Goal: Task Accomplishment & Management: Use online tool/utility

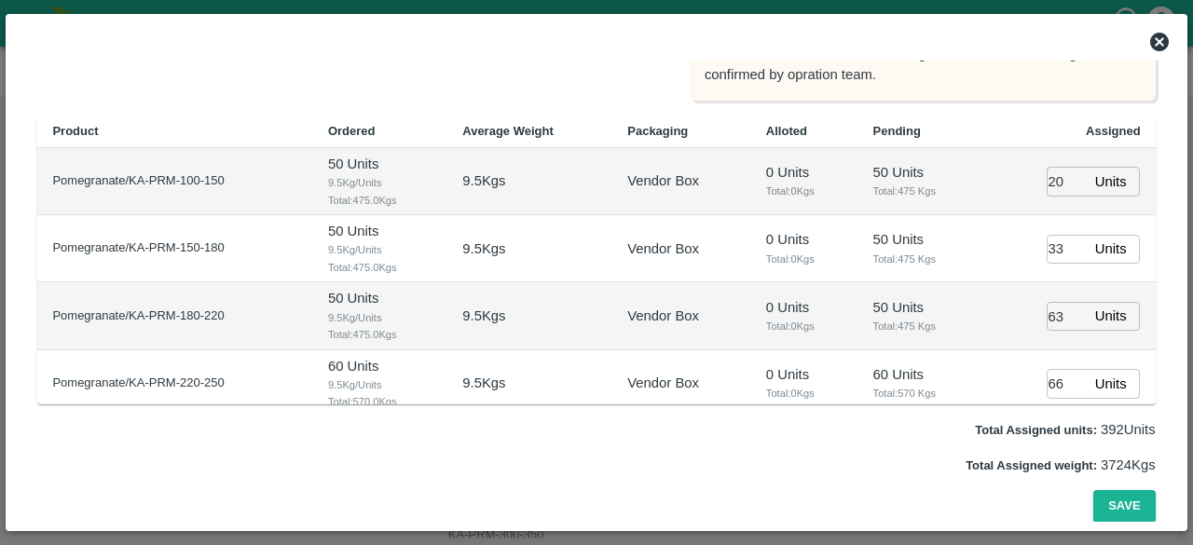
click at [1151, 53] on div at bounding box center [596, 41] width 1162 height 37
click at [1158, 44] on icon at bounding box center [1159, 42] width 19 height 19
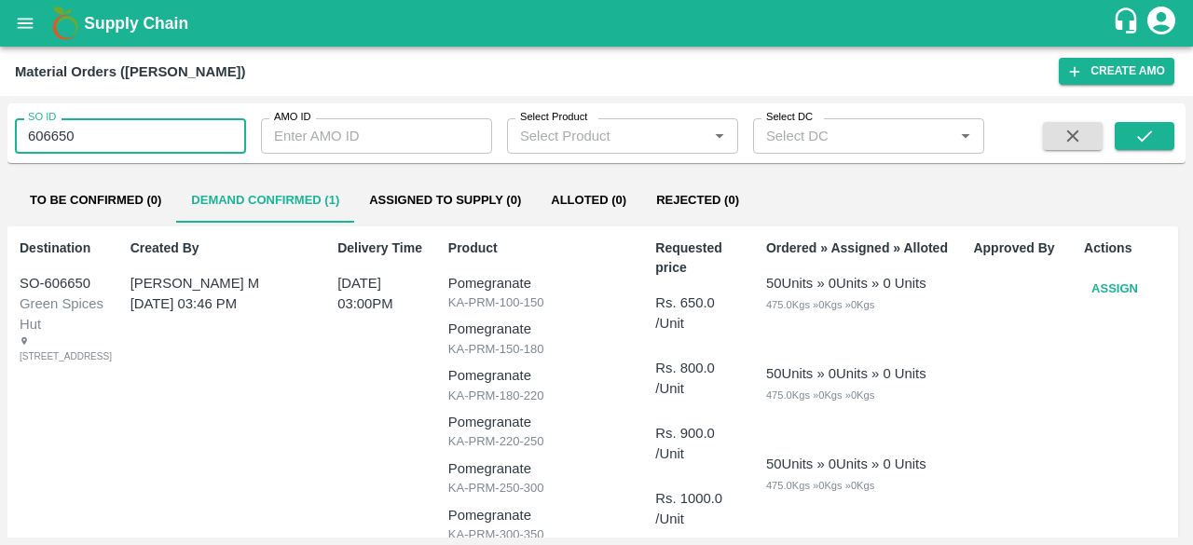
click at [62, 131] on input "606650" at bounding box center [130, 135] width 231 height 35
type input "606650"
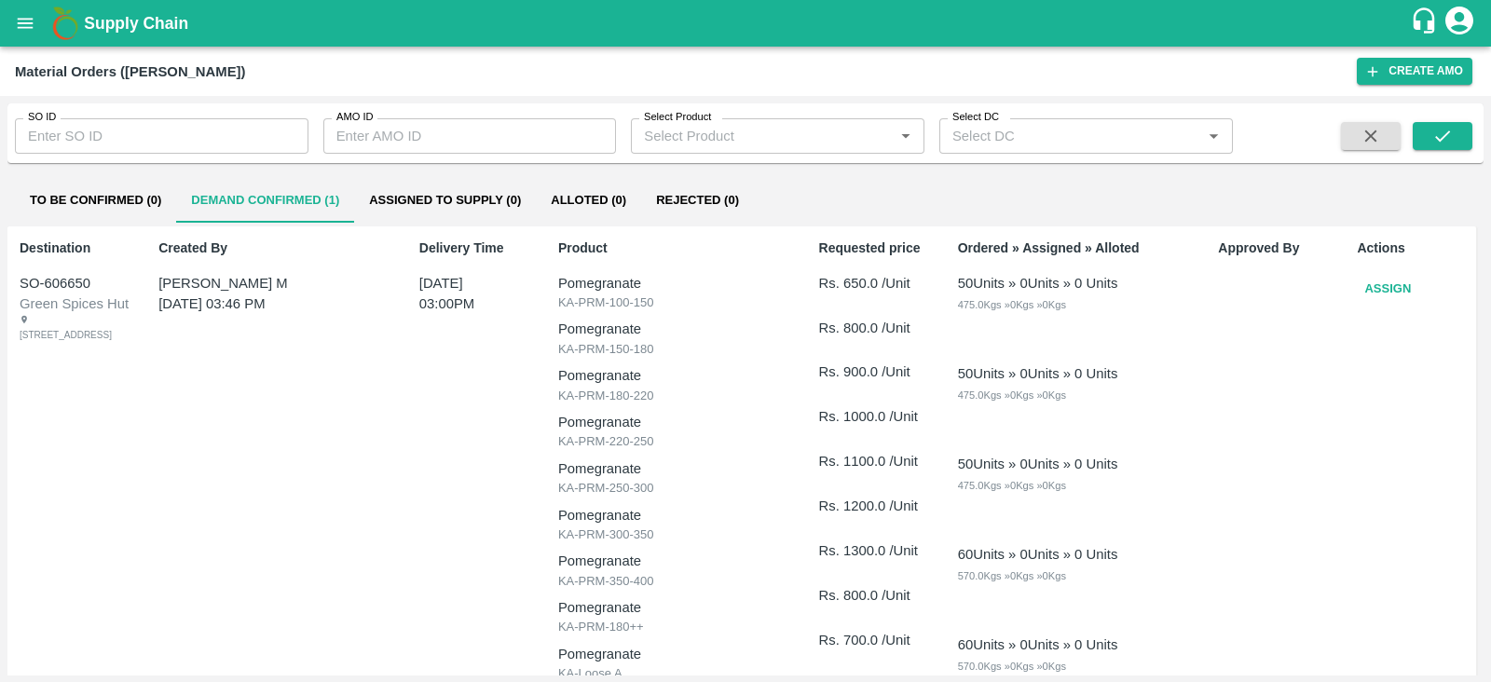
drag, startPoint x: 813, startPoint y: 7, endPoint x: 462, endPoint y: 491, distance: 597.4
click at [462, 491] on div "Delivery Time 07 Oct, 03:00PM" at bounding box center [472, 659] width 121 height 857
click at [368, 145] on input "AMO ID" at bounding box center [470, 135] width 294 height 35
type input "331920"
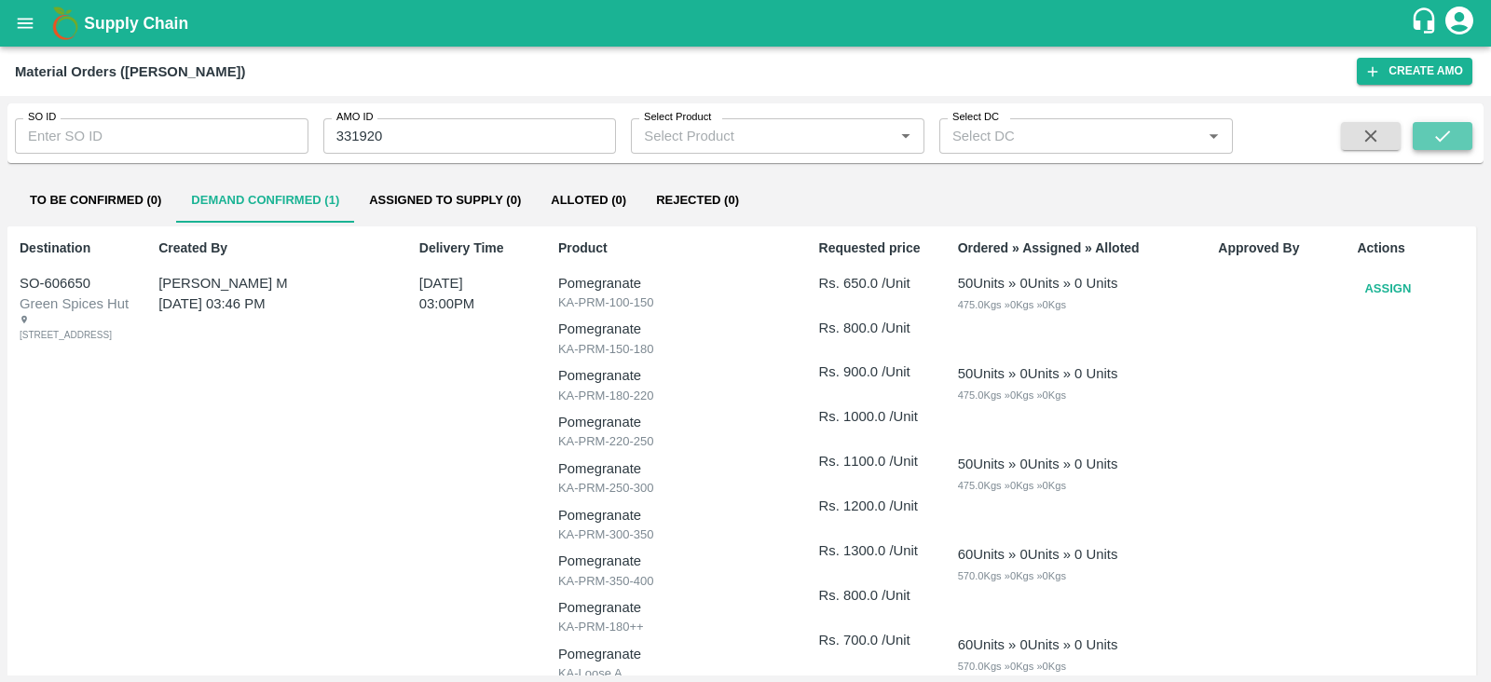
click at [1192, 132] on icon "submit" at bounding box center [1443, 136] width 21 height 21
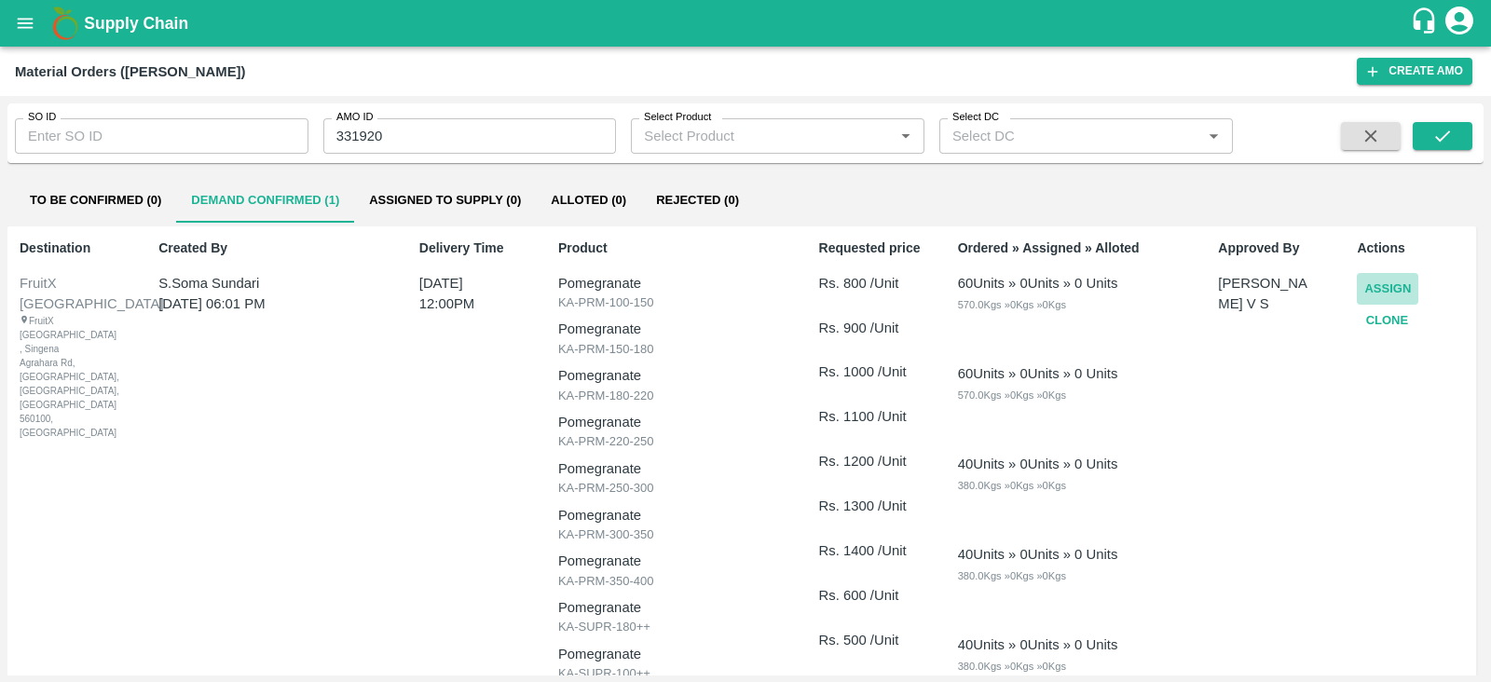
click at [1192, 293] on button "Assign" at bounding box center [1388, 289] width 62 height 33
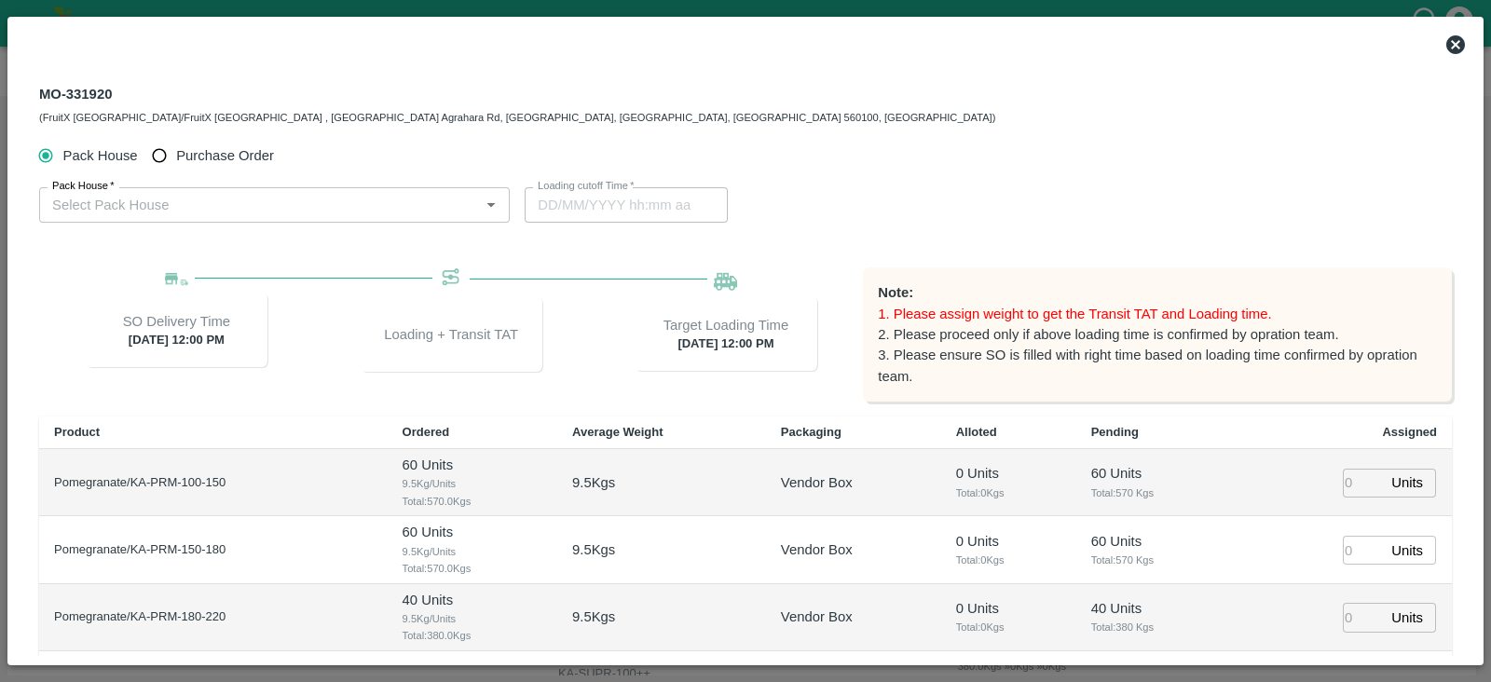
type input "10/10/2025 12:00 PM"
click at [207, 154] on span "Purchase Order" at bounding box center [225, 155] width 98 height 21
click at [177, 154] on input "Purchase Order" at bounding box center [160, 156] width 34 height 34
radio input "true"
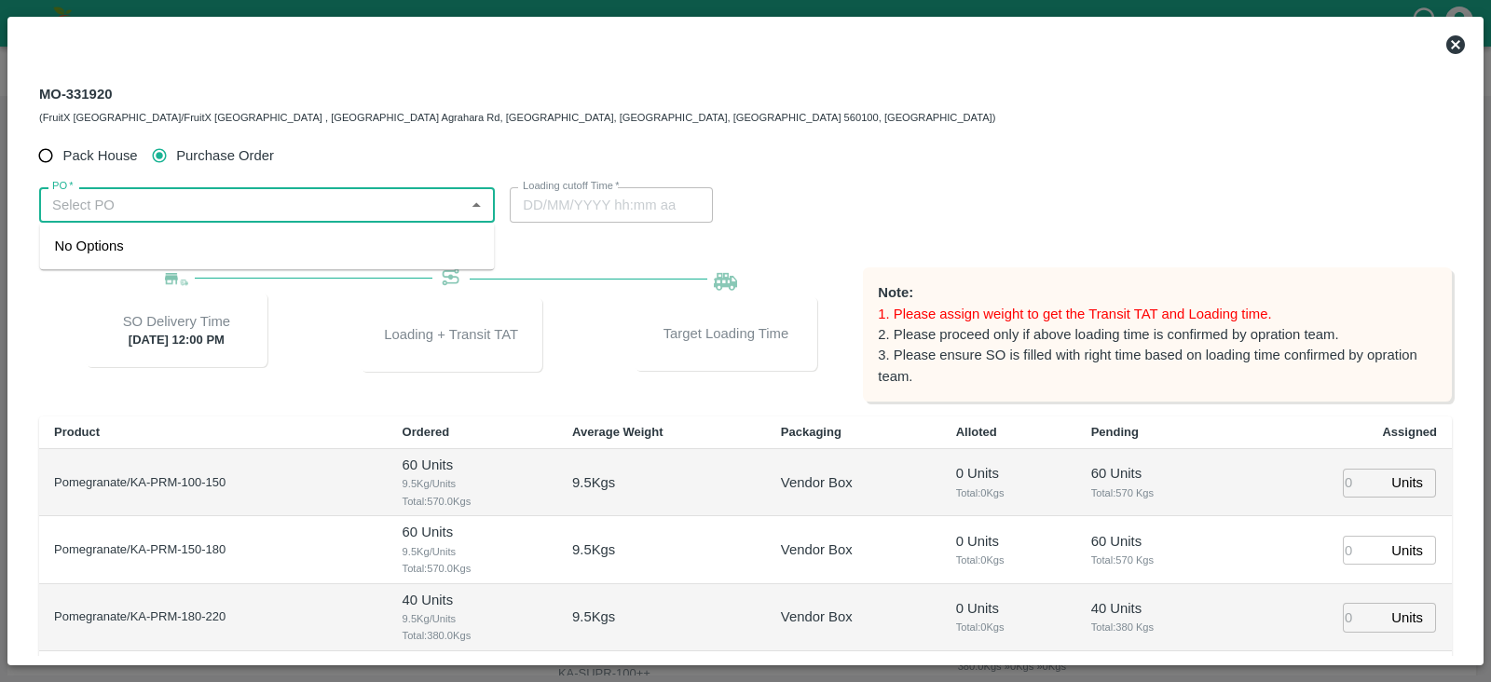
click at [380, 213] on input "PO   *" at bounding box center [252, 205] width 414 height 24
click at [364, 241] on div "PO-179743(S Narasimhamurthy-9945608836)" at bounding box center [267, 246] width 455 height 32
type input "PO-179743(S Narasimhamurthy-9945608836)"
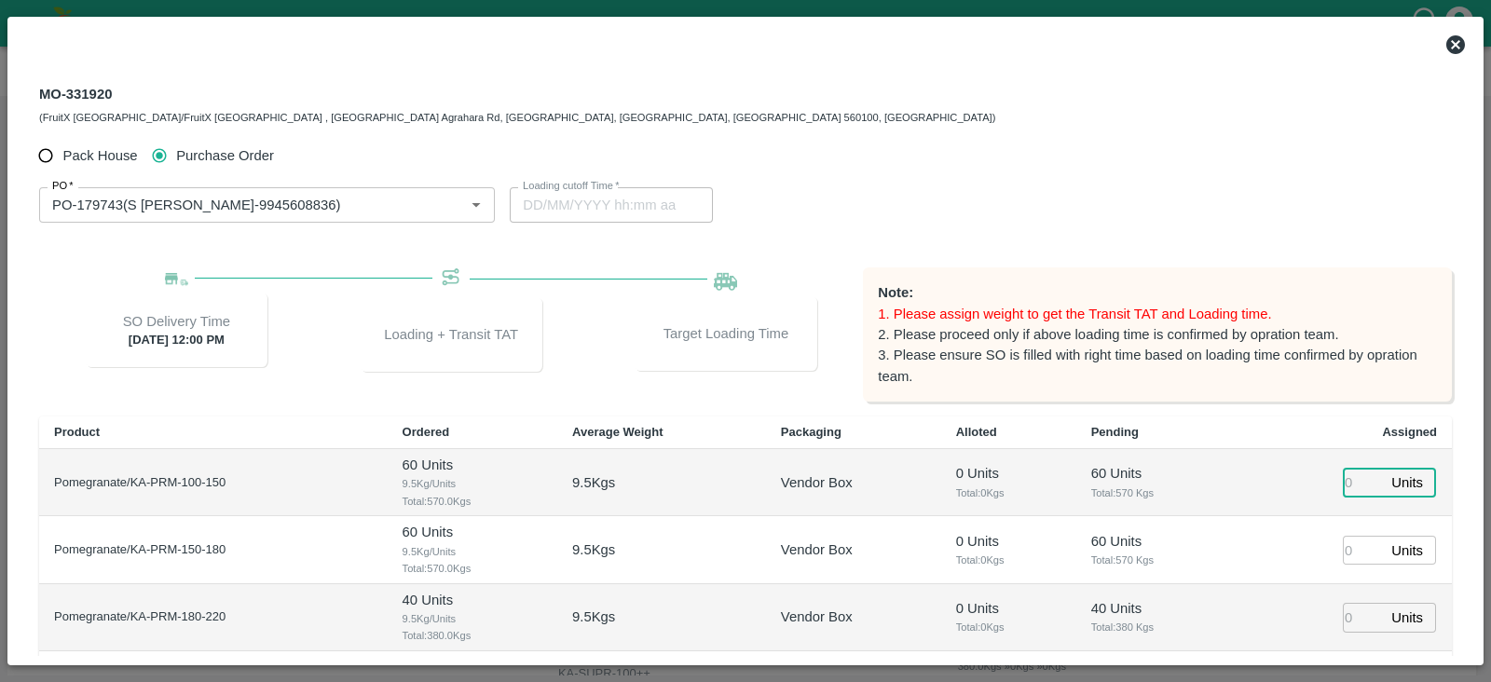
click at [1192, 488] on input "number" at bounding box center [1363, 483] width 41 height 29
type input "34"
type input "10/10/2025 07:34 AM"
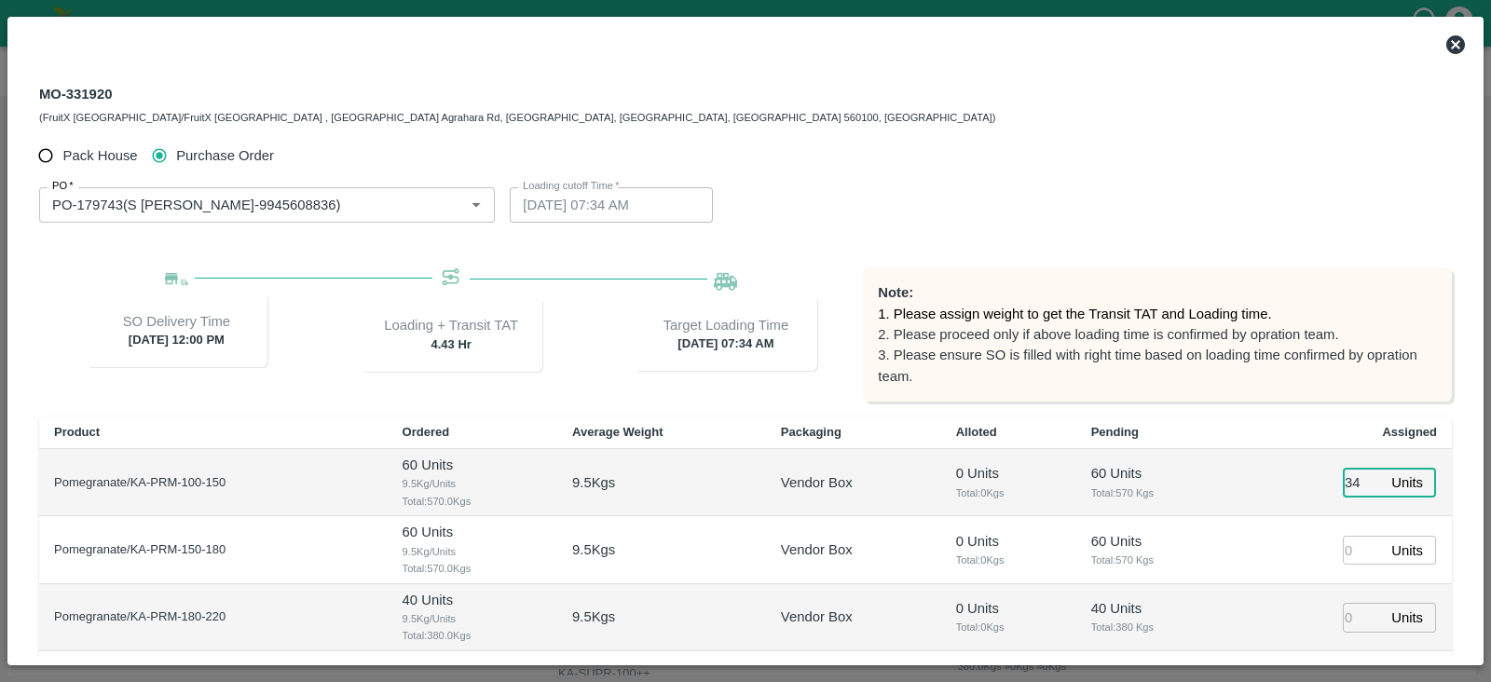
type input "34"
type input "50"
type input "52"
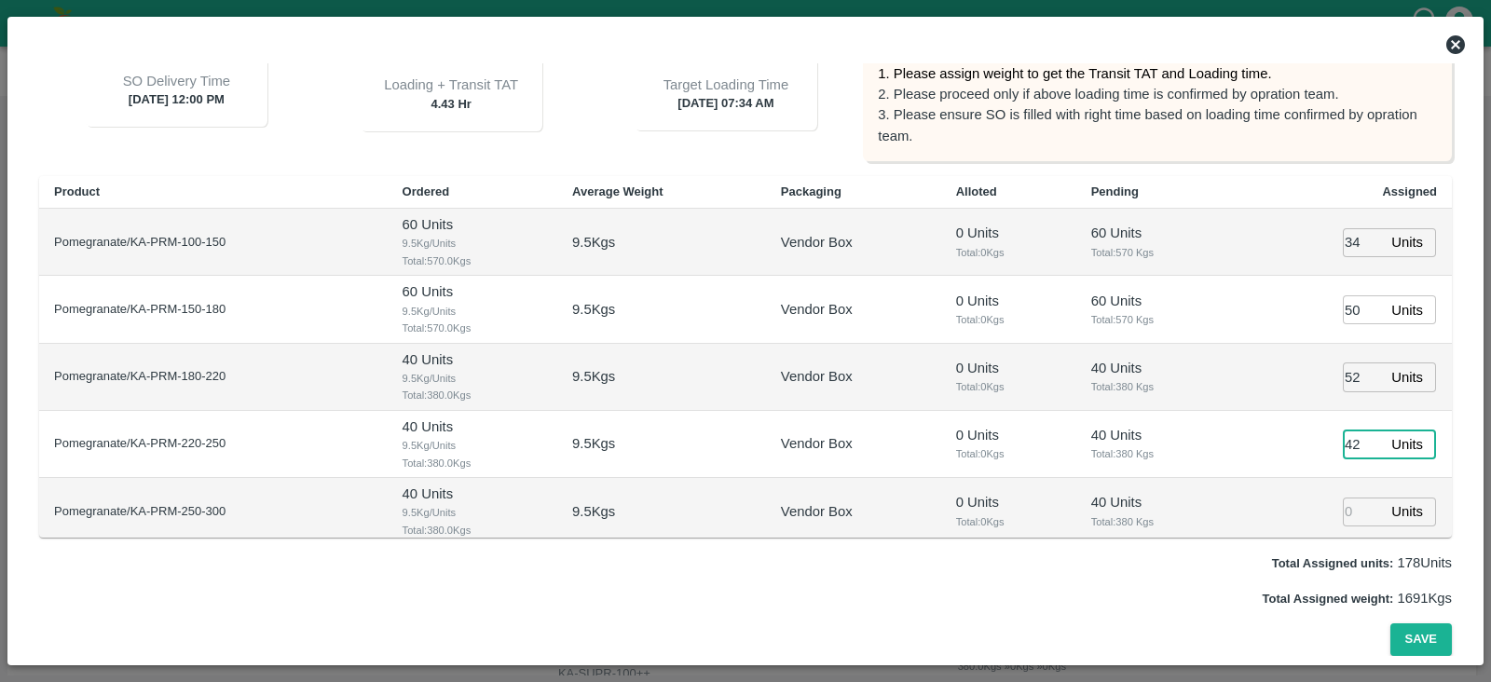
type input "42"
type input "29"
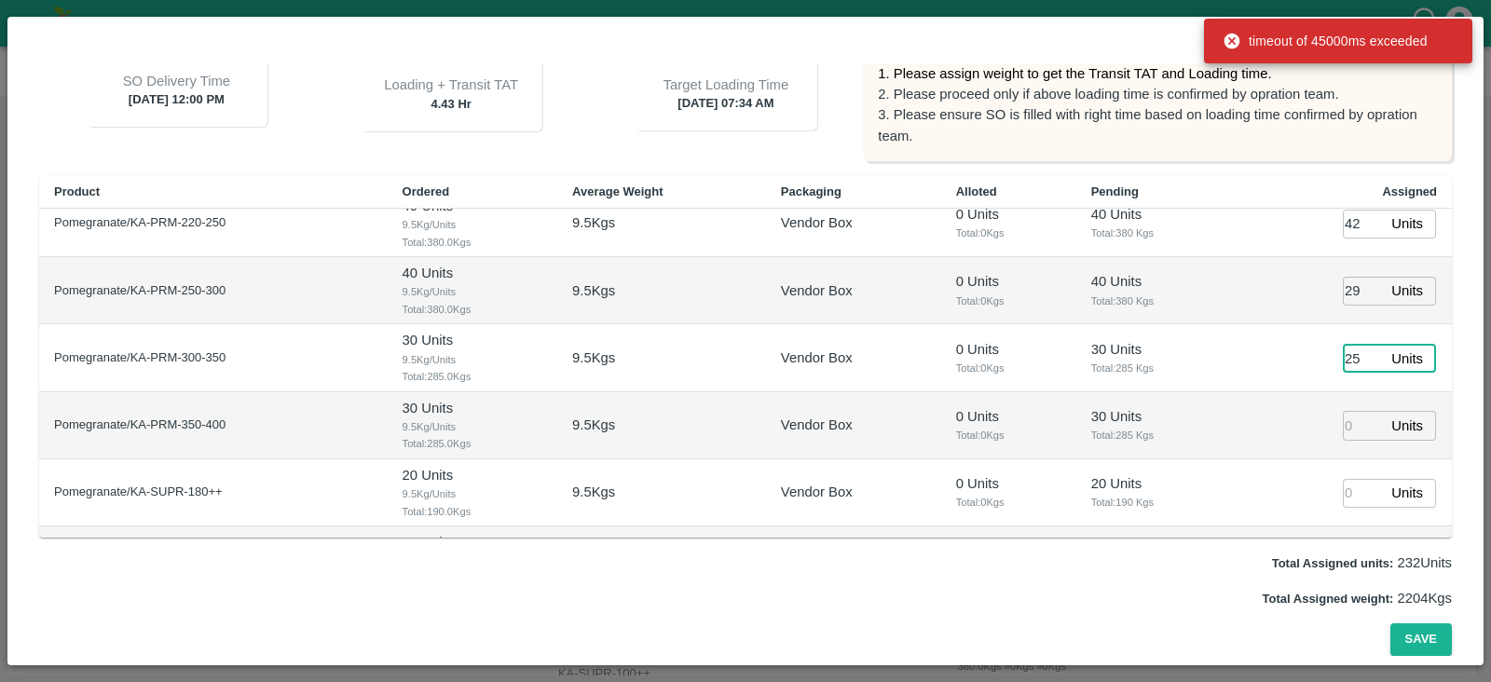
type input "25"
type input "10/10/2025 05:34 AM"
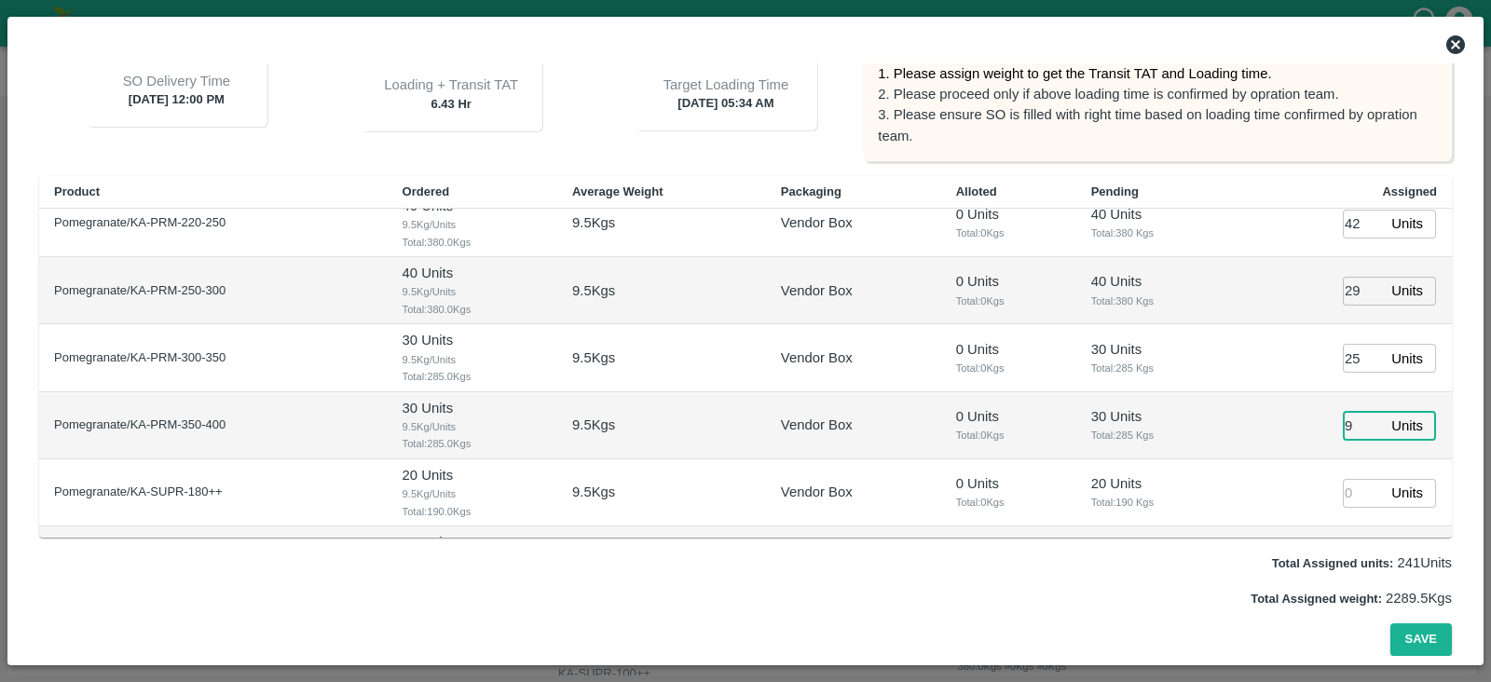
type input "94"
type input "10/10/2025 06:34 AM"
type input "0"
type input "10/10/2025 05:34 AM"
type input "94"
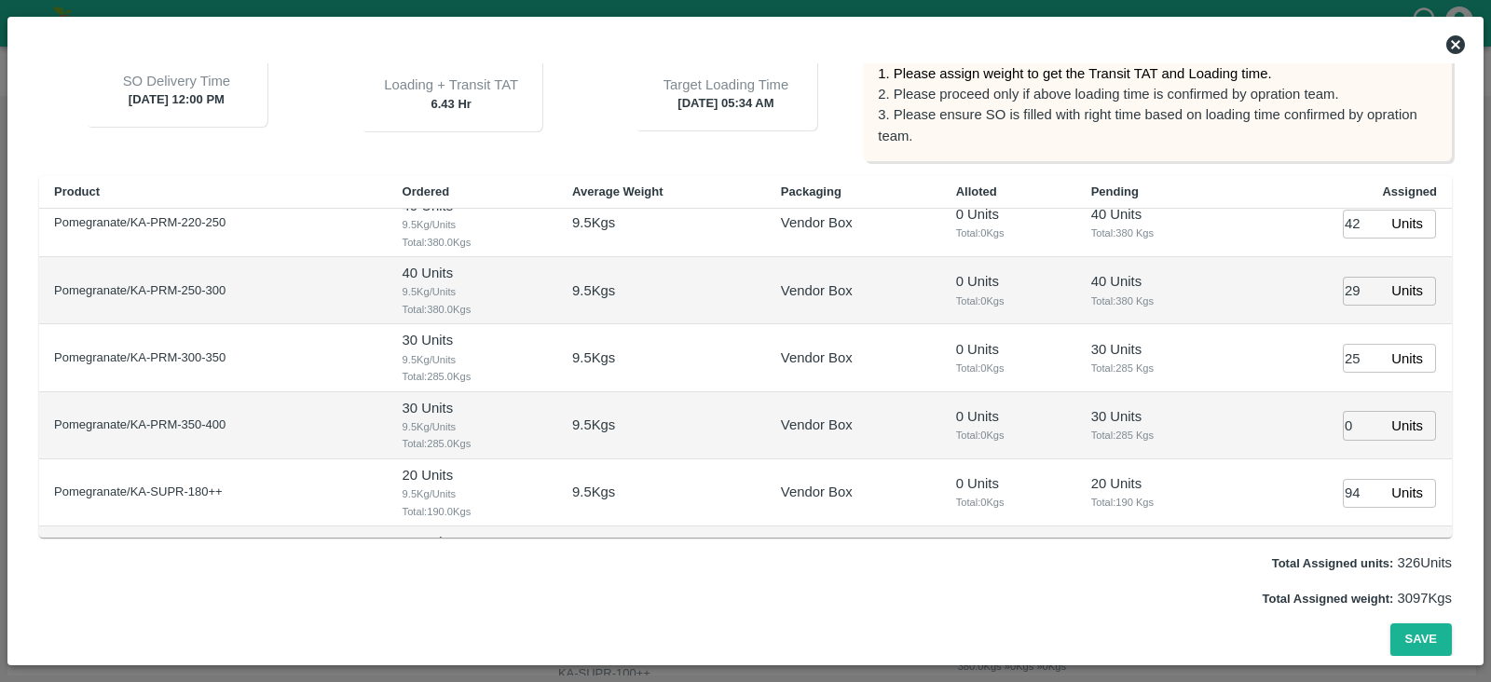
scroll to position [423, 0]
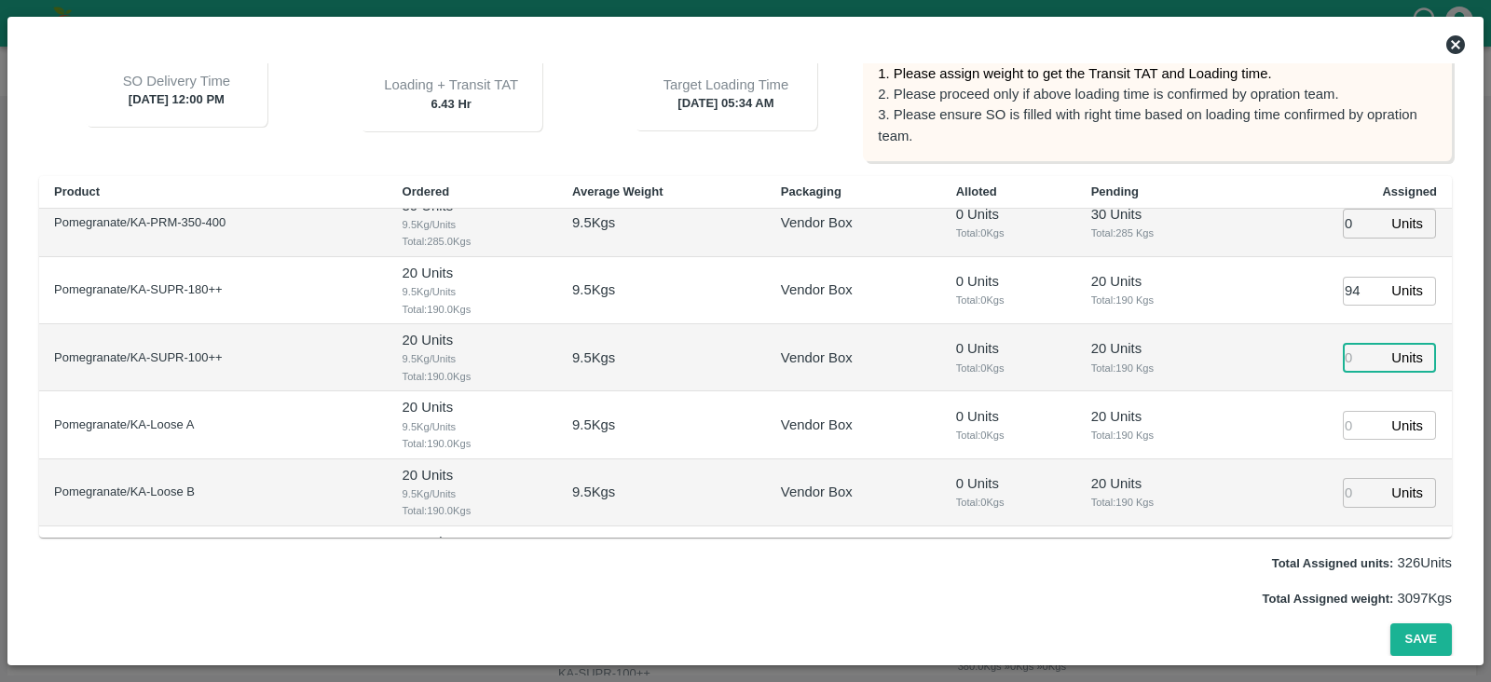
type input "10/10/2025 06:34 AM"
type input "19"
click at [1192, 544] on button "Save" at bounding box center [1422, 640] width 62 height 33
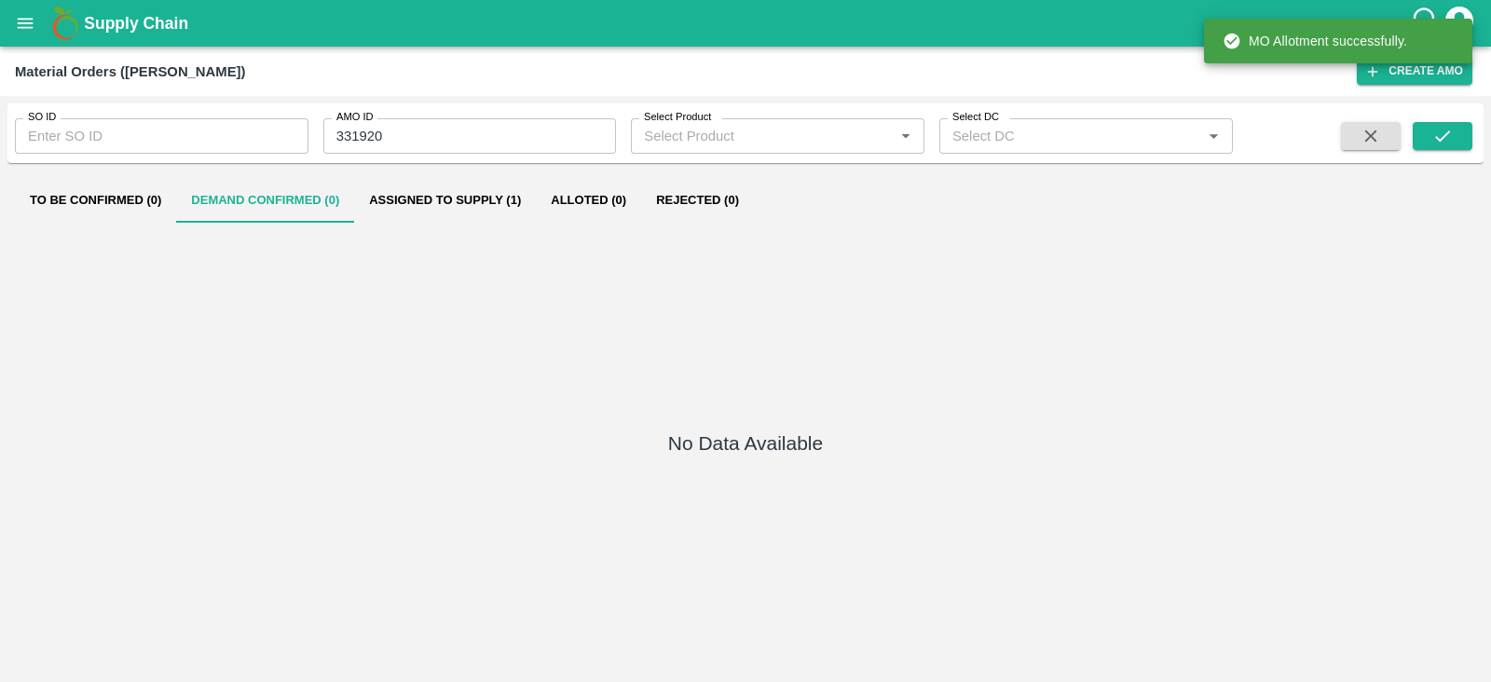
click at [435, 193] on button "Assigned to Supply (1)" at bounding box center [445, 200] width 182 height 45
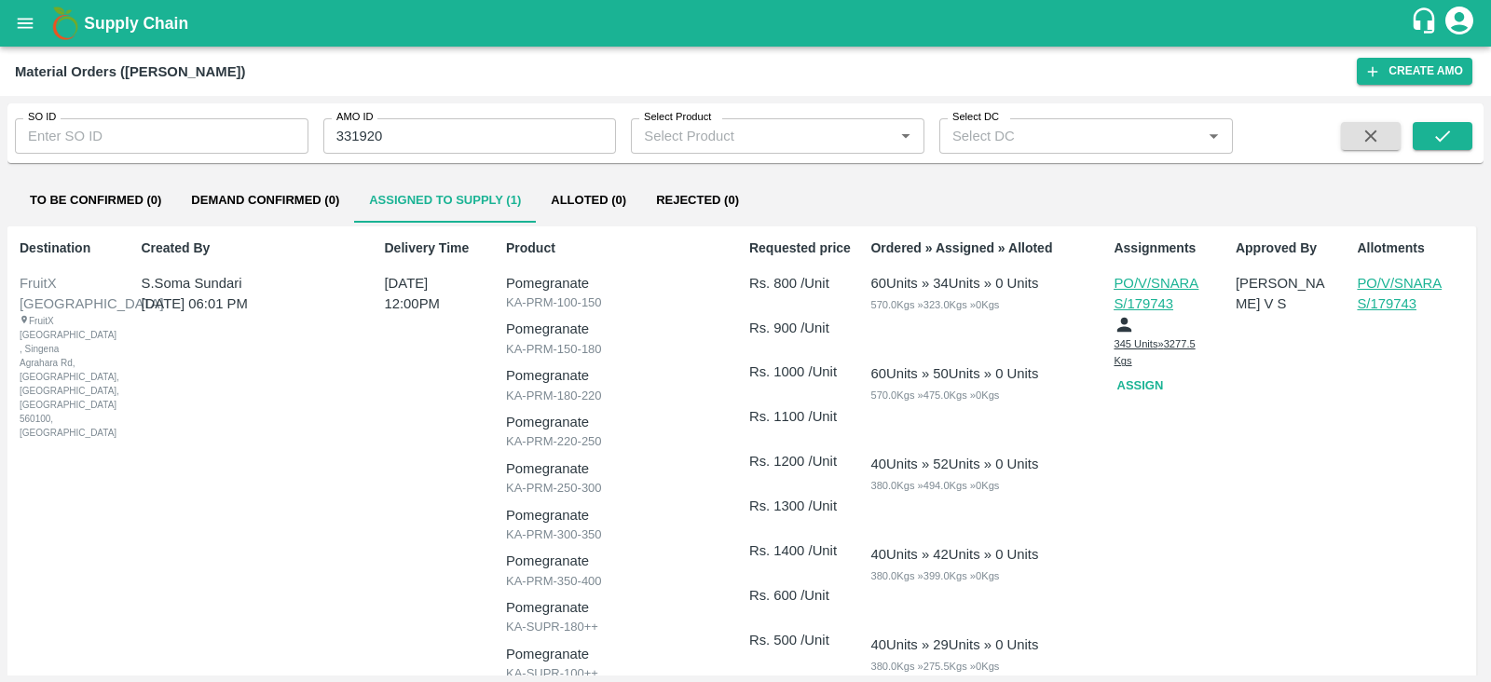
click at [1139, 379] on button "Assign" at bounding box center [1144, 386] width 60 height 33
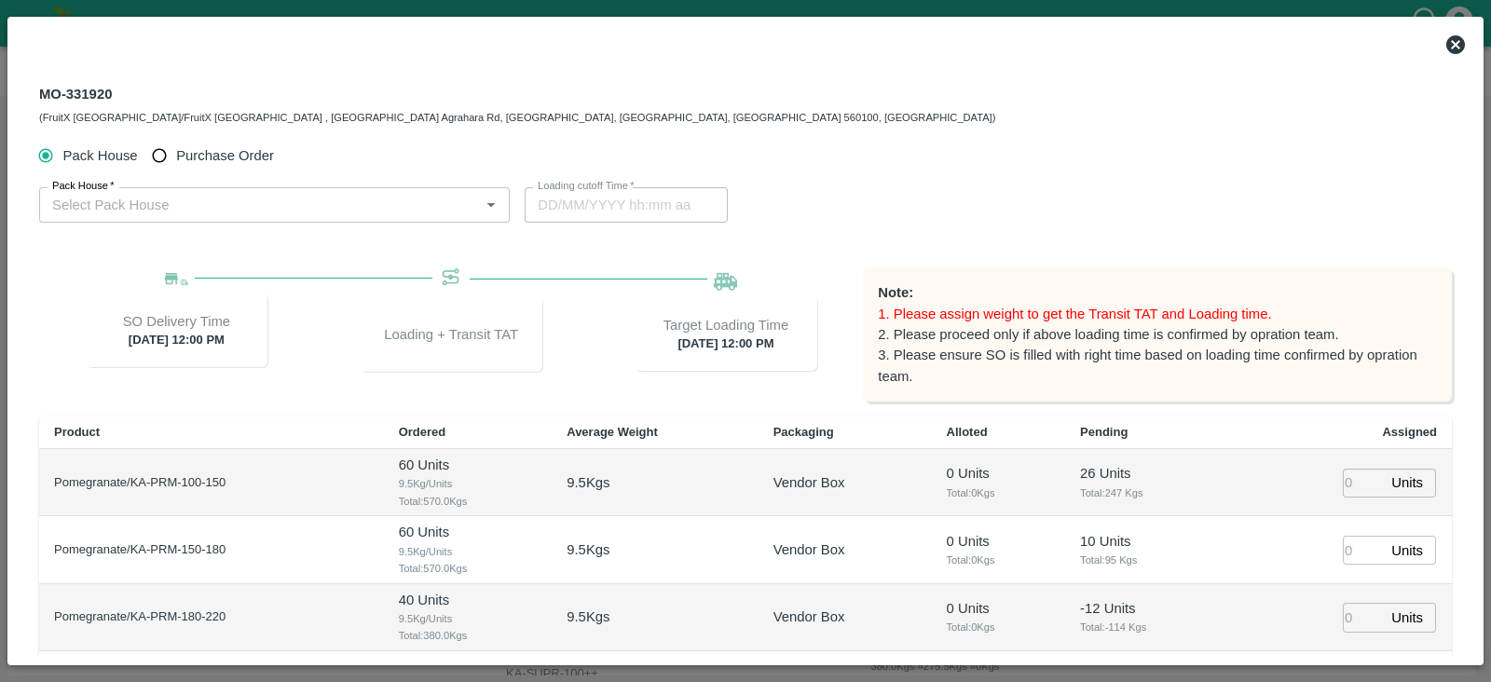
type input "10/10/2025 12:00 PM"
click at [201, 153] on span "Purchase Order" at bounding box center [225, 155] width 98 height 21
click at [177, 153] on input "Purchase Order" at bounding box center [160, 156] width 34 height 34
radio input "true"
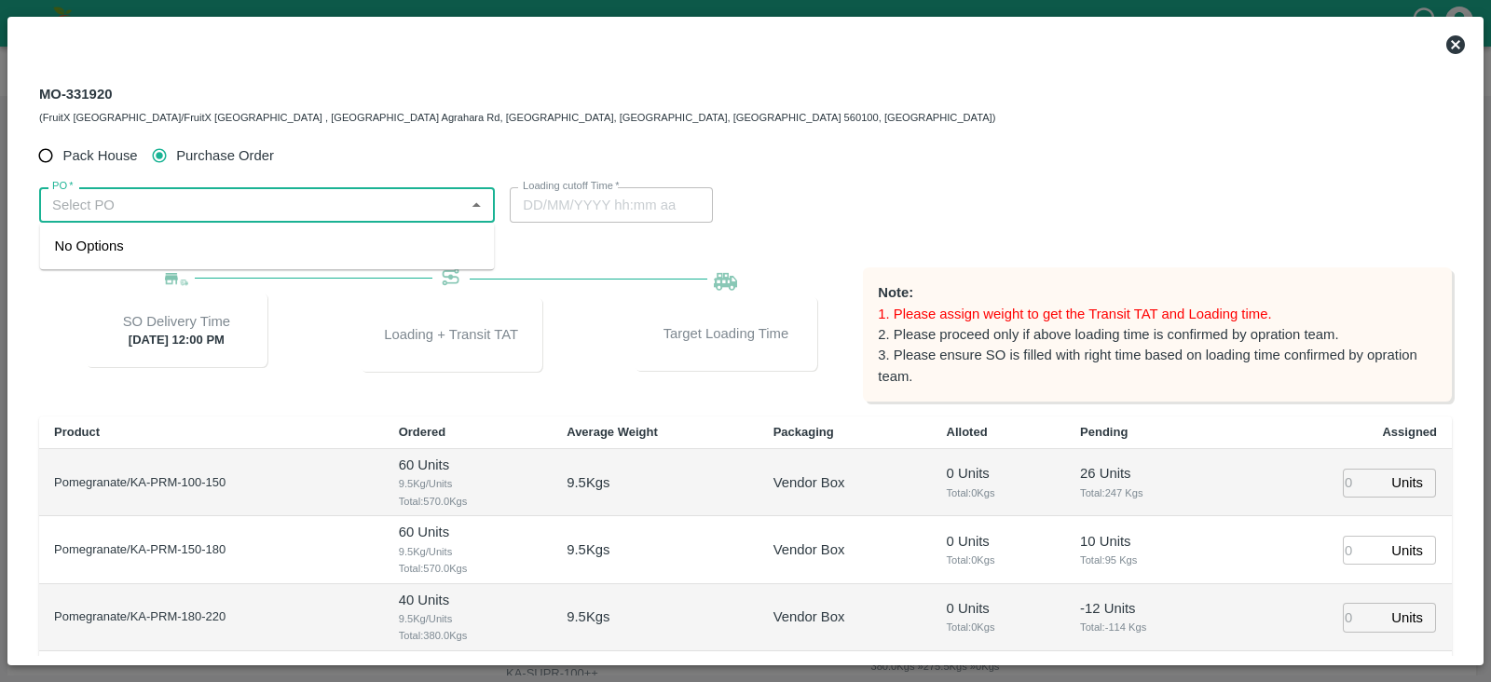
click at [255, 200] on input "PO   *" at bounding box center [252, 205] width 414 height 24
click at [237, 247] on div "PO-179794(S Narasimhamurthy-9945608836)" at bounding box center [199, 246] width 288 height 21
type input "PO-179794(S Narasimhamurthy-9945608836)"
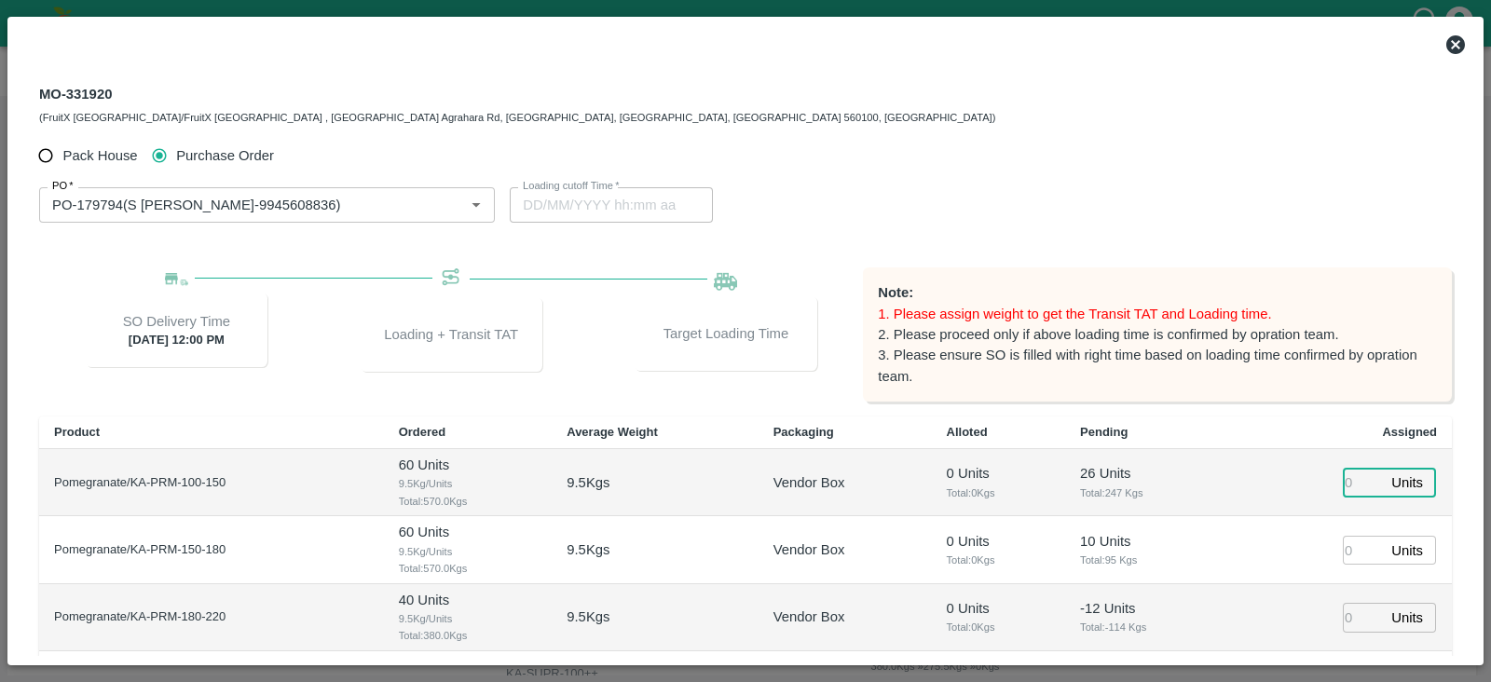
click at [1192, 481] on input "number" at bounding box center [1363, 483] width 41 height 29
type input "26"
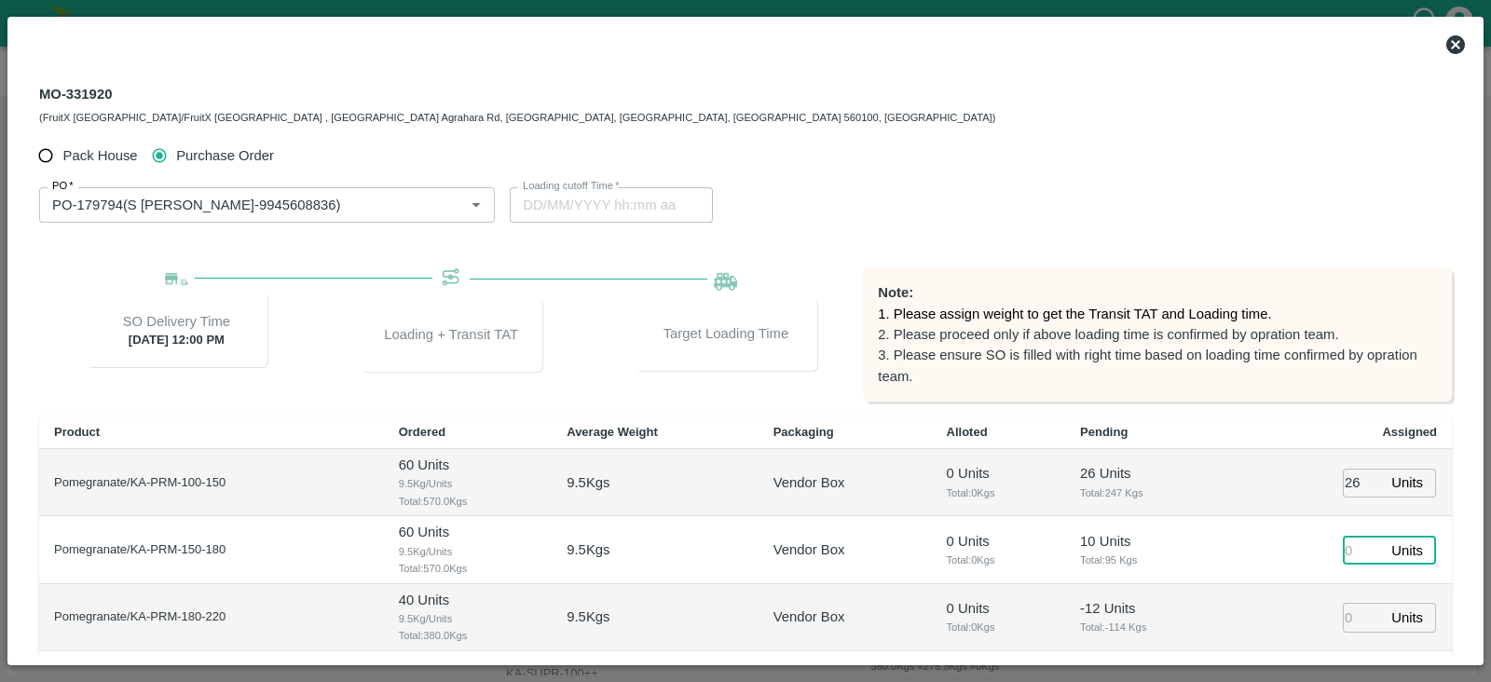
type input "10/10/2025 07:34 AM"
type input "35"
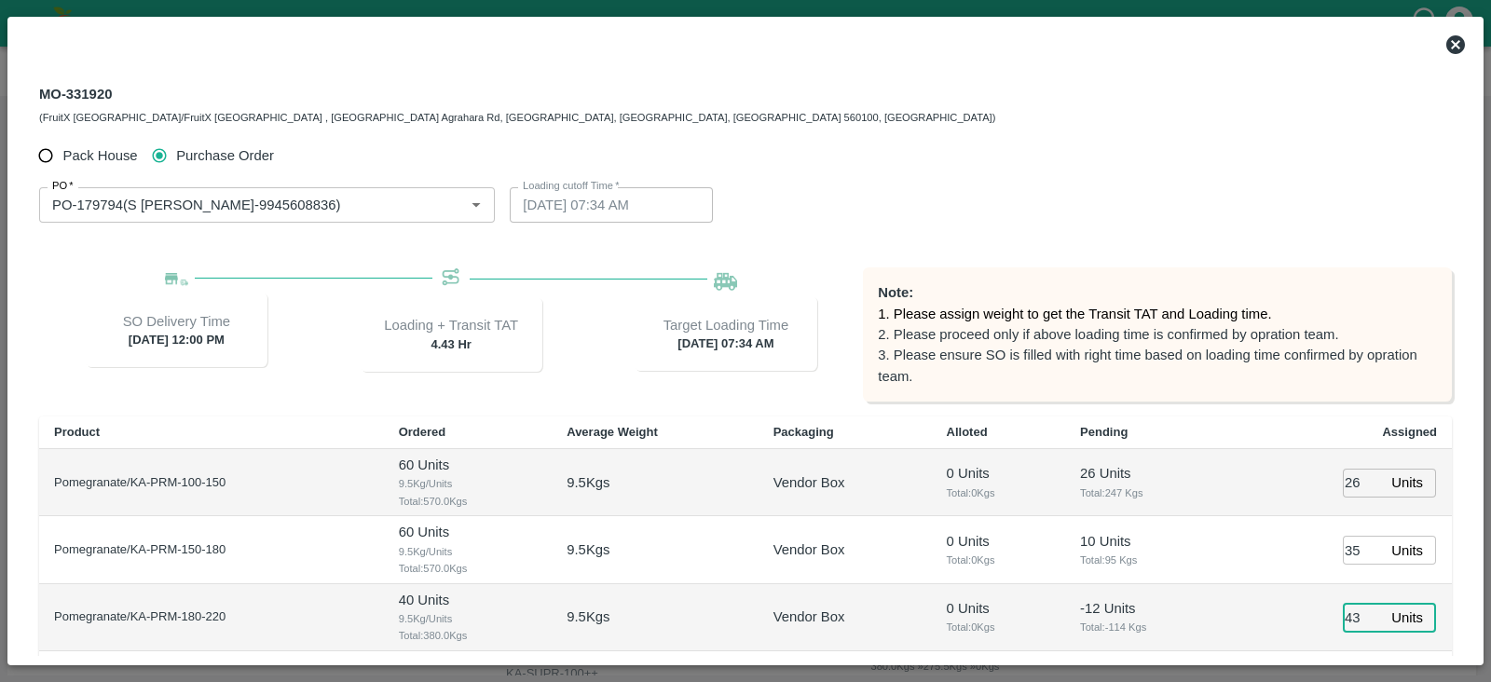
type input "43"
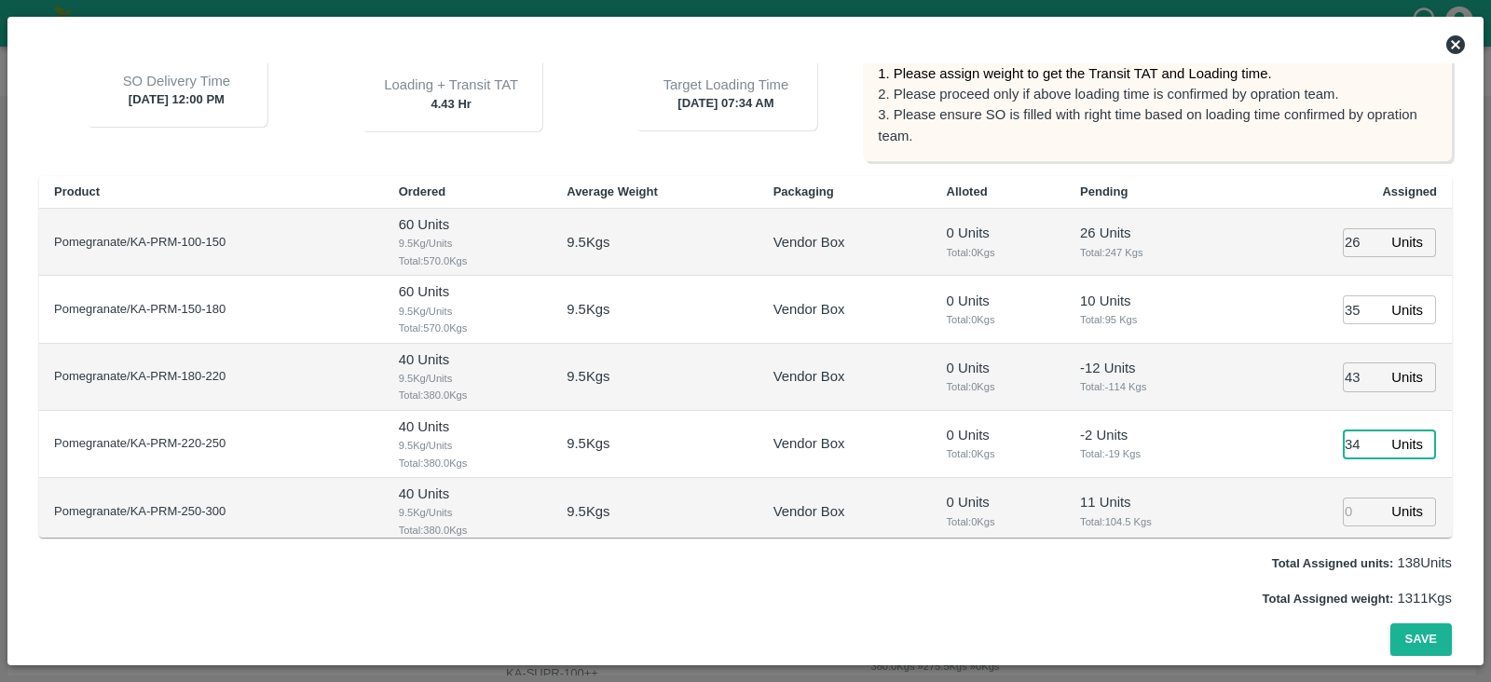
type input "34"
type input "26"
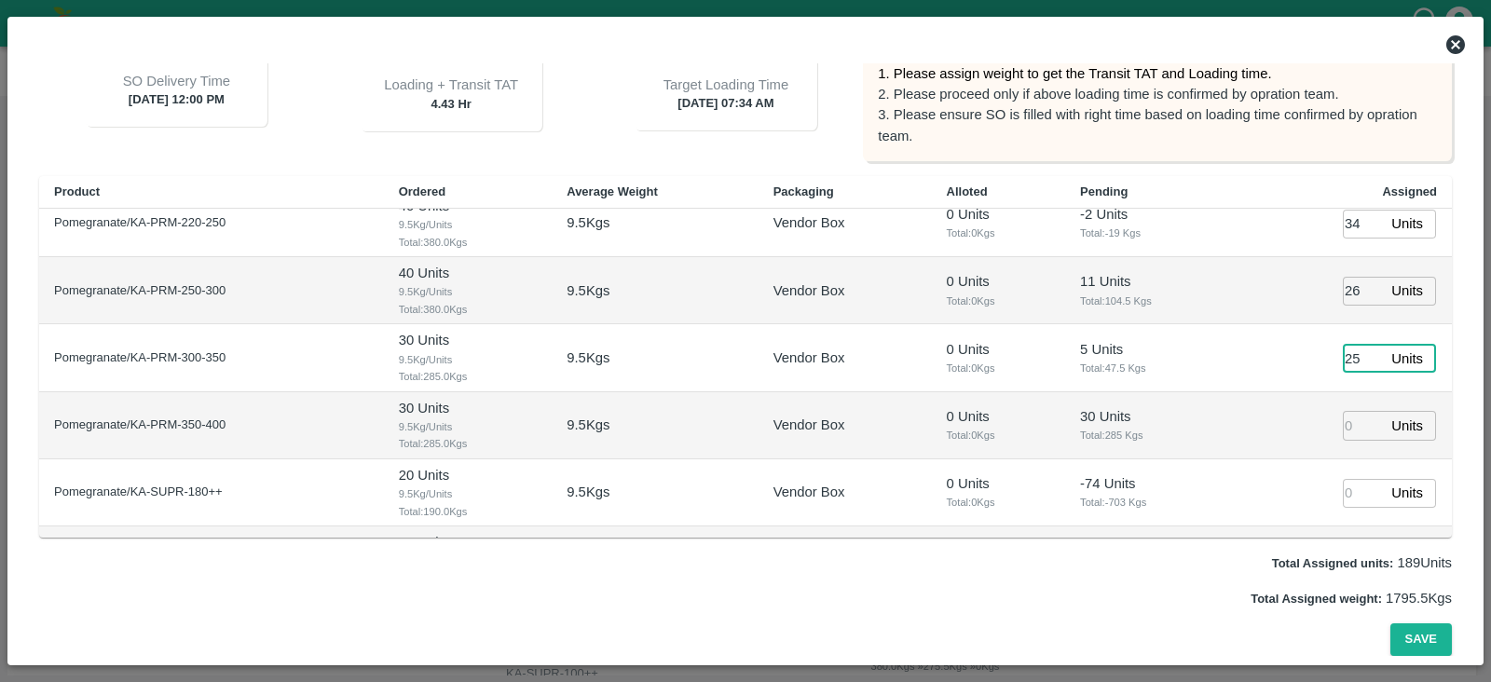
type input "25"
type input "46"
type input "10/10/2025 05:34 AM"
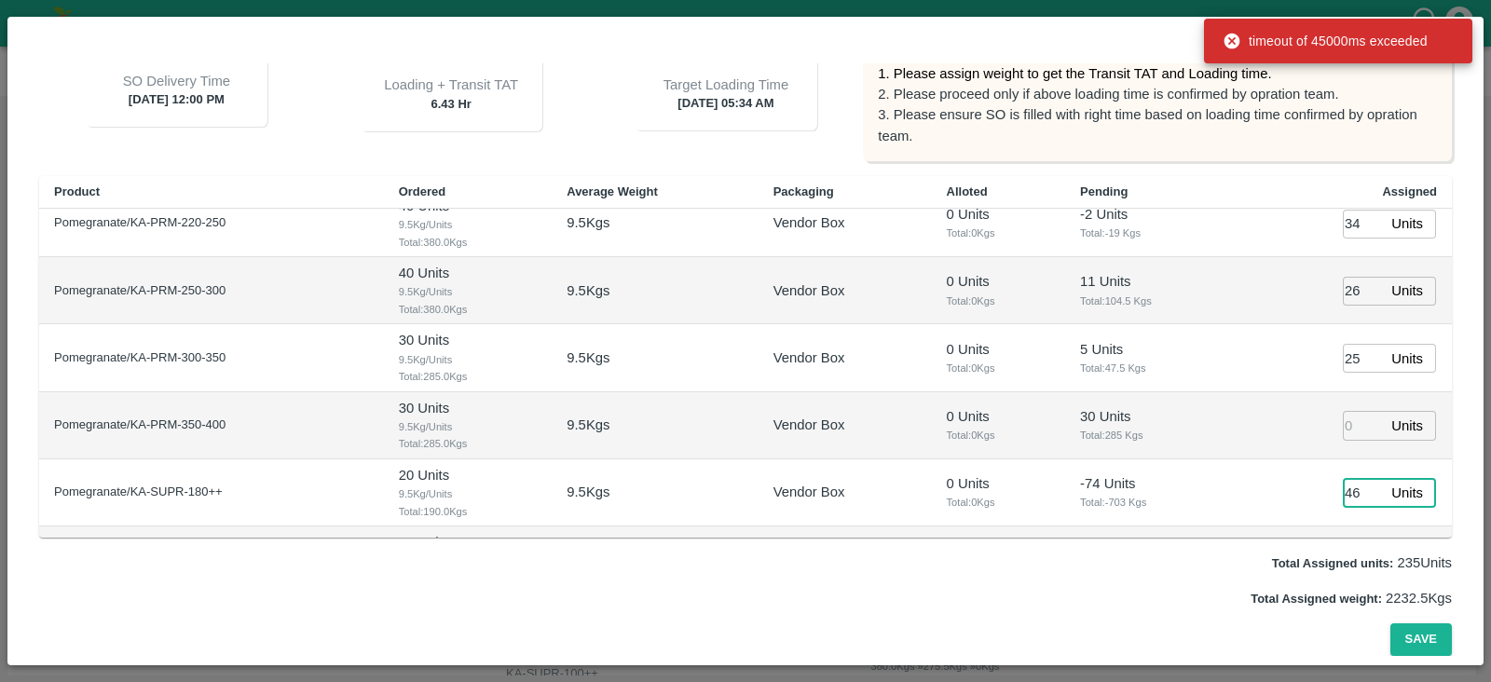
type input "46"
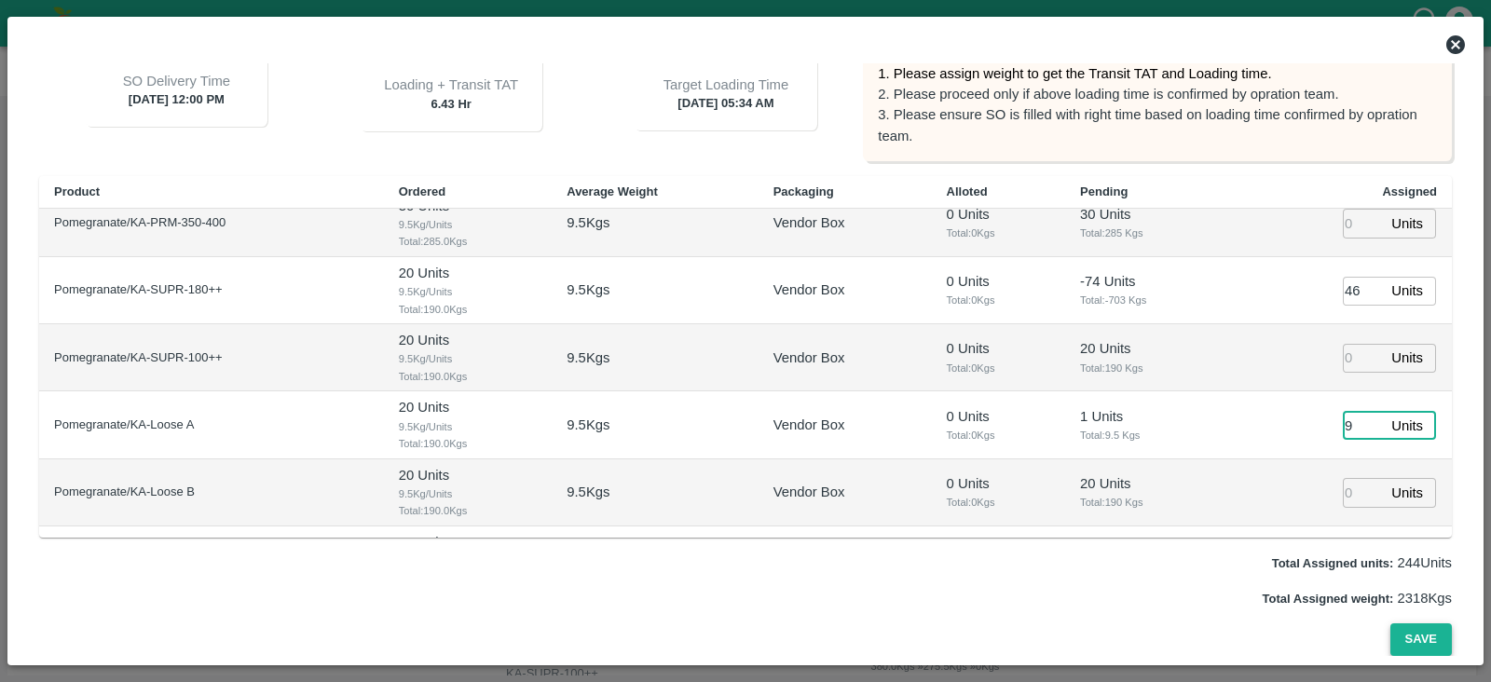
type input "9"
click at [1192, 544] on button "Save" at bounding box center [1422, 640] width 62 height 33
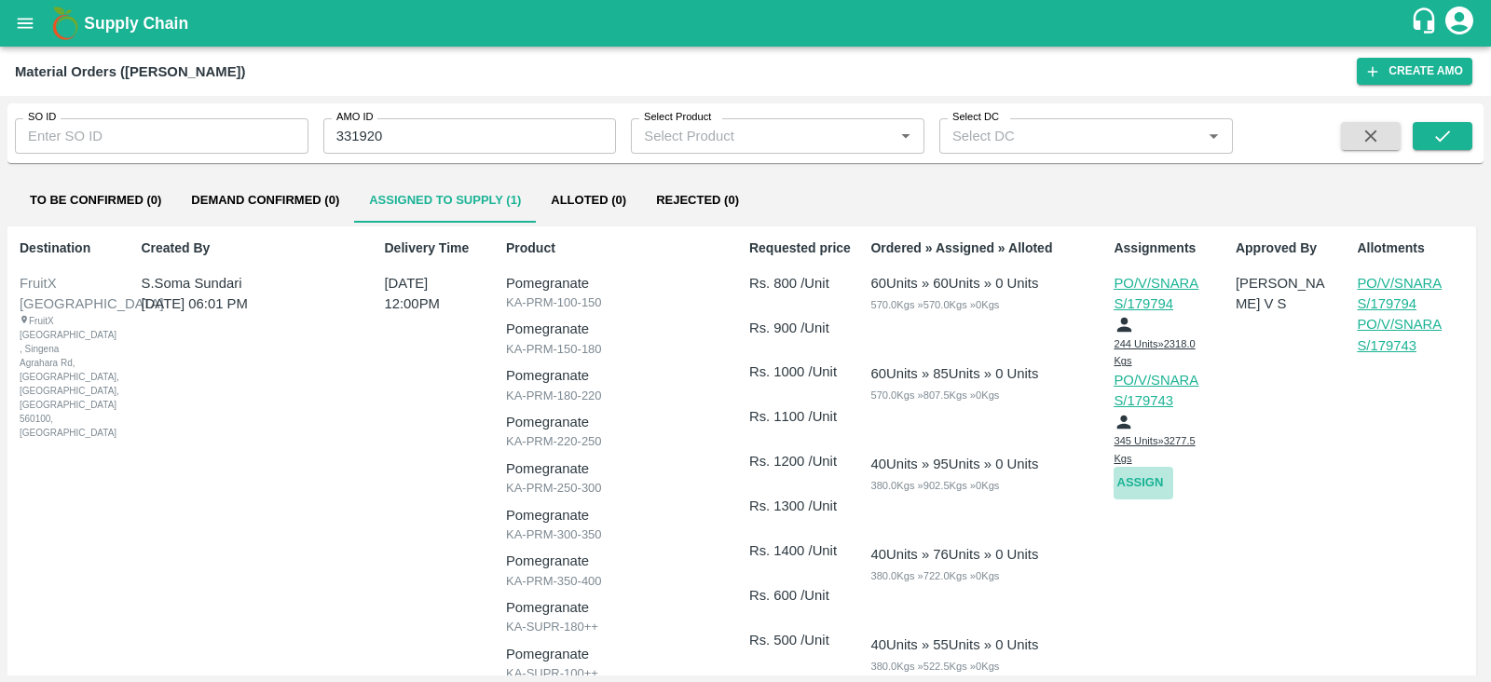
click at [1142, 493] on button "Assign" at bounding box center [1144, 483] width 60 height 33
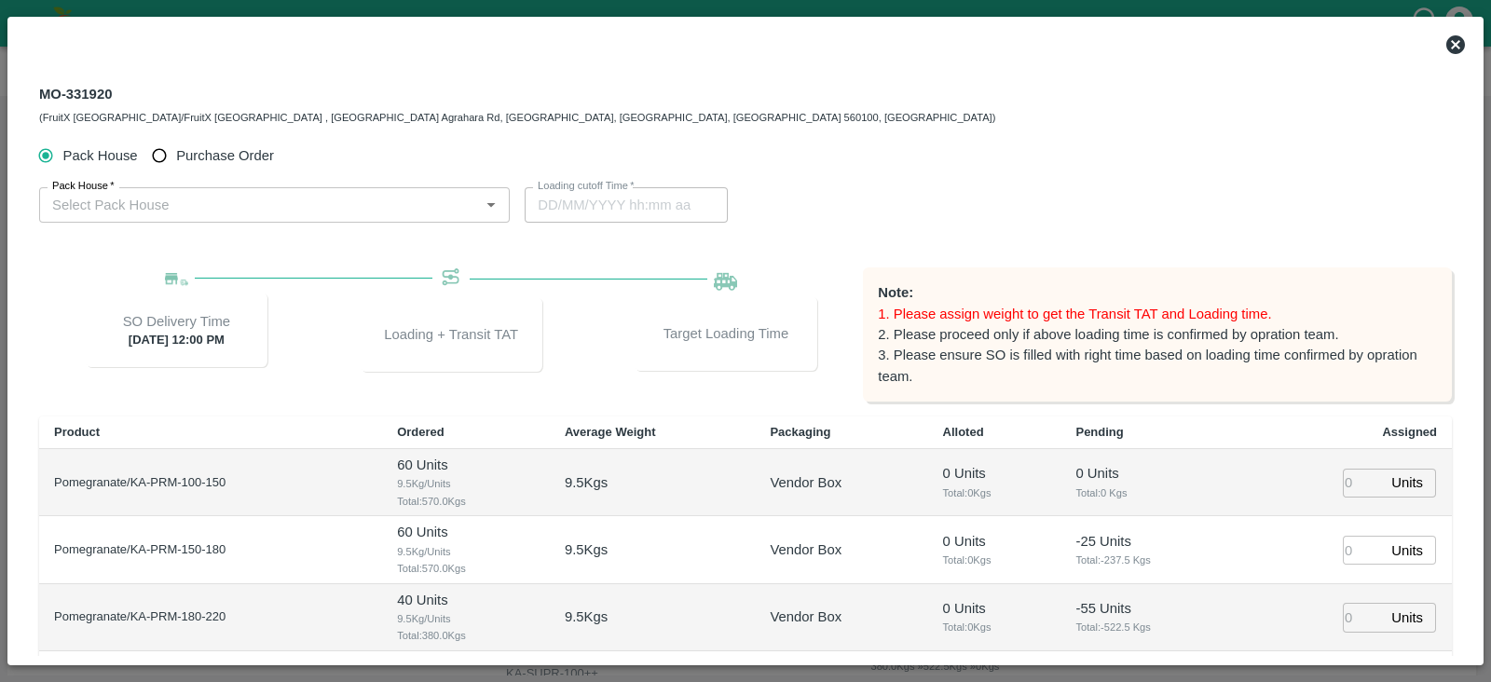
click at [179, 160] on span "Purchase Order" at bounding box center [225, 155] width 98 height 21
click at [177, 160] on input "Purchase Order" at bounding box center [160, 156] width 34 height 34
radio input "true"
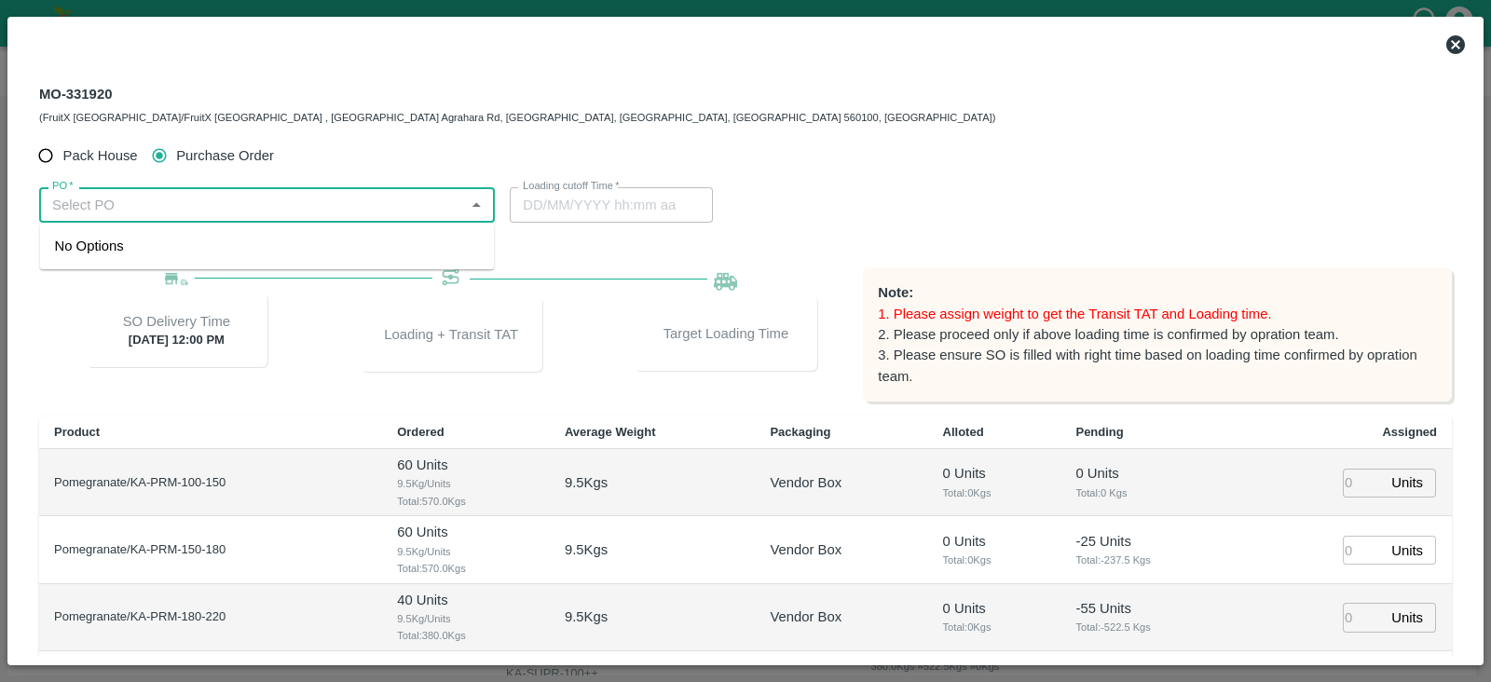
click at [322, 213] on input "PO   *" at bounding box center [252, 205] width 414 height 24
click at [322, 240] on div "PO-179795(S Narasimhamurthy-9945608836)" at bounding box center [199, 246] width 288 height 21
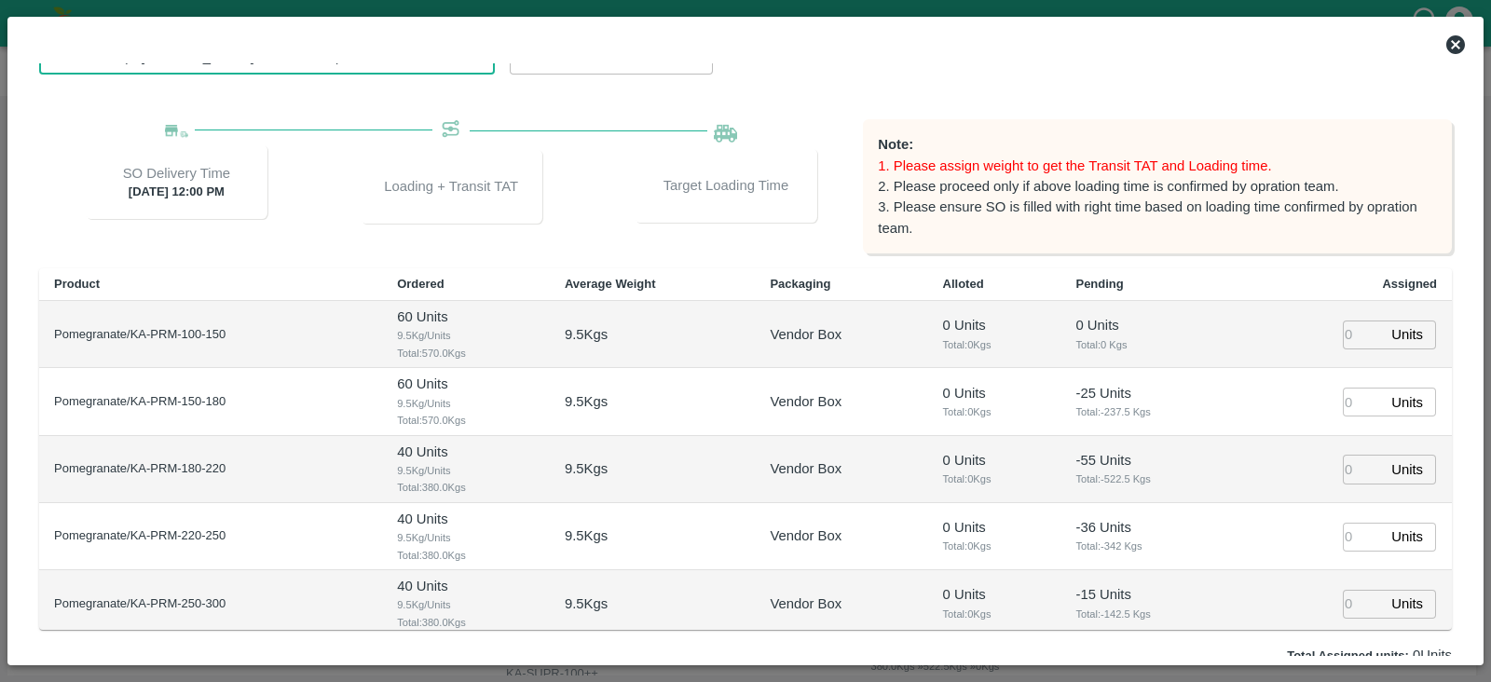
scroll to position [150, 0]
type input "PO-179795(S Narasimhamurthy-9945608836)"
click at [1192, 333] on input "number" at bounding box center [1363, 333] width 41 height 29
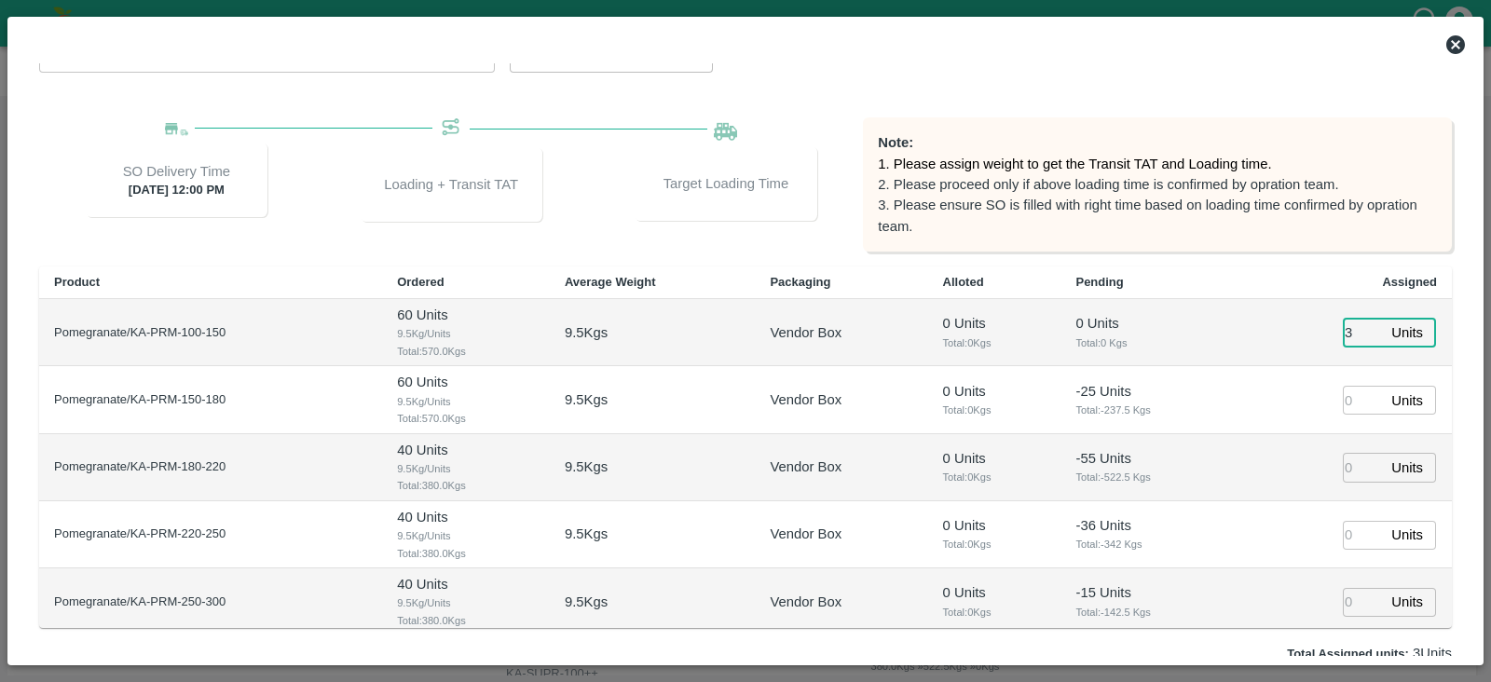
type input "3"
type input "10/10/2025 07:34 AM"
type input "4"
type input "9"
type input "21"
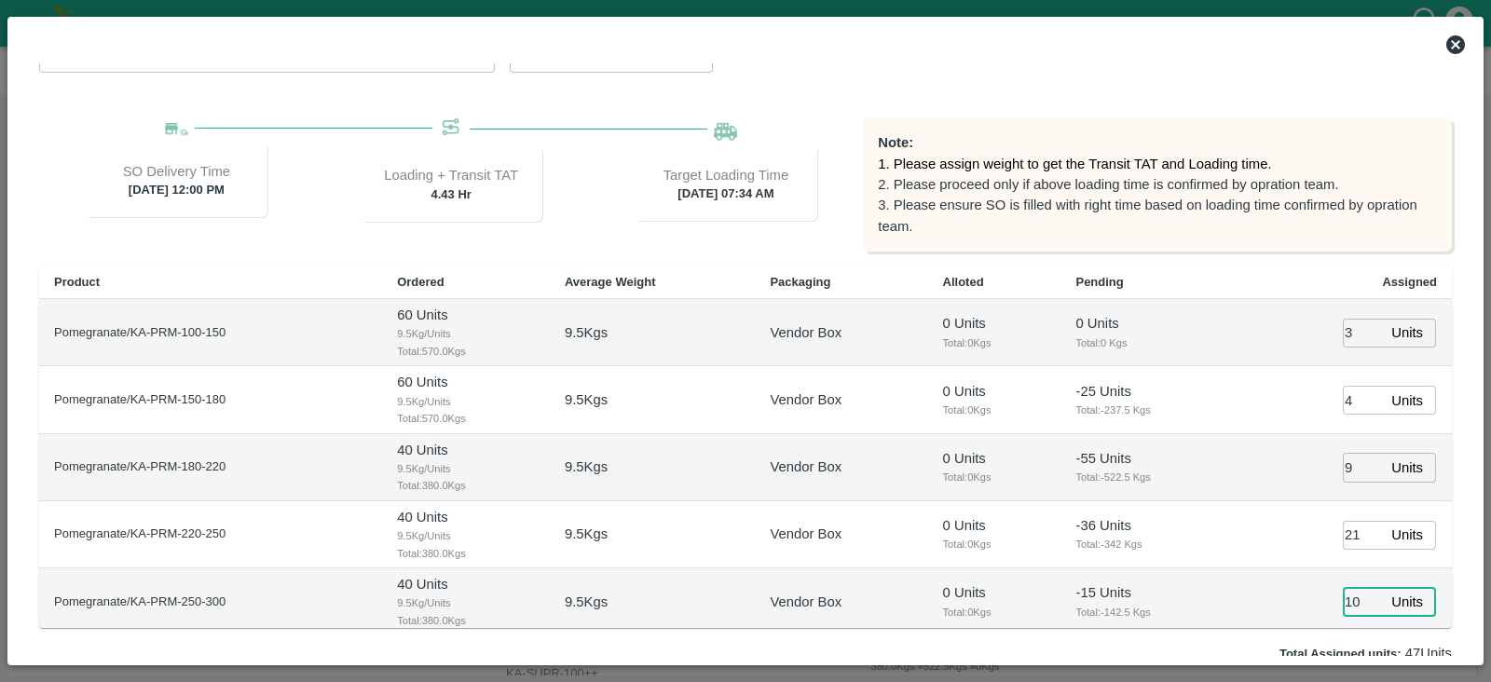
type input "10"
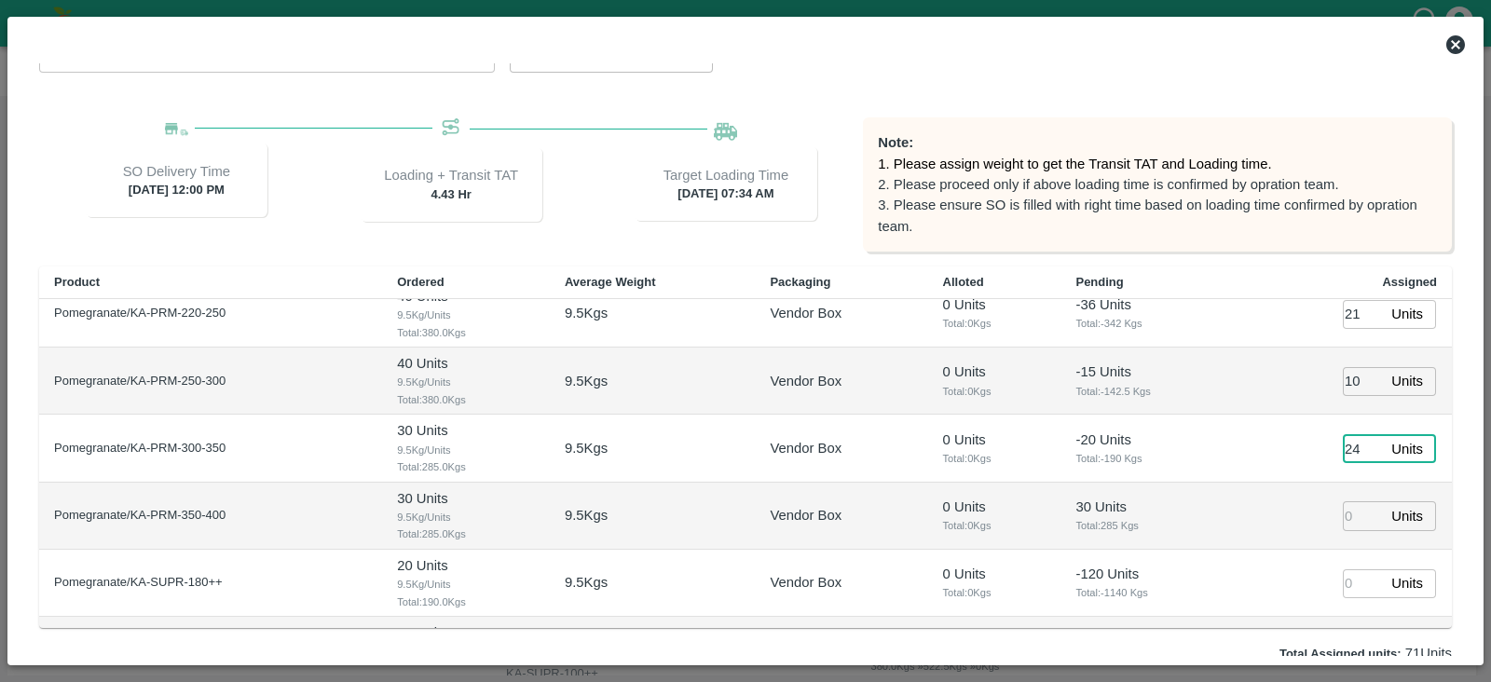
type input "24"
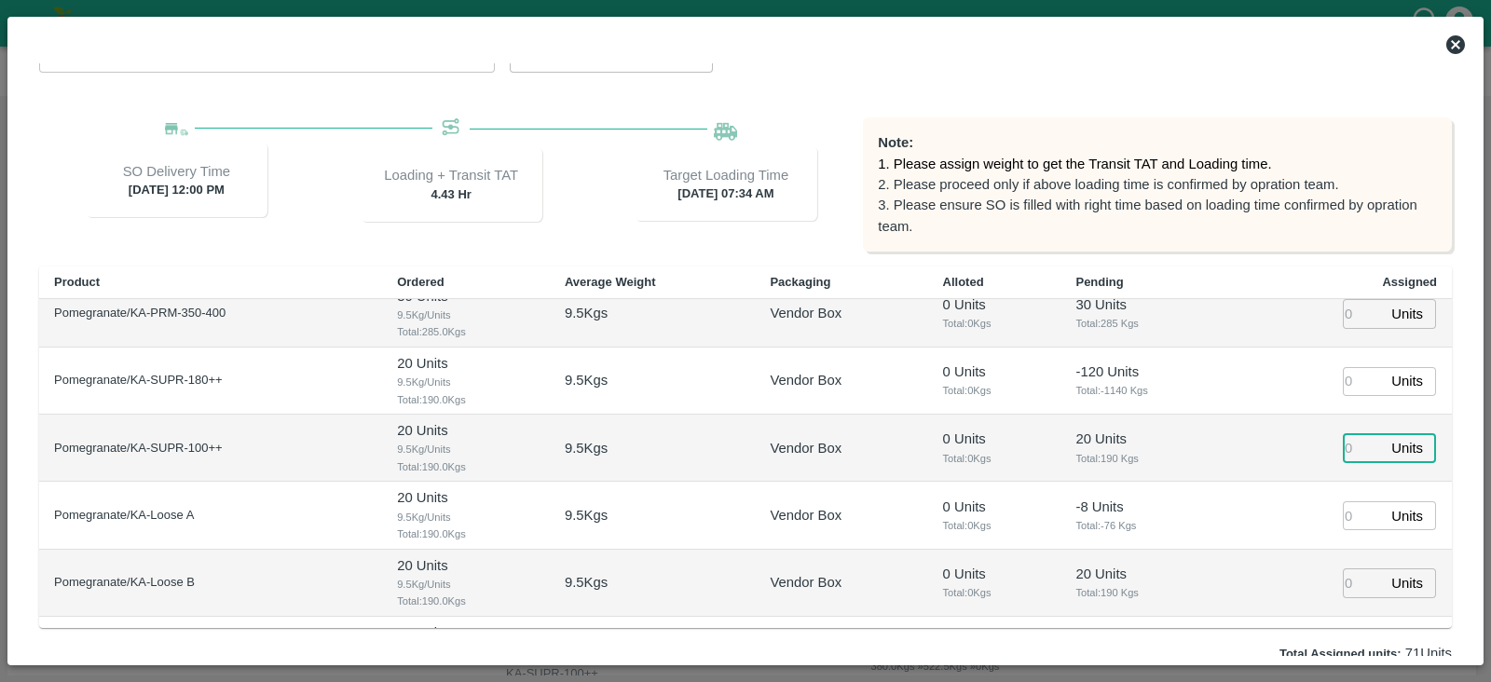
click at [1192, 370] on input "number" at bounding box center [1363, 381] width 41 height 29
type input "13"
click at [1192, 531] on td "Units ​" at bounding box center [1346, 515] width 213 height 67
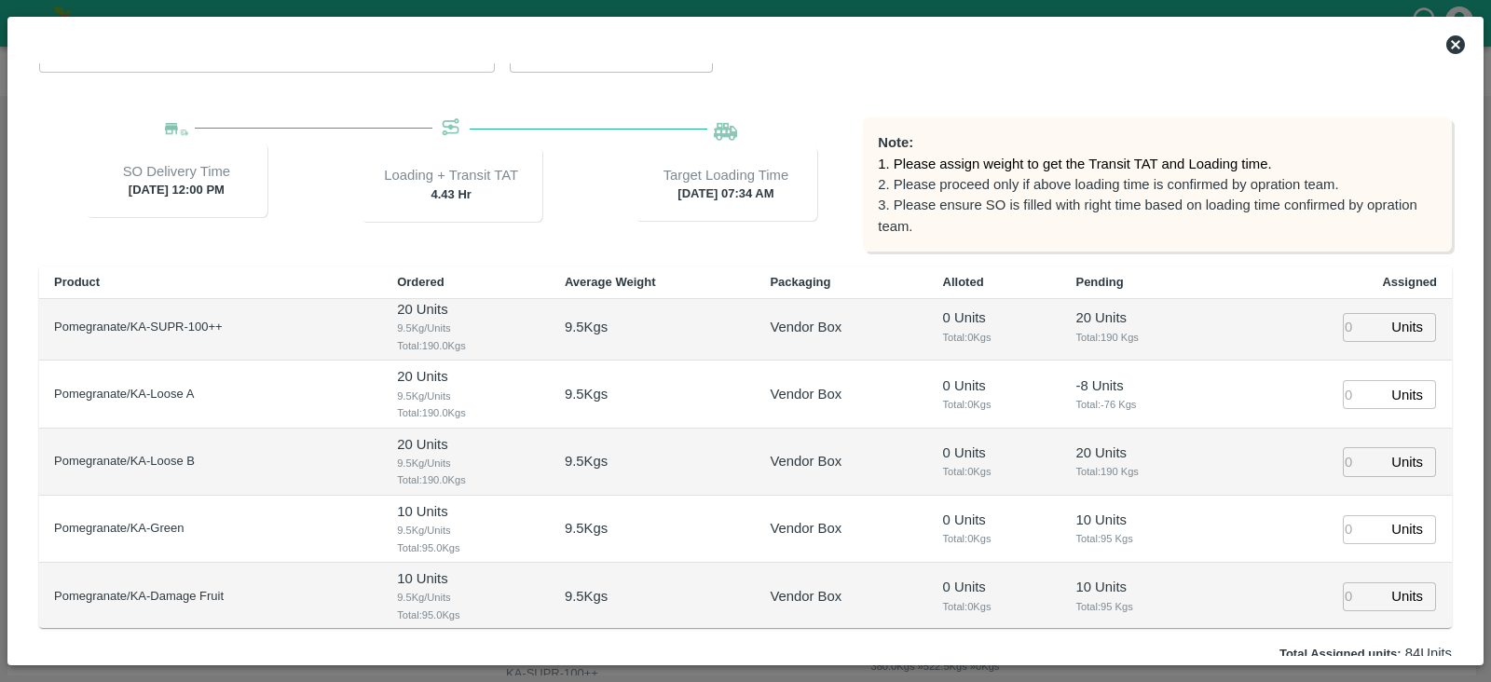
scroll to position [241, 0]
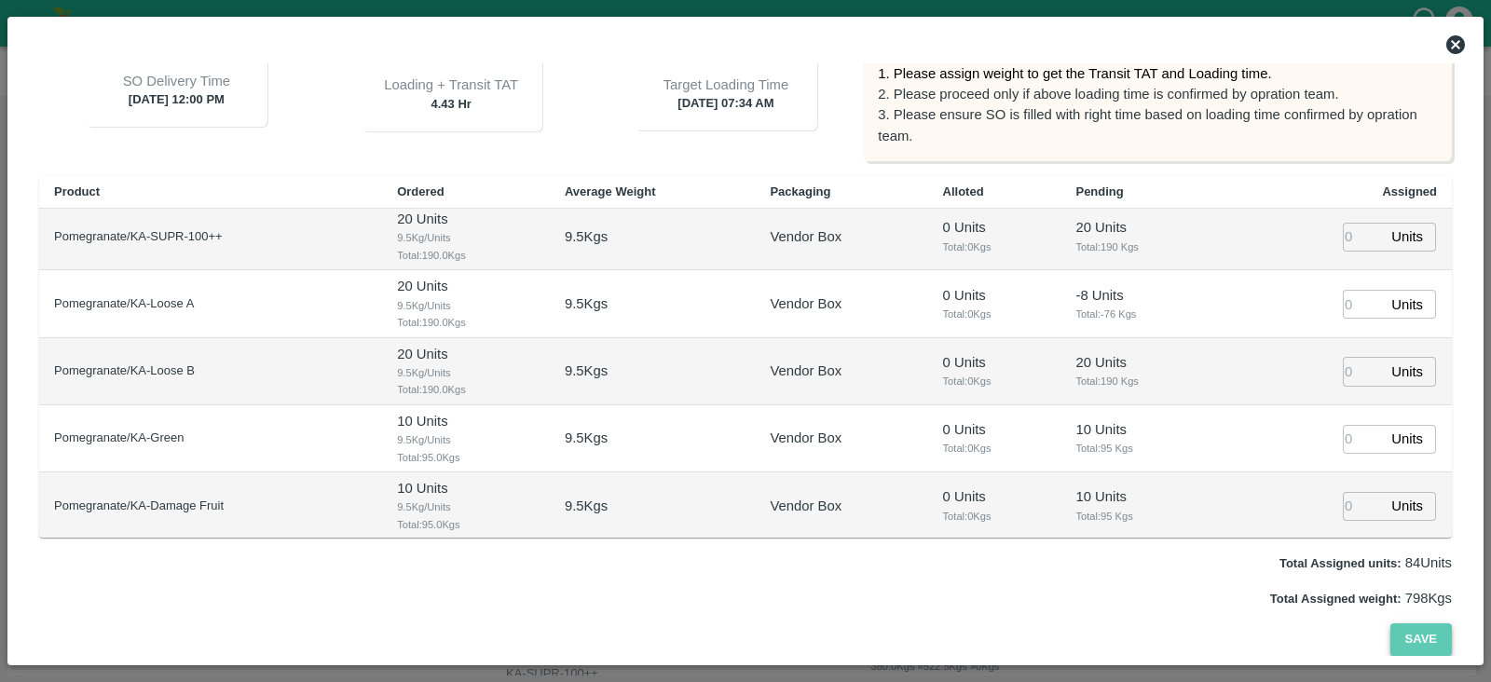
click at [1192, 544] on button "Save" at bounding box center [1422, 640] width 62 height 33
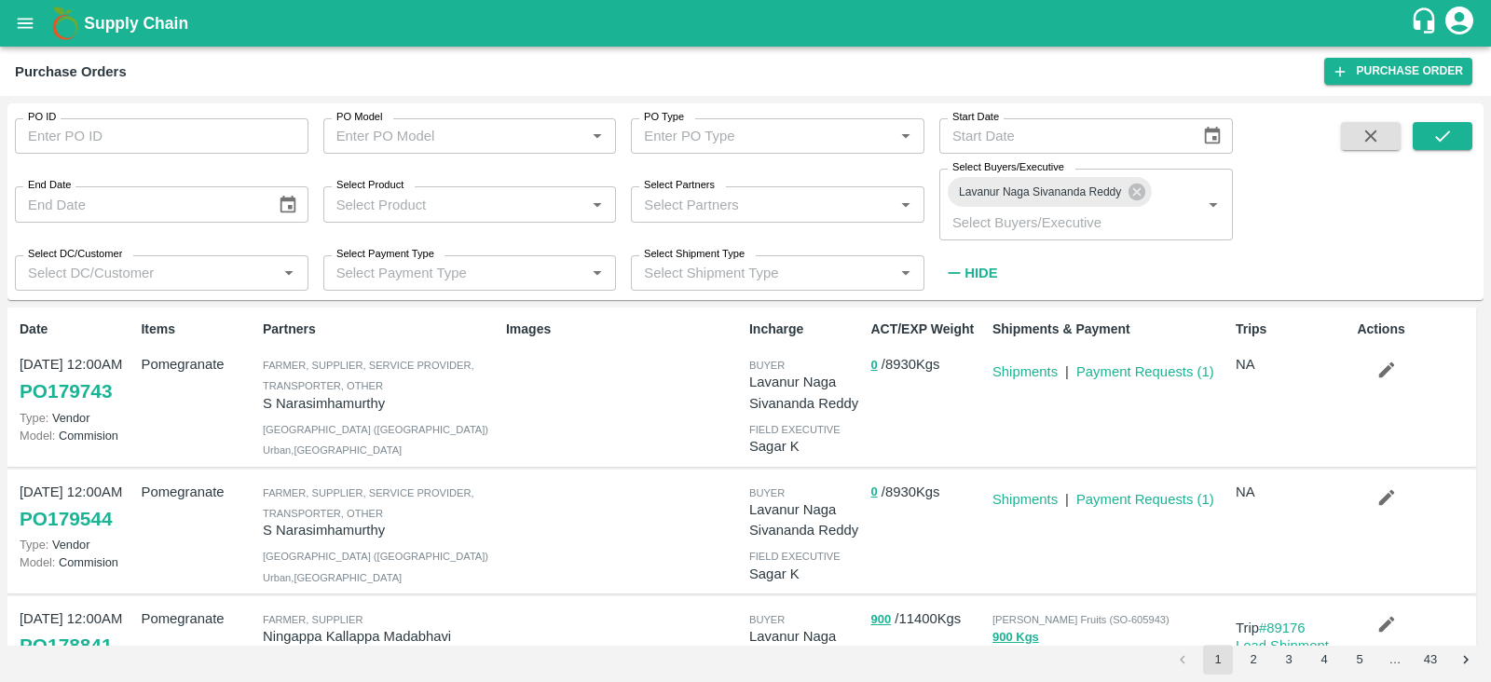
scroll to position [184, 0]
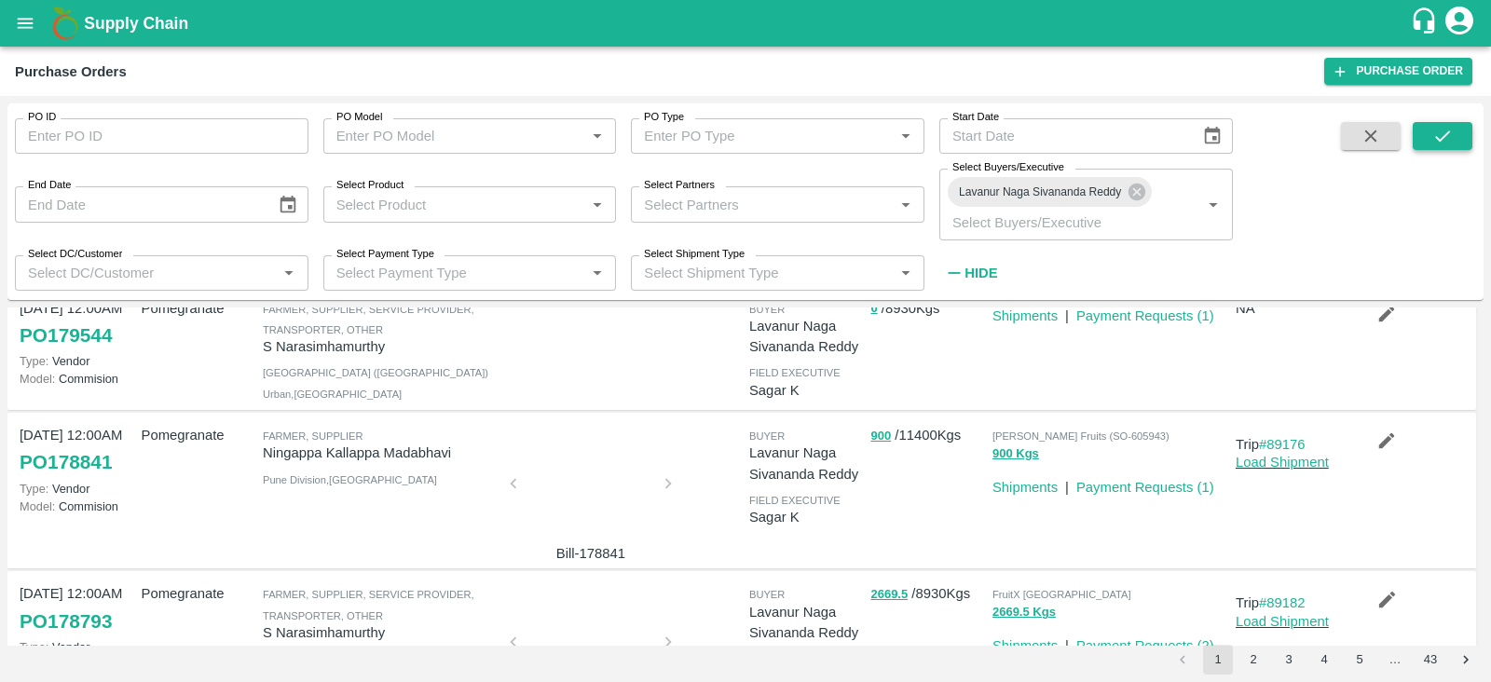
click at [1440, 137] on icon "submit" at bounding box center [1443, 136] width 21 height 21
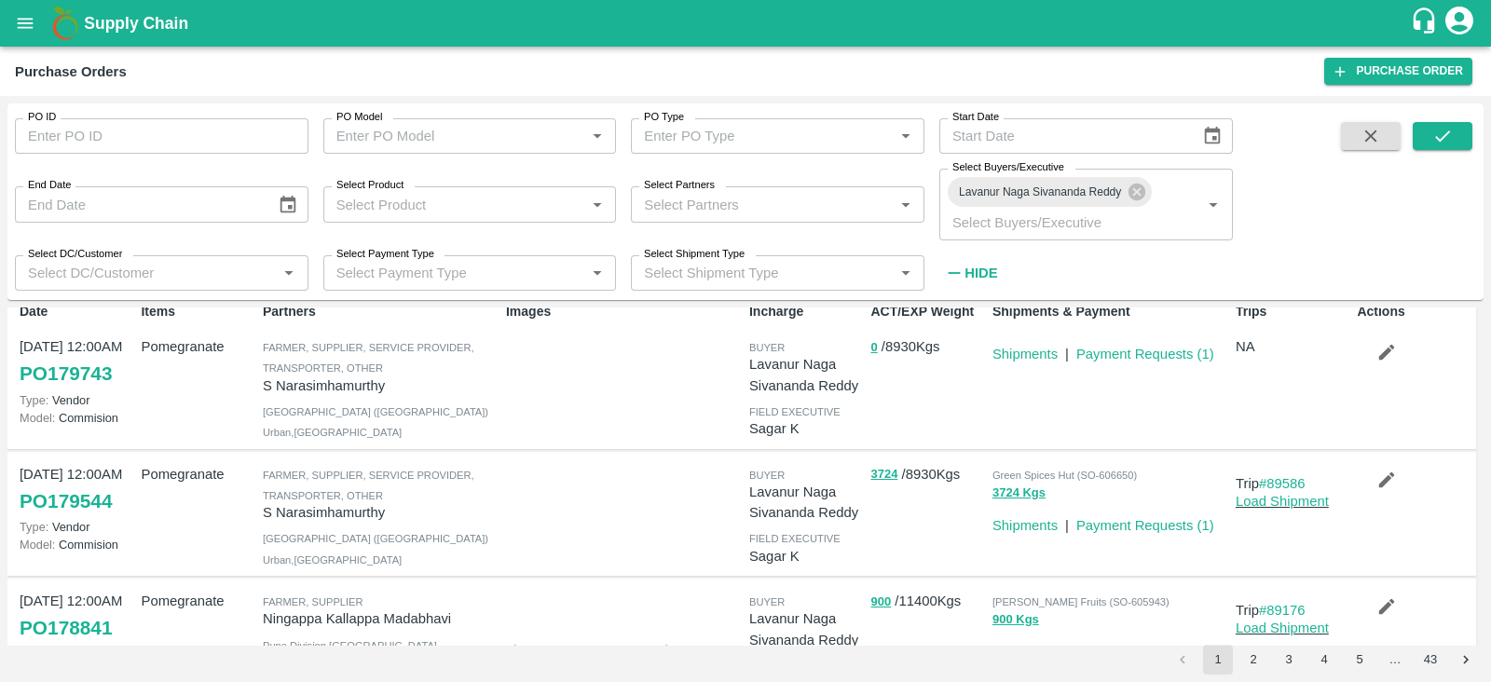
scroll to position [0, 0]
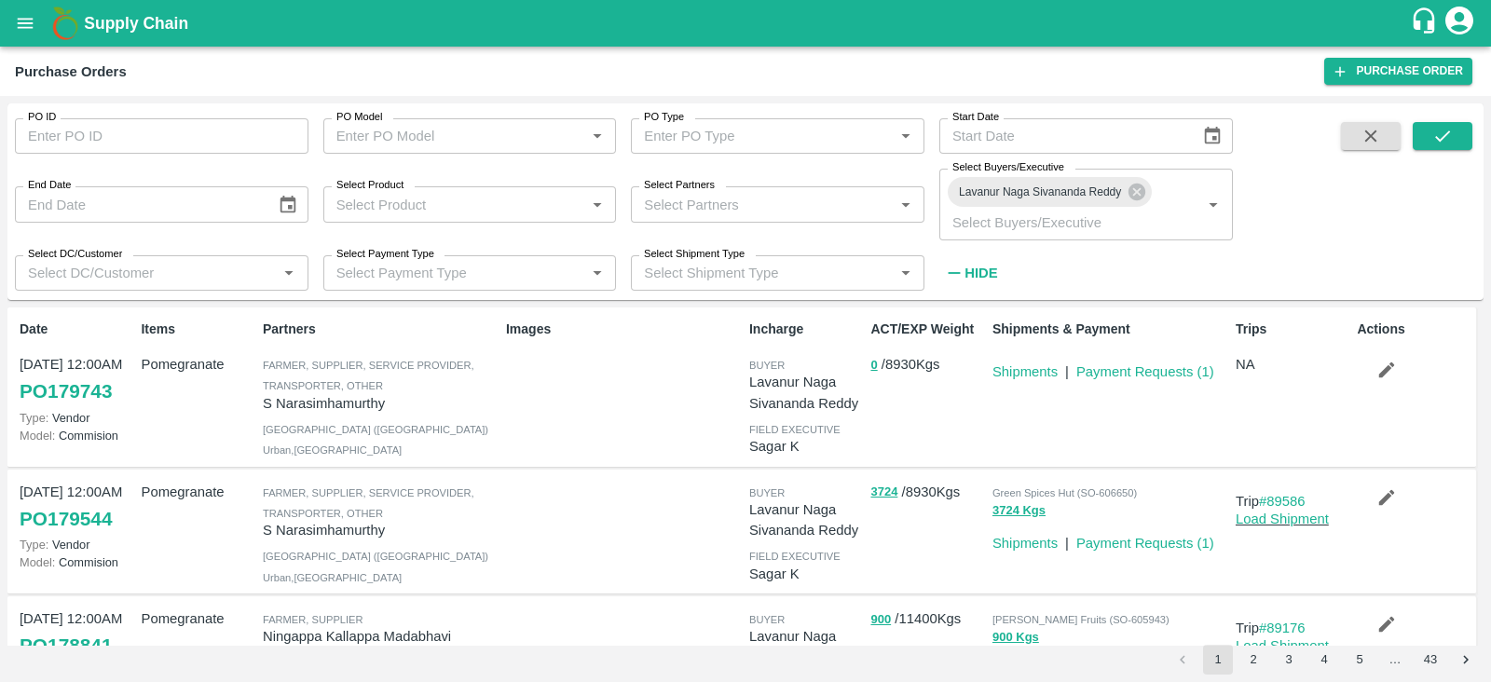
click at [1390, 370] on icon "button" at bounding box center [1387, 370] width 21 height 21
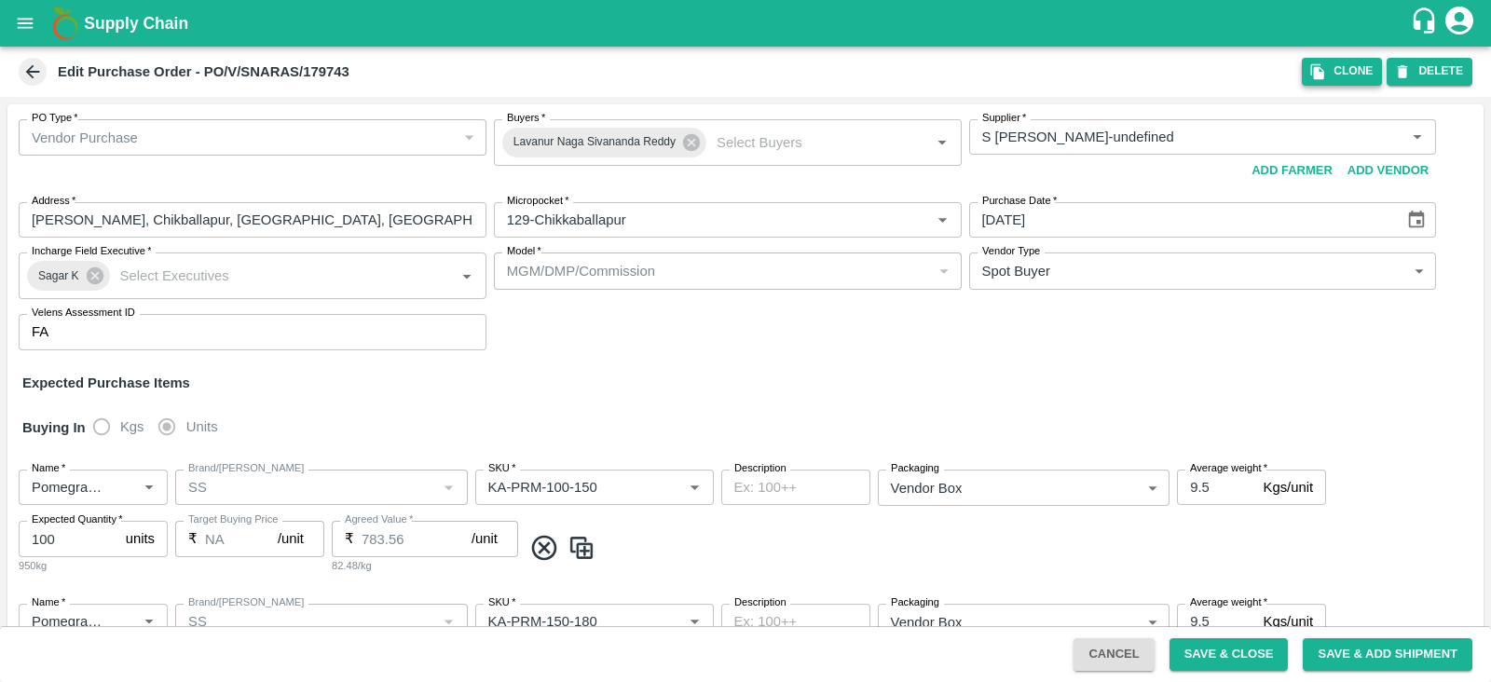
click at [1314, 73] on icon "button" at bounding box center [1318, 72] width 13 height 16
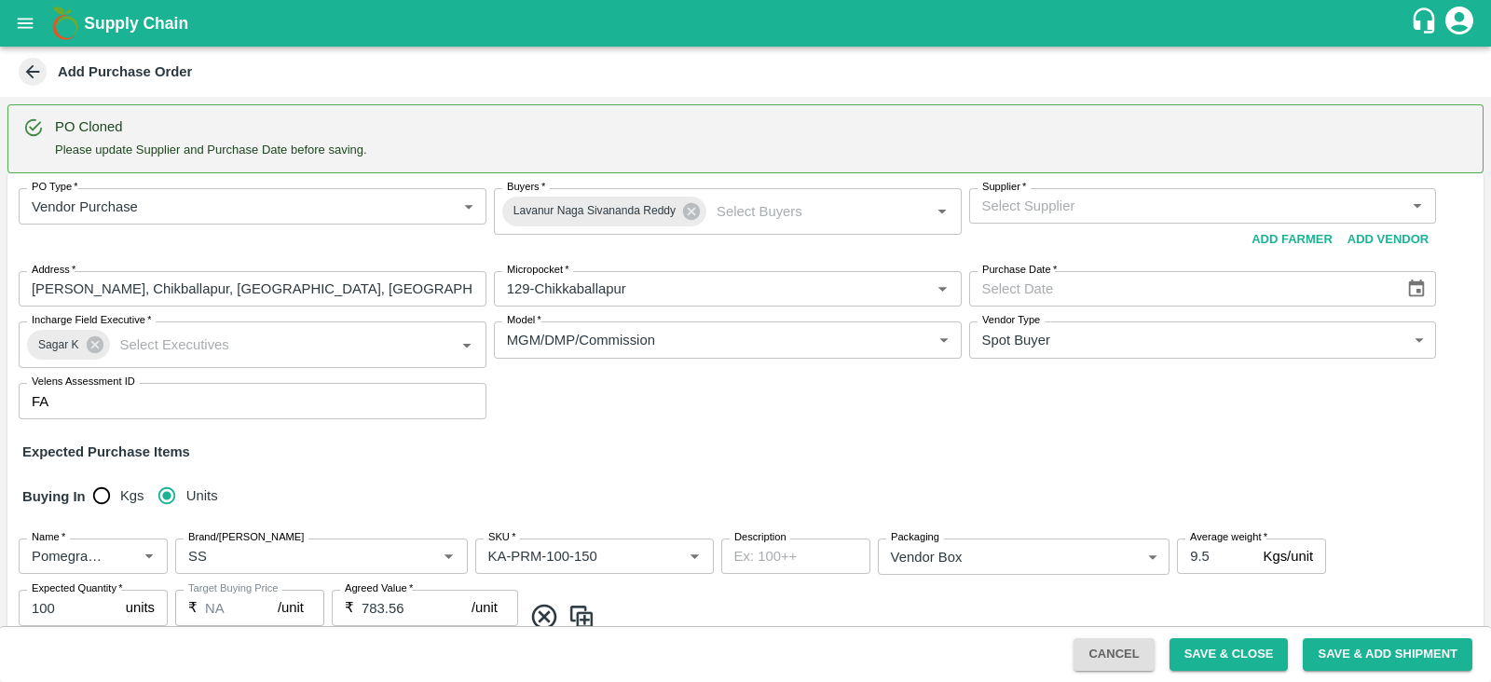
click at [1052, 199] on input "Supplier   *" at bounding box center [1188, 206] width 426 height 24
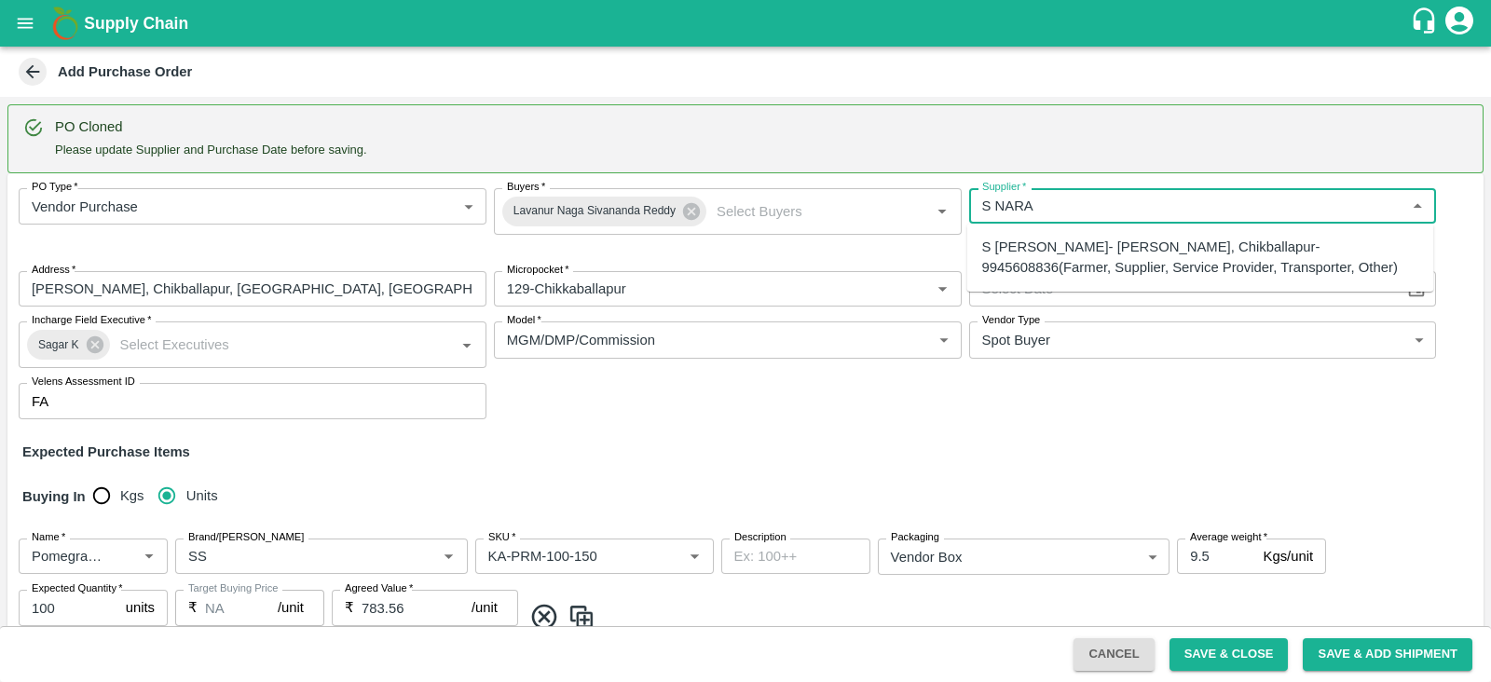
click at [1084, 243] on div "S Narasimhamurthy- Jataru Hosahalli, Chikballapur-9945608836(Farmer, Supplier, …" at bounding box center [1201, 258] width 437 height 42
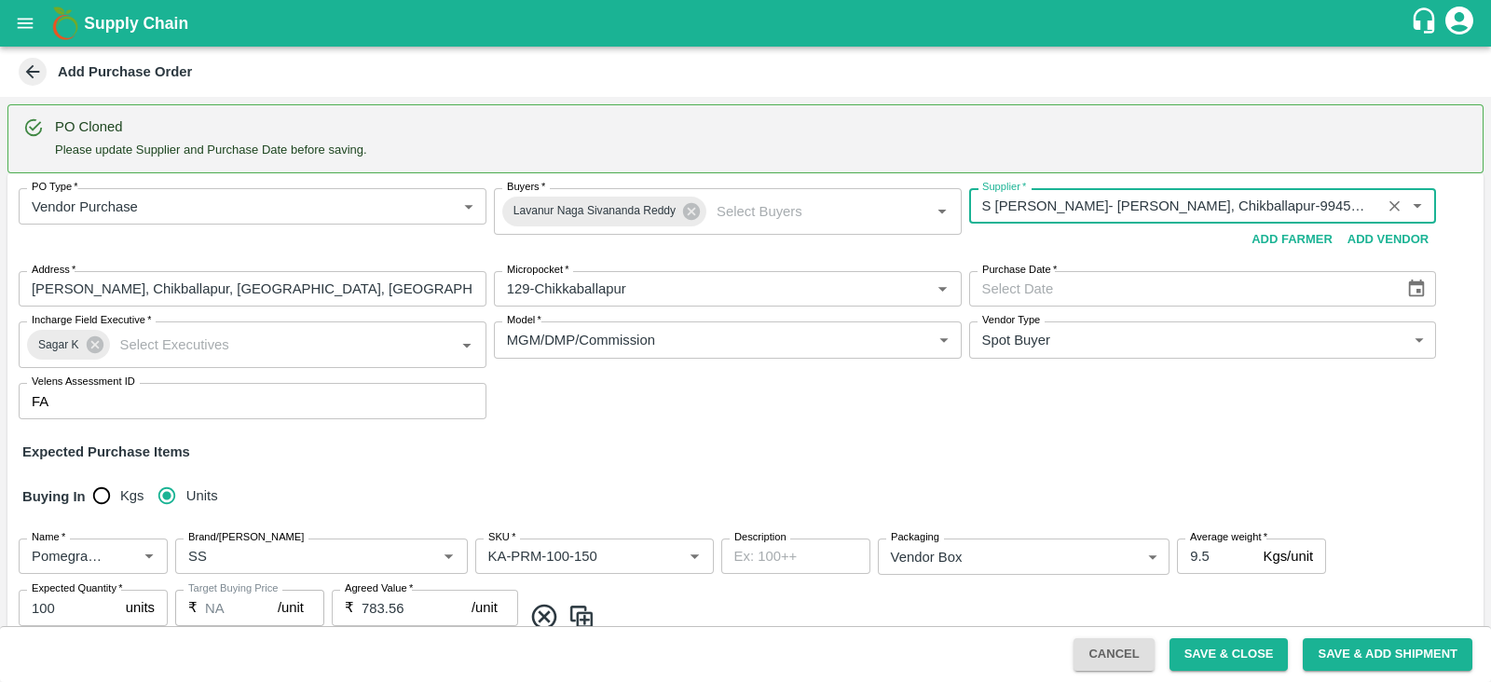
type input "S Narasimhamurthy- Jataru Hosahalli, Chikballapur-9945608836(Farmer, Supplier, …"
click at [1409, 288] on icon "Choose date" at bounding box center [1417, 289] width 16 height 18
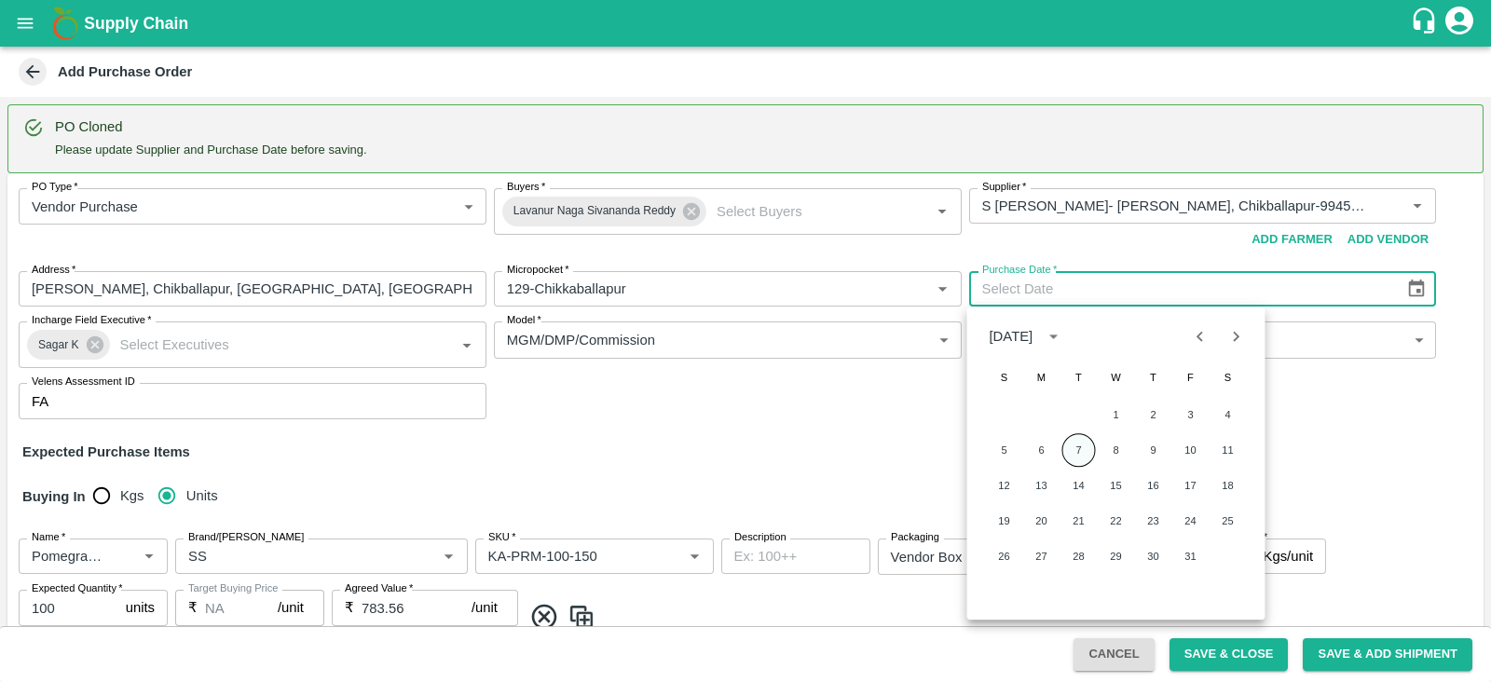
click at [1081, 449] on button "7" at bounding box center [1080, 450] width 34 height 34
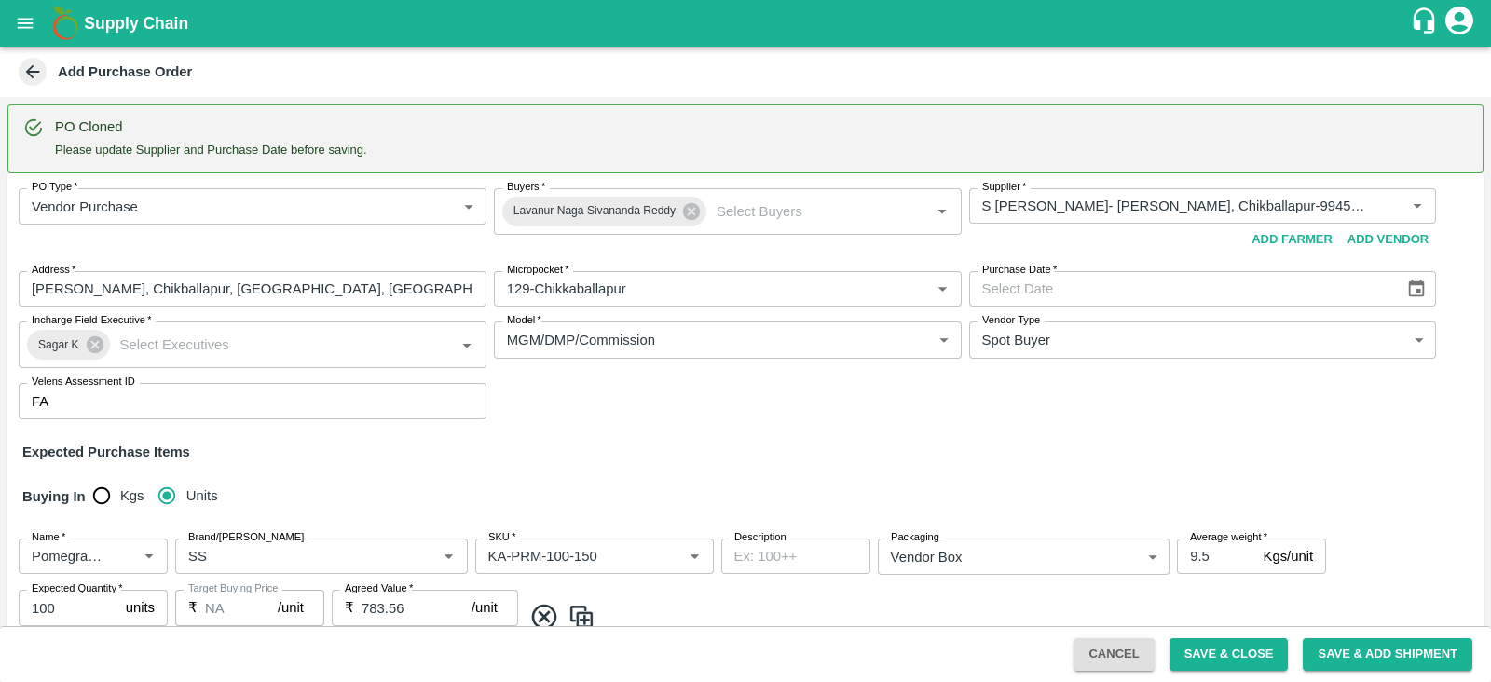
type input "07/10/2025"
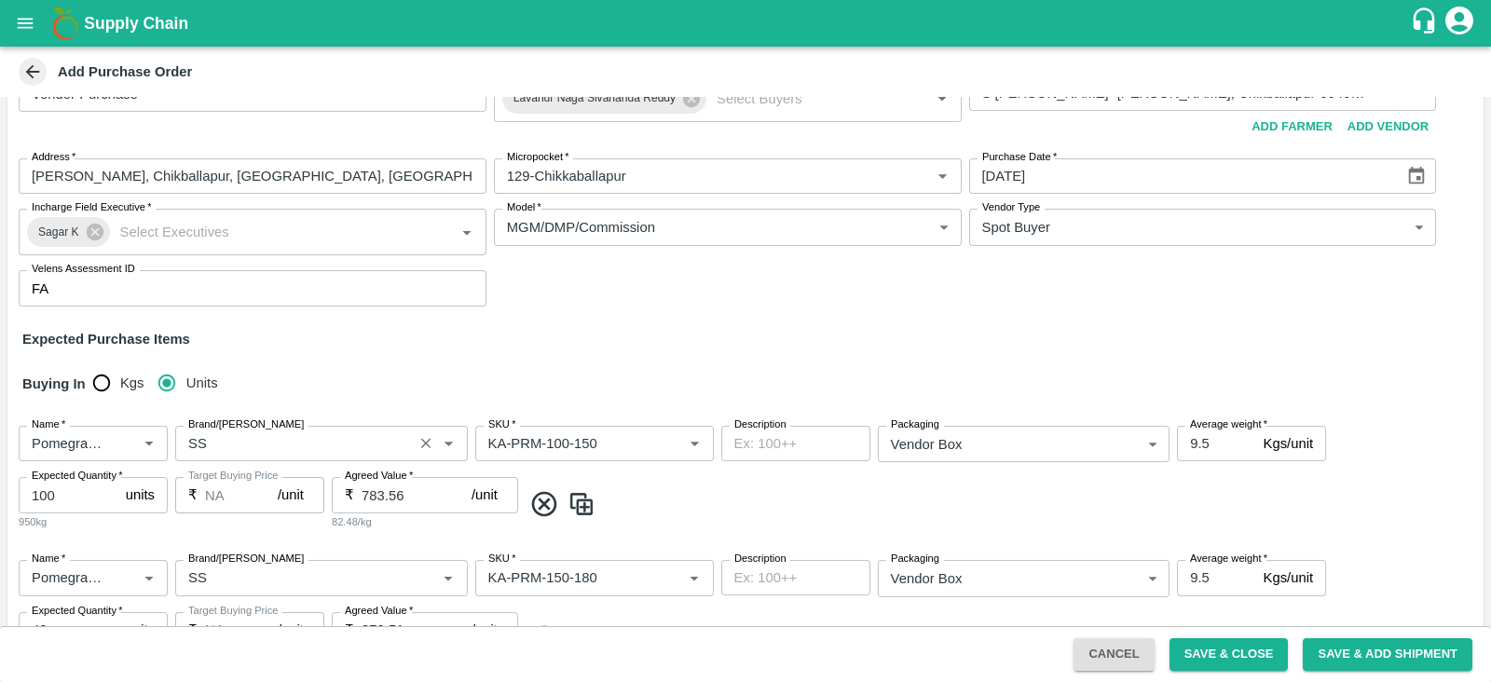
click at [196, 445] on input "Brand/[PERSON_NAME]" at bounding box center [294, 444] width 227 height 24
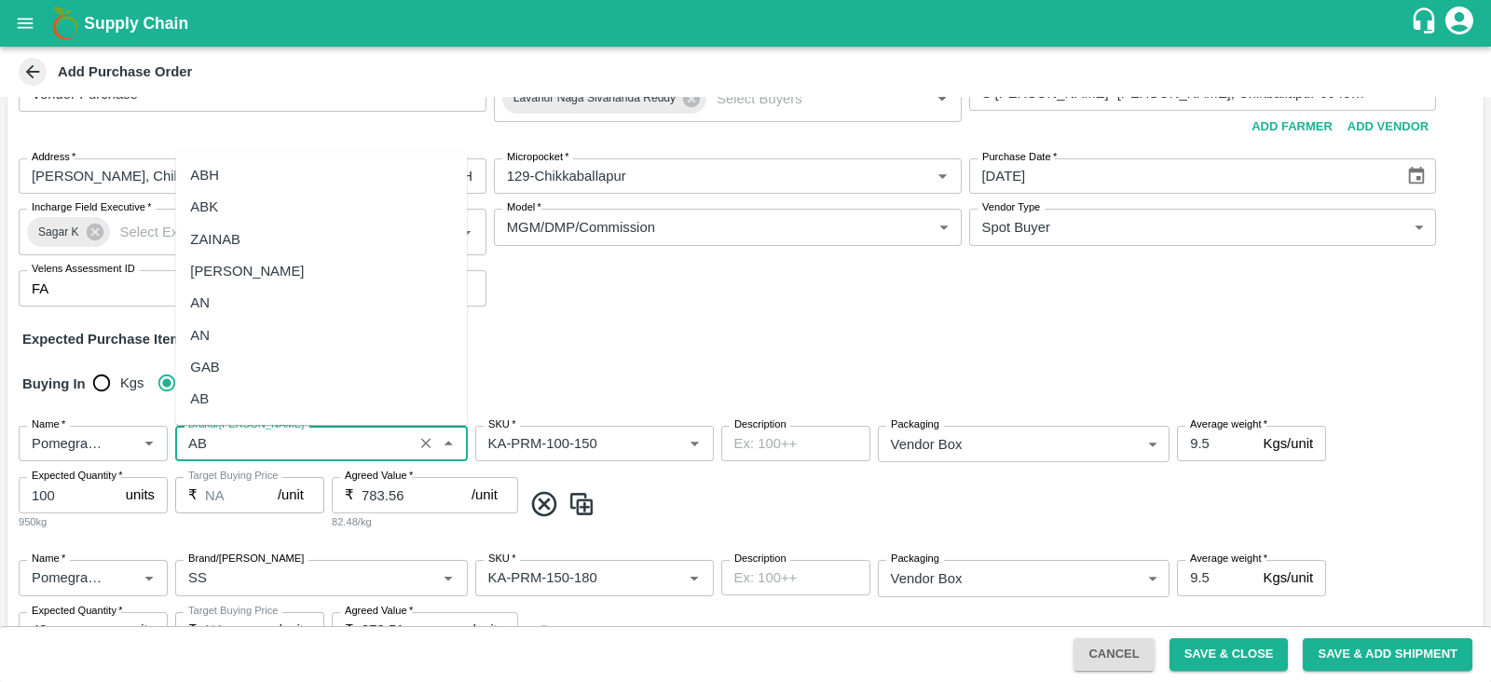
scroll to position [0, 0]
click at [220, 412] on div "AB" at bounding box center [321, 399] width 292 height 32
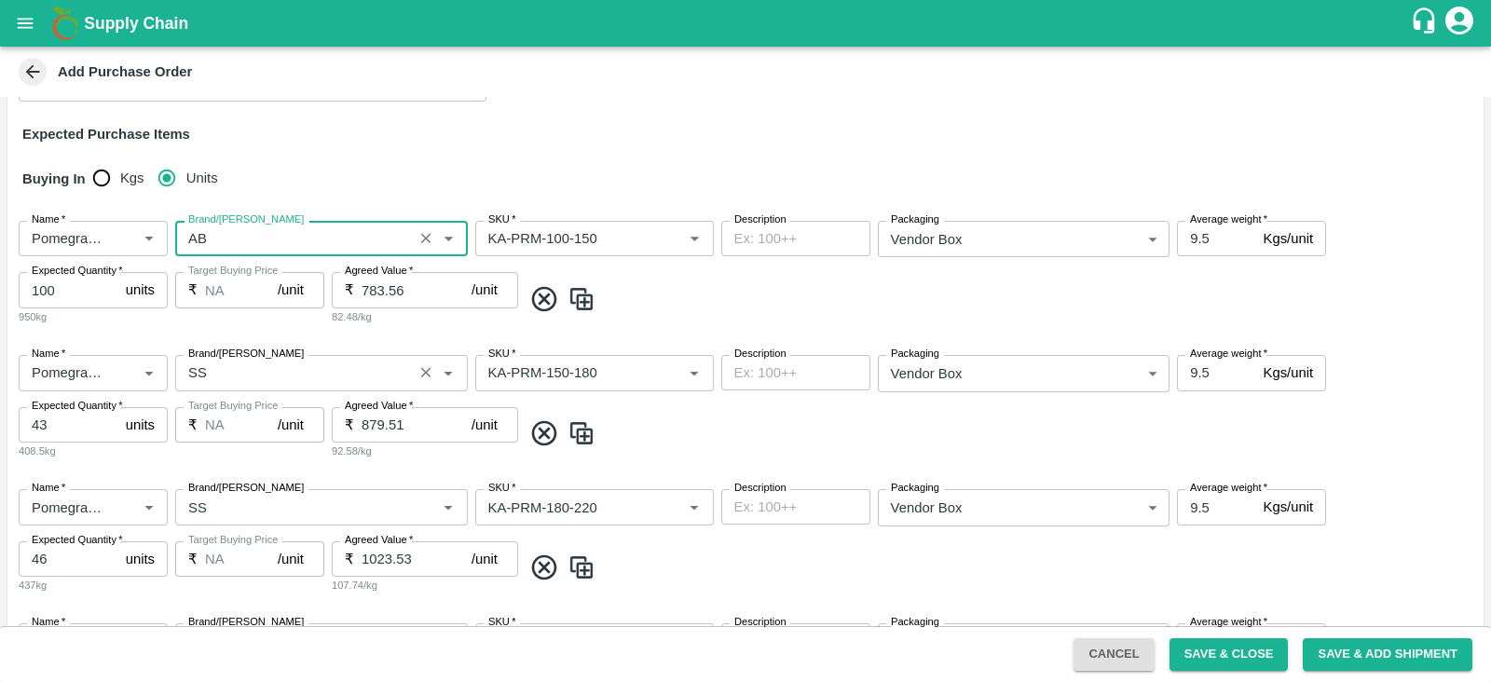
type input "AB"
click at [186, 361] on input "Brand/[PERSON_NAME]" at bounding box center [294, 373] width 227 height 24
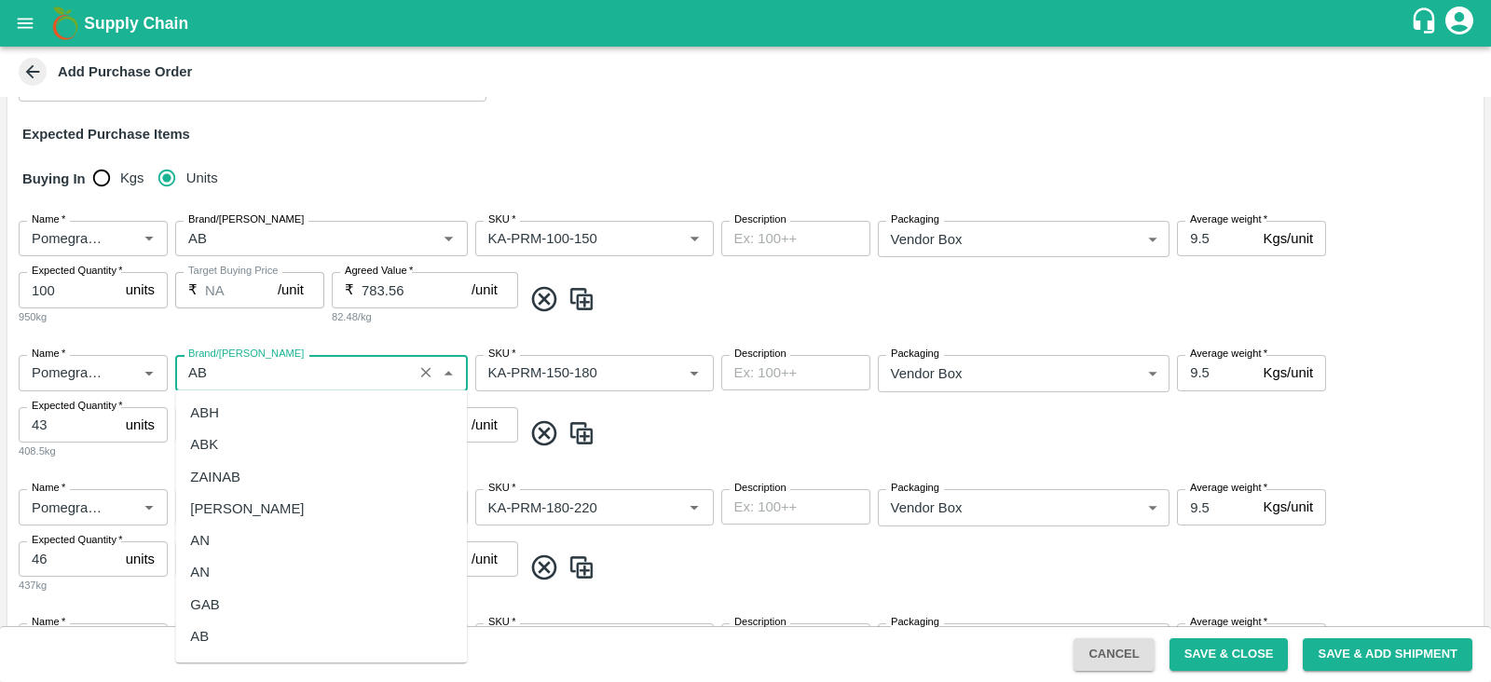
scroll to position [0, 0]
click at [228, 625] on div "AB" at bounding box center [321, 637] width 292 height 32
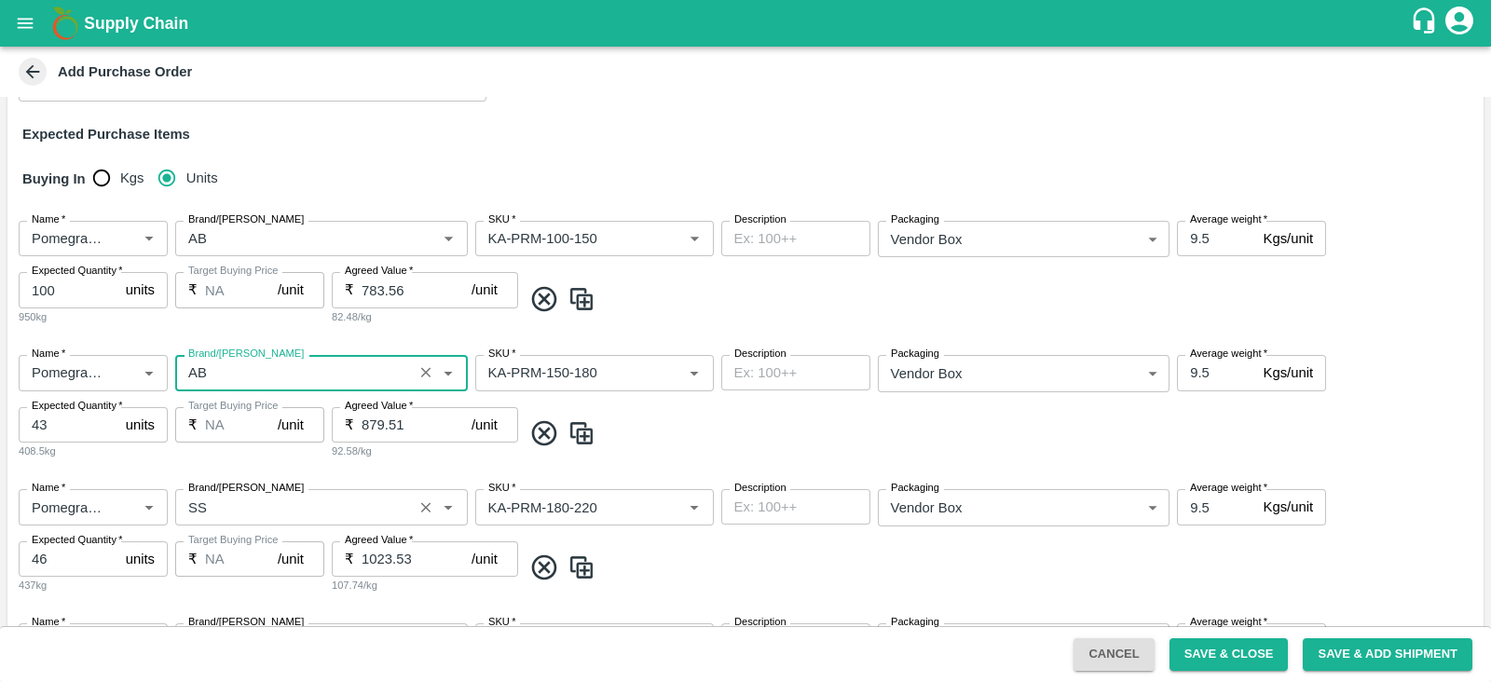
type input "AB"
click at [252, 515] on input "Brand/[PERSON_NAME]" at bounding box center [294, 507] width 227 height 24
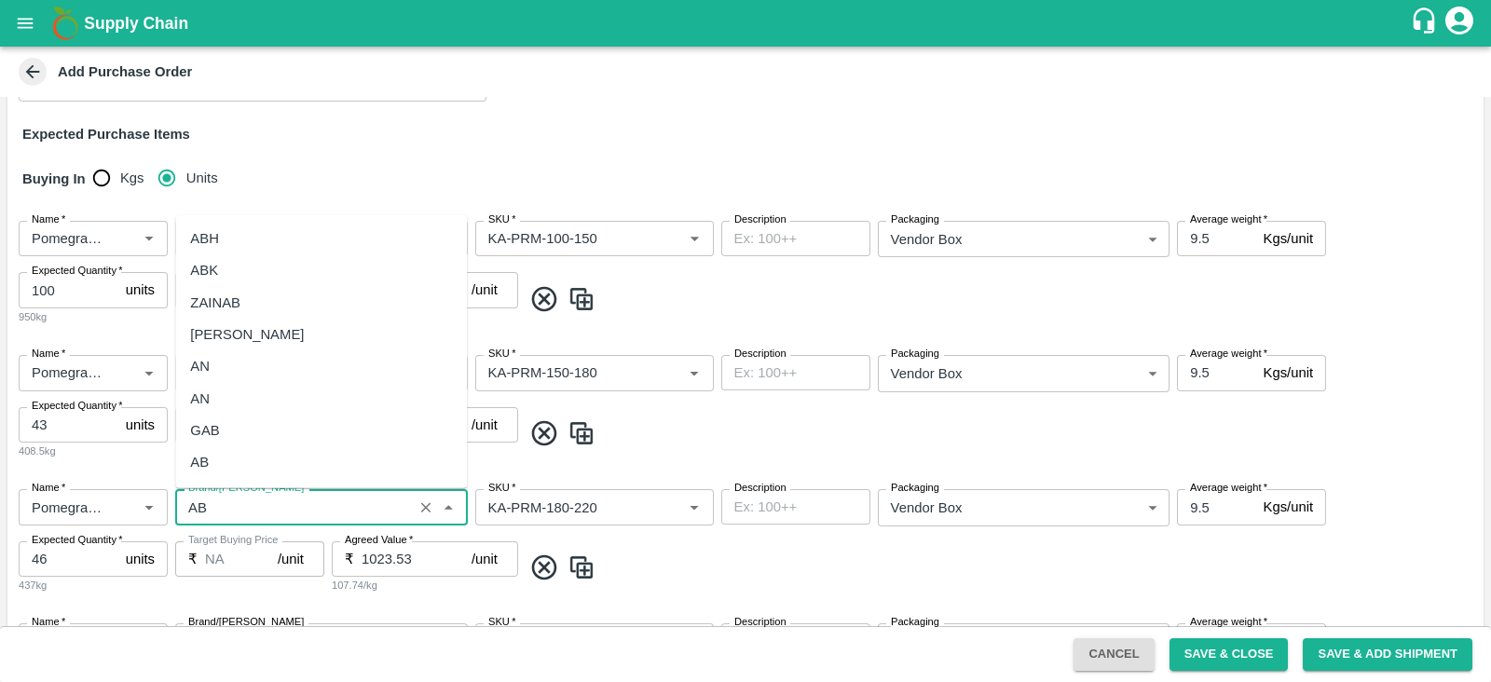
click at [265, 468] on div "AB" at bounding box center [321, 463] width 292 height 32
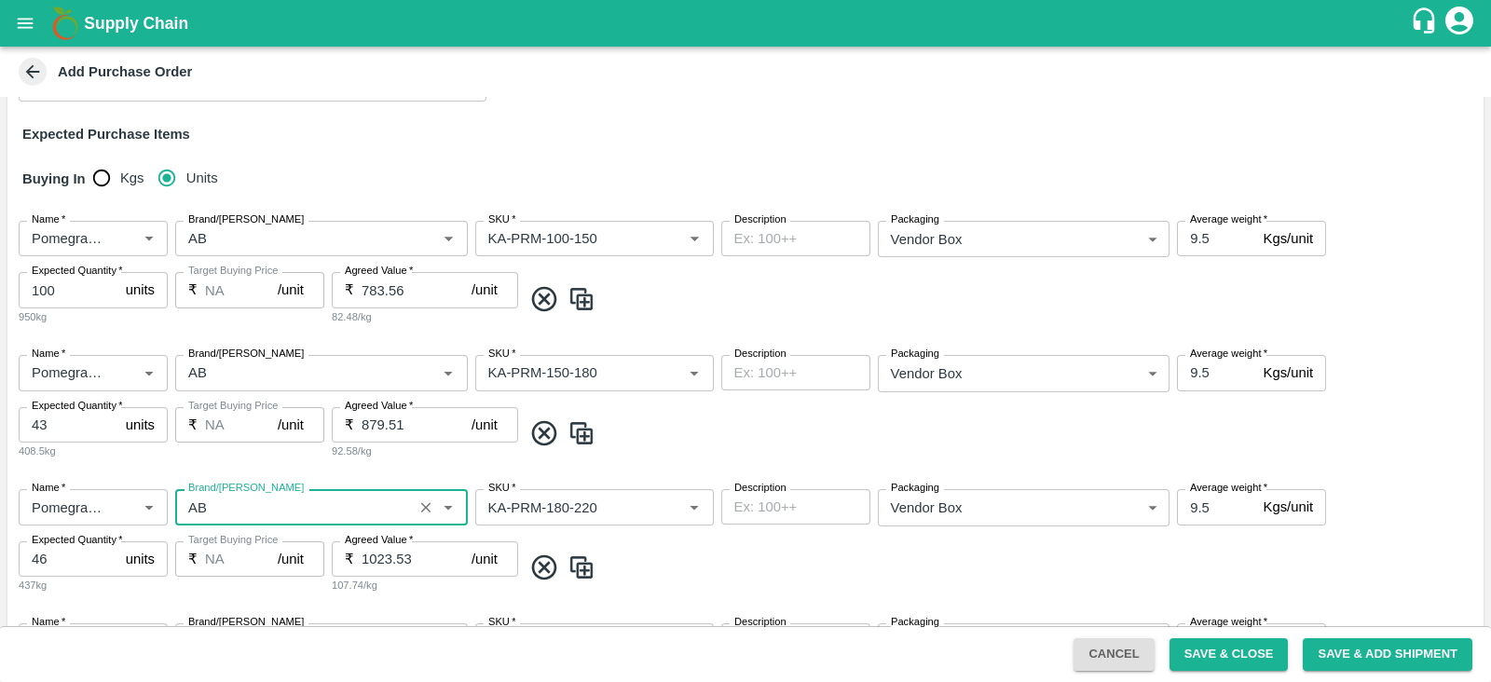
scroll to position [620, 0]
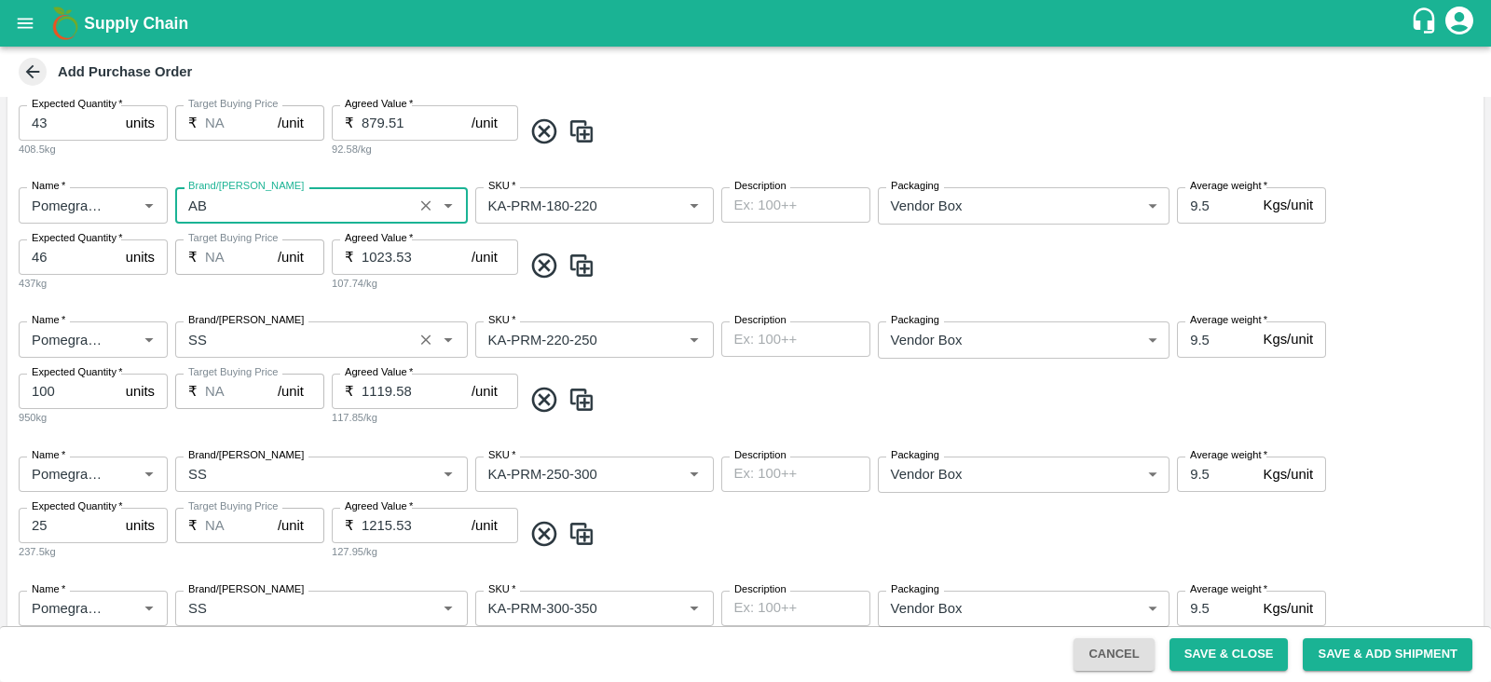
type input "AB"
click at [202, 332] on input "Brand/[PERSON_NAME]" at bounding box center [294, 339] width 227 height 24
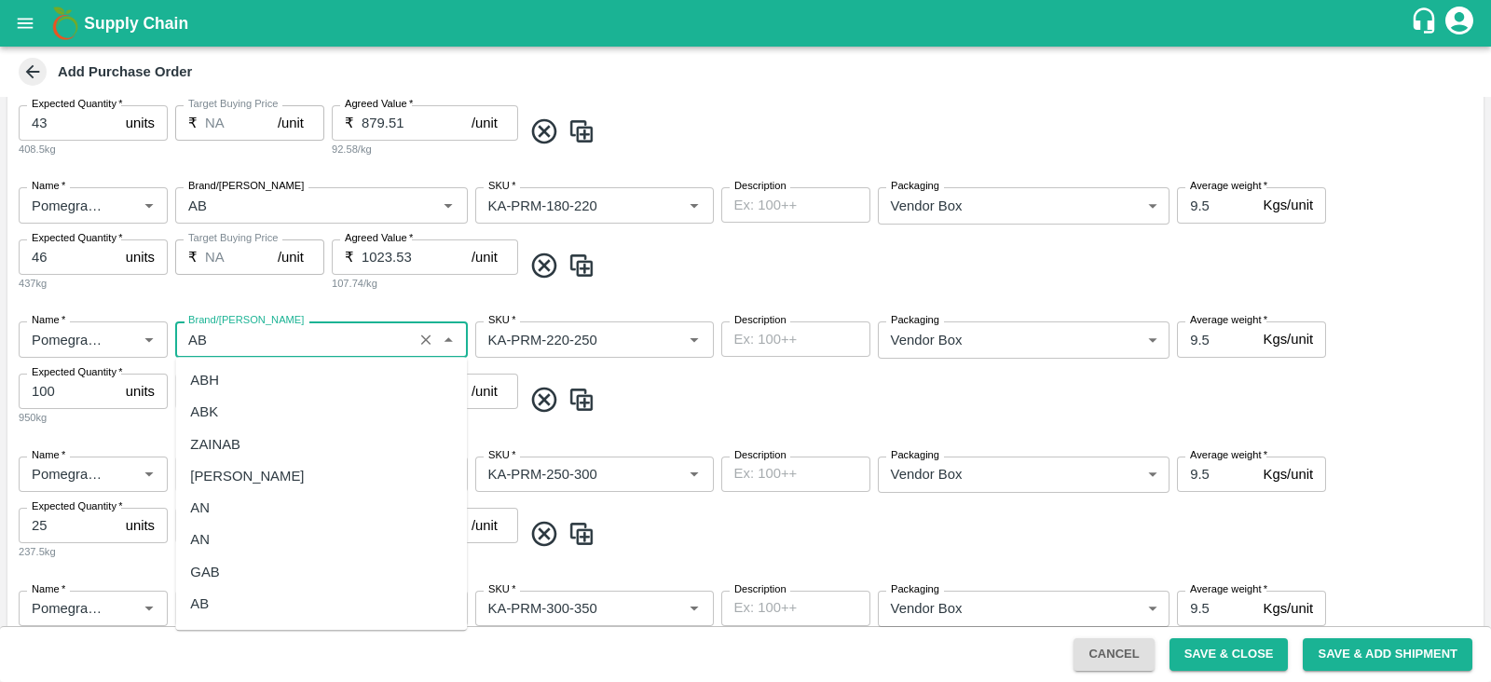
click at [261, 598] on div "AB" at bounding box center [321, 604] width 292 height 32
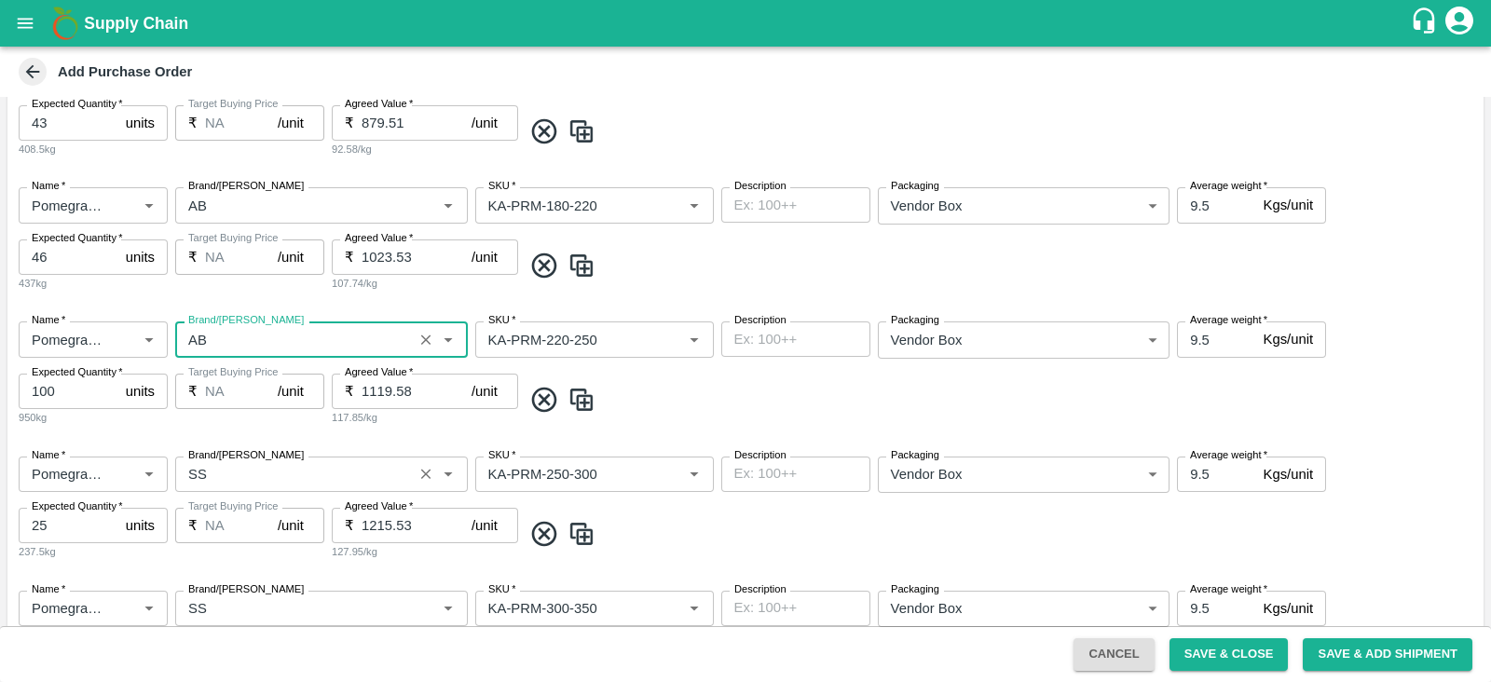
type input "AB"
click at [202, 471] on input "Brand/[PERSON_NAME]" at bounding box center [294, 474] width 227 height 24
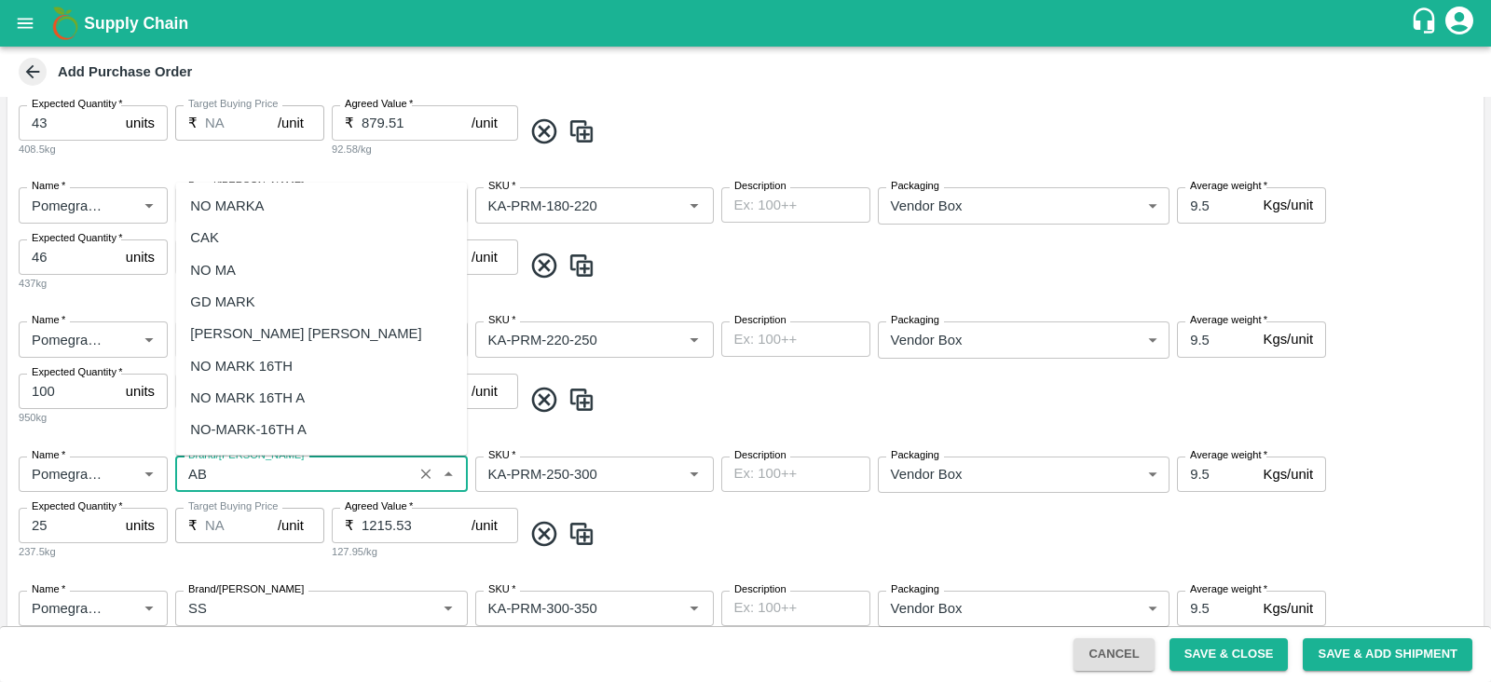
scroll to position [0, 0]
click at [230, 427] on div "AB" at bounding box center [321, 430] width 292 height 32
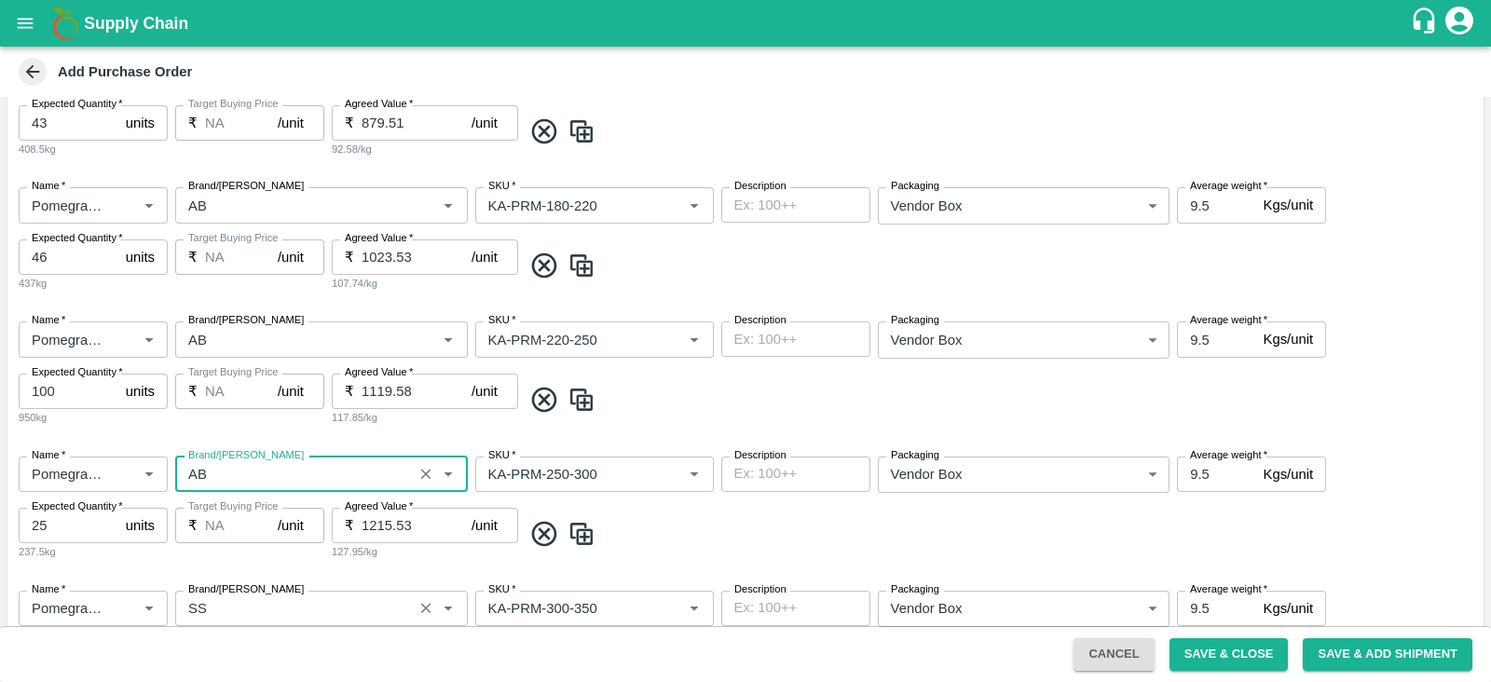
scroll to position [766, 0]
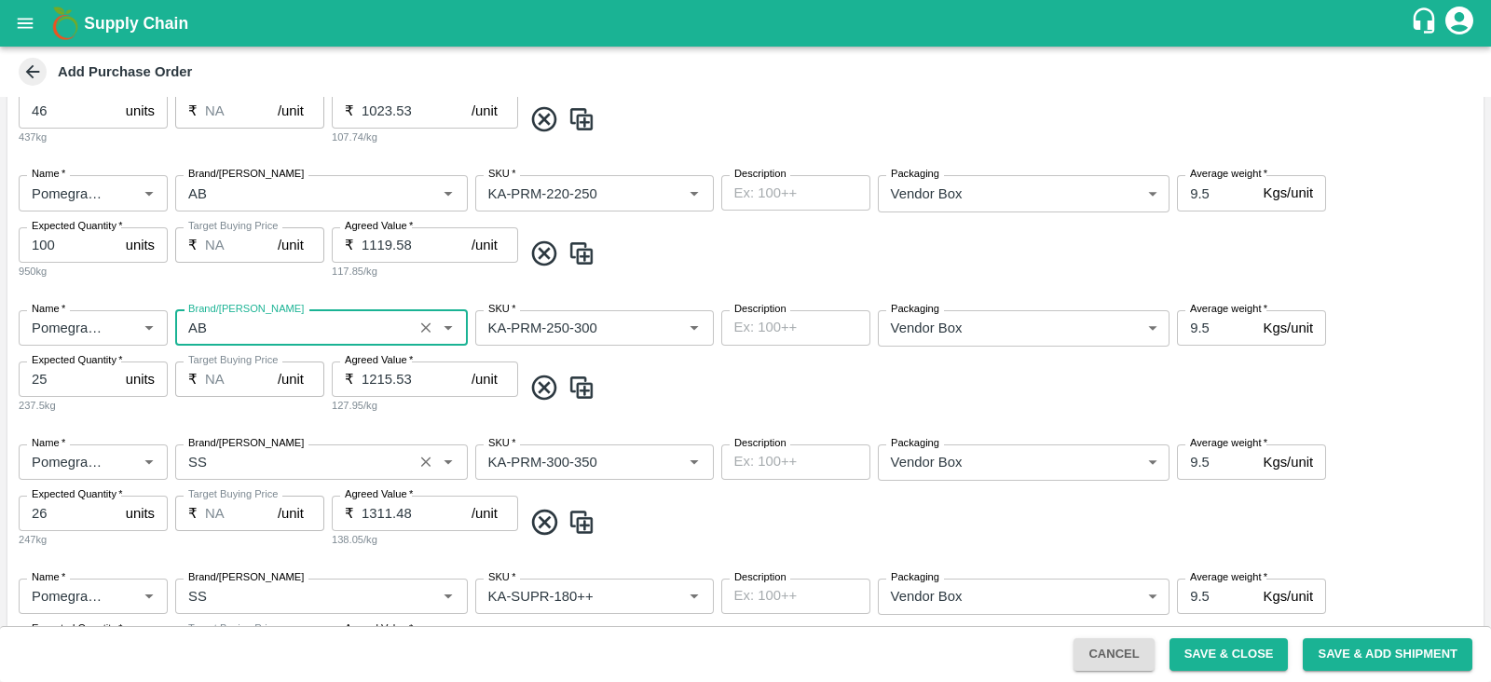
type input "AB"
click at [206, 454] on input "Brand/[PERSON_NAME]" at bounding box center [294, 462] width 227 height 24
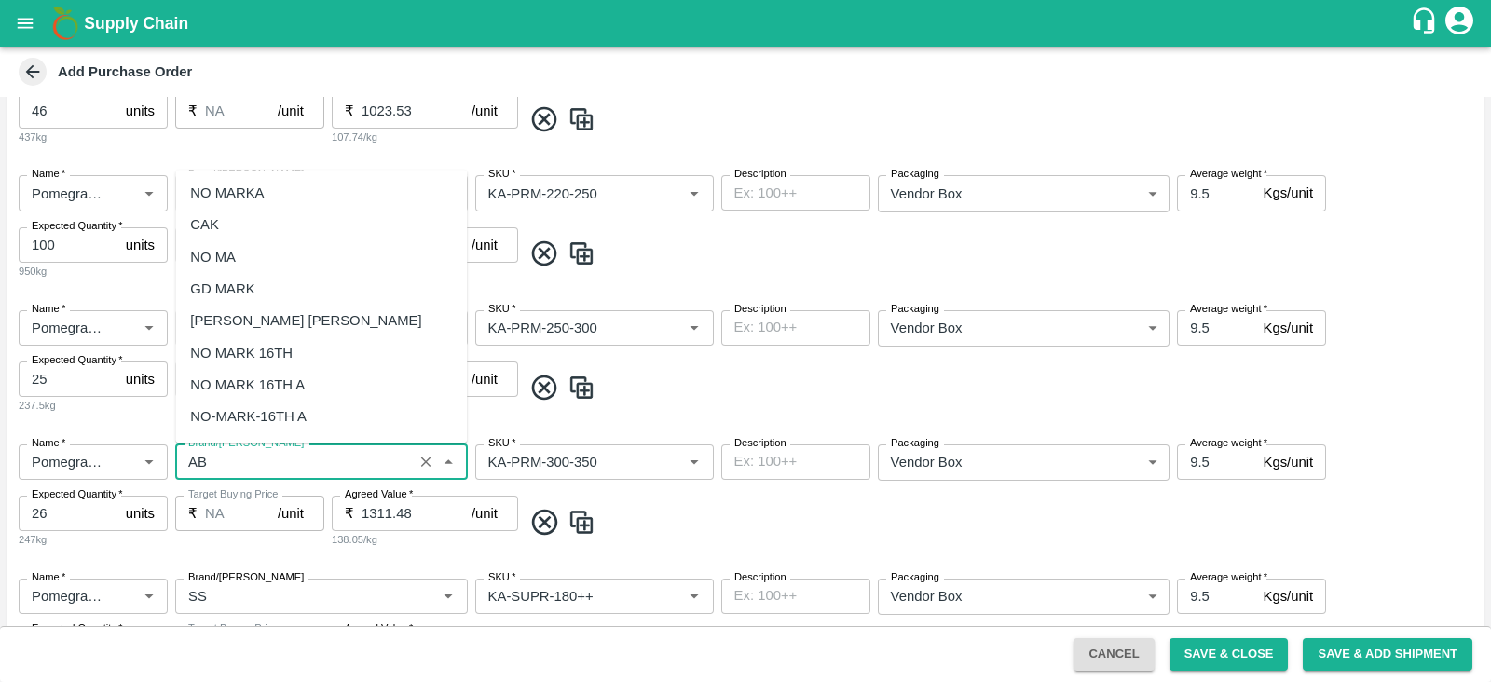
scroll to position [0, 0]
click at [240, 420] on div "AB" at bounding box center [321, 418] width 292 height 32
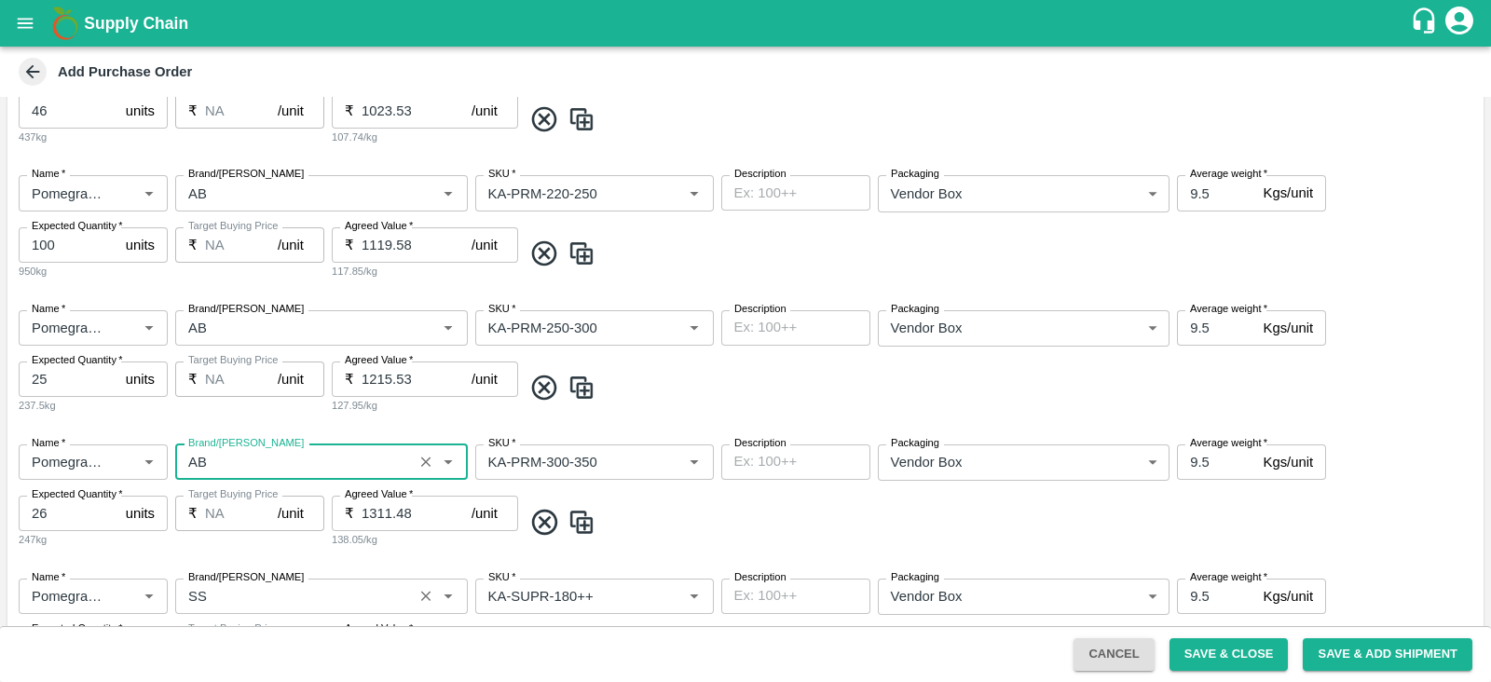
scroll to position [1032, 0]
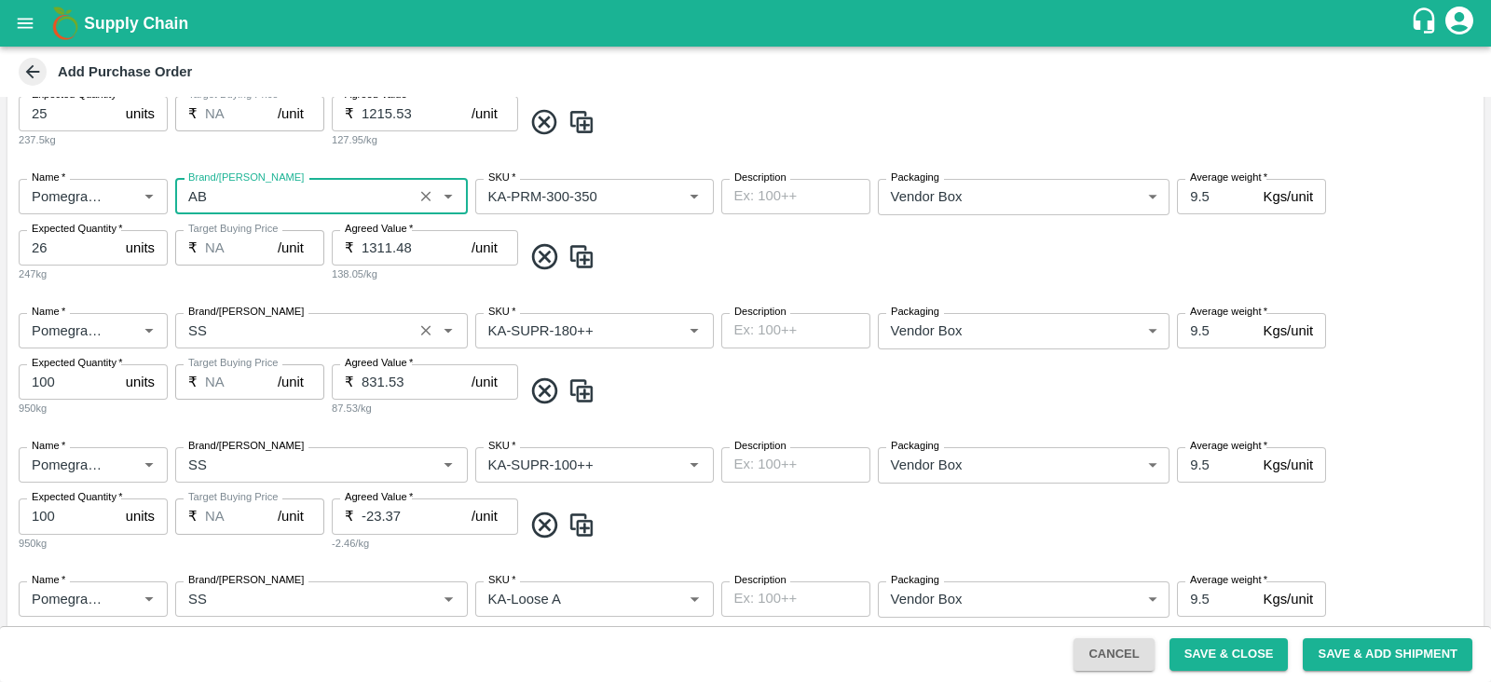
type input "AB"
click at [212, 325] on input "Brand/Marka" at bounding box center [294, 331] width 227 height 24
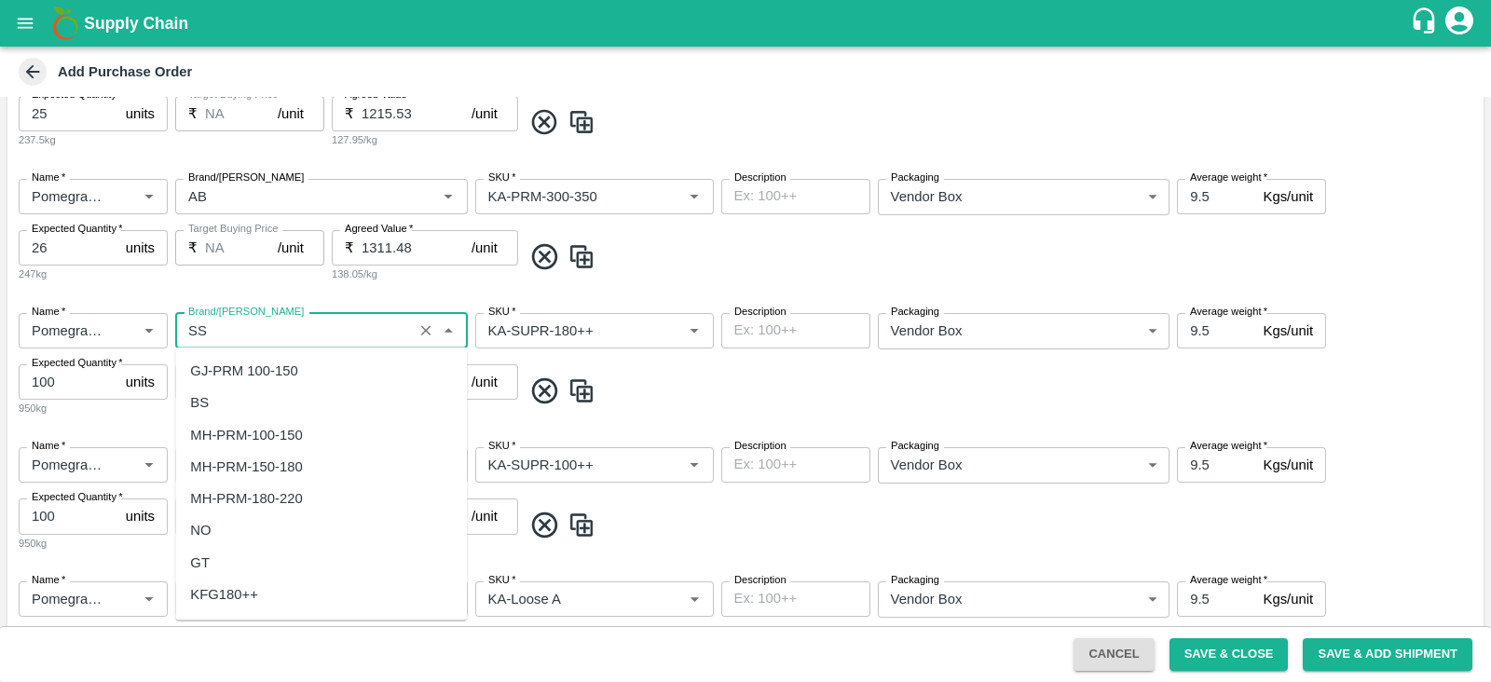
click at [212, 325] on input "Brand/Marka" at bounding box center [294, 331] width 227 height 24
click at [231, 589] on div "AB" at bounding box center [321, 594] width 292 height 32
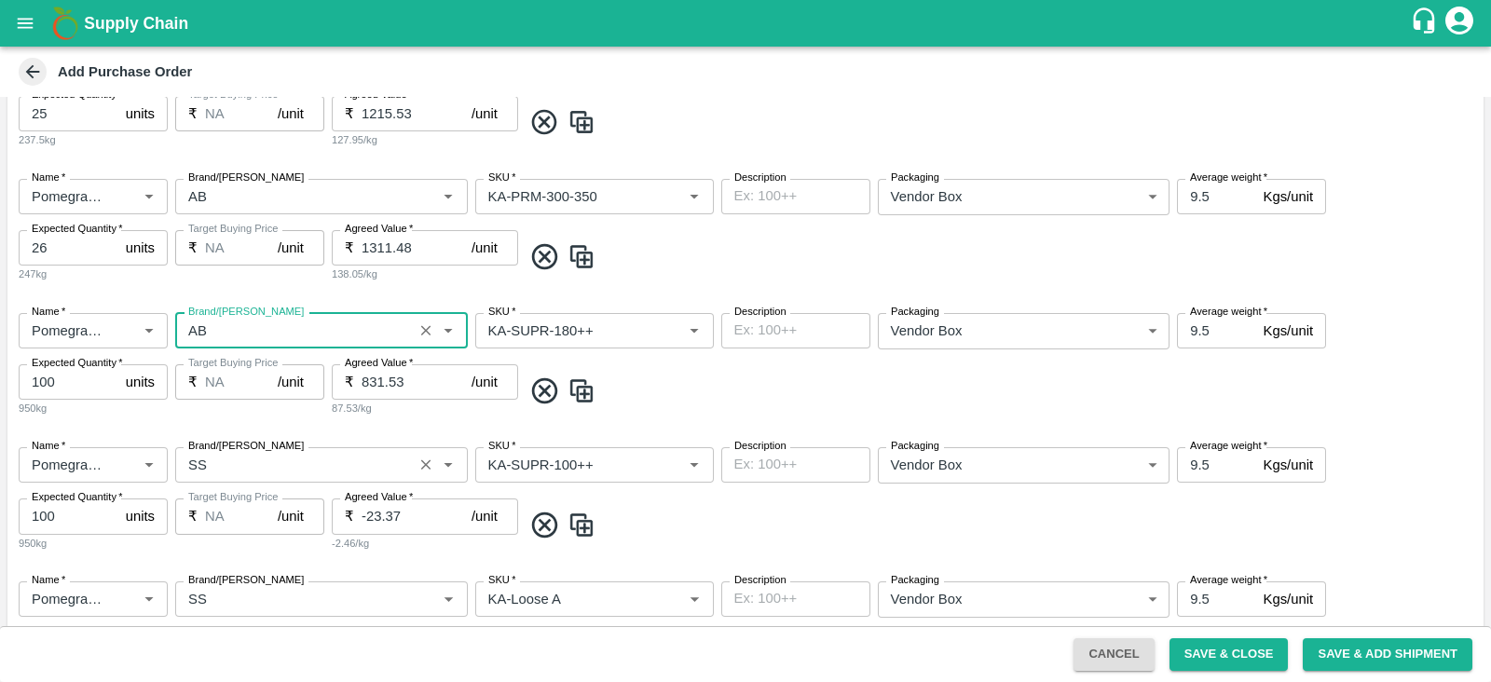
scroll to position [1083, 0]
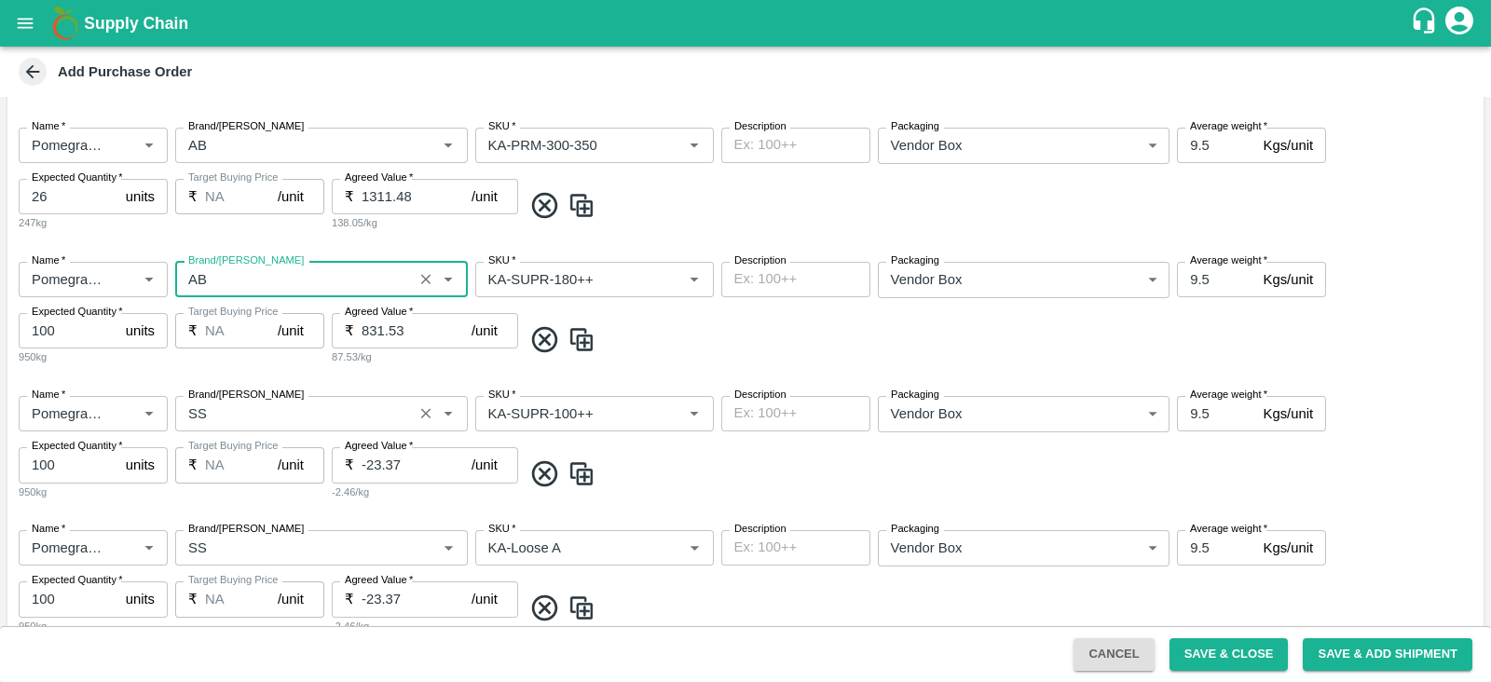
type input "AB"
click at [238, 423] on input "Brand/Marka" at bounding box center [294, 414] width 227 height 24
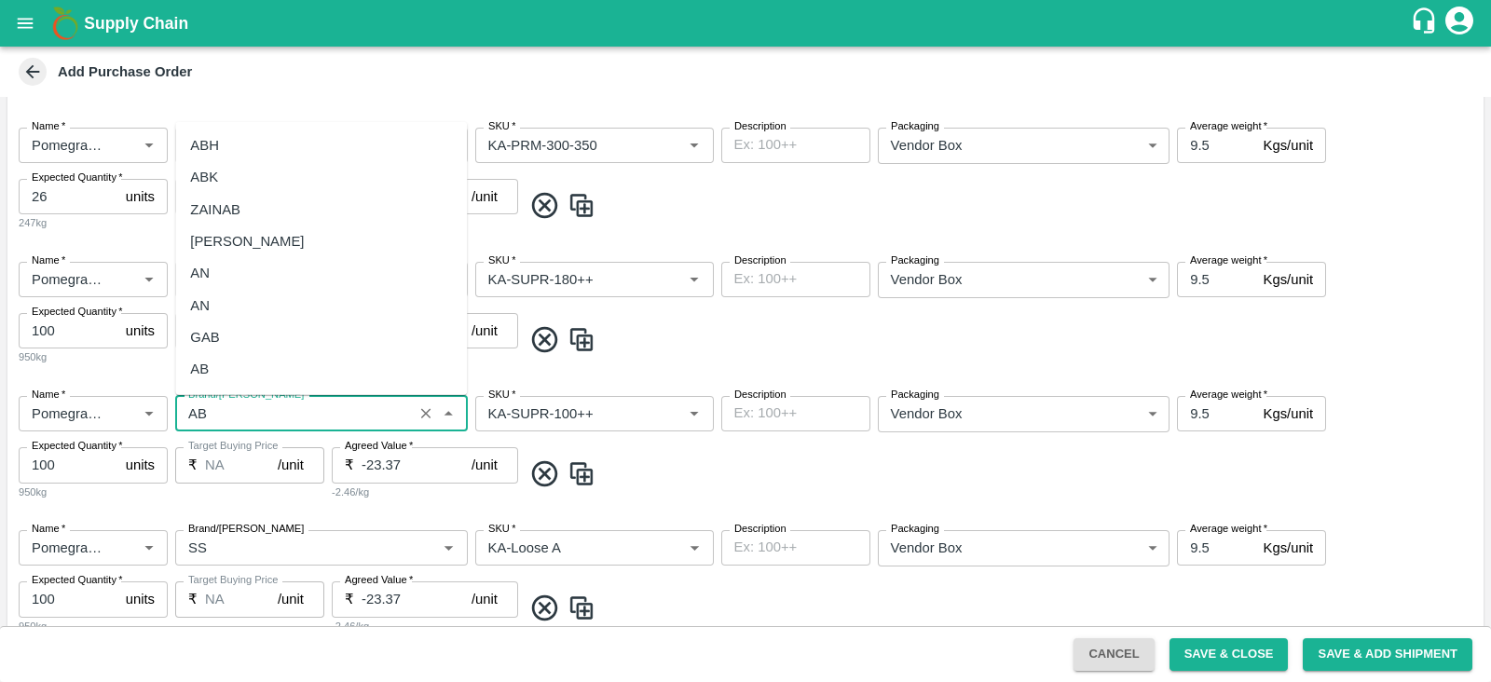
click at [259, 381] on div "AB" at bounding box center [321, 369] width 292 height 32
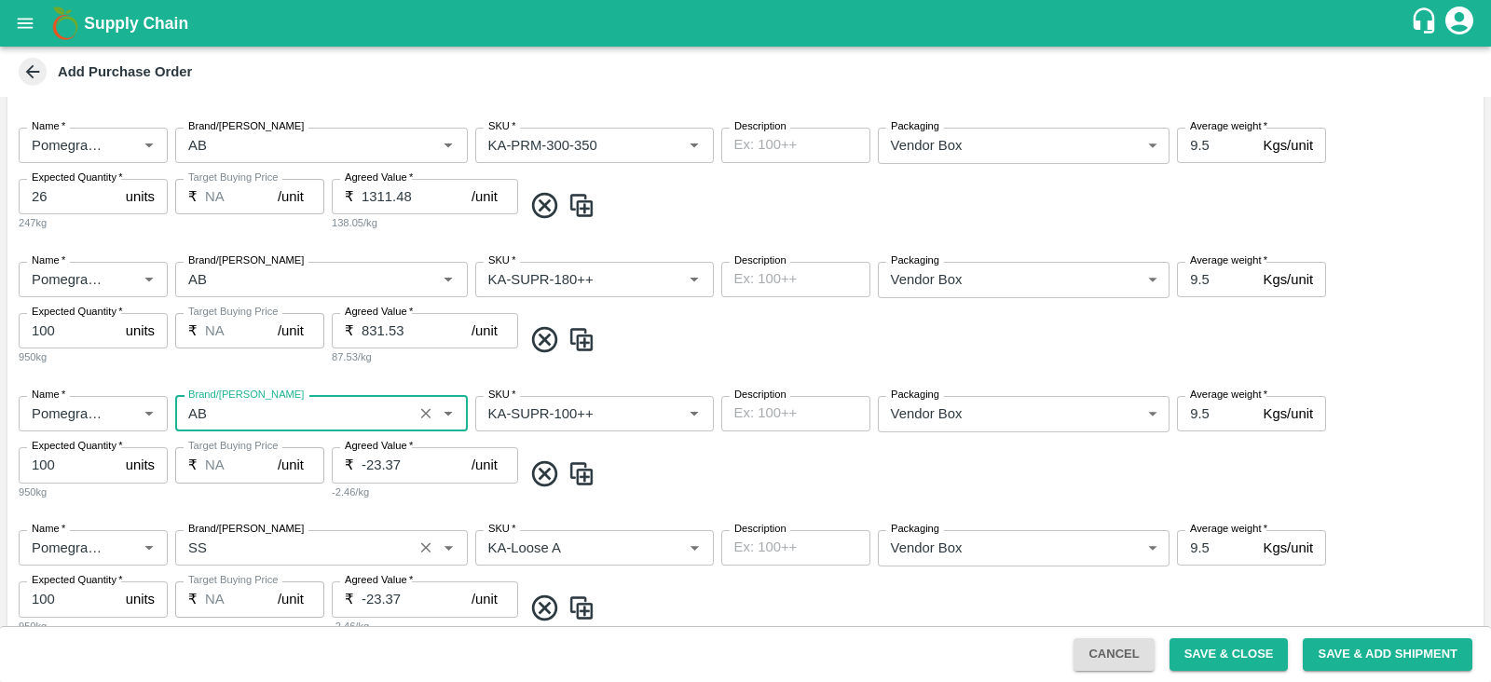
scroll to position [1255, 0]
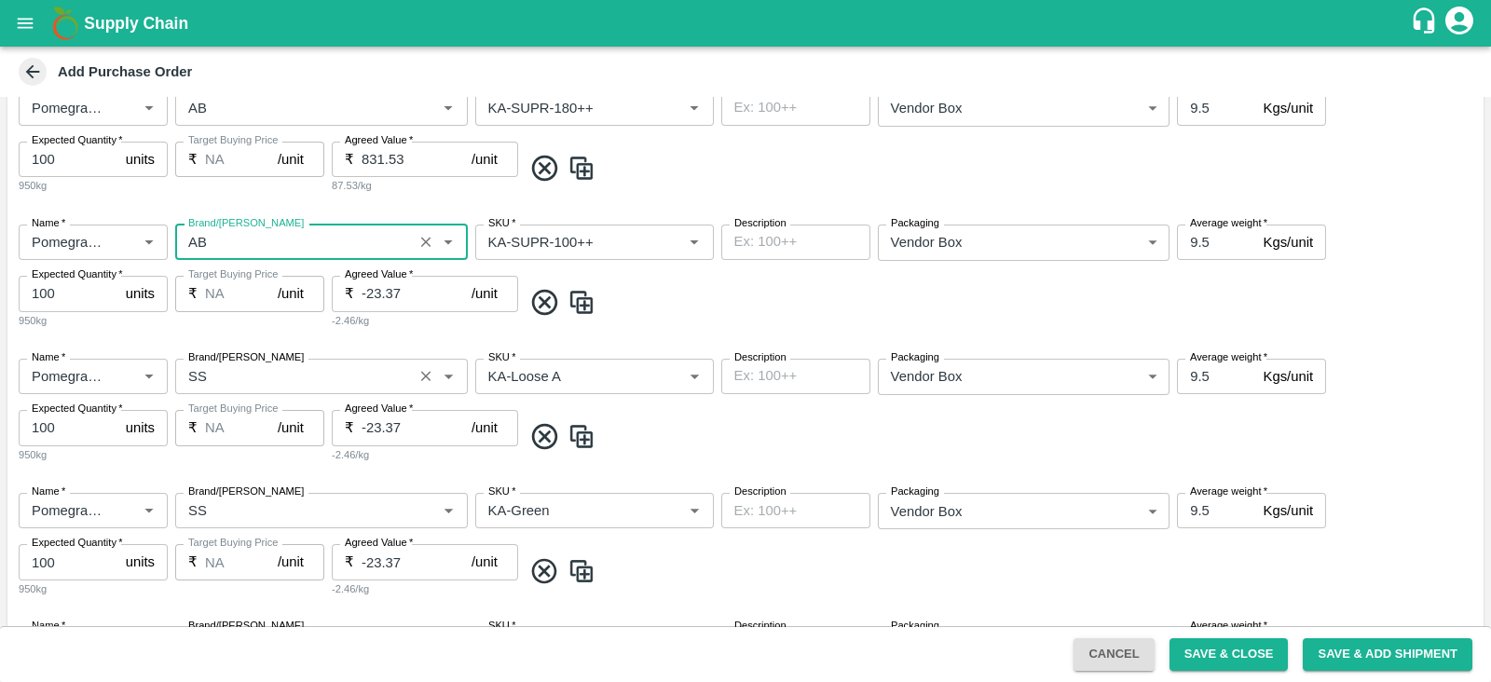
type input "AB"
click at [234, 382] on input "Brand/Marka" at bounding box center [294, 376] width 227 height 24
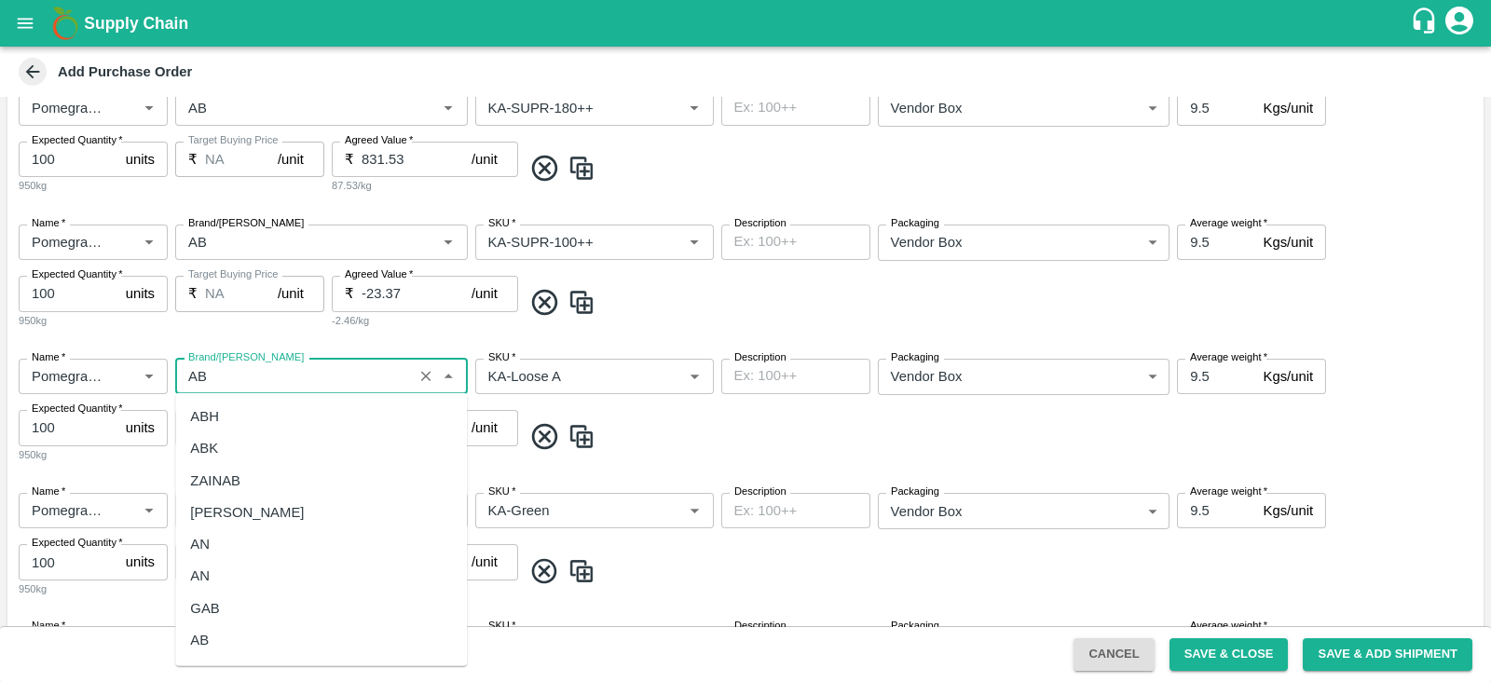
click at [202, 636] on div "AB" at bounding box center [199, 640] width 19 height 21
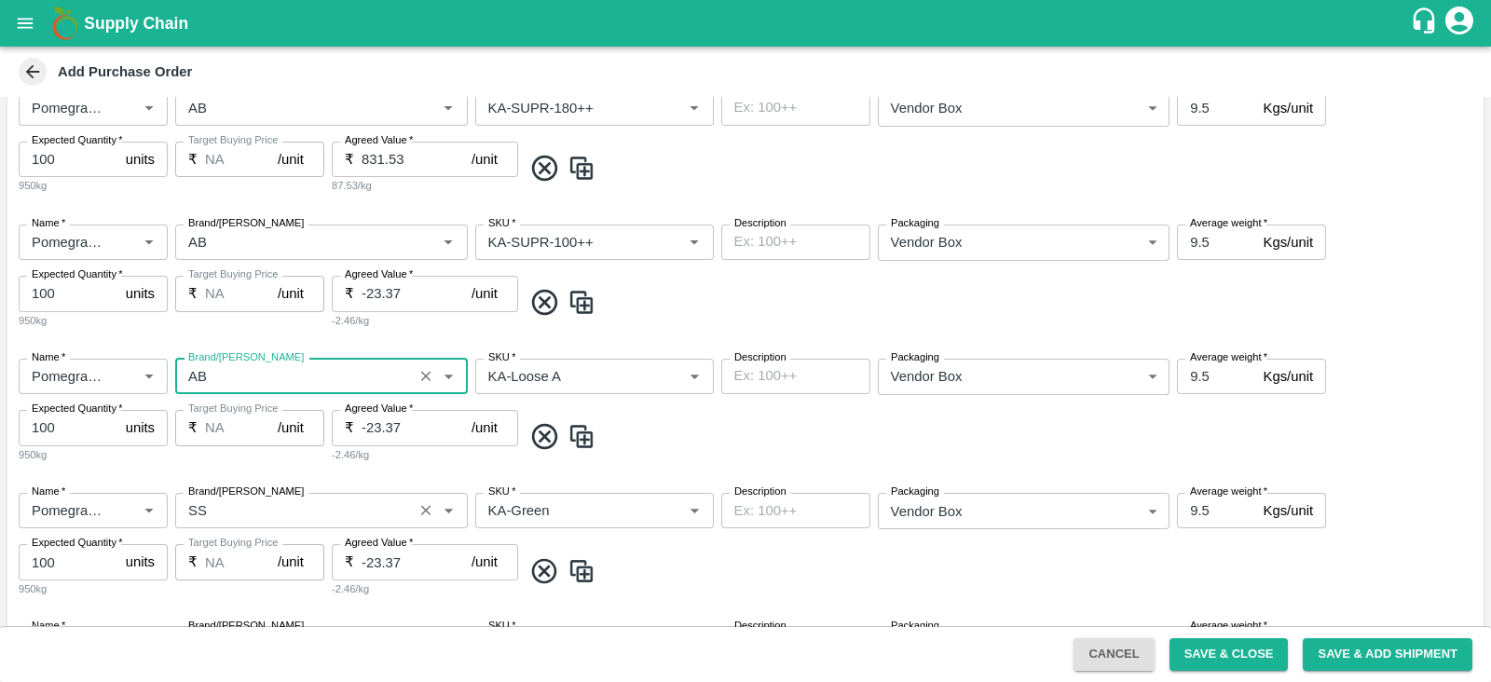
type input "AB"
click at [234, 514] on input "Brand/Marka" at bounding box center [294, 511] width 227 height 24
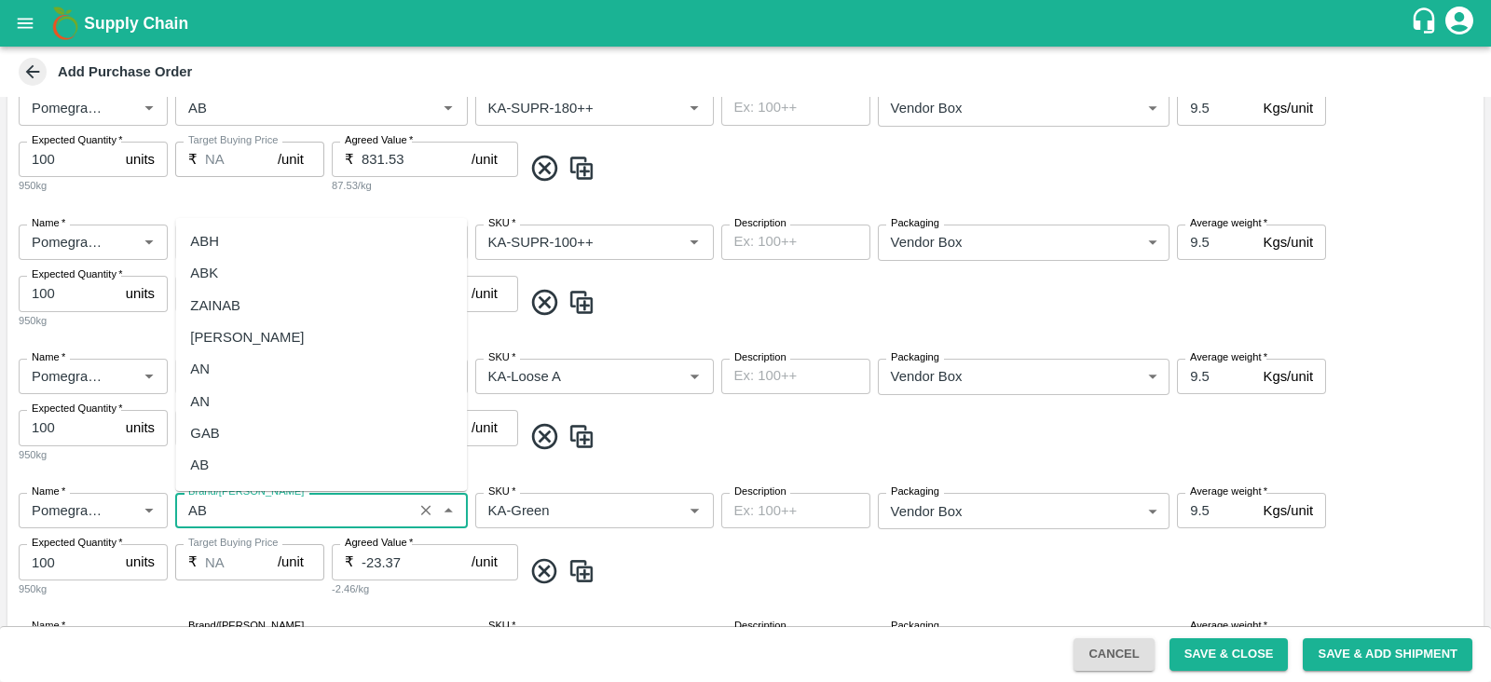
click at [288, 478] on div "AB" at bounding box center [321, 465] width 292 height 32
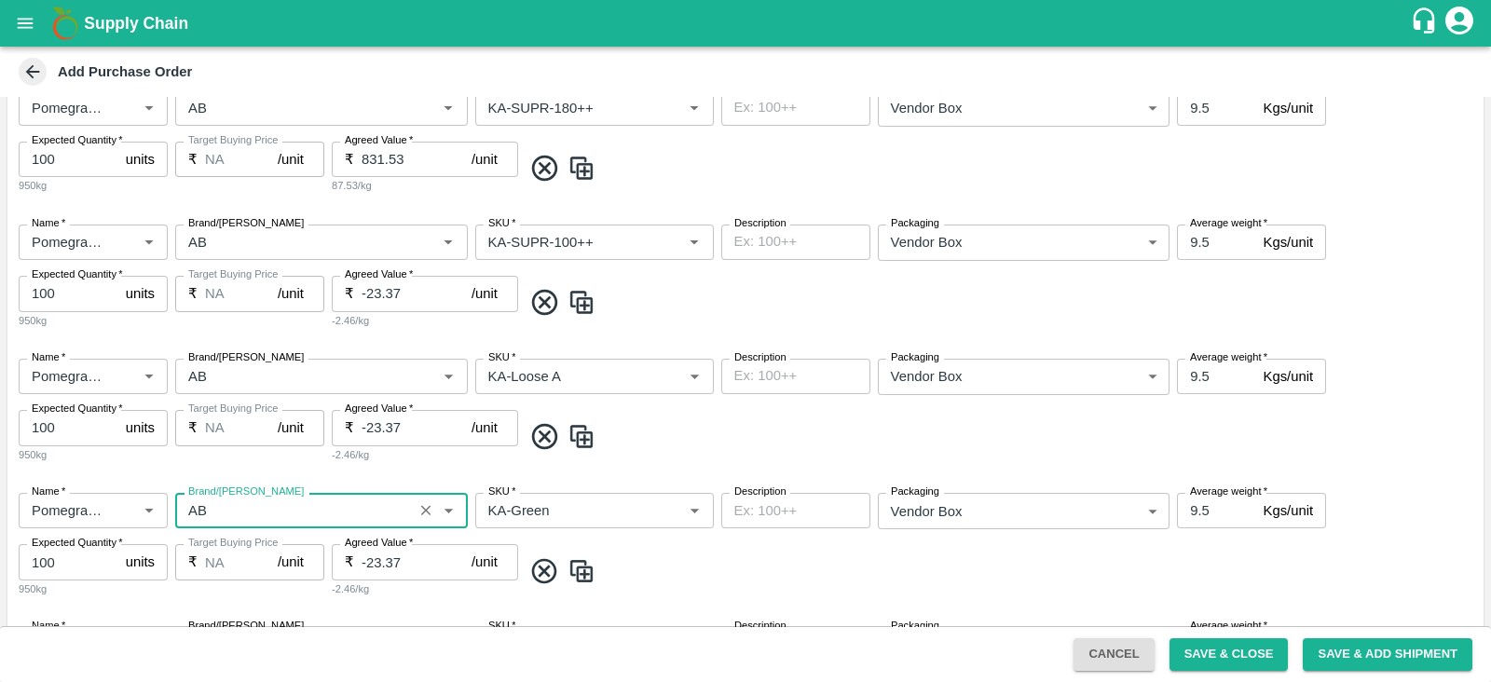
scroll to position [1435, 0]
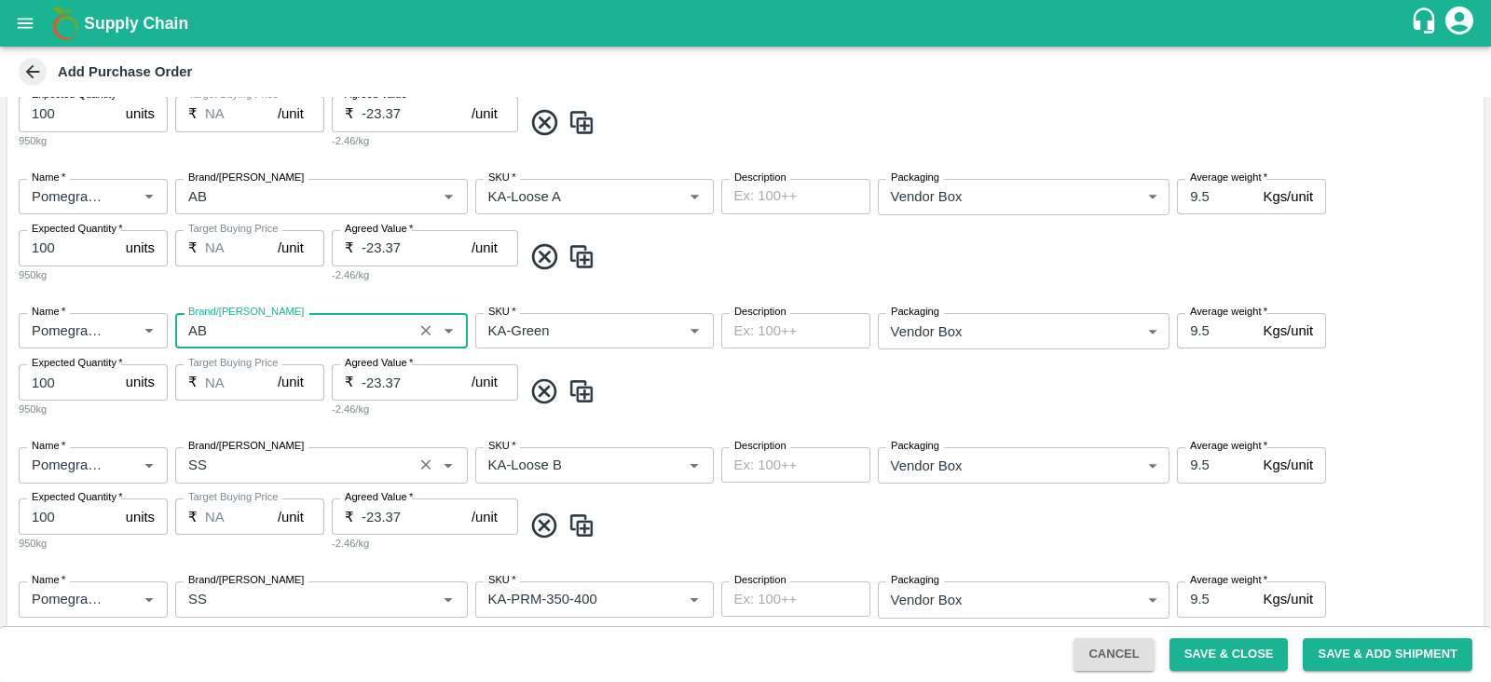
type input "AB"
click at [239, 472] on input "Brand/Marka" at bounding box center [294, 465] width 227 height 24
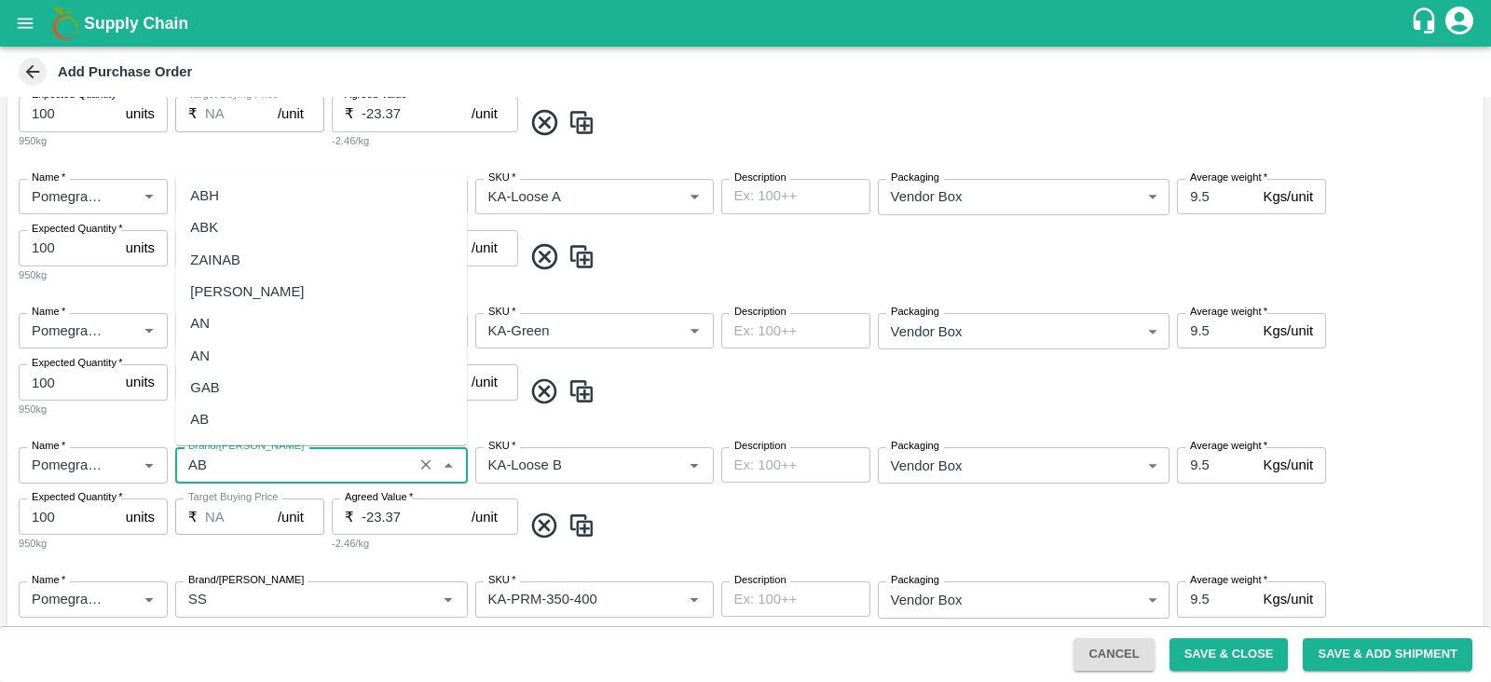
click at [252, 422] on div "AB" at bounding box center [321, 420] width 292 height 32
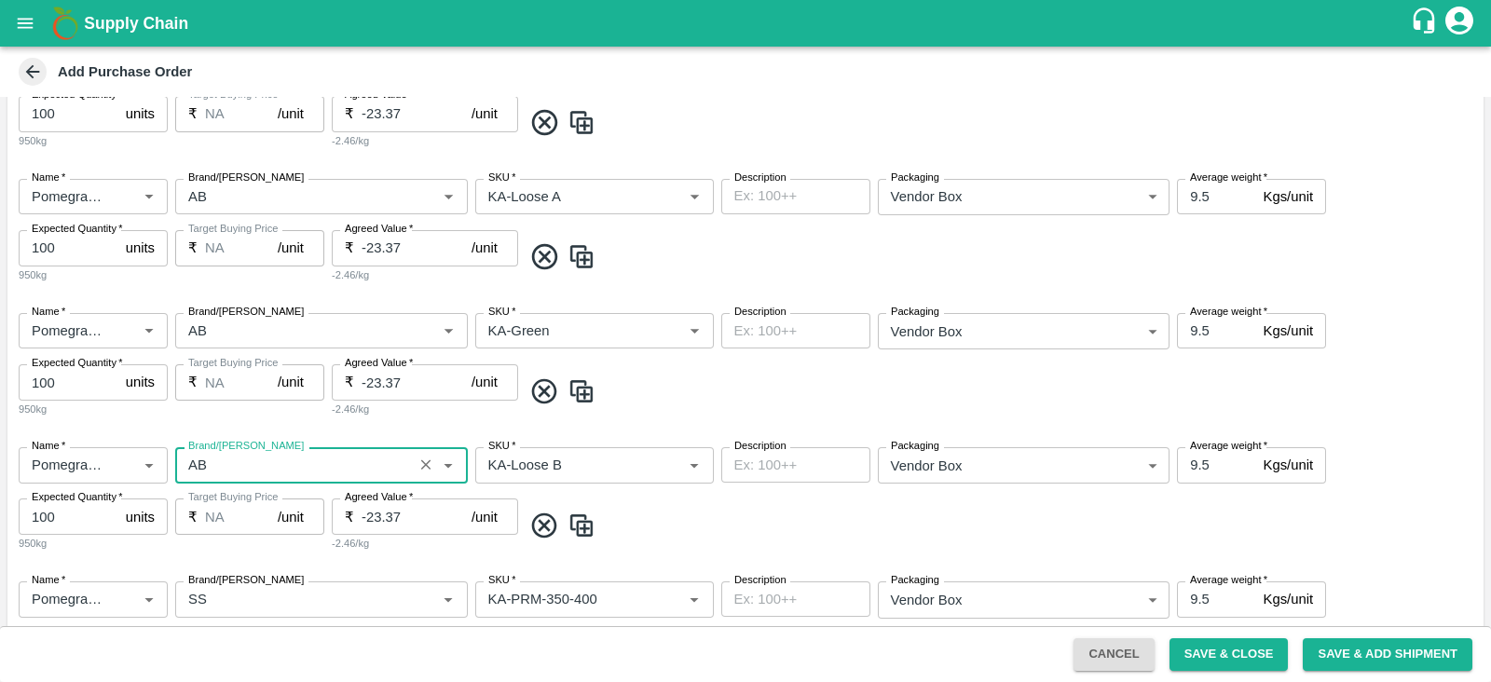
scroll to position [1615, 0]
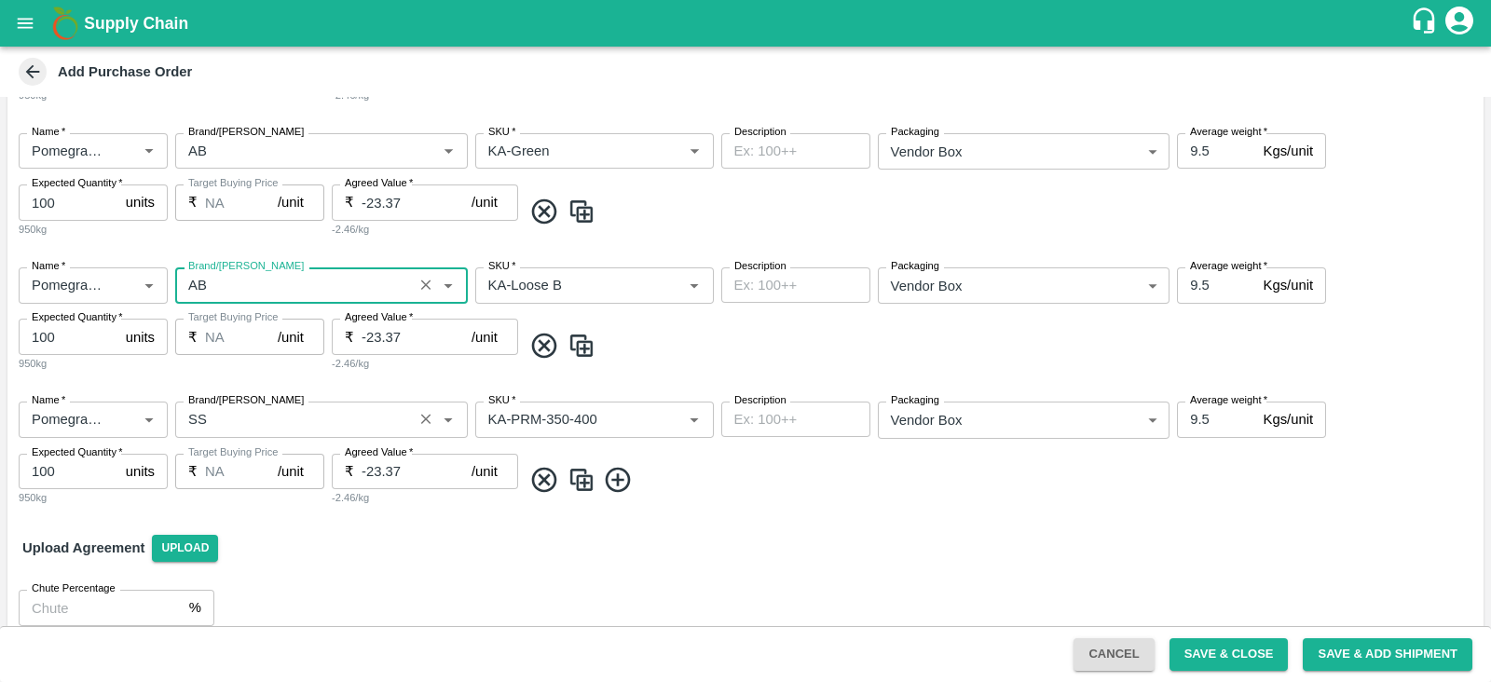
type input "AB"
click at [231, 420] on input "Brand/Marka" at bounding box center [294, 419] width 227 height 24
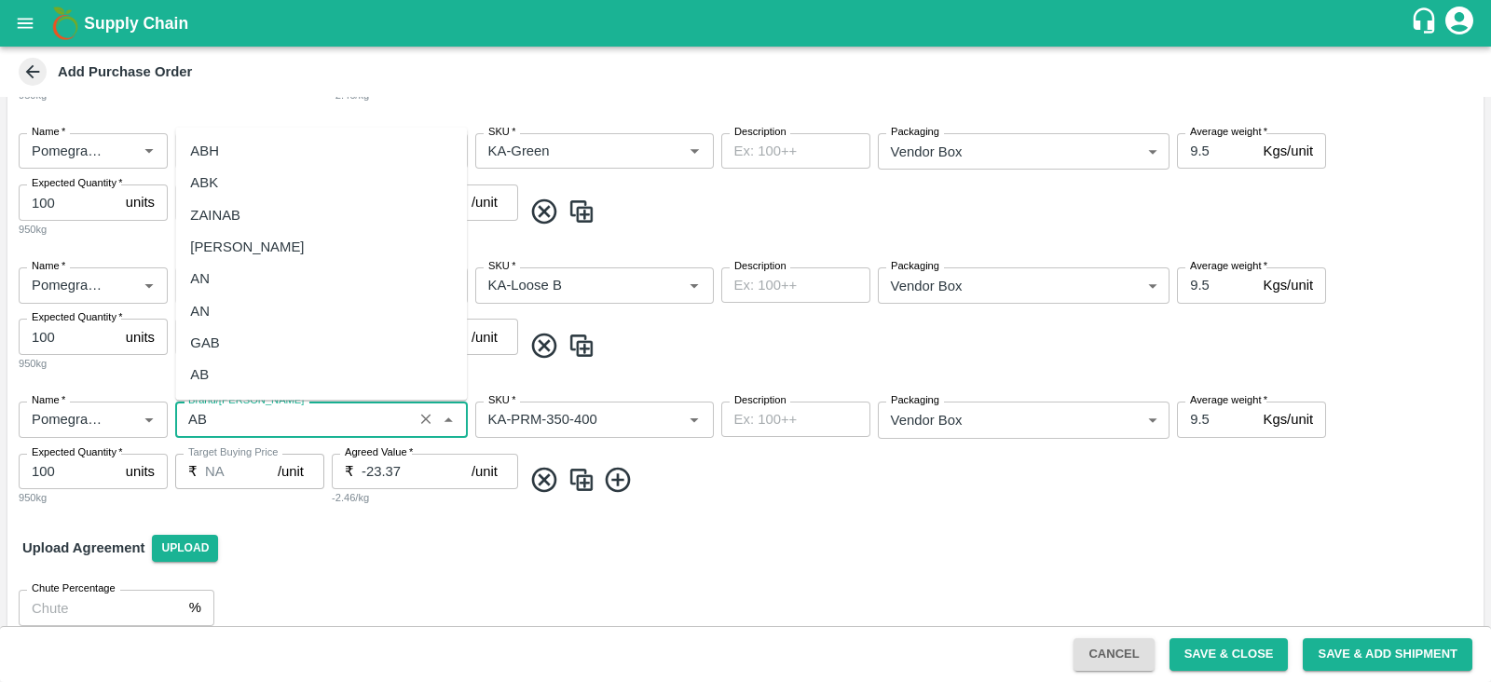
click at [248, 382] on div "AB" at bounding box center [321, 375] width 292 height 32
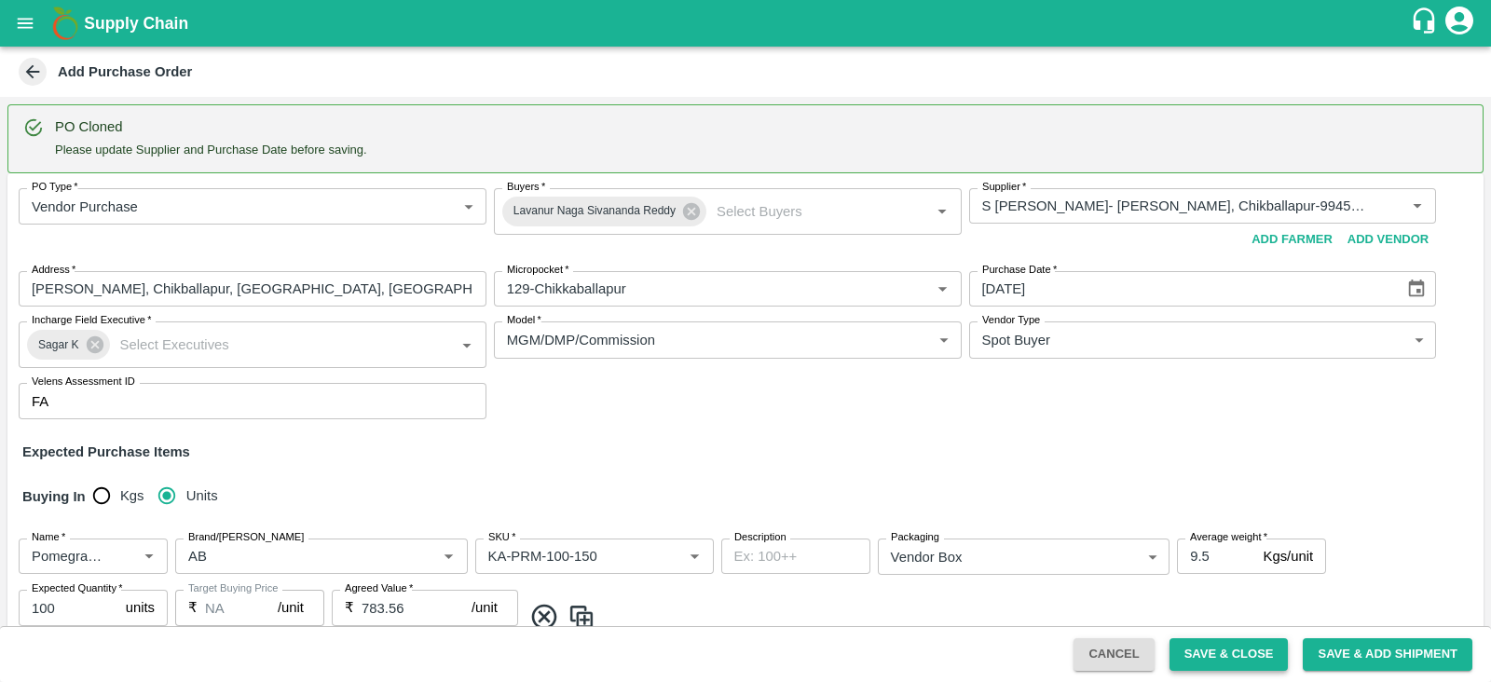
scroll to position [1041, 0]
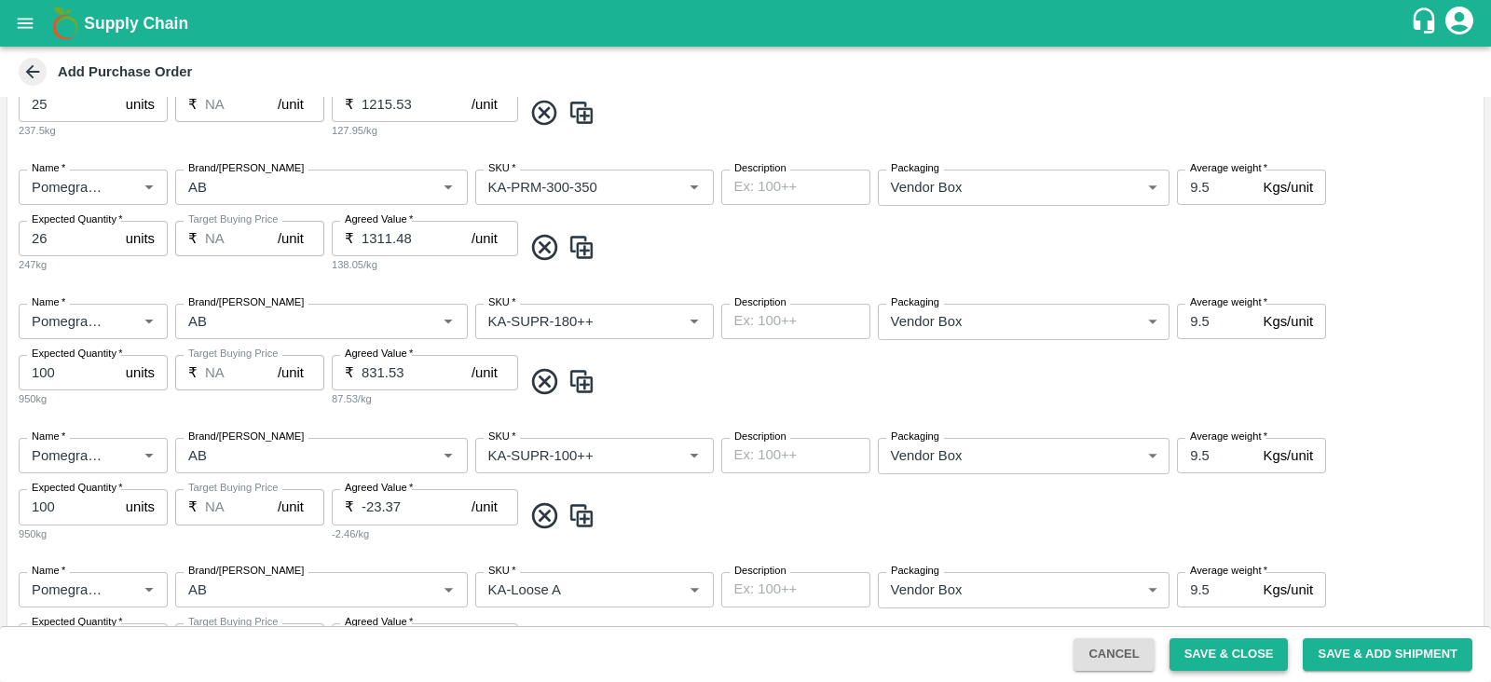
type input "AB"
click at [1221, 656] on button "Save & Close" at bounding box center [1229, 655] width 119 height 33
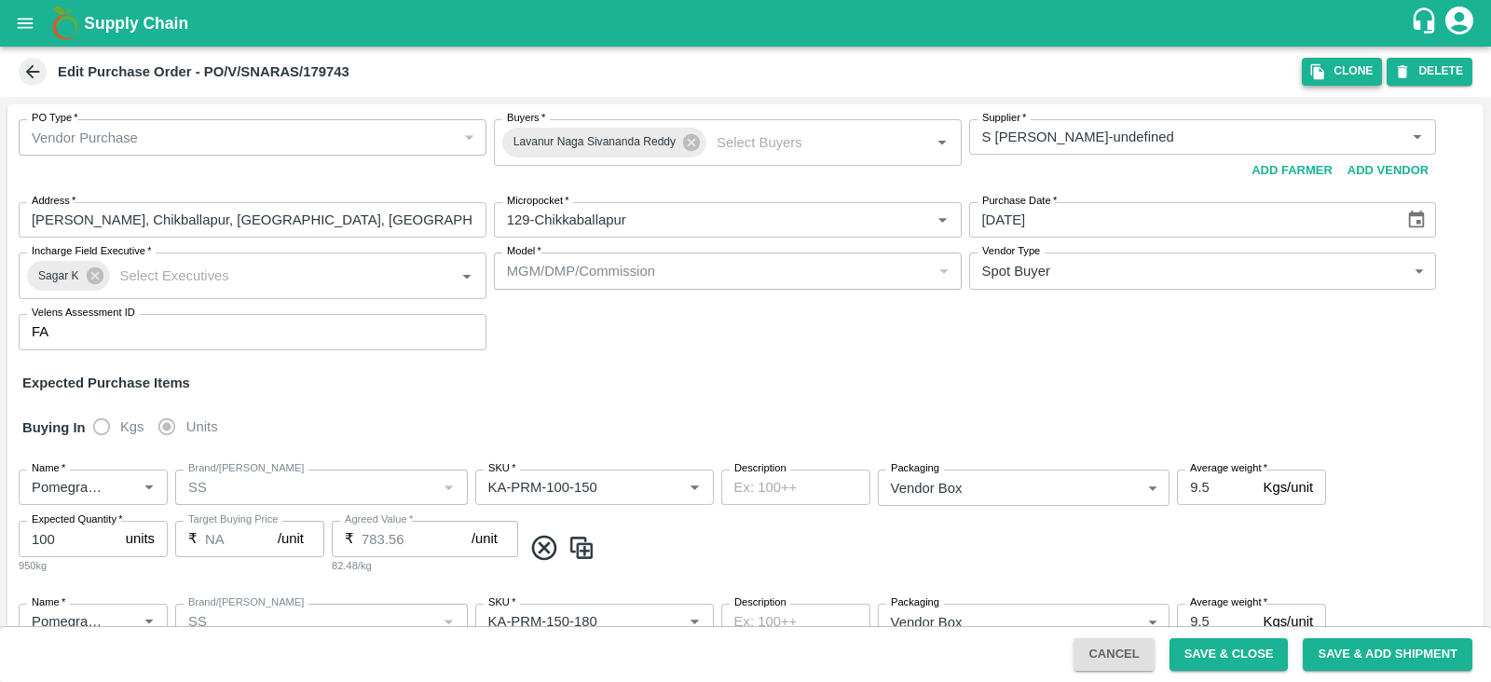
click at [1370, 72] on button "Clone" at bounding box center [1342, 71] width 80 height 27
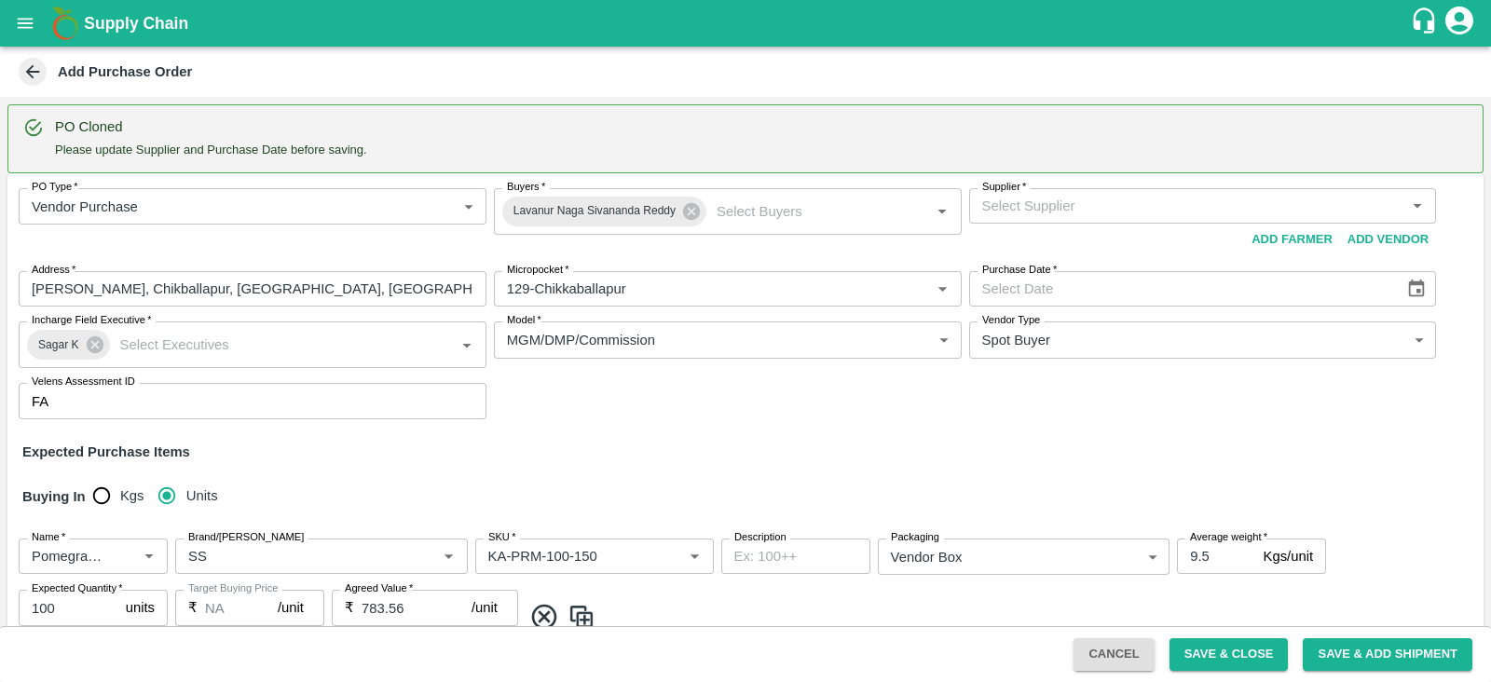
click at [1117, 208] on input "Supplier   *" at bounding box center [1188, 206] width 426 height 24
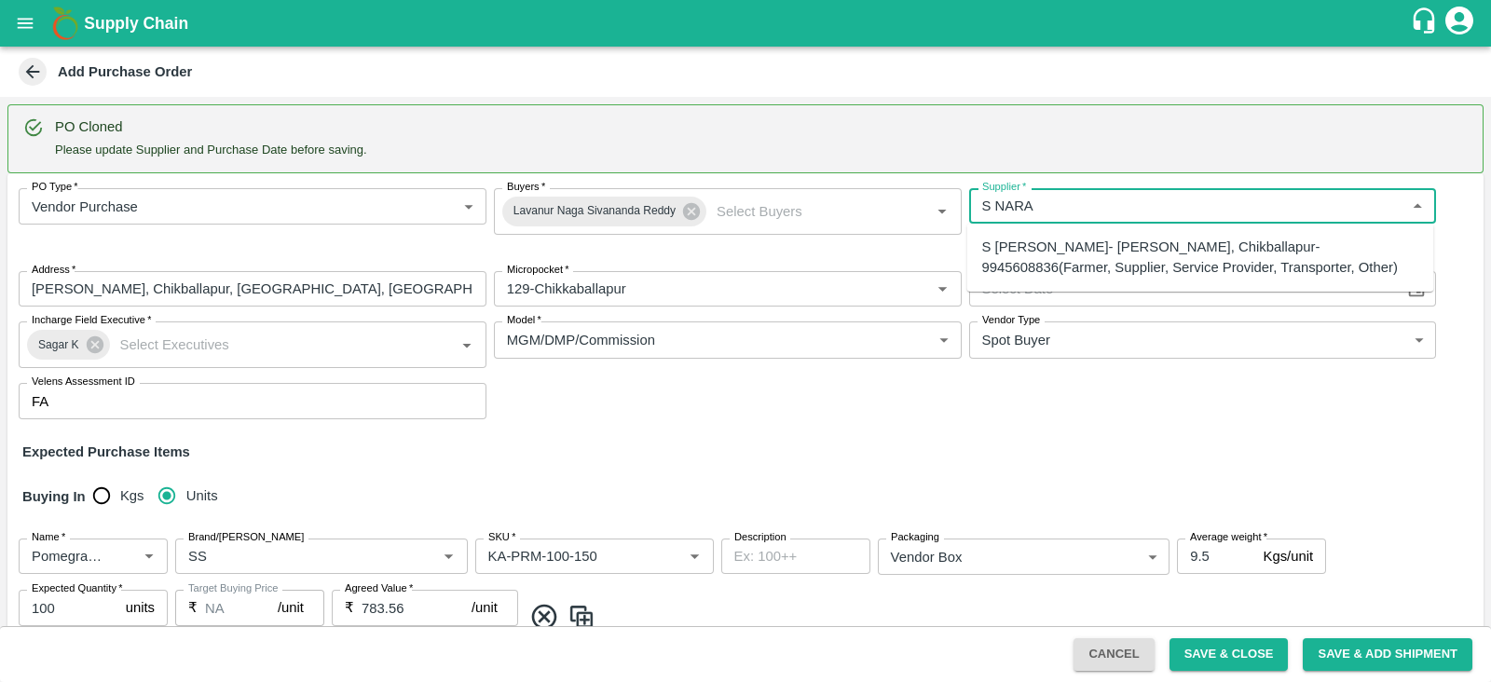
click at [1115, 274] on div "S Narasimhamurthy- Jataru Hosahalli, Chikballapur-9945608836(Farmer, Supplier, …" at bounding box center [1201, 258] width 437 height 42
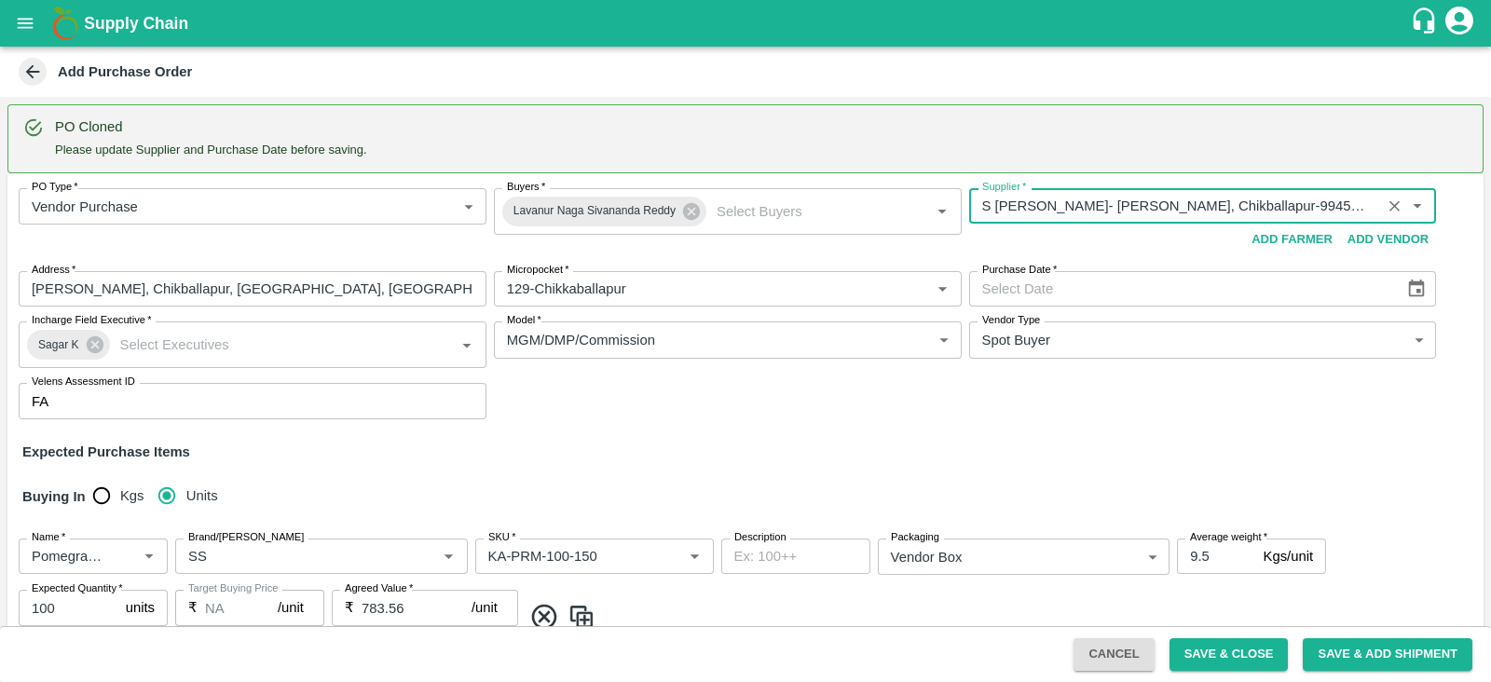
type input "S Narasimhamurthy- Jataru Hosahalli, Chikballapur-9945608836(Farmer, Supplier, …"
click at [1424, 288] on button "Choose date" at bounding box center [1416, 288] width 35 height 35
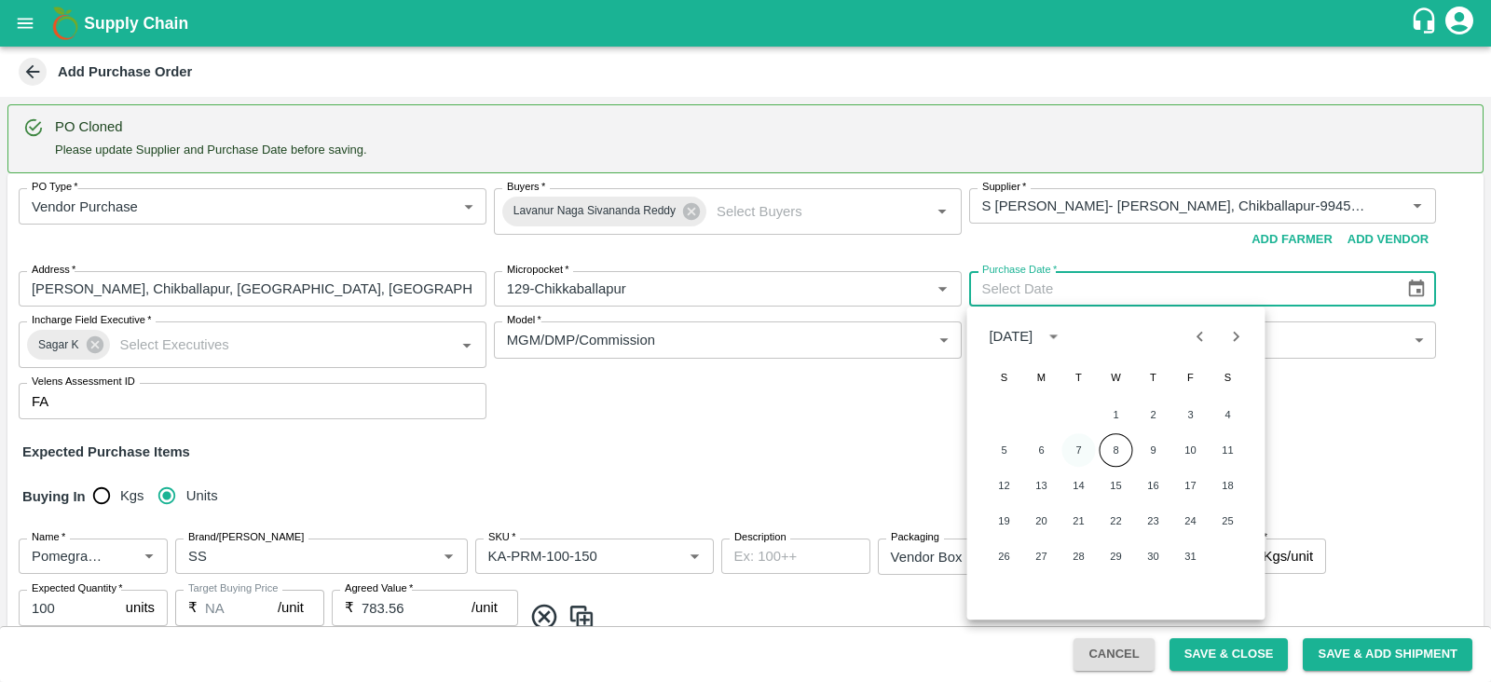
click at [1084, 452] on button "7" at bounding box center [1080, 450] width 34 height 34
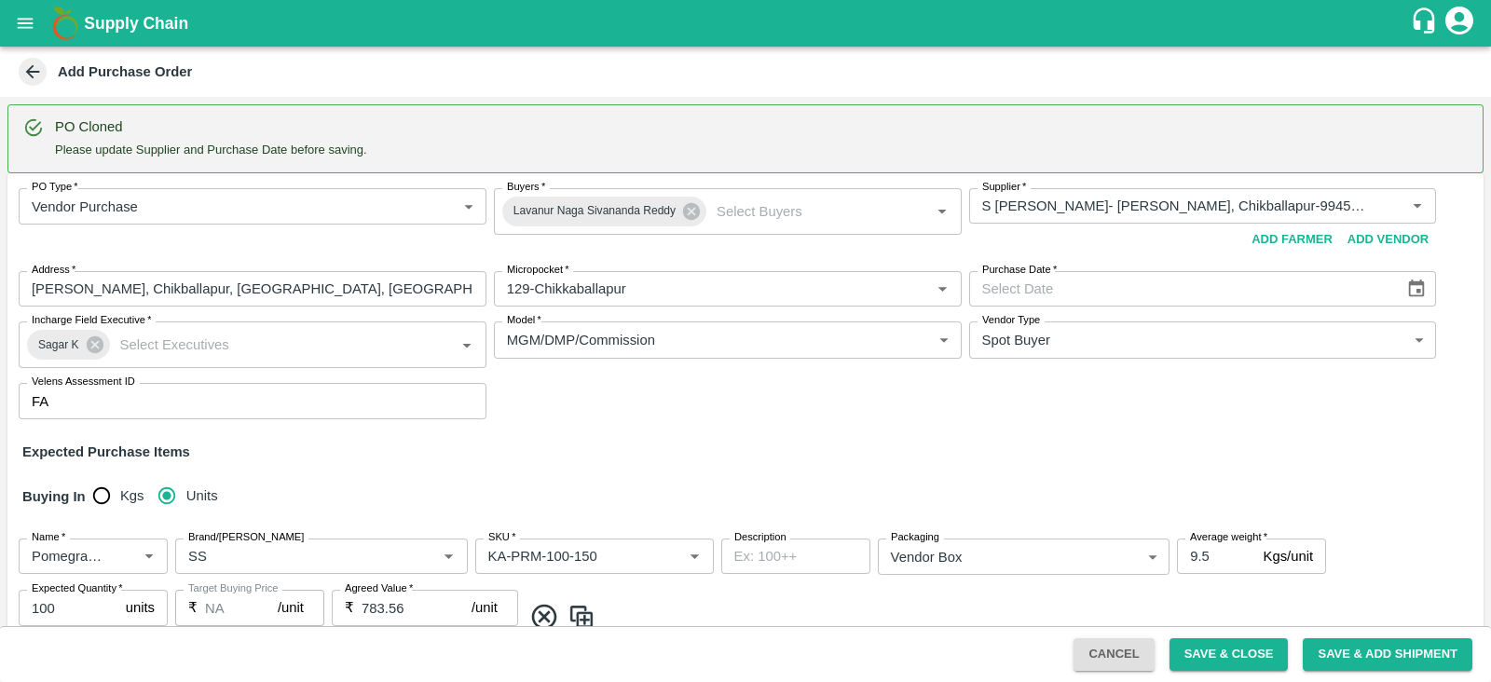
type input "07/10/2025"
click at [833, 415] on div "PO Type   * Vendor Purchase 2 PO Type Buyers   * Lavanur Naga Sivananda Reddy B…" at bounding box center [745, 303] width 1477 height 261
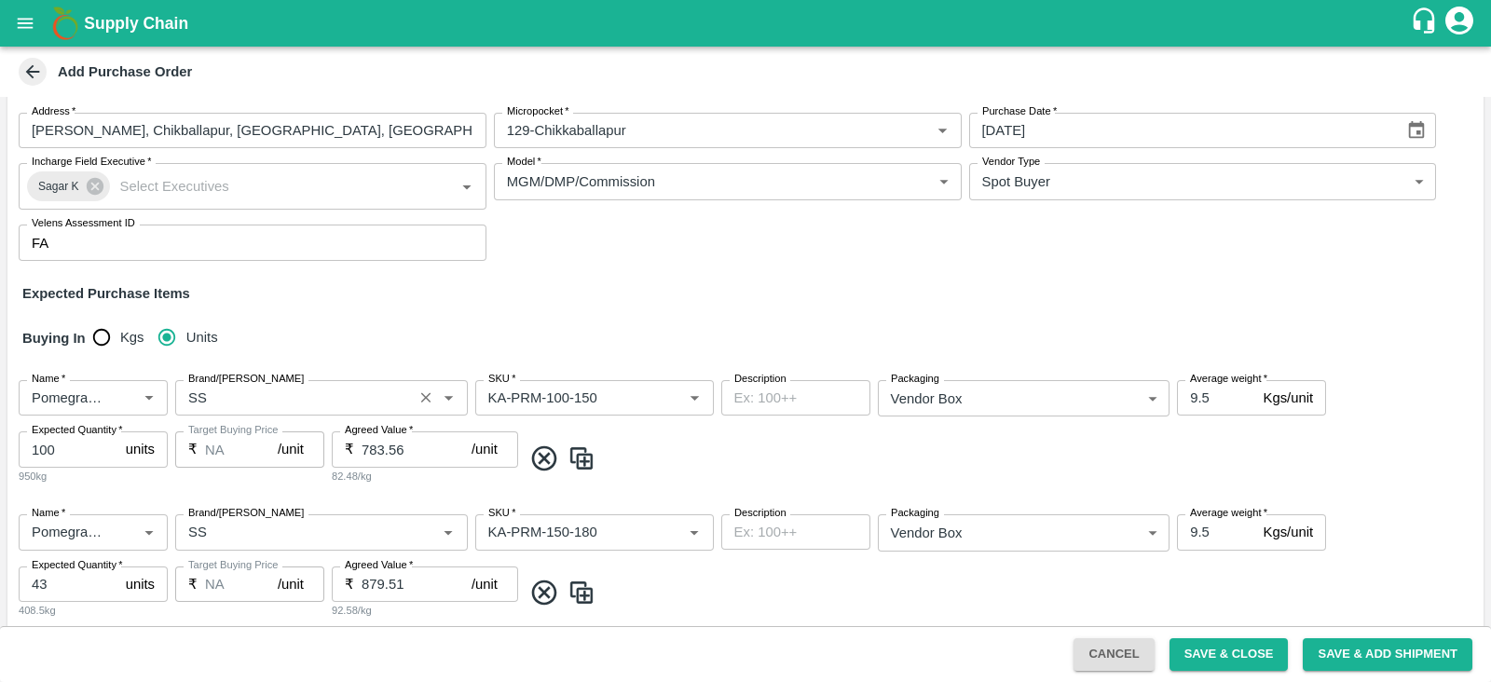
click at [349, 411] on div "Brand/Marka" at bounding box center [321, 397] width 293 height 35
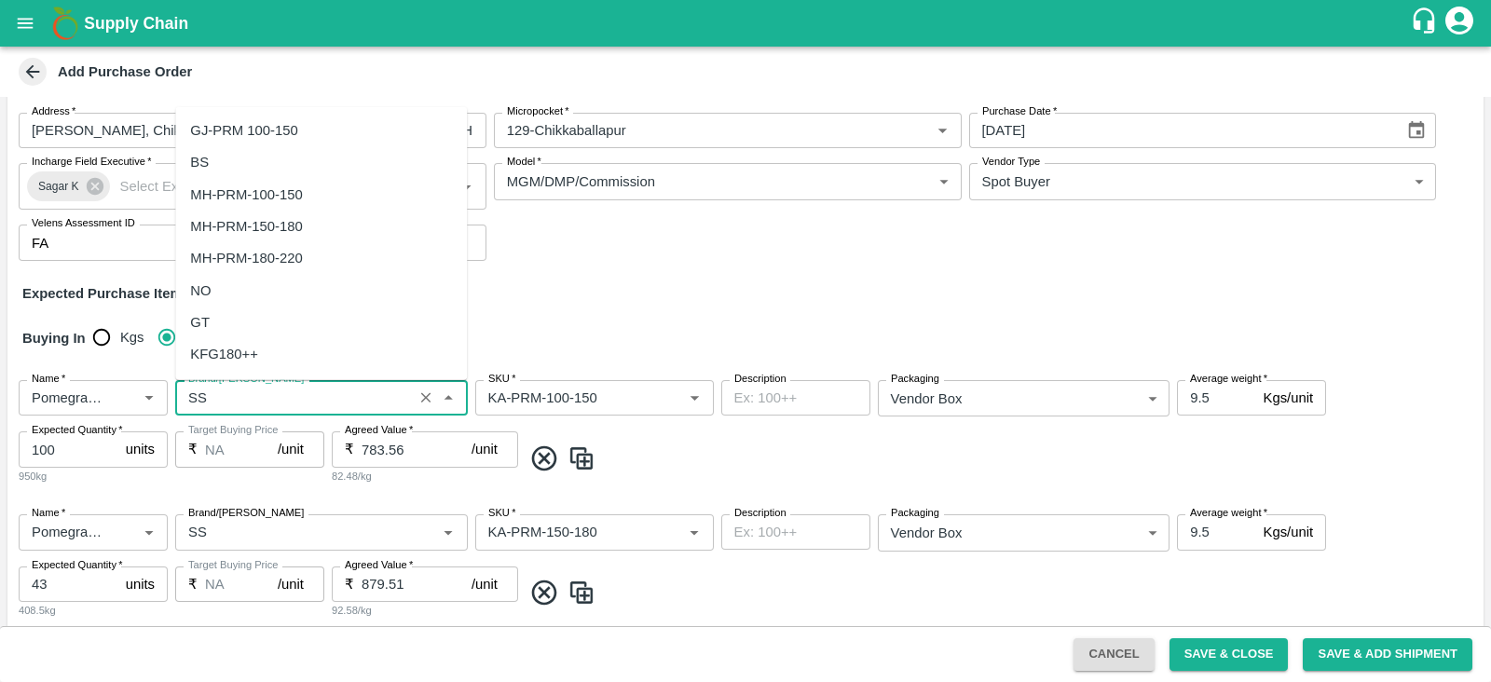
click at [349, 411] on div "Brand/Marka" at bounding box center [321, 397] width 293 height 35
click at [262, 298] on div "AA" at bounding box center [321, 294] width 292 height 32
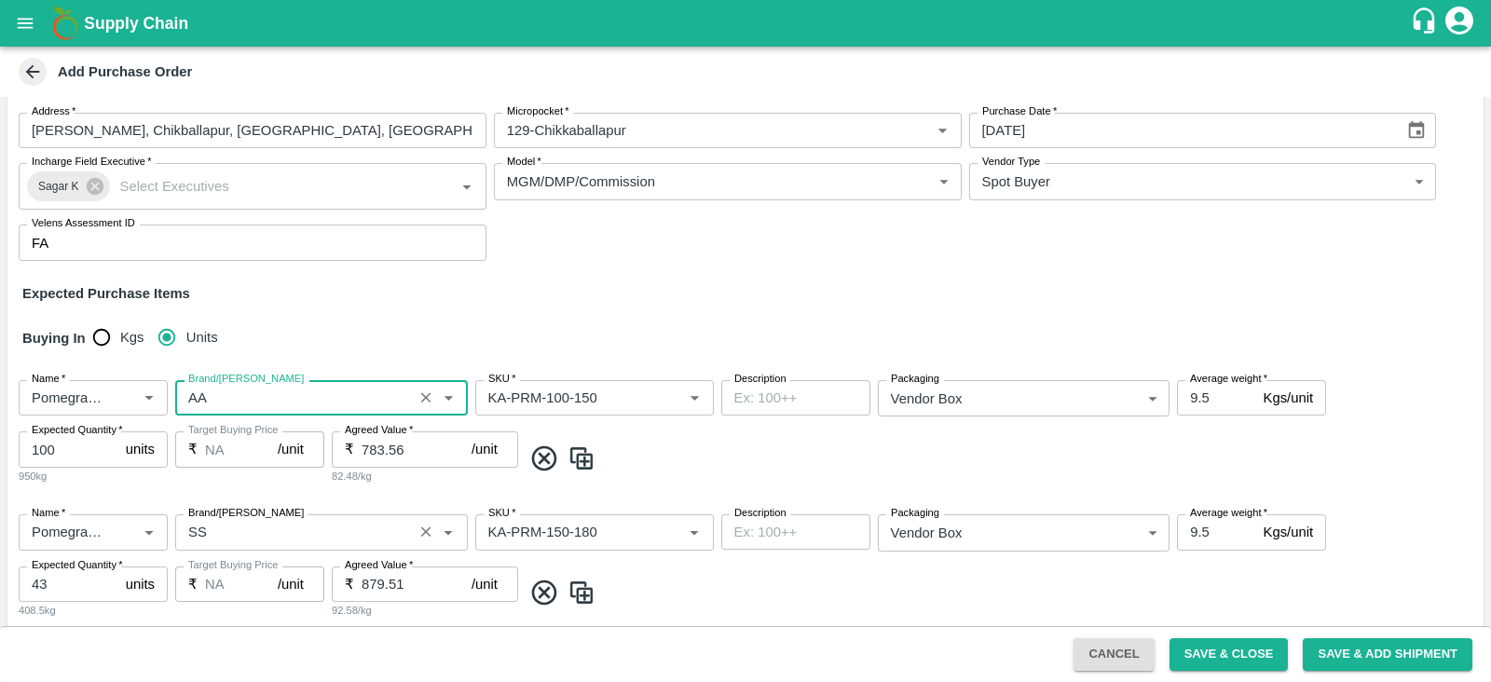
type input "AA"
click at [205, 540] on input "Brand/Marka" at bounding box center [294, 532] width 227 height 24
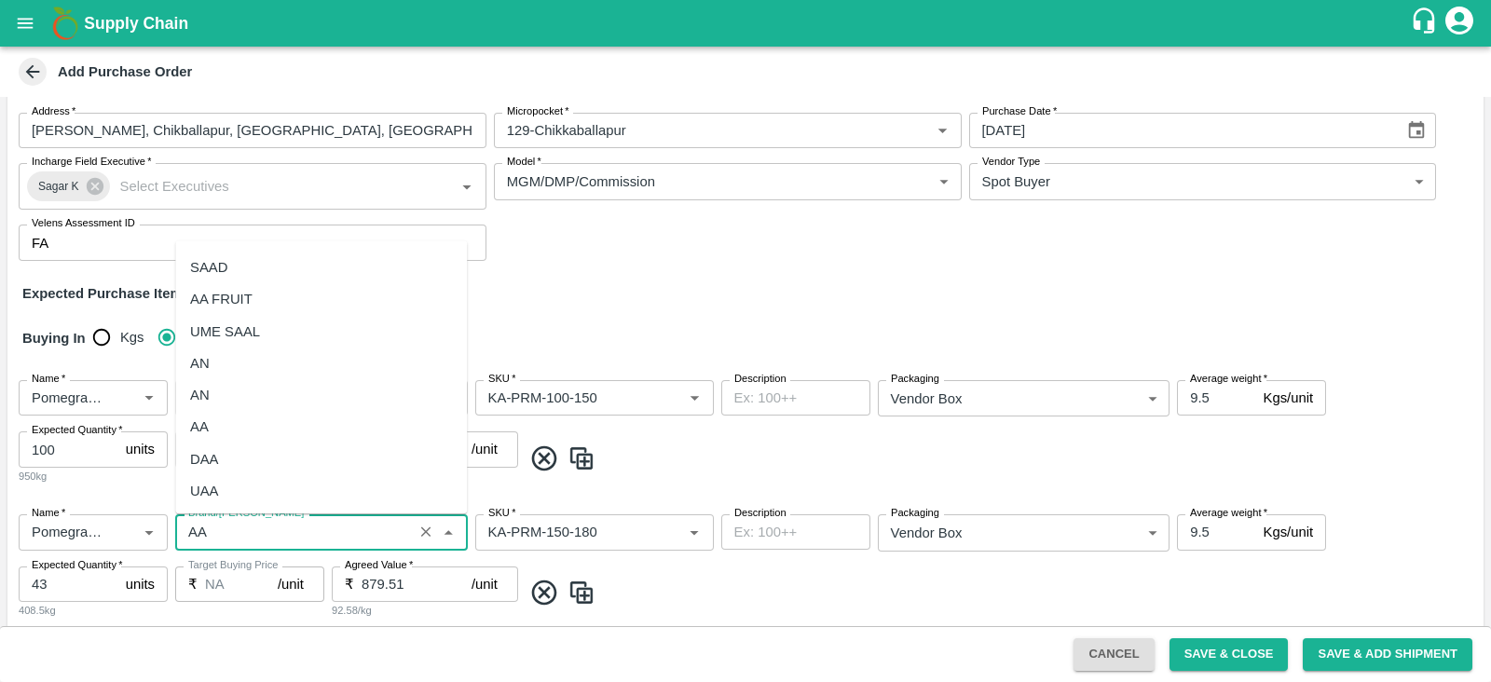
click at [233, 412] on div "AA" at bounding box center [321, 428] width 292 height 32
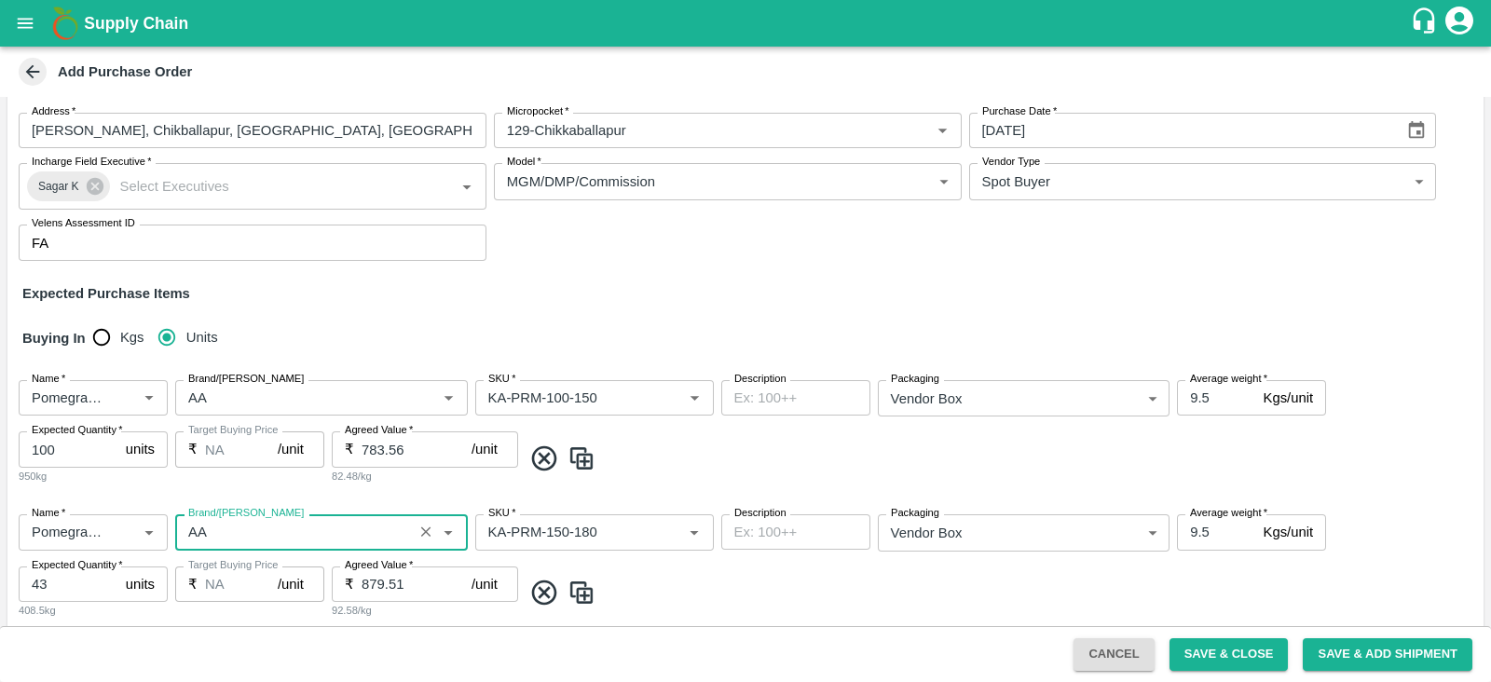
type input "AA"
click at [217, 654] on input "Brand/Marka" at bounding box center [294, 666] width 227 height 24
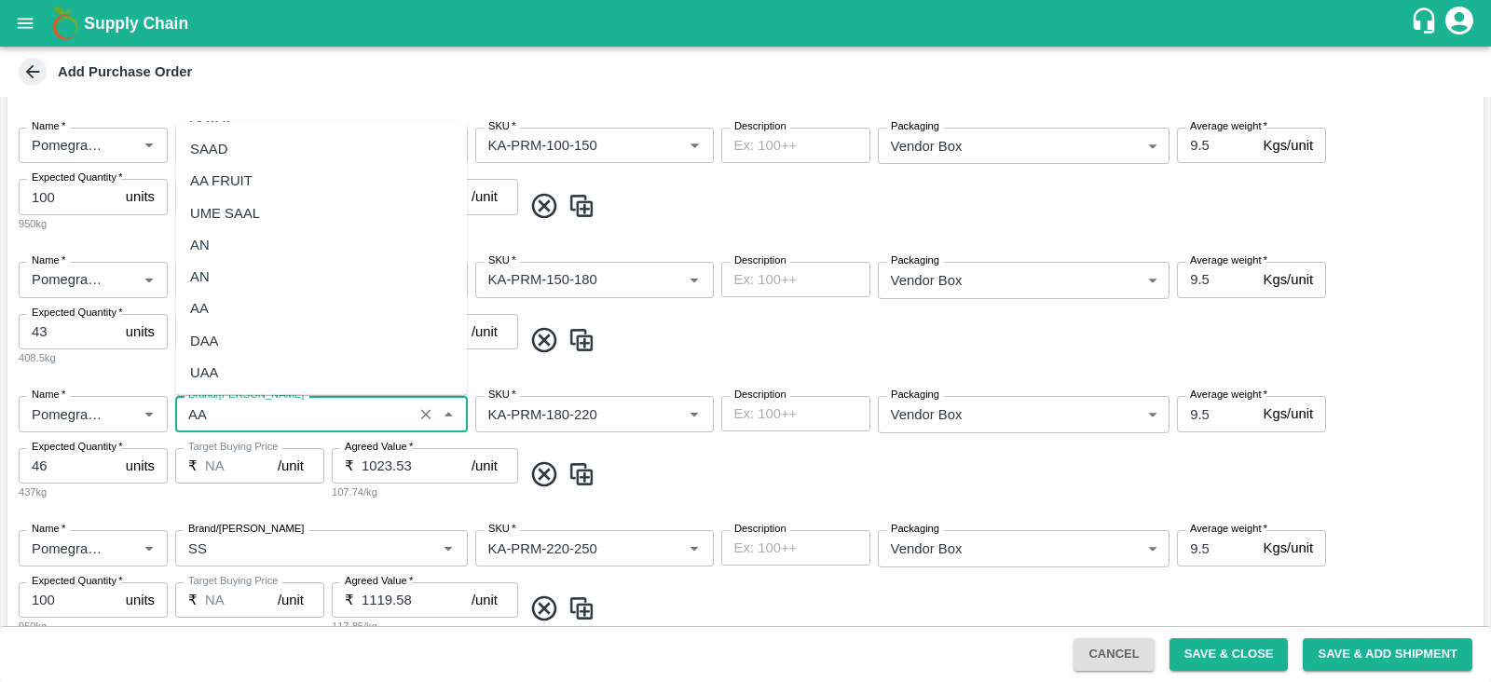
click at [231, 304] on div "AA" at bounding box center [321, 309] width 292 height 32
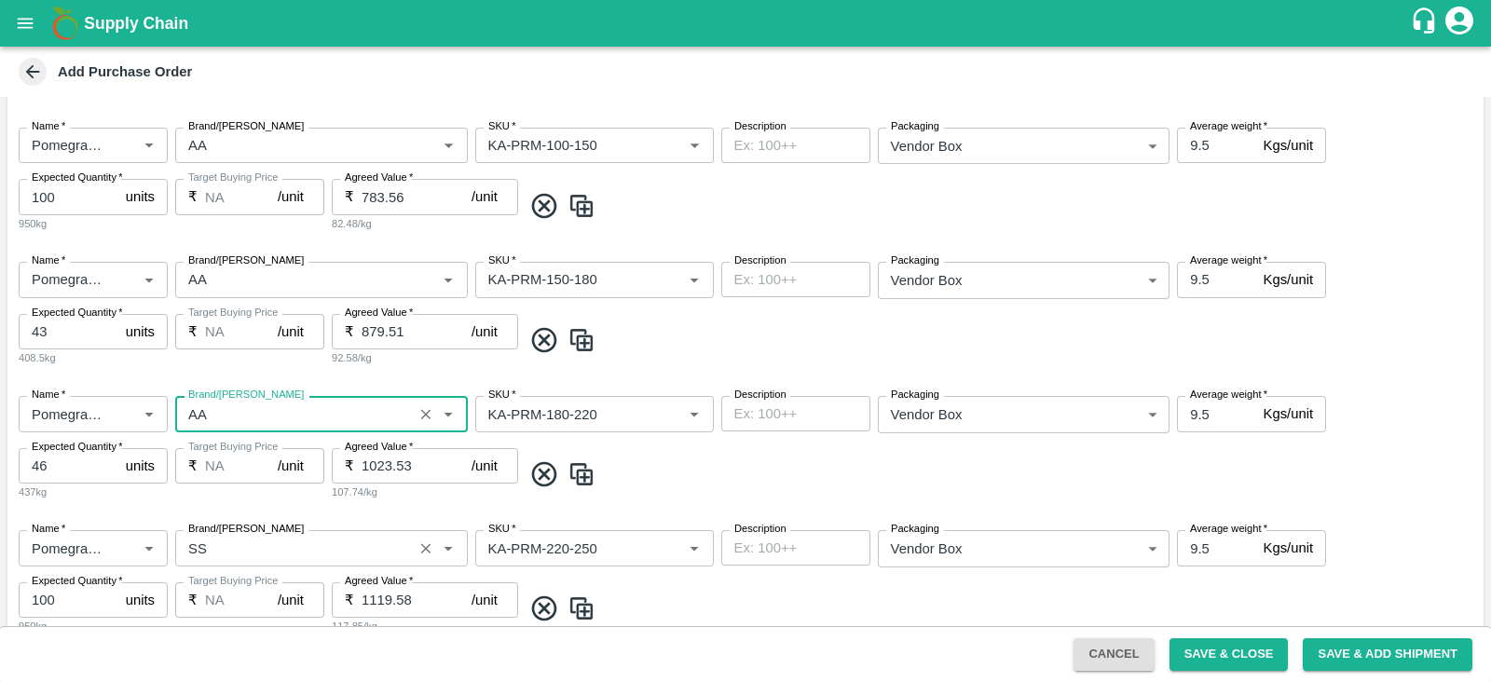
scroll to position [598, 0]
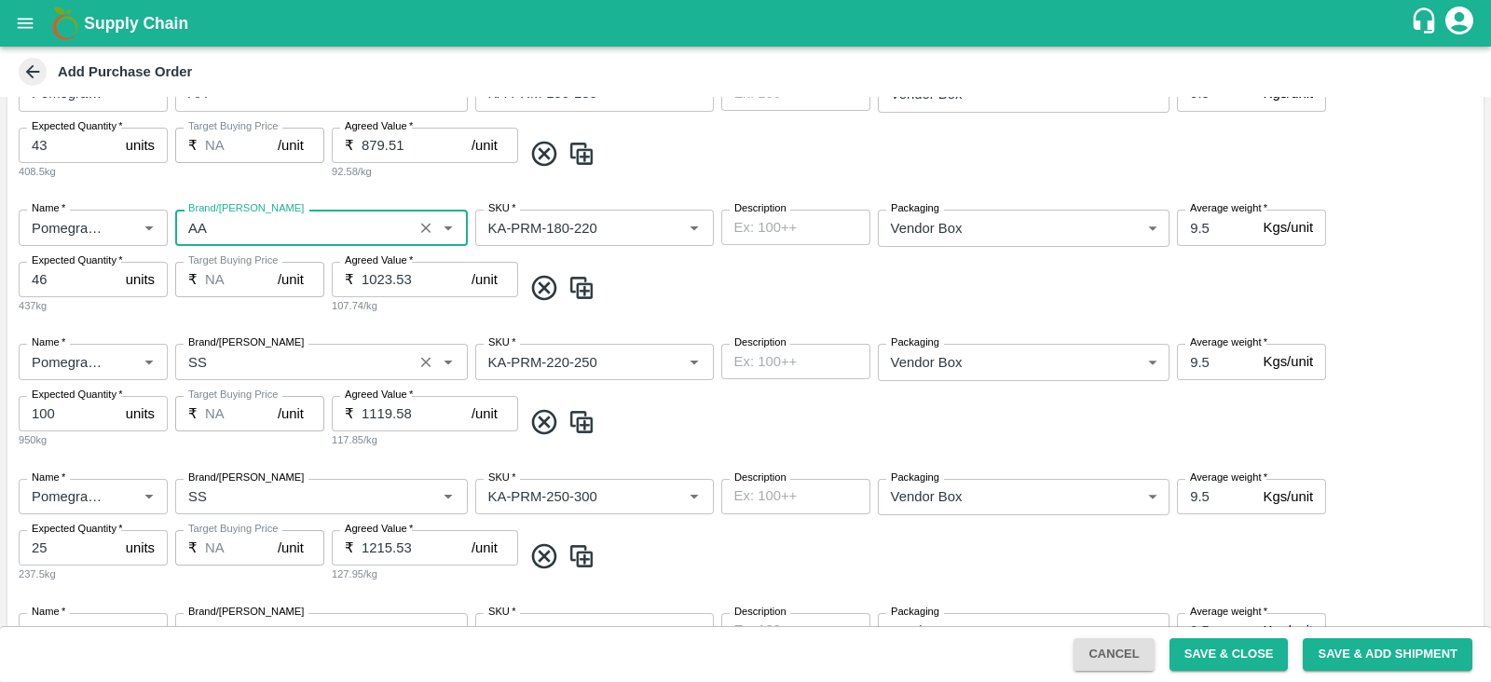
type input "AA"
click at [211, 365] on input "Brand/Marka" at bounding box center [294, 362] width 227 height 24
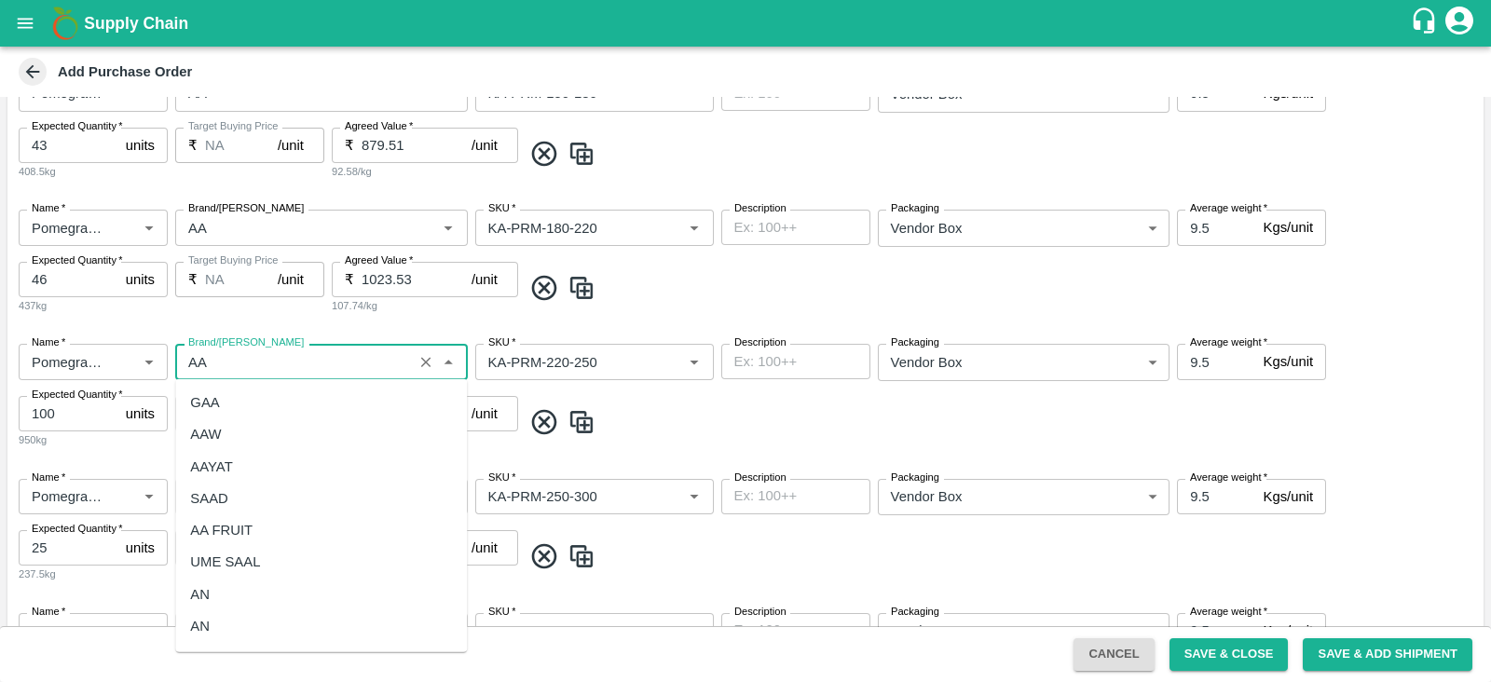
scroll to position [92, 0]
click at [258, 575] on div "AA" at bounding box center [321, 566] width 292 height 32
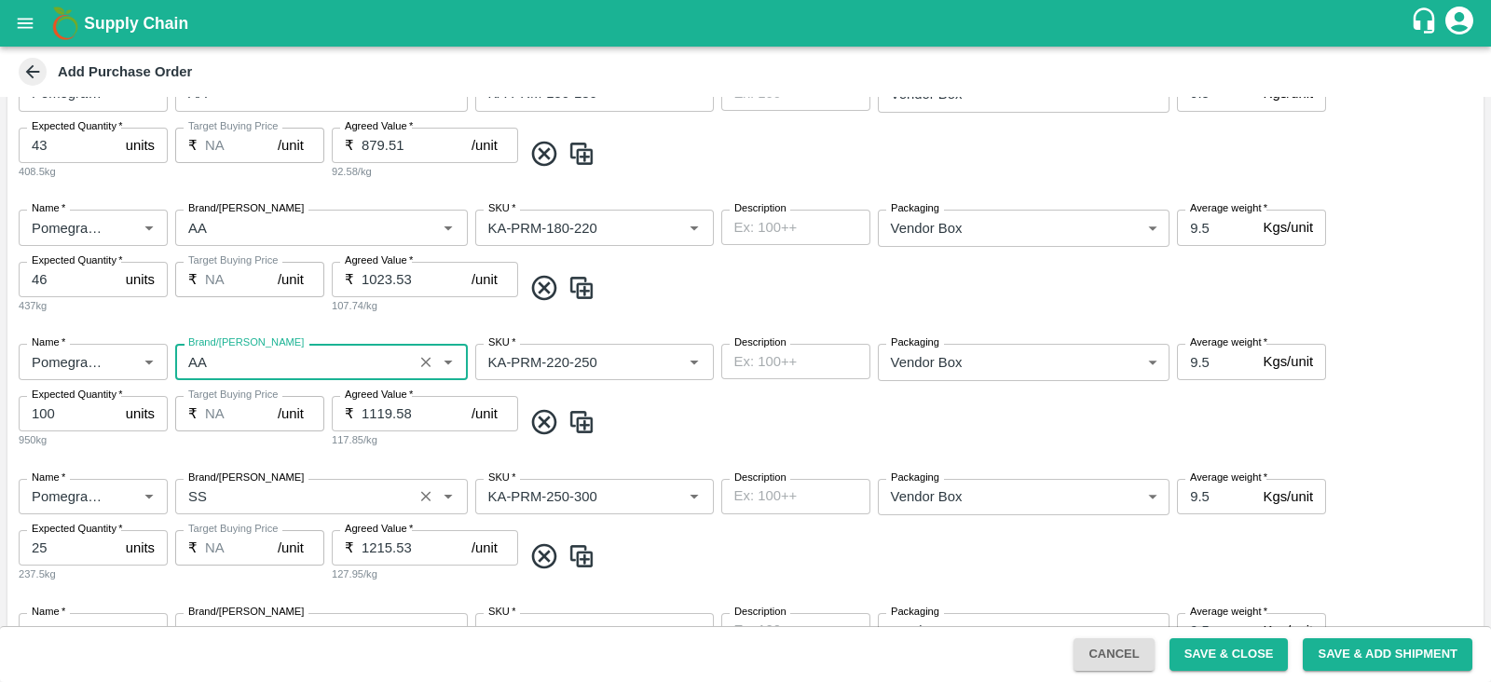
type input "AA"
click at [224, 493] on input "Brand/Marka" at bounding box center [294, 497] width 227 height 24
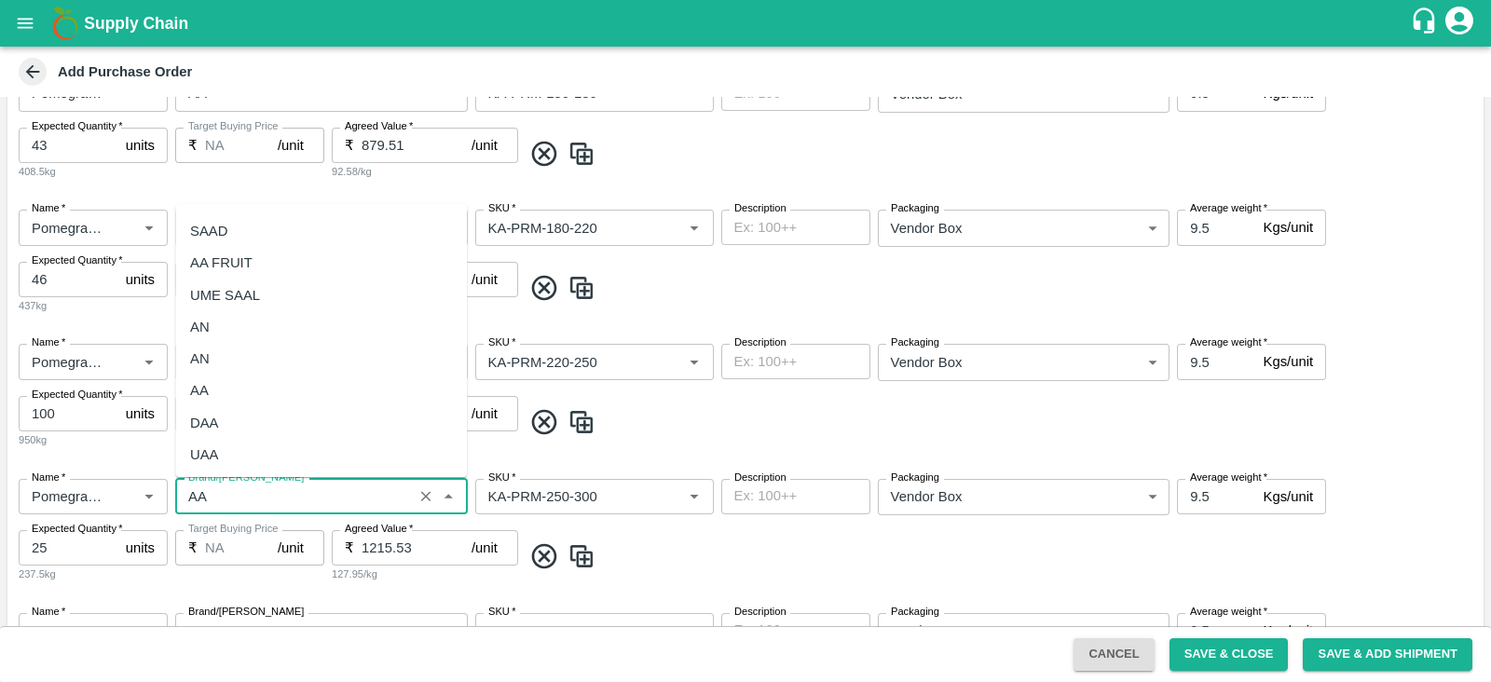
click at [230, 379] on div "AA" at bounding box center [321, 391] width 292 height 32
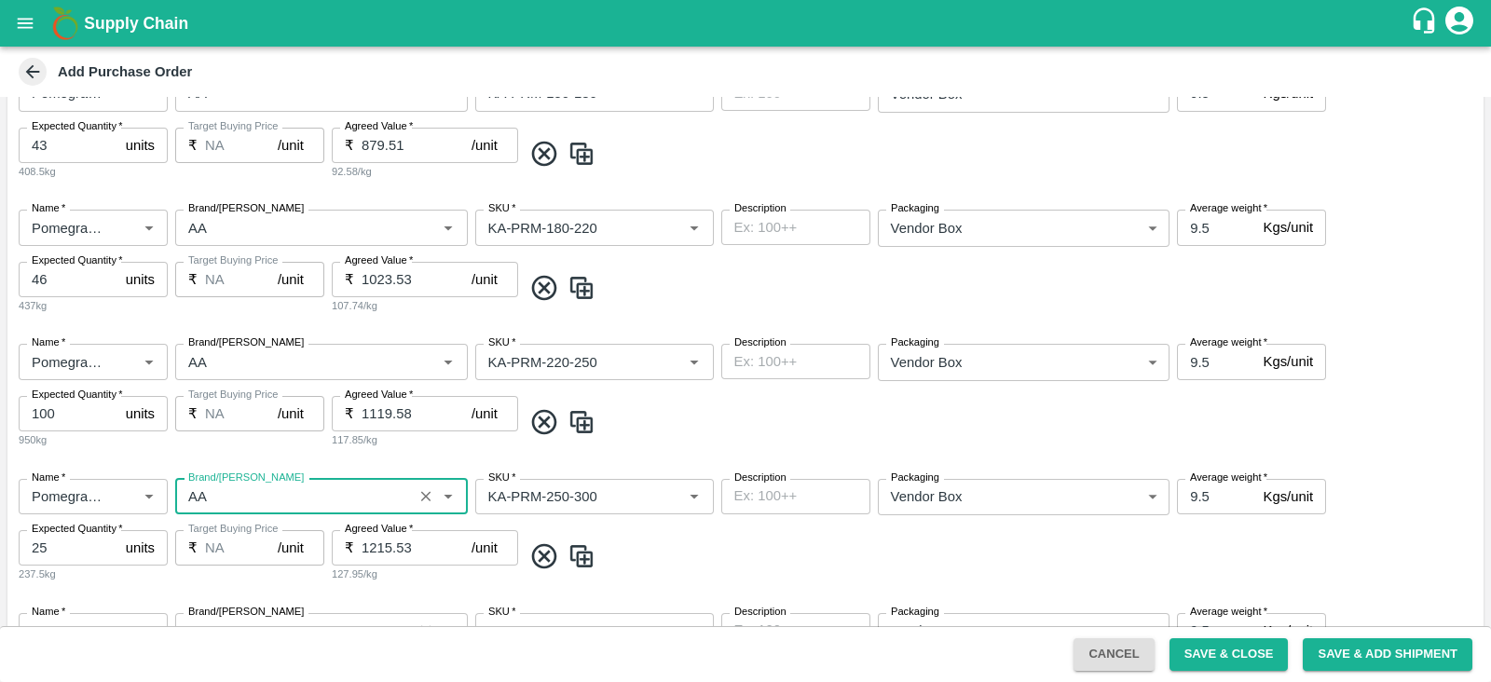
scroll to position [801, 0]
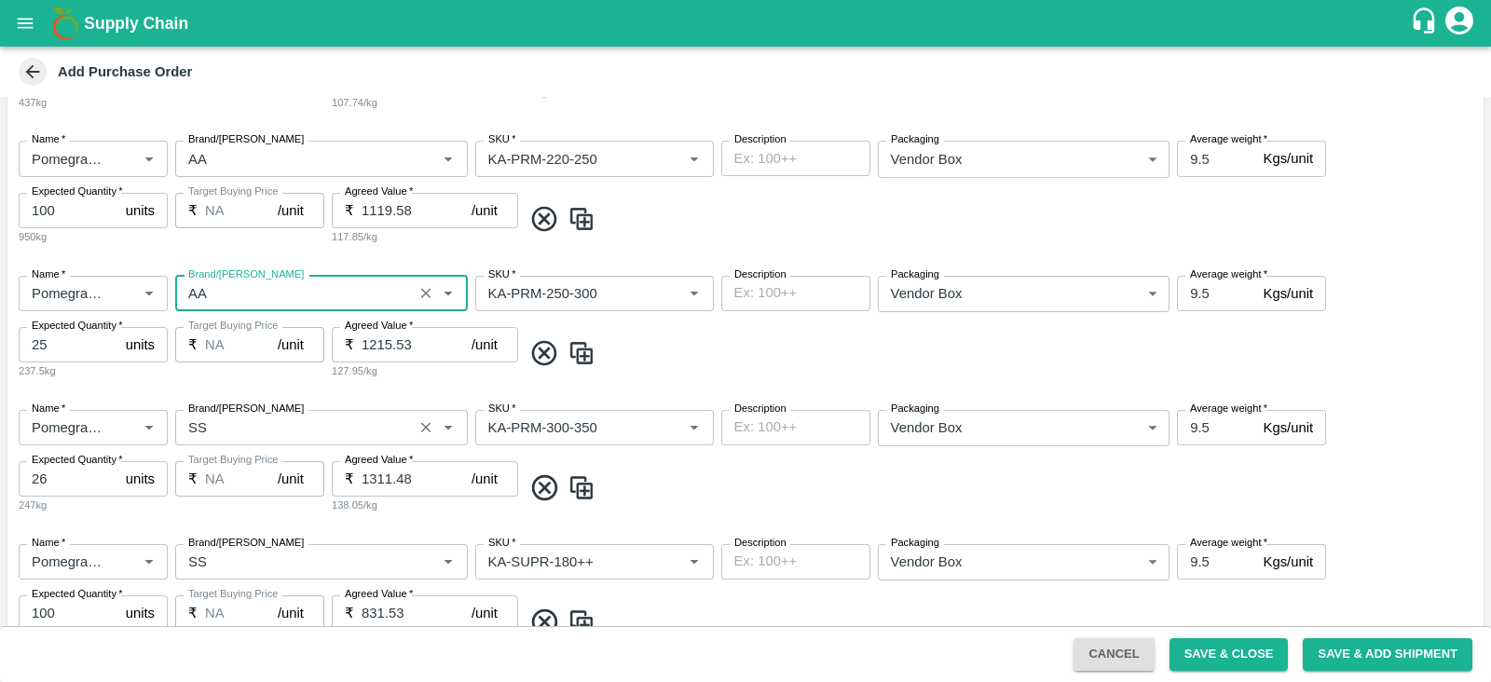
type input "AA"
click at [214, 416] on input "Brand/Marka" at bounding box center [294, 428] width 227 height 24
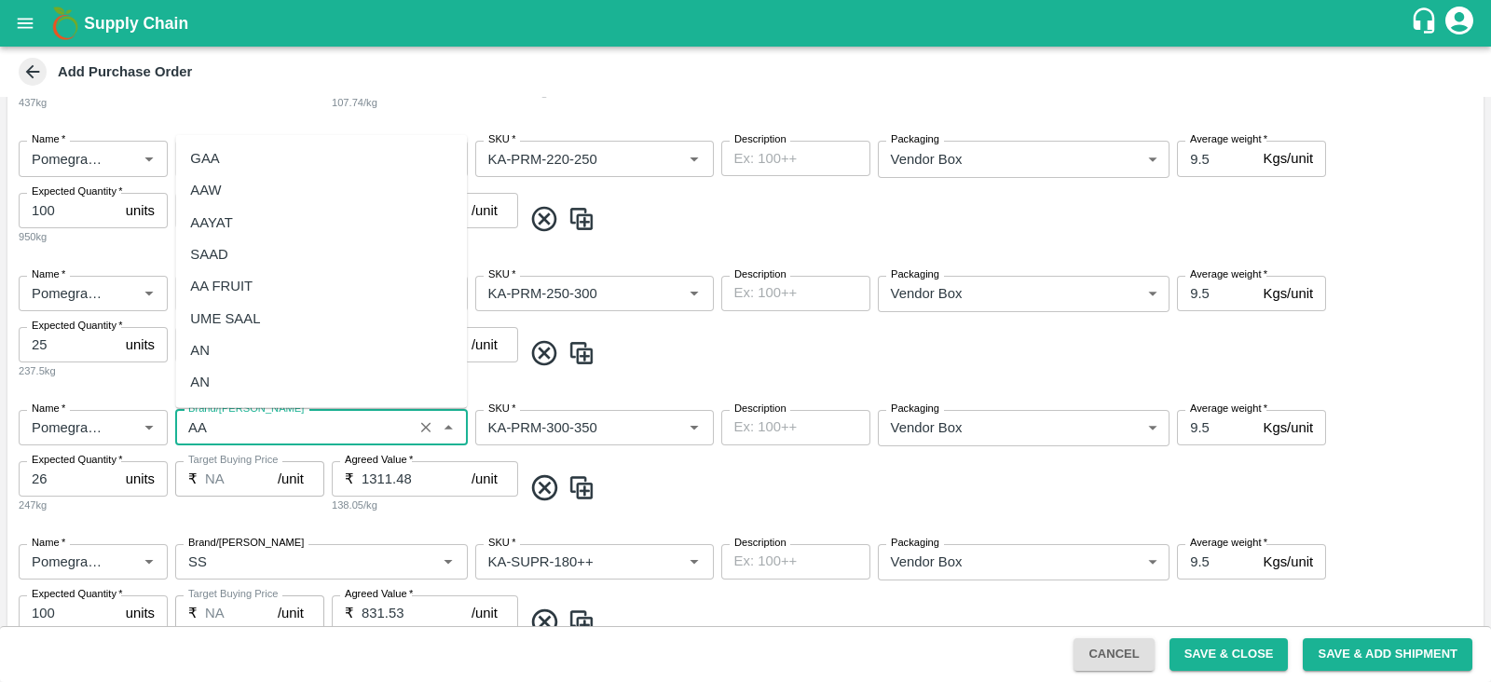
scroll to position [92, 0]
click at [219, 315] on div "AA" at bounding box center [321, 322] width 292 height 32
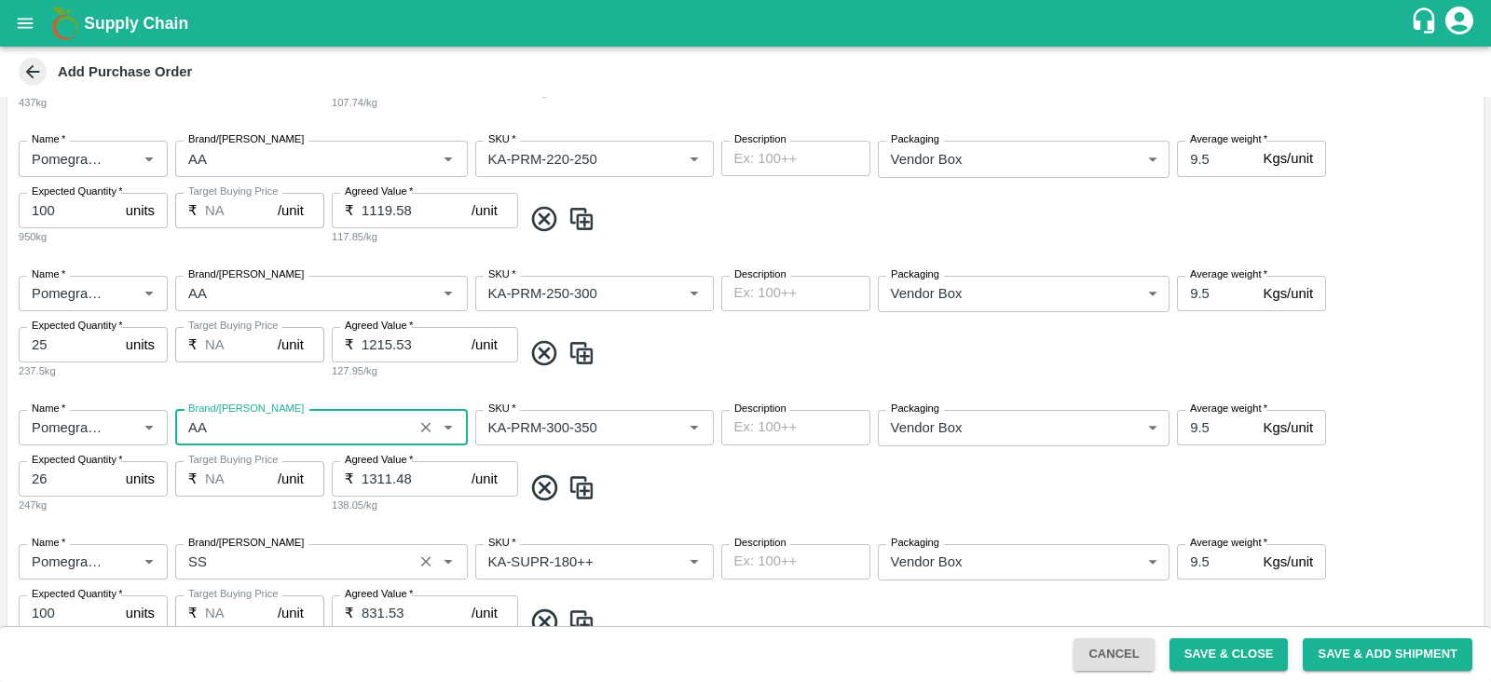
scroll to position [939, 0]
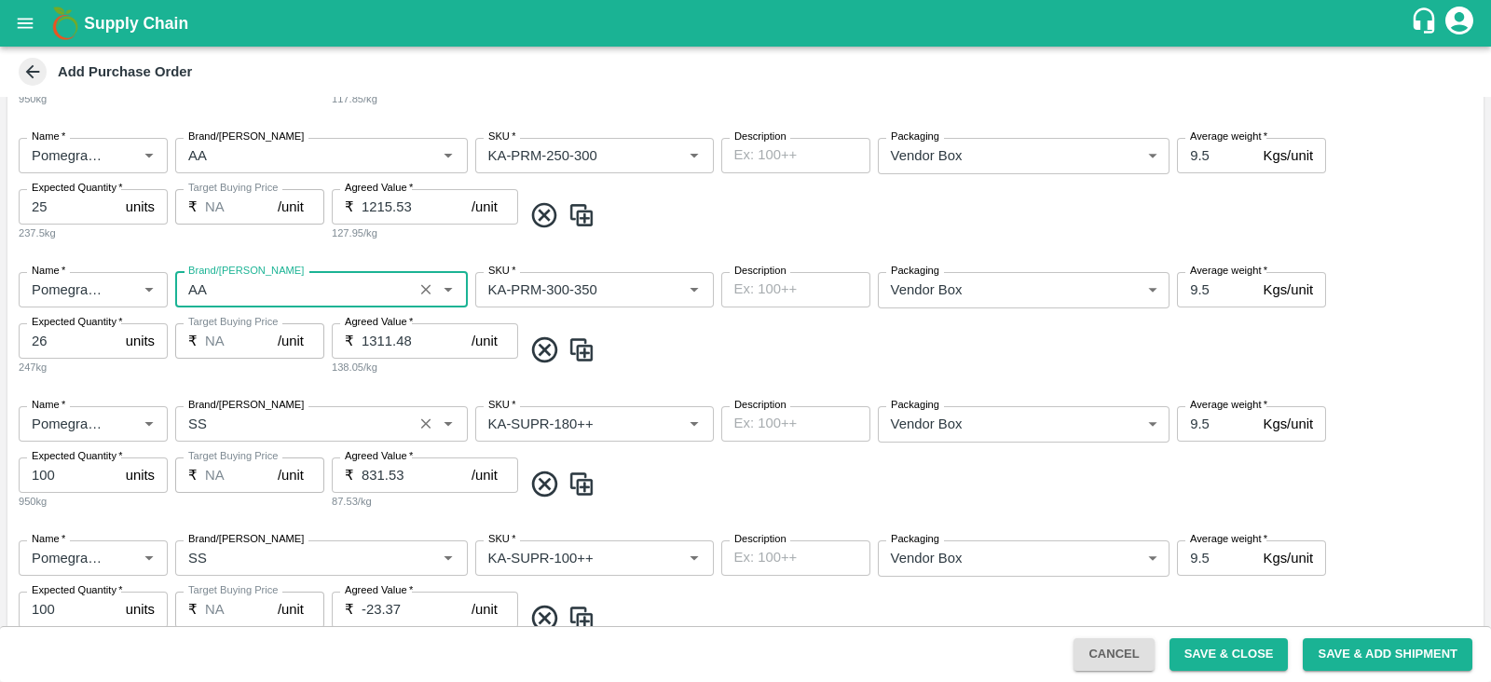
type input "AA"
click at [206, 419] on input "Brand/Marka" at bounding box center [294, 424] width 227 height 24
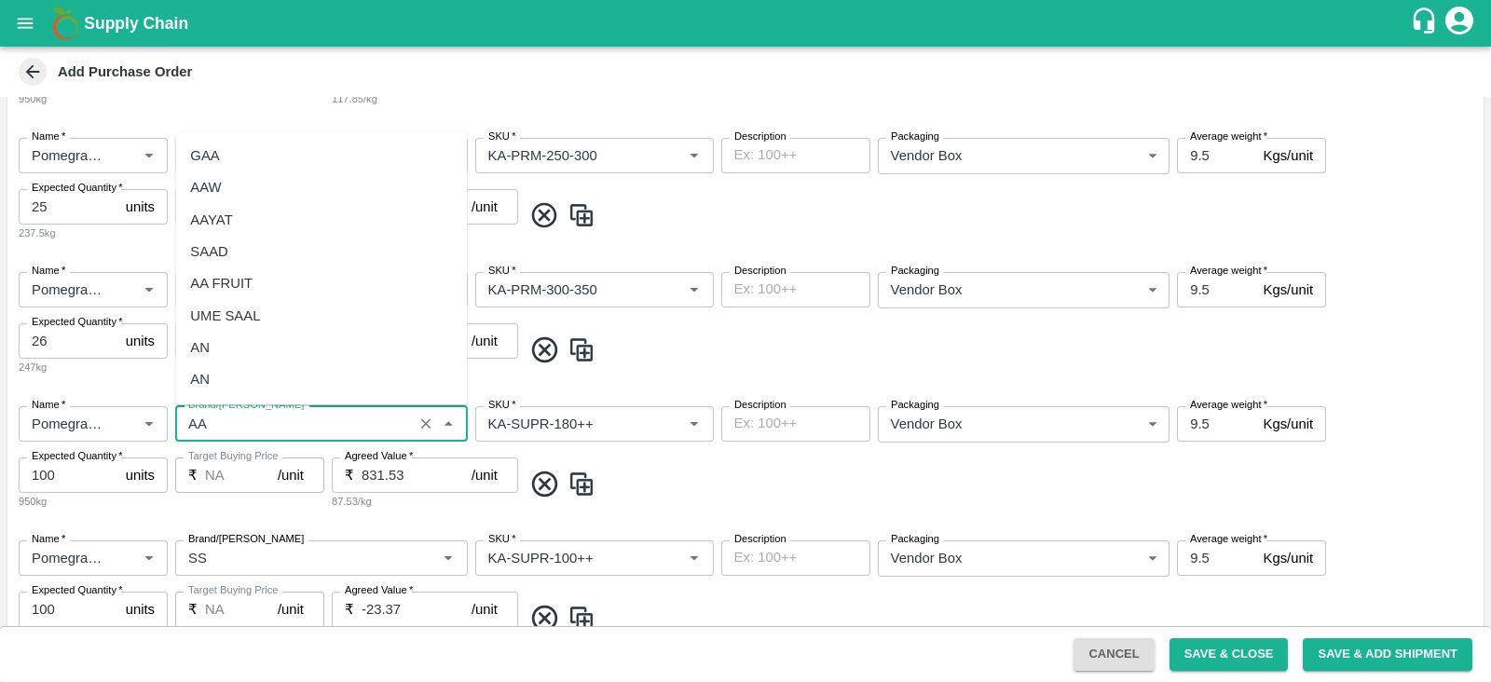
scroll to position [92, 0]
click at [199, 316] on div "AA" at bounding box center [199, 319] width 19 height 21
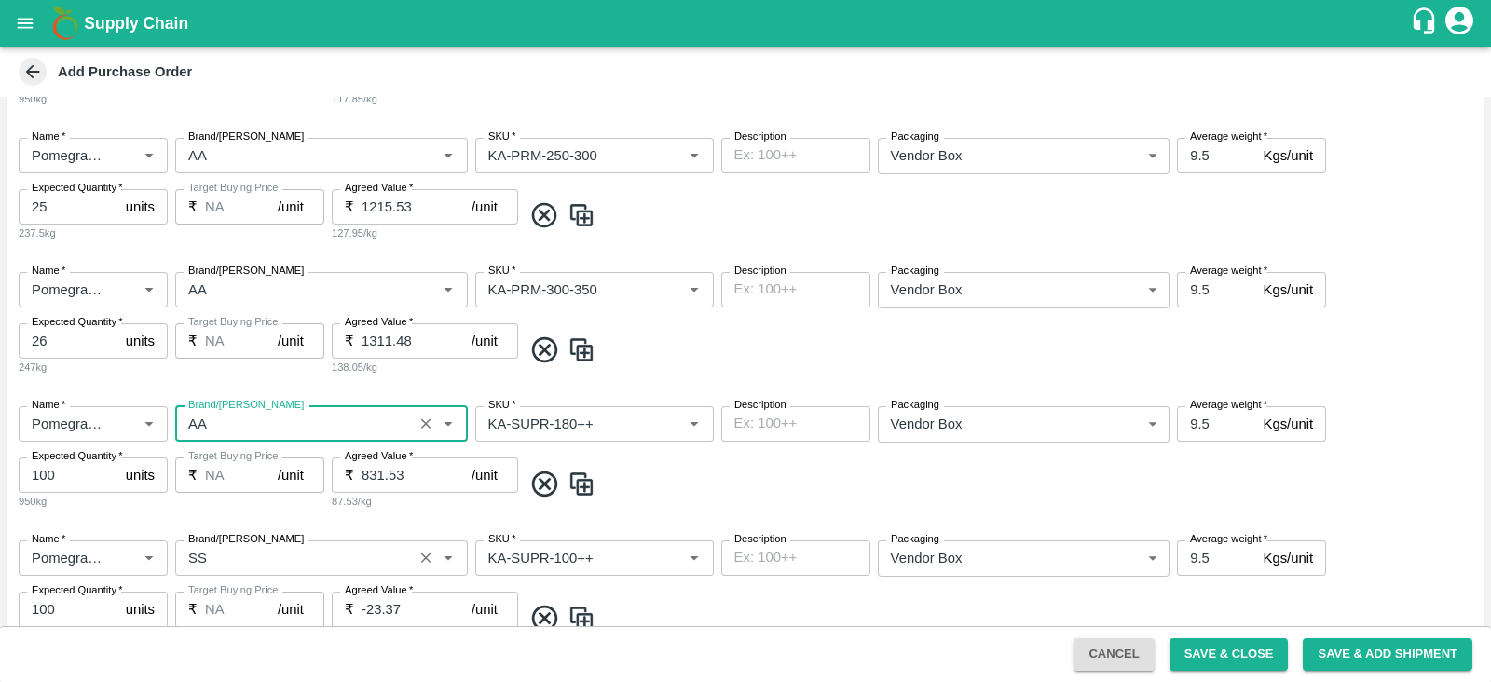
scroll to position [1106, 0]
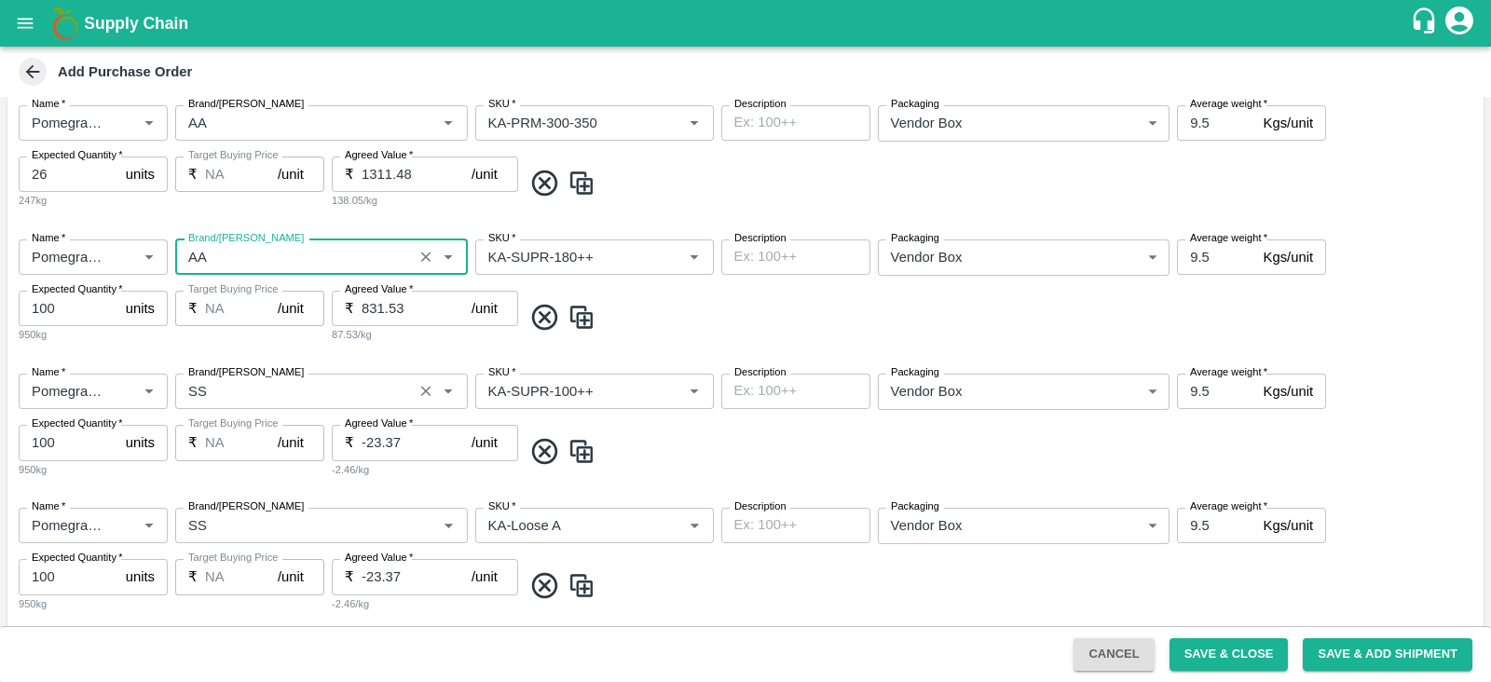
type input "AA"
click at [200, 384] on input "Brand/Marka" at bounding box center [294, 391] width 227 height 24
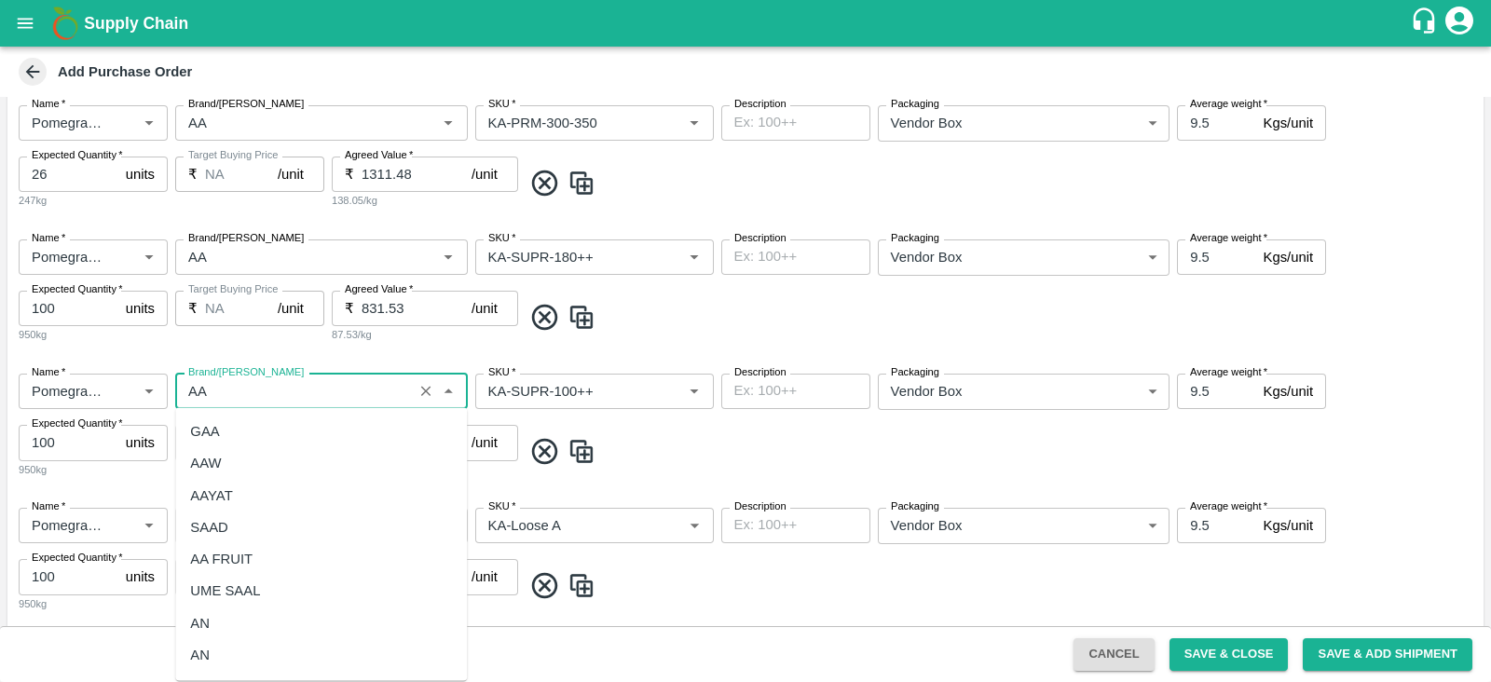
scroll to position [92, 0]
click at [234, 591] on div "AA" at bounding box center [321, 595] width 292 height 32
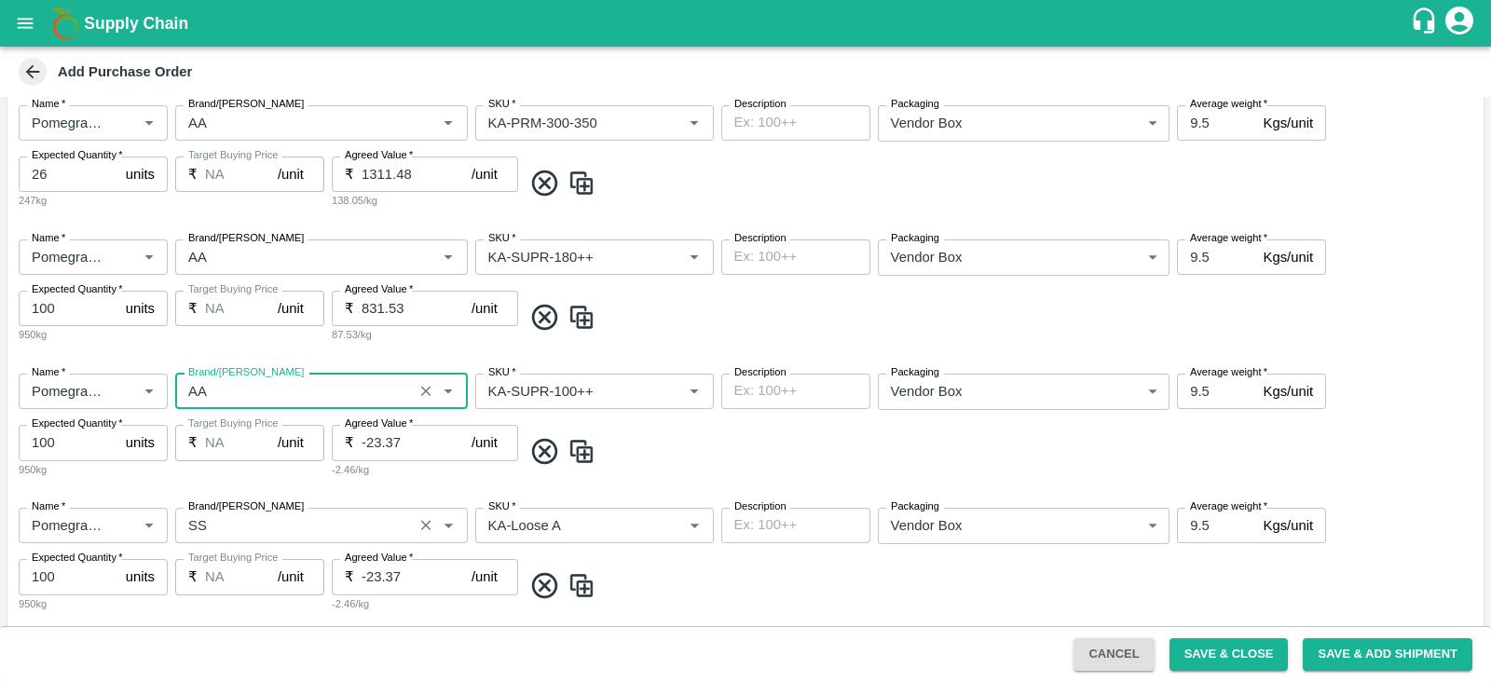
type input "AA"
click at [233, 532] on input "Brand/Marka" at bounding box center [294, 526] width 227 height 24
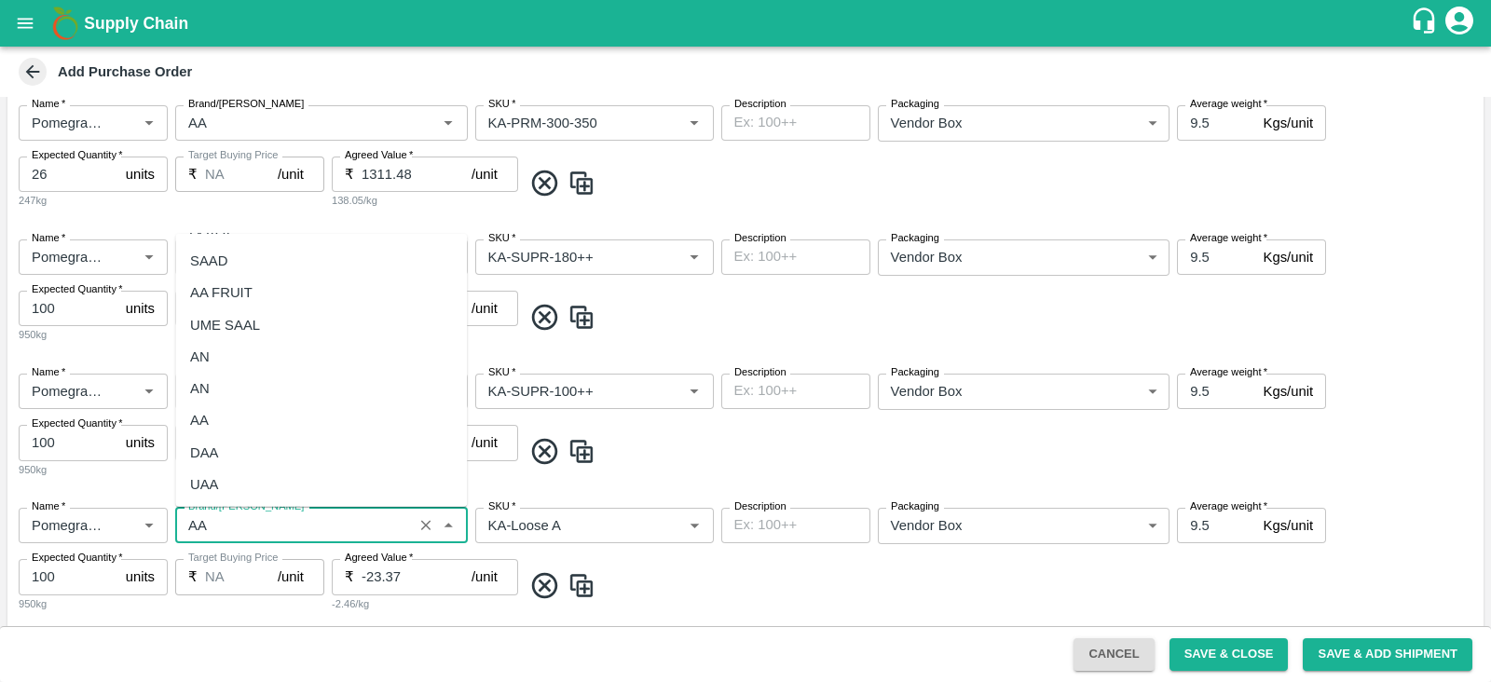
click at [258, 427] on div "AA" at bounding box center [321, 421] width 292 height 32
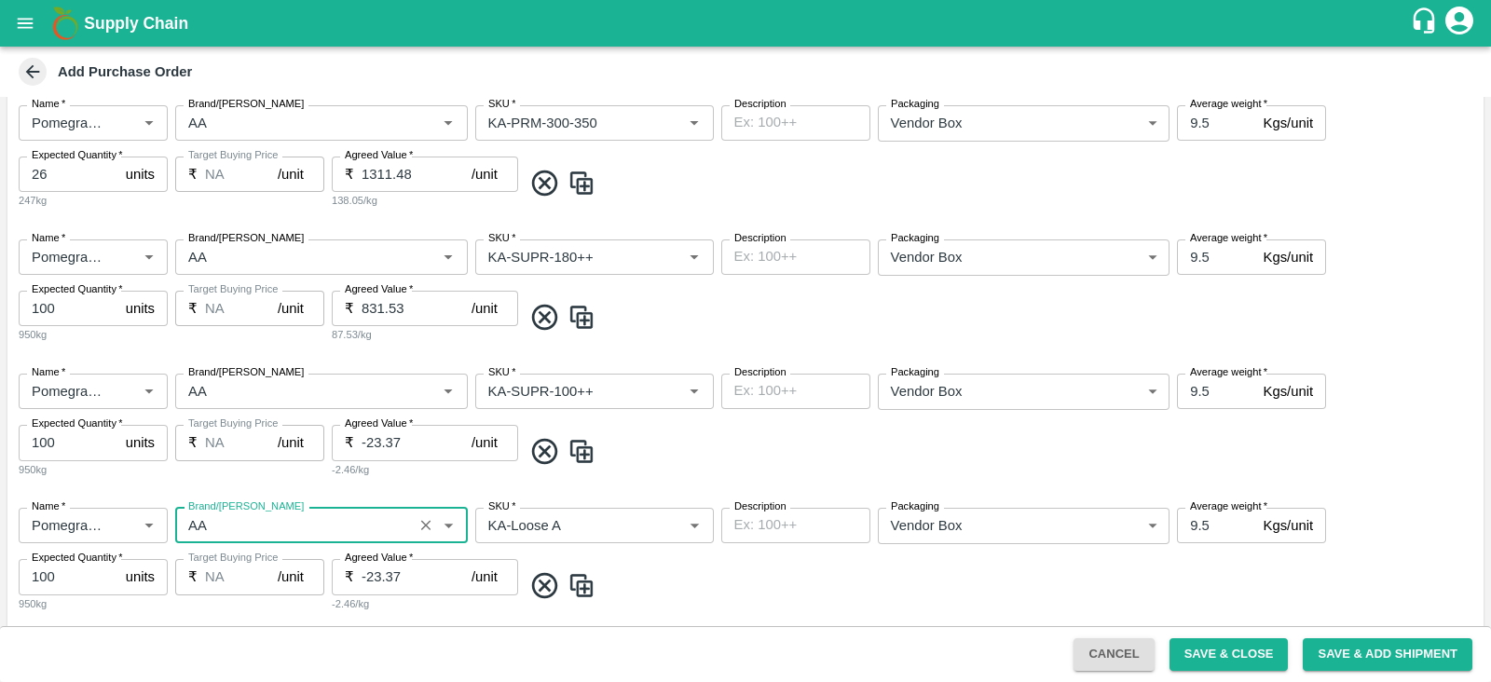
scroll to position [1372, 0]
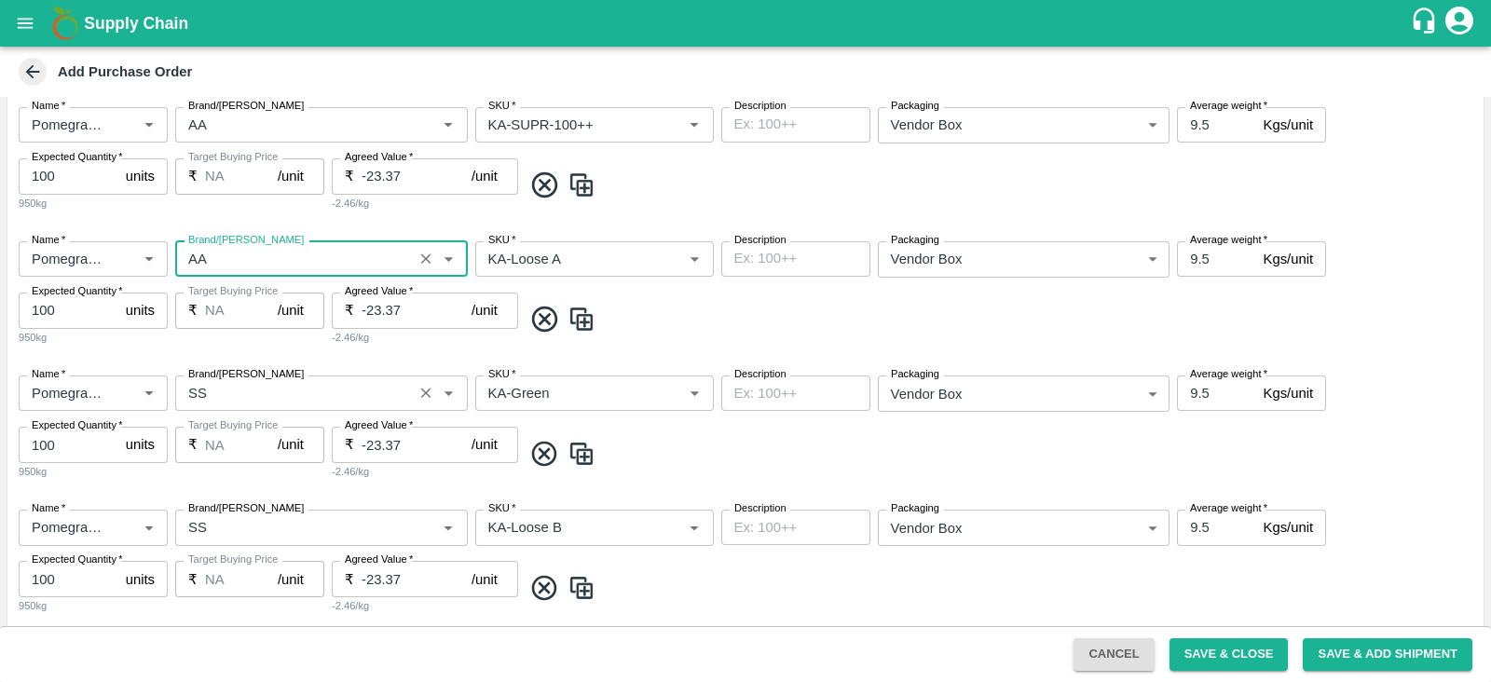
type input "AA"
click at [224, 399] on input "Brand/Marka" at bounding box center [294, 393] width 227 height 24
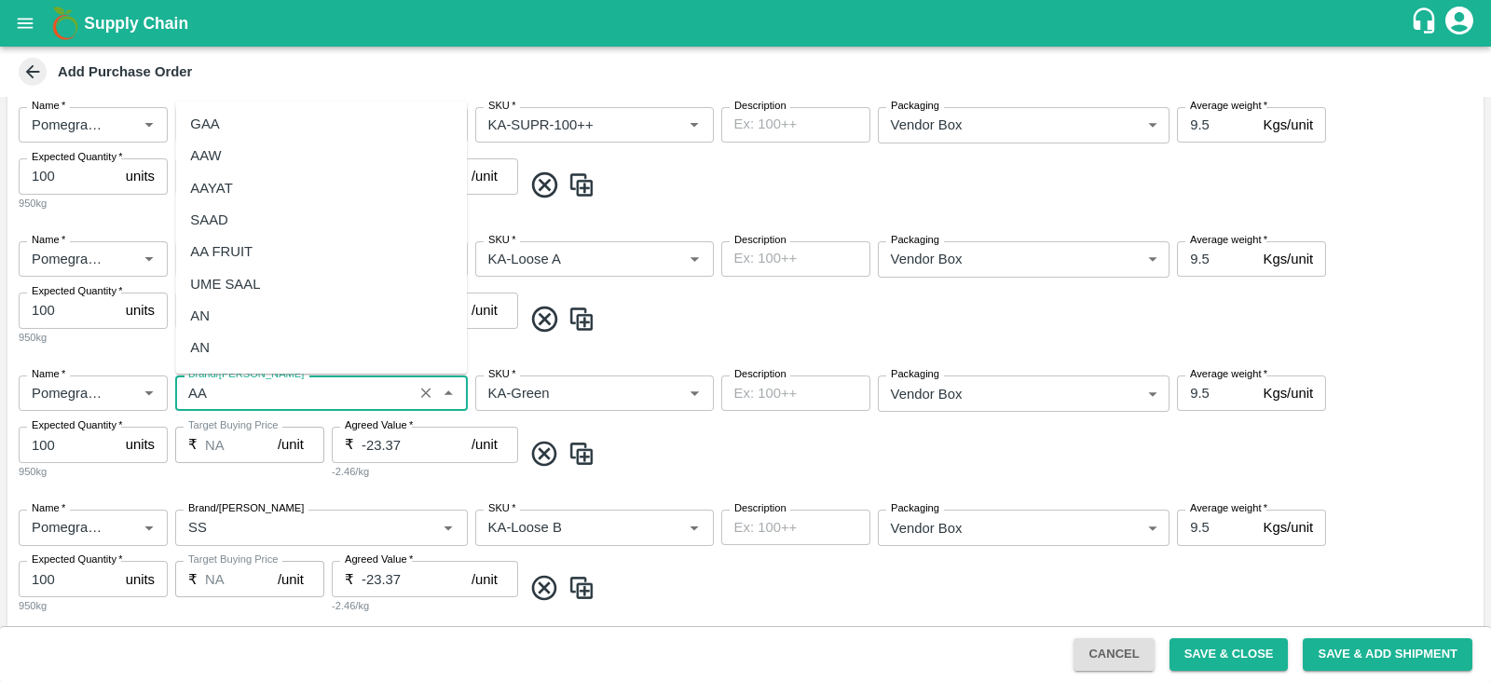
click at [238, 364] on div "AA" at bounding box center [321, 380] width 292 height 32
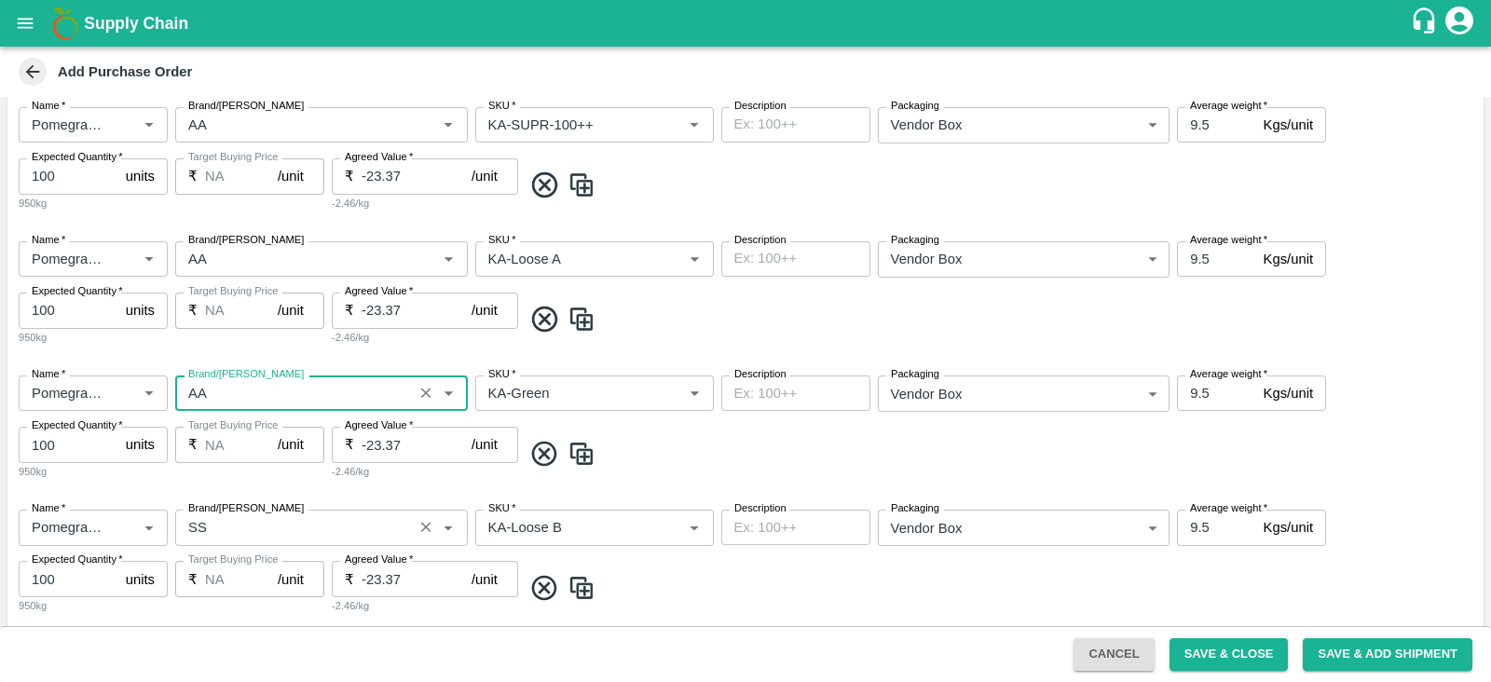
scroll to position [1579, 0]
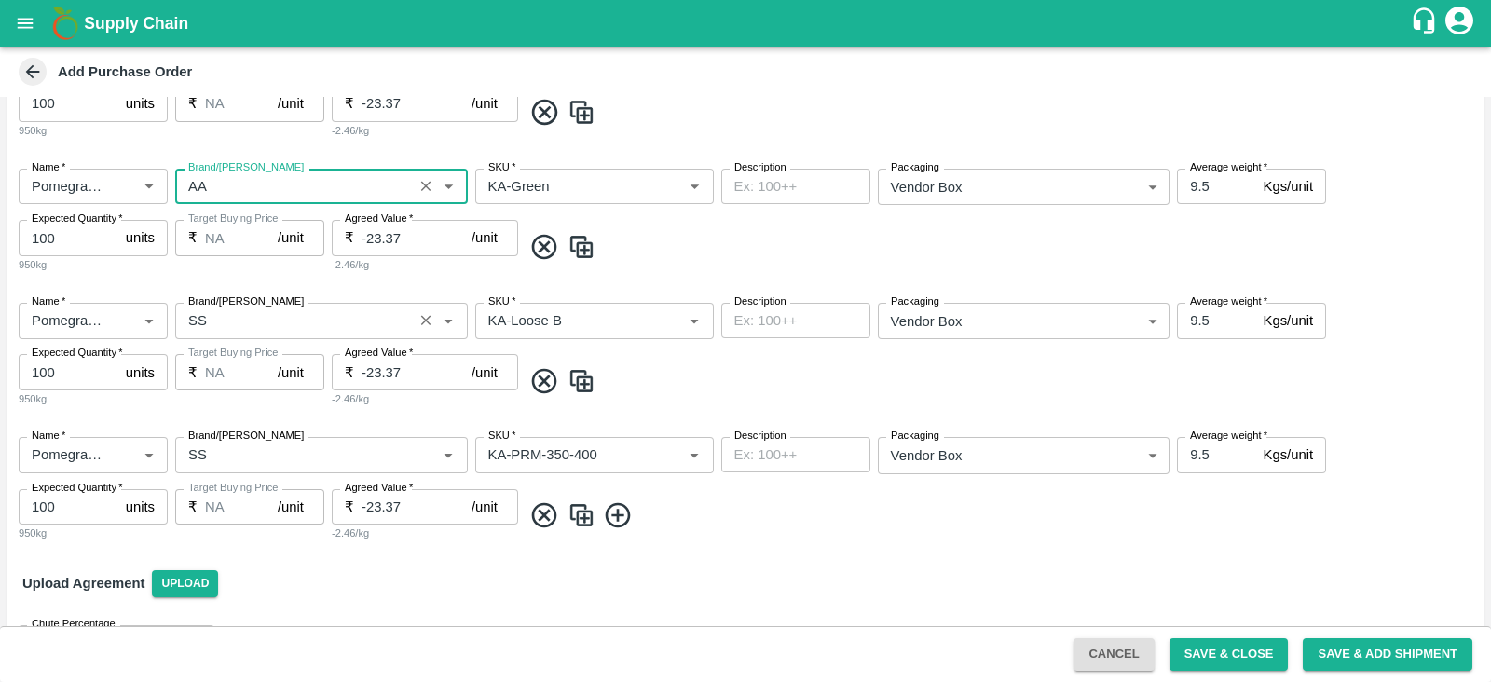
type input "AA"
click at [212, 323] on input "Brand/Marka" at bounding box center [294, 321] width 227 height 24
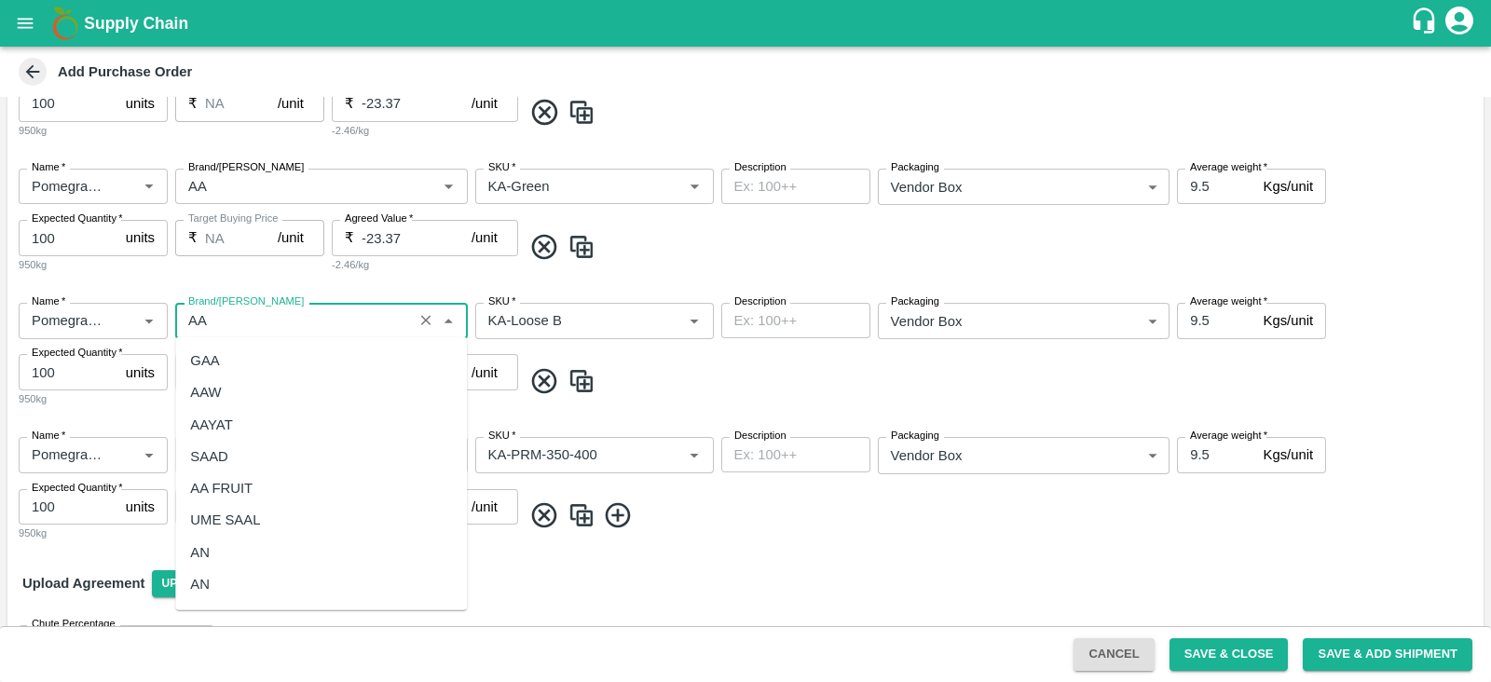
scroll to position [92, 0]
click at [236, 524] on div "AA" at bounding box center [321, 524] width 292 height 32
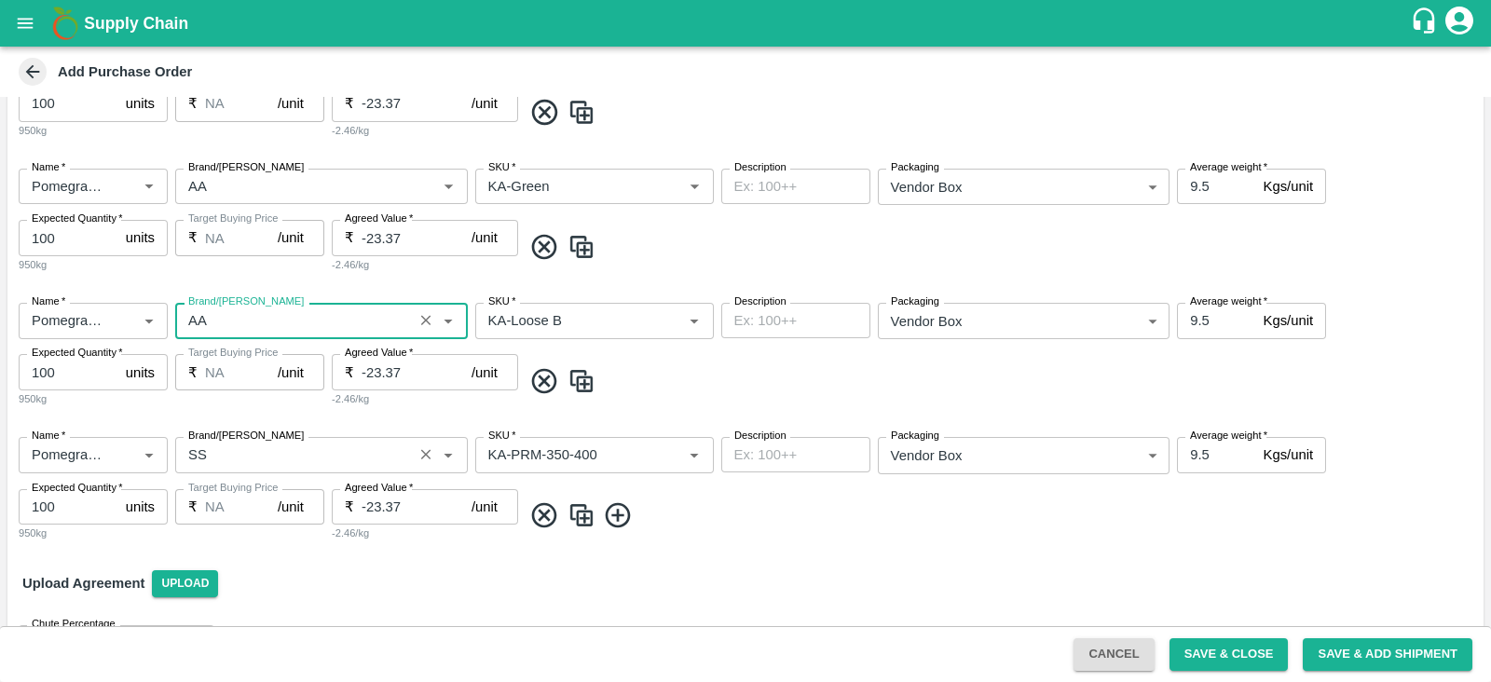
type input "AA"
click at [228, 460] on input "Brand/Marka" at bounding box center [294, 455] width 227 height 24
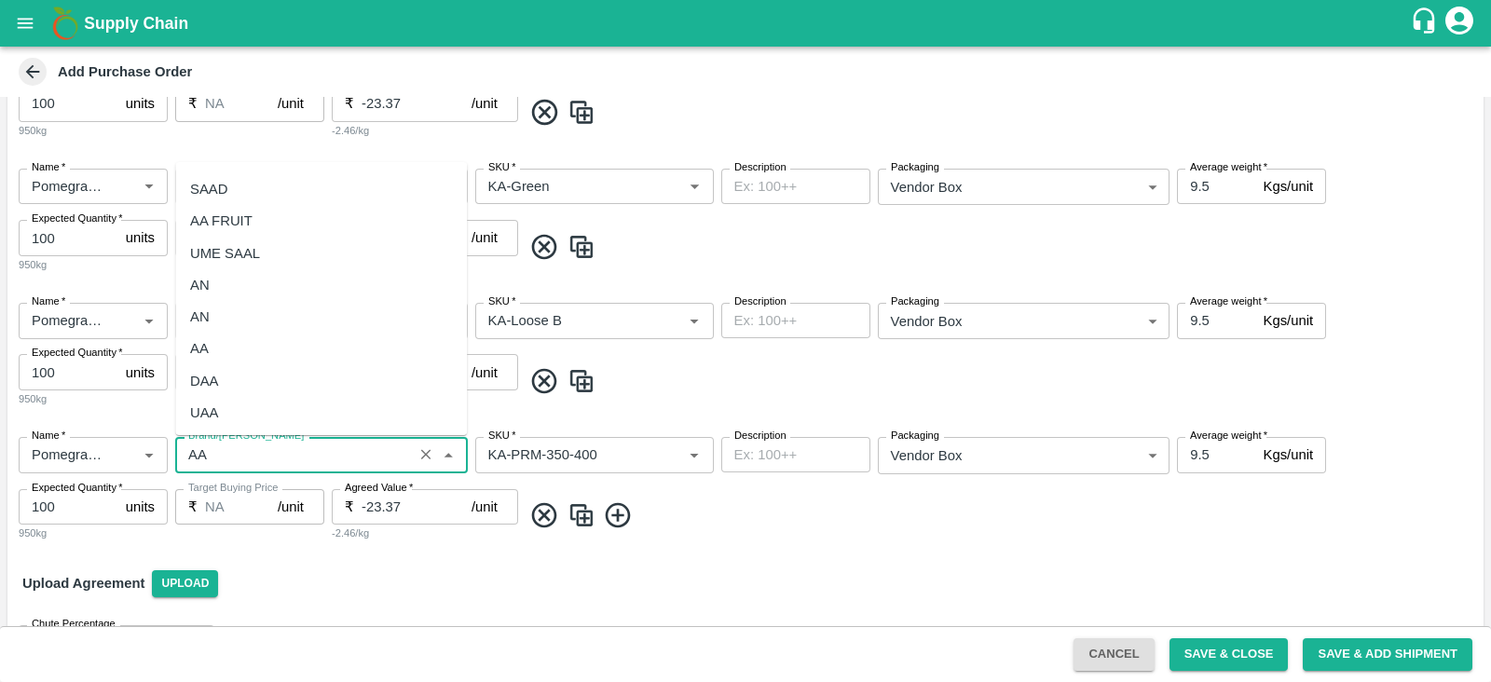
click at [268, 350] on div "AA" at bounding box center [321, 349] width 292 height 32
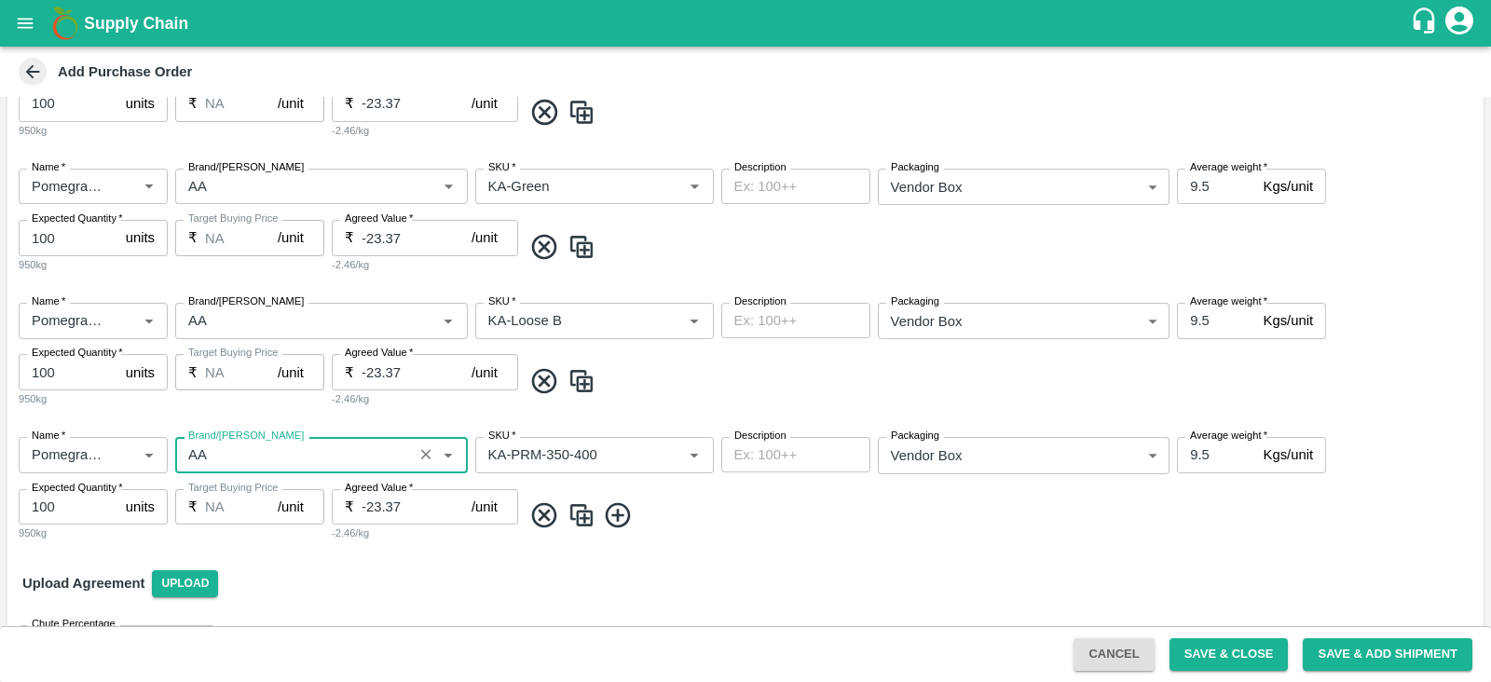
type input "AA"
click at [1209, 649] on button "Save & Close" at bounding box center [1229, 655] width 119 height 33
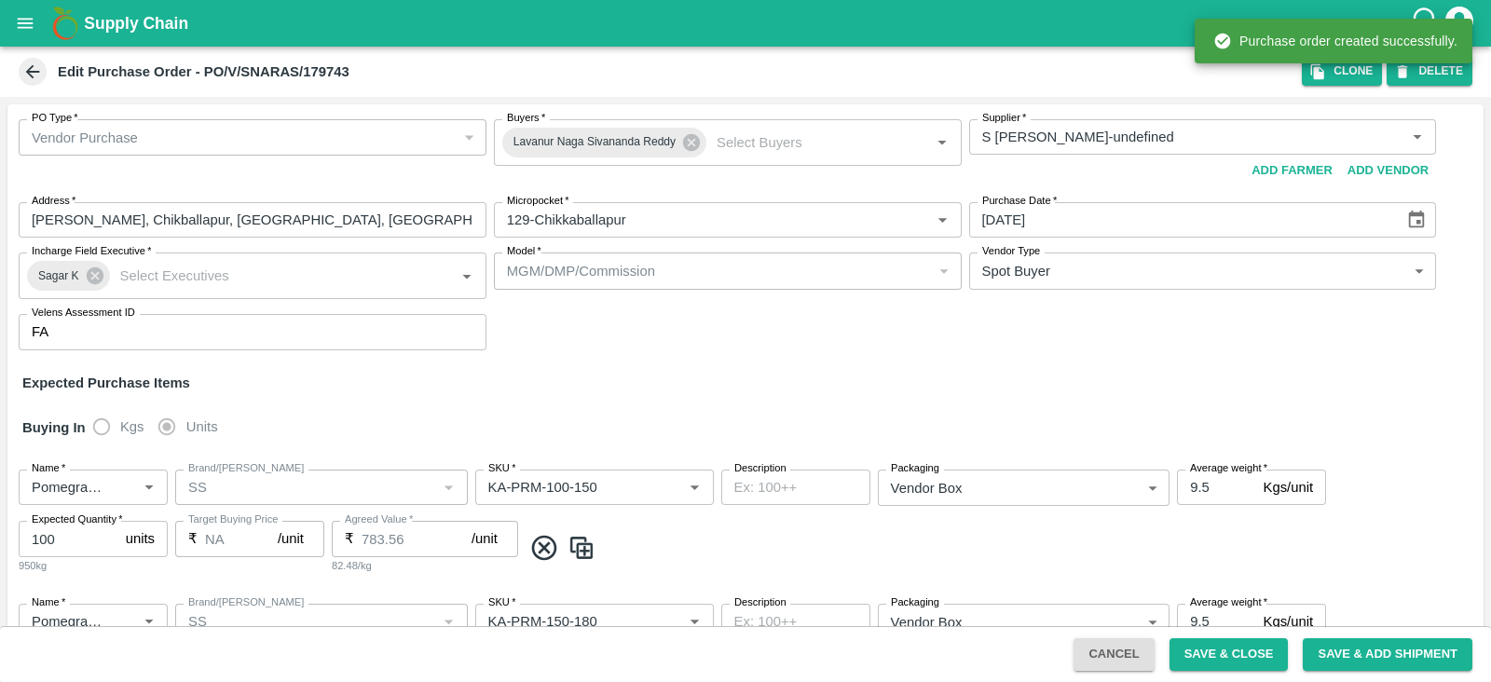
type input "S Narasimhamurthy-undefined"
type input "129-Chikkaballapur"
type input "Pomegranate"
type input "SS"
type input "KA-PRM-100-150"
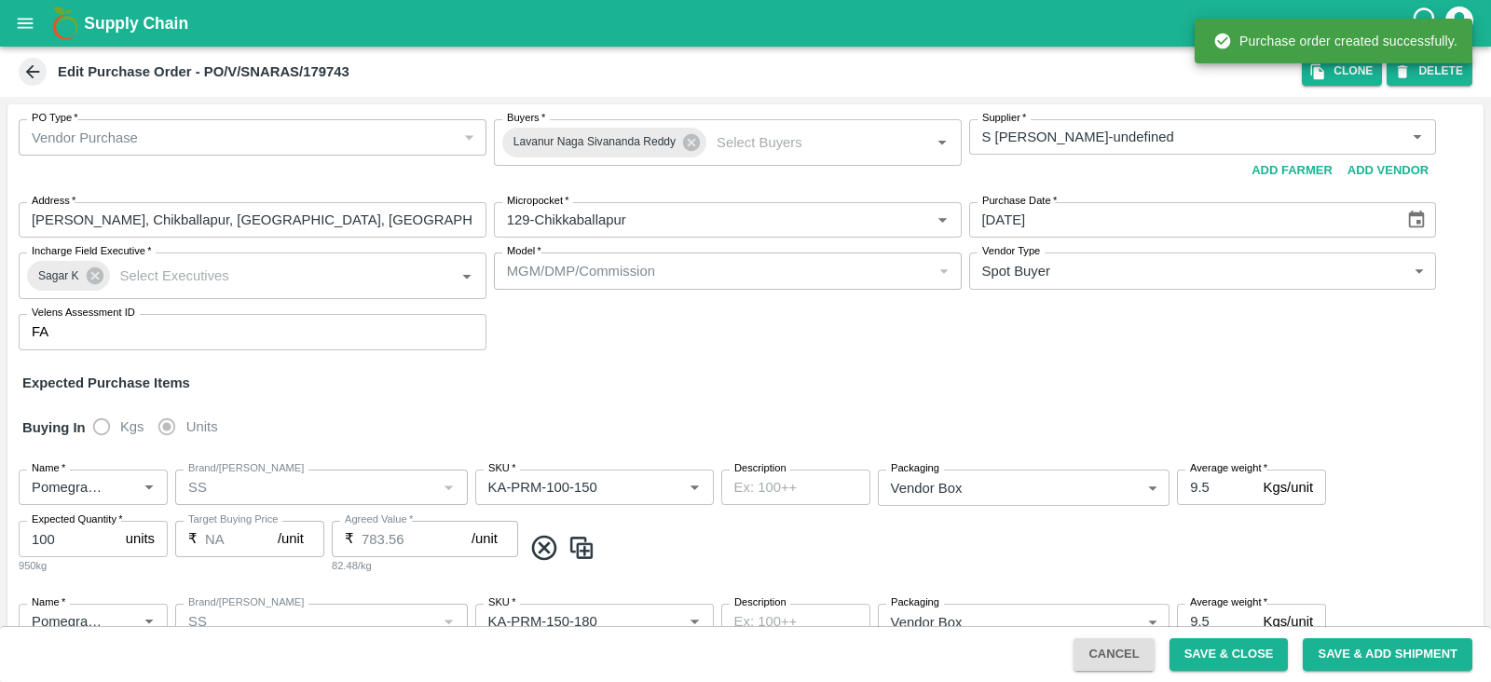
type input "NA"
type input "Pomegranate"
type input "SS"
type input "KA-PRM-150-180"
type input "NA"
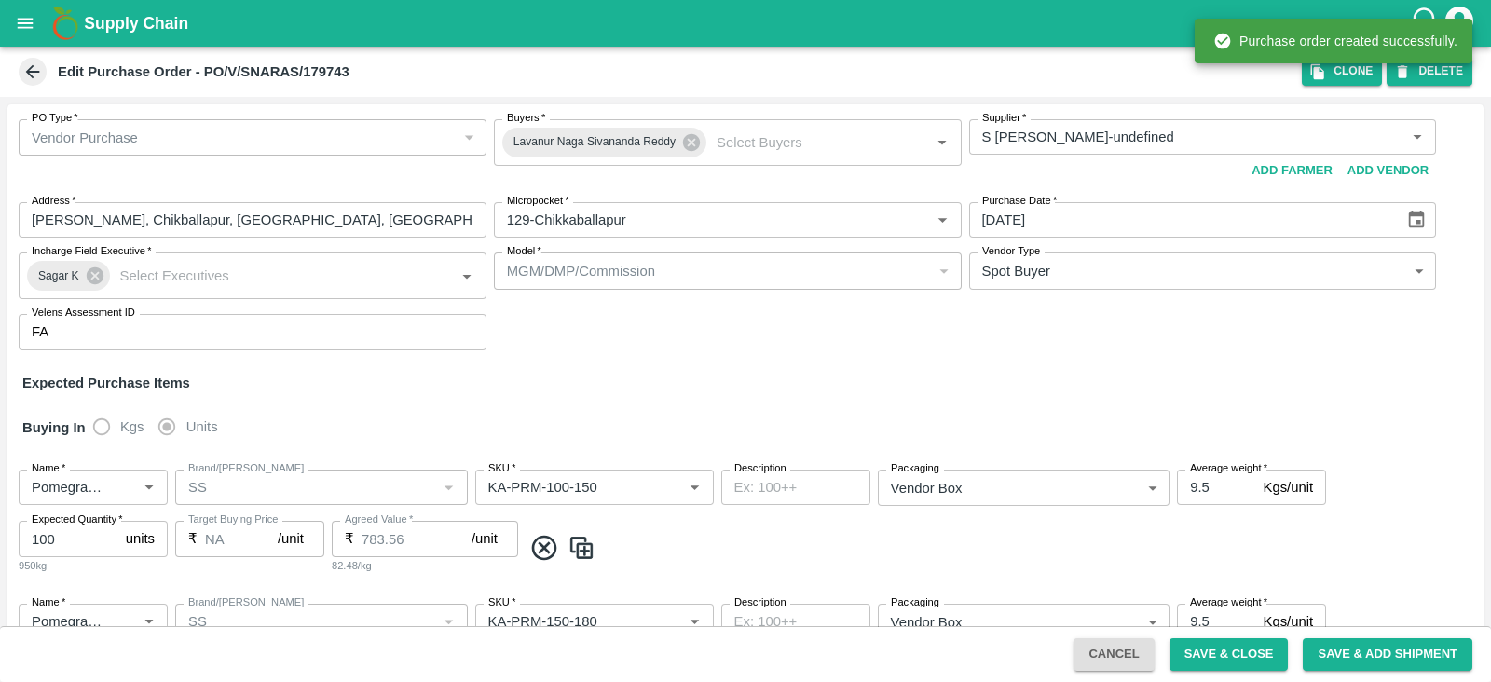
type input "Pomegranate"
type input "SS"
type input "KA-PRM-180-220"
type input "NA"
type input "Pomegranate"
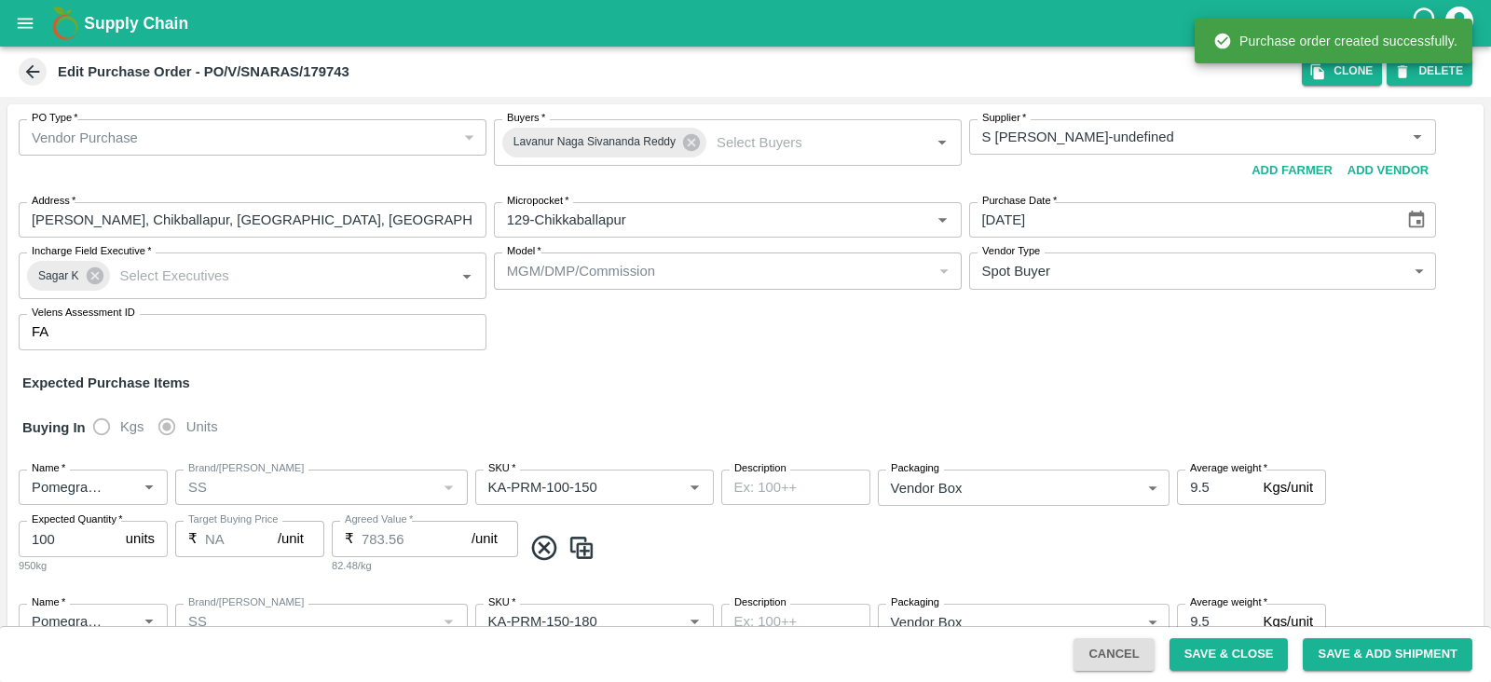
type input "SS"
type input "KA-PRM-220-250"
type input "NA"
type input "Pomegranate"
type input "SS"
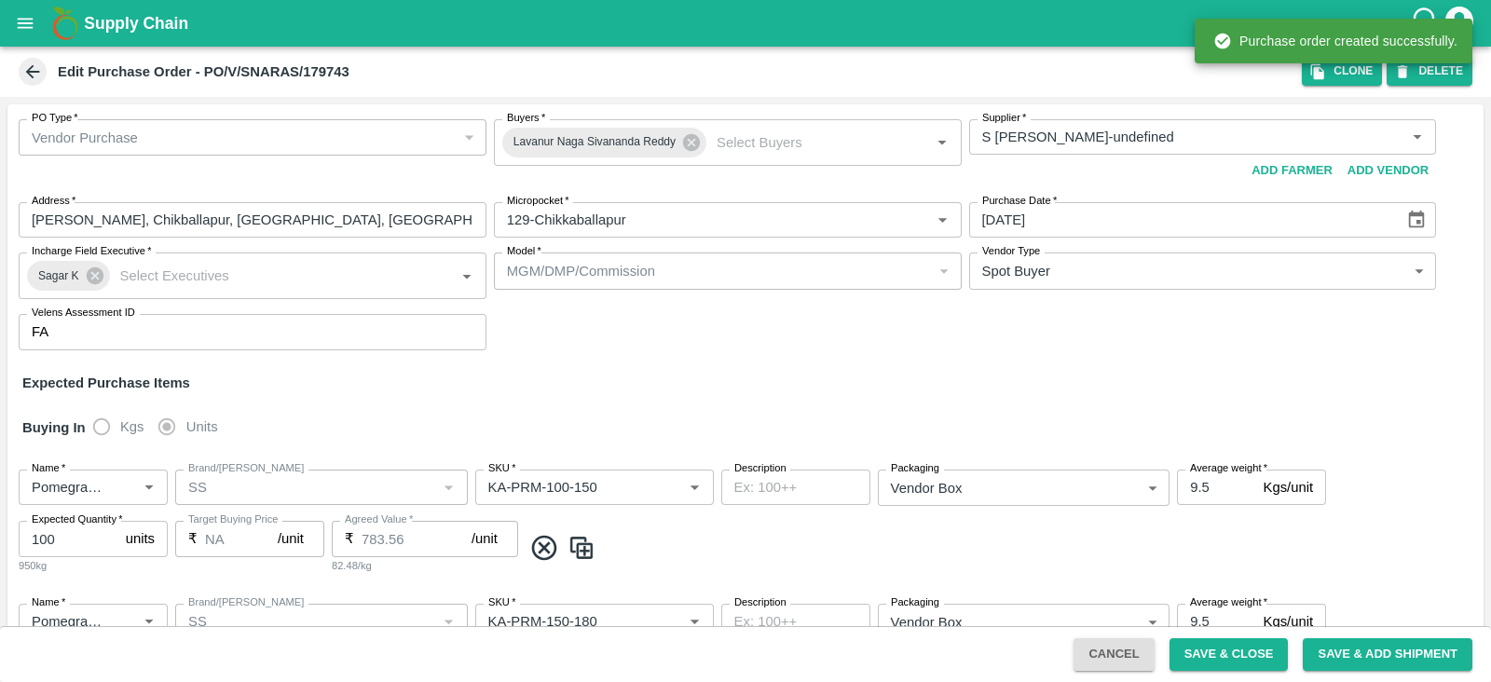
type input "KA-PRM-250-300"
type input "NA"
type input "Pomegranate"
type input "SS"
type input "KA-PRM-300-350"
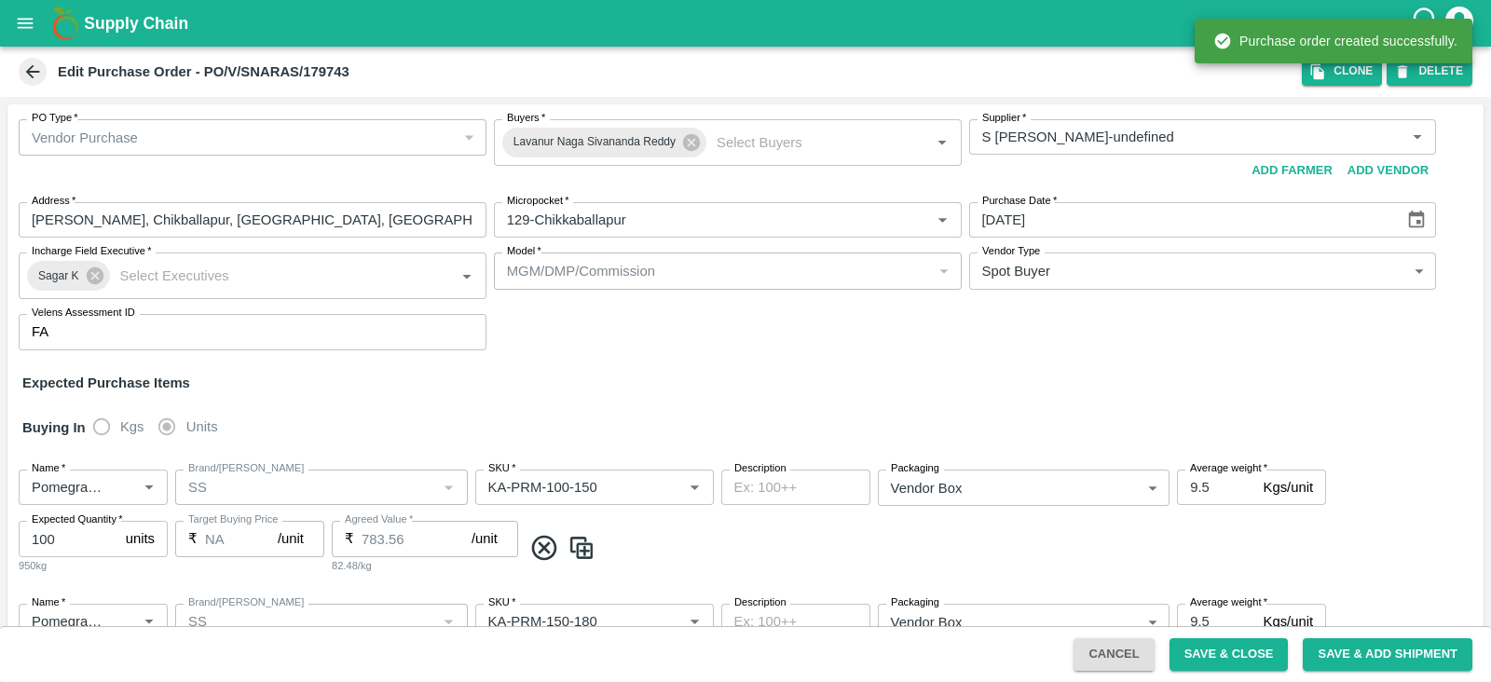
type input "NA"
type input "Pomegranate"
type input "SS"
type input "KA-SUPR-180++"
type input "NA"
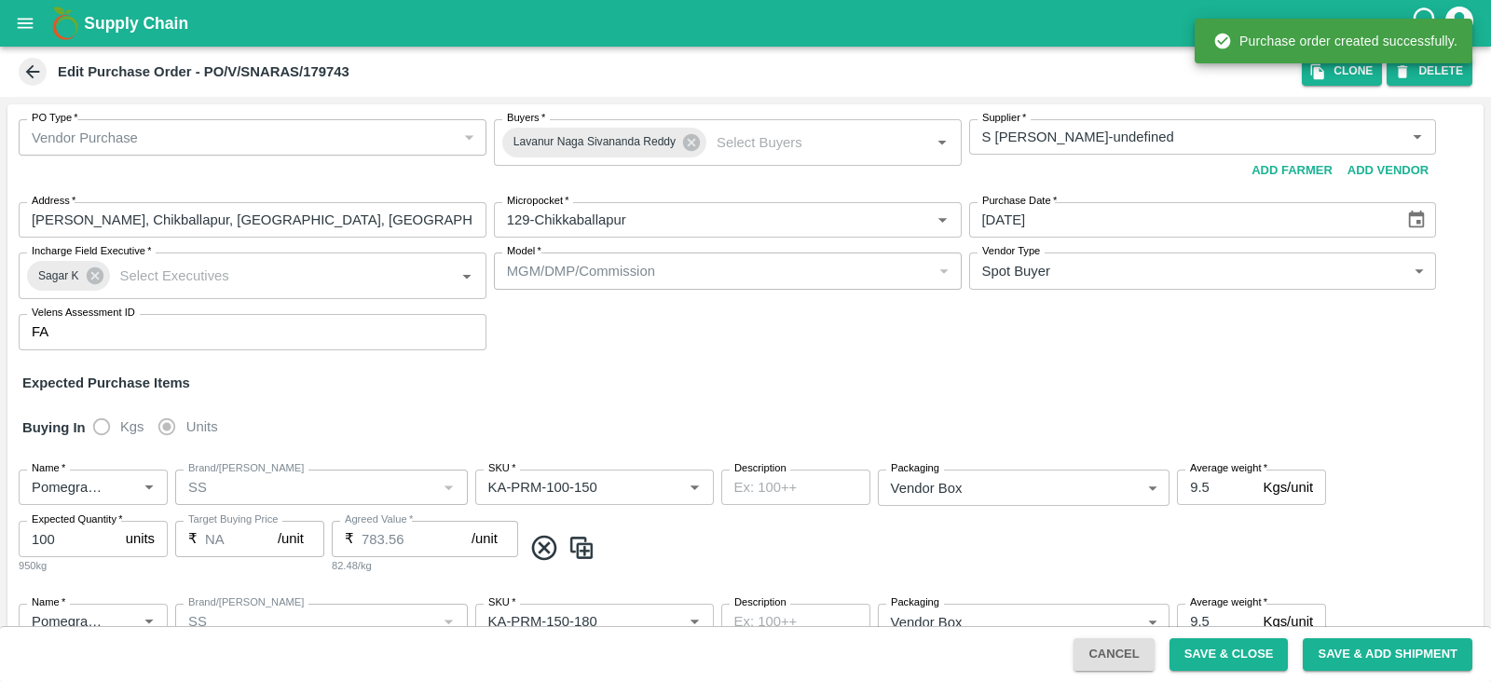
type input "Pomegranate"
type input "SS"
type input "KA-SUPR-100++"
type input "NA"
type input "Pomegranate"
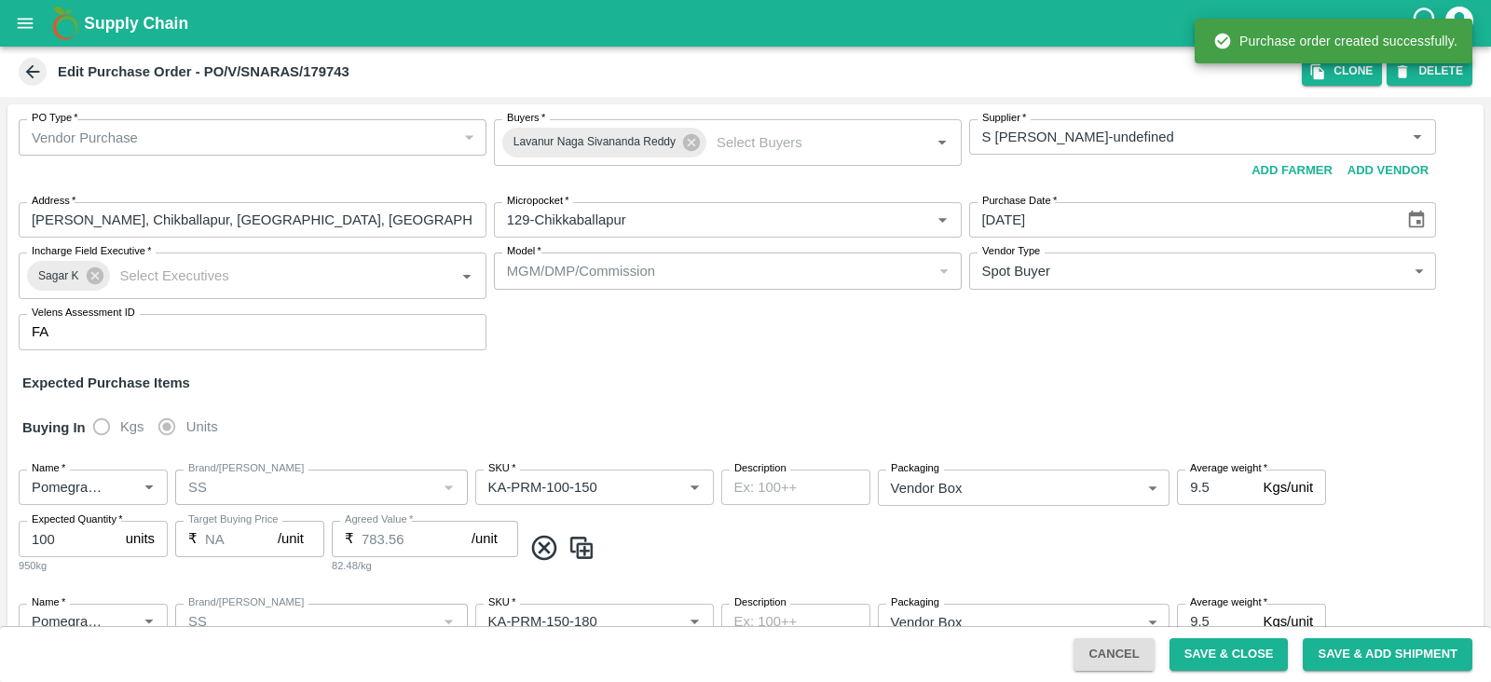
type input "SS"
type input "KA-Loose A"
type input "NA"
type input "Pomegranate"
type input "SS"
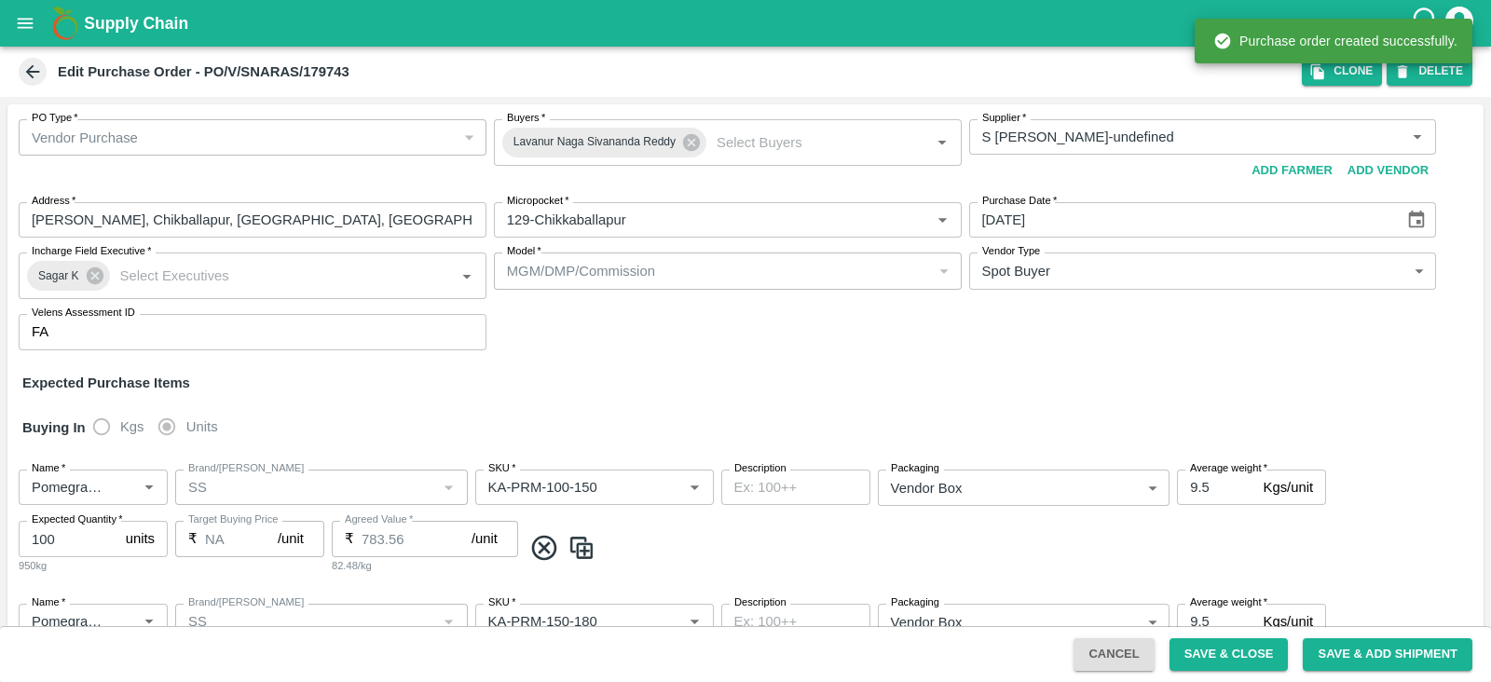
type input "KA-Green"
type input "NA"
type input "Pomegranate"
type input "SS"
type input "KA-Loose B"
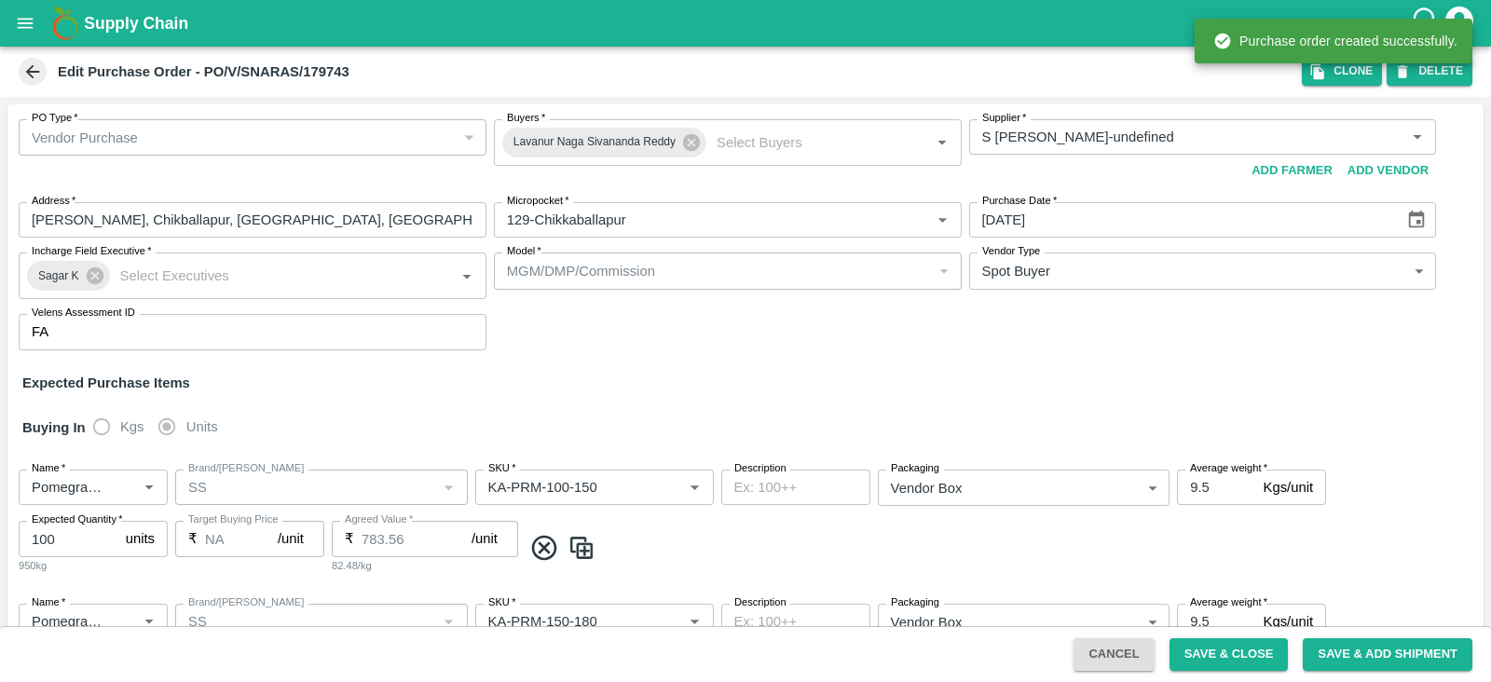
type input "NA"
type input "Pomegranate"
type input "SS"
type input "KA-PRM-350-400"
type input "NA"
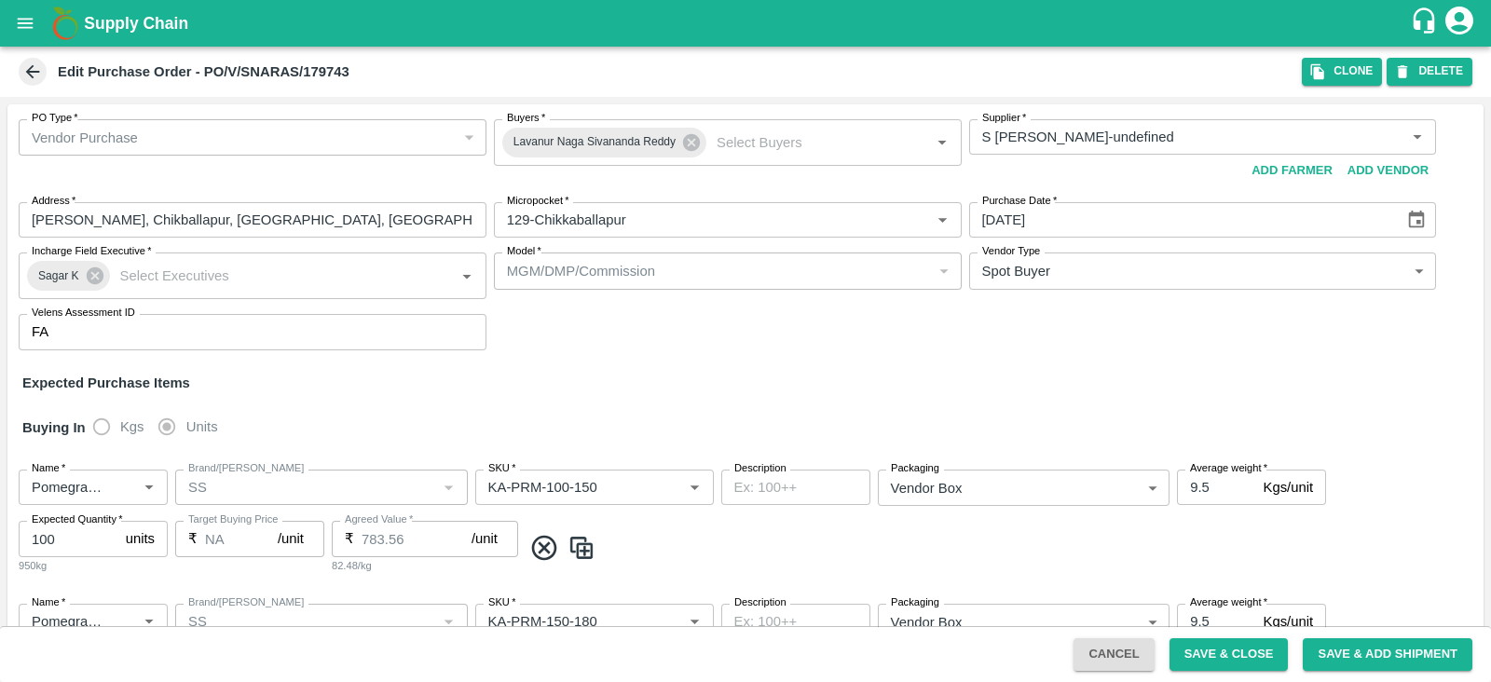
click at [25, 21] on icon "open drawer" at bounding box center [25, 23] width 21 height 21
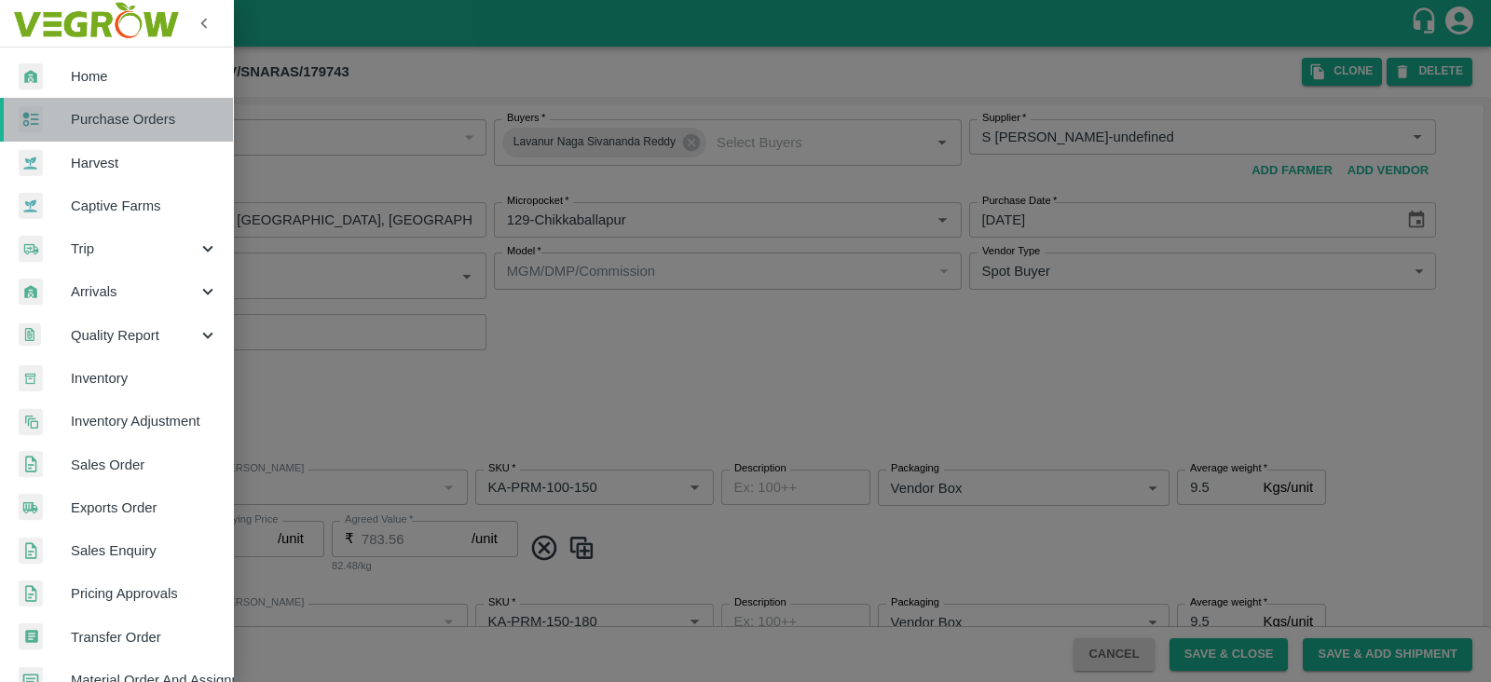
click at [120, 123] on span "Purchase Orders" at bounding box center [144, 119] width 147 height 21
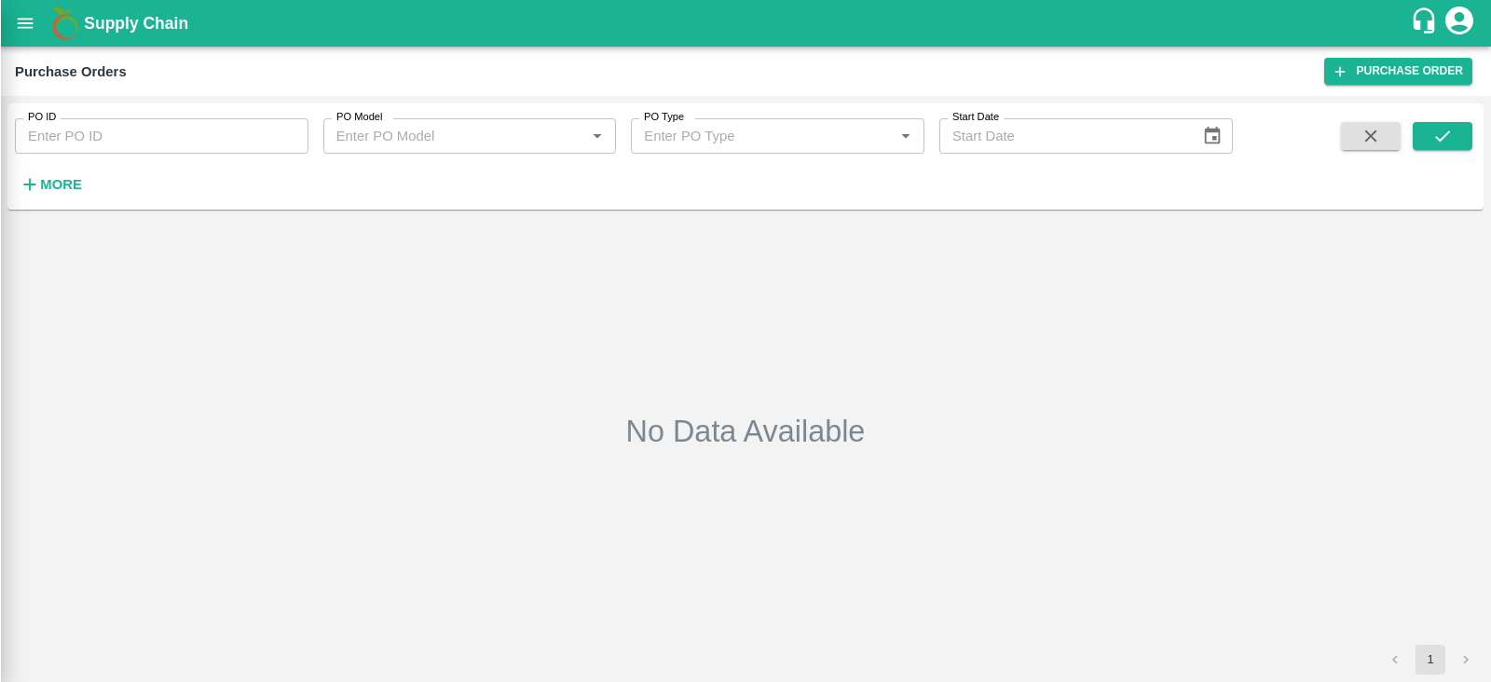
click at [61, 181] on div at bounding box center [745, 341] width 1491 height 682
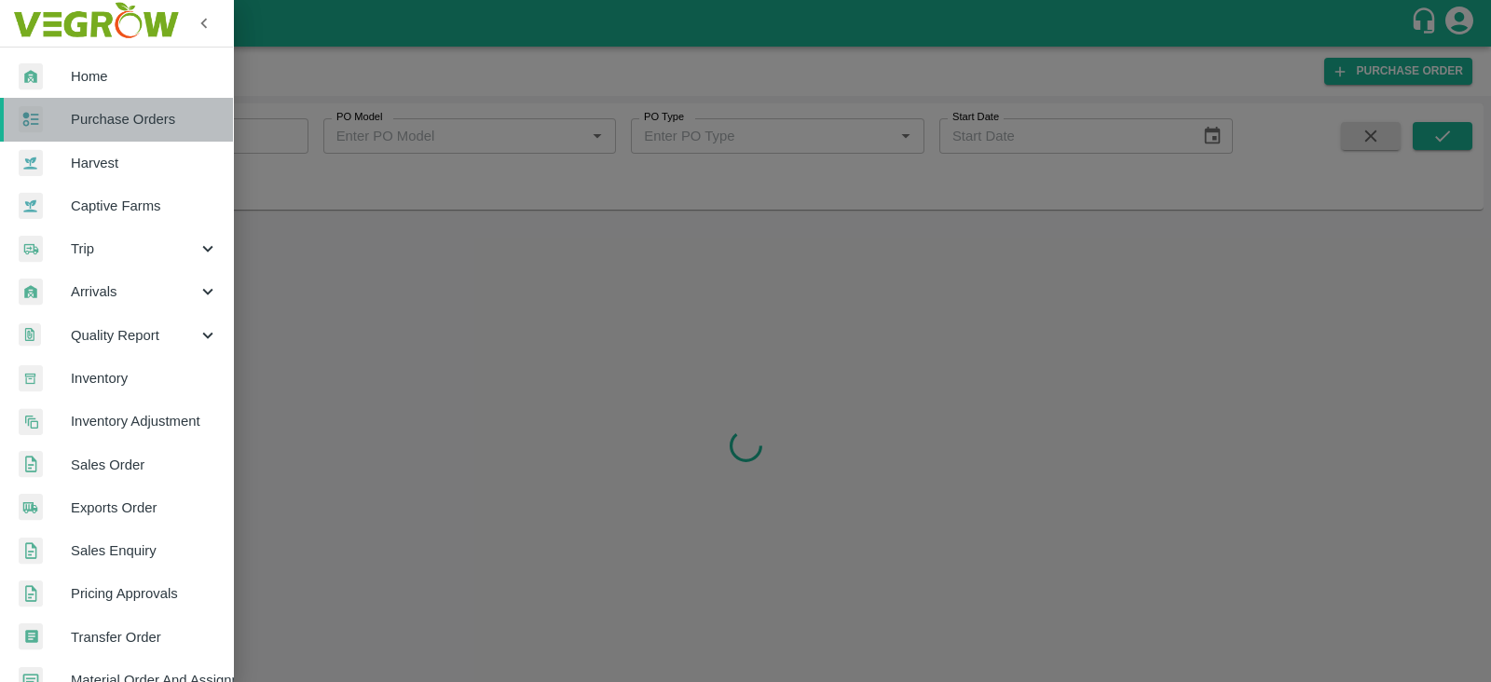
click at [144, 125] on span "Purchase Orders" at bounding box center [144, 119] width 147 height 21
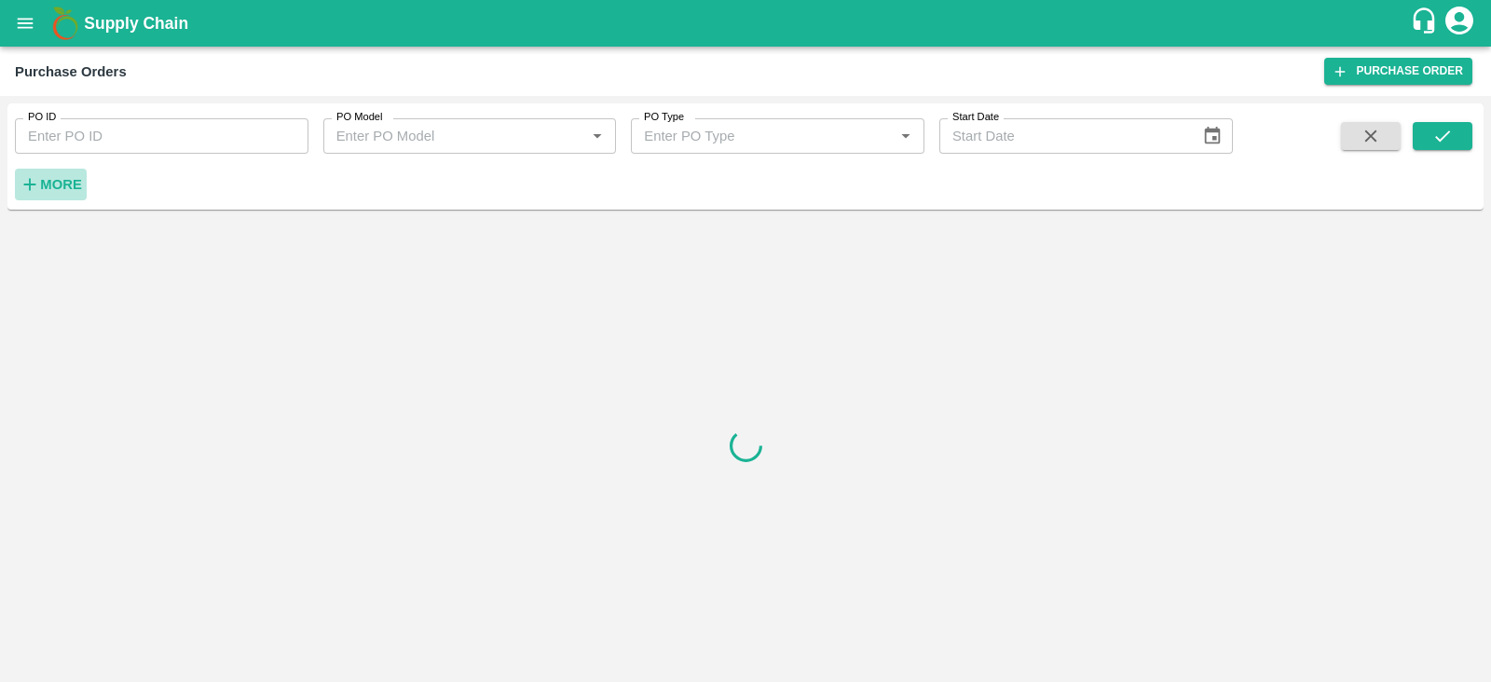
click at [71, 186] on strong "More" at bounding box center [61, 184] width 42 height 15
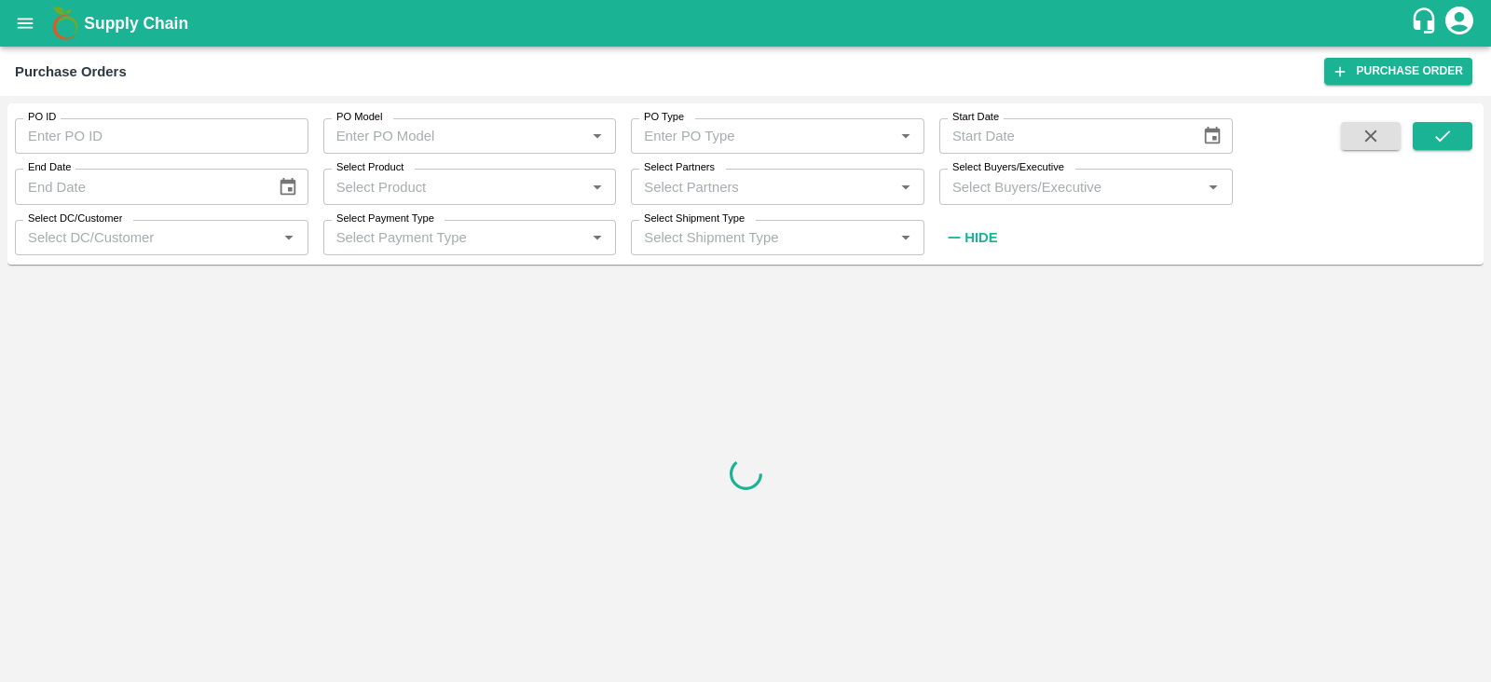
click at [1020, 179] on input "Select Buyers/Executive" at bounding box center [1071, 186] width 252 height 24
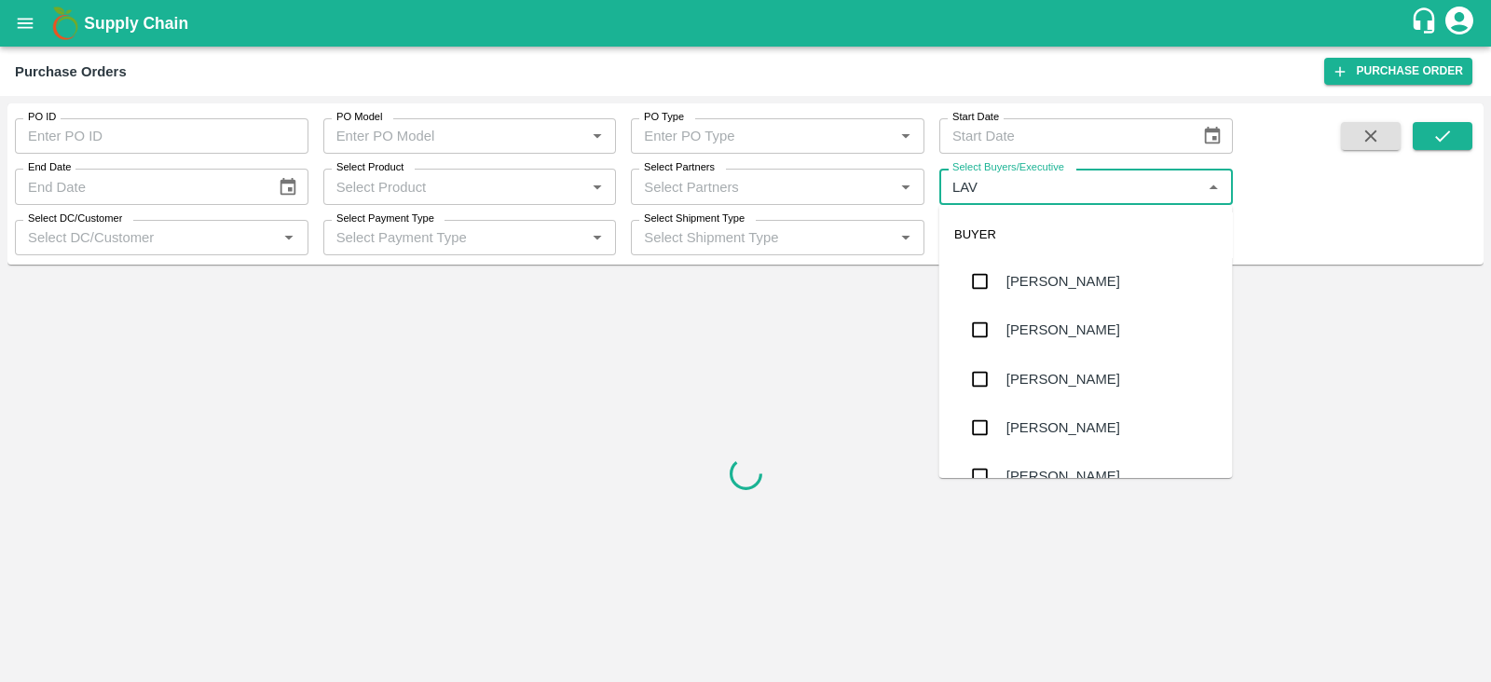
type input "LAVA"
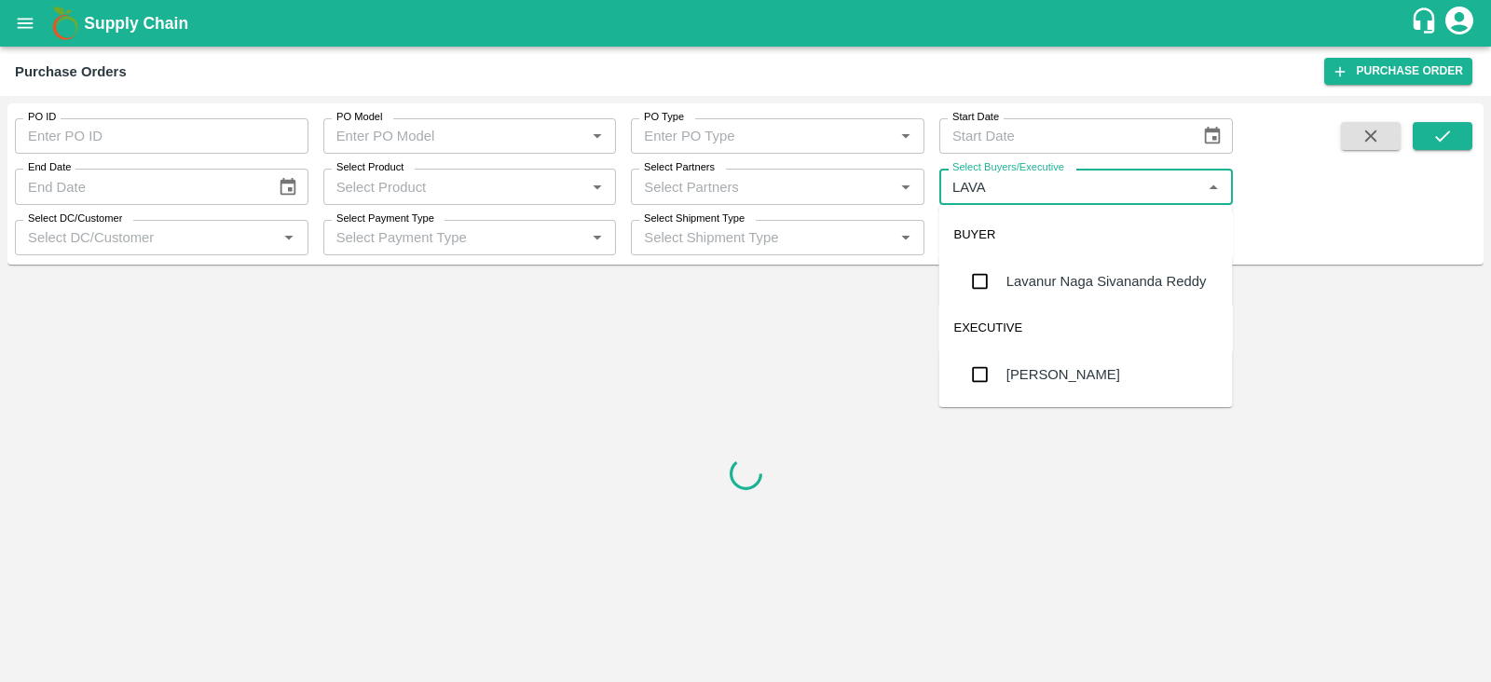
click at [1011, 277] on div "Lavanur Naga Sivananda Reddy" at bounding box center [1107, 281] width 200 height 21
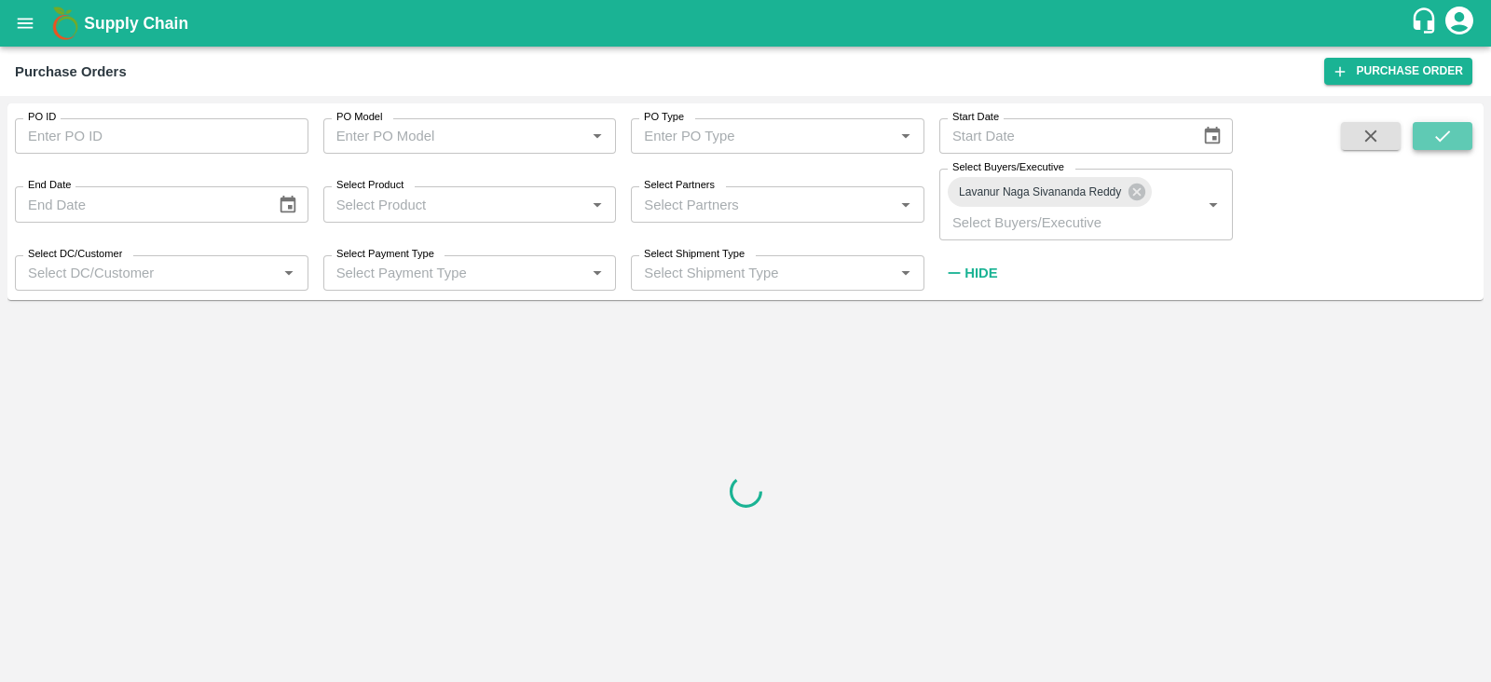
click at [1444, 140] on icon "submit" at bounding box center [1443, 136] width 21 height 21
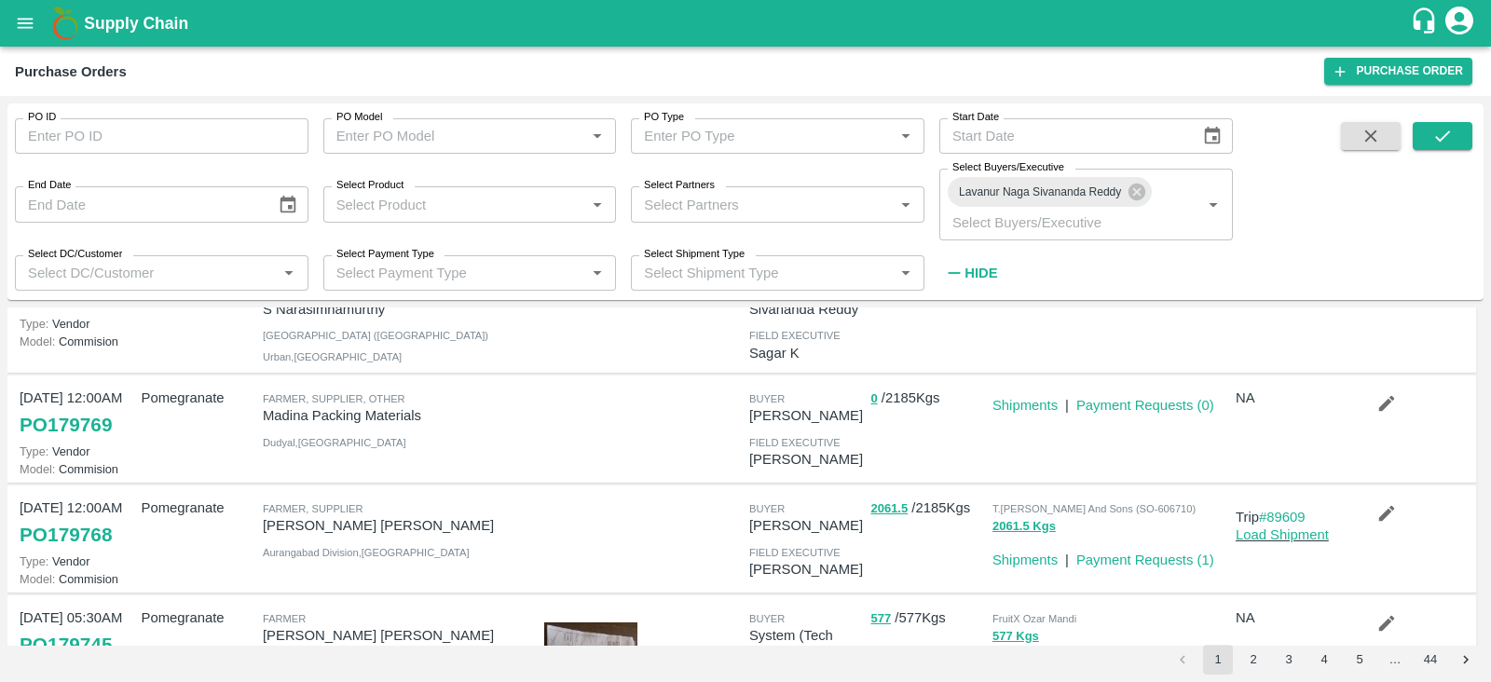
scroll to position [223, 0]
click at [1445, 137] on icon "submit" at bounding box center [1443, 136] width 15 height 11
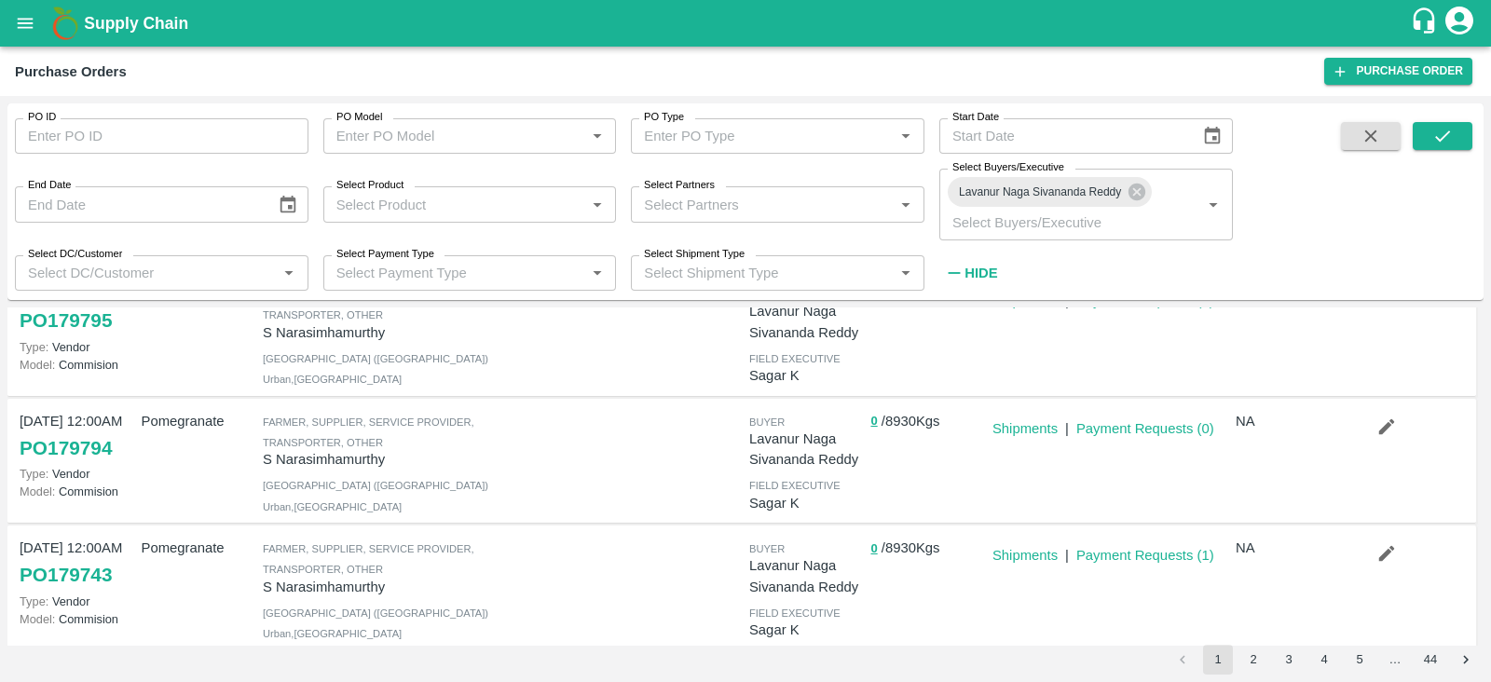
scroll to position [0, 0]
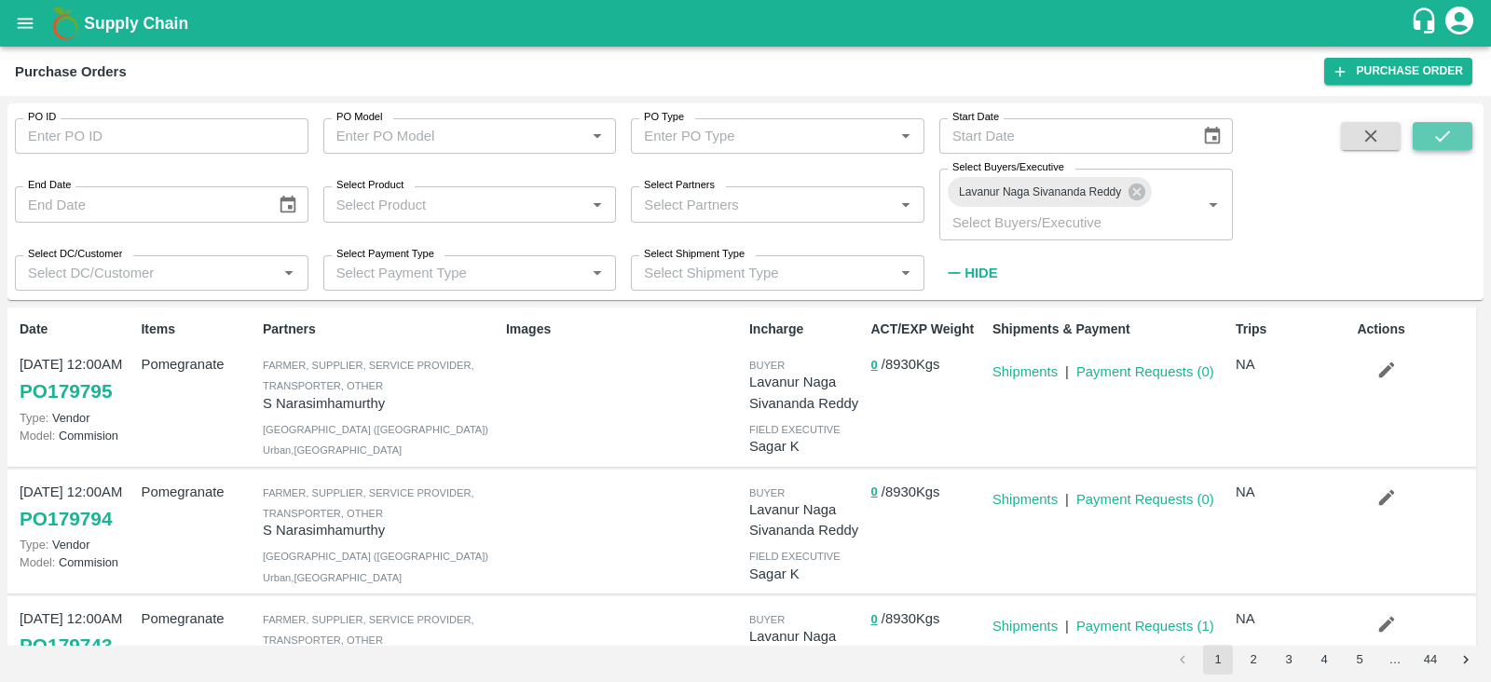
click at [1438, 137] on icon "submit" at bounding box center [1443, 136] width 21 height 21
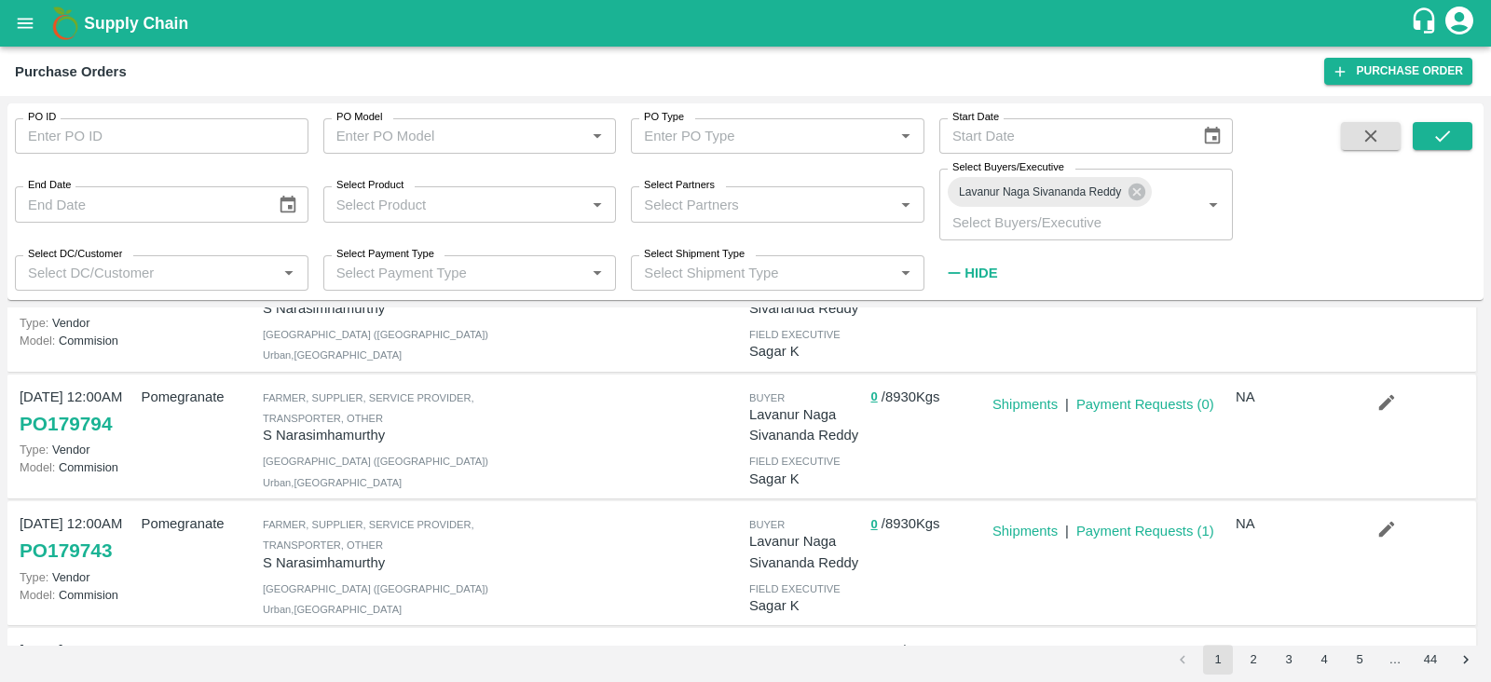
scroll to position [123, 0]
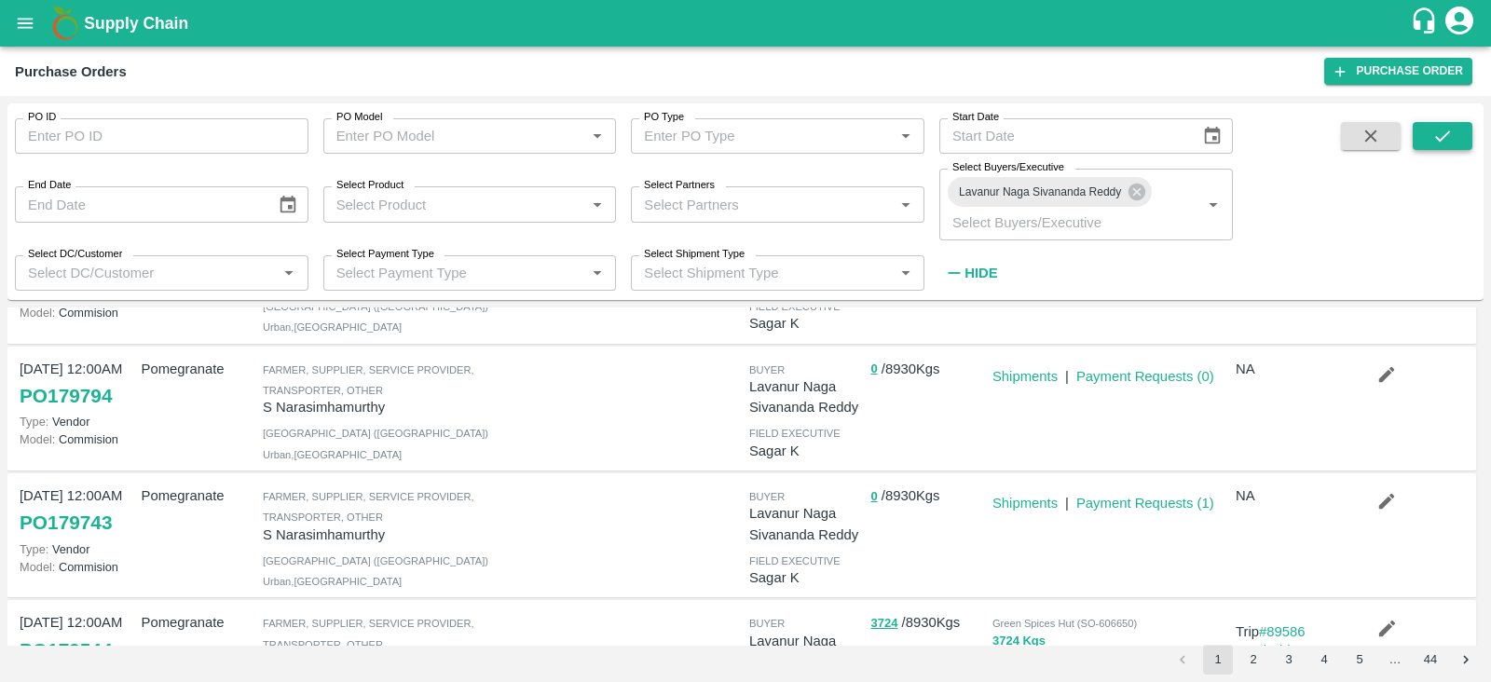
click at [1441, 134] on icon "submit" at bounding box center [1443, 136] width 21 height 21
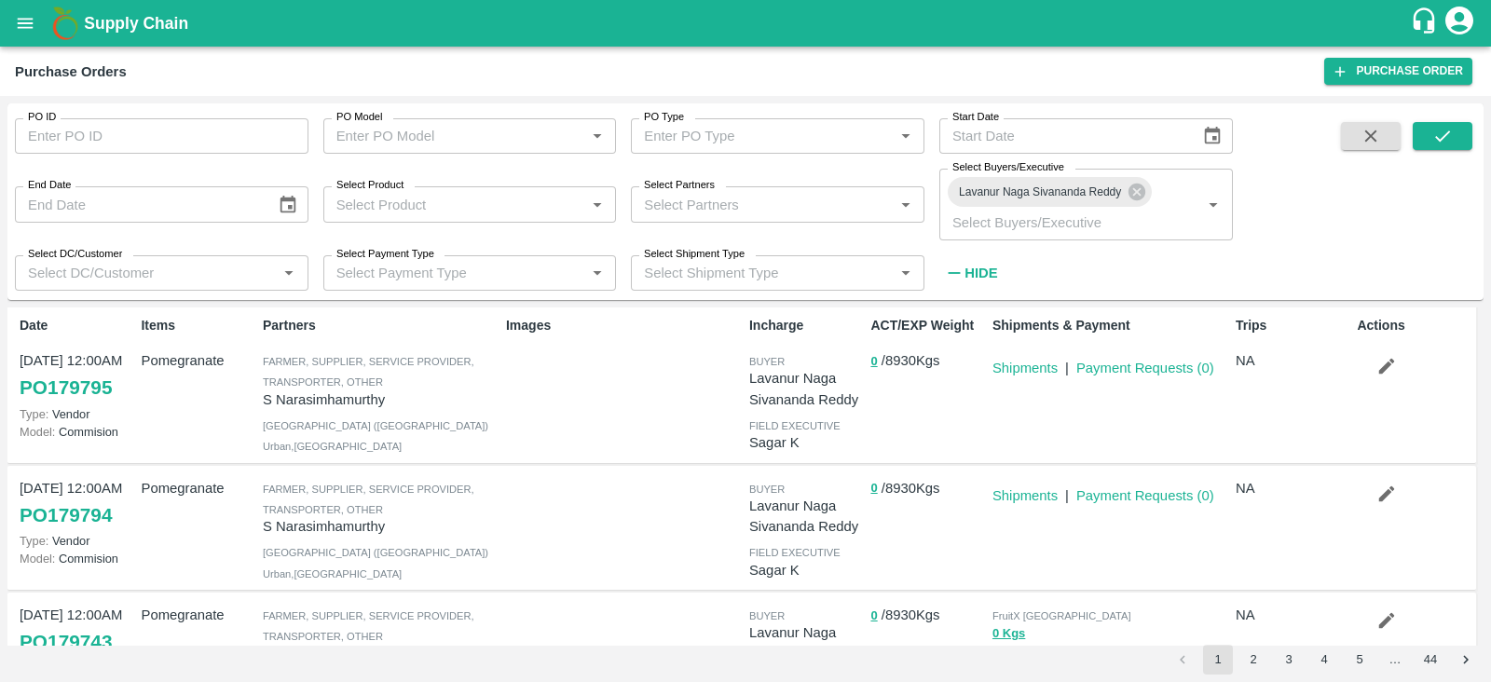
scroll to position [0, 0]
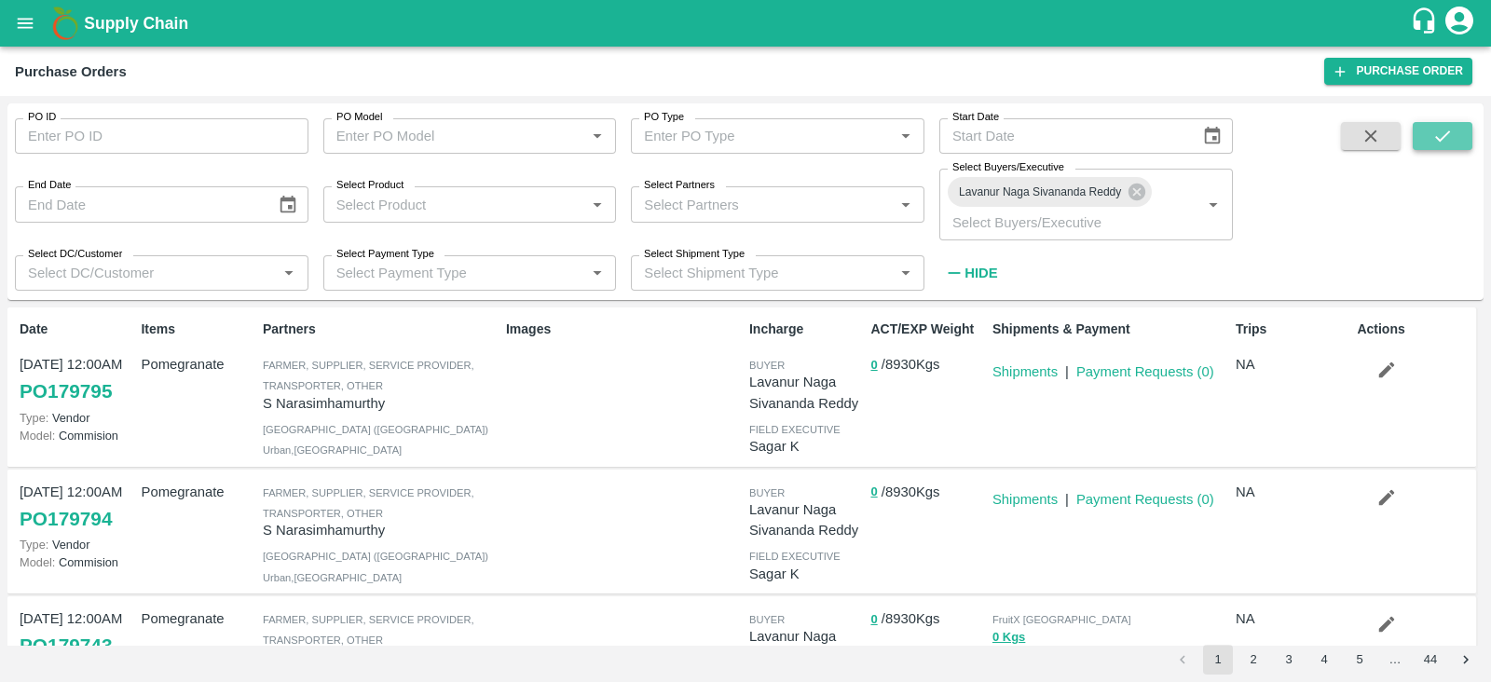
click at [1454, 145] on button "submit" at bounding box center [1443, 136] width 60 height 28
click at [1445, 141] on icon "submit" at bounding box center [1443, 136] width 21 height 21
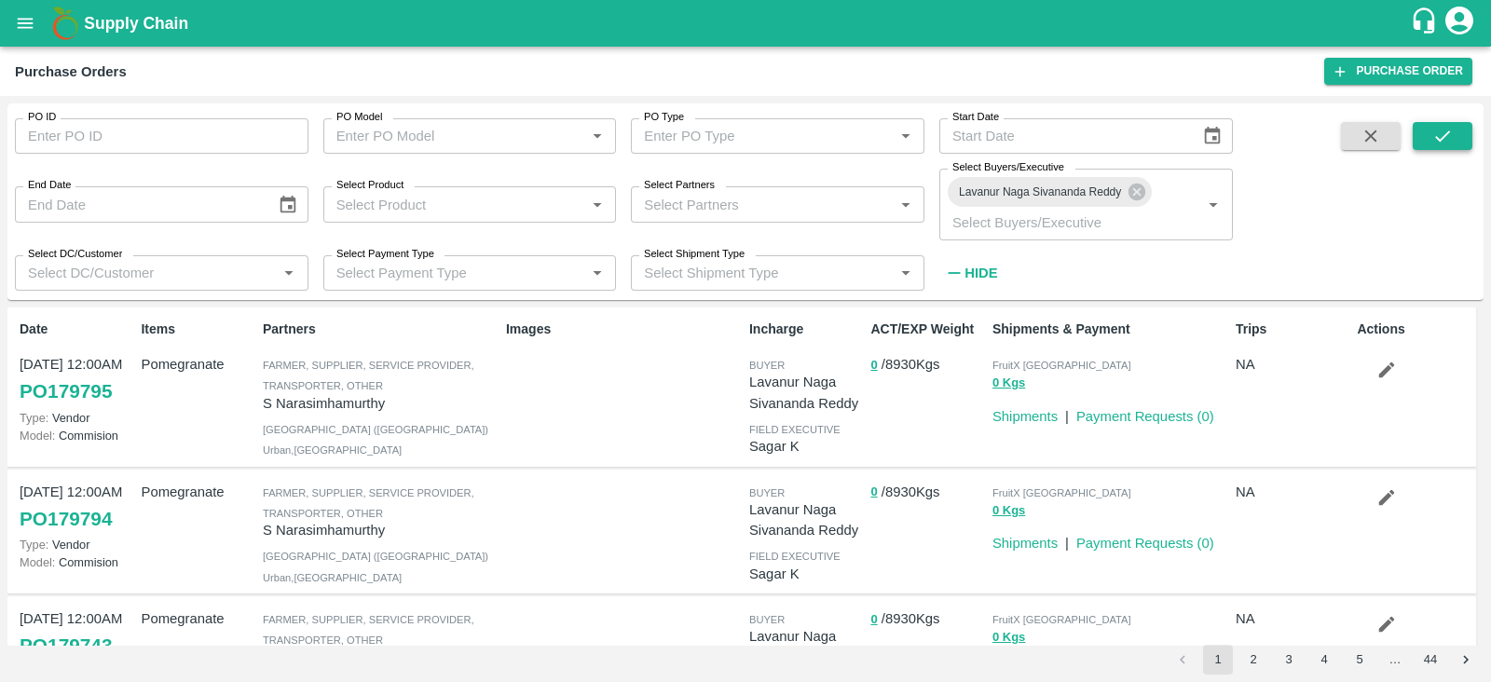
click at [1445, 131] on icon "submit" at bounding box center [1443, 136] width 21 height 21
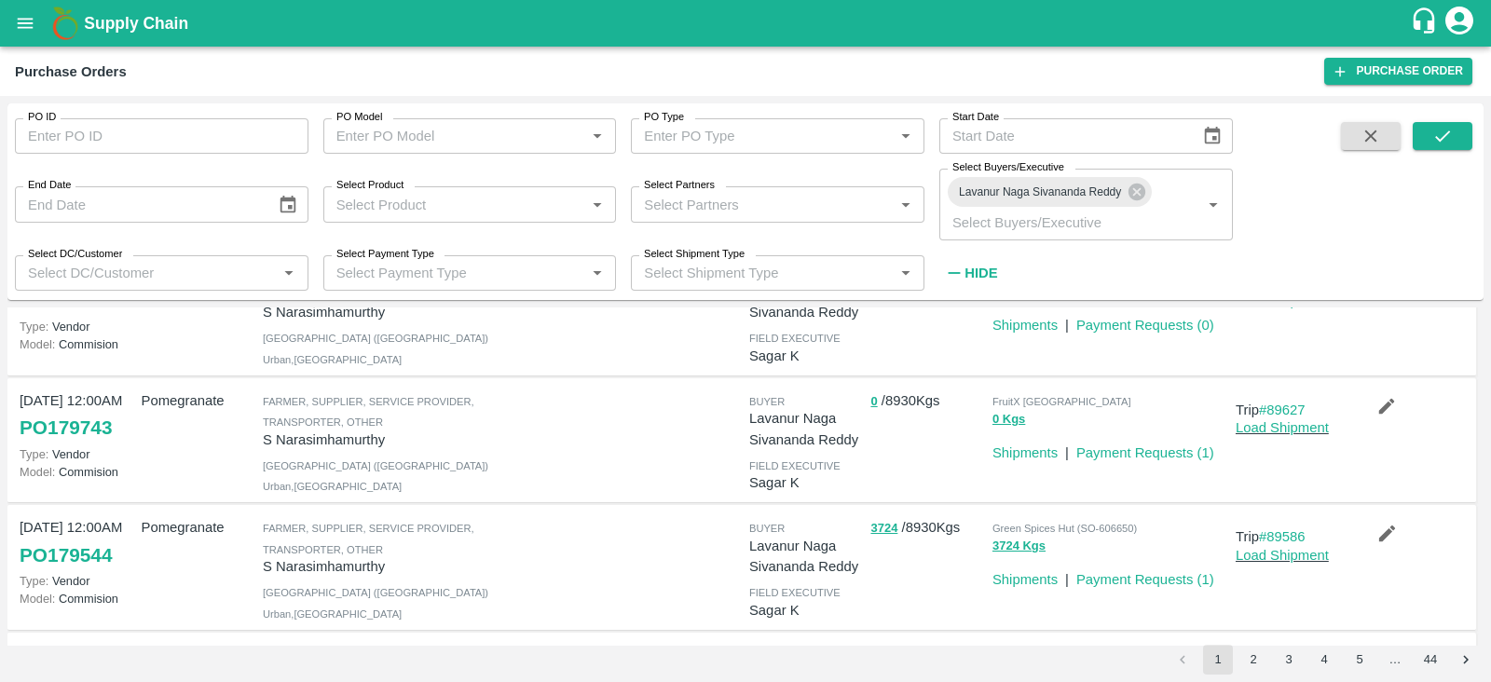
scroll to position [218, 0]
click at [1454, 133] on button "submit" at bounding box center [1443, 136] width 60 height 28
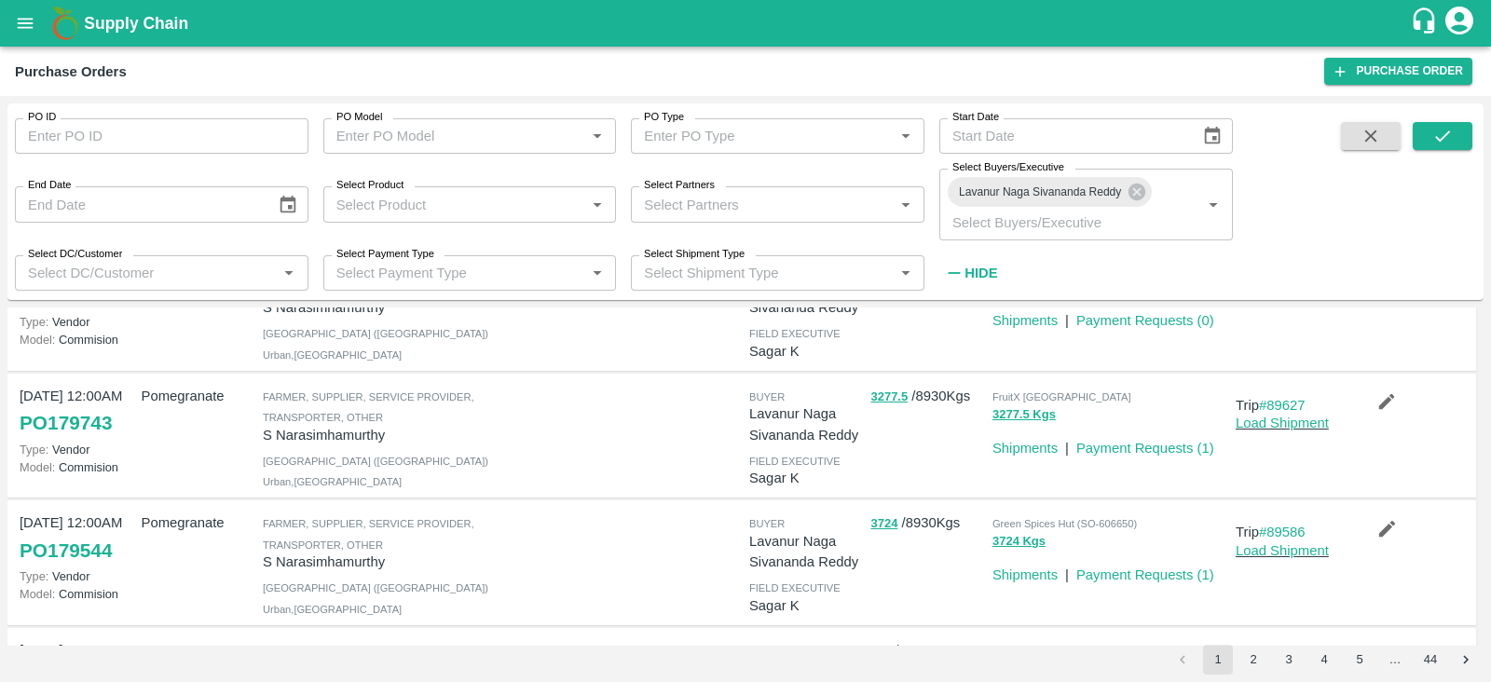
scroll to position [0, 0]
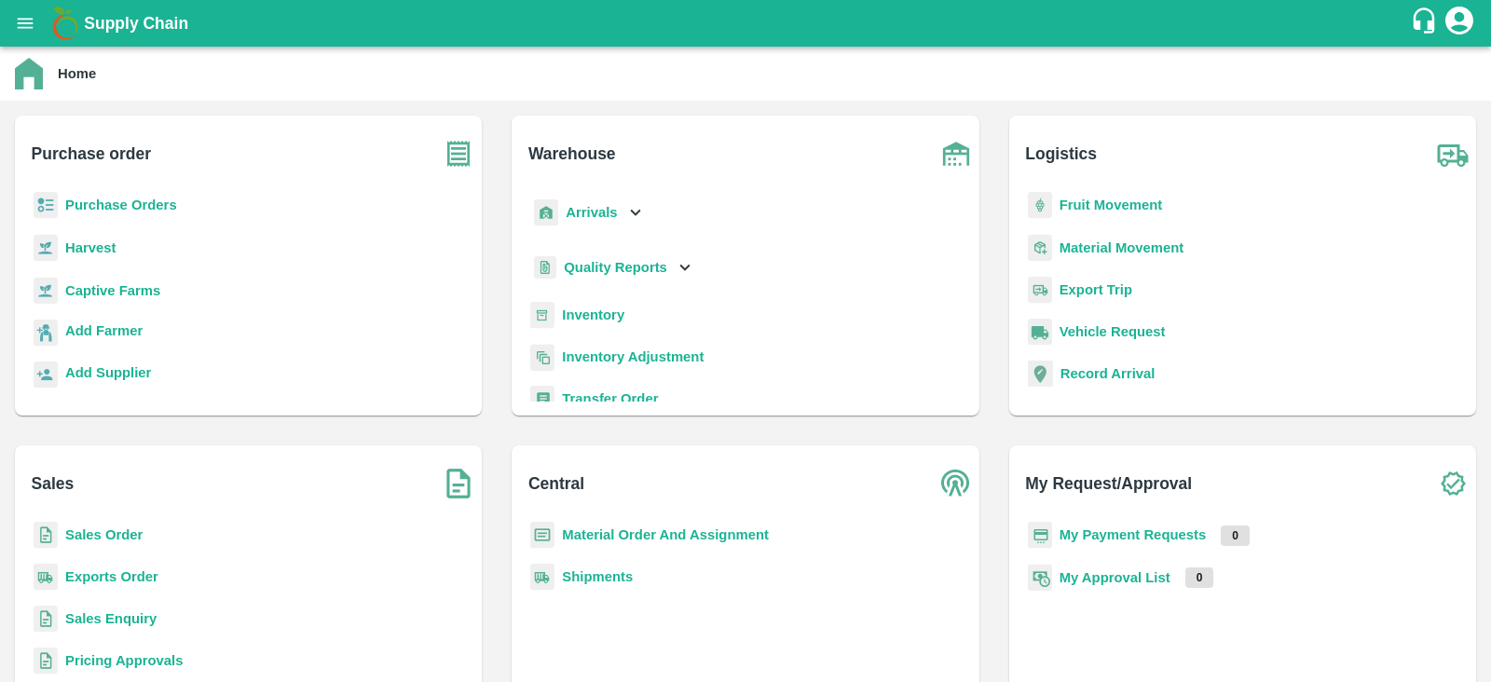
click at [136, 198] on b "Purchase Orders" at bounding box center [121, 205] width 112 height 15
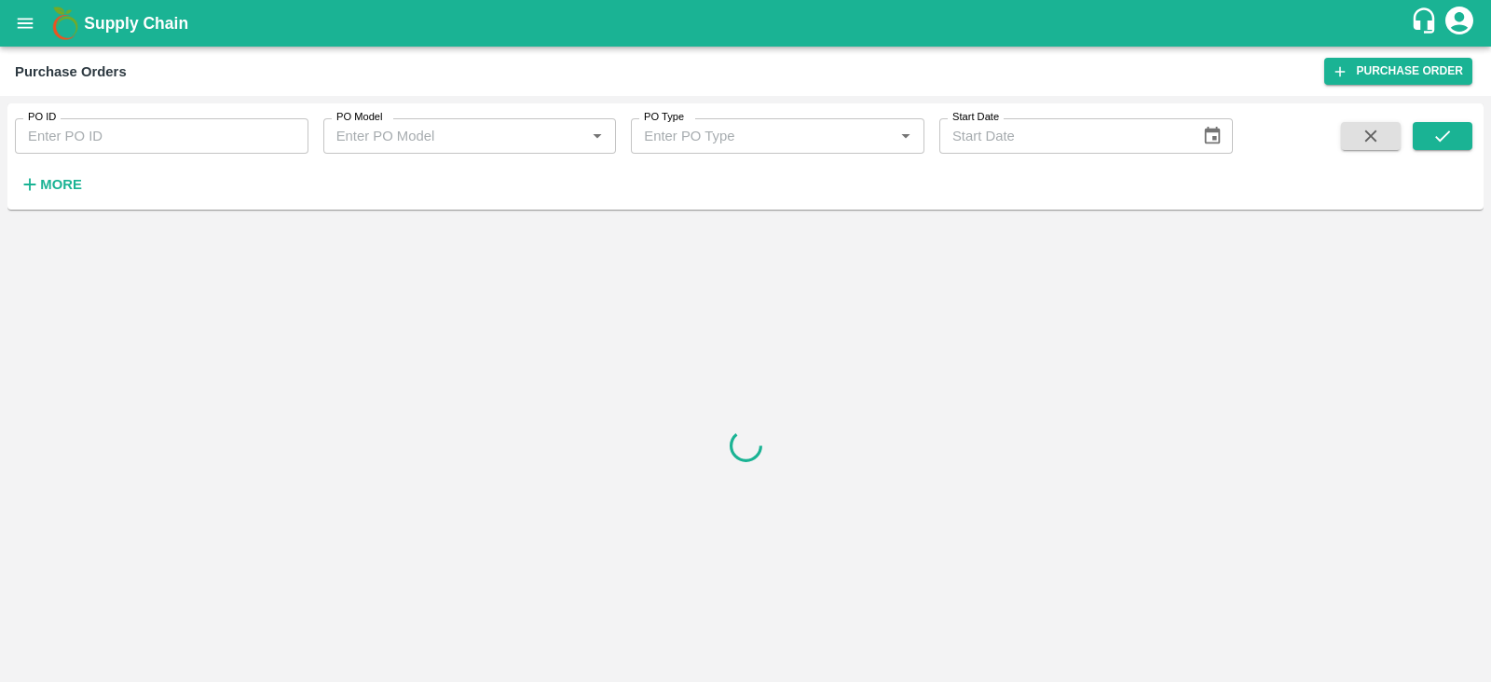
click at [70, 191] on strong "More" at bounding box center [61, 184] width 42 height 15
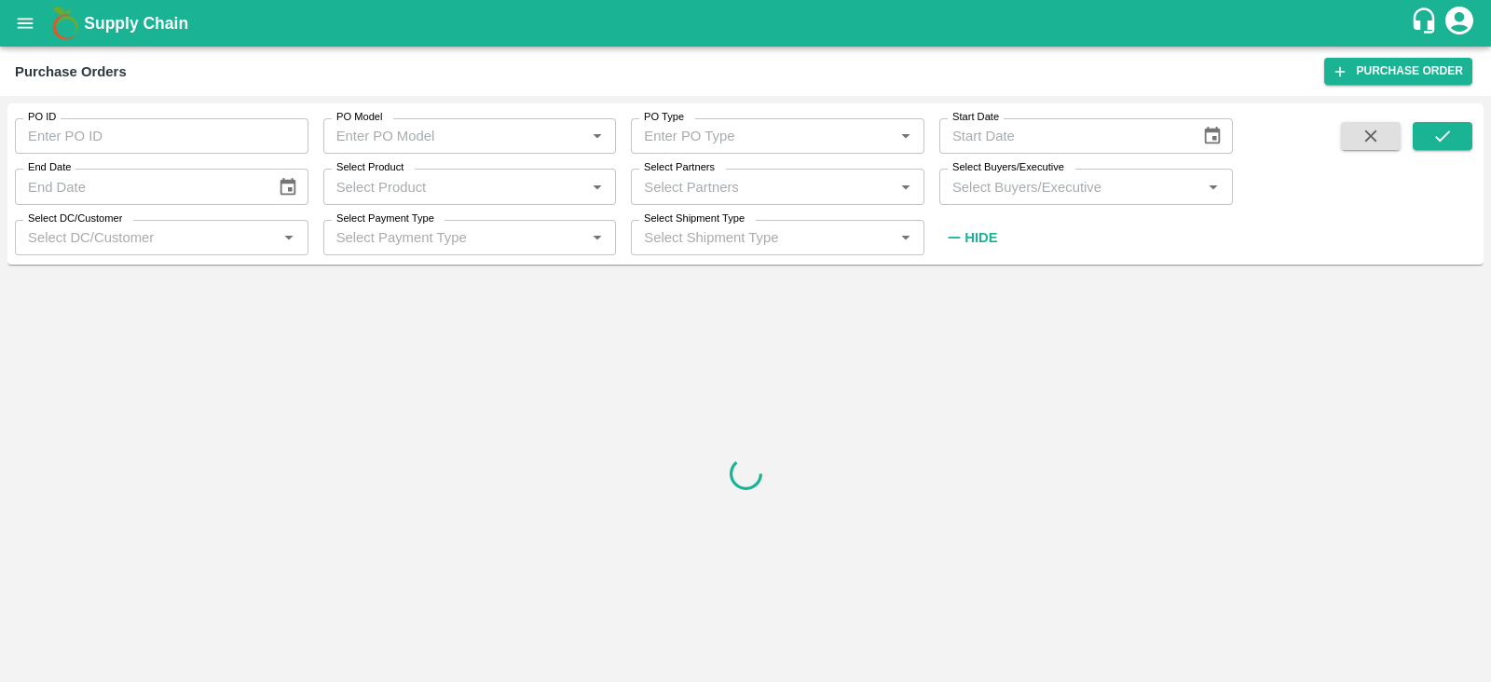
click at [1016, 185] on input "Select Buyers/Executive" at bounding box center [1071, 186] width 252 height 24
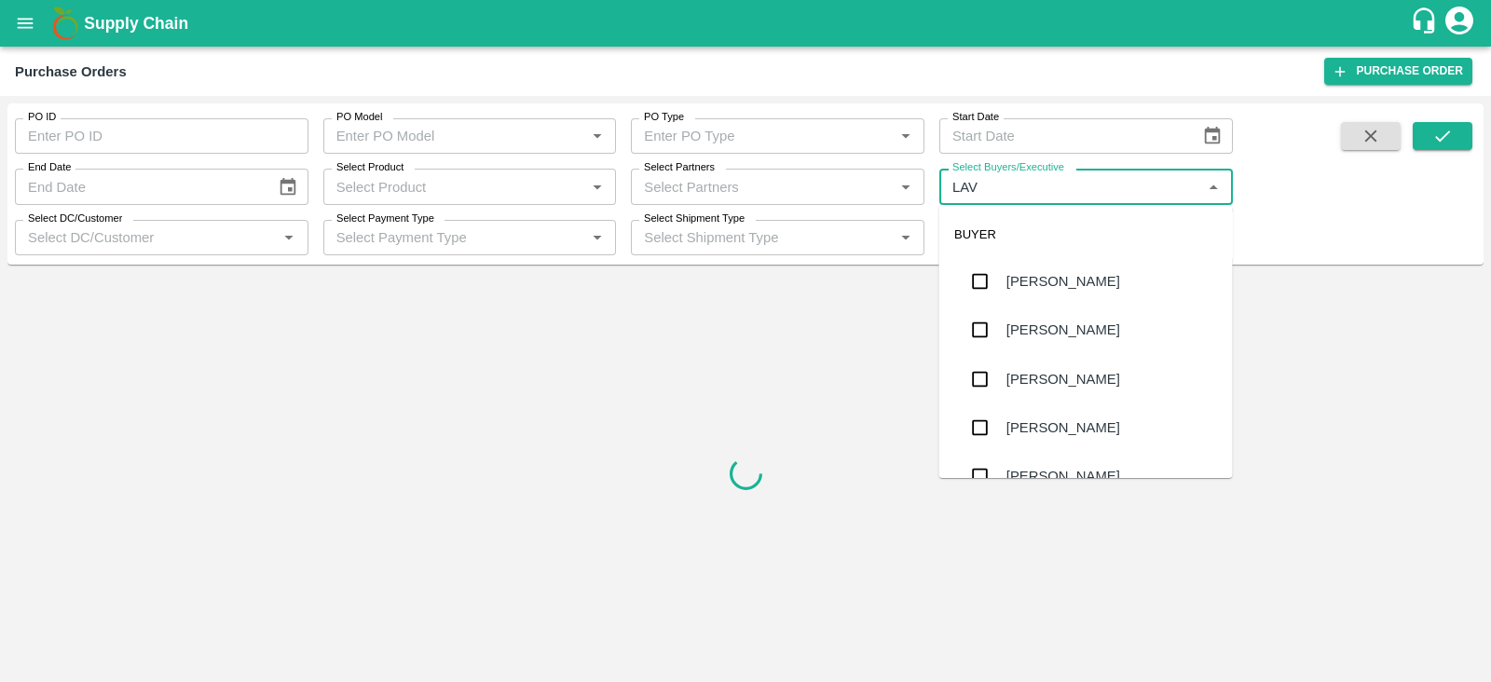
type input "LAVA"
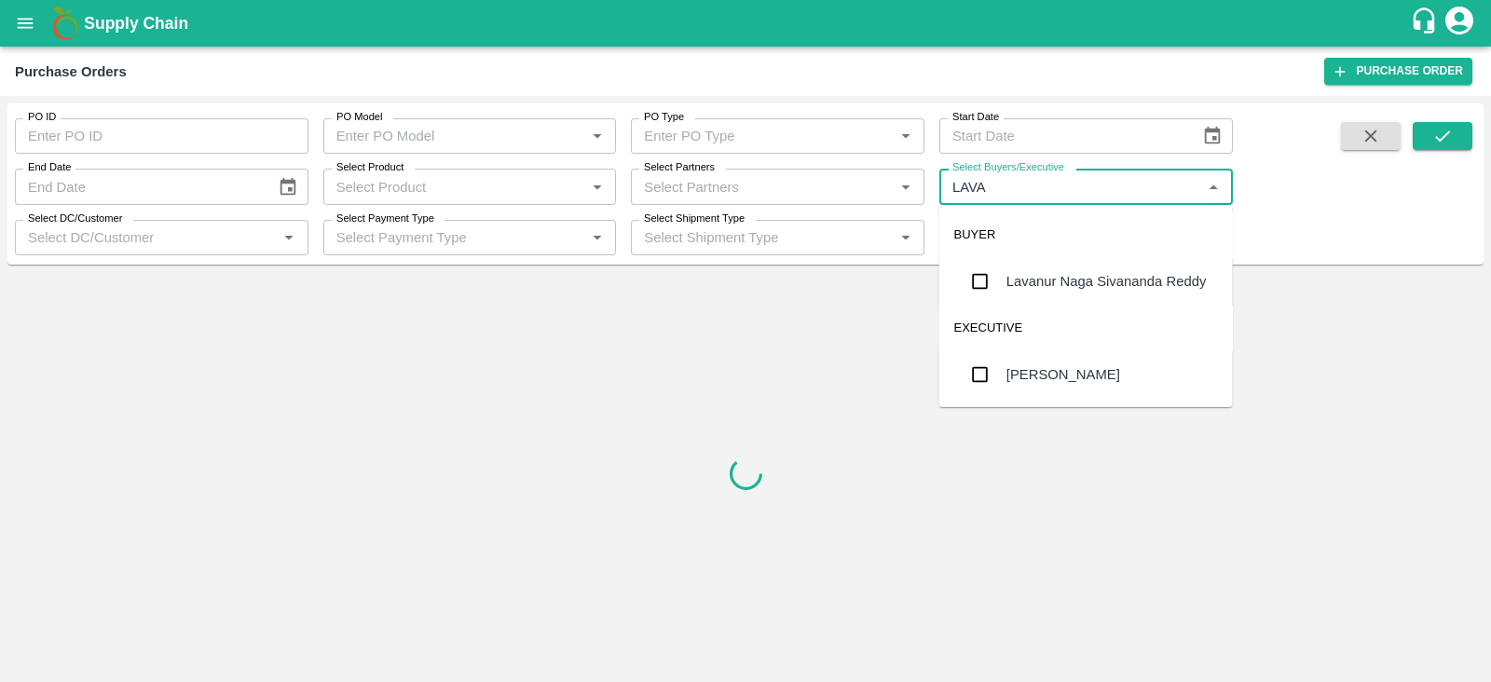
click at [1012, 271] on div "Lavanur Naga Sivananda Reddy" at bounding box center [1107, 281] width 200 height 21
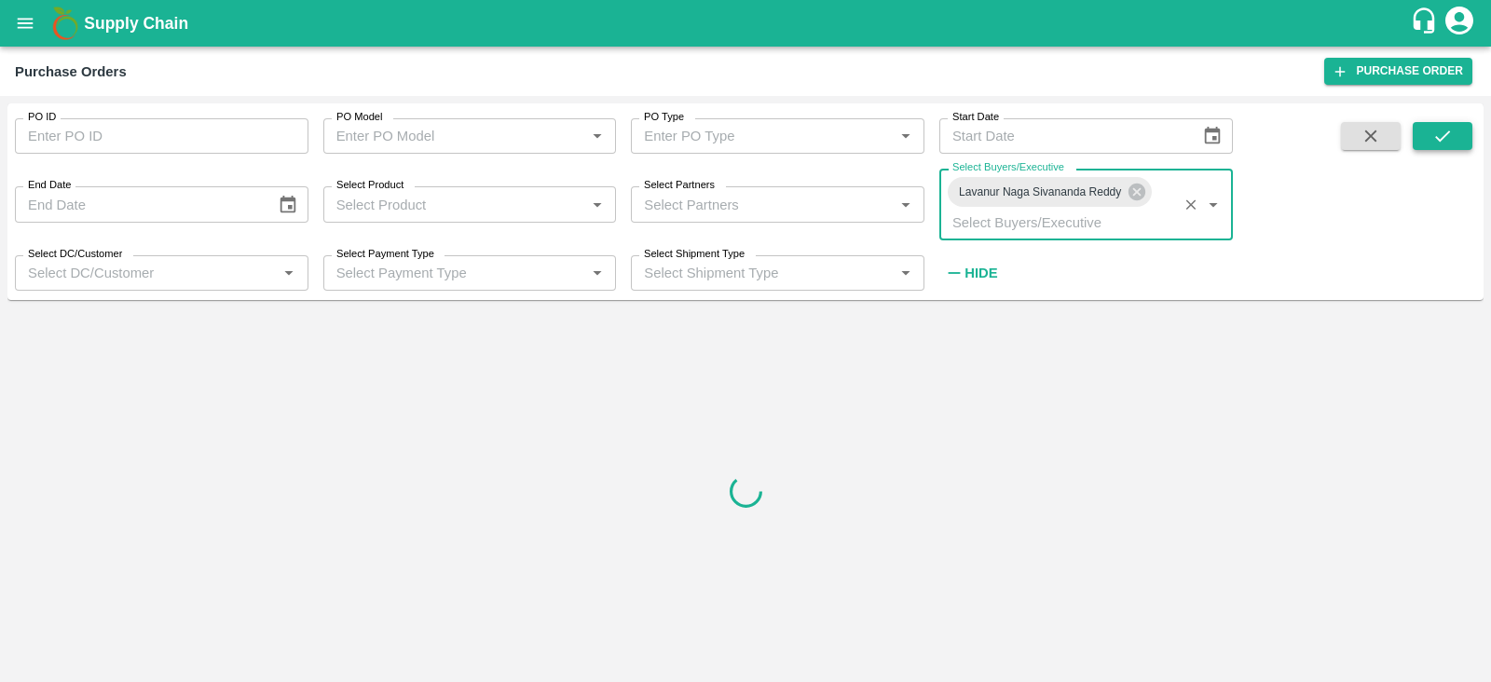
click at [1438, 127] on icon "submit" at bounding box center [1443, 136] width 21 height 21
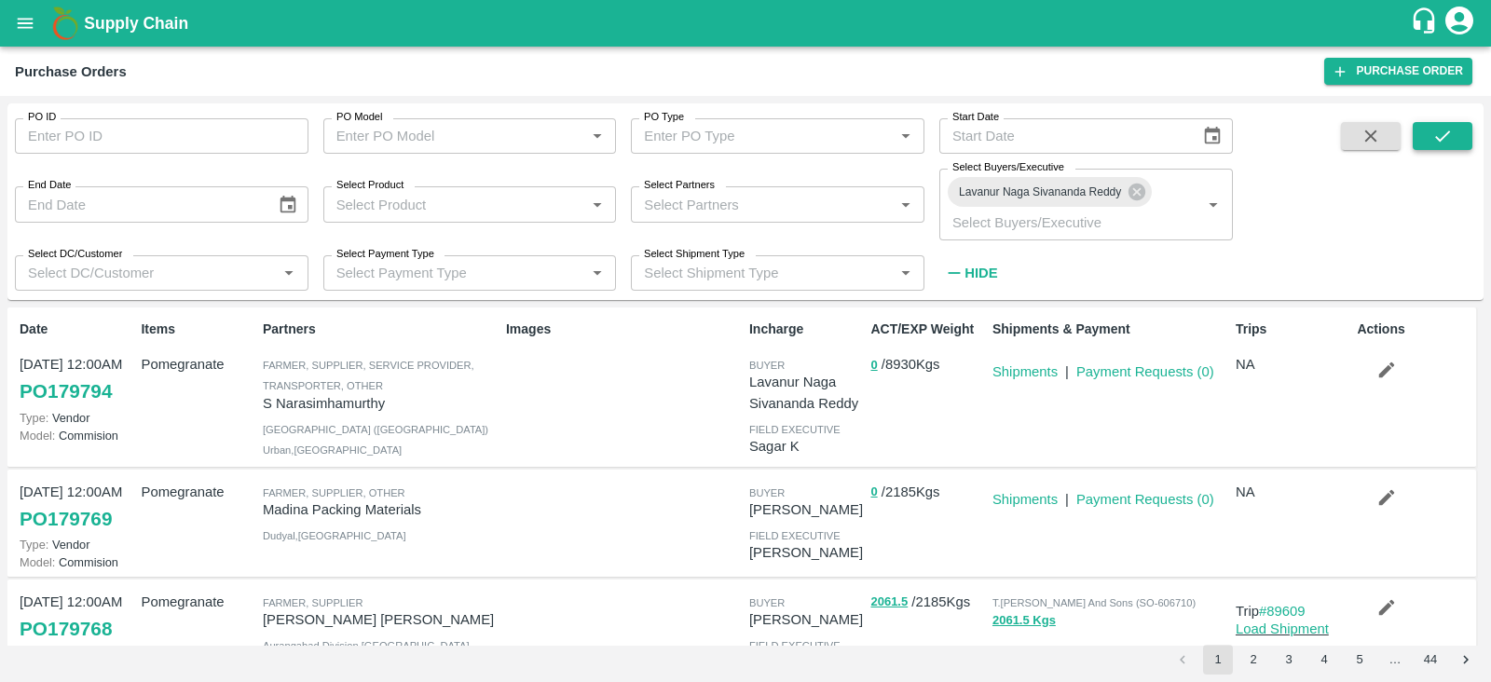
click at [1445, 141] on icon "submit" at bounding box center [1443, 136] width 21 height 21
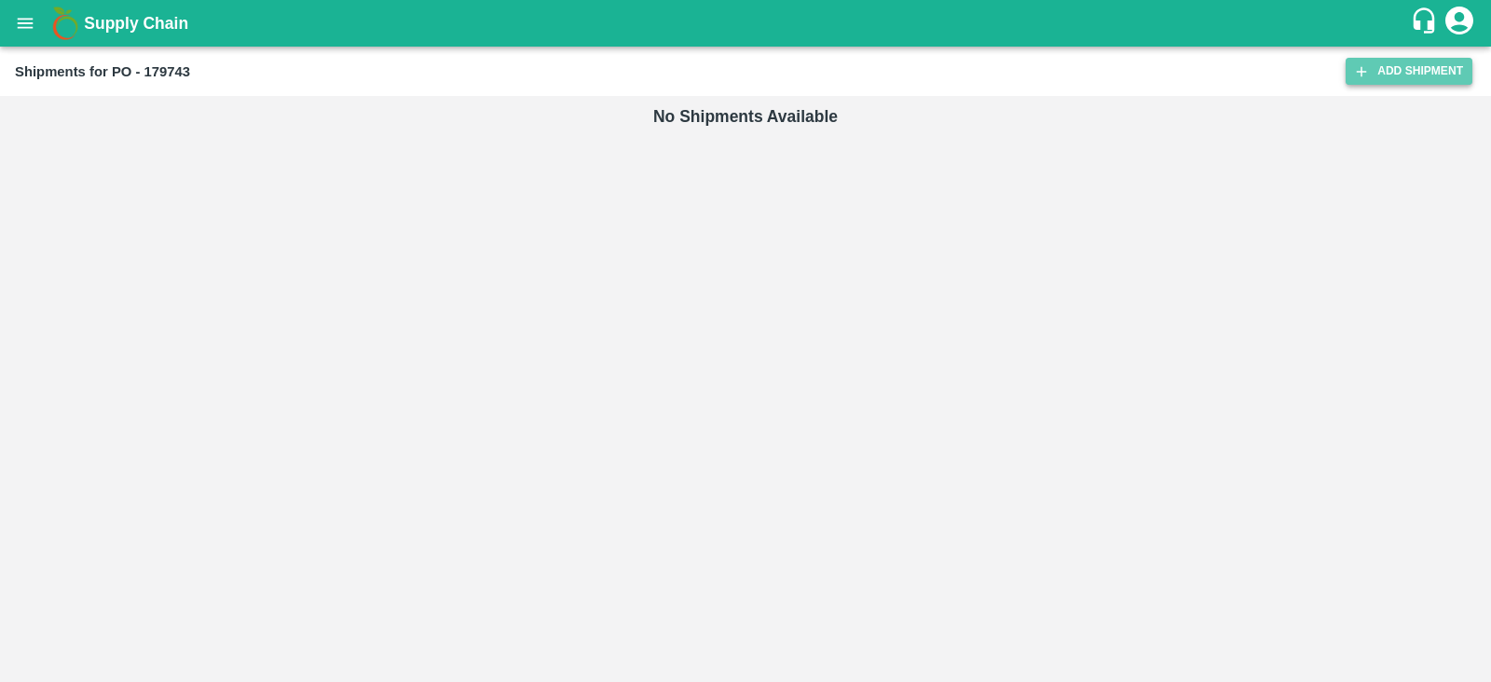
click at [1381, 72] on link "Add Shipment" at bounding box center [1409, 71] width 127 height 27
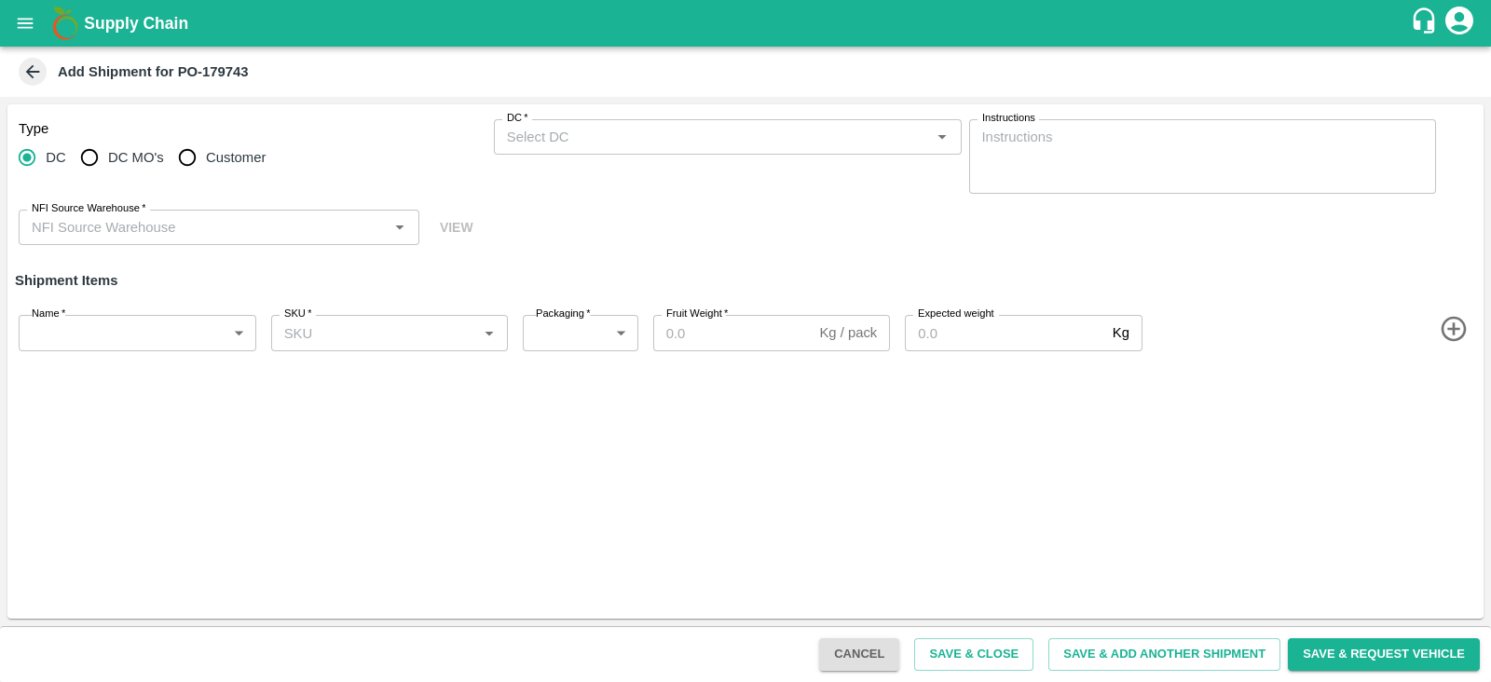
click at [139, 149] on span "DC MO's" at bounding box center [136, 157] width 56 height 21
click at [108, 149] on input "DC MO's" at bounding box center [89, 157] width 37 height 37
radio input "true"
click at [591, 130] on input "DC (Material Orders)   *" at bounding box center [713, 137] width 426 height 24
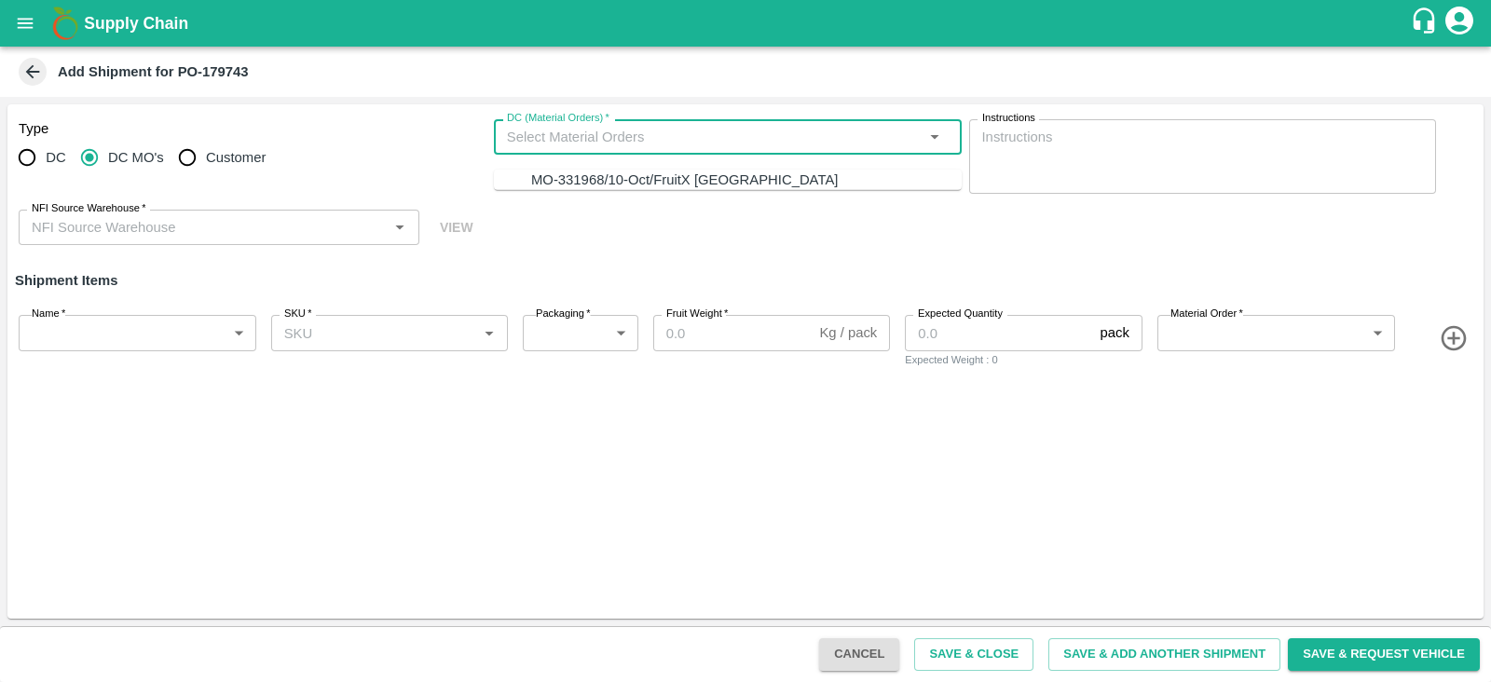
click at [604, 170] on ul "MO-331968/10-Oct/FruitX Bangalore" at bounding box center [728, 180] width 468 height 21
click at [614, 173] on div "MO-331968/10-Oct/FruitX Bangalore" at bounding box center [684, 180] width 307 height 21
type input "MO-331968/10-Oct/FruitX Bangalore"
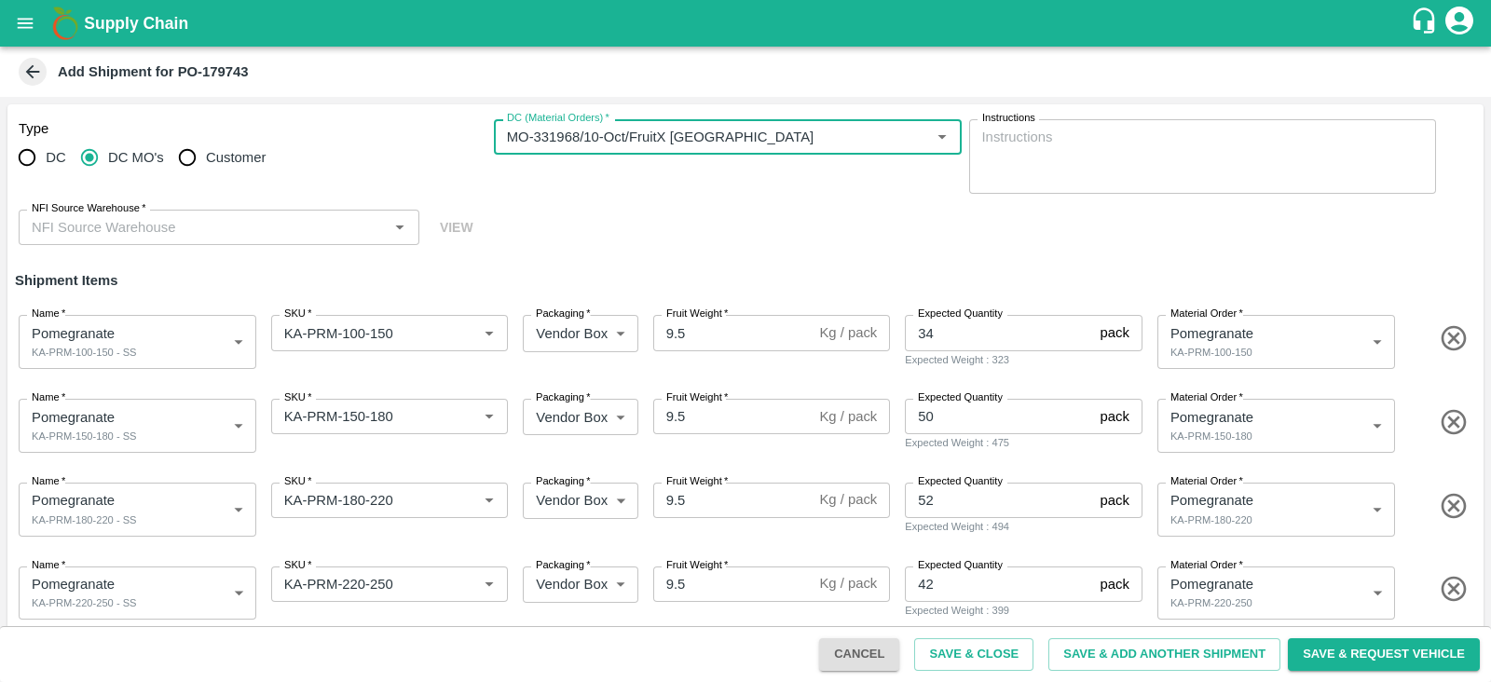
click at [270, 230] on input "NFI Source Warehouse   *" at bounding box center [203, 227] width 359 height 24
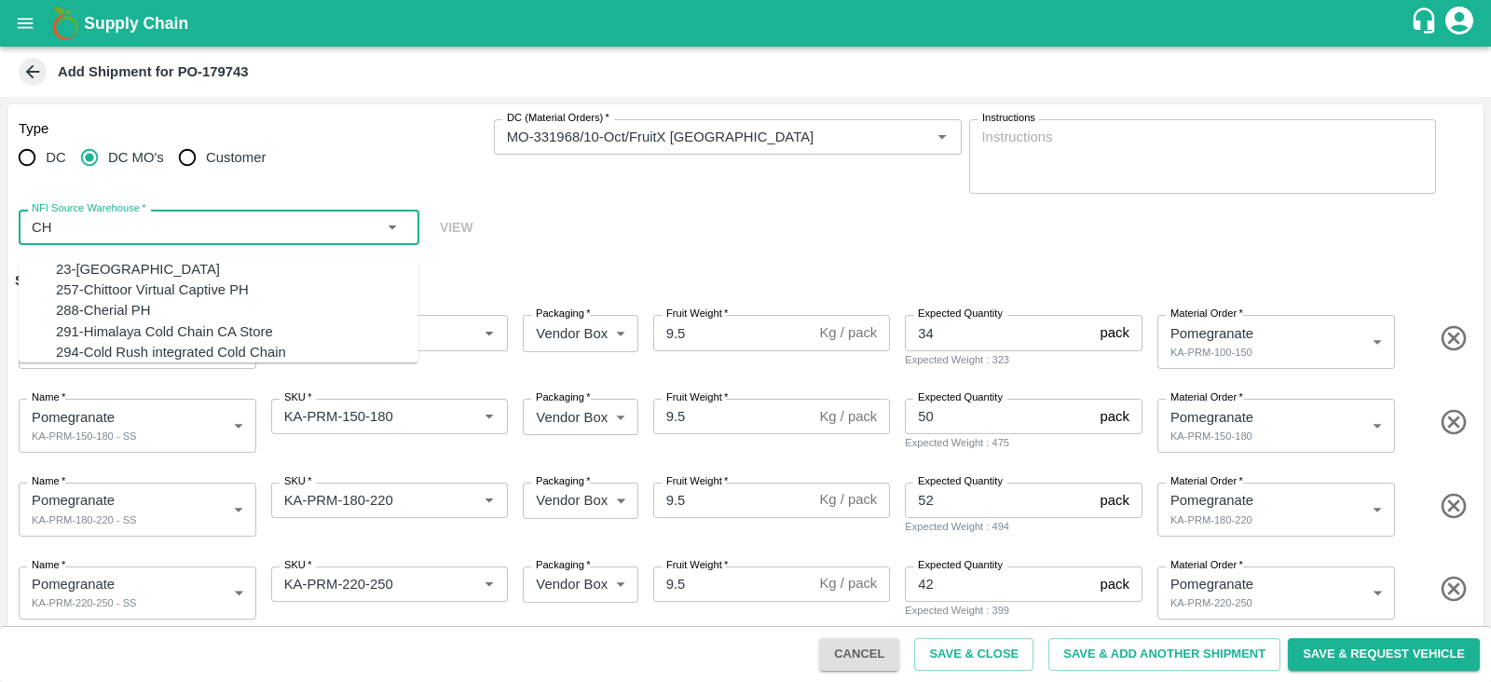
type input "C"
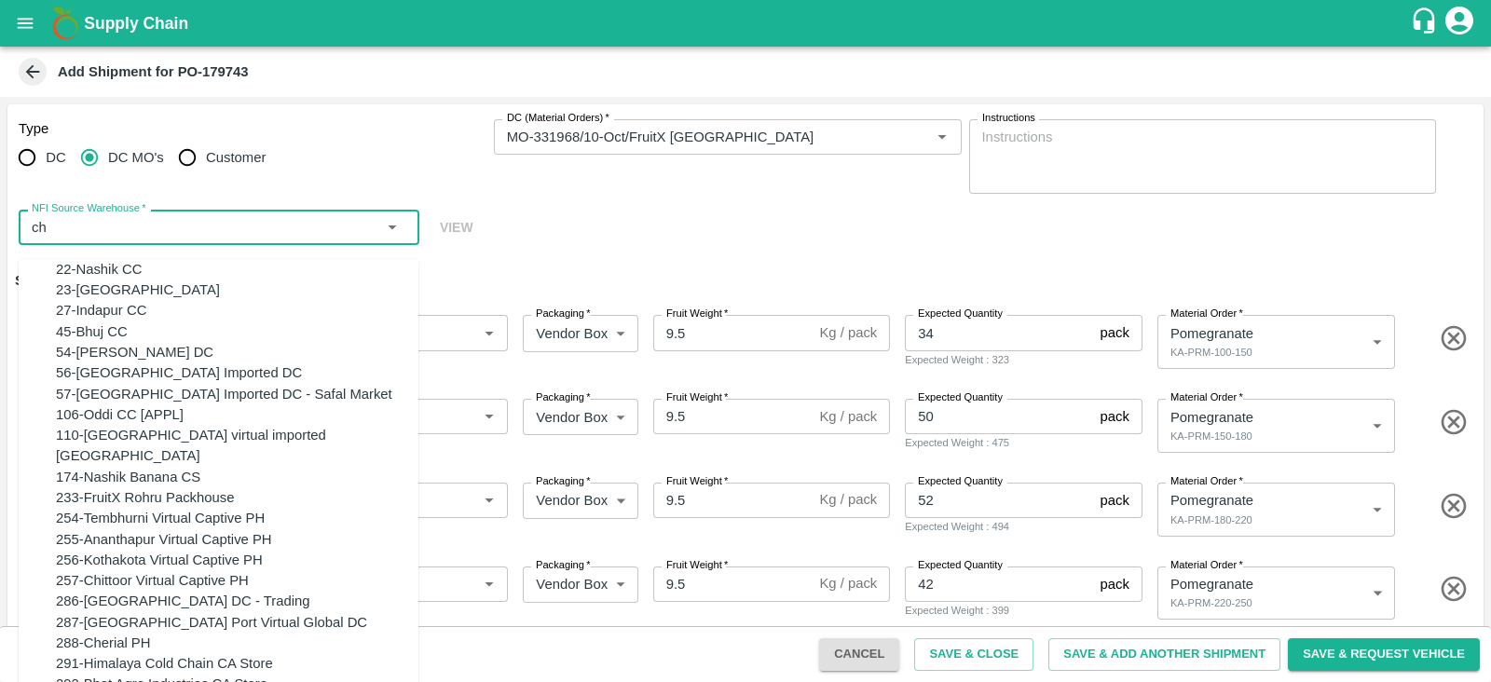
type input "c"
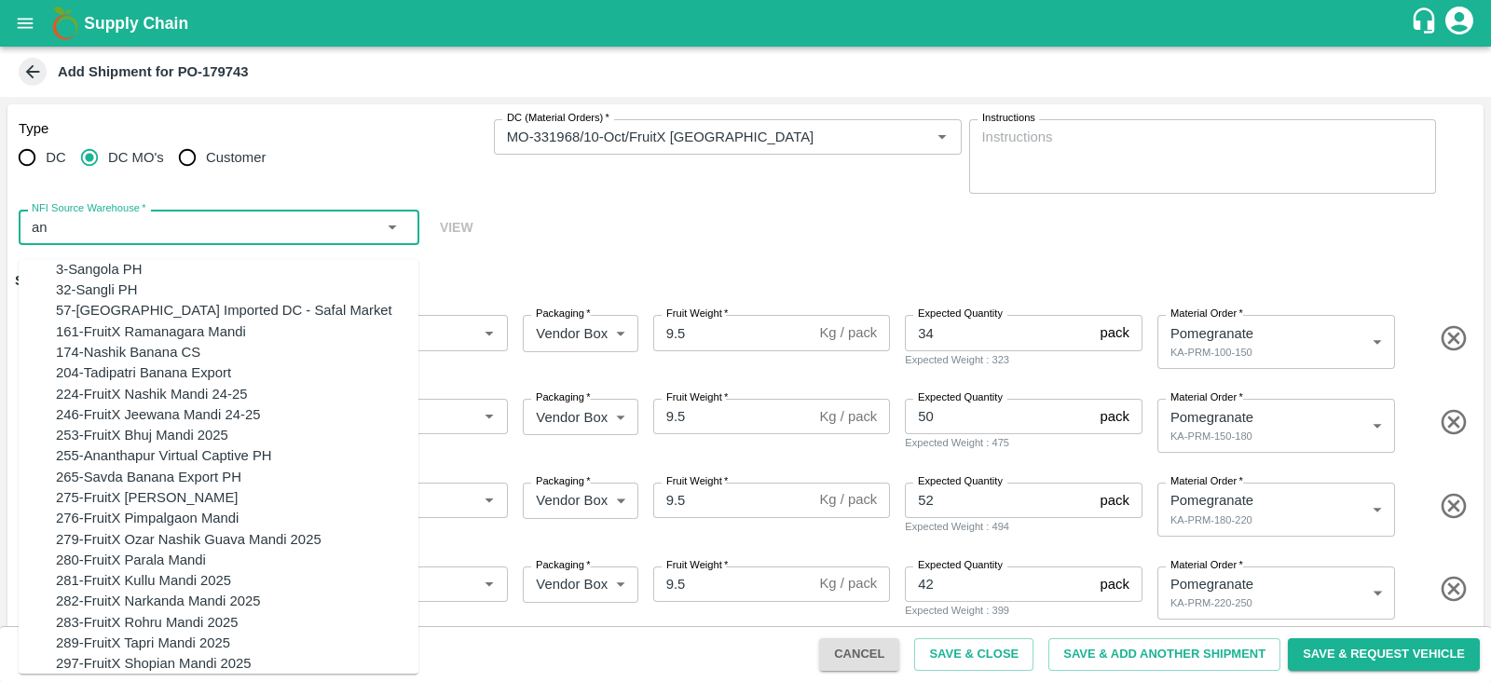
type input "a"
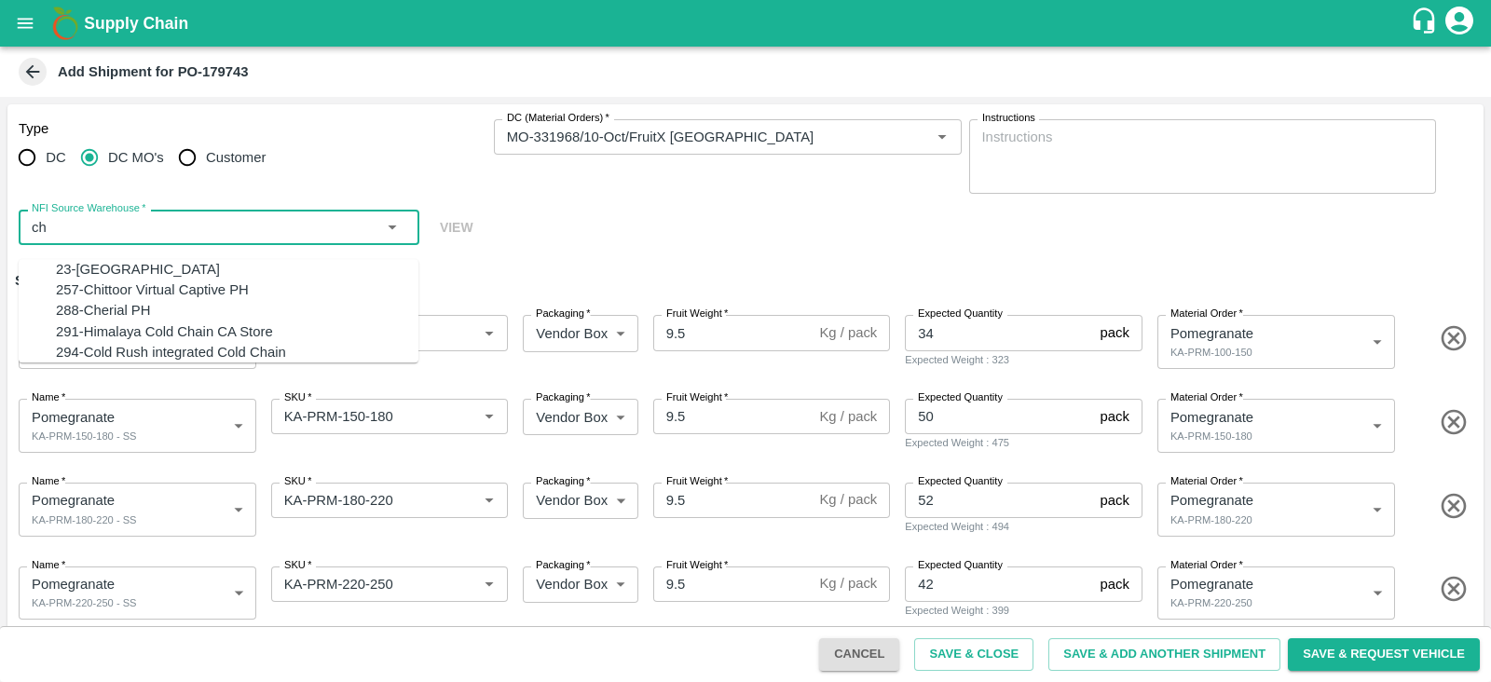
type input "c"
click at [214, 363] on div "255-Ananthapur Virtual Captive PH" at bounding box center [164, 352] width 216 height 21
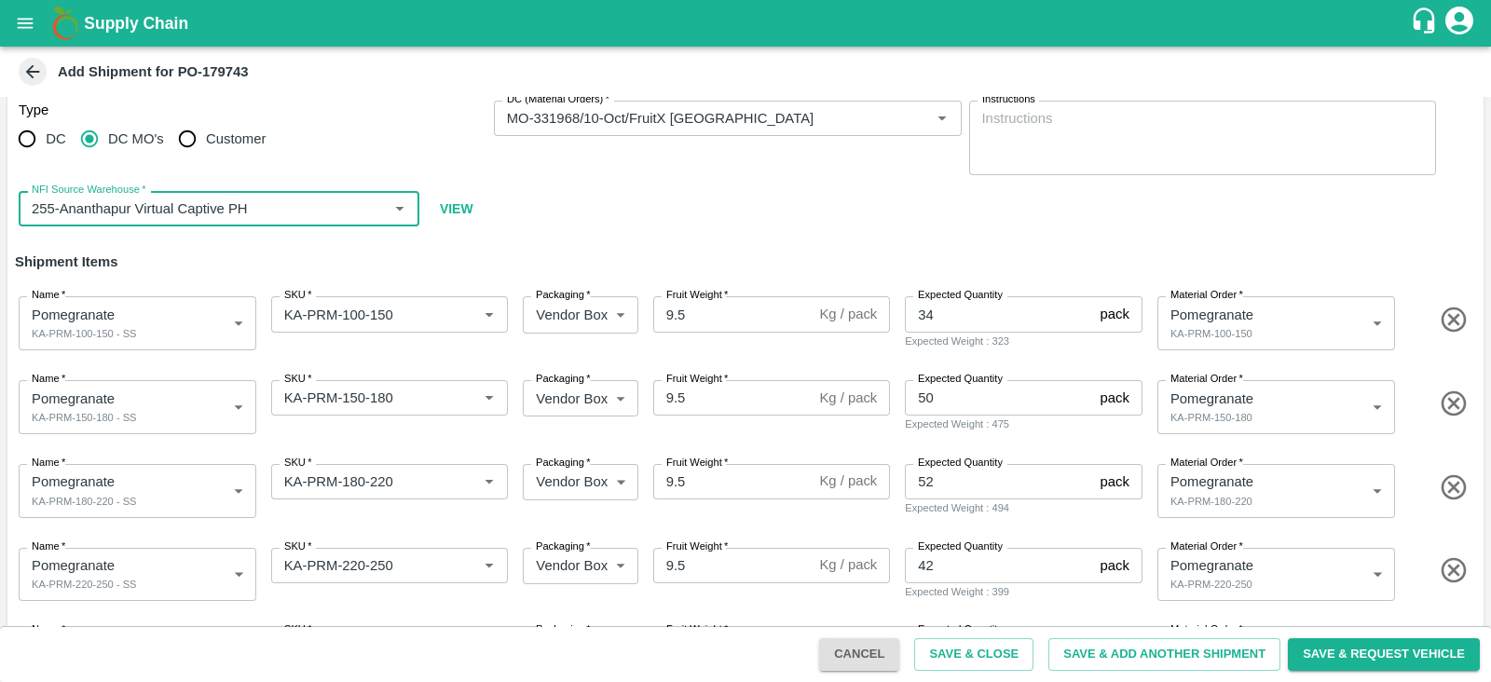
scroll to position [350, 0]
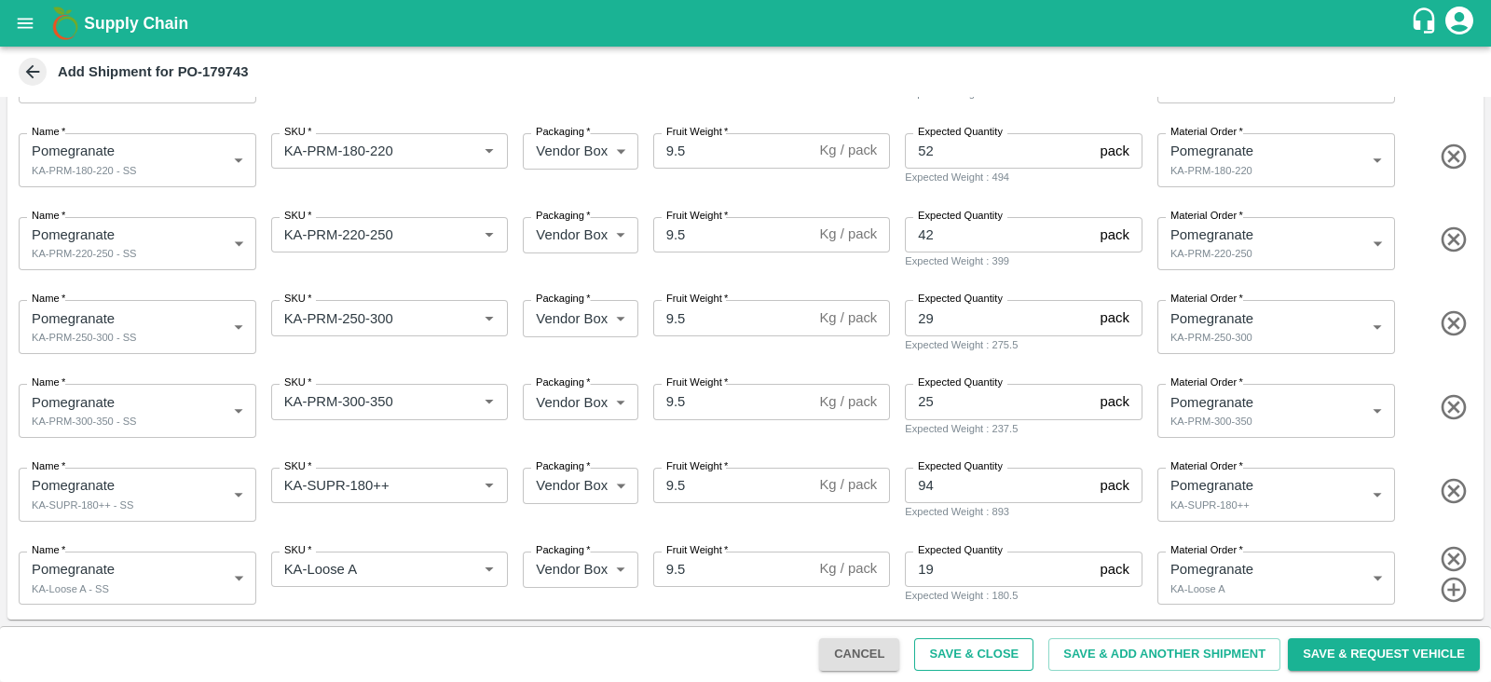
type input "255-Ananthapur Virtual Captive PH"
click at [957, 658] on button "Save & Close" at bounding box center [973, 655] width 119 height 33
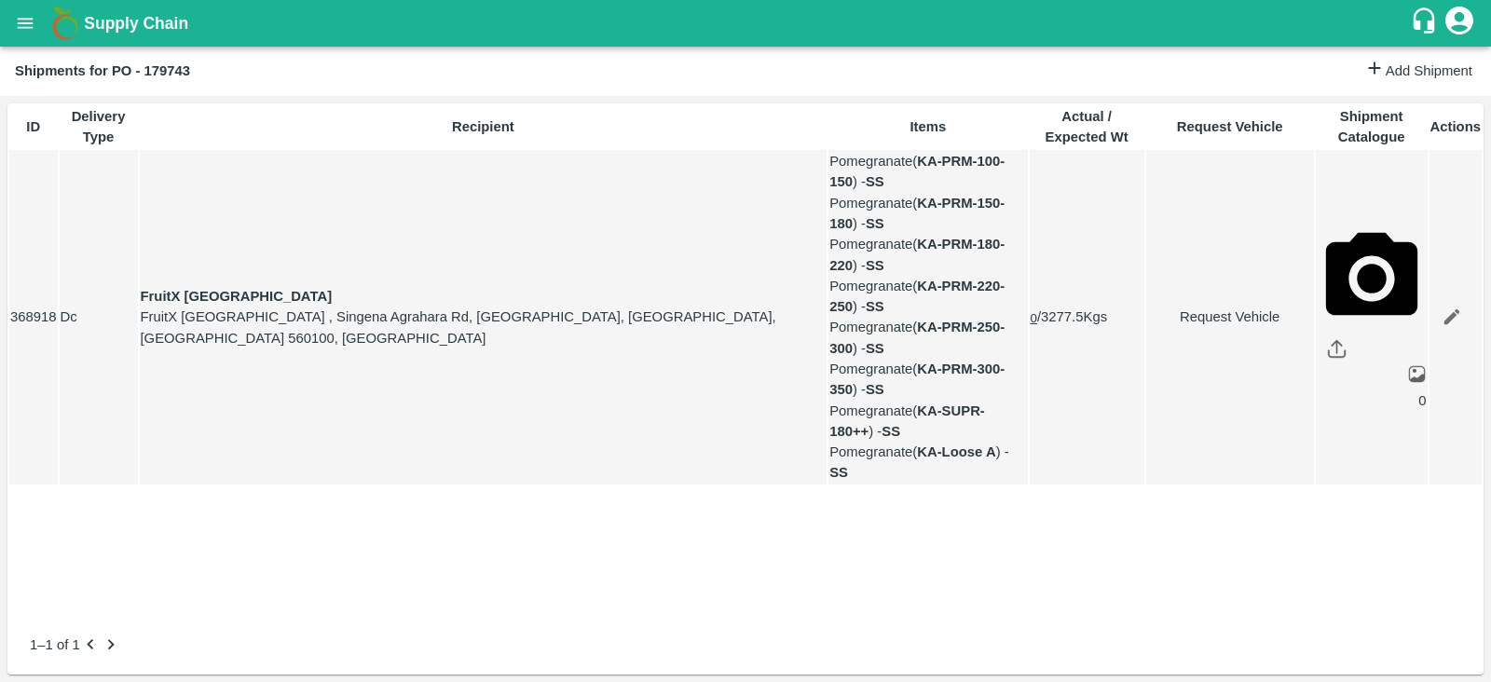
click at [1193, 319] on link "Request Vehicle" at bounding box center [1231, 317] width 166 height 21
type input "10/10/2025 06:34 AM"
type input "DD/MM/YYYY hh:mm aa"
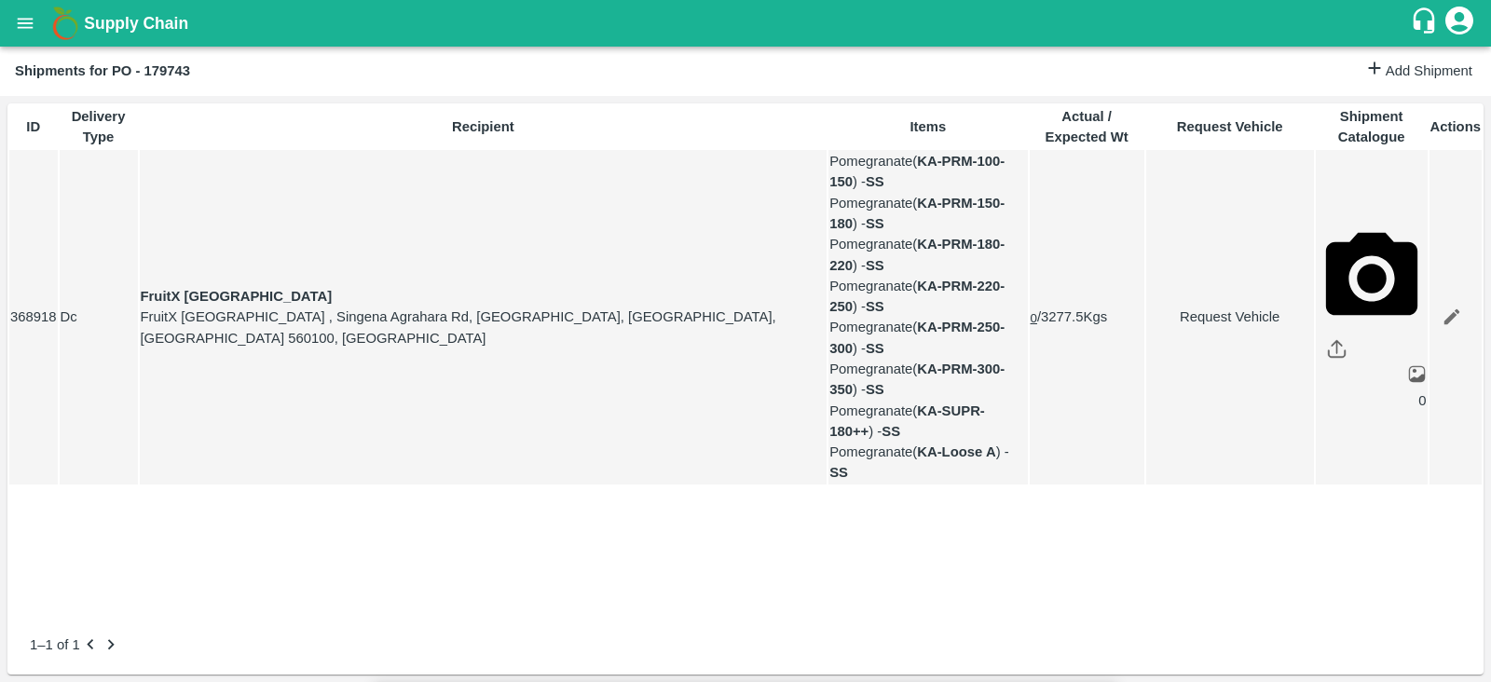
type input "[DATE] 01:00 PM"
click at [951, 110] on body "Supply Chain Shipments for PO - 179743 Add Shipment ID Delivery Type Recipient …" at bounding box center [745, 341] width 1491 height 682
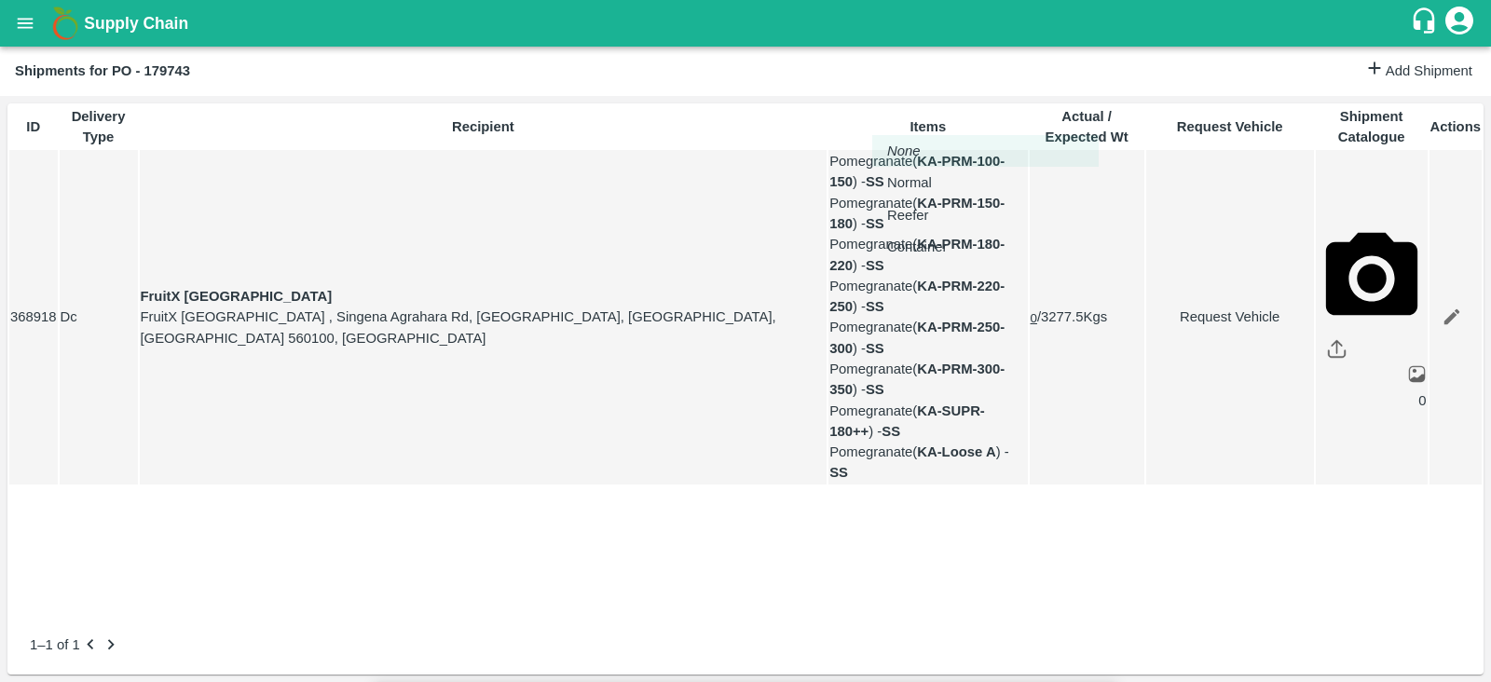
click at [942, 184] on div "Normal" at bounding box center [914, 182] width 54 height 21
type input "1"
click at [1193, 321] on link "Request Vehicle" at bounding box center [1231, 317] width 166 height 21
type input "1"
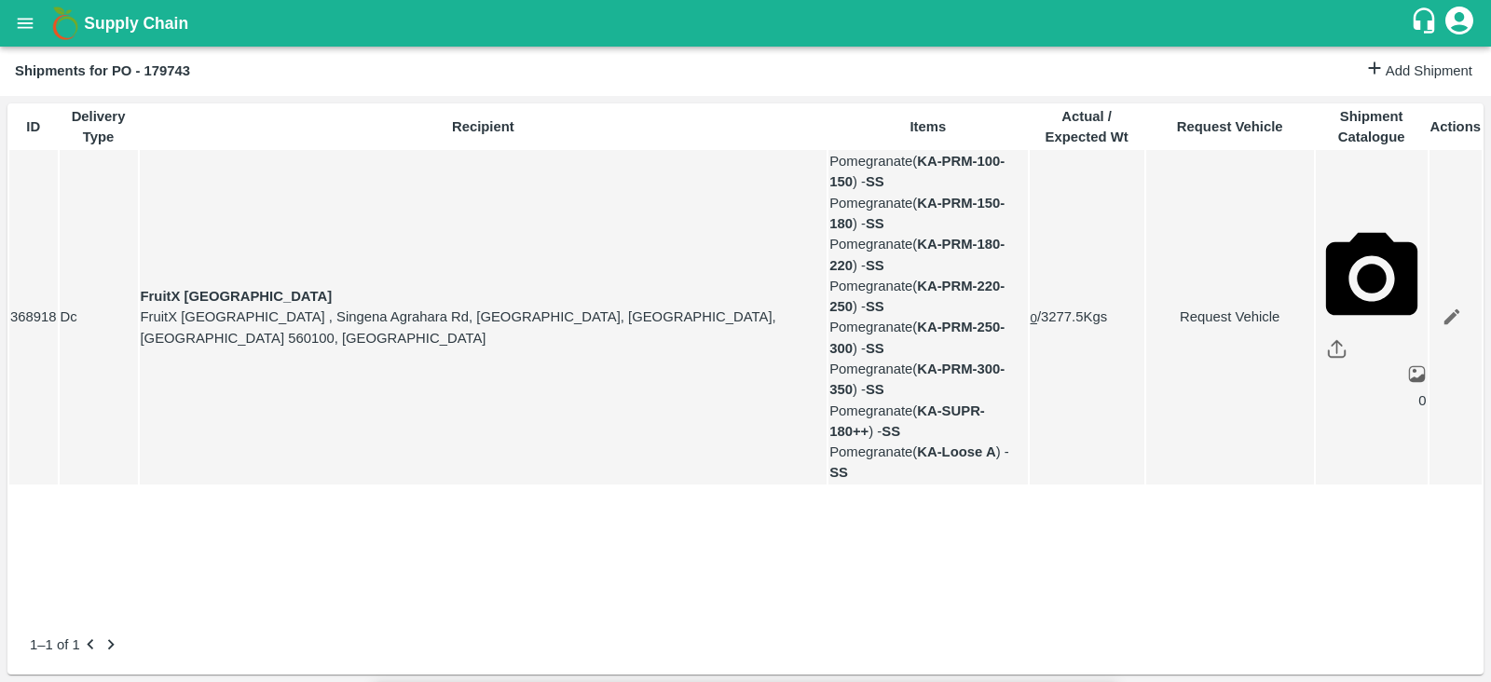
type input "[DATE] 01:00 PM"
type input "[DATE] 04:34 AM"
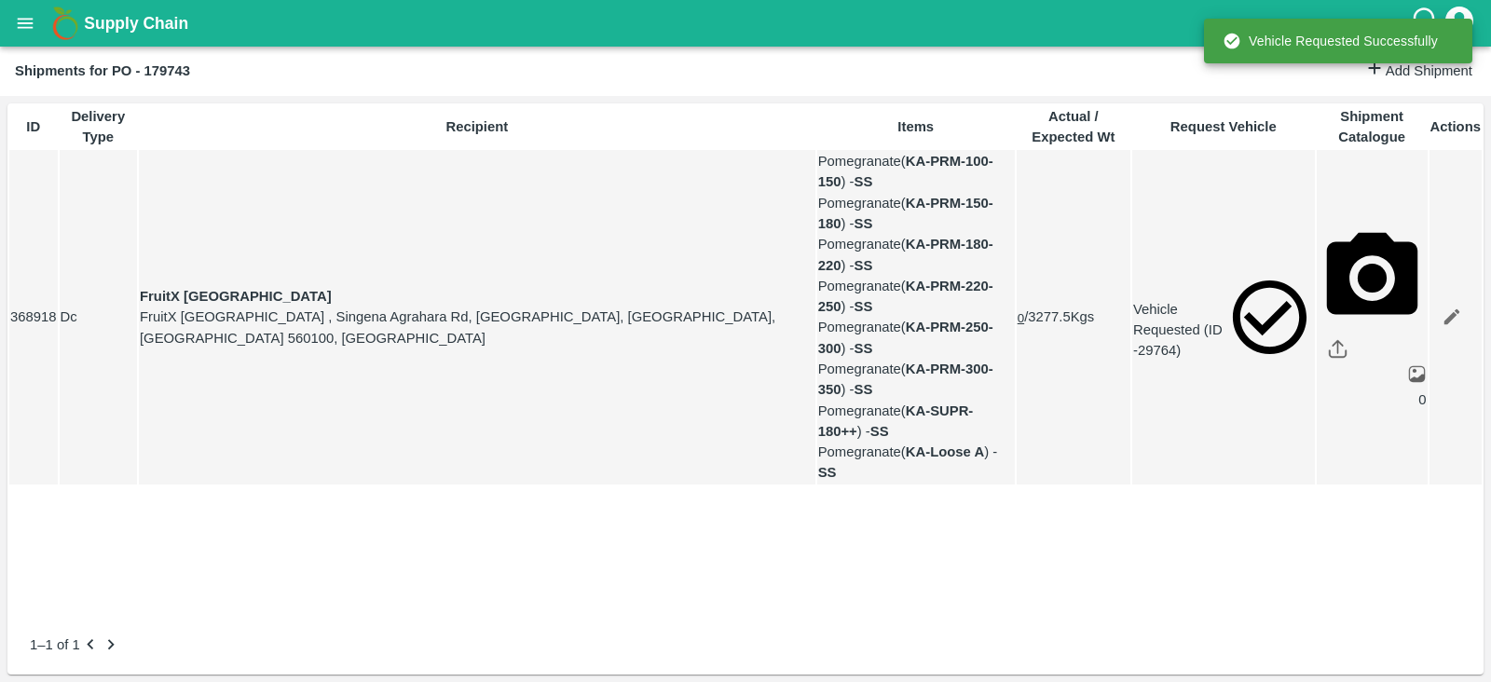
click at [1137, 524] on div "ID Delivery Type Recipient Items Actual / Expected Wt Request Vehicle Shipment …" at bounding box center [745, 359] width 1477 height 512
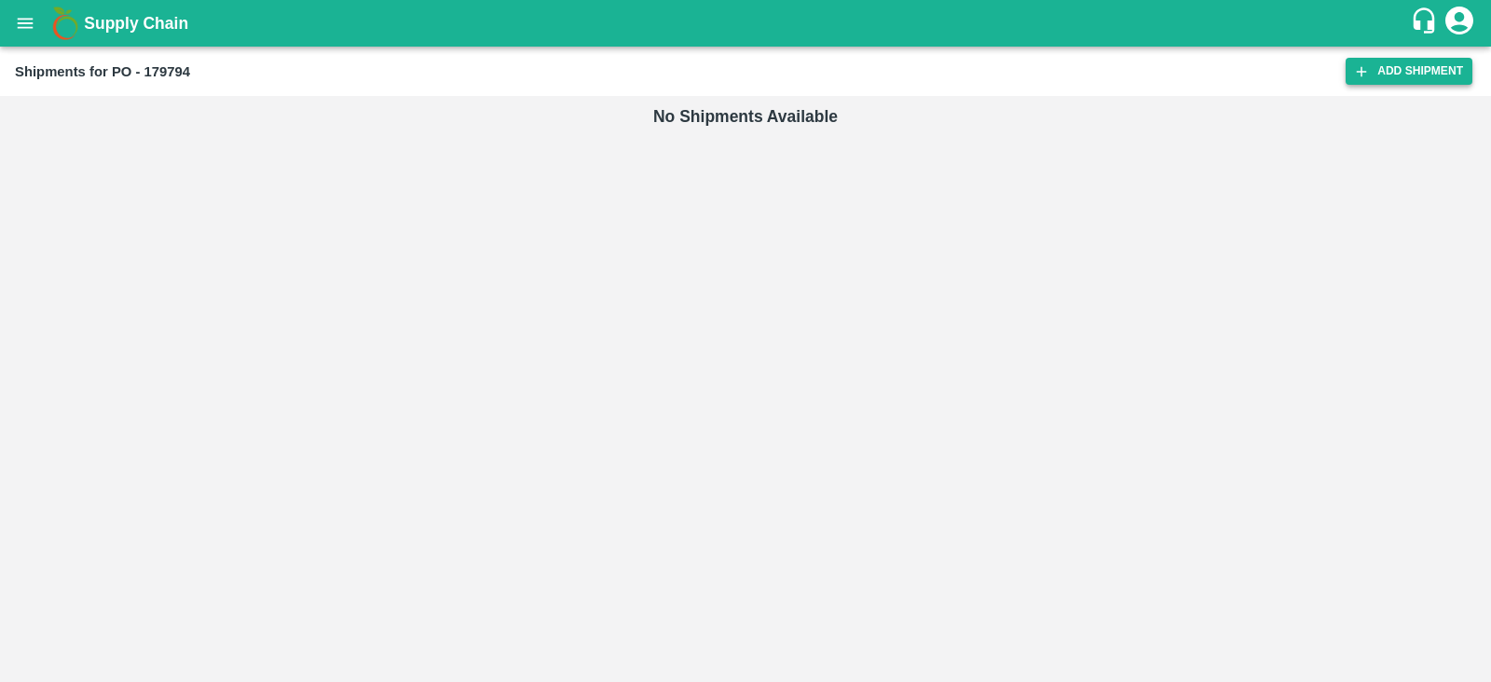
click at [1378, 73] on link "Add Shipment" at bounding box center [1409, 71] width 127 height 27
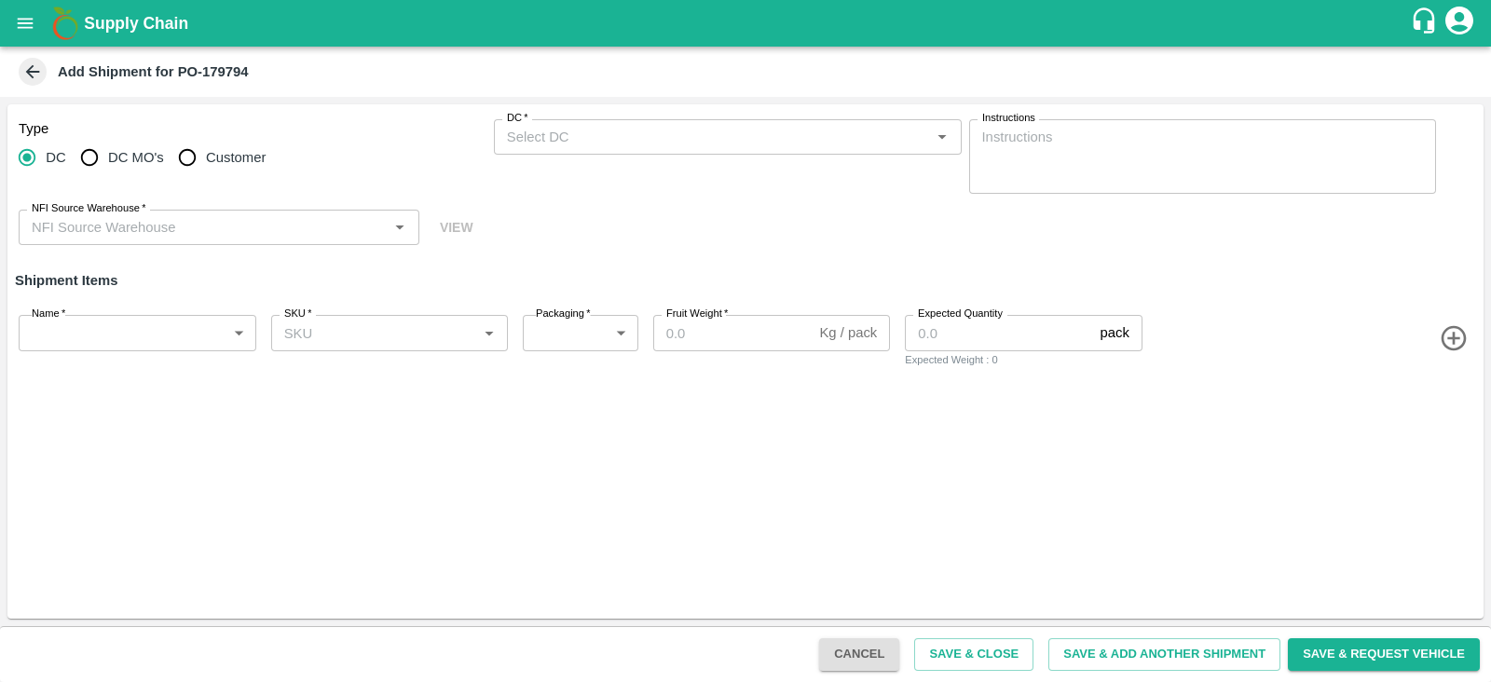
click at [148, 155] on span "DC MO's" at bounding box center [136, 157] width 56 height 21
click at [108, 155] on input "DC MO's" at bounding box center [89, 157] width 37 height 37
radio input "true"
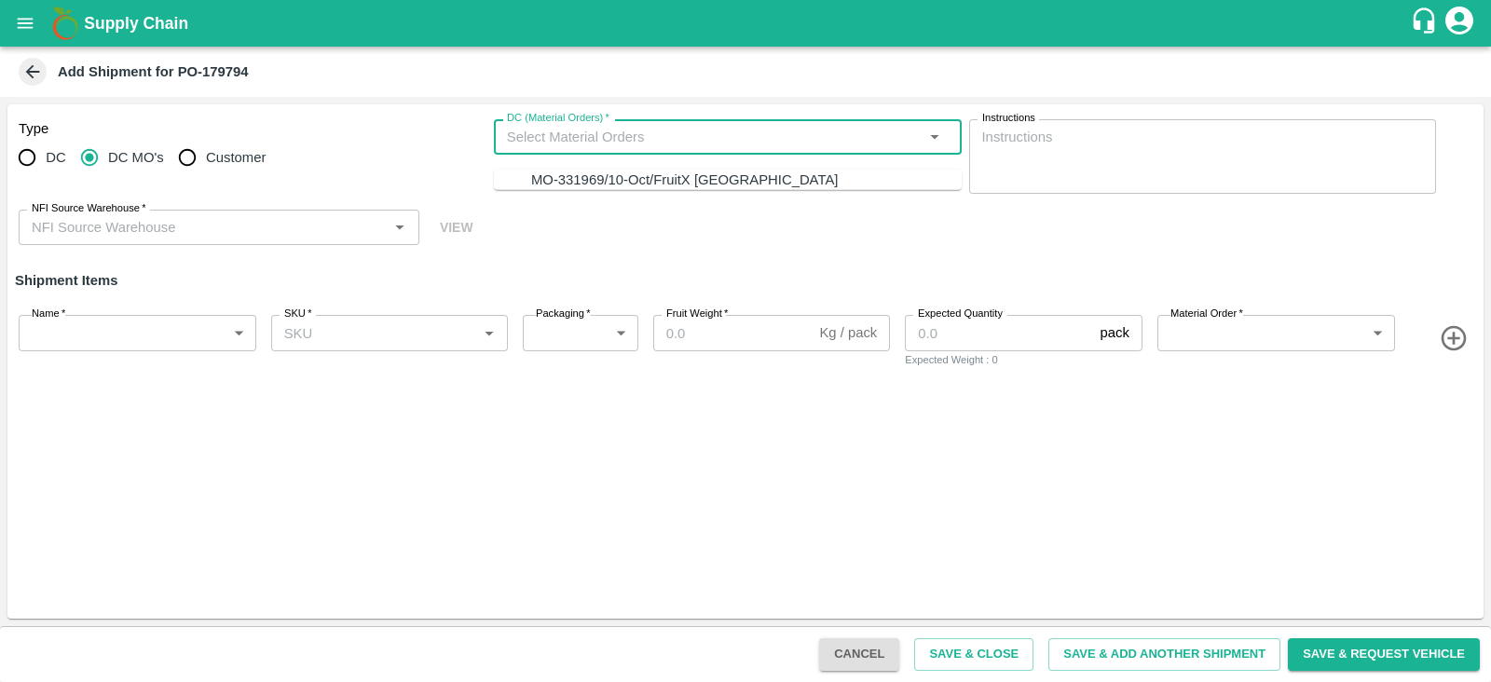
click at [530, 140] on input "DC (Material Orders)   *" at bounding box center [713, 137] width 426 height 24
click at [555, 173] on div "MO-331969/10-Oct/FruitX [GEOGRAPHIC_DATA]" at bounding box center [684, 180] width 307 height 21
type input "MO-331969/10-Oct/FruitX [GEOGRAPHIC_DATA]"
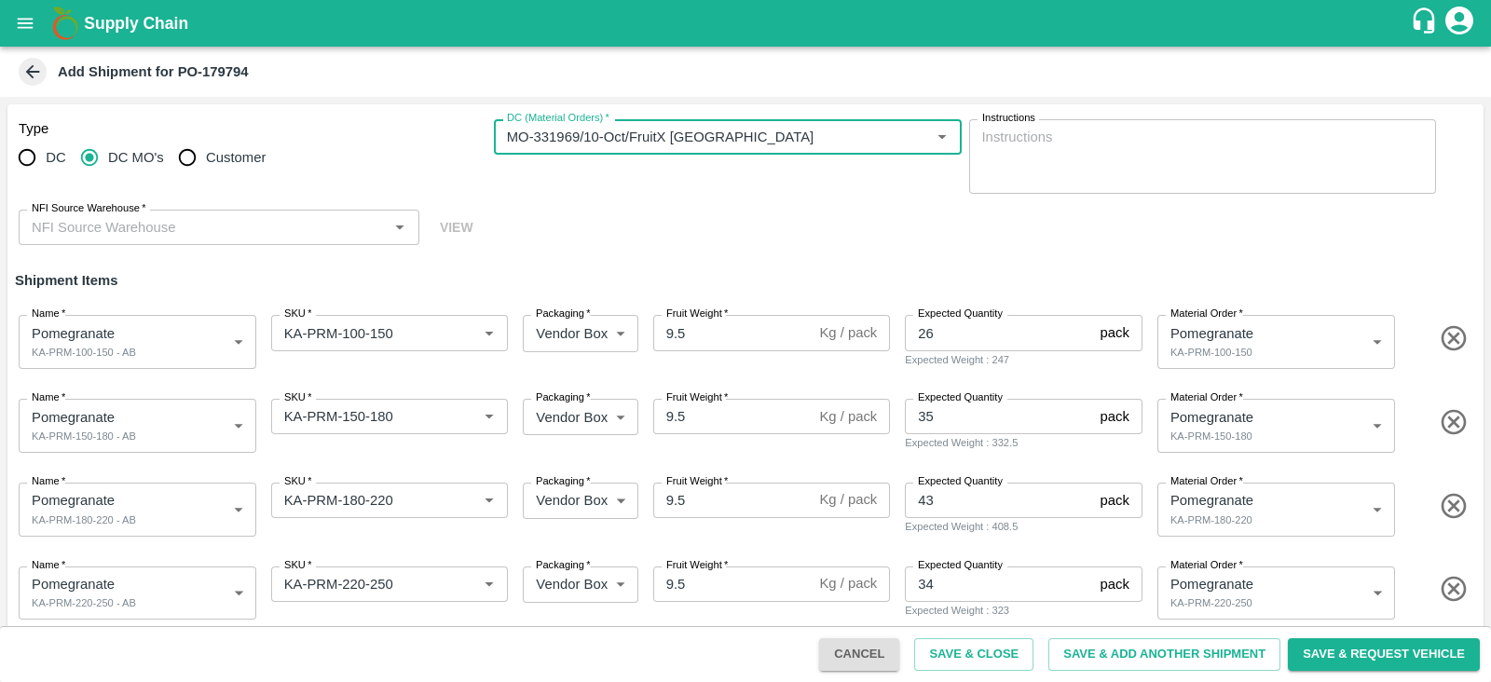
click at [177, 217] on input "NFI Source Warehouse   *" at bounding box center [203, 227] width 359 height 24
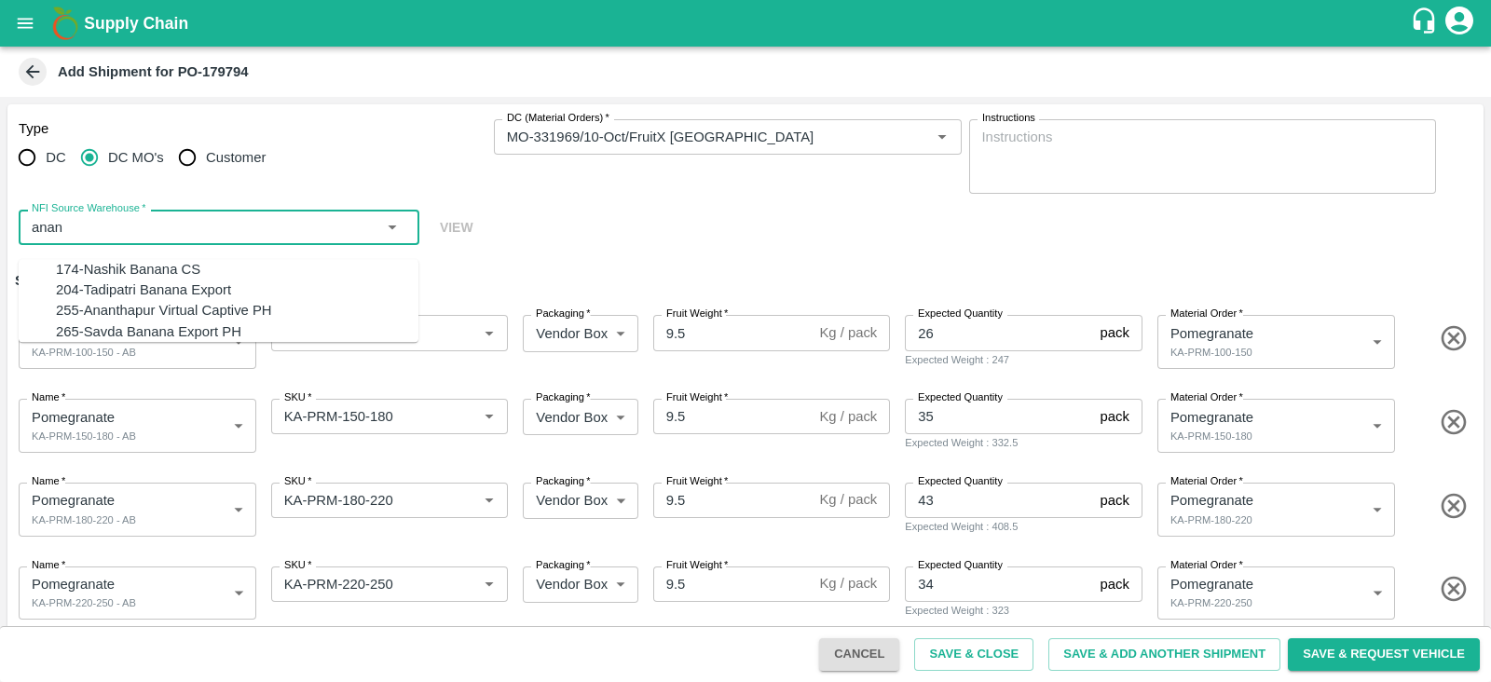
click at [184, 322] on div "255-Ananthapur Virtual Captive PH" at bounding box center [164, 311] width 216 height 21
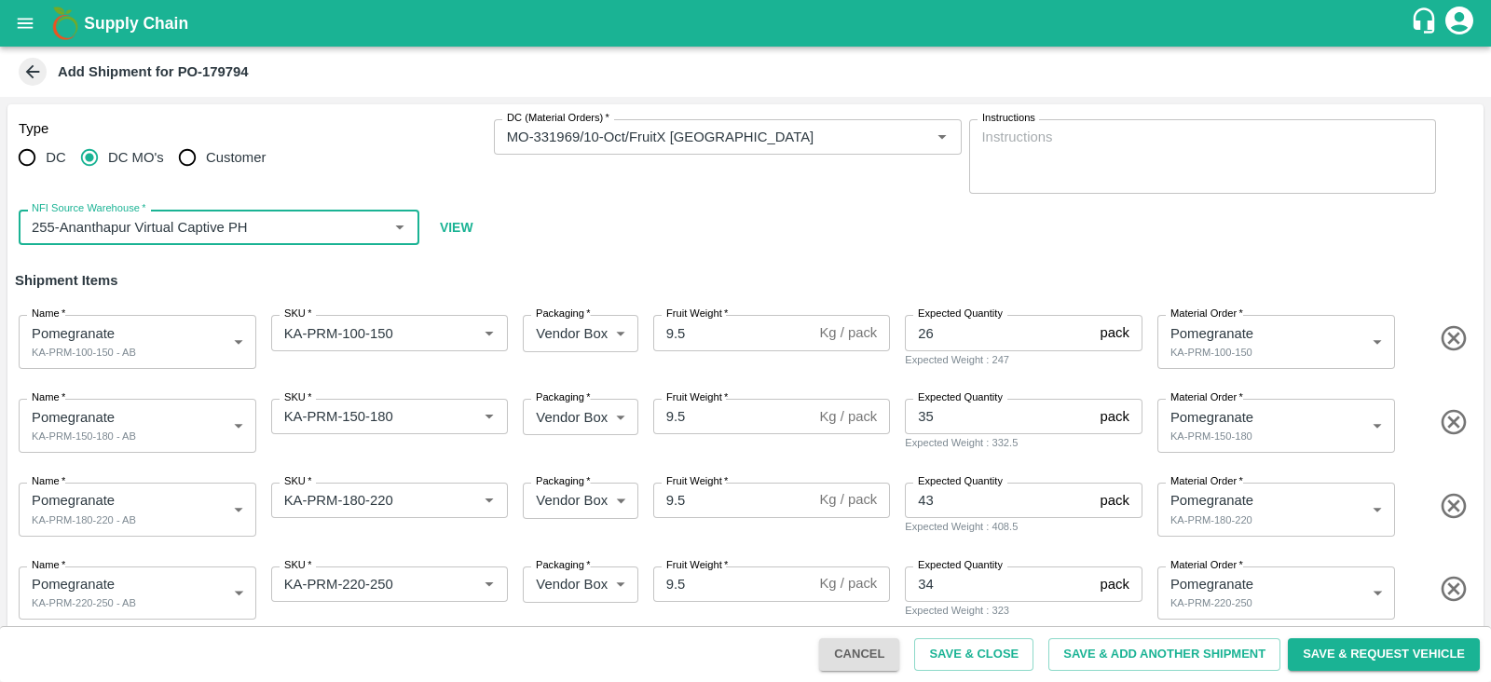
scroll to position [350, 0]
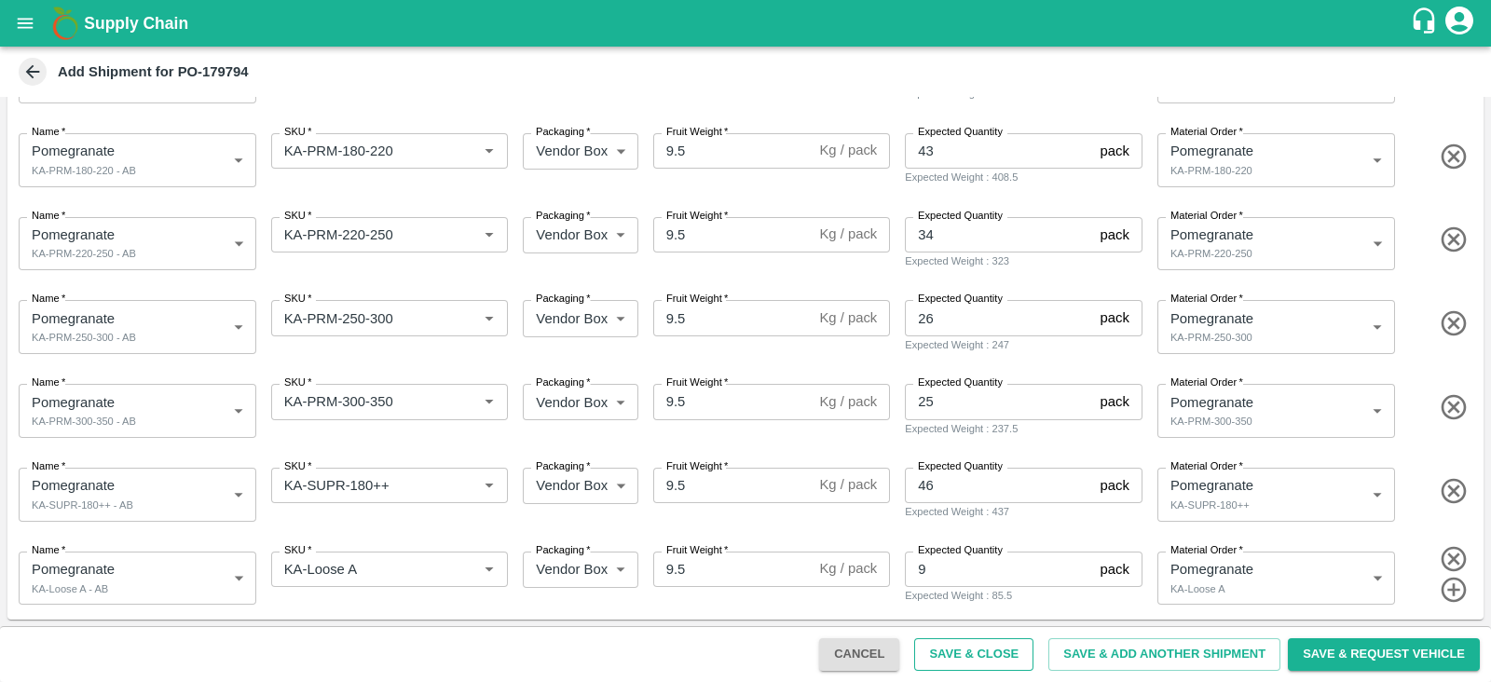
type input "255-Ananthapur Virtual Captive PH"
click at [954, 653] on button "Save & Close" at bounding box center [973, 655] width 119 height 33
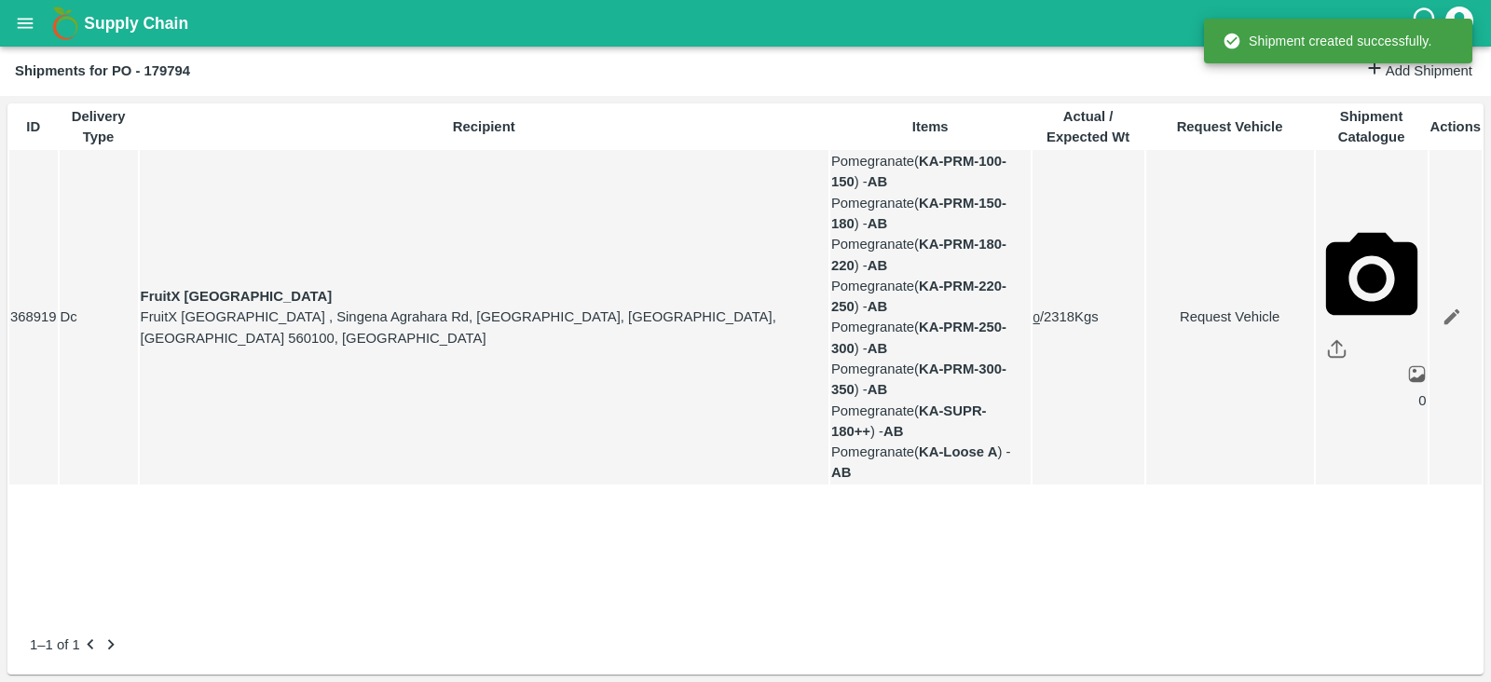
click at [1210, 323] on link "Request Vehicle" at bounding box center [1231, 317] width 166 height 21
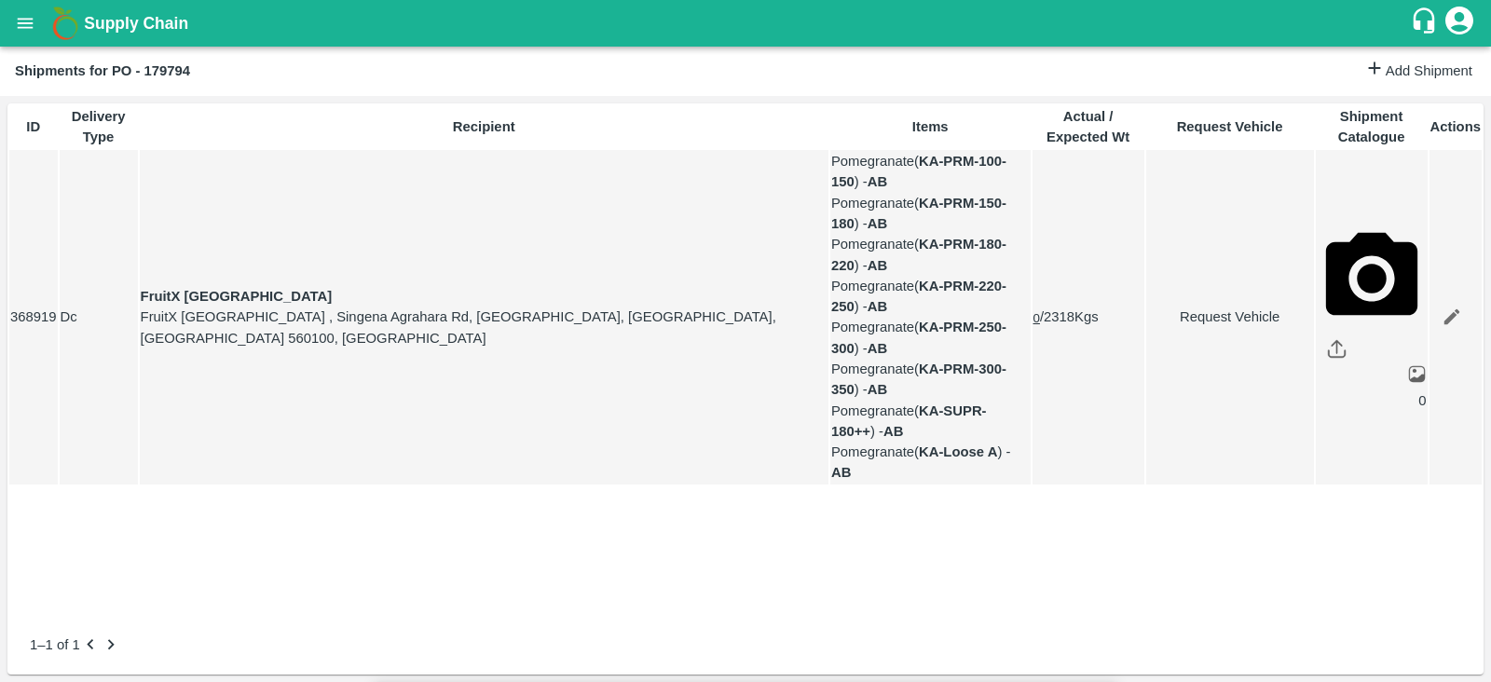
type input "[DATE] 05:34 AM"
type input "DD/MM/YYYY hh:mm aa"
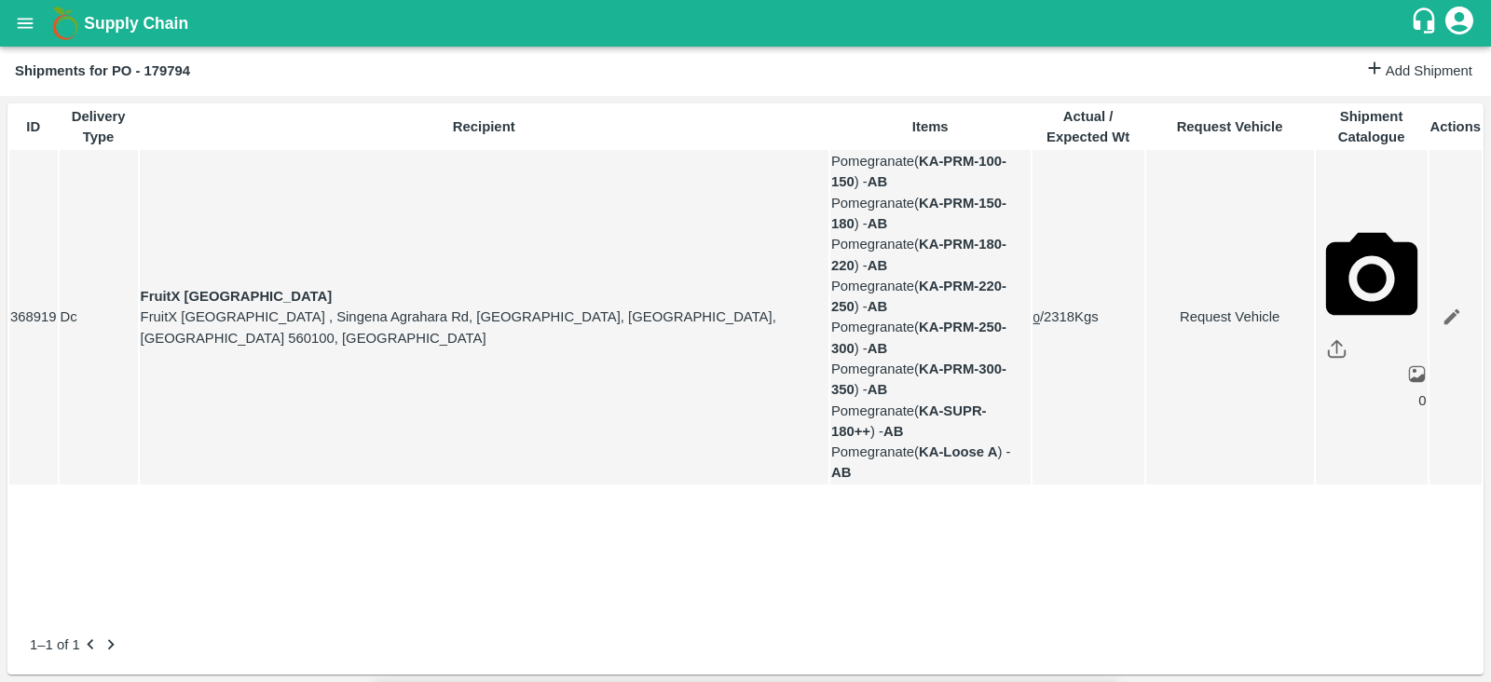
type input "[DATE] 01:00 PM"
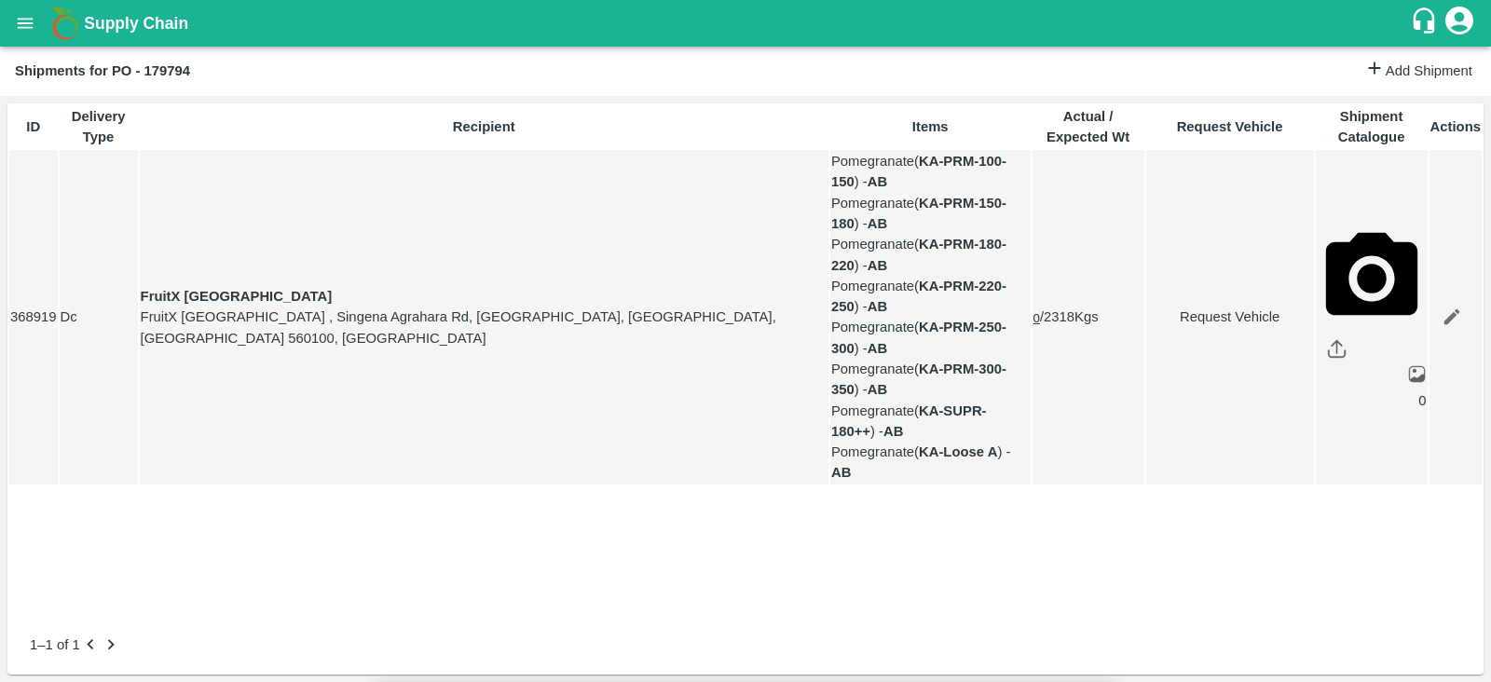
type input "[DATE] 05:34 AM"
click at [960, 117] on body "Supply Chain Shipments for PO - 179794 Add Shipment ID Delivery Type Recipient …" at bounding box center [745, 341] width 1491 height 682
click at [942, 175] on div "Normal" at bounding box center [914, 182] width 54 height 21
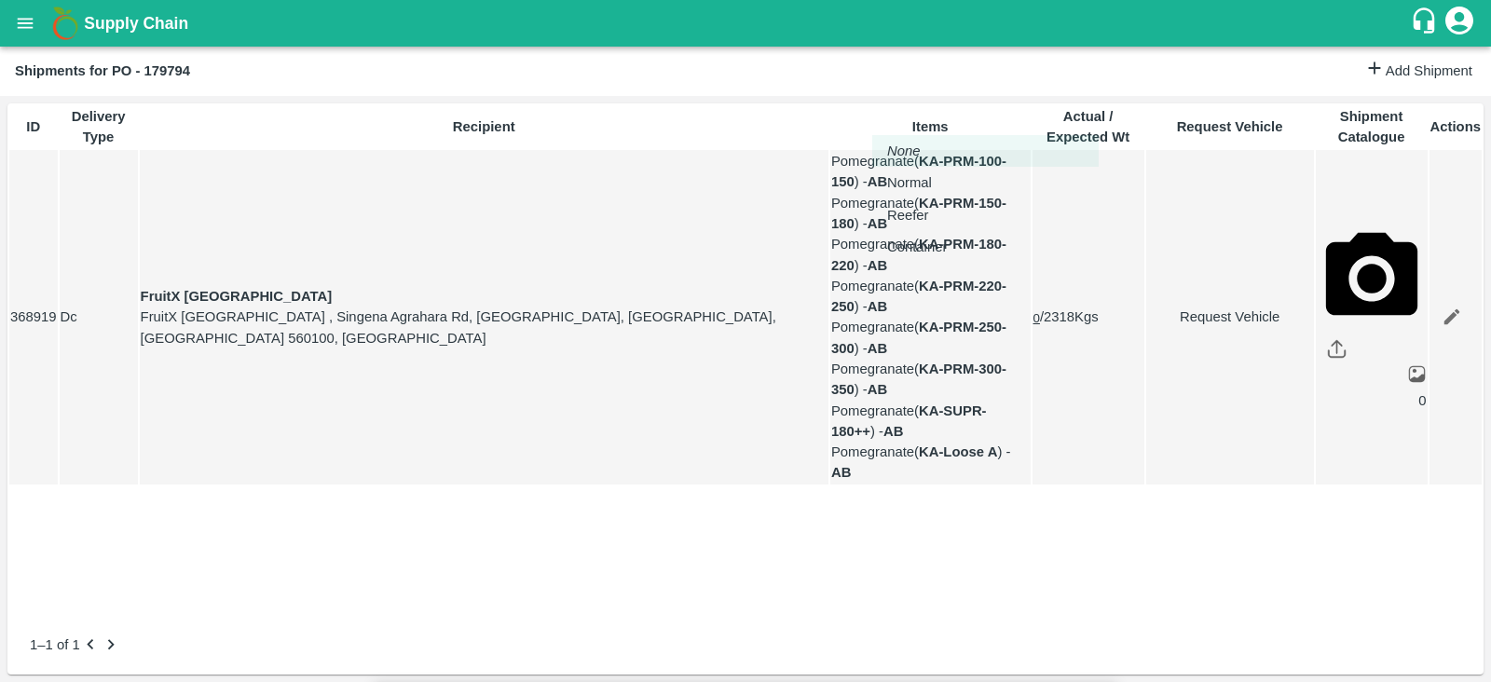
type input "1"
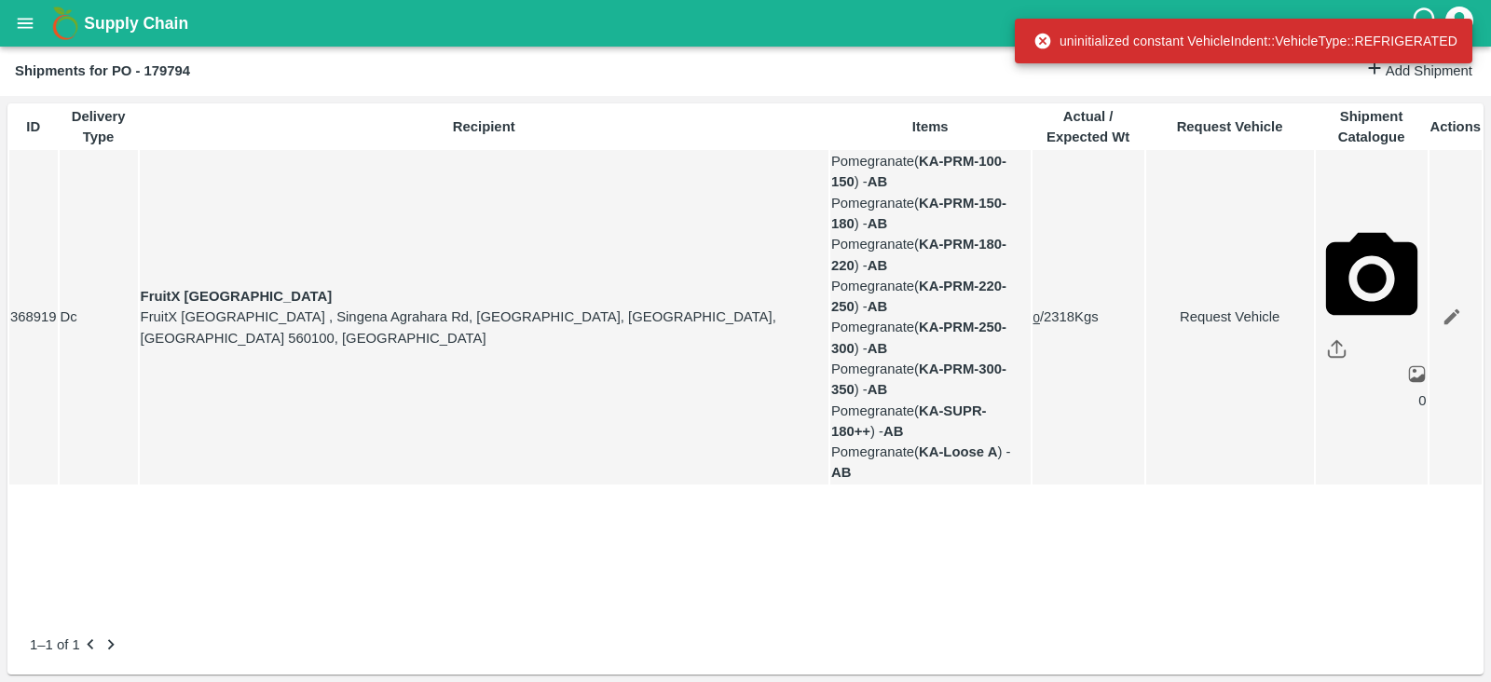
click at [1187, 315] on link "Request Vehicle" at bounding box center [1231, 317] width 166 height 21
type input "1"
type input "[DATE] 01:00 PM"
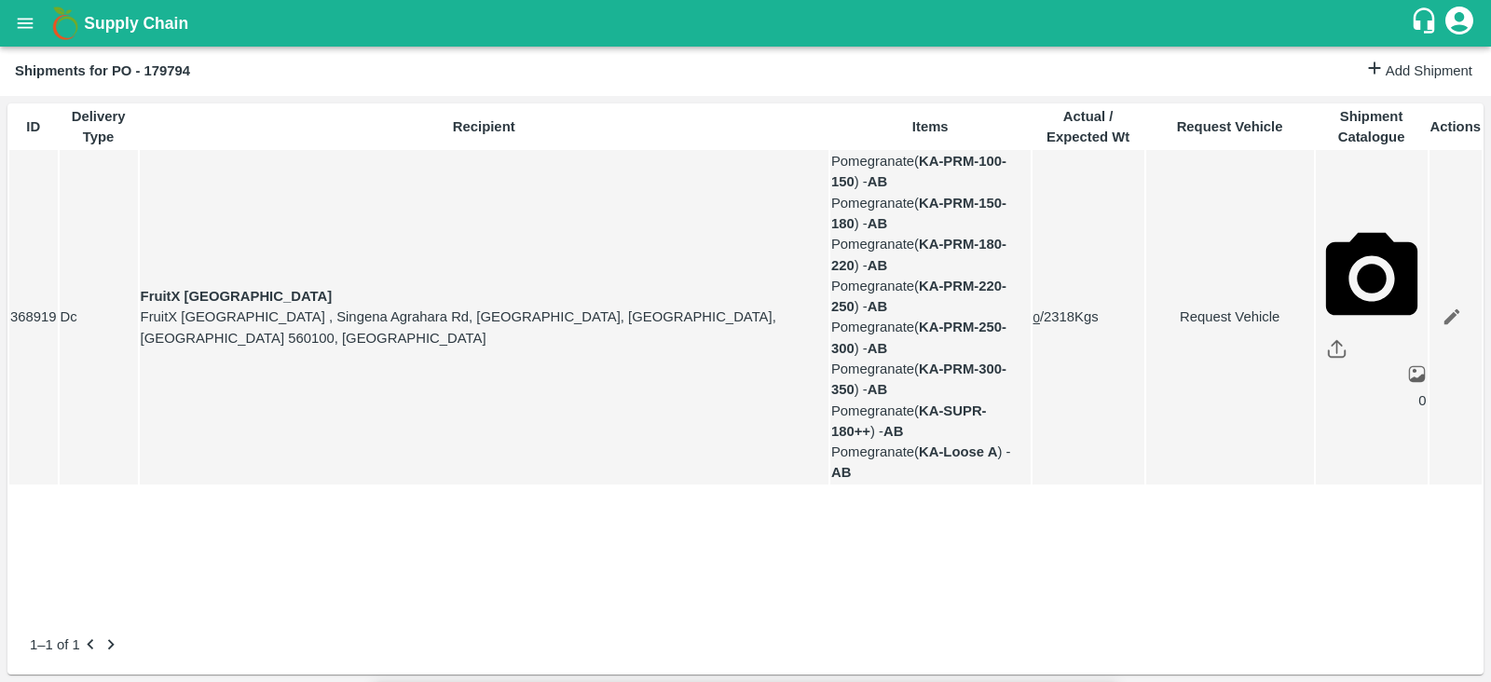
type input "[DATE] 04:34 AM"
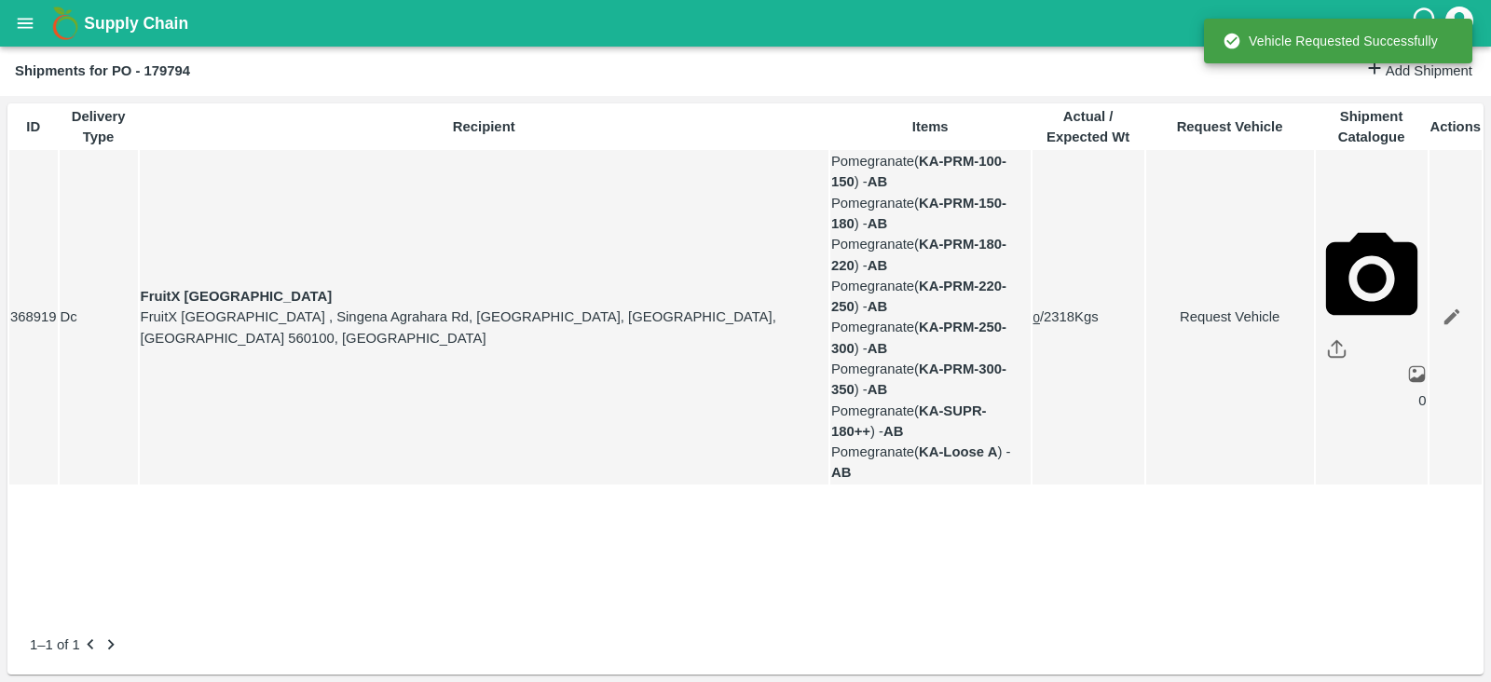
click at [1033, 417] on td "0 / 2318 Kgs" at bounding box center [1089, 317] width 112 height 335
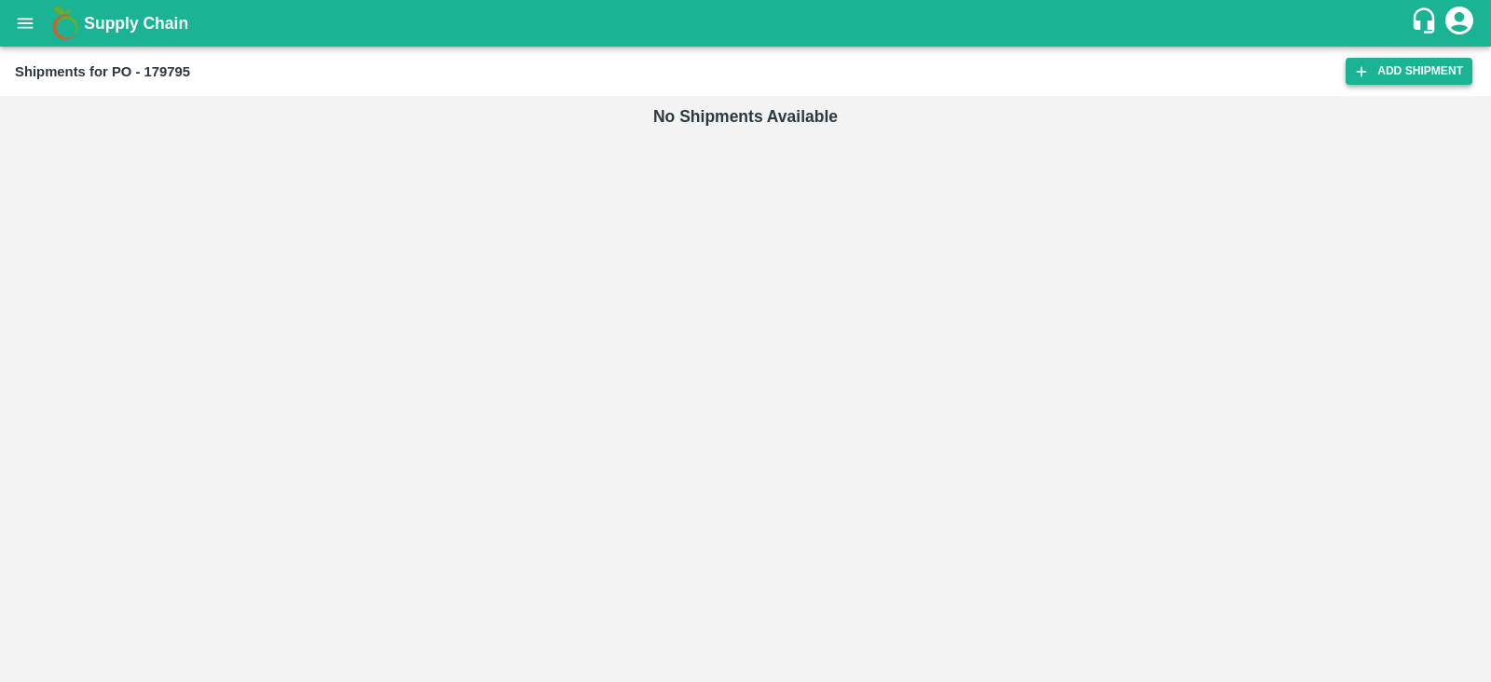
click at [1377, 81] on link "Add Shipment" at bounding box center [1409, 71] width 127 height 27
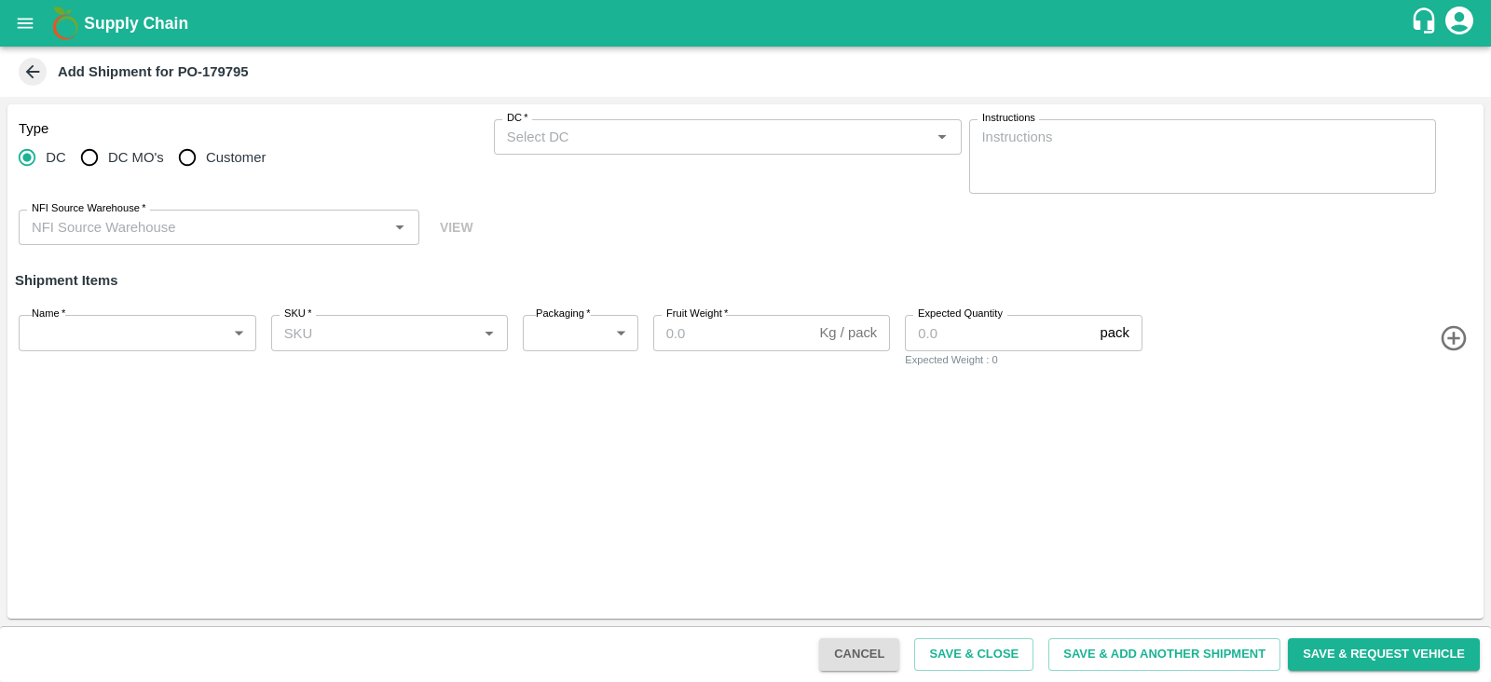
click at [126, 160] on span "DC MO's" at bounding box center [136, 157] width 56 height 21
click at [108, 160] on input "DC MO's" at bounding box center [89, 157] width 37 height 37
radio input "true"
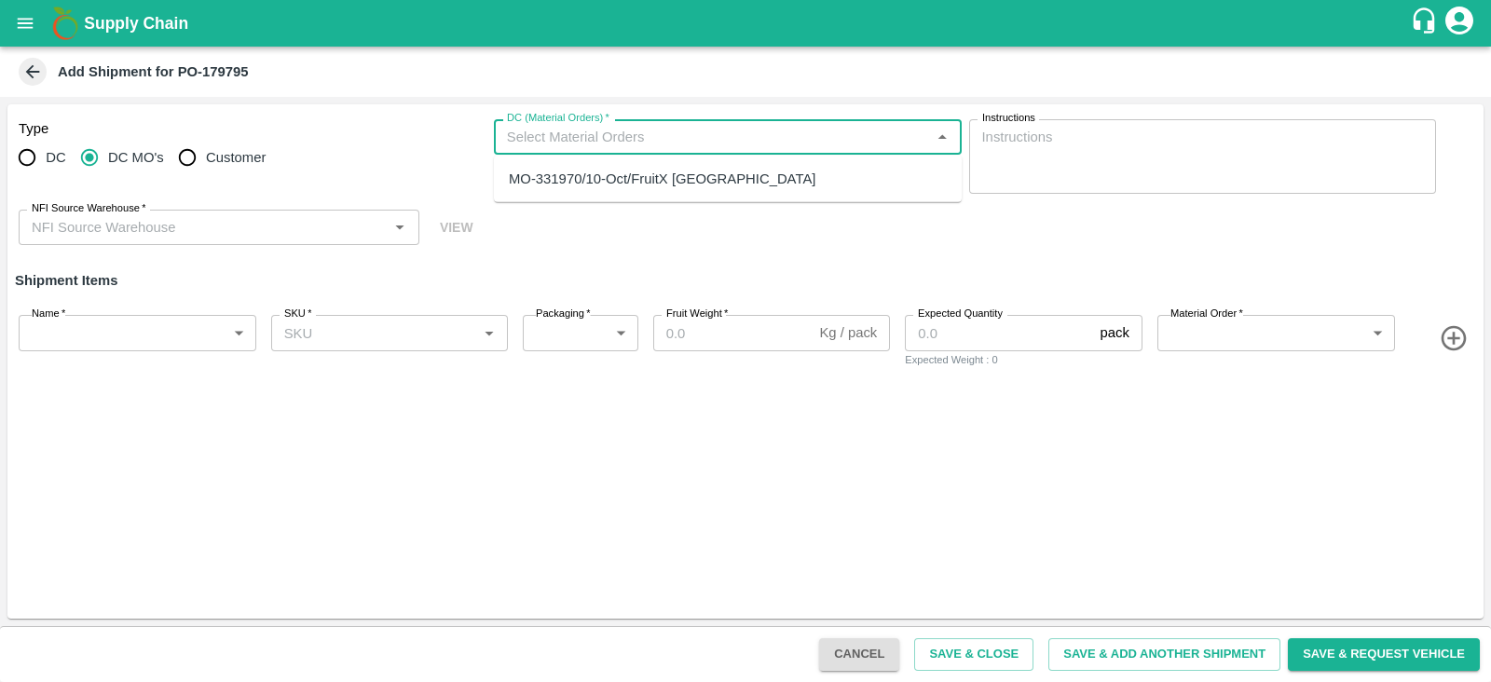
click at [545, 131] on input "DC (Material Orders)   *" at bounding box center [713, 137] width 426 height 24
click at [580, 178] on div "MO-331970/10-Oct/FruitX [GEOGRAPHIC_DATA]" at bounding box center [662, 179] width 307 height 21
type input "MO-331970/10-Oct/FruitX [GEOGRAPHIC_DATA]"
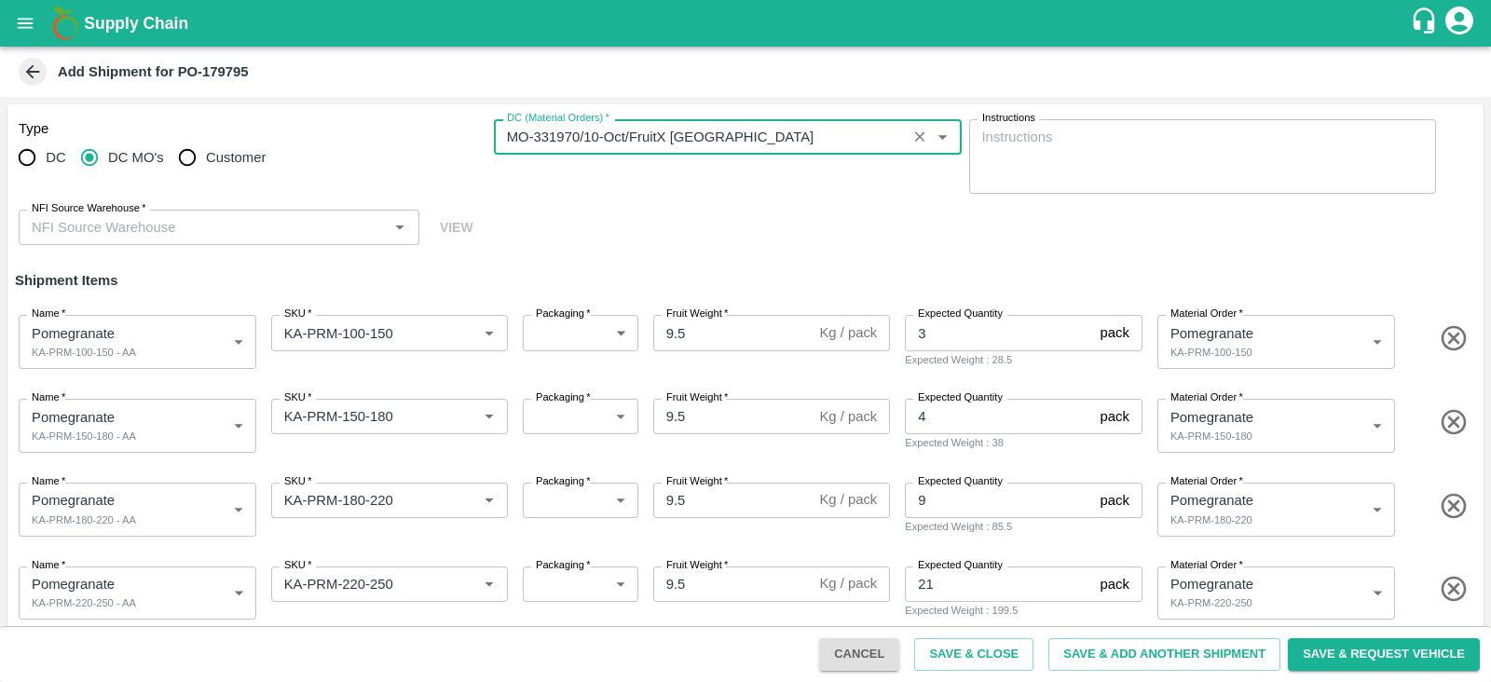
click at [269, 227] on input "NFI Source Warehouse   *" at bounding box center [203, 227] width 359 height 24
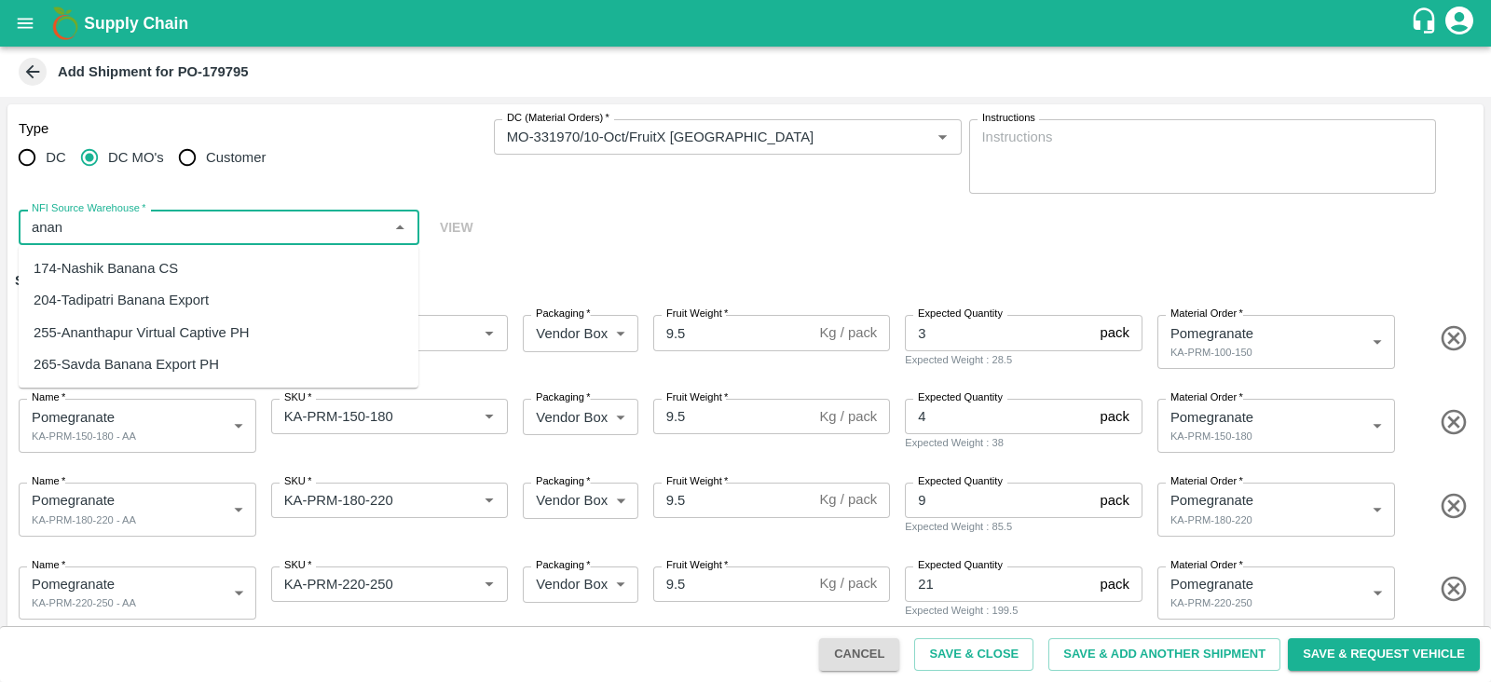
click at [224, 323] on div "255-Ananthapur Virtual Captive PH" at bounding box center [142, 333] width 216 height 21
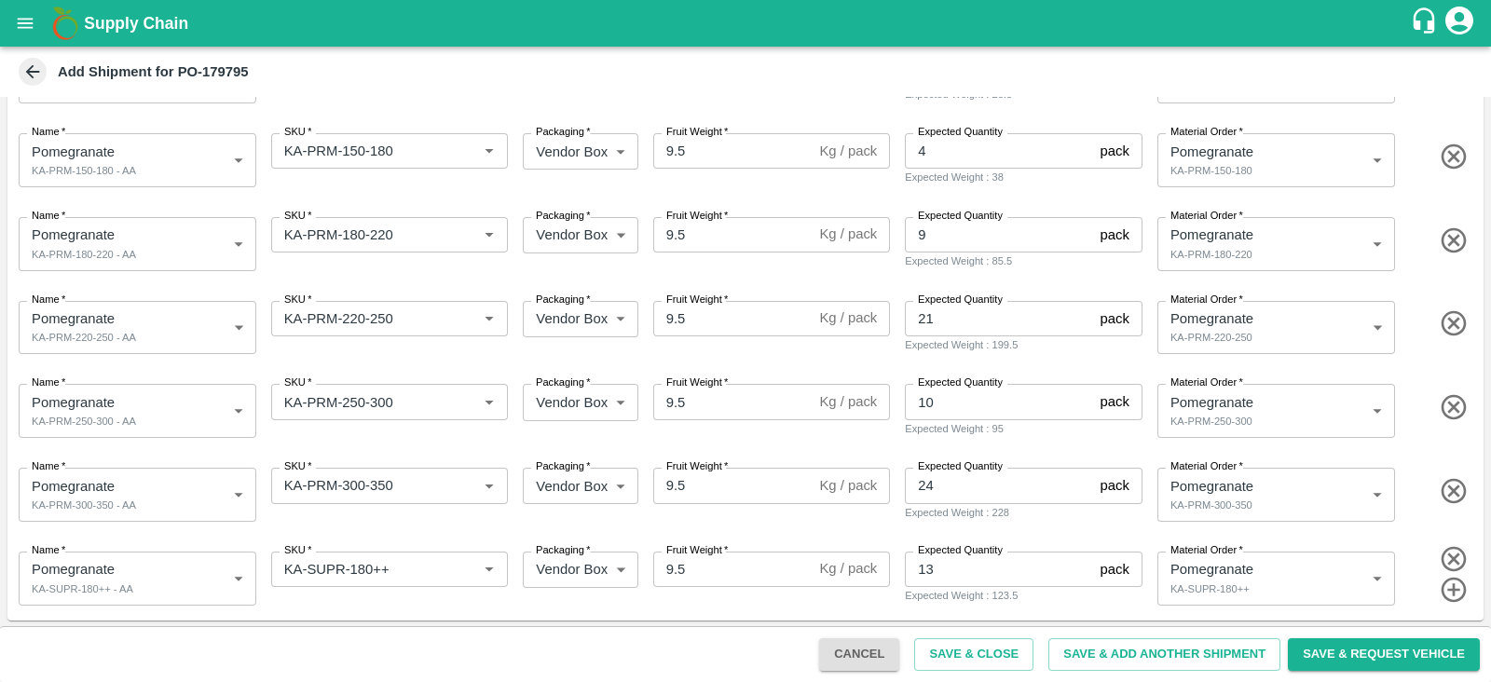
scroll to position [266, 0]
type input "255-Ananthapur Virtual Captive PH"
click at [963, 653] on button "Save & Close" at bounding box center [973, 655] width 119 height 33
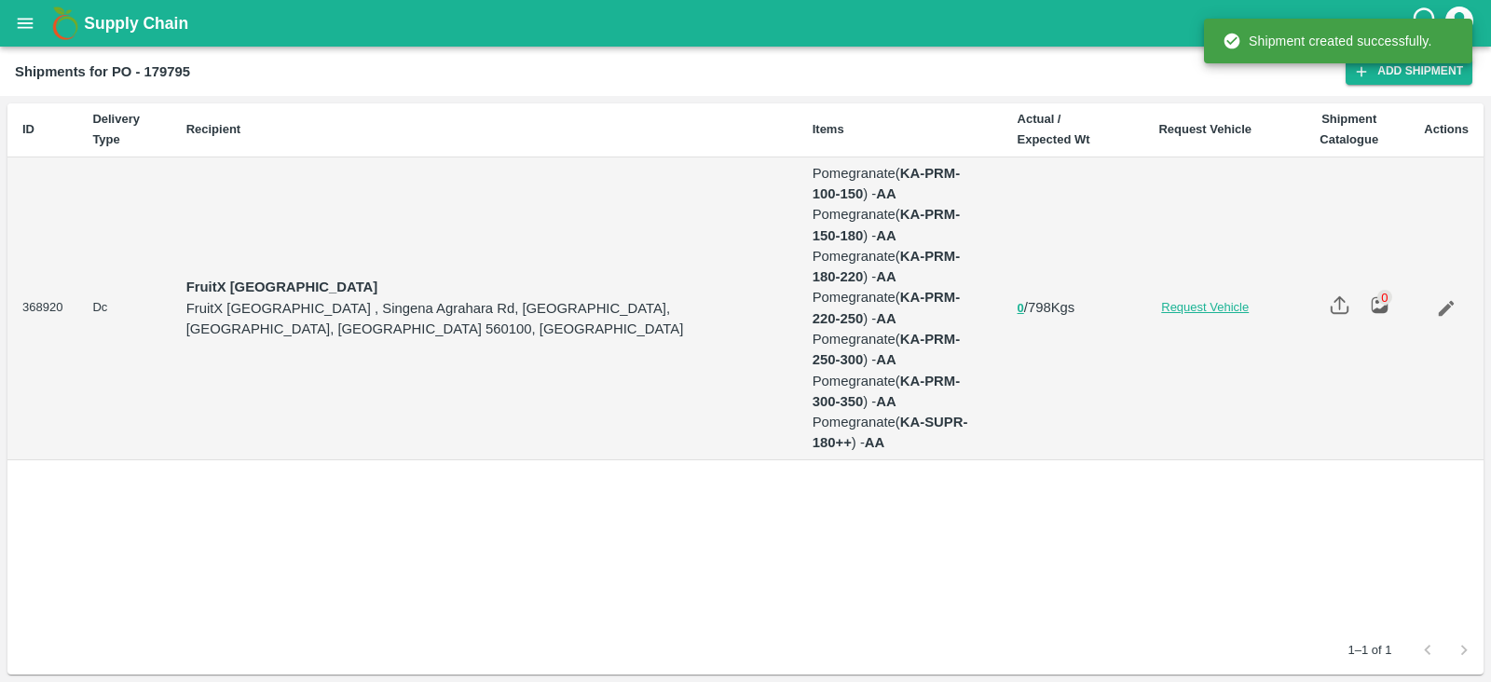
click at [1217, 312] on link "Request Vehicle" at bounding box center [1205, 308] width 138 height 18
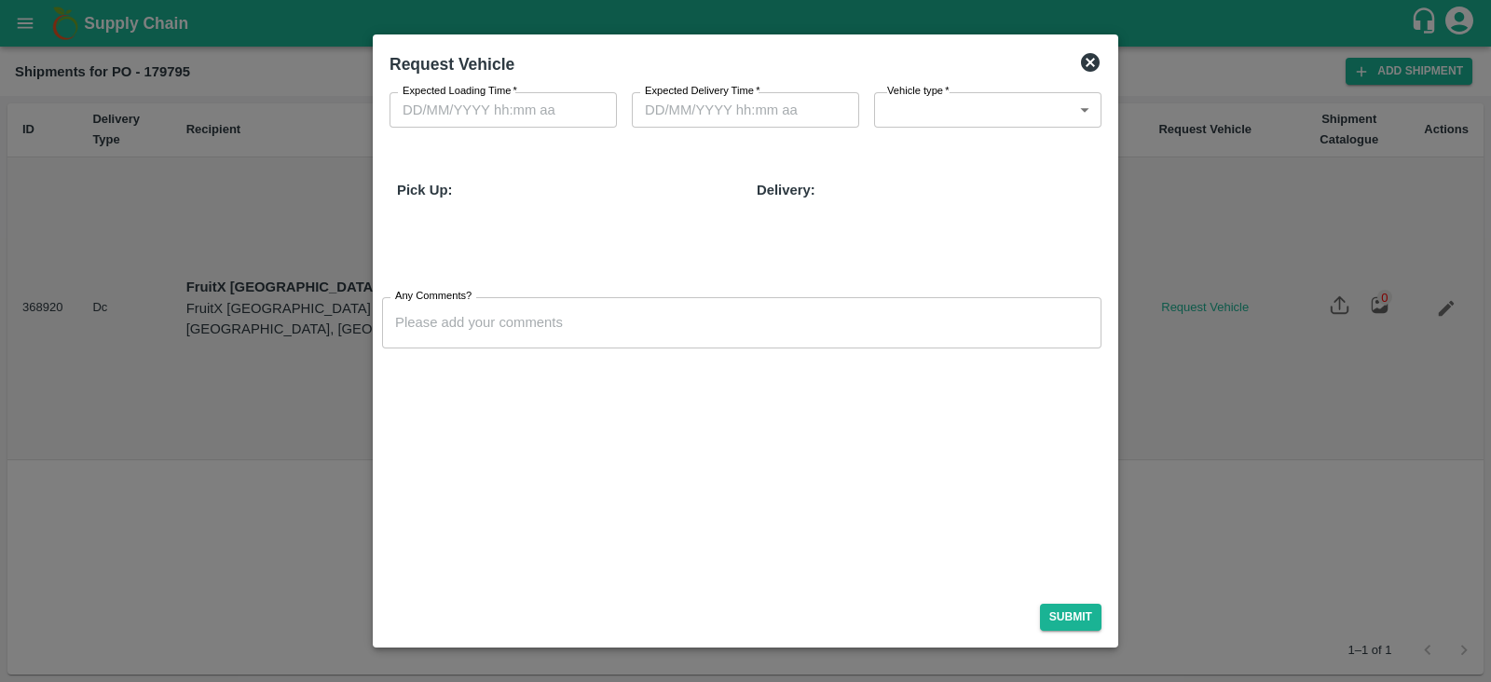
type input "10/10/2025 07:34 AM"
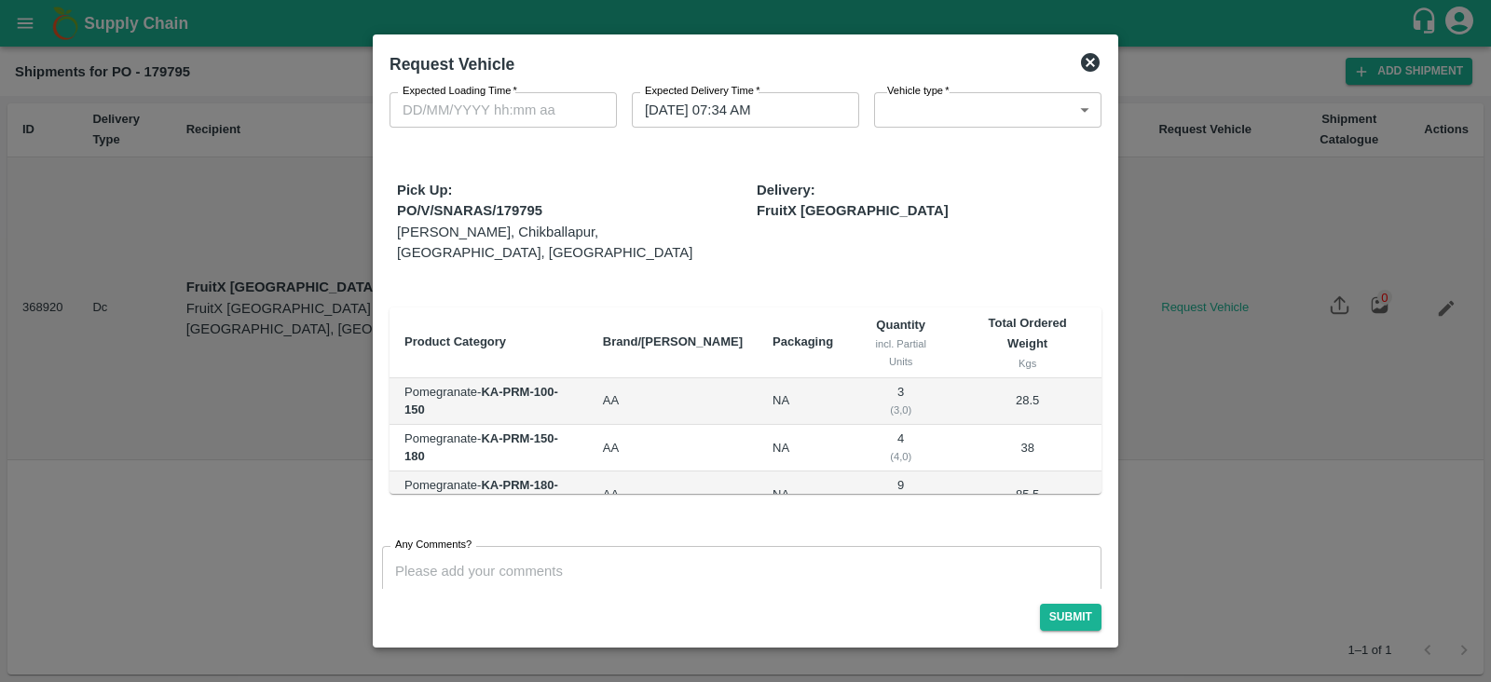
type input "DD/MM/YYYY hh:mm aa"
click at [527, 119] on input "DD/MM/YYYY hh:mm aa" at bounding box center [497, 109] width 214 height 35
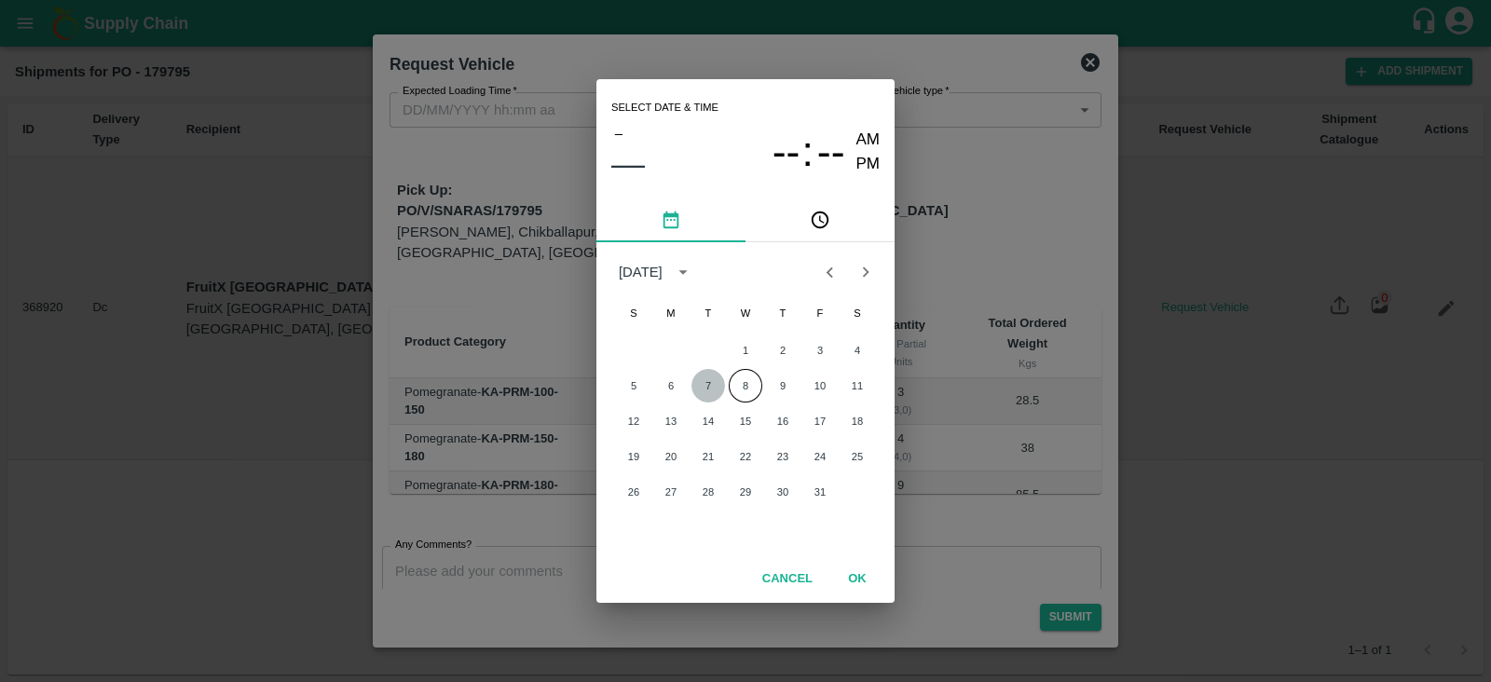
click at [715, 390] on button "7" at bounding box center [709, 386] width 34 height 34
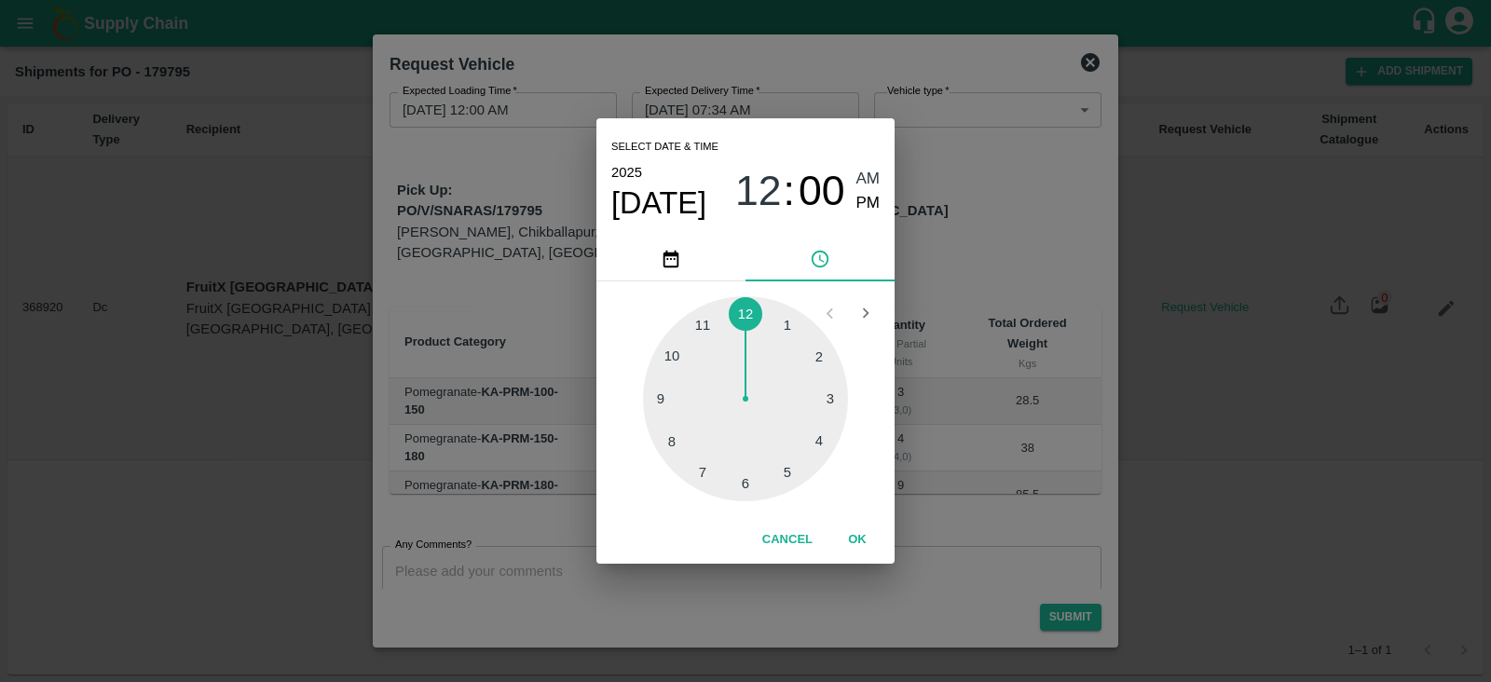
click at [782, 327] on div at bounding box center [745, 398] width 205 height 205
click at [868, 207] on span "PM" at bounding box center [869, 203] width 24 height 25
type input "07/10/2025 01:00 PM"
click at [873, 543] on button "OK" at bounding box center [858, 540] width 60 height 33
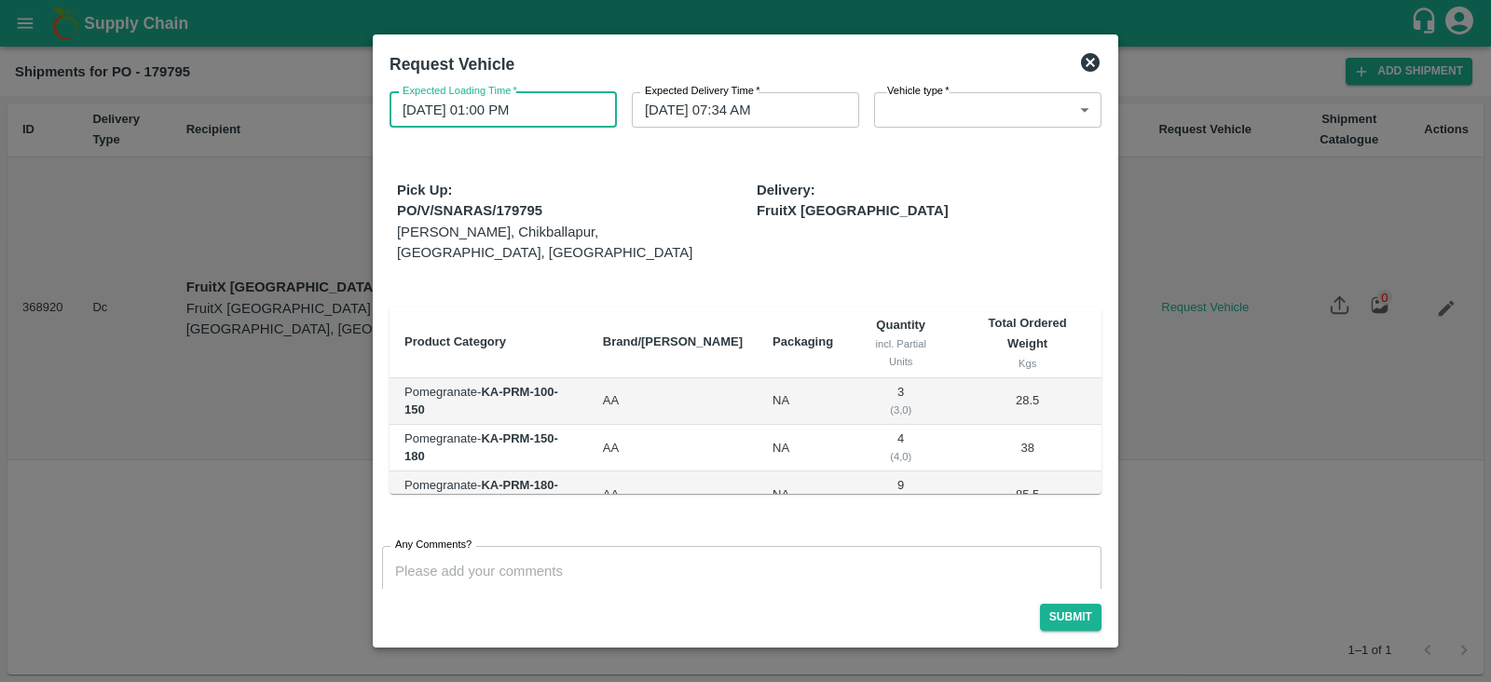
click at [704, 105] on input "10/10/2025 07:34 AM" at bounding box center [739, 109] width 214 height 35
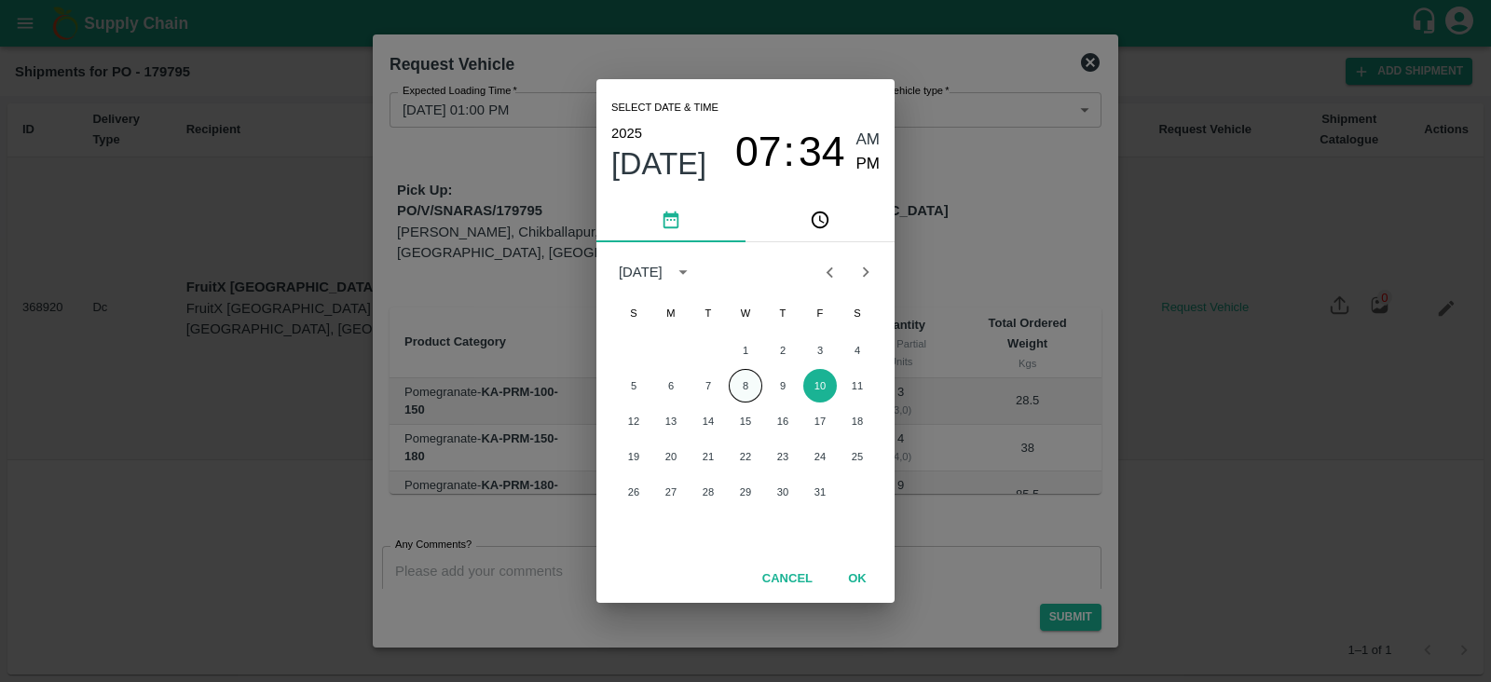
click at [755, 377] on button "8" at bounding box center [746, 386] width 34 height 34
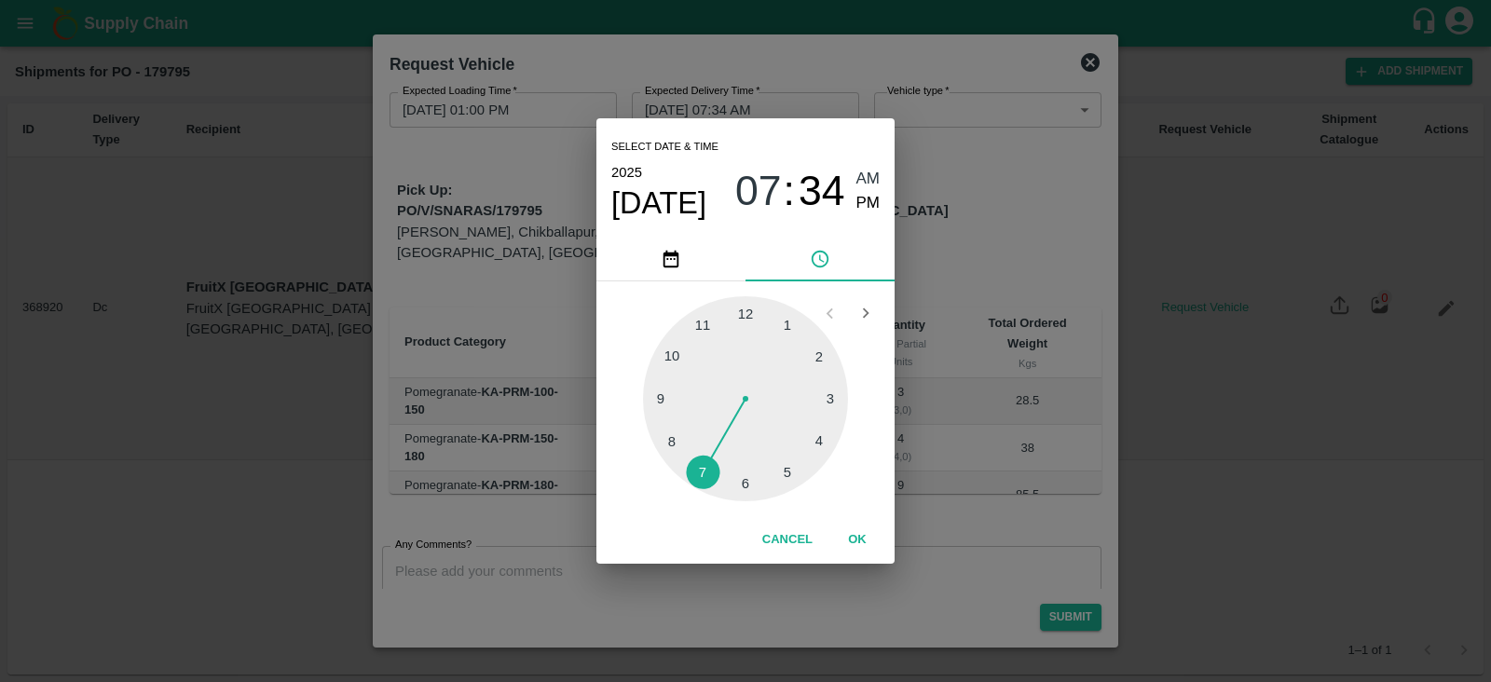
click at [816, 429] on div at bounding box center [745, 398] width 205 height 205
type input "08/10/2025 04:34 AM"
click at [870, 179] on span "AM" at bounding box center [869, 179] width 24 height 25
click at [858, 552] on button "OK" at bounding box center [858, 540] width 60 height 33
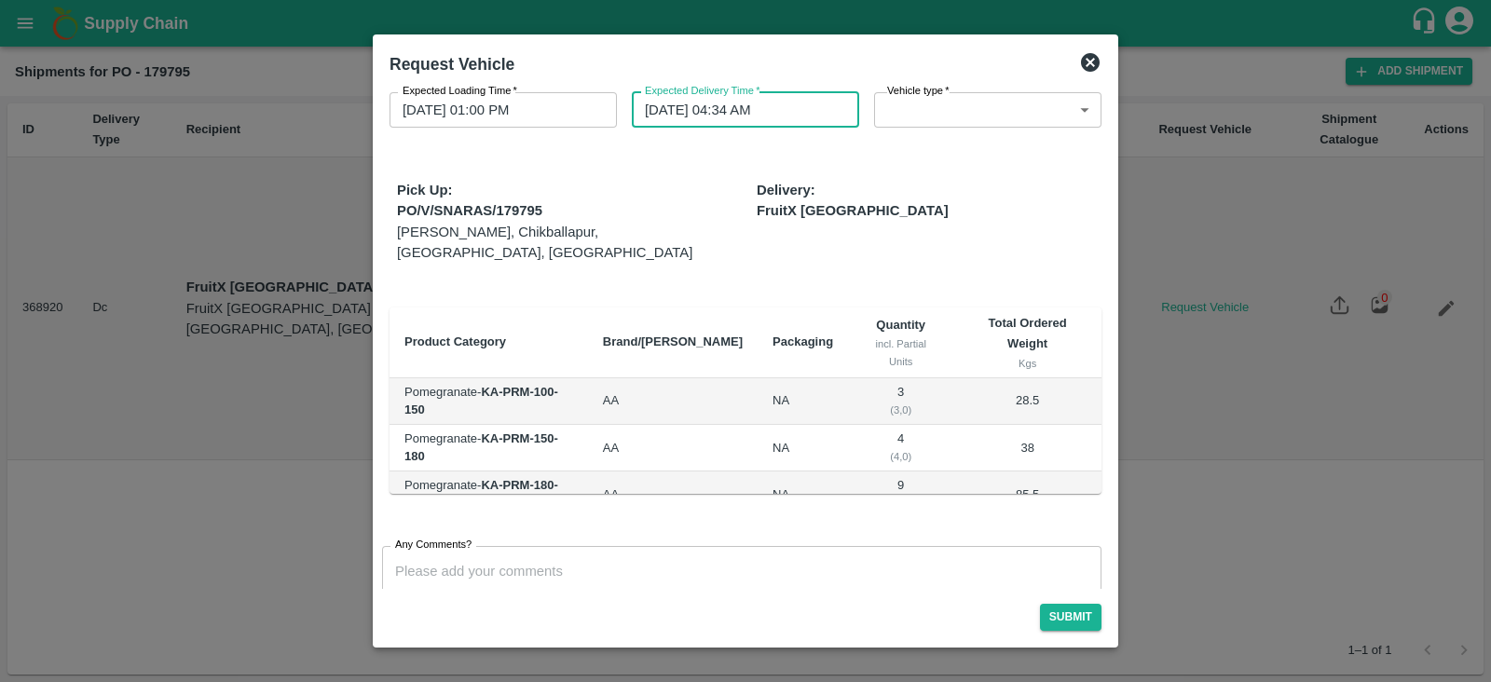
click at [918, 113] on body "Supply Chain Shipments for PO - 179795 Add Shipment ID Delivery Type Recipient …" at bounding box center [745, 341] width 1491 height 682
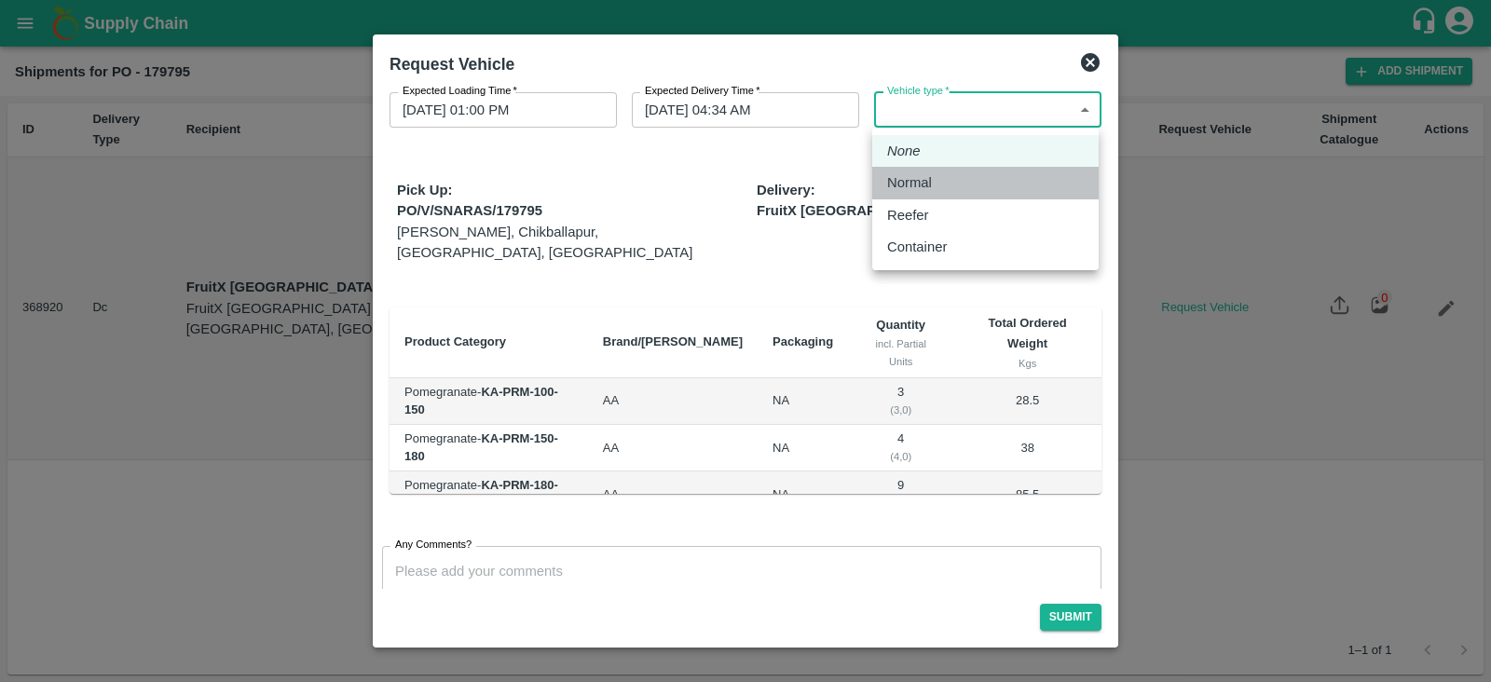
click at [928, 174] on p "Normal" at bounding box center [909, 182] width 45 height 21
type input "1"
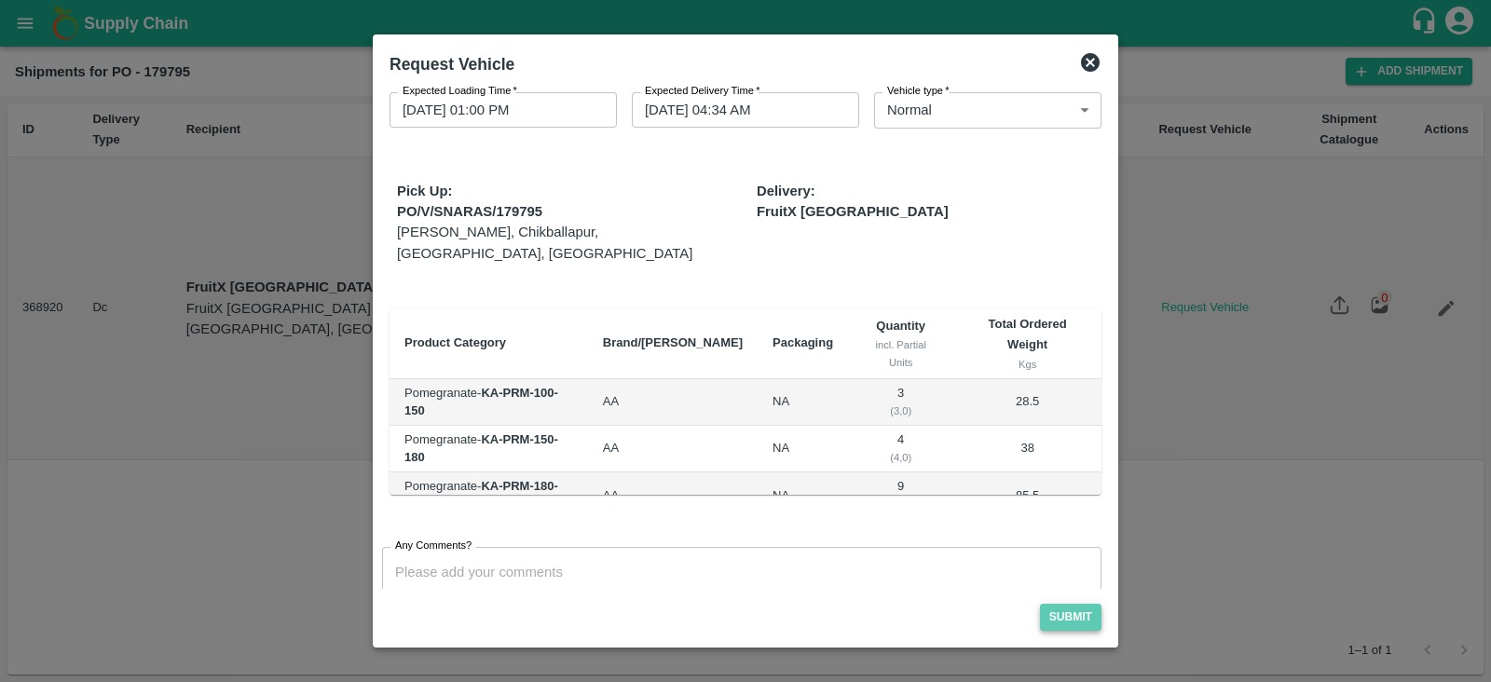
click at [1076, 618] on button "Submit" at bounding box center [1071, 617] width 62 height 27
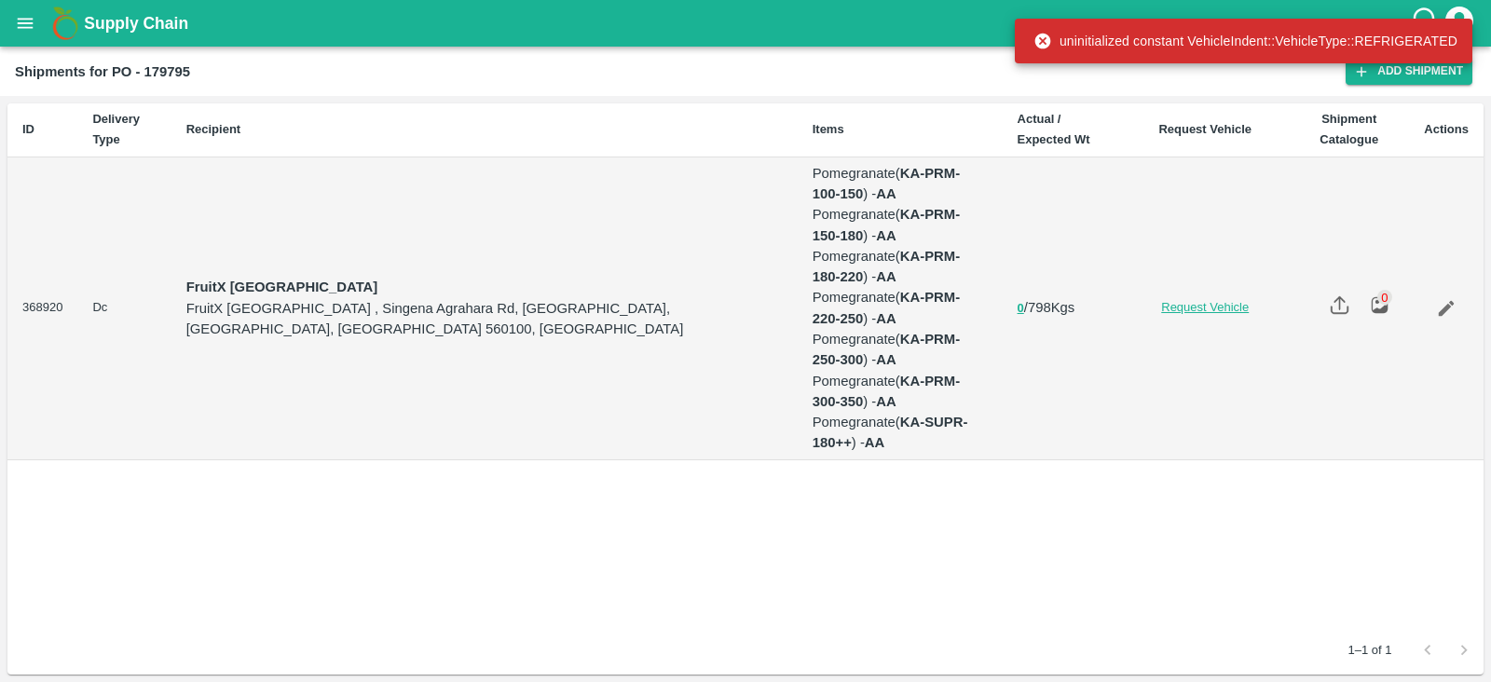
click at [1189, 309] on link "Request Vehicle" at bounding box center [1205, 308] width 138 height 18
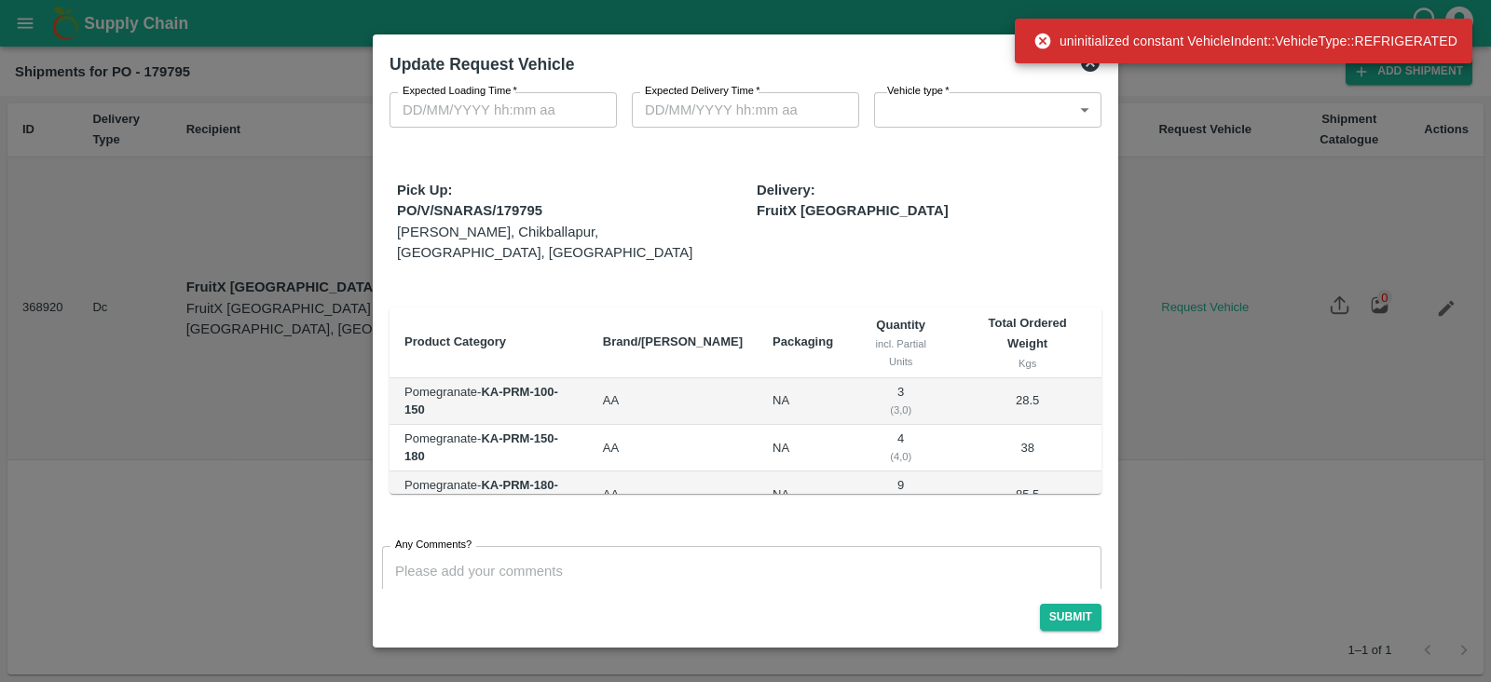
type input "1"
type input "07/10/2025 01:00 PM"
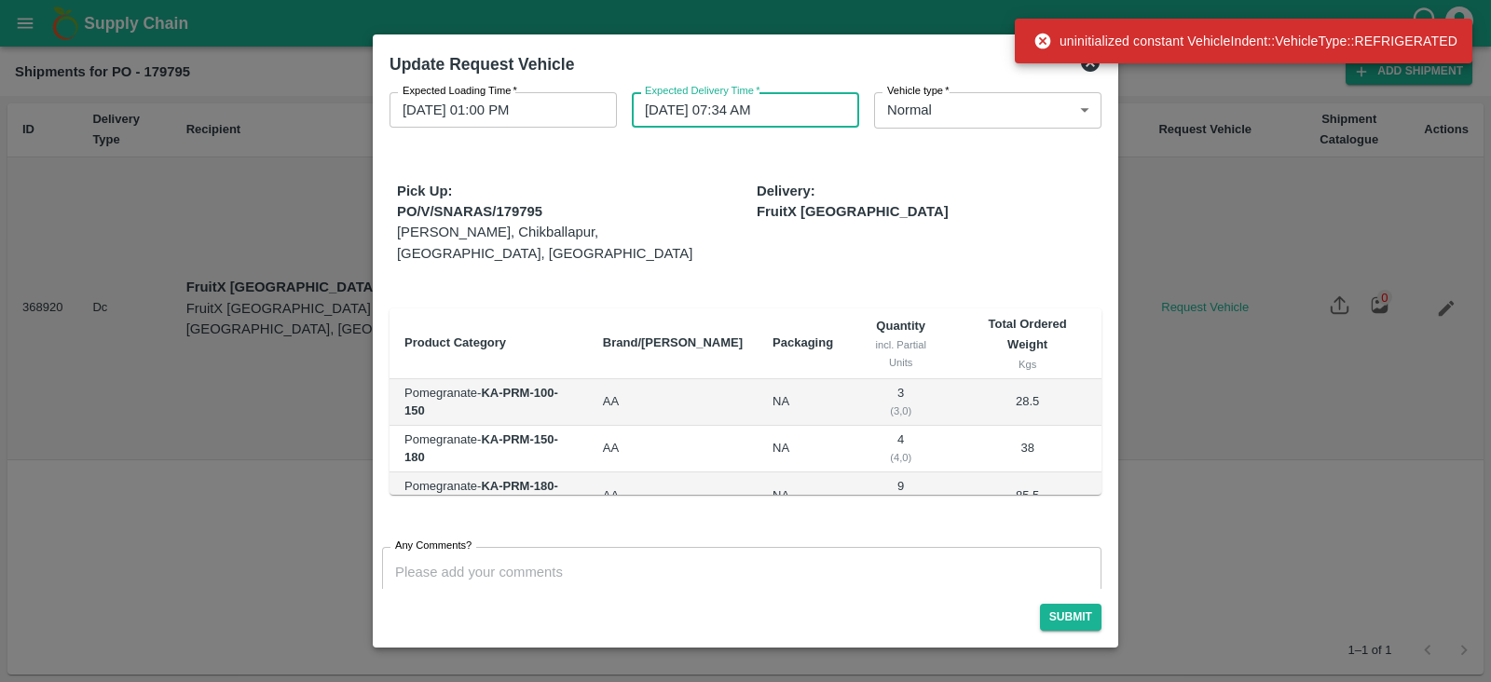
click at [696, 105] on input "10/10/2025 07:34 AM" at bounding box center [739, 109] width 214 height 35
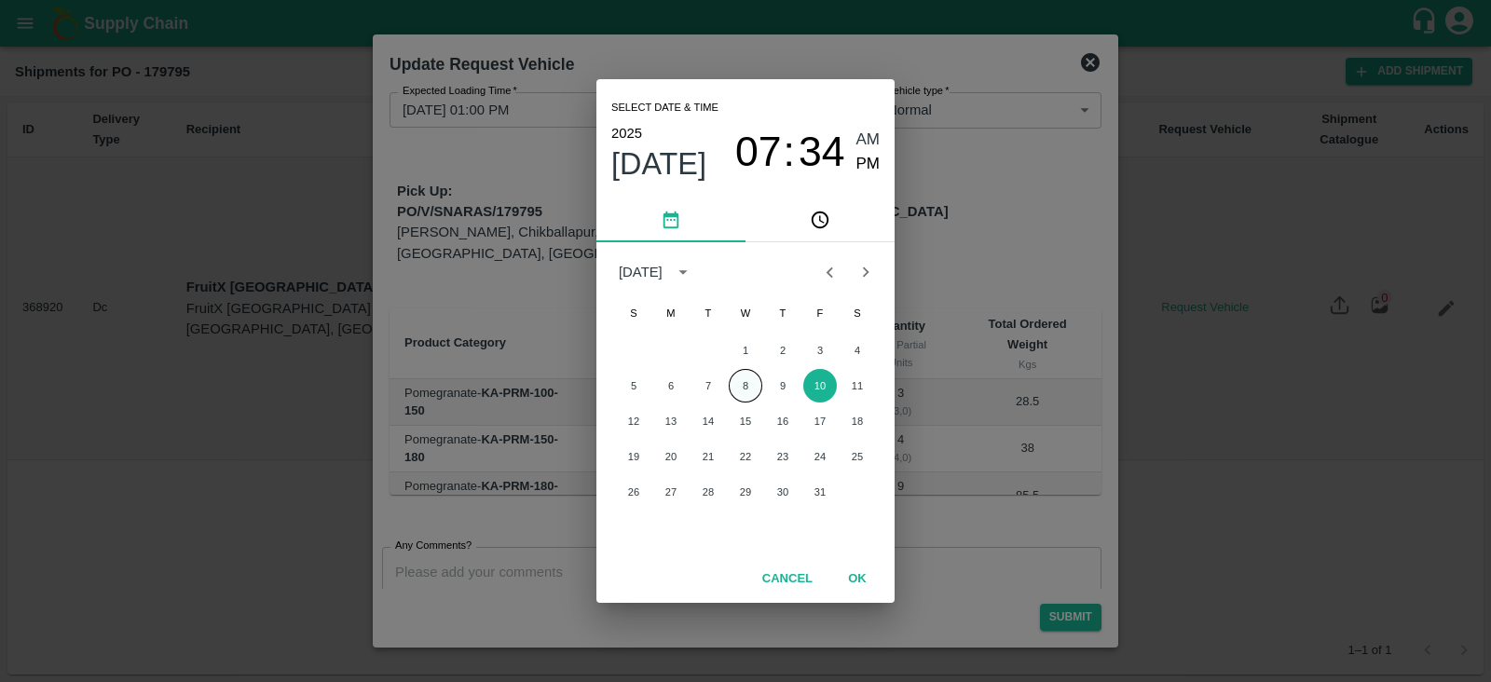
click at [752, 387] on button "8" at bounding box center [746, 386] width 34 height 34
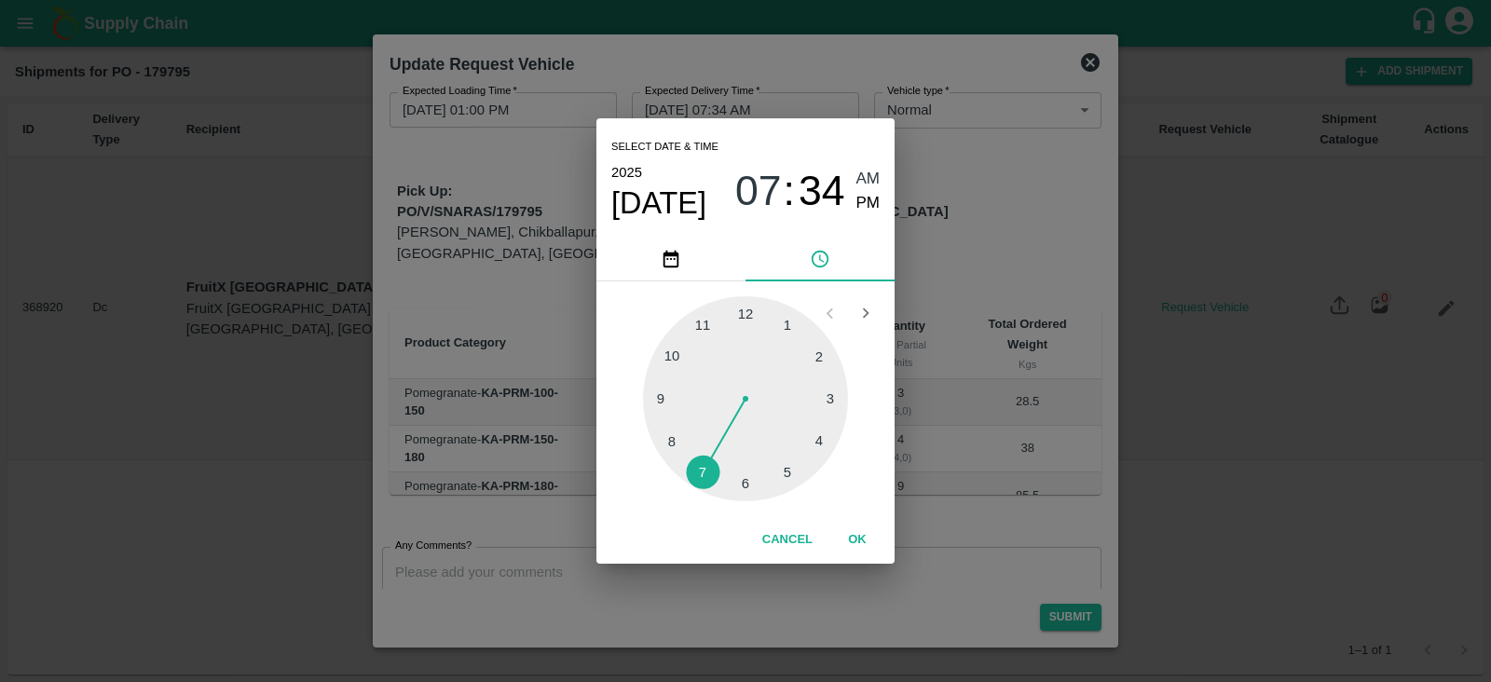
click at [821, 444] on div at bounding box center [745, 398] width 205 height 205
type input "08/10/2025 04:34 AM"
click at [869, 177] on span "AM" at bounding box center [869, 179] width 24 height 25
click at [868, 538] on button "OK" at bounding box center [858, 540] width 60 height 33
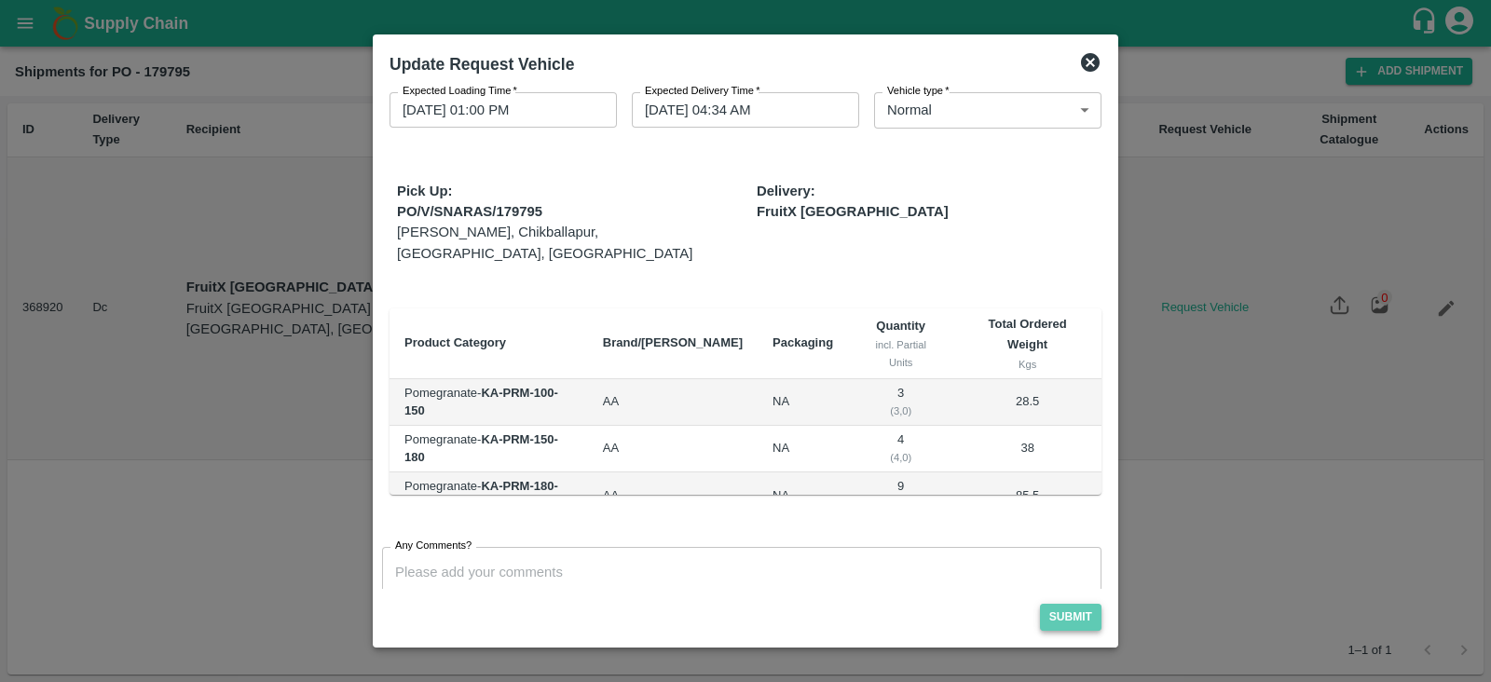
click at [1083, 622] on button "Submit" at bounding box center [1071, 617] width 62 height 27
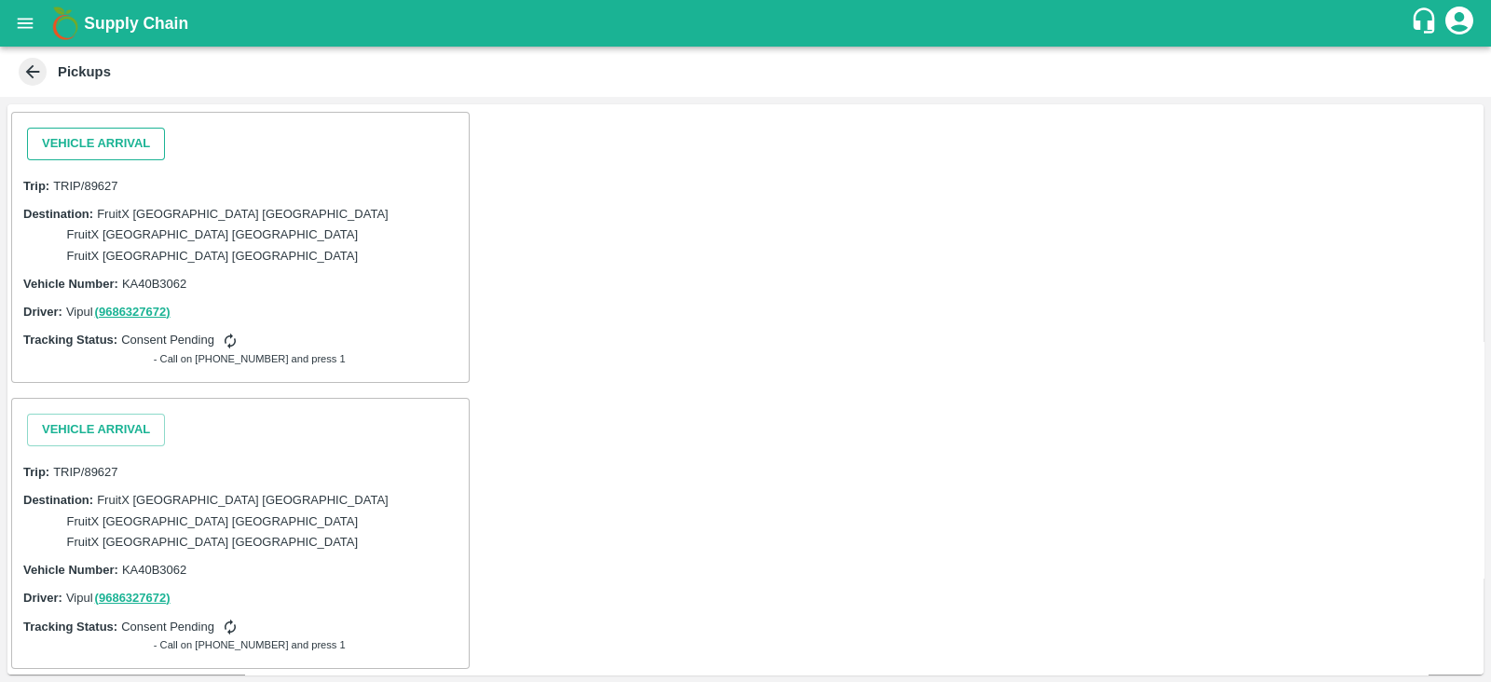
click at [147, 131] on button "Vehicle Arrival" at bounding box center [96, 144] width 138 height 33
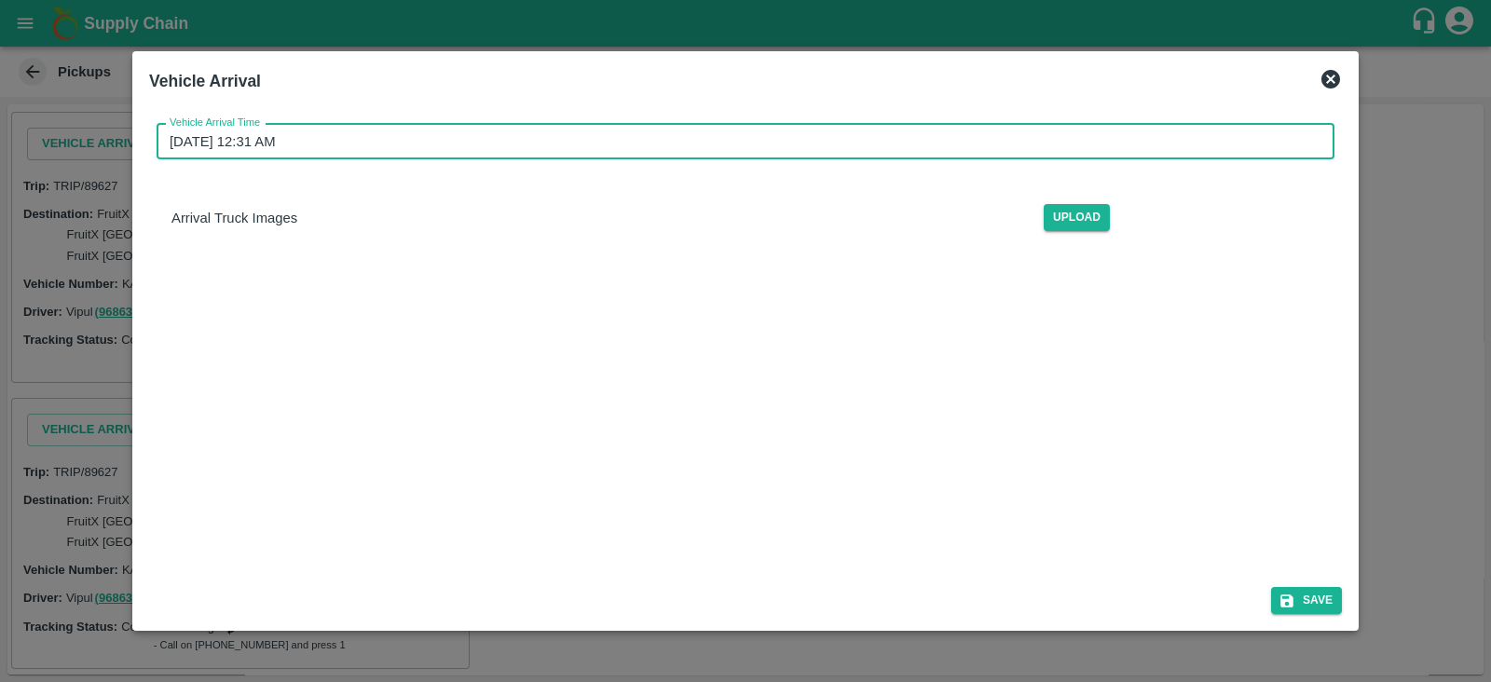
click at [228, 154] on input "[DATE] 12:31 AM" at bounding box center [739, 141] width 1165 height 35
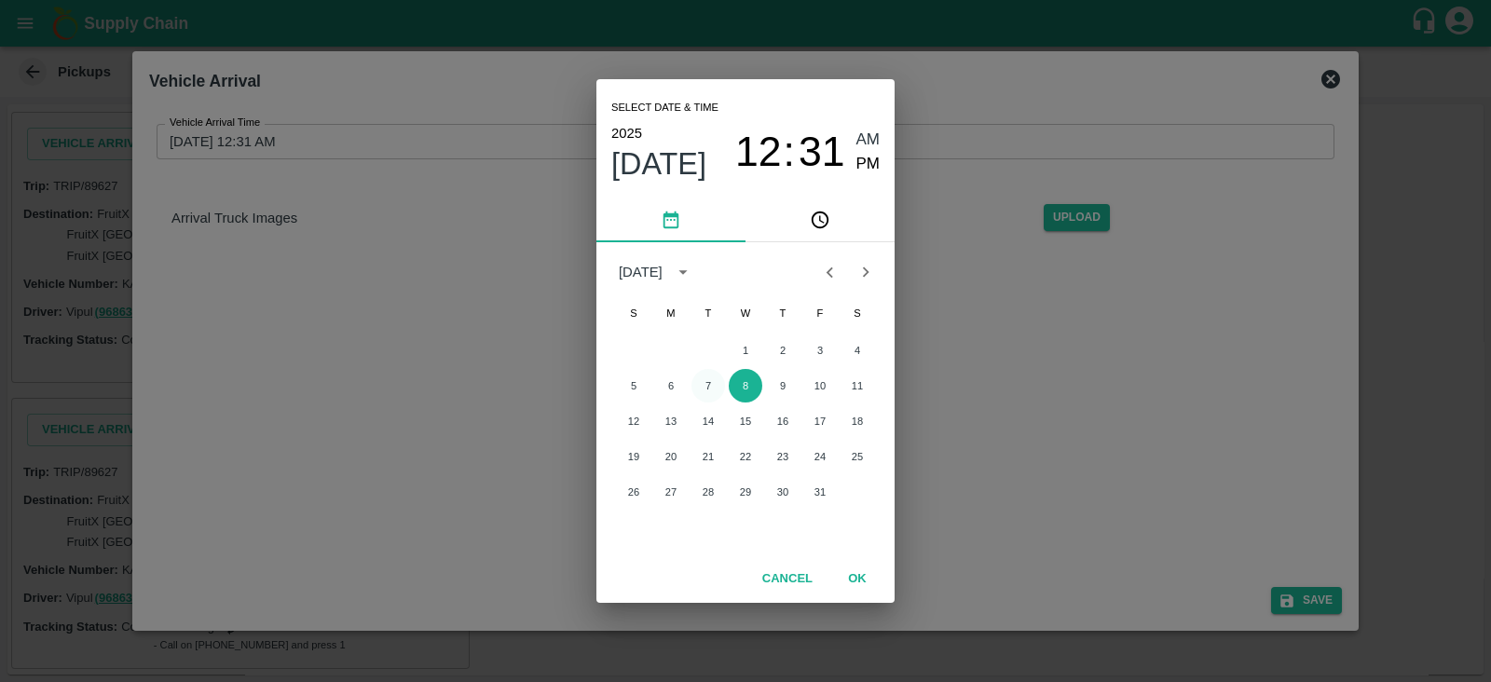
click at [708, 392] on button "7" at bounding box center [709, 386] width 34 height 34
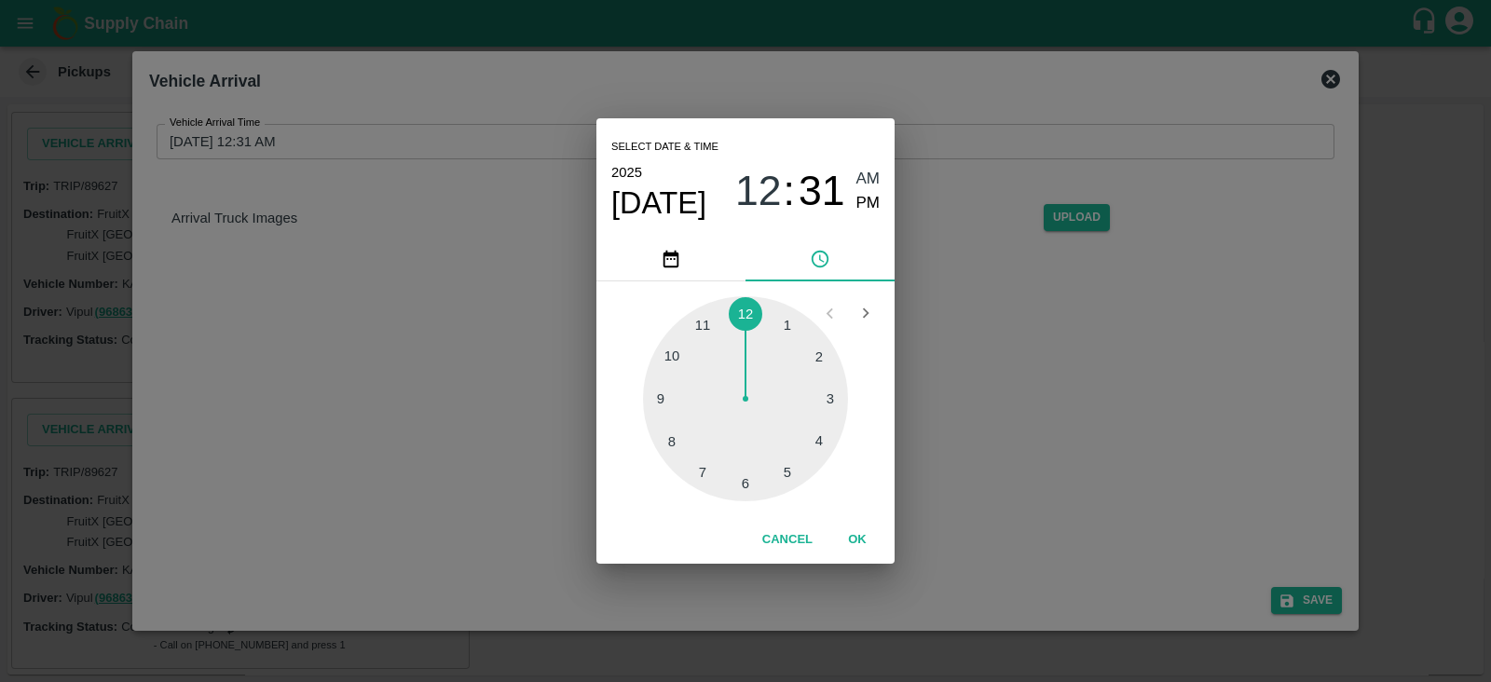
click at [790, 323] on div at bounding box center [745, 398] width 205 height 205
click at [870, 203] on span "PM" at bounding box center [869, 203] width 24 height 25
type input "[DATE] 01:31 PM"
click at [856, 526] on button "OK" at bounding box center [858, 540] width 60 height 33
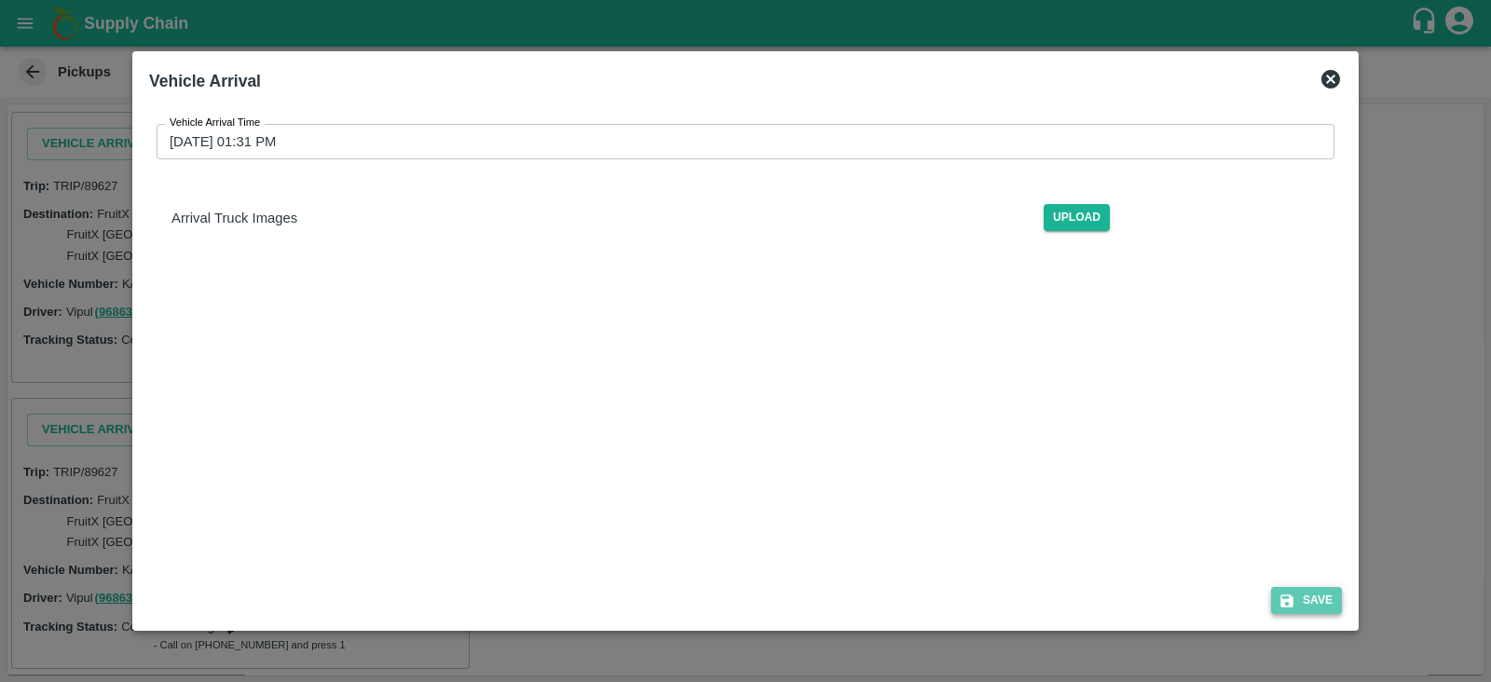
click at [1303, 592] on button "Save" at bounding box center [1307, 600] width 71 height 27
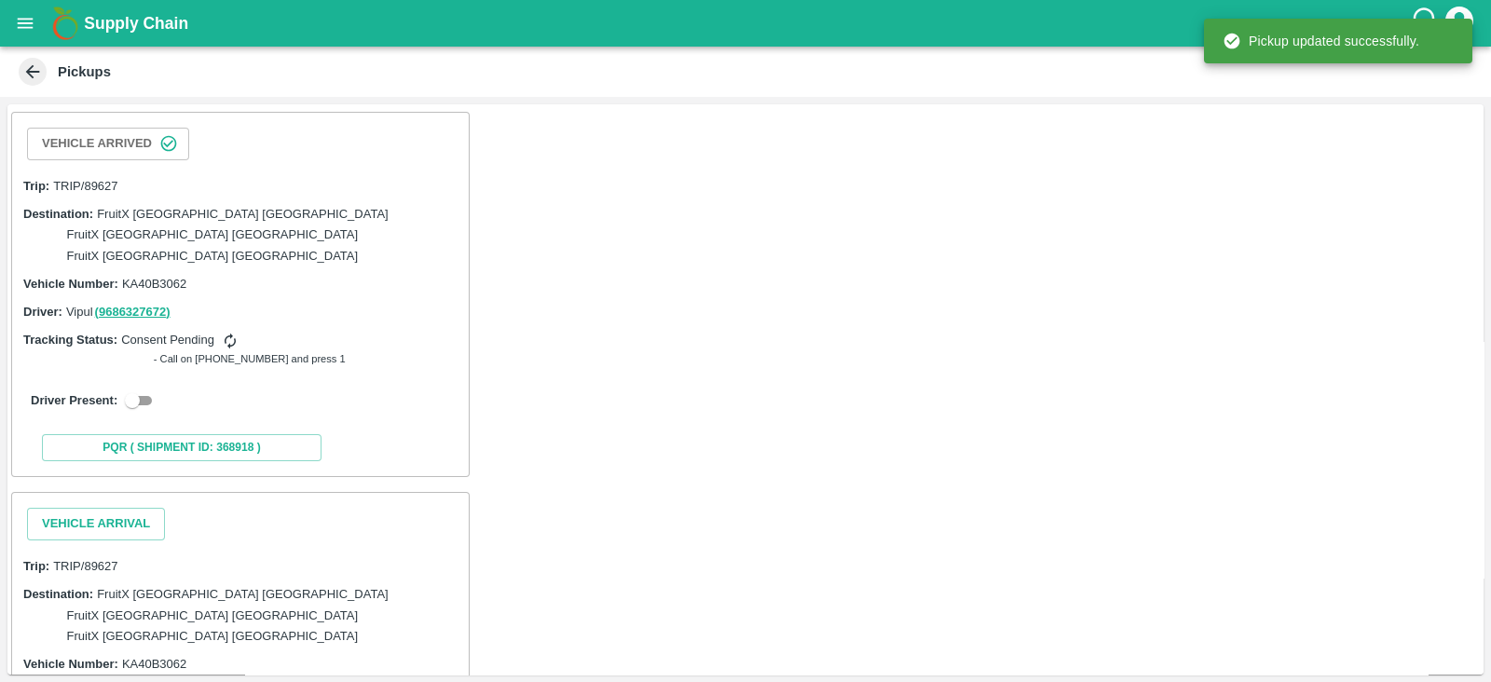
scroll to position [237, 0]
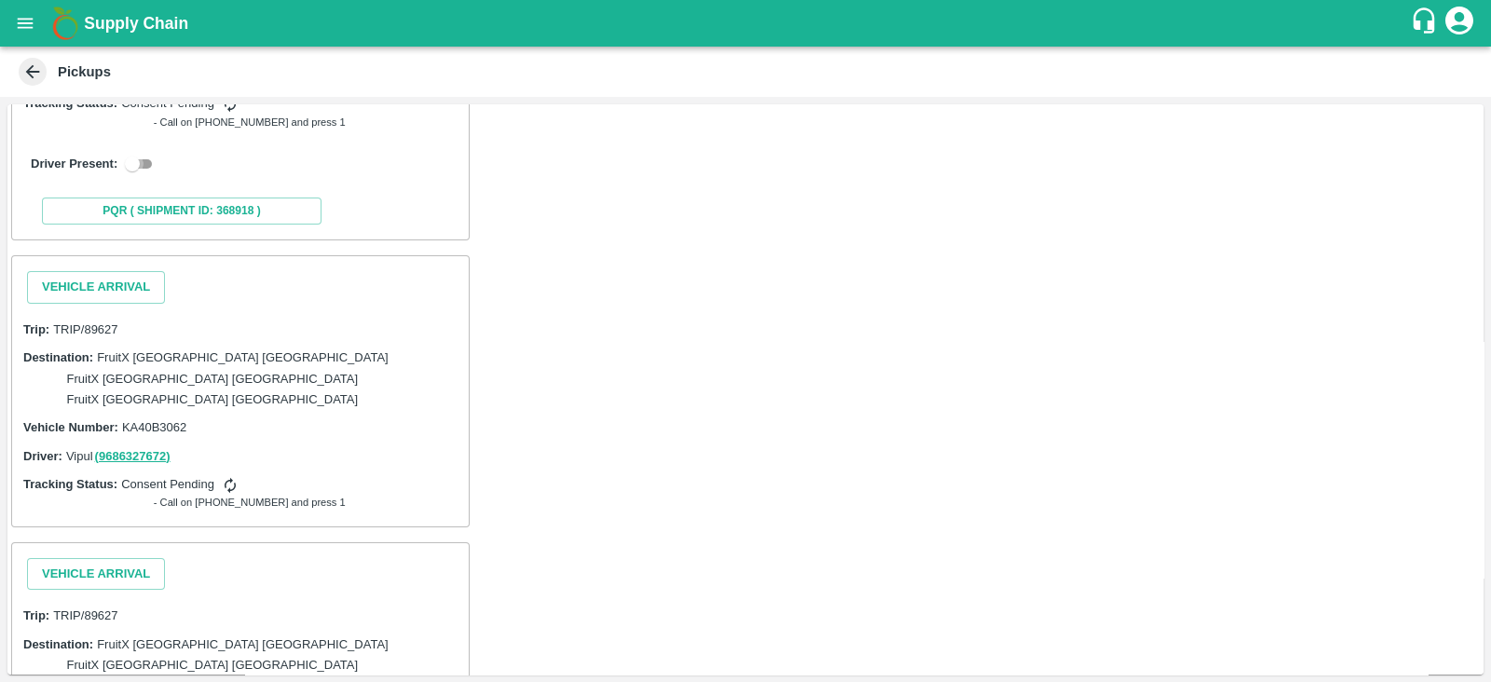
click at [141, 153] on input "checkbox" at bounding box center [132, 164] width 67 height 22
checkbox input "true"
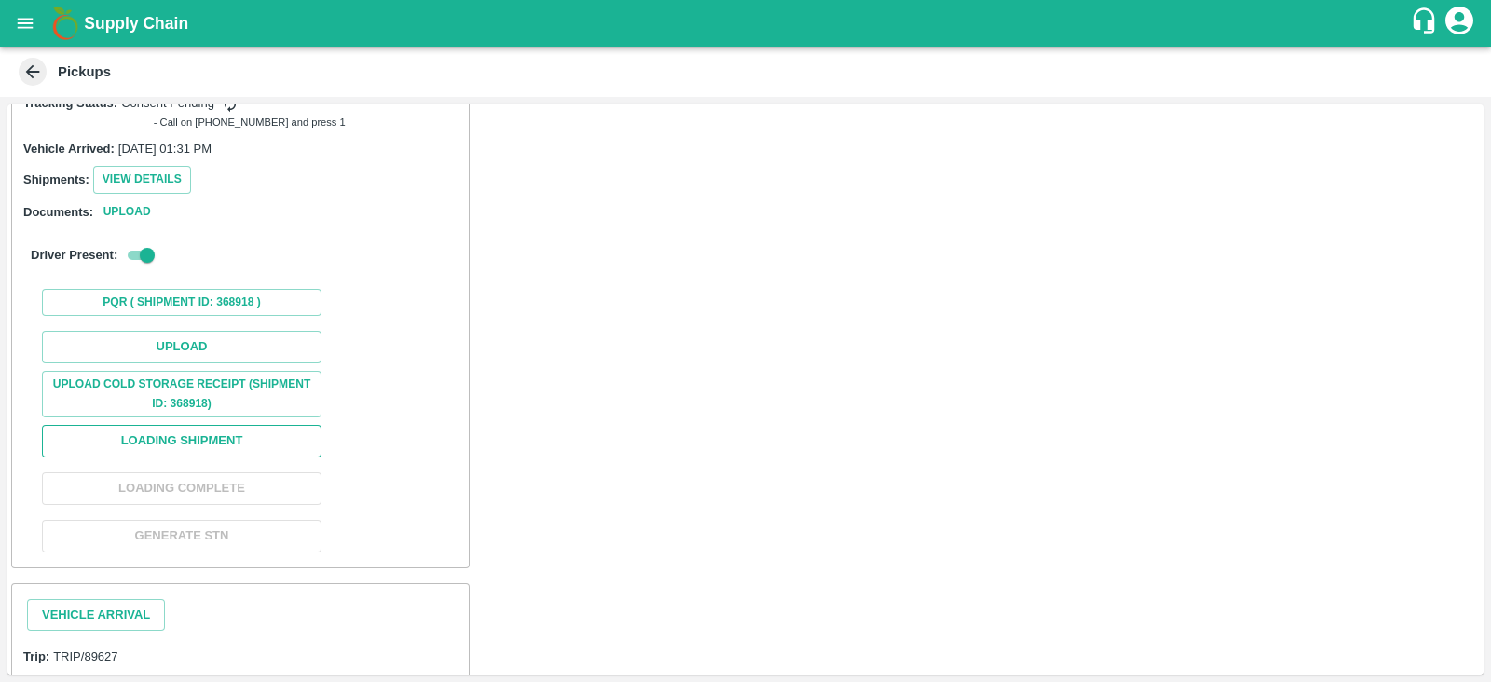
click at [264, 425] on button "Loading Shipment" at bounding box center [182, 441] width 280 height 33
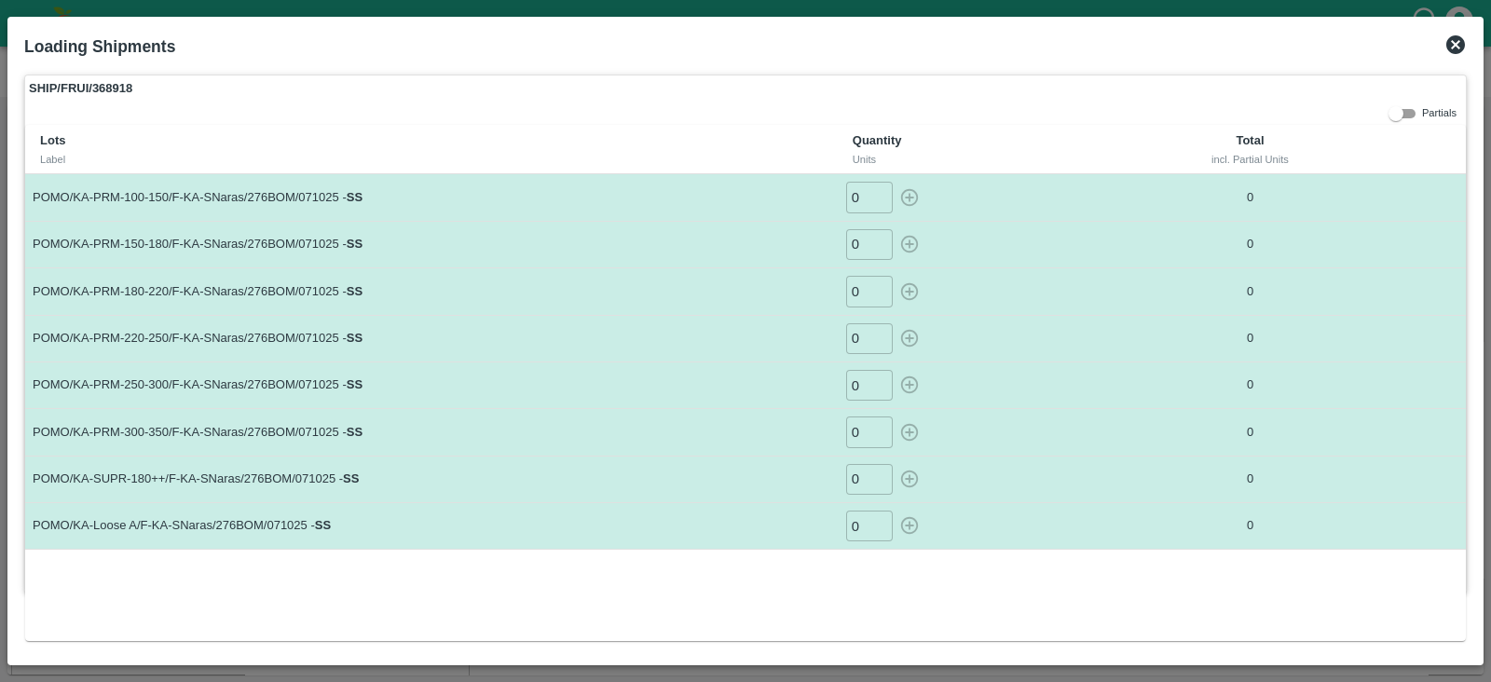
click at [1451, 53] on icon at bounding box center [1456, 44] width 19 height 19
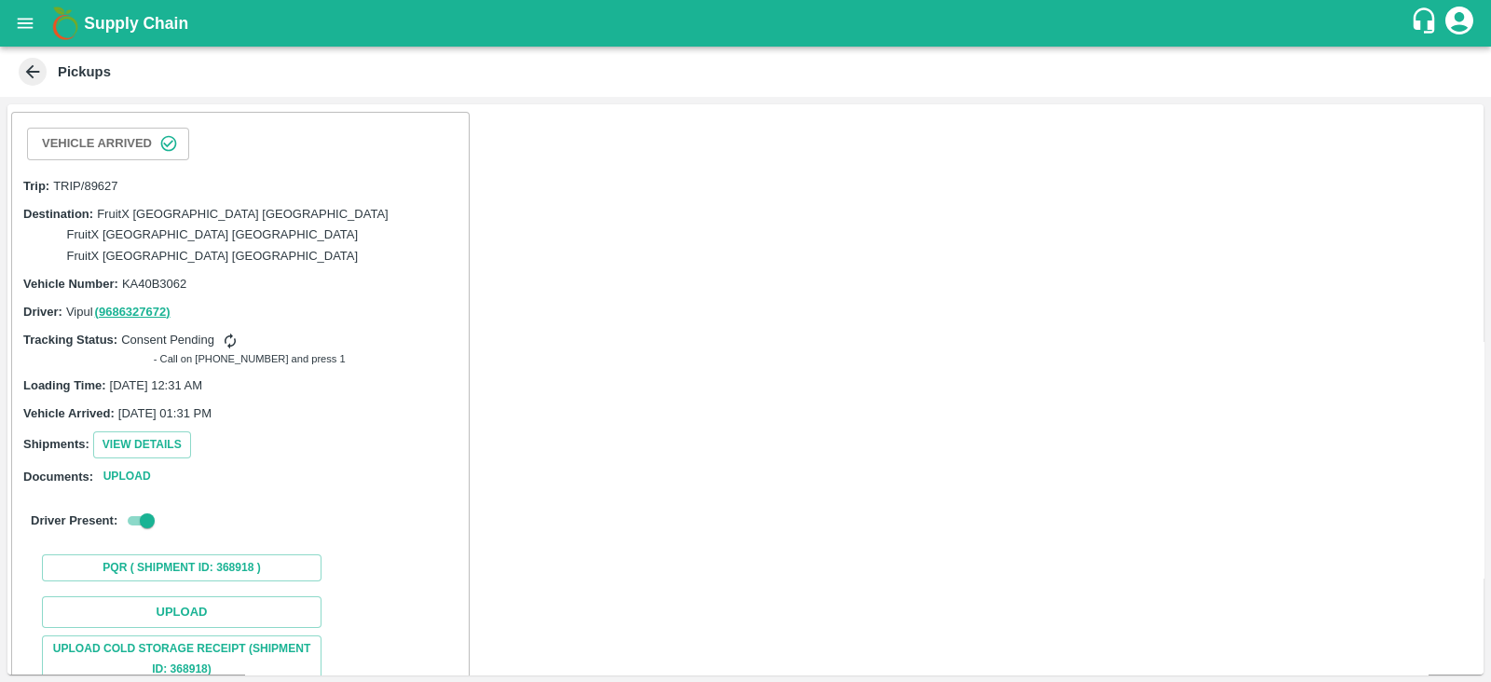
scroll to position [154, 0]
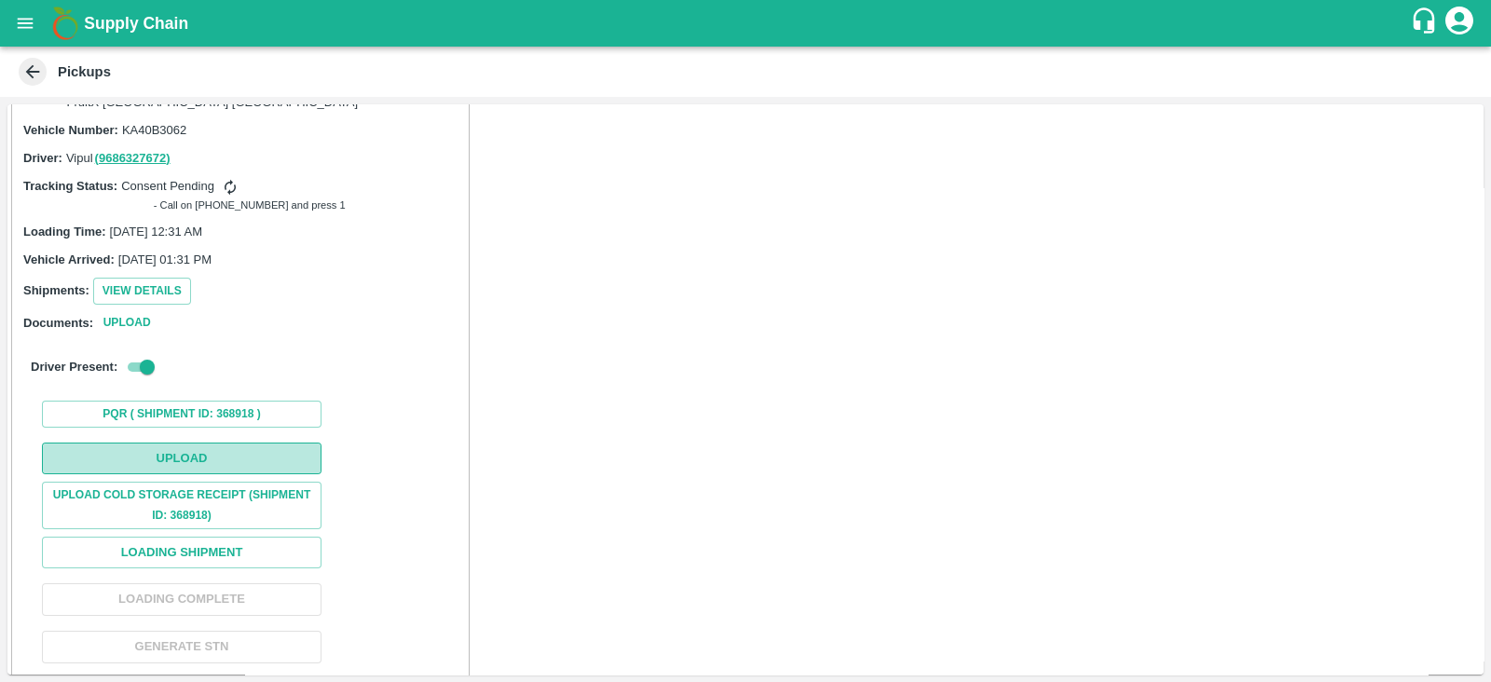
click at [252, 443] on button "Upload" at bounding box center [182, 459] width 280 height 33
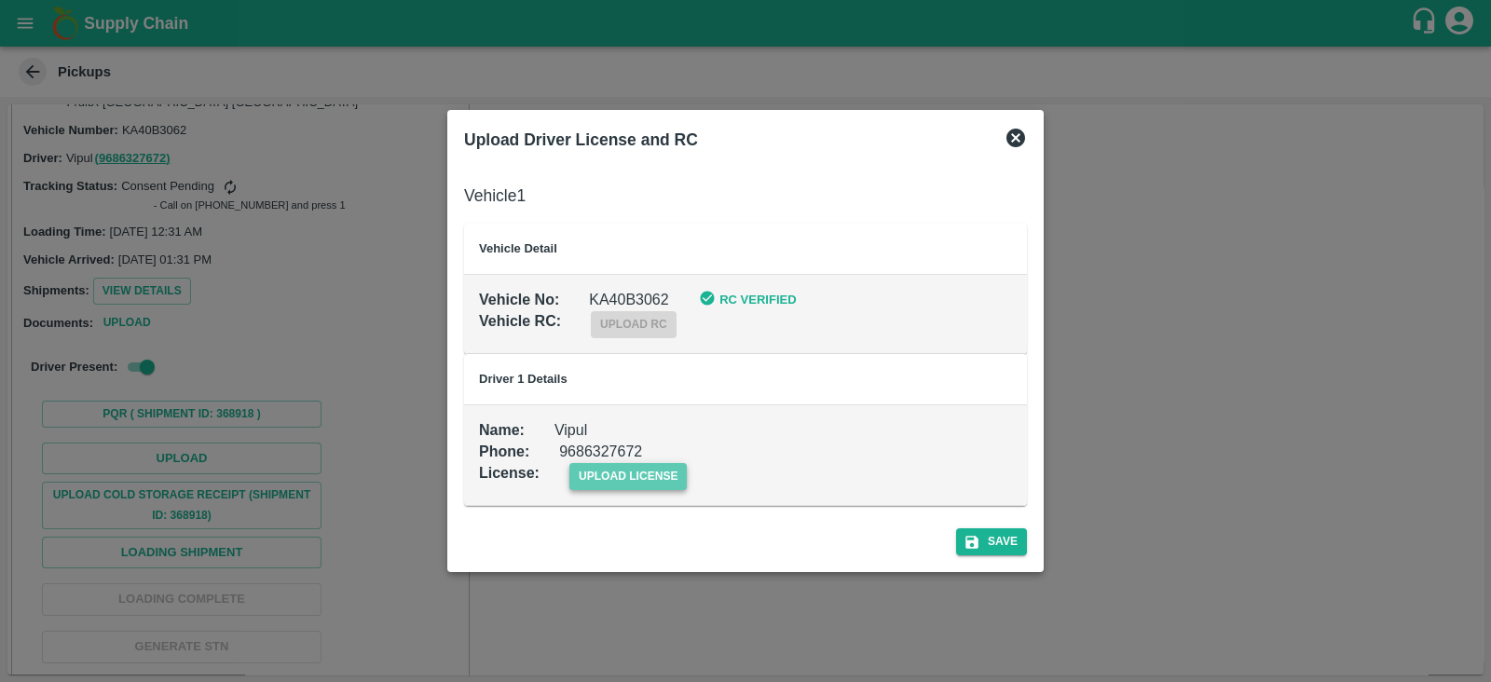
click at [621, 463] on span "upload license" at bounding box center [629, 476] width 118 height 27
click at [0, 0] on input "upload license" at bounding box center [0, 0] width 0 height 0
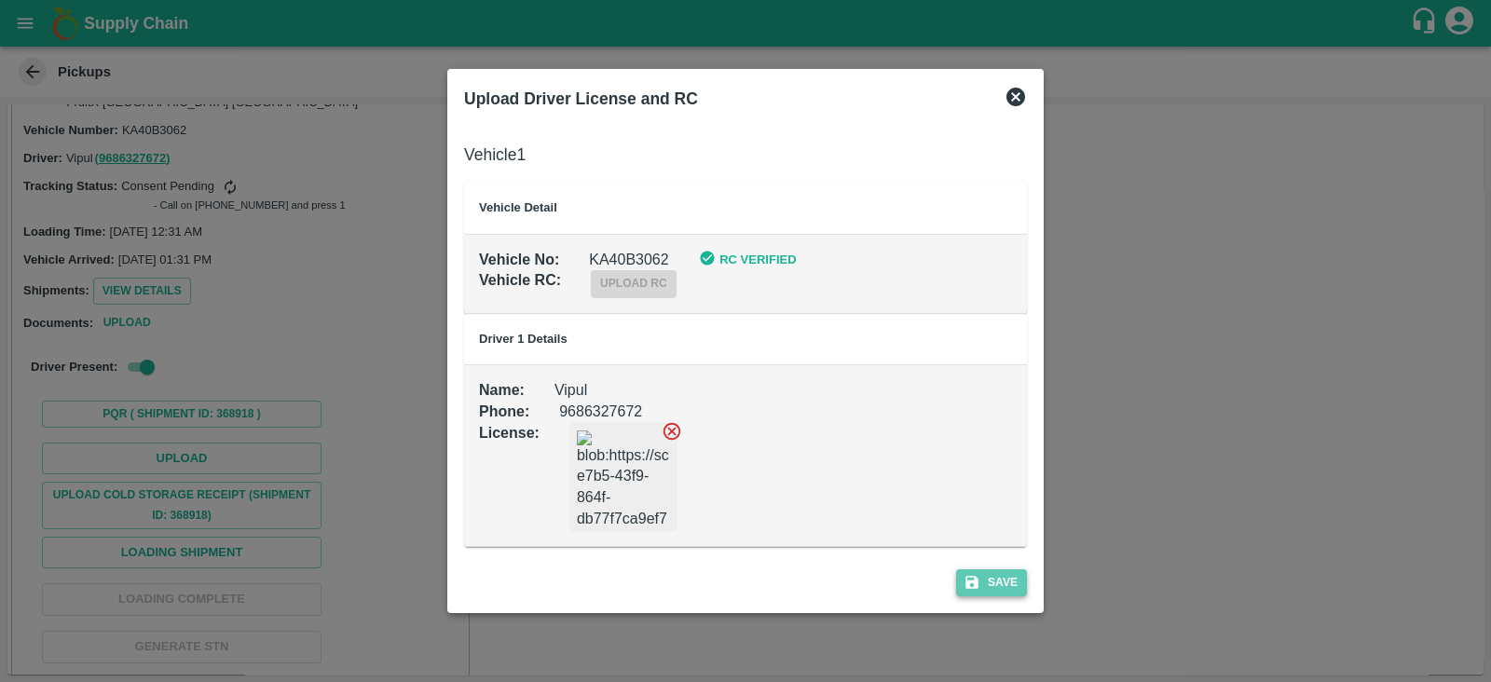
click at [984, 581] on button "Save" at bounding box center [991, 583] width 71 height 27
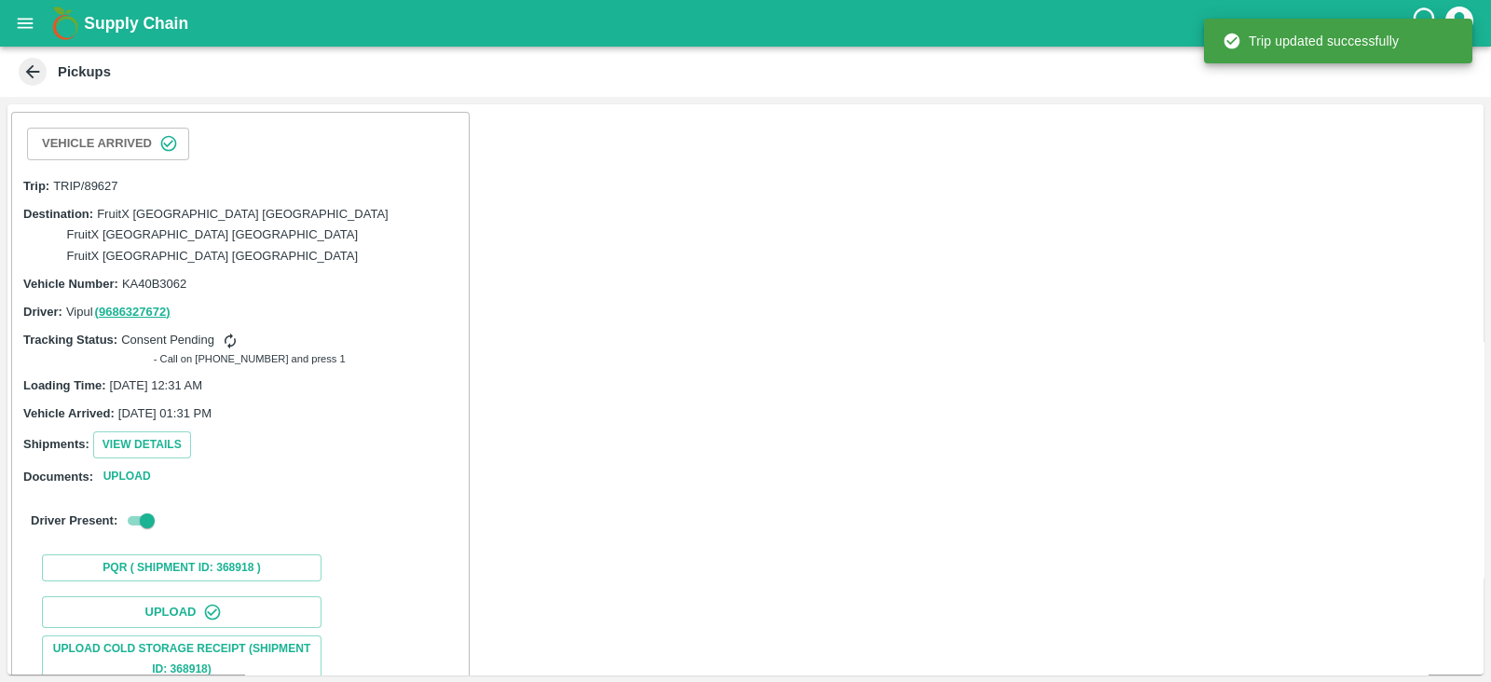
click at [800, 398] on div "Vehicle Arrived Trip: TRIP/89627 Destination: FruitX [GEOGRAPHIC_DATA] [GEOGRAP…" at bounding box center [745, 389] width 1477 height 570
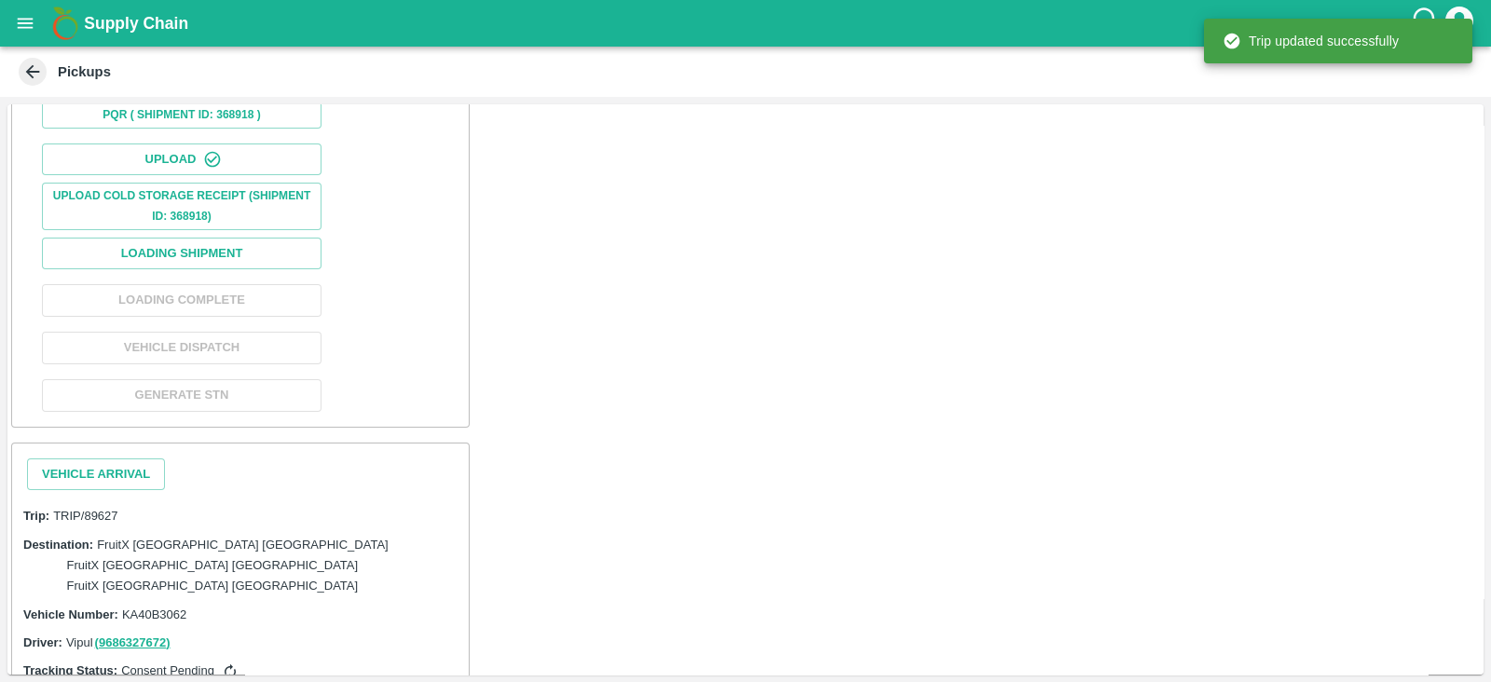
scroll to position [463, 0]
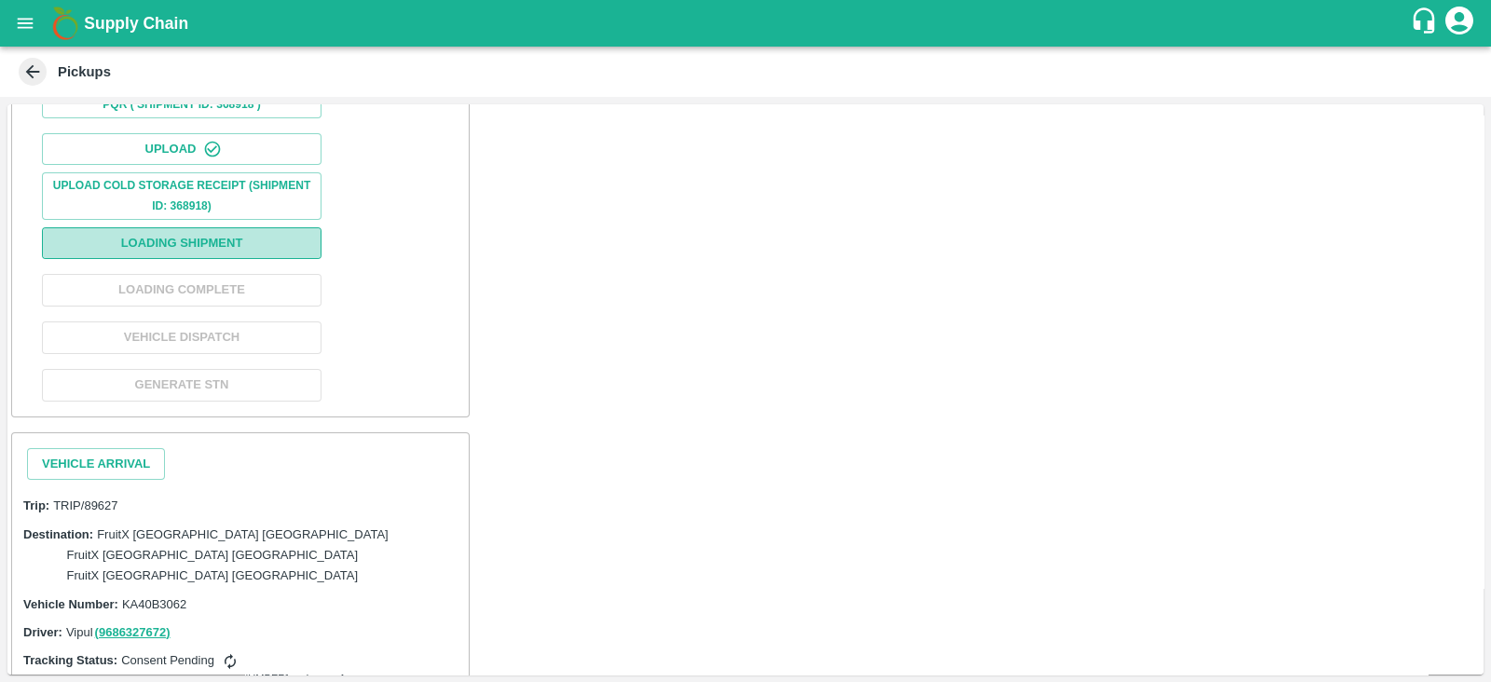
click at [265, 229] on button "Loading Shipment" at bounding box center [182, 243] width 280 height 33
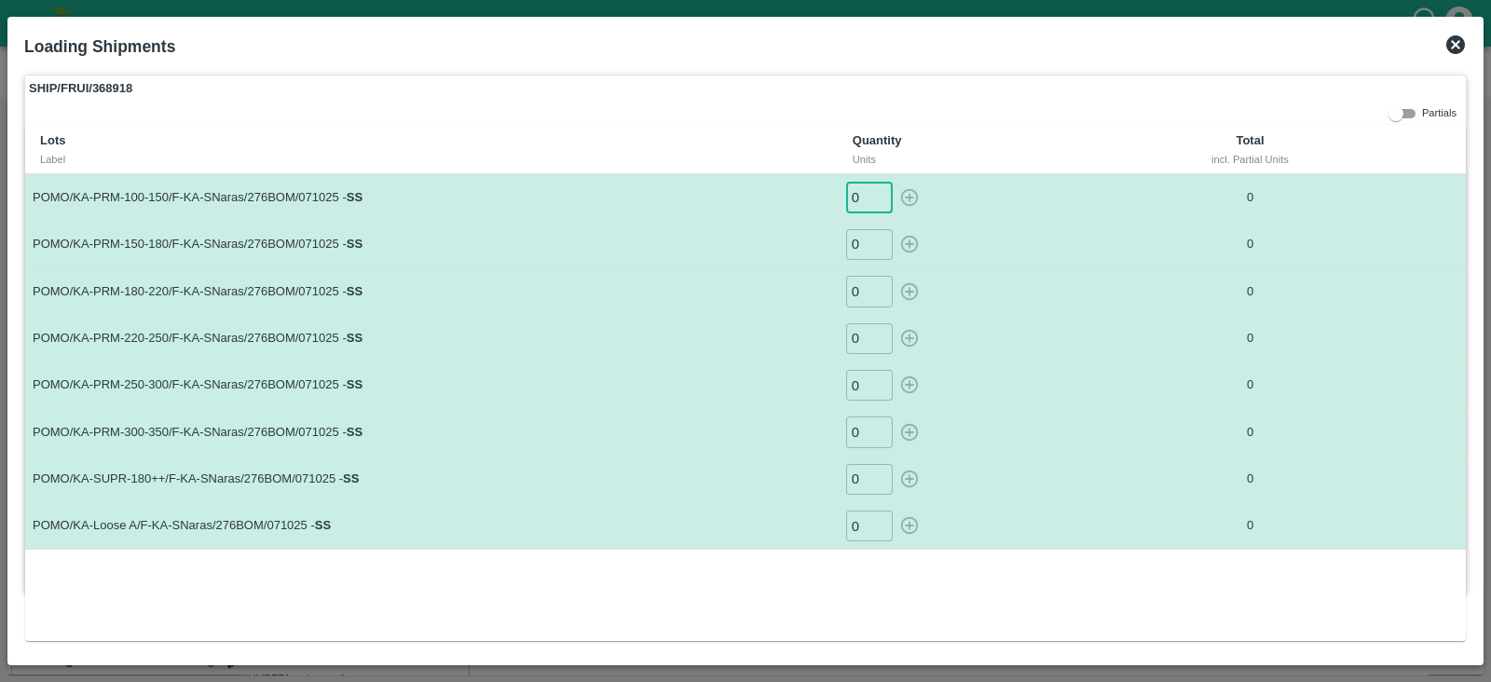
click at [865, 185] on input "0" at bounding box center [869, 197] width 47 height 31
type input "034"
type input "50"
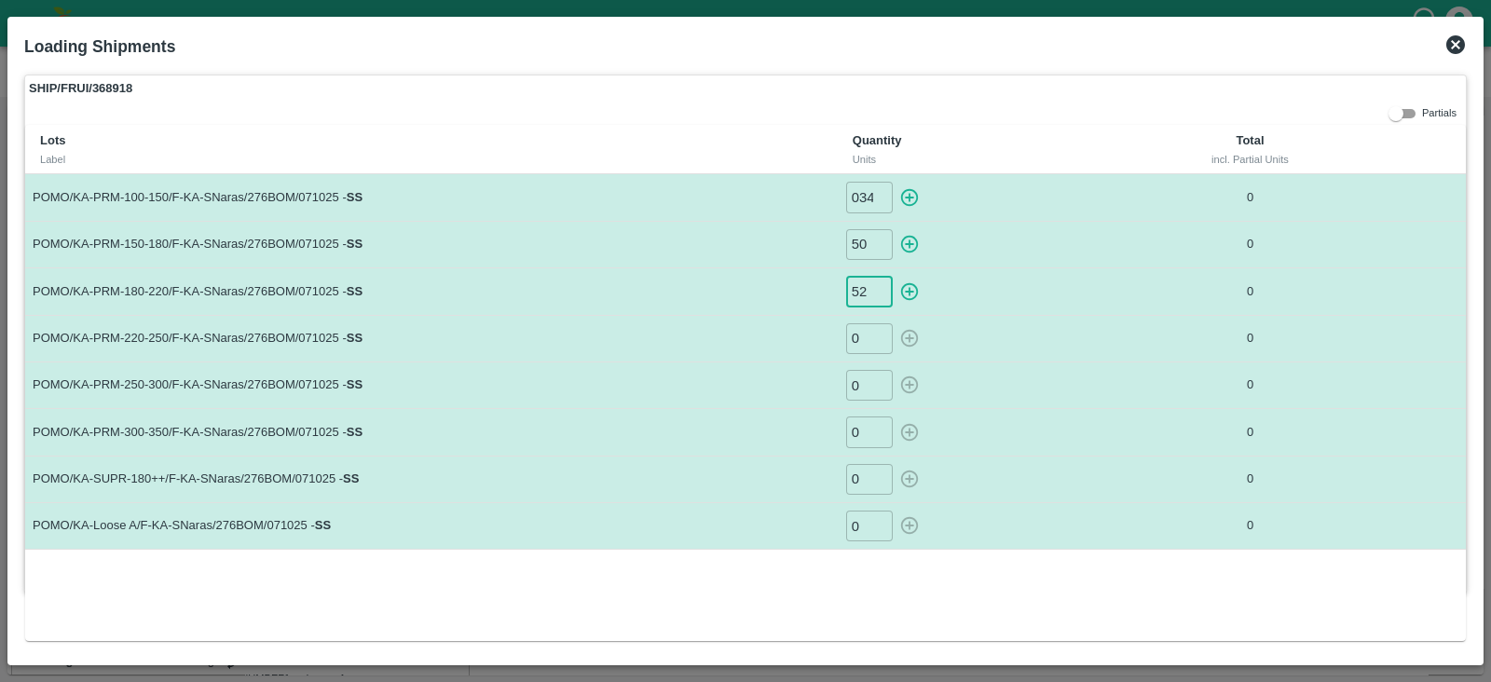
type input "52"
type input "42"
type input "29"
type input "25"
type input "94"
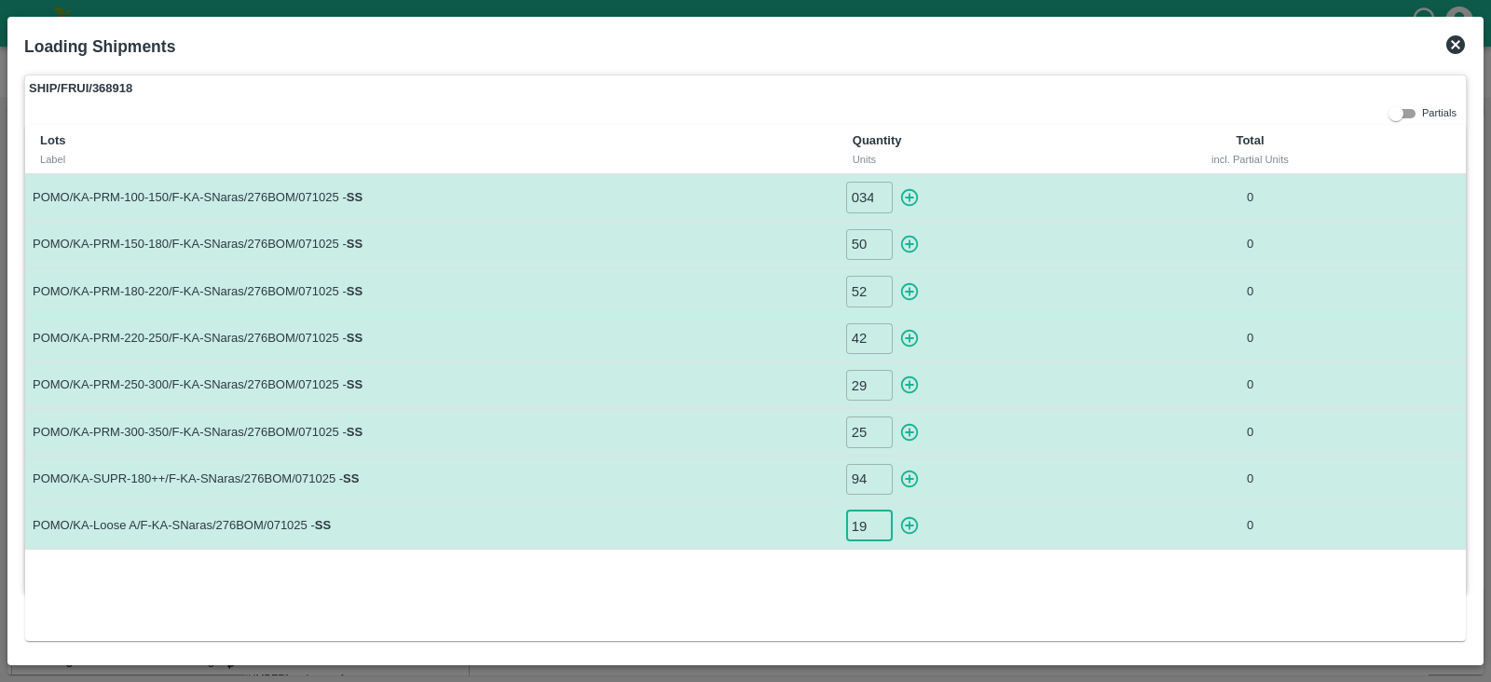
type input "19"
click at [908, 201] on icon "button" at bounding box center [910, 197] width 21 height 21
type input "0"
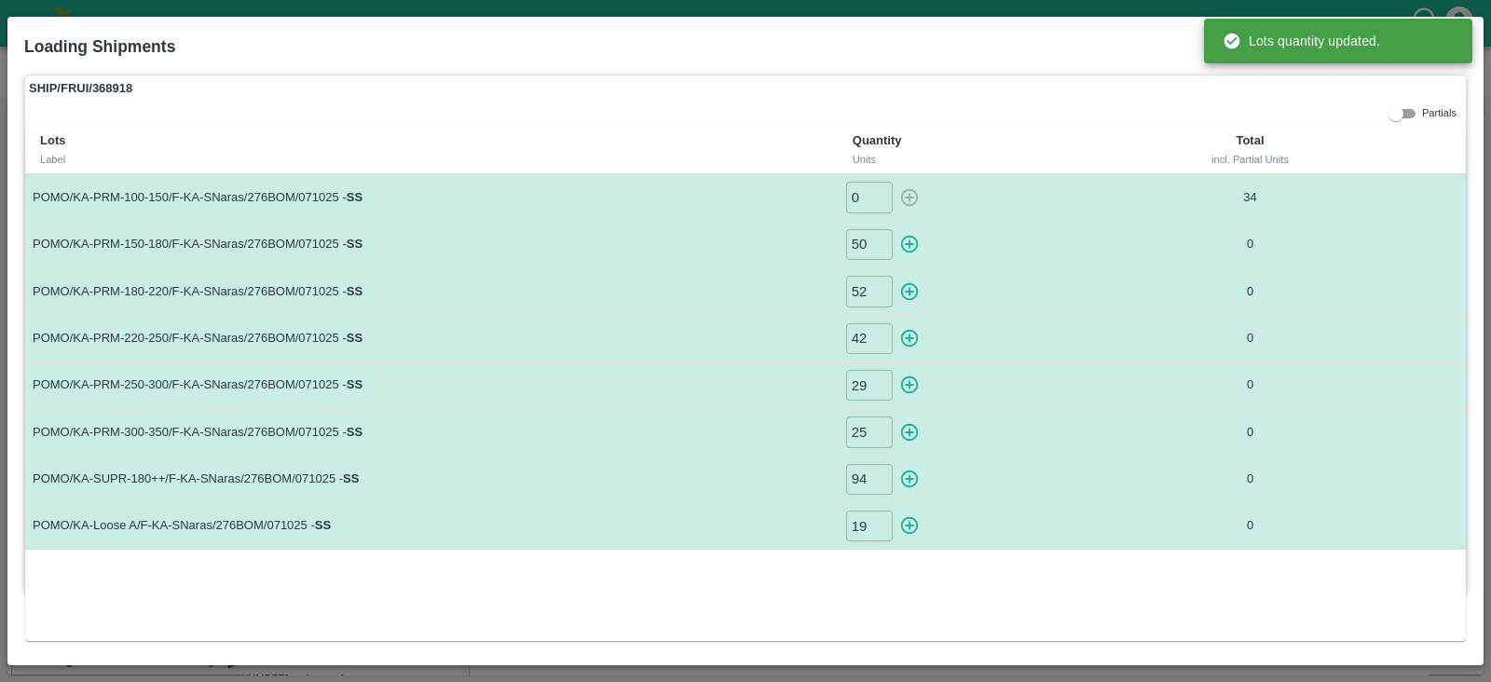
click at [915, 238] on icon "button" at bounding box center [910, 245] width 18 height 18
type input "0"
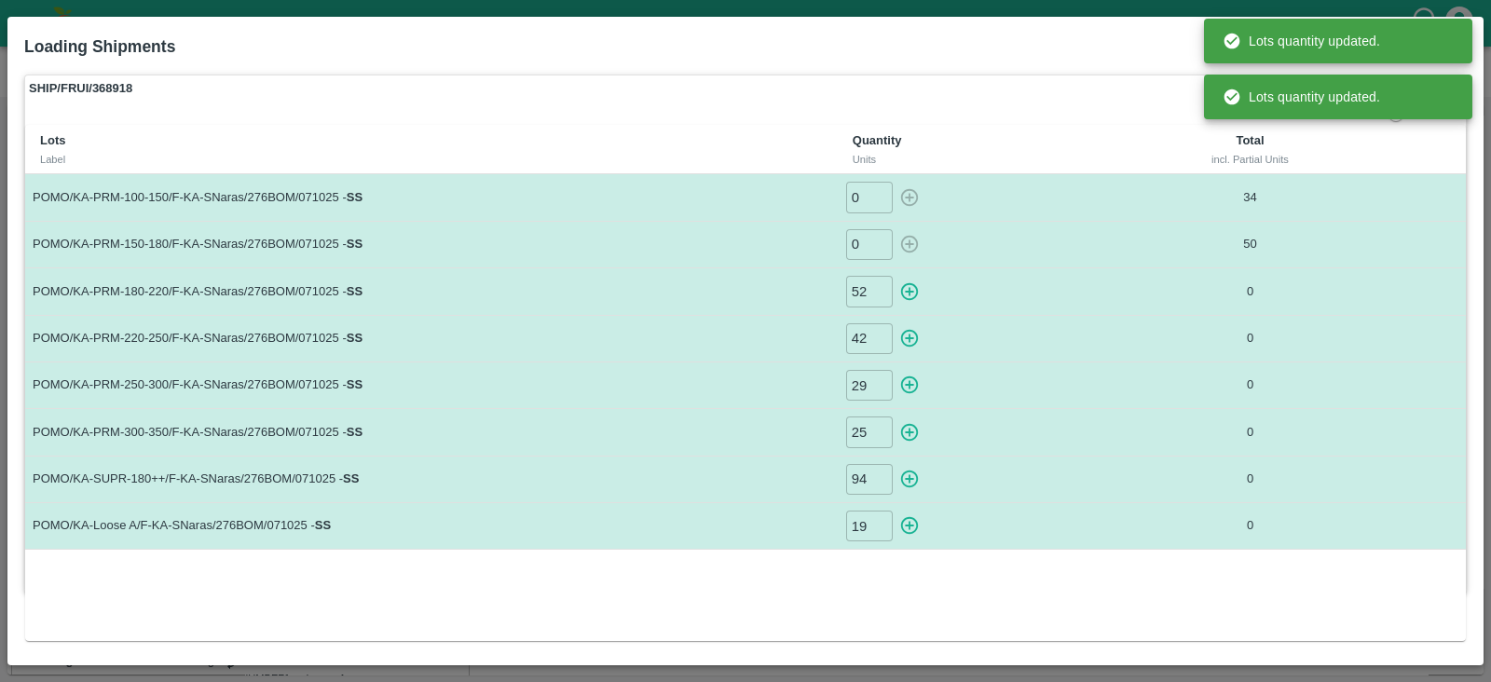
click at [914, 288] on icon "button" at bounding box center [910, 292] width 21 height 21
type input "0"
click at [915, 334] on icon "button" at bounding box center [910, 338] width 21 height 21
type input "0"
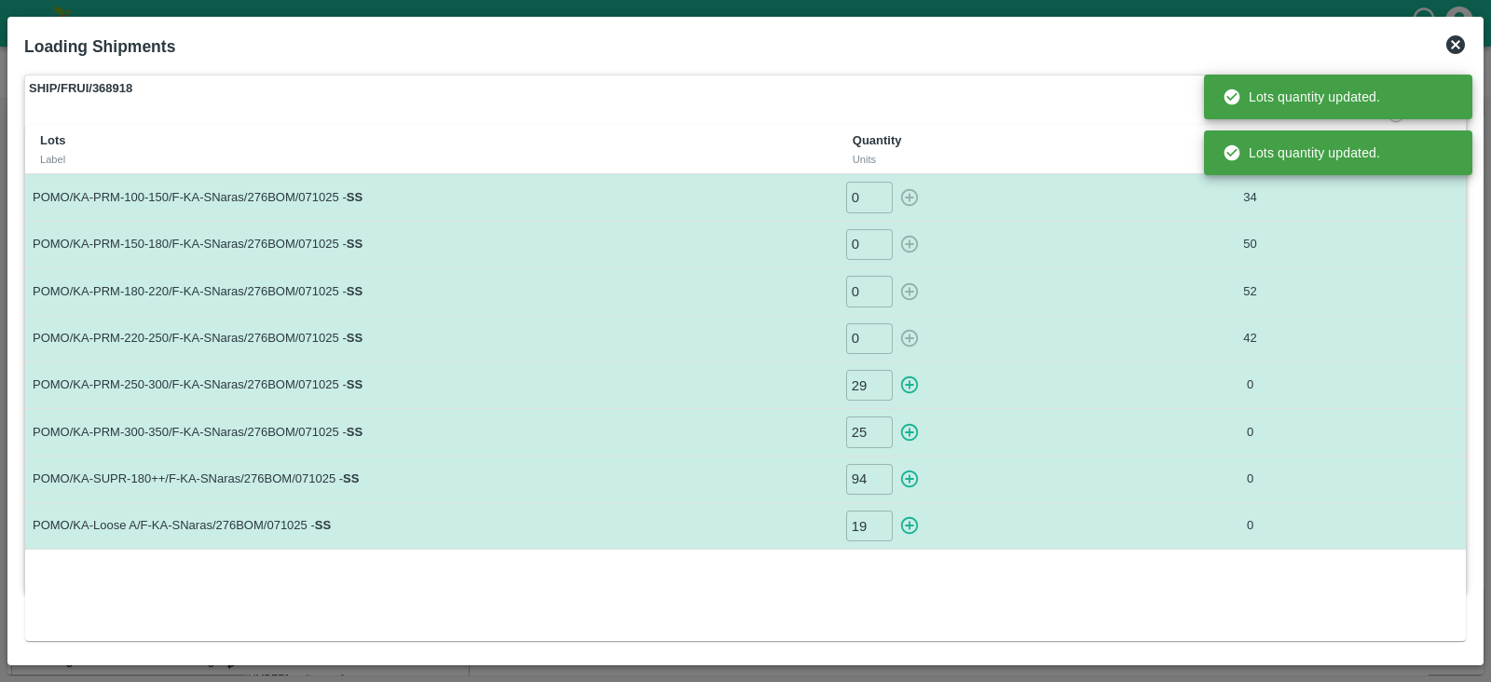
click at [914, 380] on icon "button" at bounding box center [910, 385] width 21 height 21
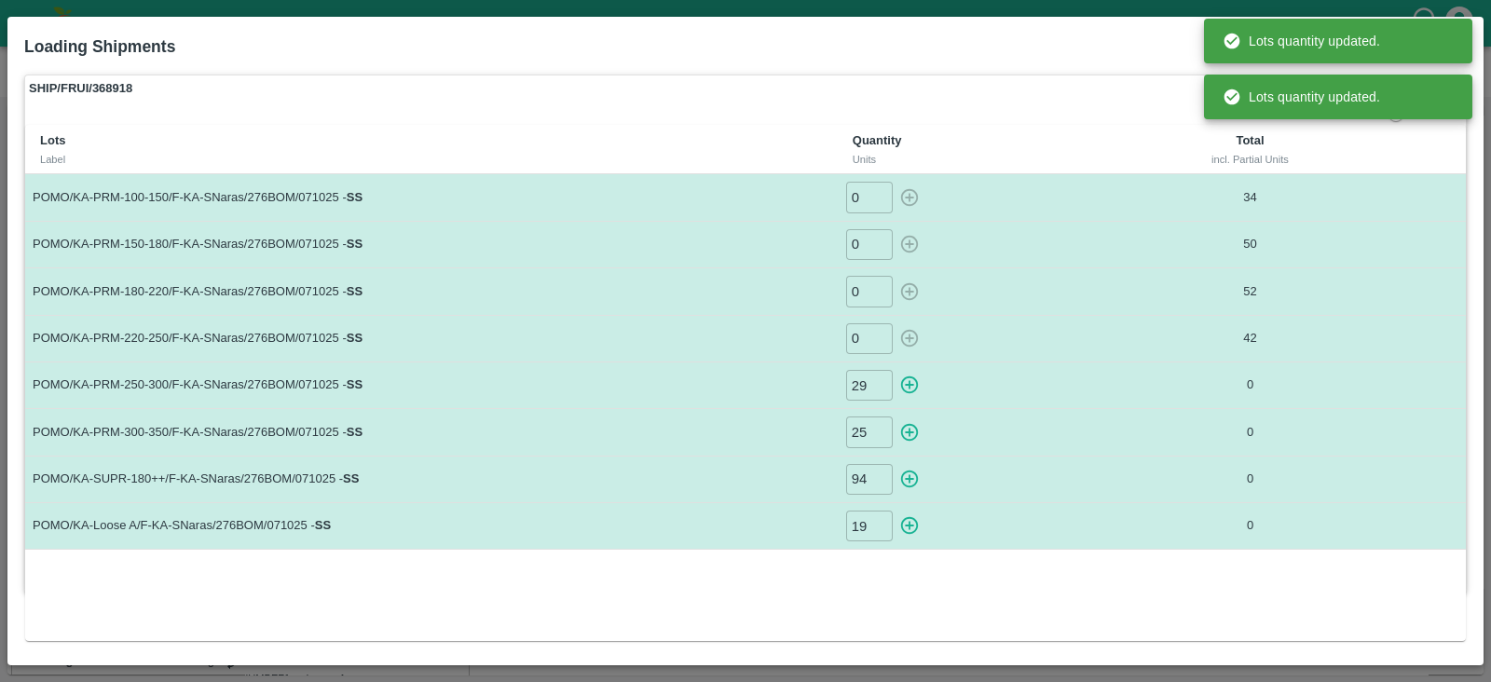
type input "0"
click at [911, 426] on icon "button" at bounding box center [910, 432] width 21 height 21
type input "0"
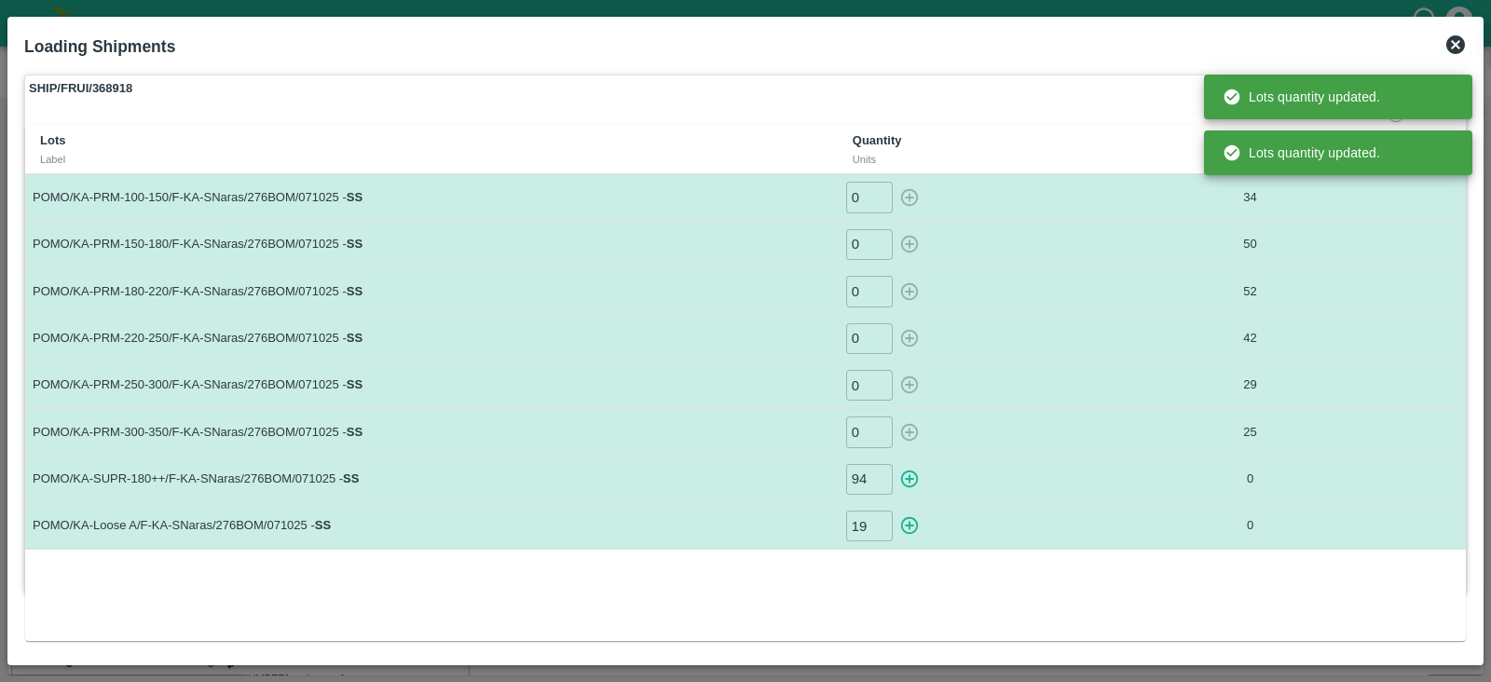
click at [912, 471] on icon "button" at bounding box center [910, 480] width 18 height 18
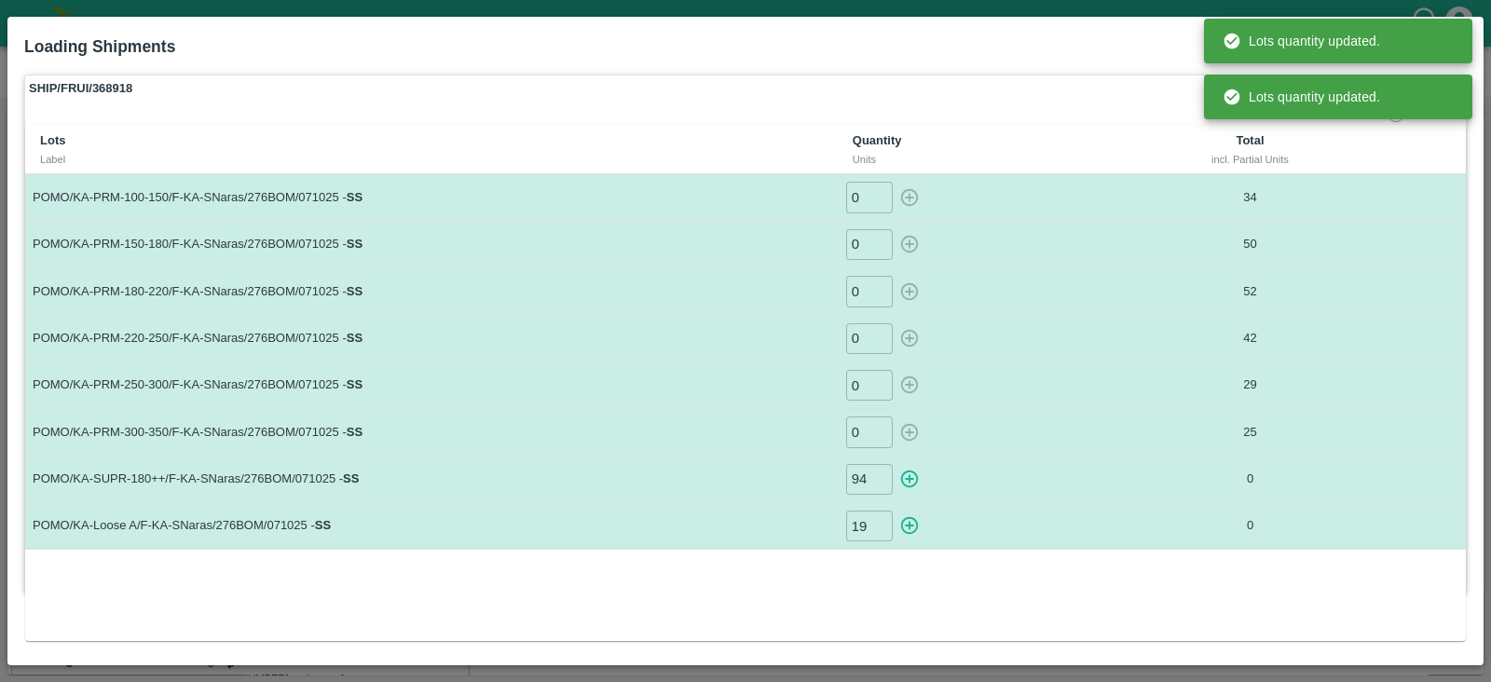
type input "0"
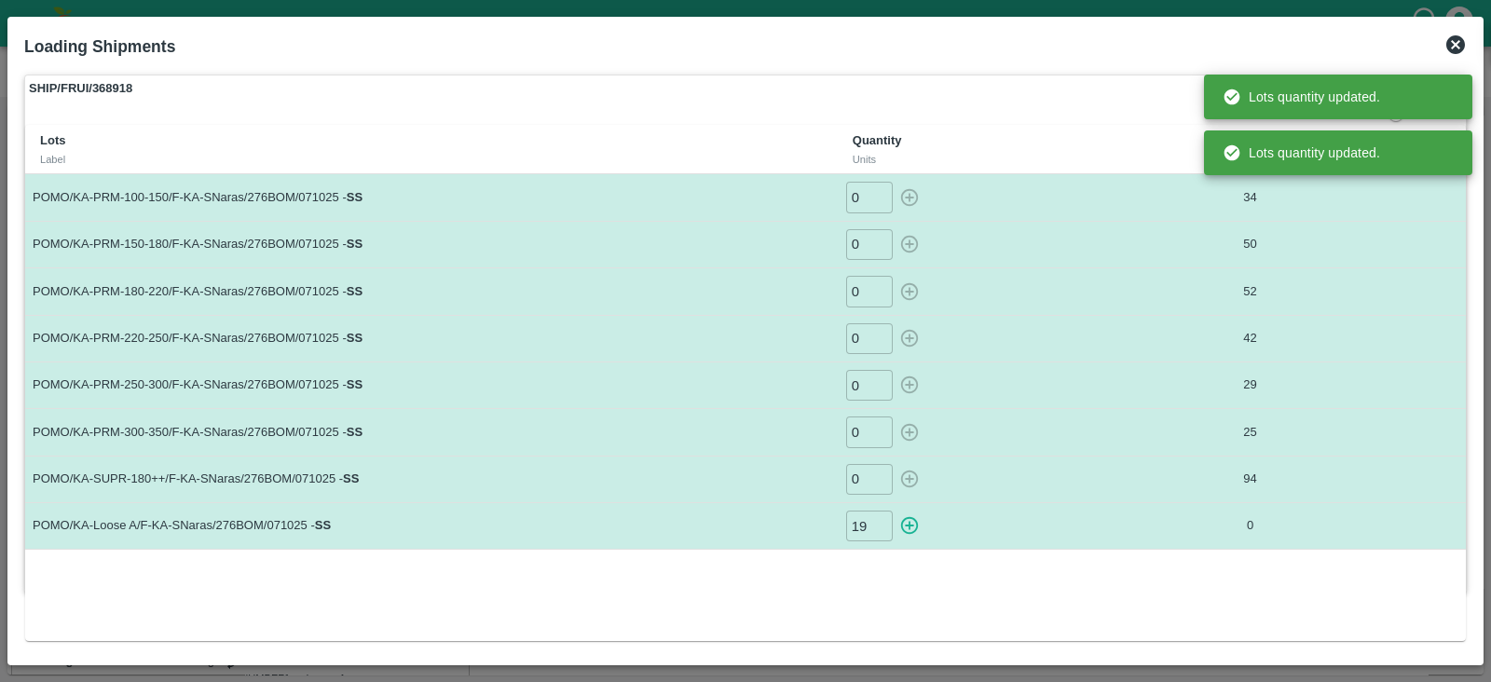
click at [911, 522] on icon "button" at bounding box center [910, 525] width 21 height 21
type input "0"
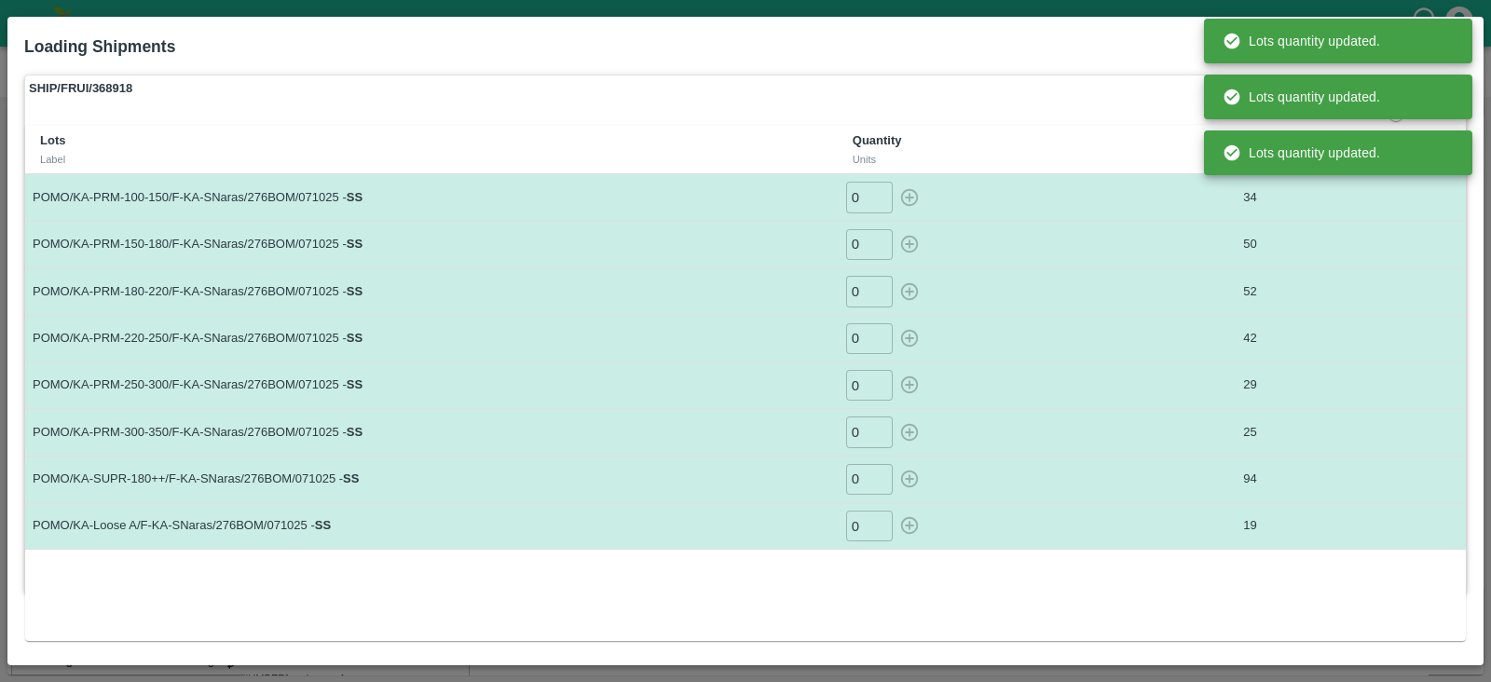
click at [1047, 582] on div "Lots Label Quantity Units Total incl. Partial Units POMO/KA-PRM-100-150/F-KA-SN…" at bounding box center [745, 383] width 1441 height 516
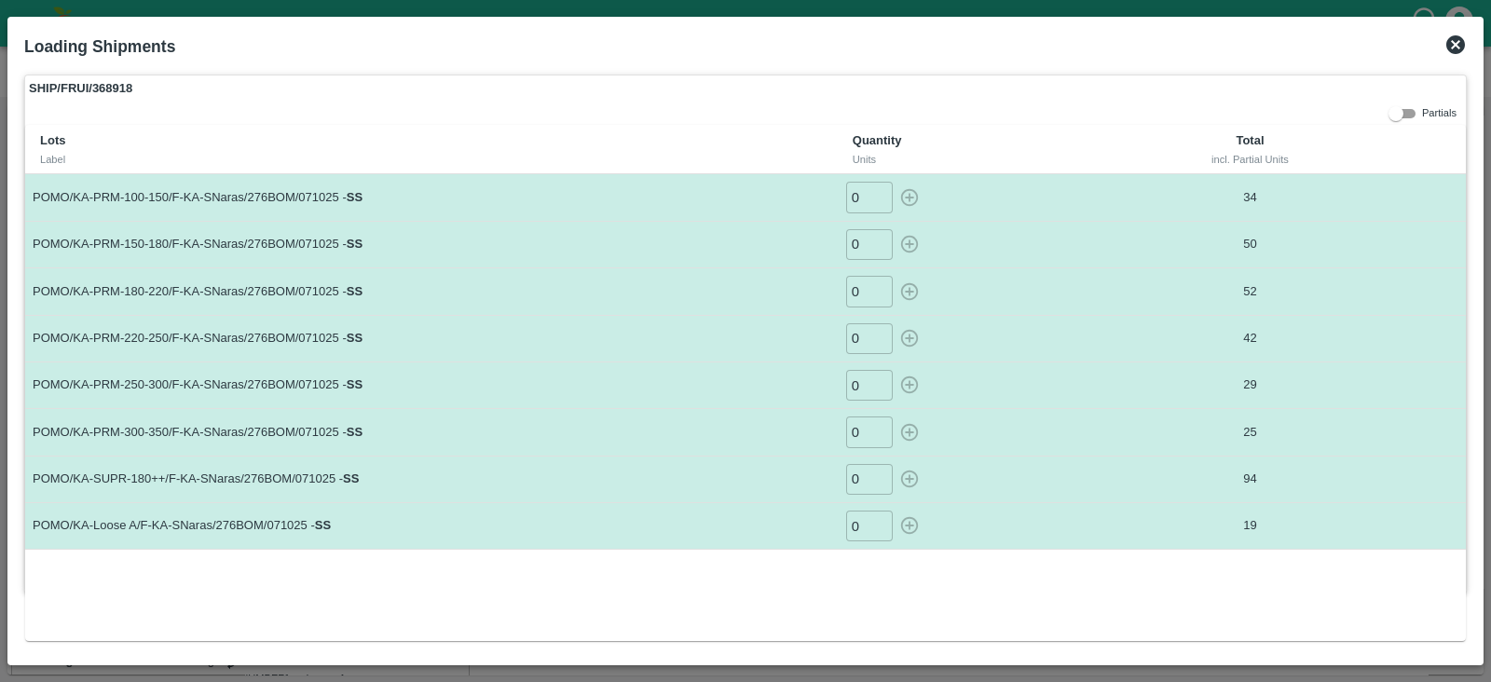
click at [1456, 46] on icon at bounding box center [1456, 45] width 22 height 22
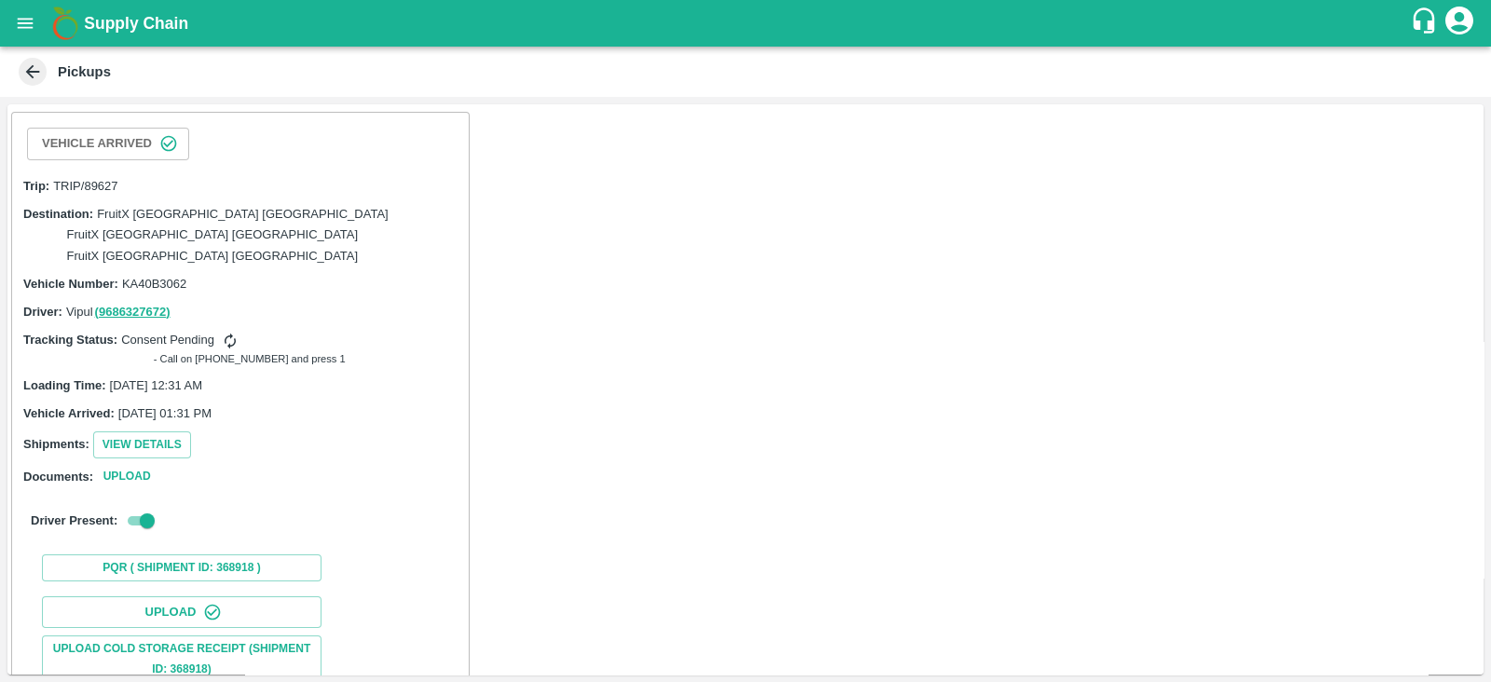
scroll to position [265, 0]
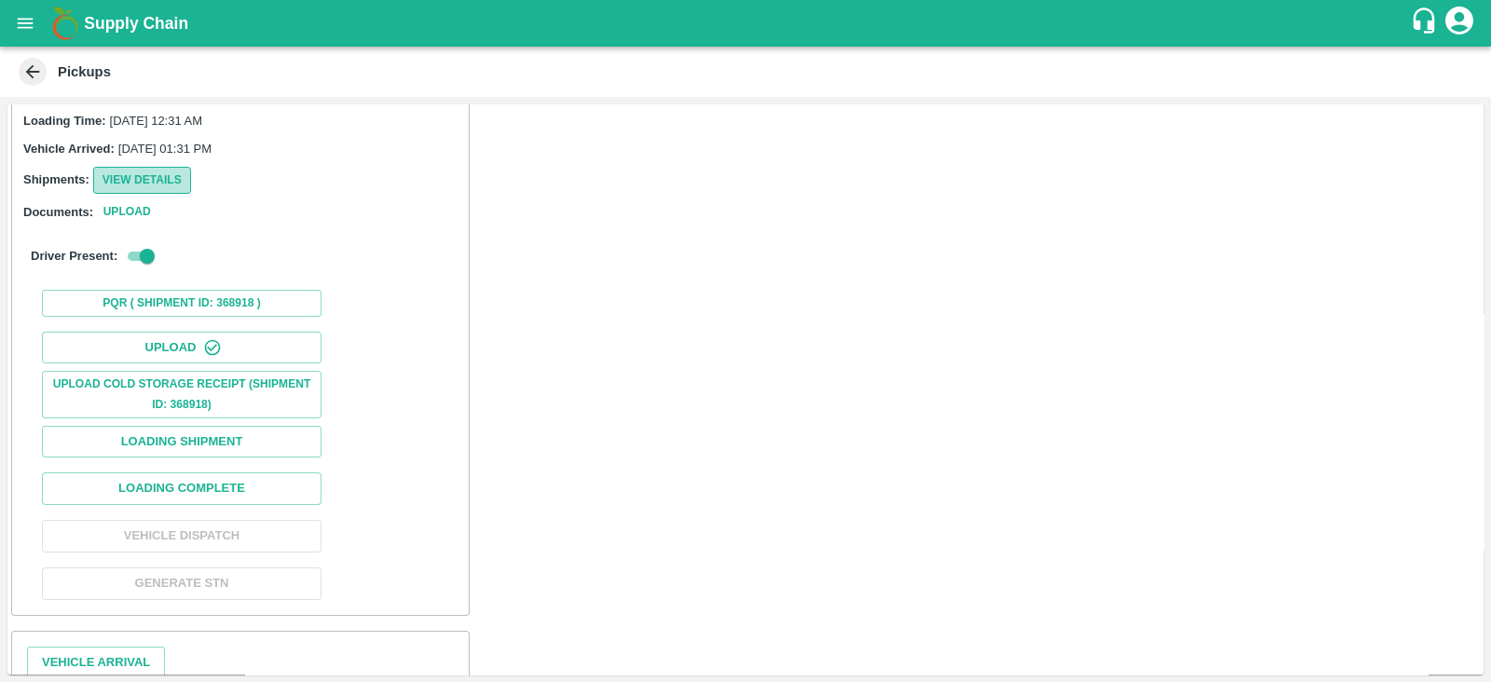
click at [162, 167] on button "View Details" at bounding box center [142, 180] width 98 height 27
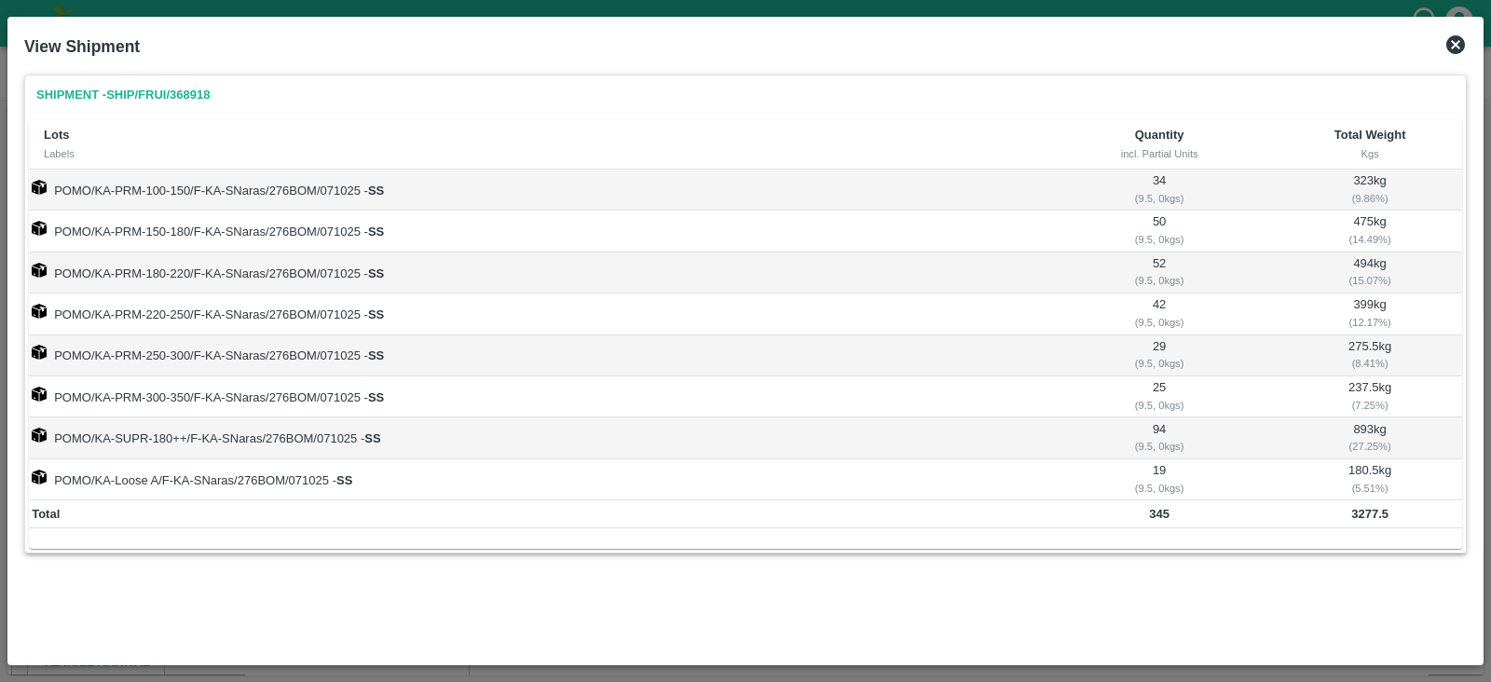
click at [1454, 47] on icon at bounding box center [1456, 45] width 22 height 22
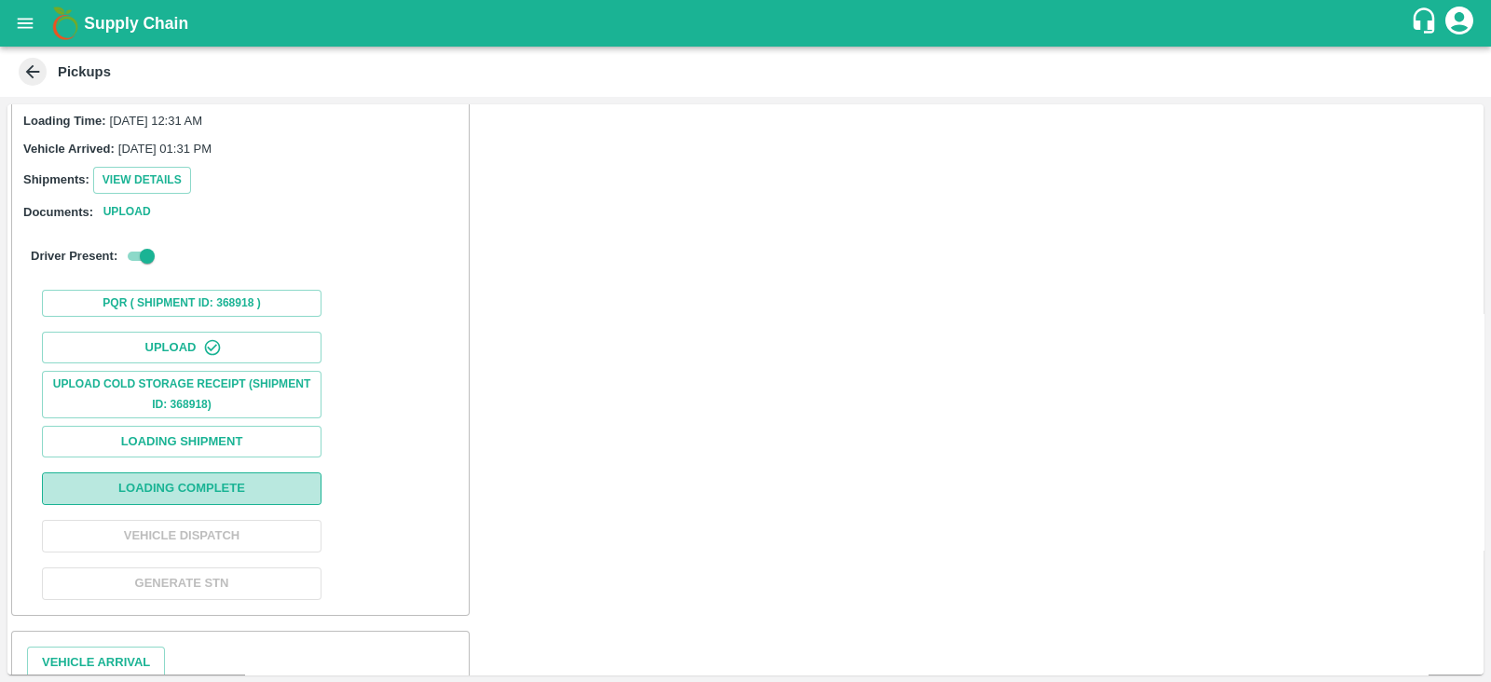
click at [270, 473] on button "Loading Complete" at bounding box center [182, 489] width 280 height 33
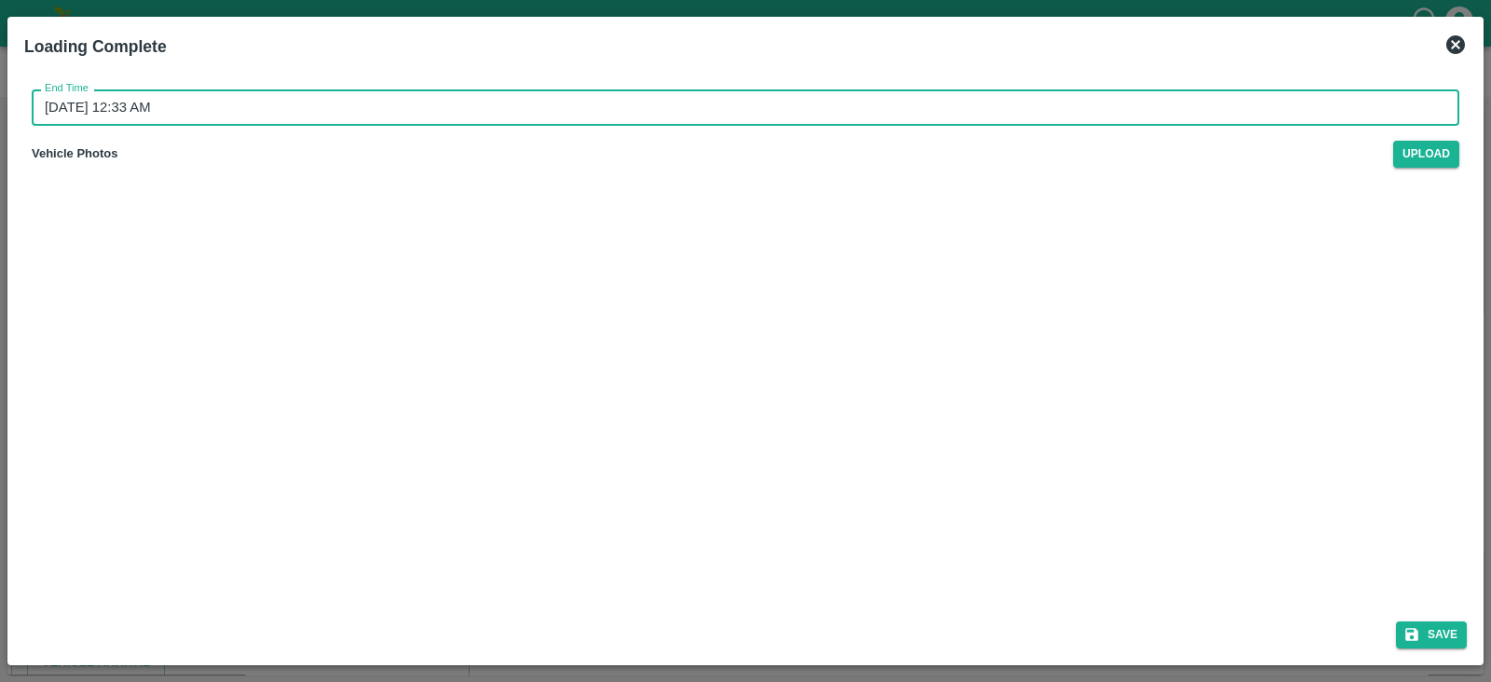
click at [124, 94] on input "[DATE] 12:33 AM" at bounding box center [739, 106] width 1415 height 35
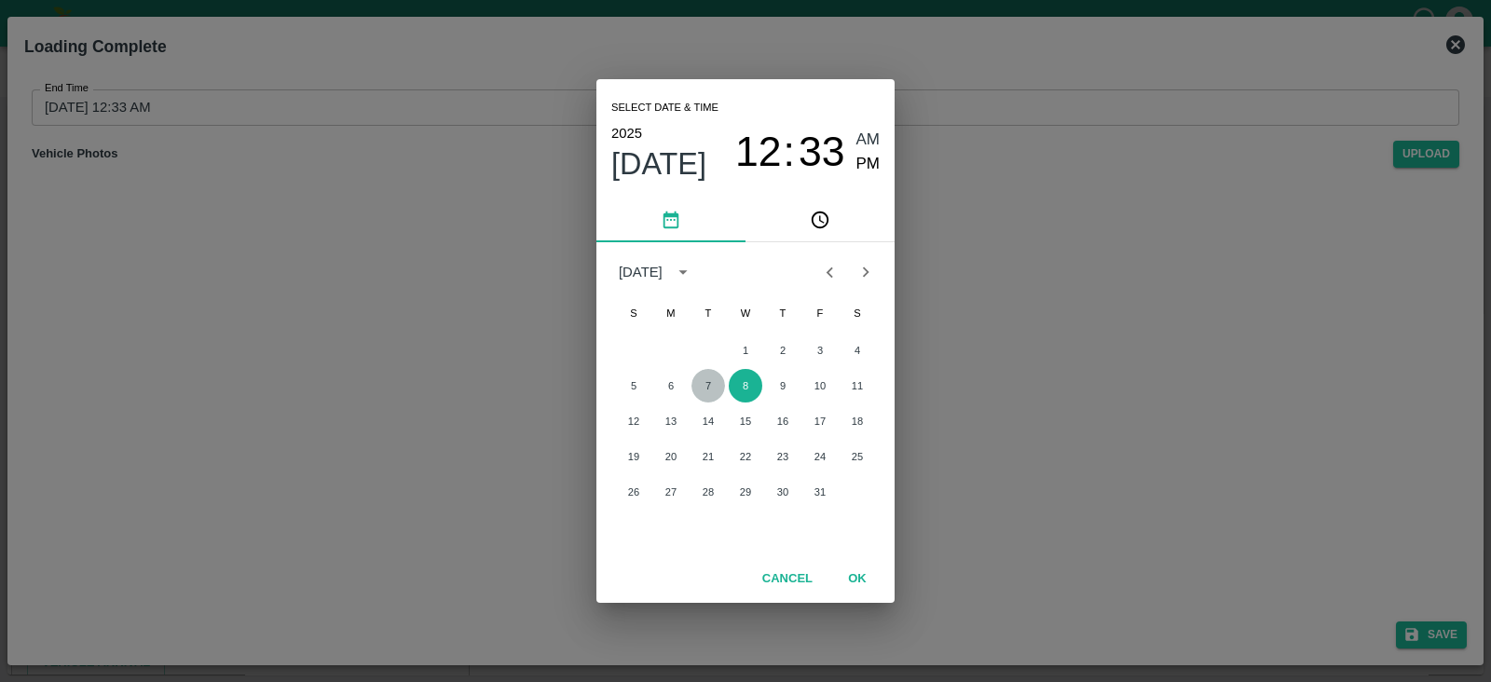
click at [708, 381] on button "7" at bounding box center [709, 386] width 34 height 34
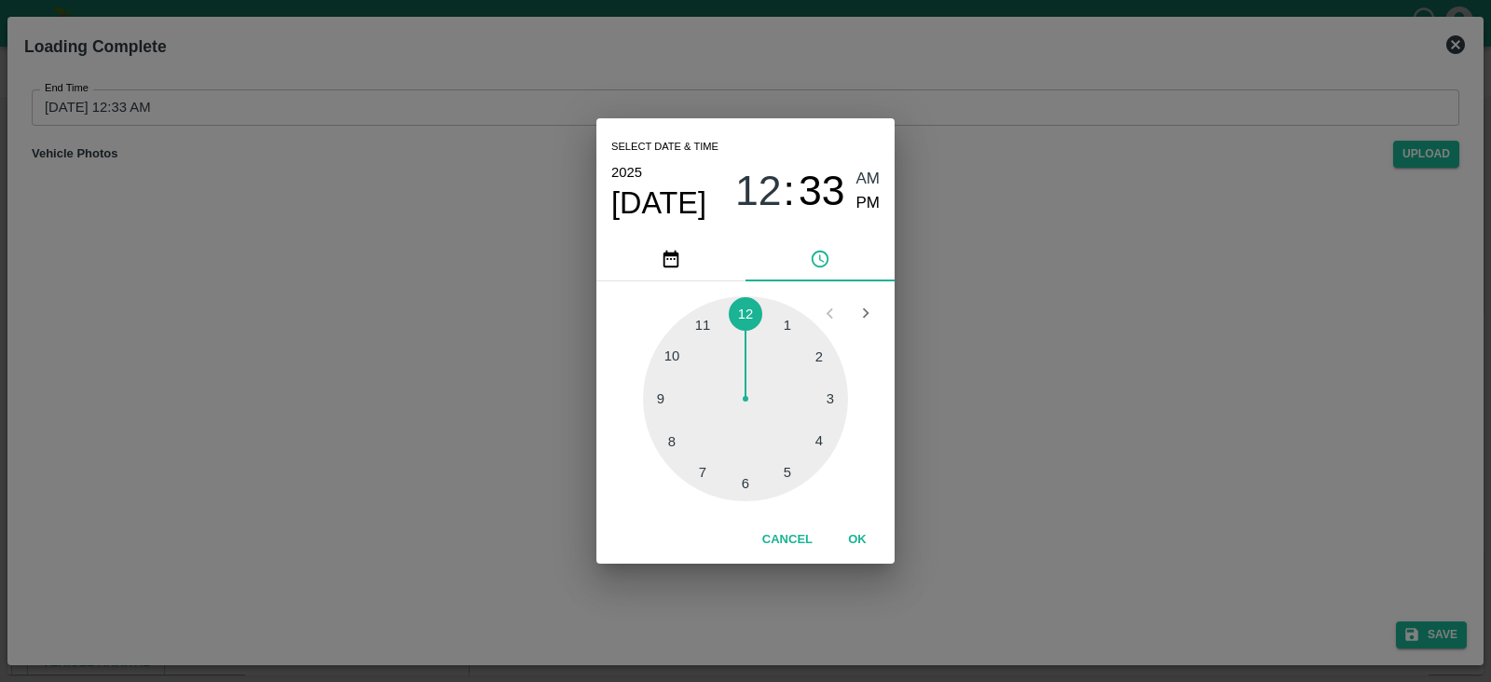
click at [784, 472] on div at bounding box center [745, 398] width 205 height 205
click at [872, 209] on span "PM" at bounding box center [869, 203] width 24 height 25
click at [871, 544] on button "OK" at bounding box center [858, 540] width 60 height 33
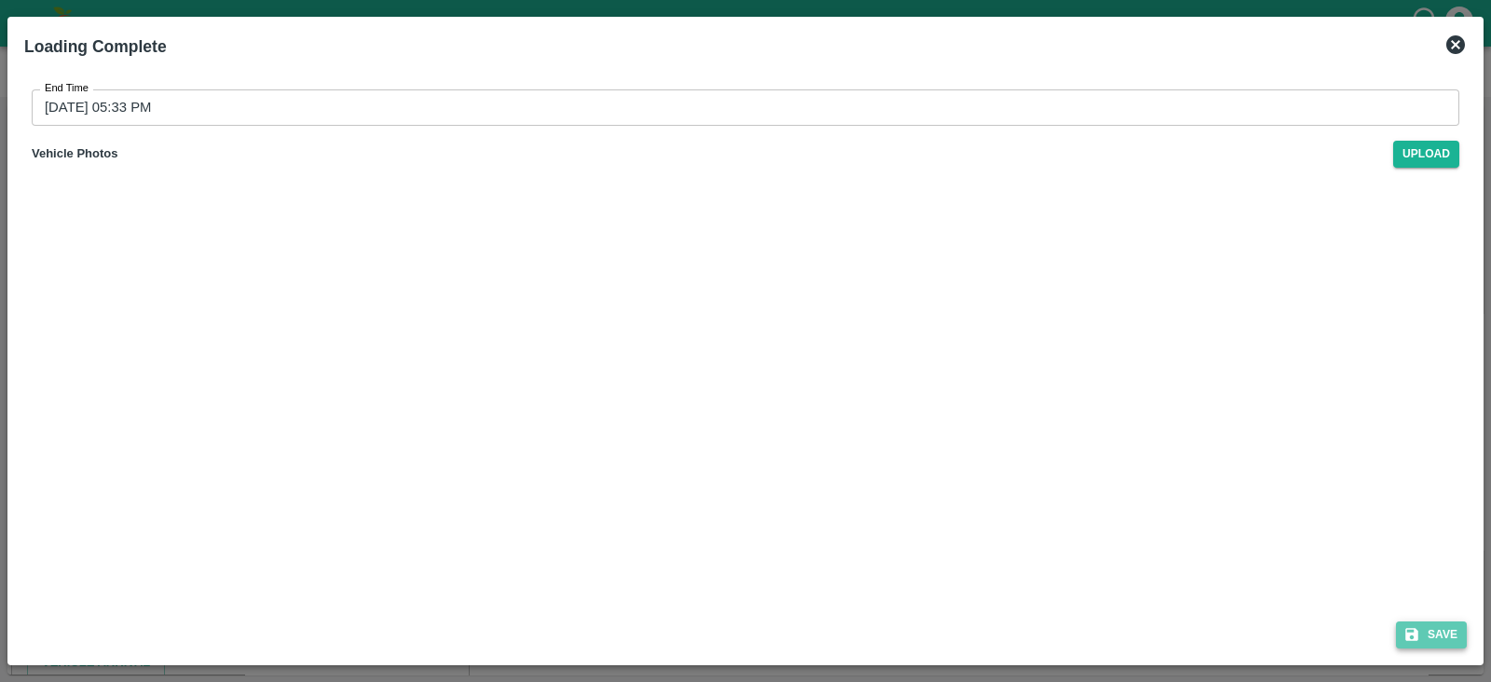
click at [1419, 626] on icon "submit" at bounding box center [1412, 634] width 17 height 17
type input "[DATE] 12:33 AM"
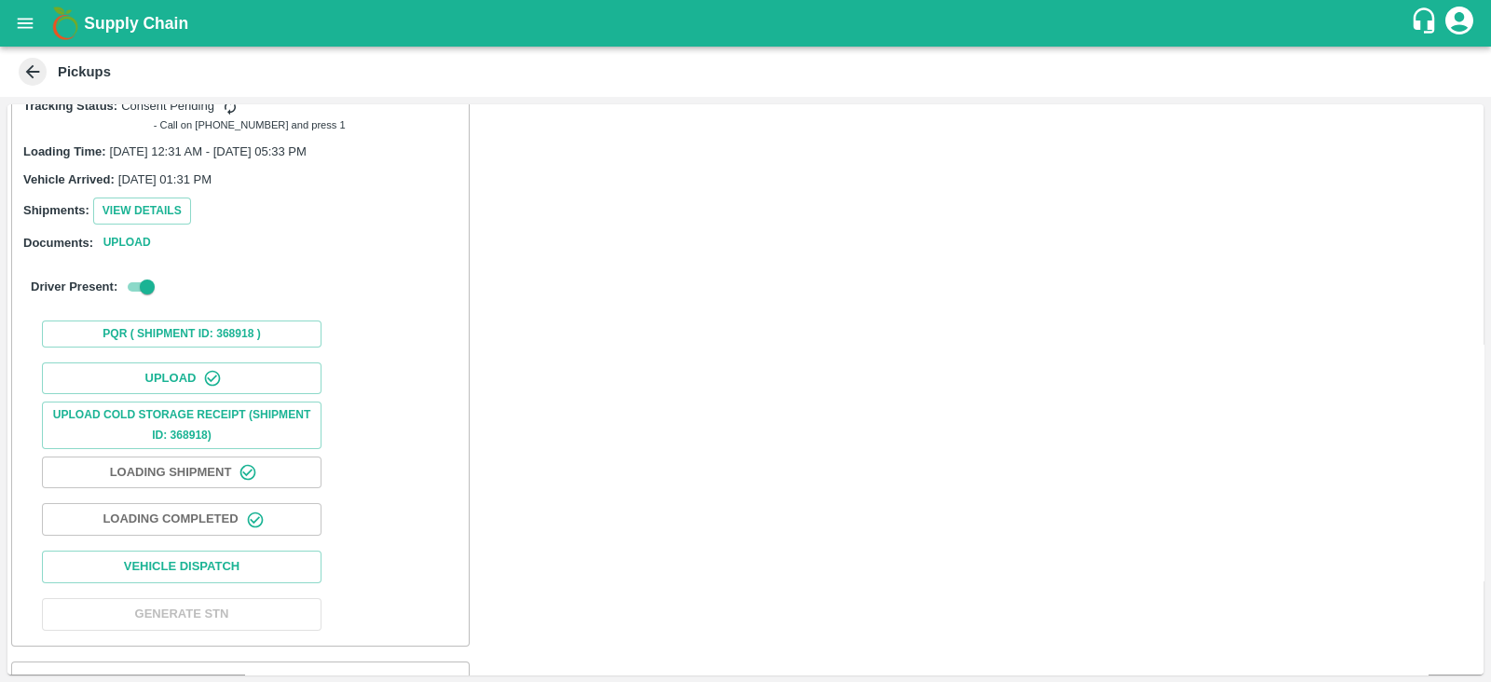
scroll to position [232, 0]
click at [178, 199] on button "View Details" at bounding box center [142, 212] width 98 height 27
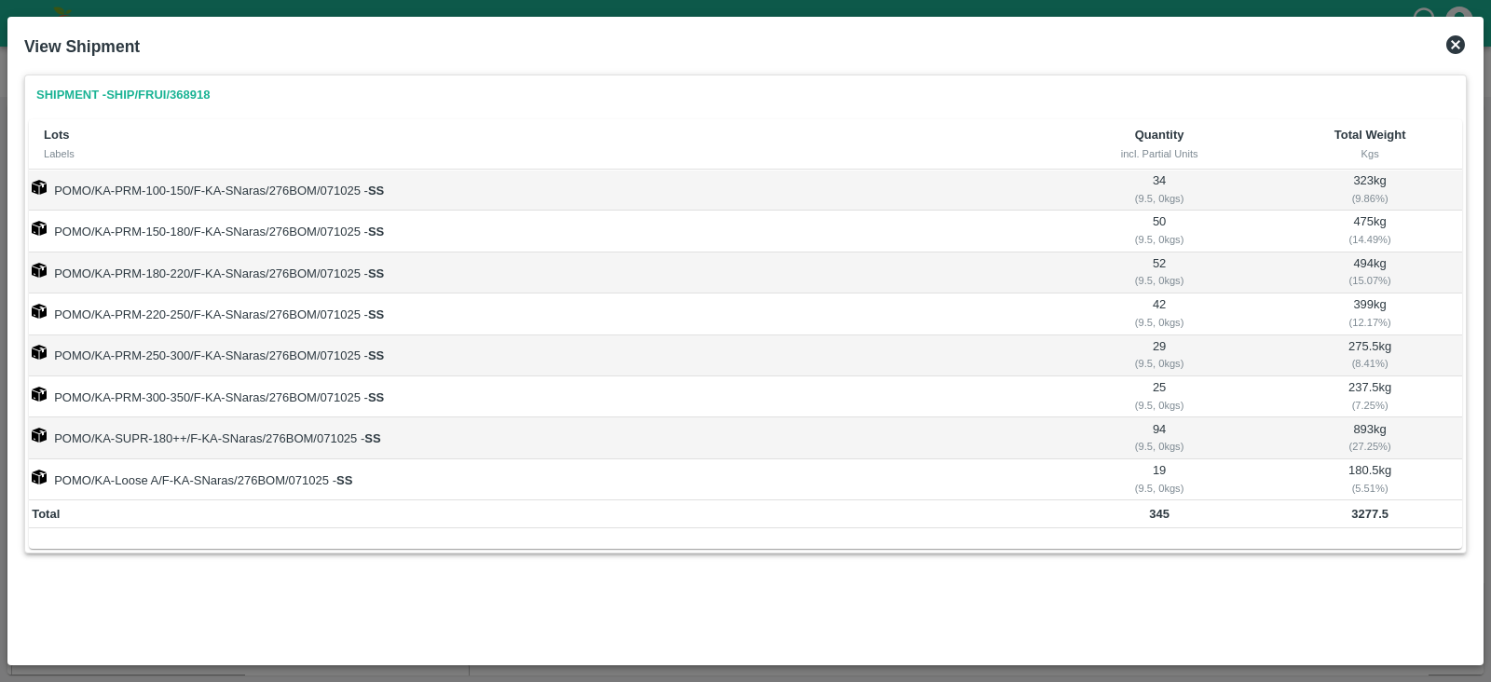
click at [1459, 53] on icon at bounding box center [1456, 45] width 22 height 22
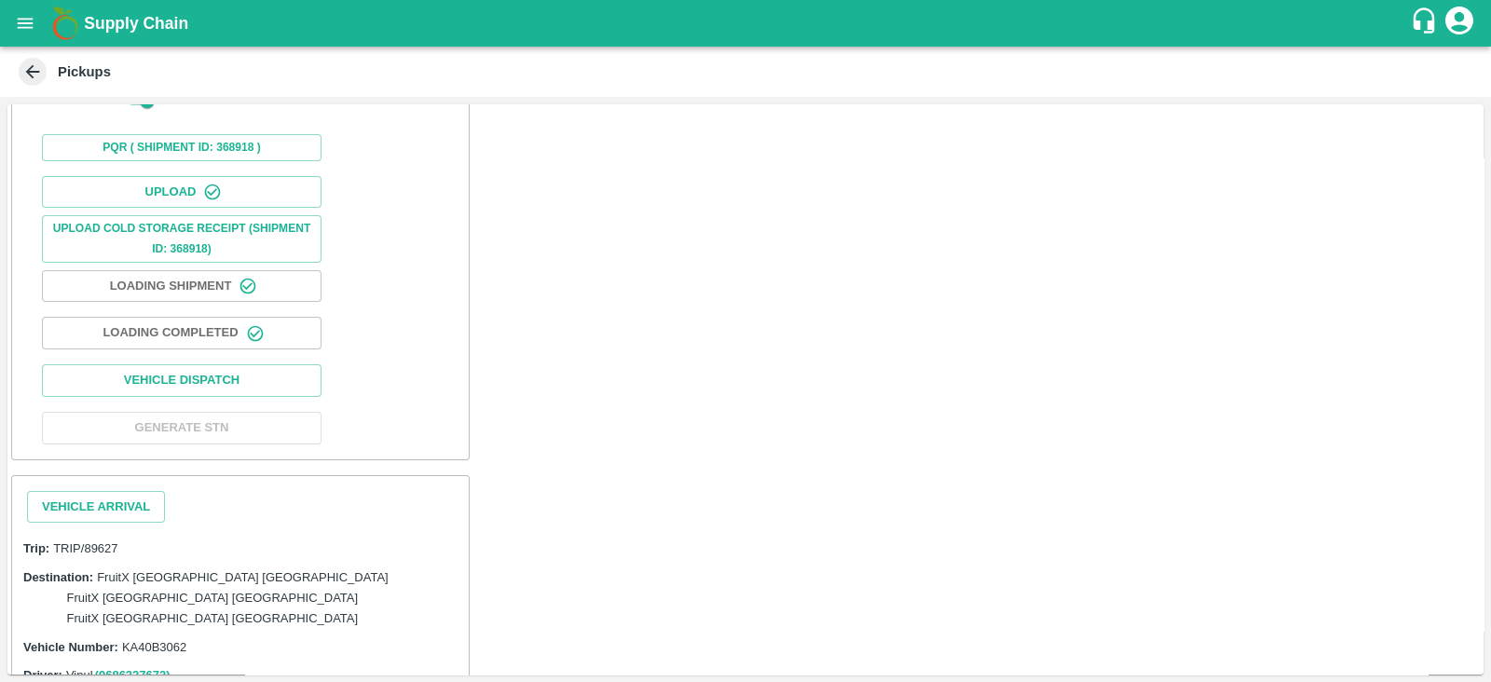
scroll to position [423, 0]
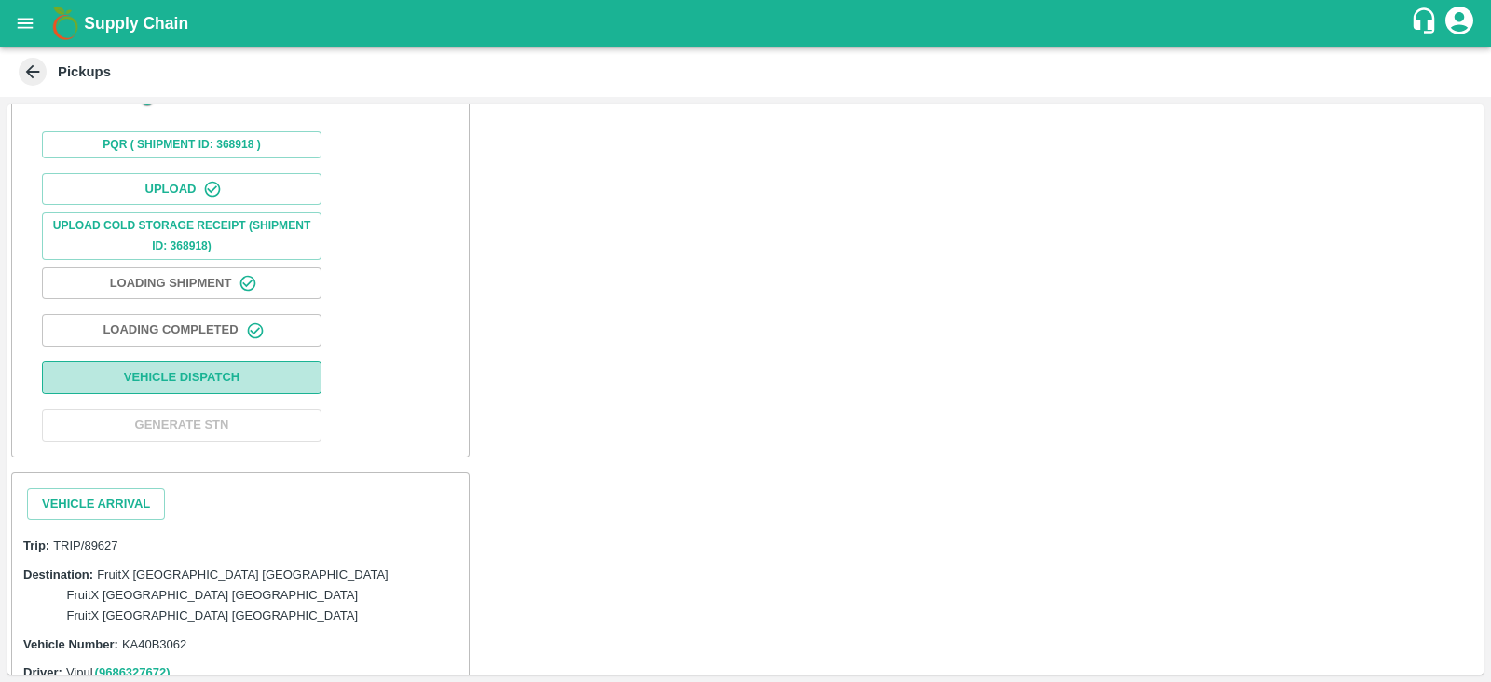
click at [257, 362] on button "Vehicle Dispatch" at bounding box center [182, 378] width 280 height 33
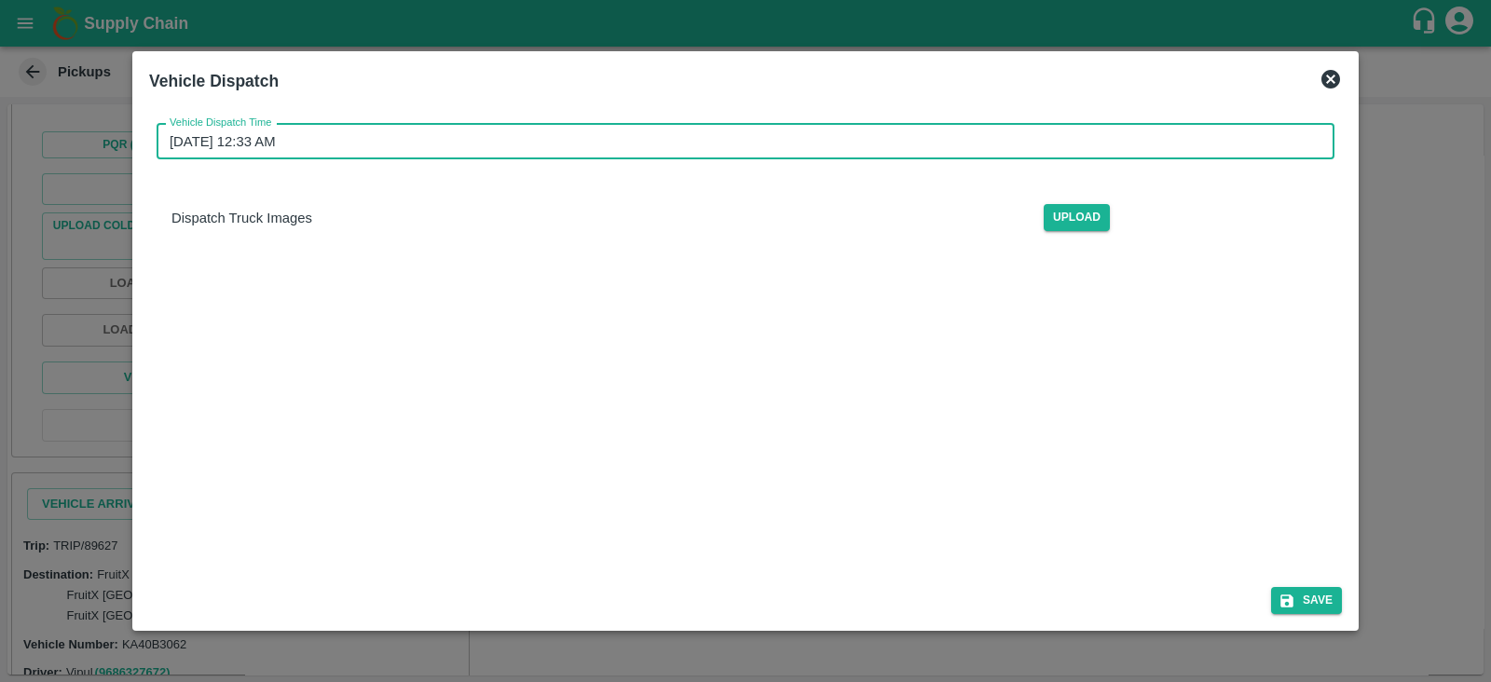
click at [296, 141] on input "[DATE] 12:33 AM" at bounding box center [739, 141] width 1165 height 35
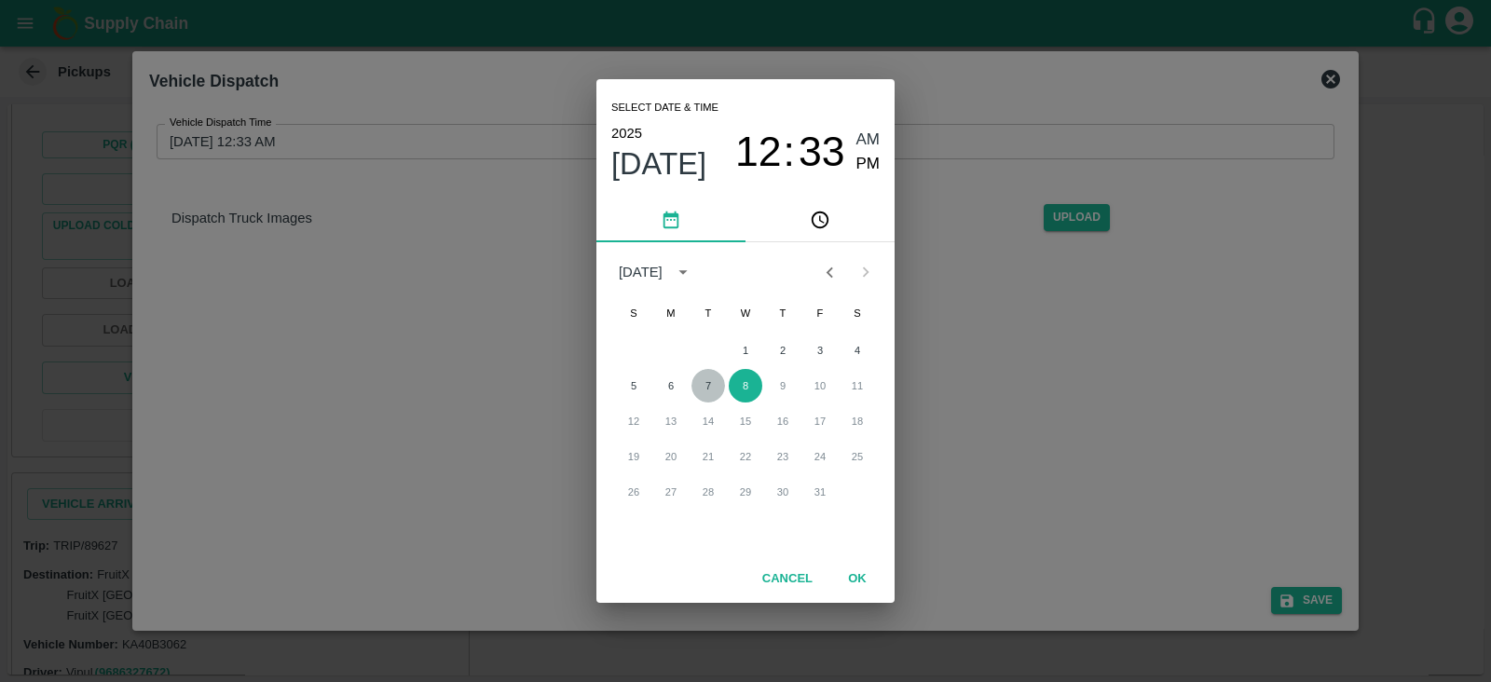
click at [711, 390] on button "7" at bounding box center [709, 386] width 34 height 34
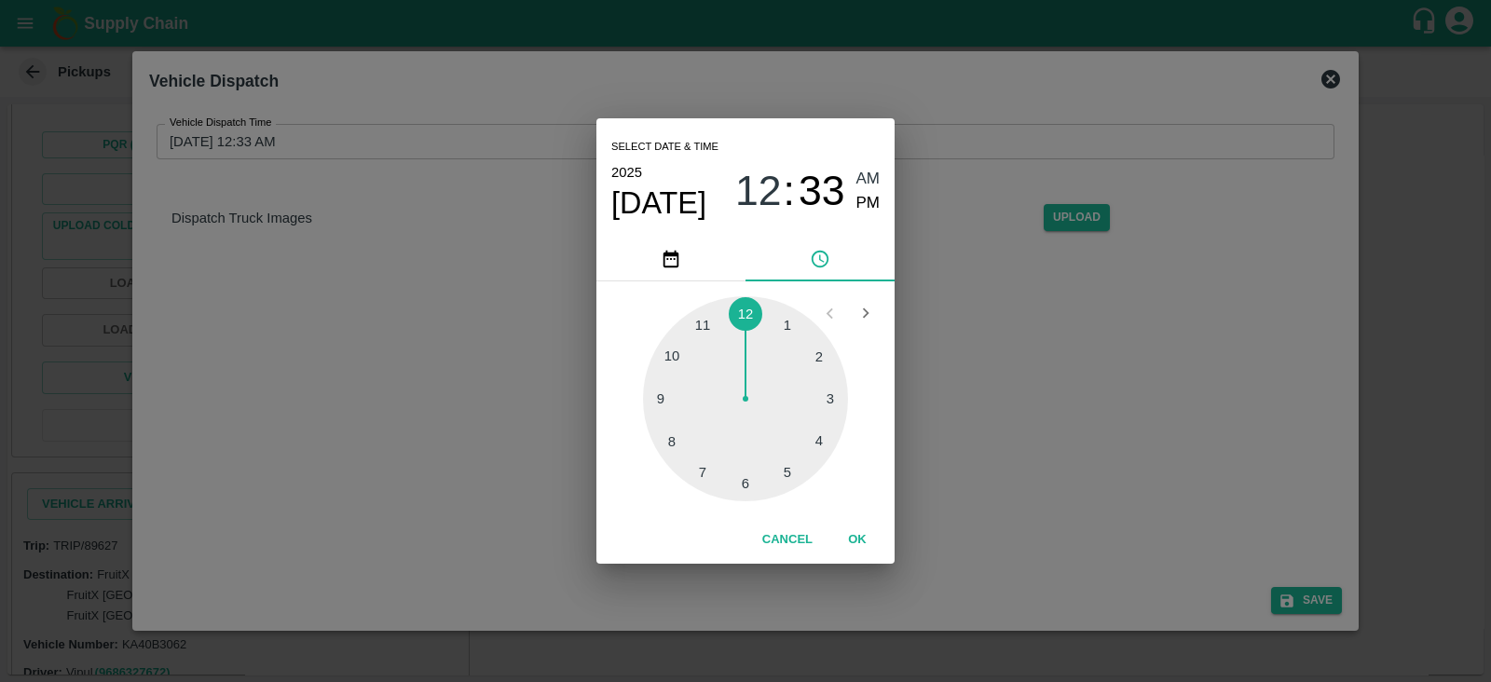
click at [676, 437] on div at bounding box center [745, 398] width 205 height 205
click at [870, 206] on span "PM" at bounding box center [869, 203] width 24 height 25
type input "[DATE] 08:33 PM"
click at [855, 538] on button "OK" at bounding box center [858, 540] width 60 height 33
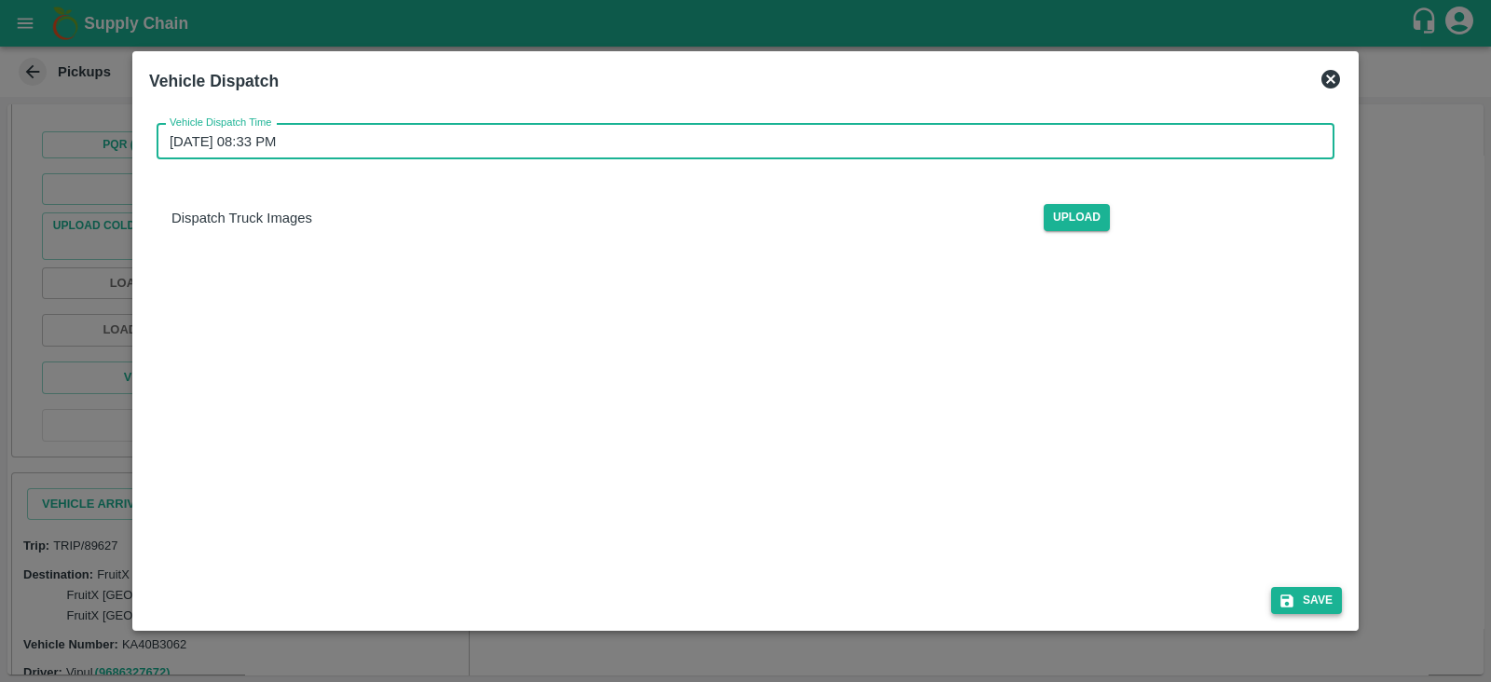
click at [1293, 587] on button "Save" at bounding box center [1307, 600] width 71 height 27
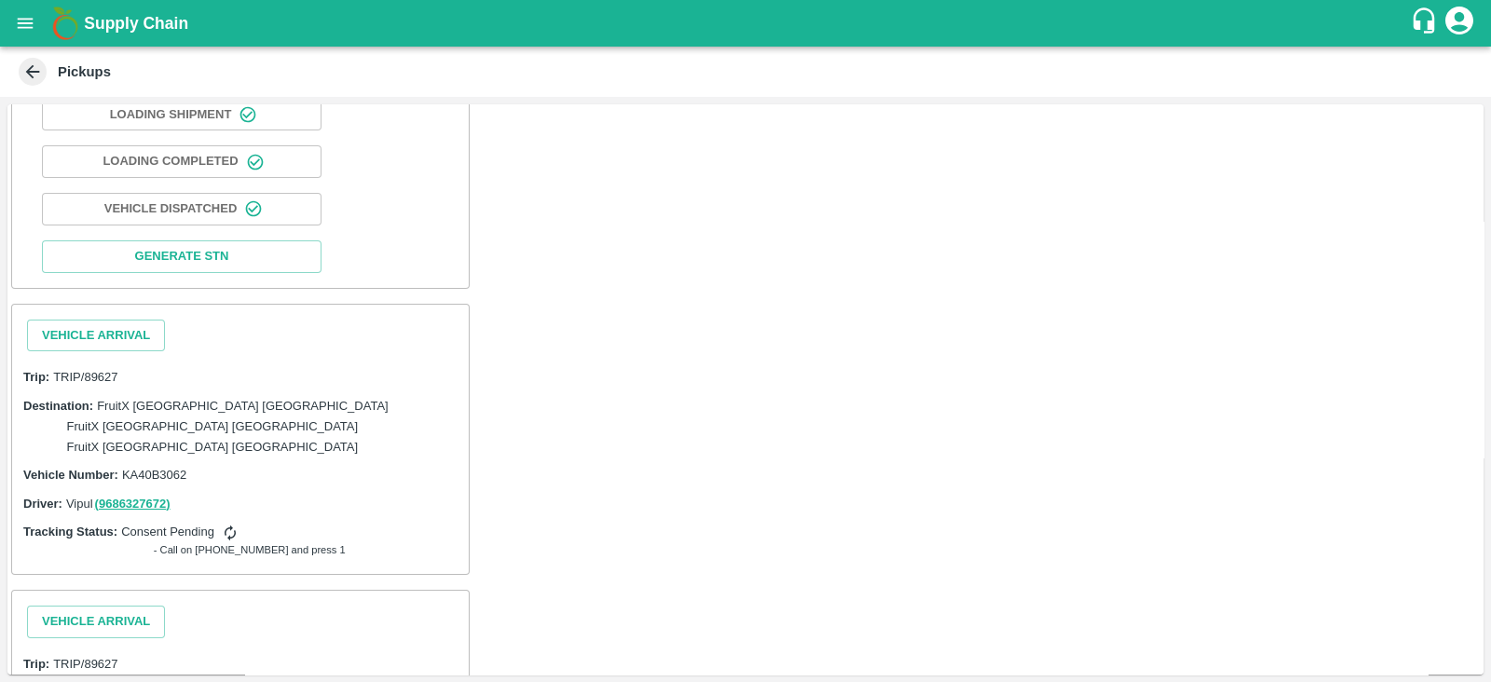
scroll to position [596, 0]
click at [107, 319] on button "Vehicle Arrival" at bounding box center [96, 334] width 138 height 33
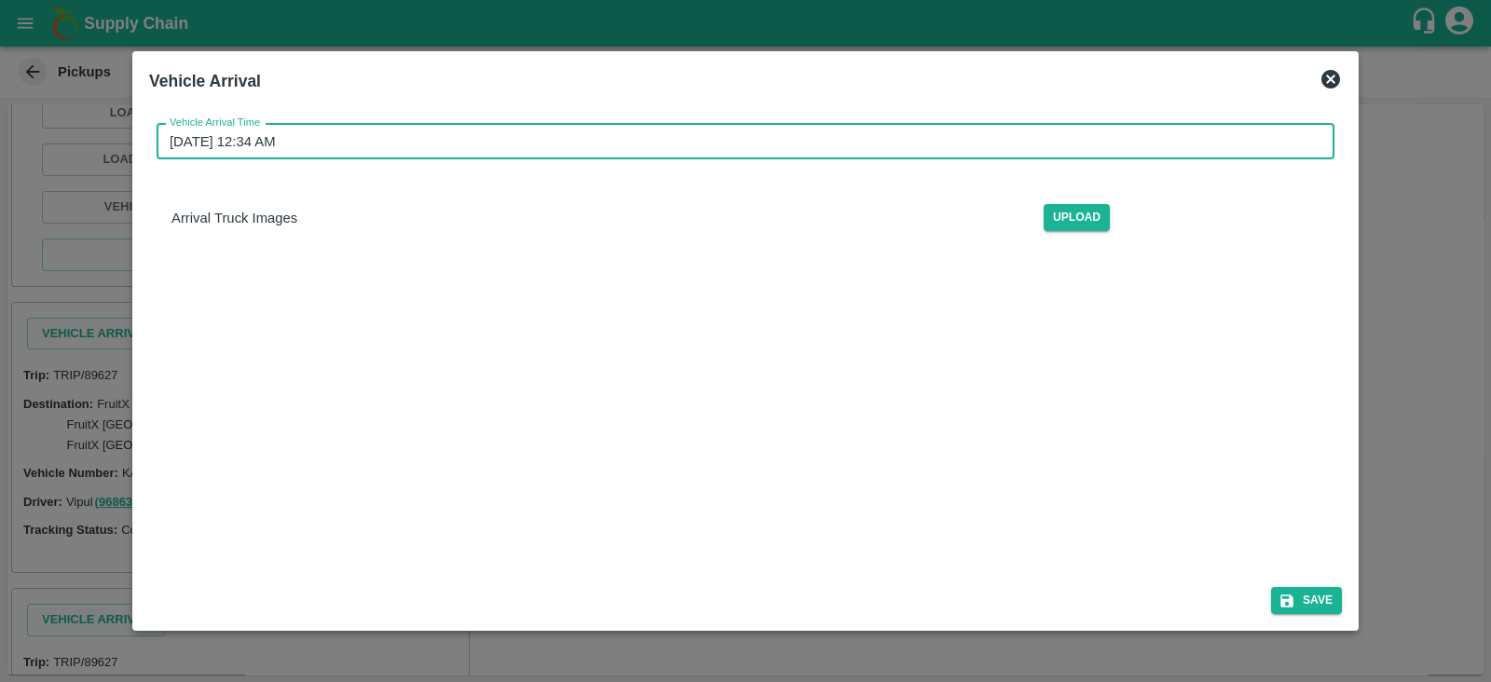
click at [233, 132] on input "[DATE] 12:34 AM" at bounding box center [739, 141] width 1165 height 35
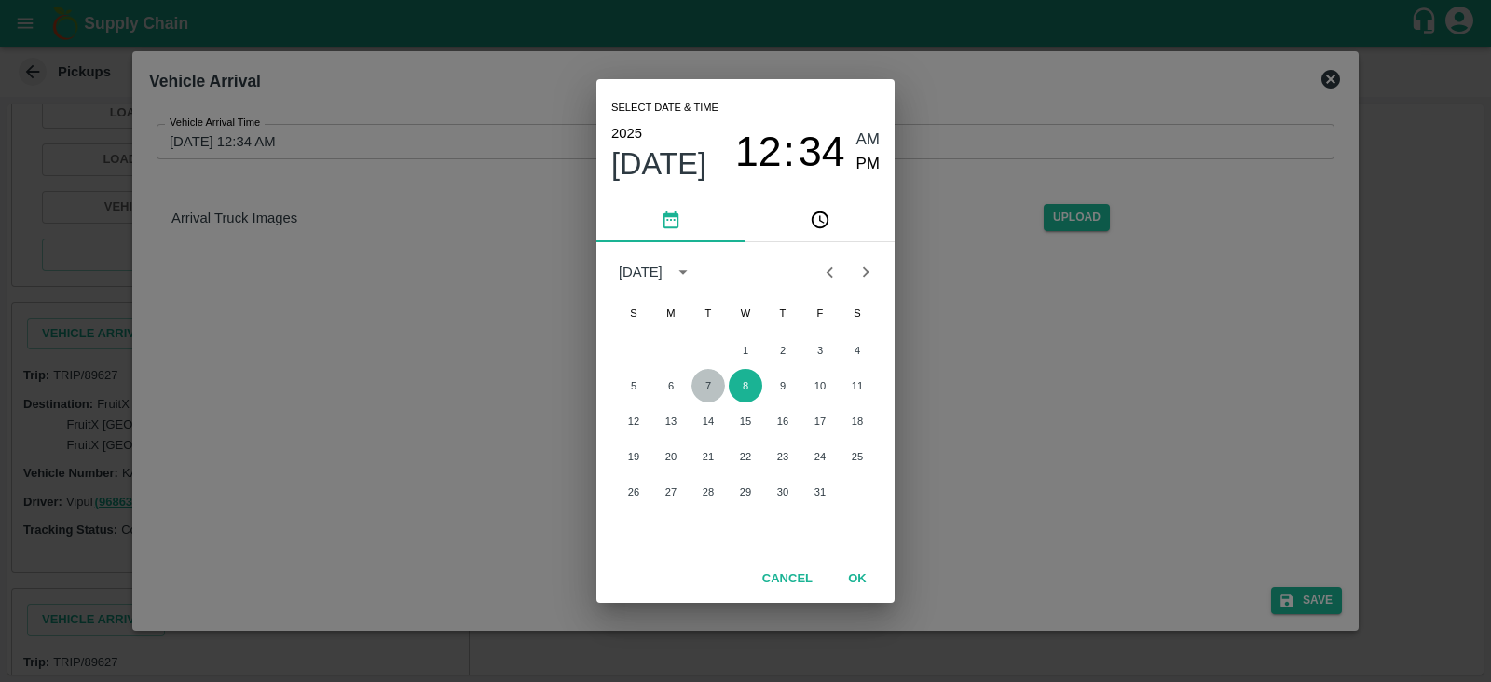
click at [710, 380] on button "7" at bounding box center [709, 386] width 34 height 34
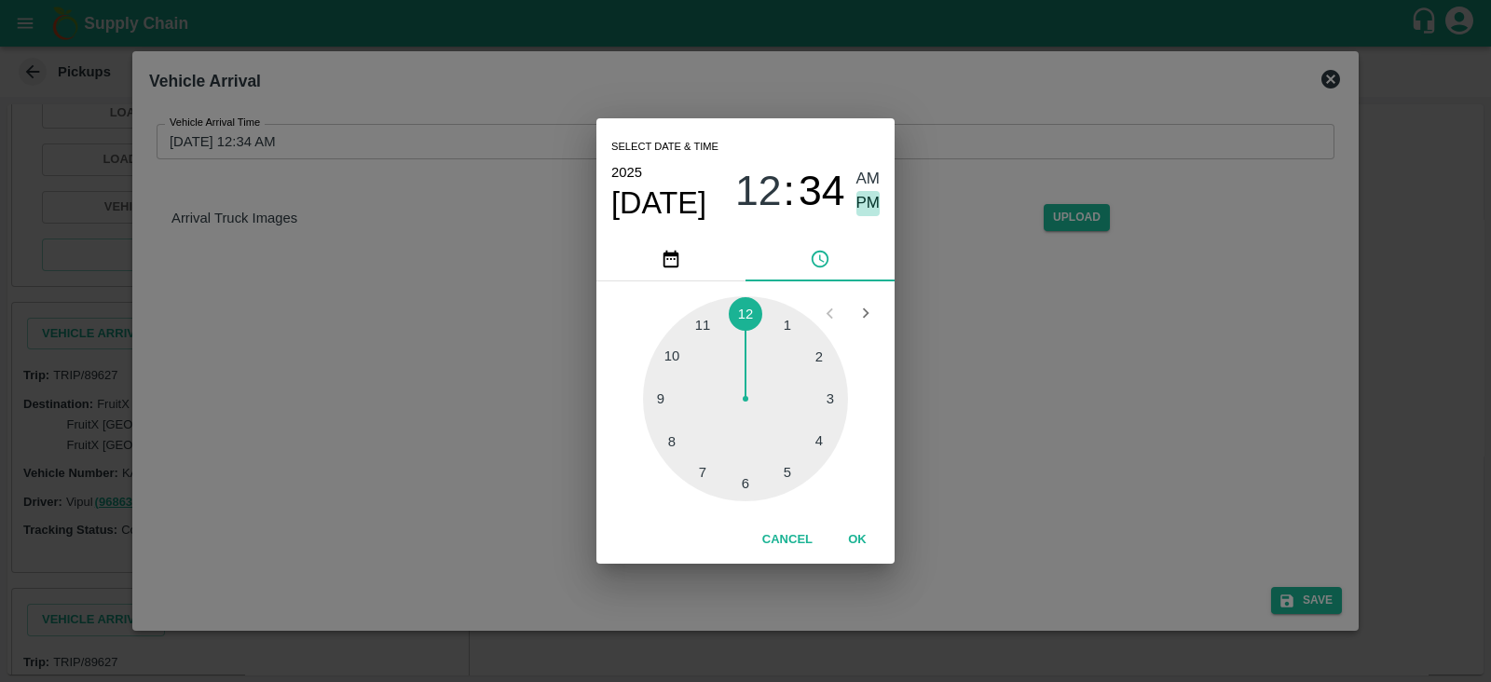
click at [867, 199] on span "PM" at bounding box center [869, 203] width 24 height 25
type input "[DATE] 12:34 PM"
click at [860, 543] on button "OK" at bounding box center [858, 540] width 60 height 33
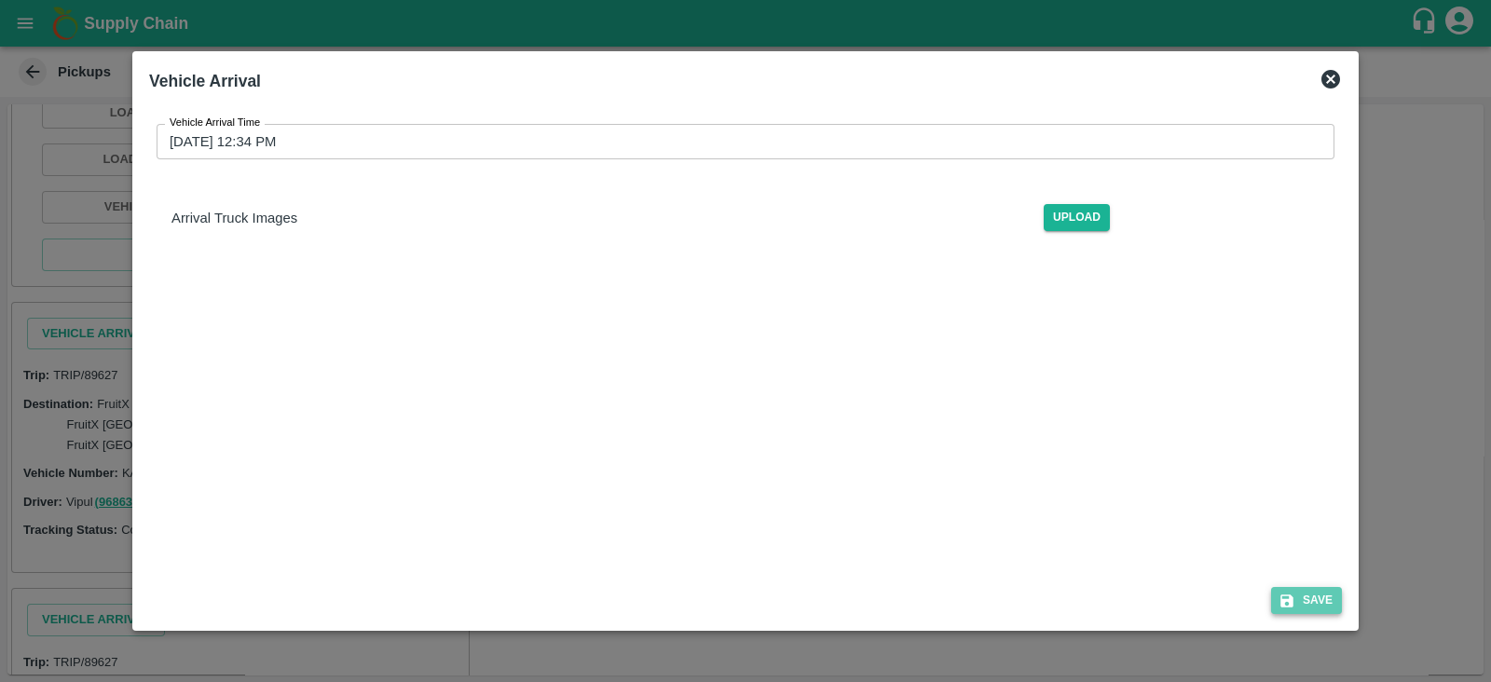
click at [1294, 590] on button "Save" at bounding box center [1307, 600] width 71 height 27
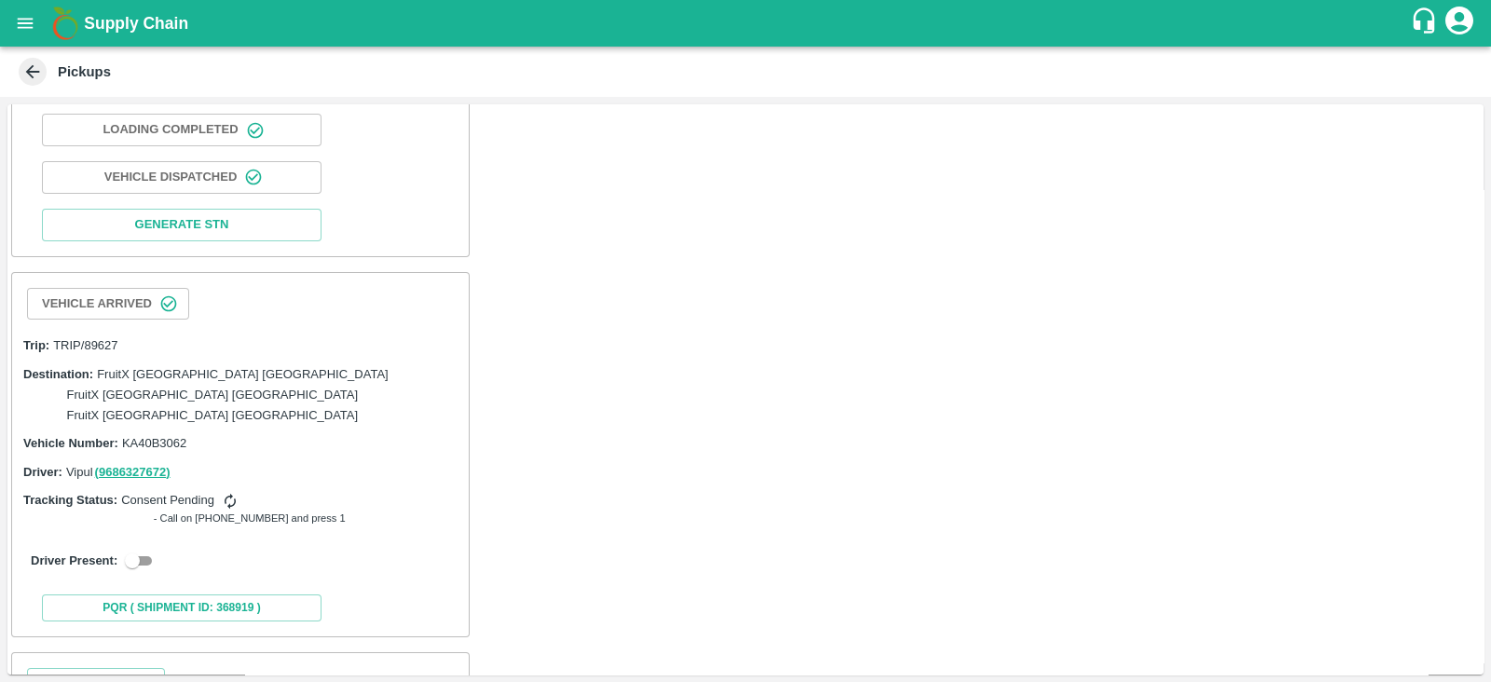
scroll to position [740, 0]
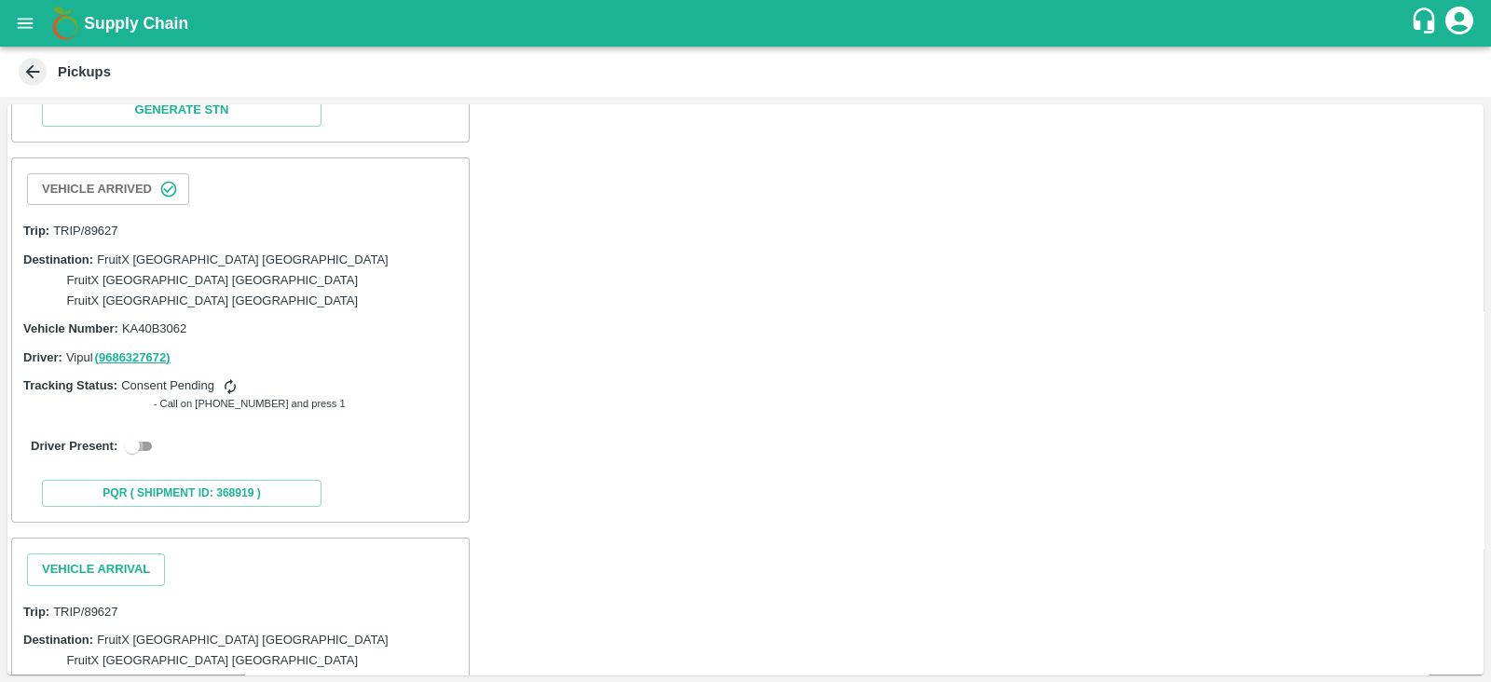
click at [140, 435] on input "checkbox" at bounding box center [132, 446] width 67 height 22
checkbox input "true"
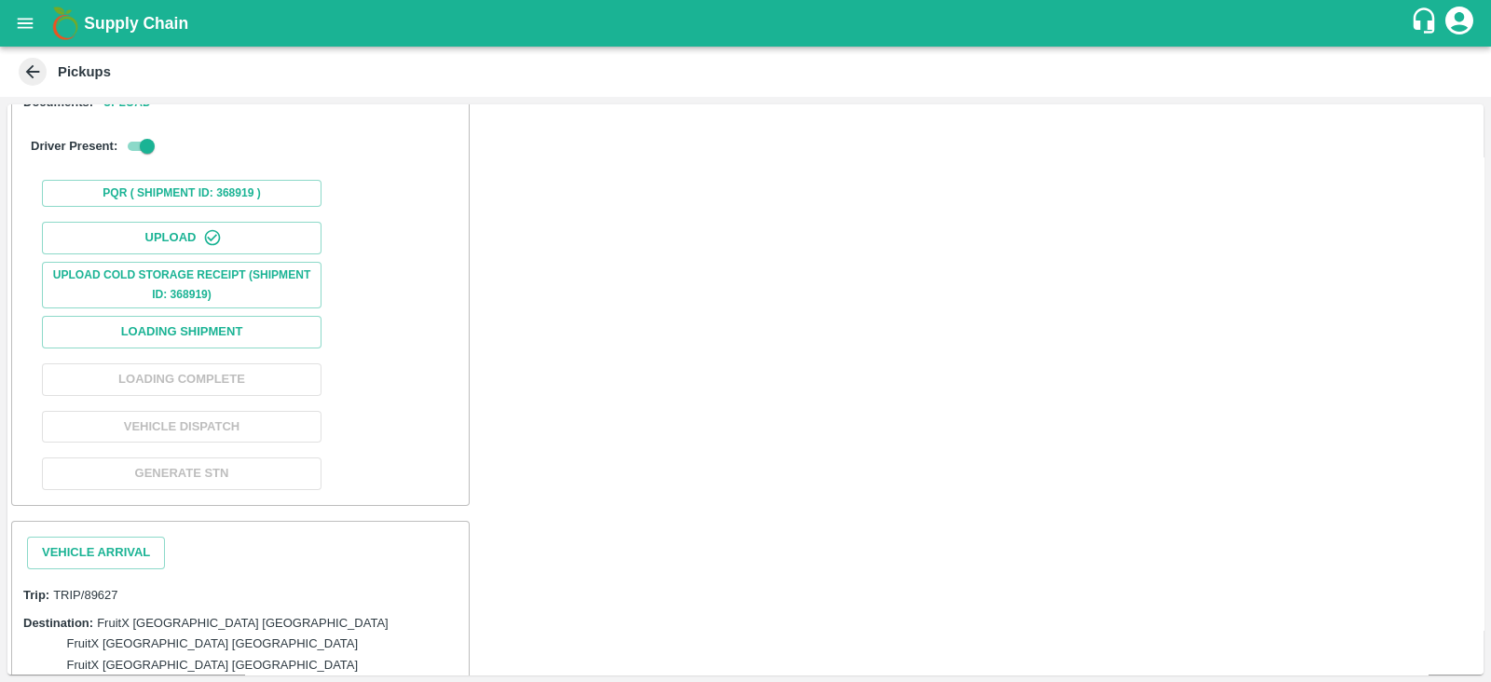
scroll to position [1133, 0]
click at [280, 221] on button "Upload" at bounding box center [182, 237] width 280 height 33
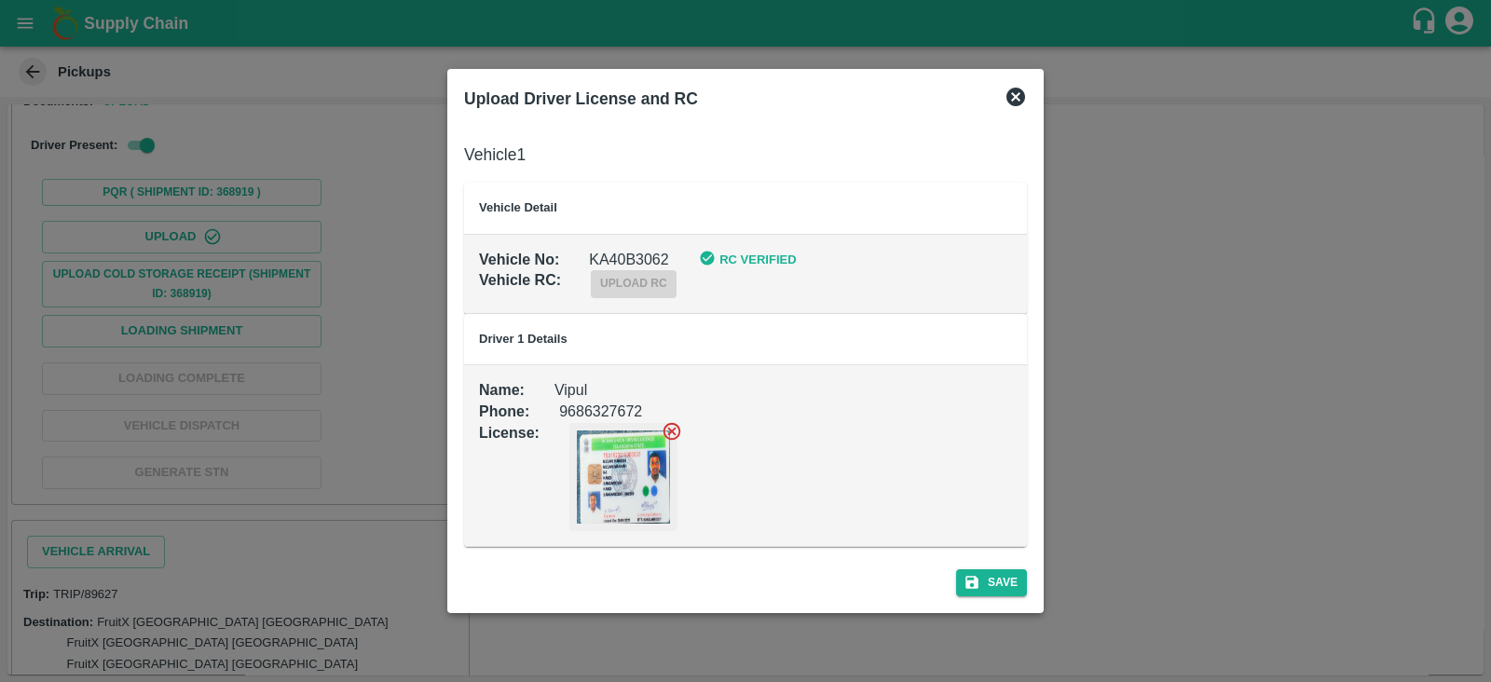
click at [1016, 92] on icon at bounding box center [1016, 97] width 19 height 19
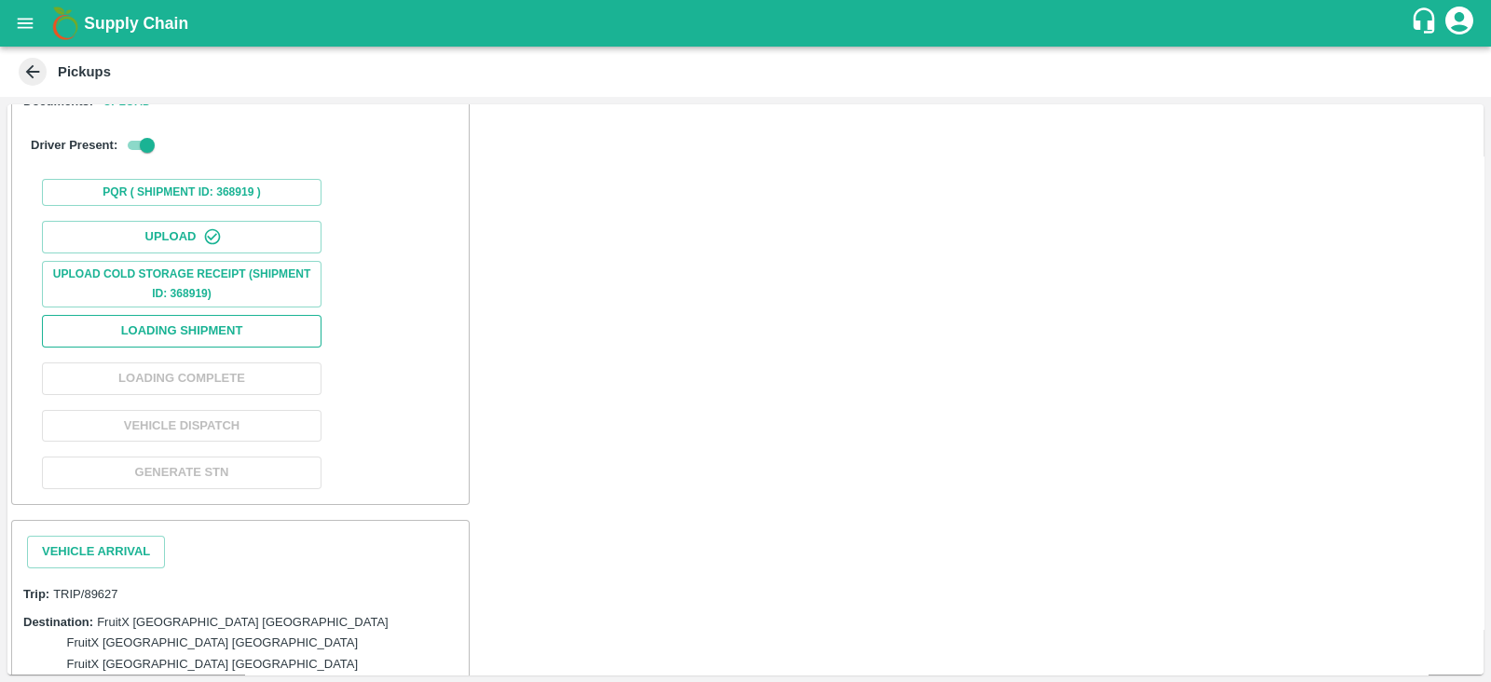
click at [287, 315] on button "Loading Shipment" at bounding box center [182, 331] width 280 height 33
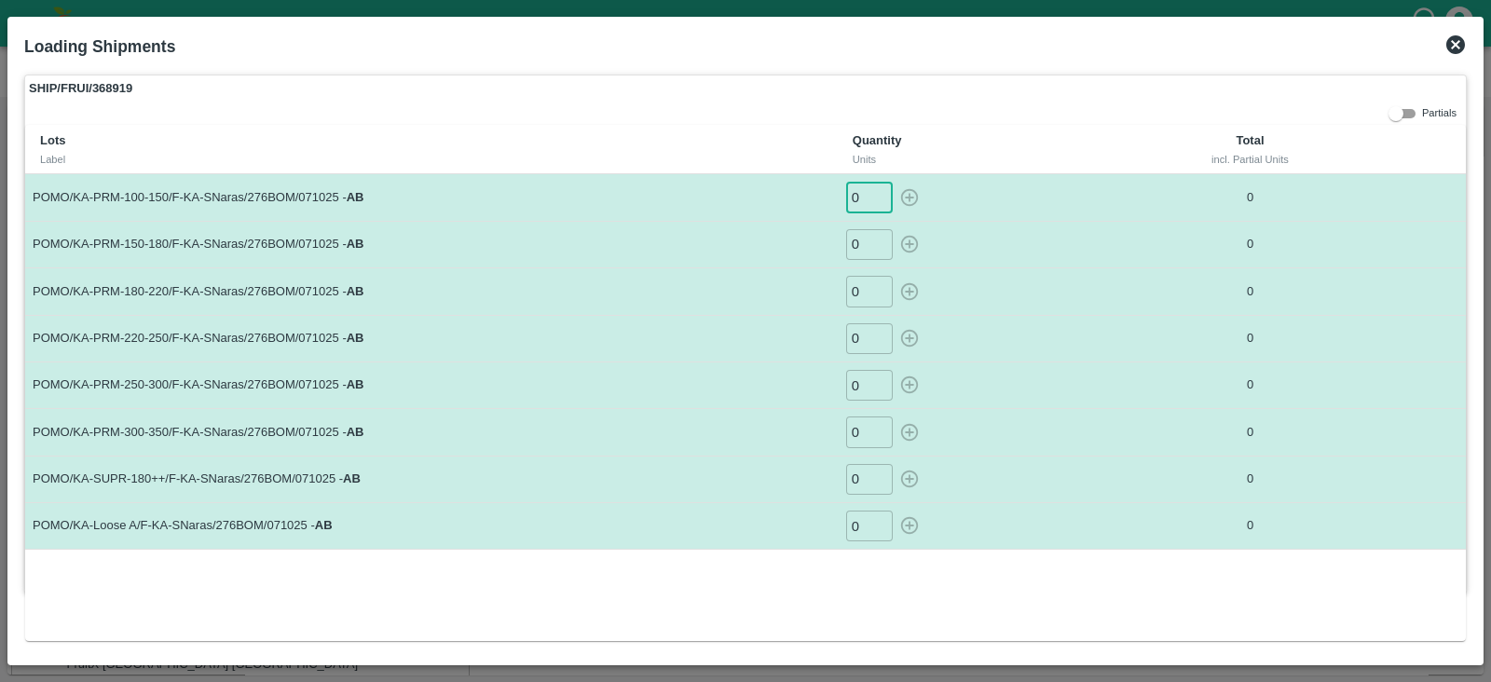
click at [867, 202] on input "0" at bounding box center [869, 197] width 47 height 31
type input "026"
type input "35"
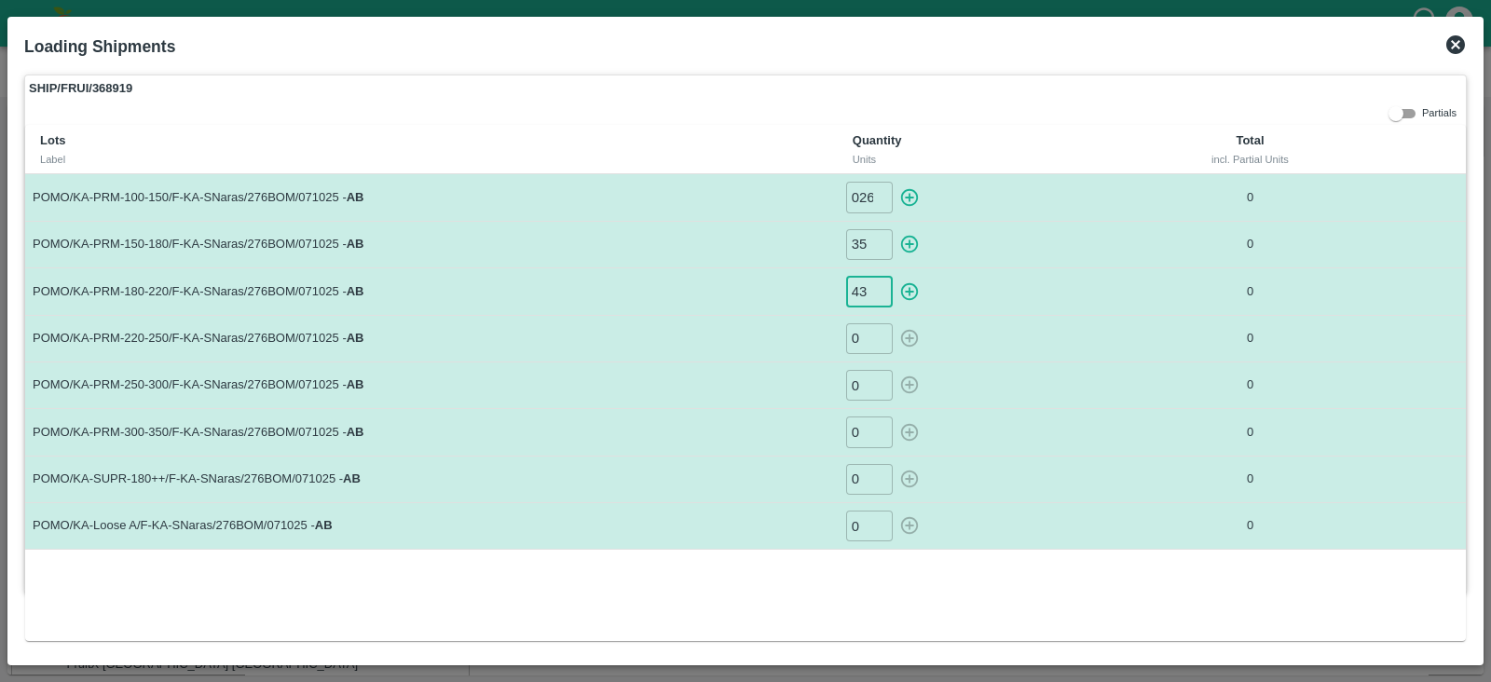
type input "43"
type input "34"
type input "26"
type input "25"
type input "46"
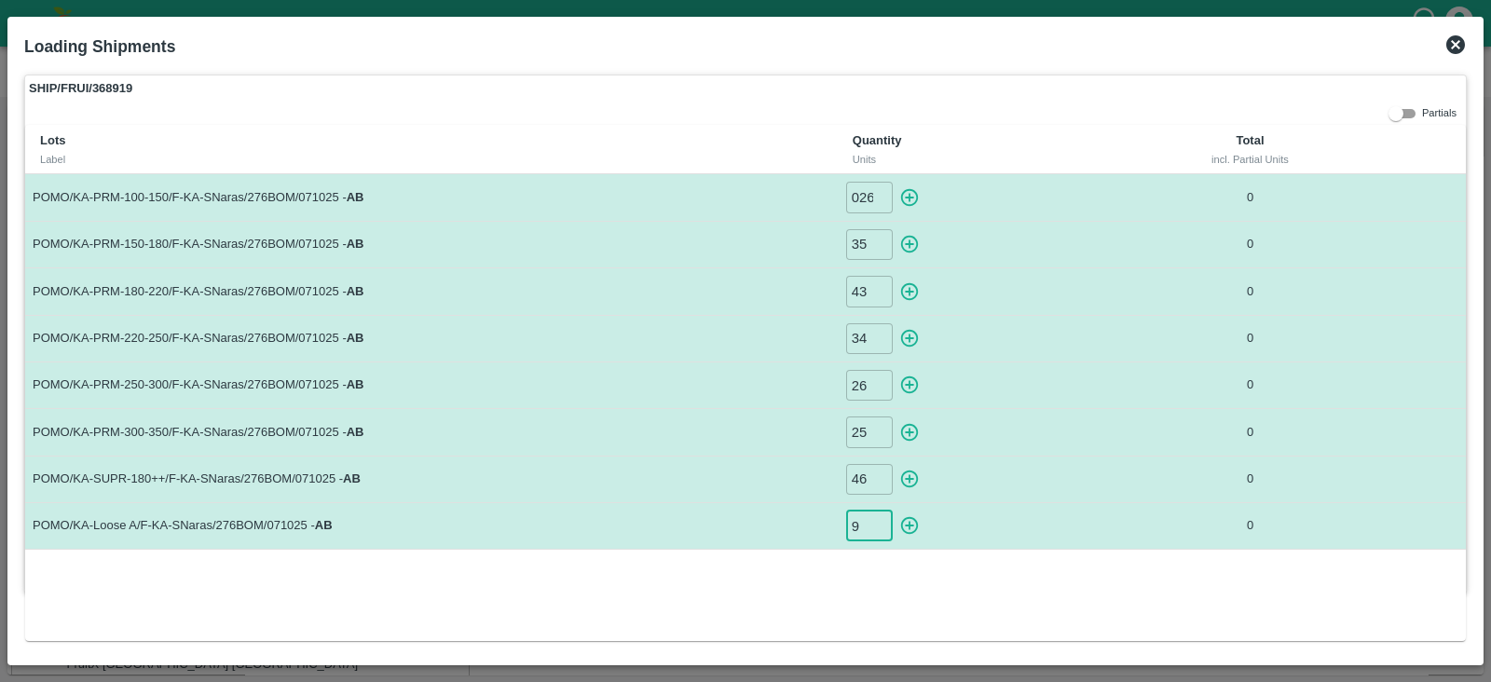
type input "9"
click at [906, 194] on icon "button" at bounding box center [910, 197] width 21 height 21
type input "0"
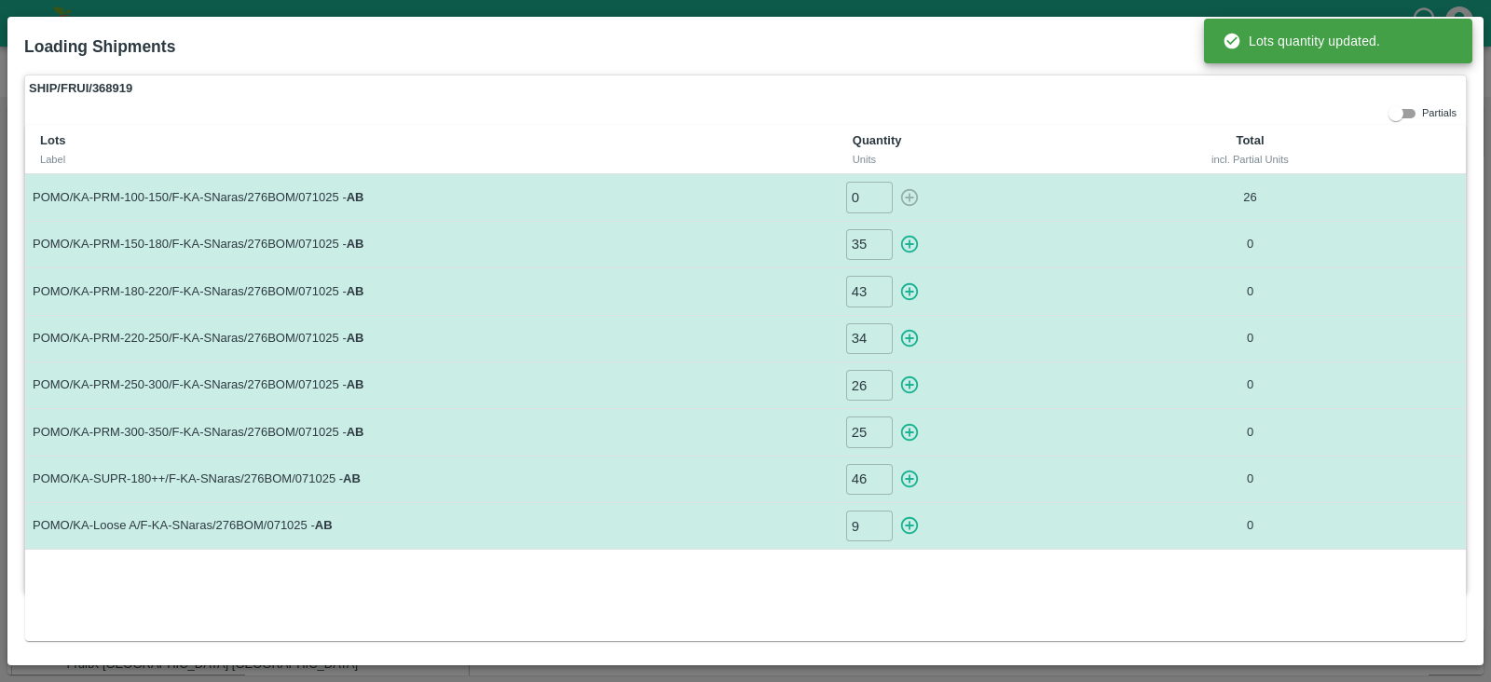
click at [909, 244] on icon "button" at bounding box center [910, 245] width 18 height 18
type input "0"
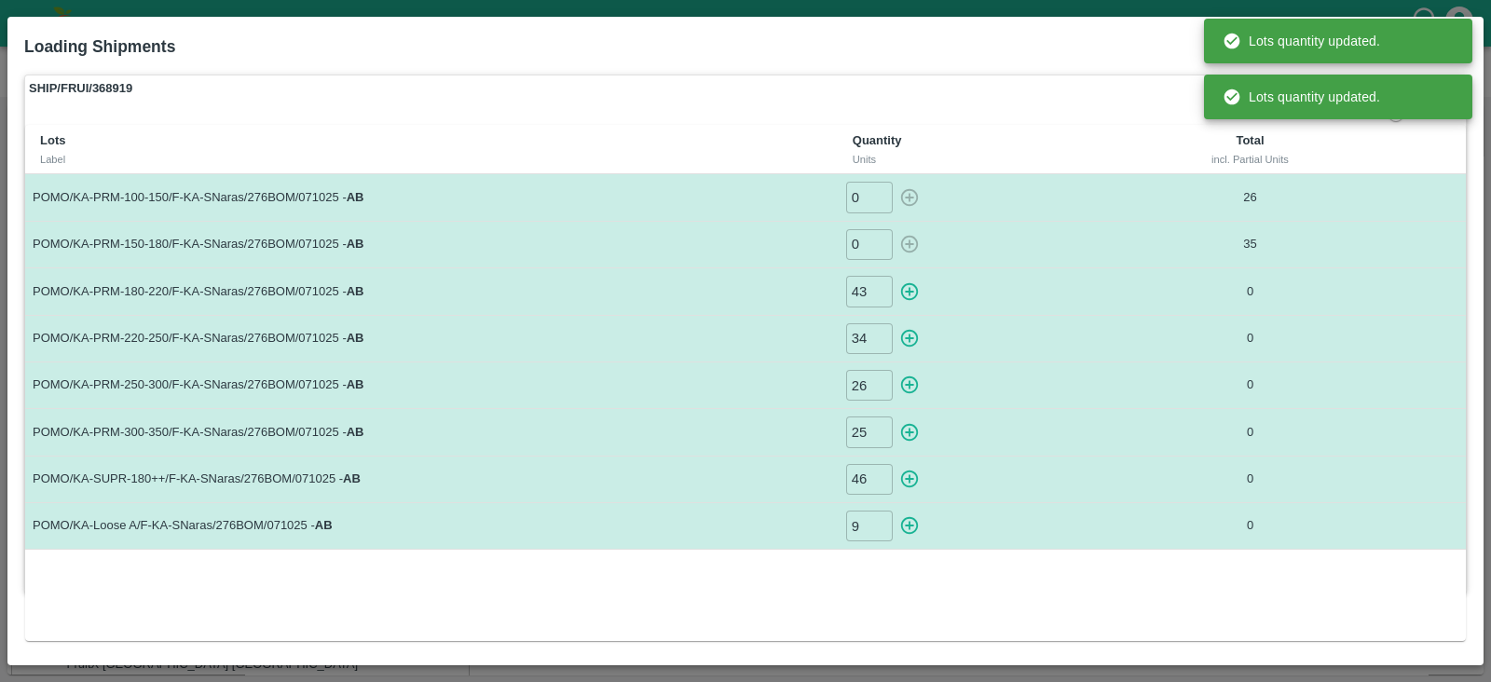
click at [914, 288] on icon "button" at bounding box center [910, 292] width 21 height 21
type input "0"
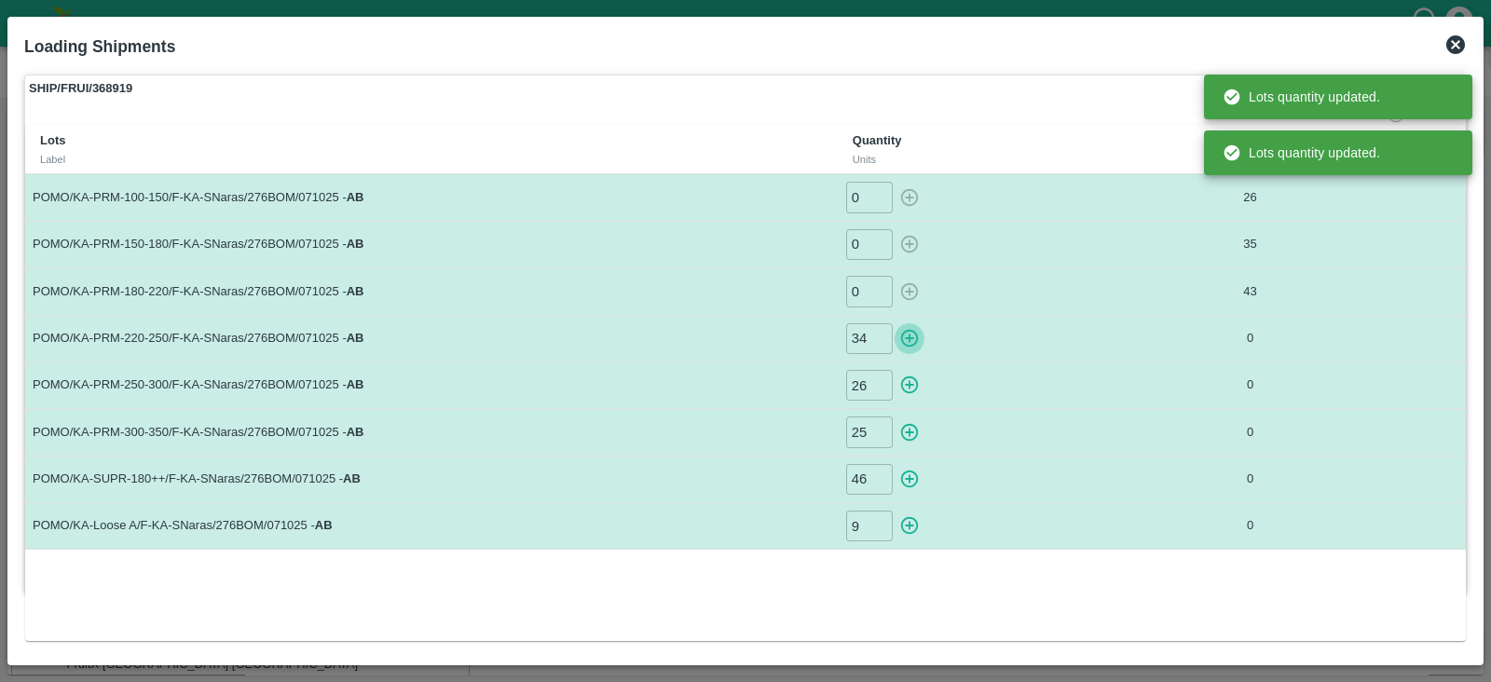
click at [909, 339] on icon "button" at bounding box center [910, 338] width 21 height 21
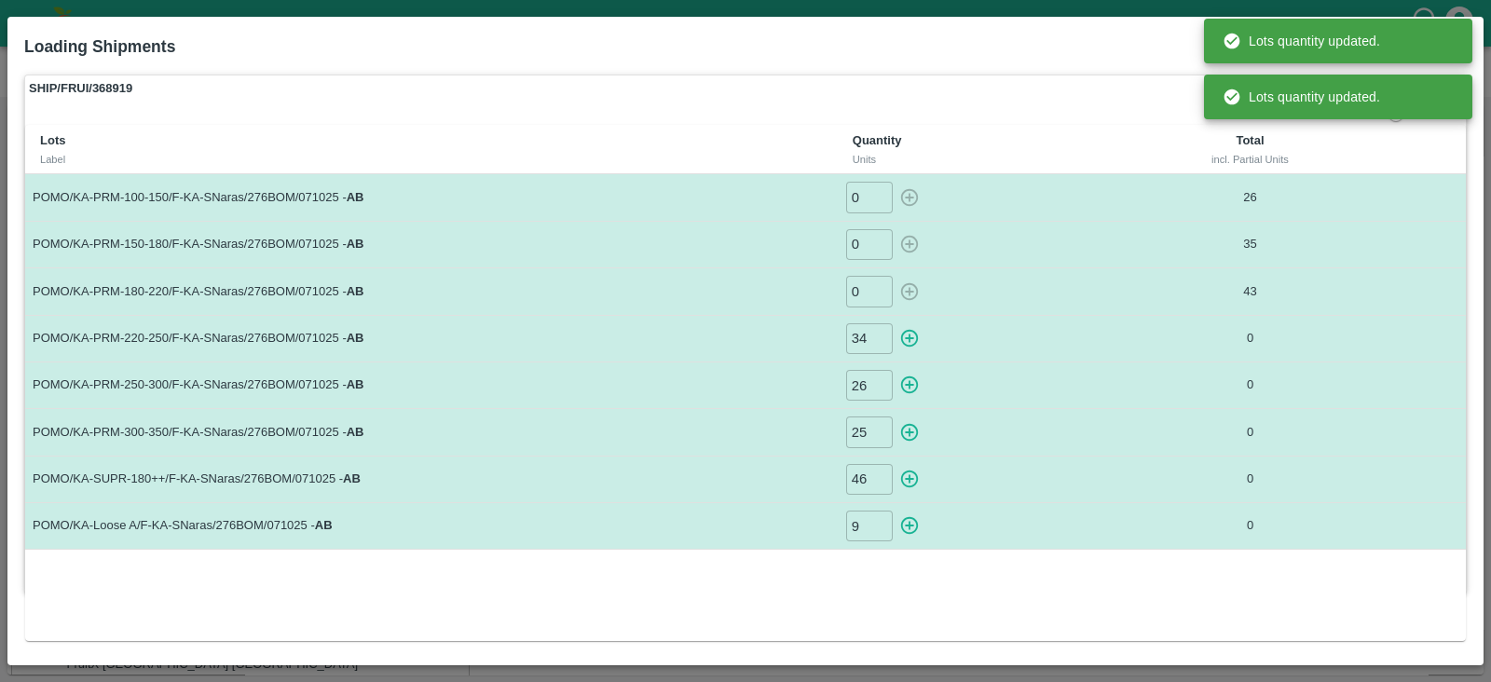
type input "0"
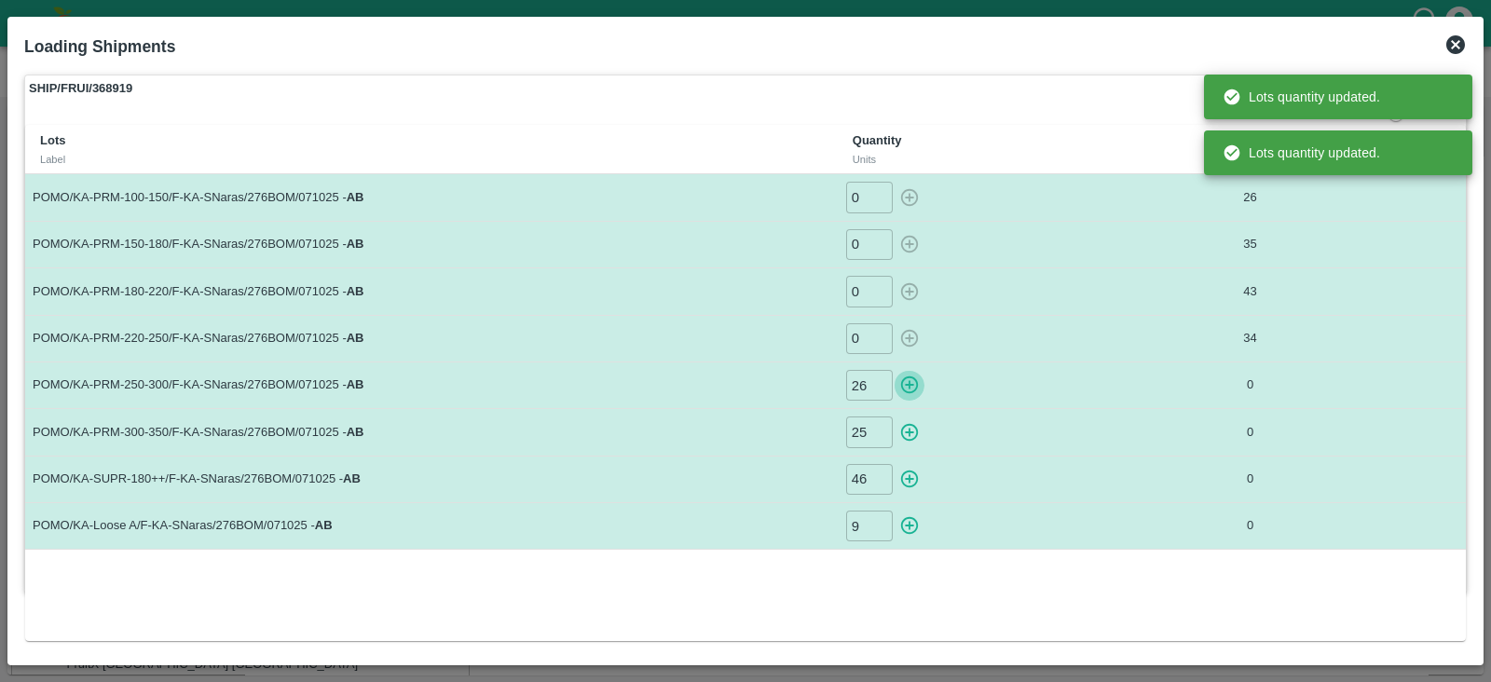
click at [911, 388] on icon "button" at bounding box center [910, 385] width 21 height 21
type input "0"
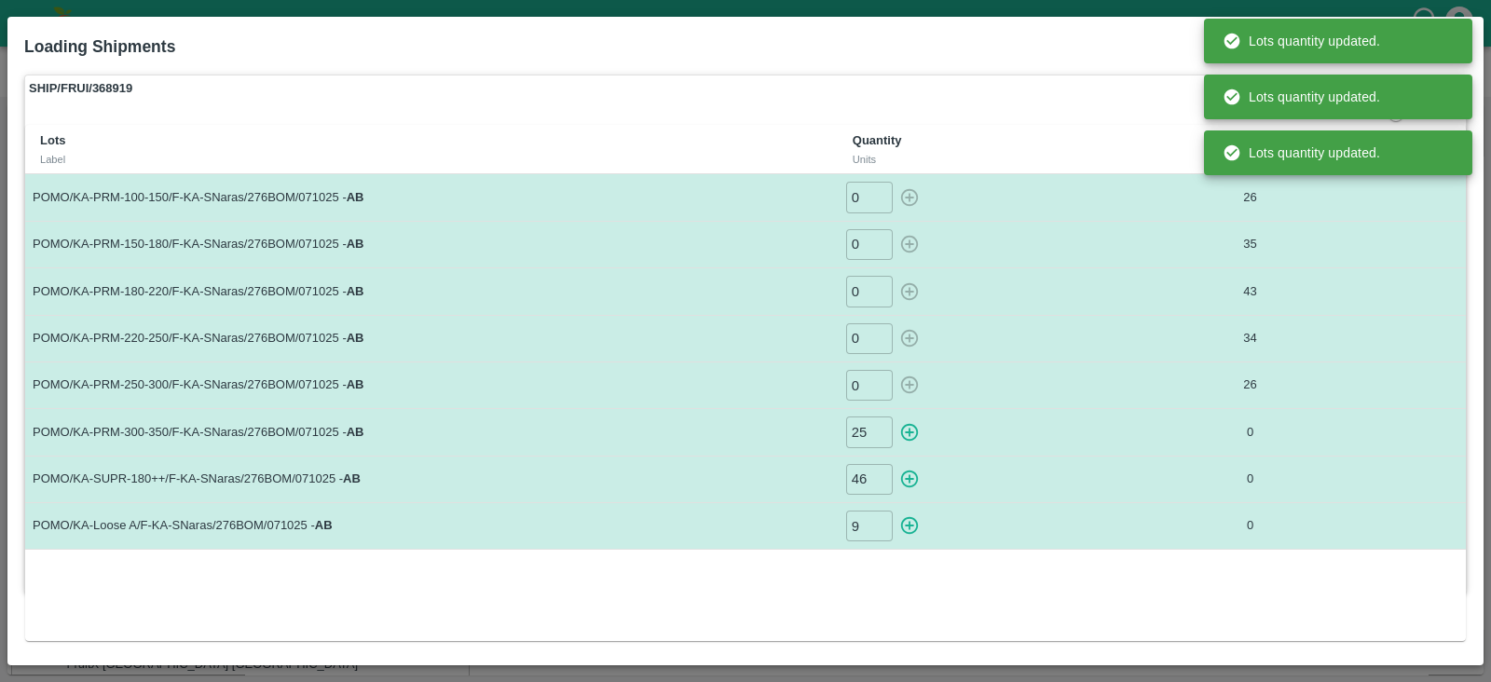
click at [909, 427] on icon "button" at bounding box center [910, 432] width 21 height 21
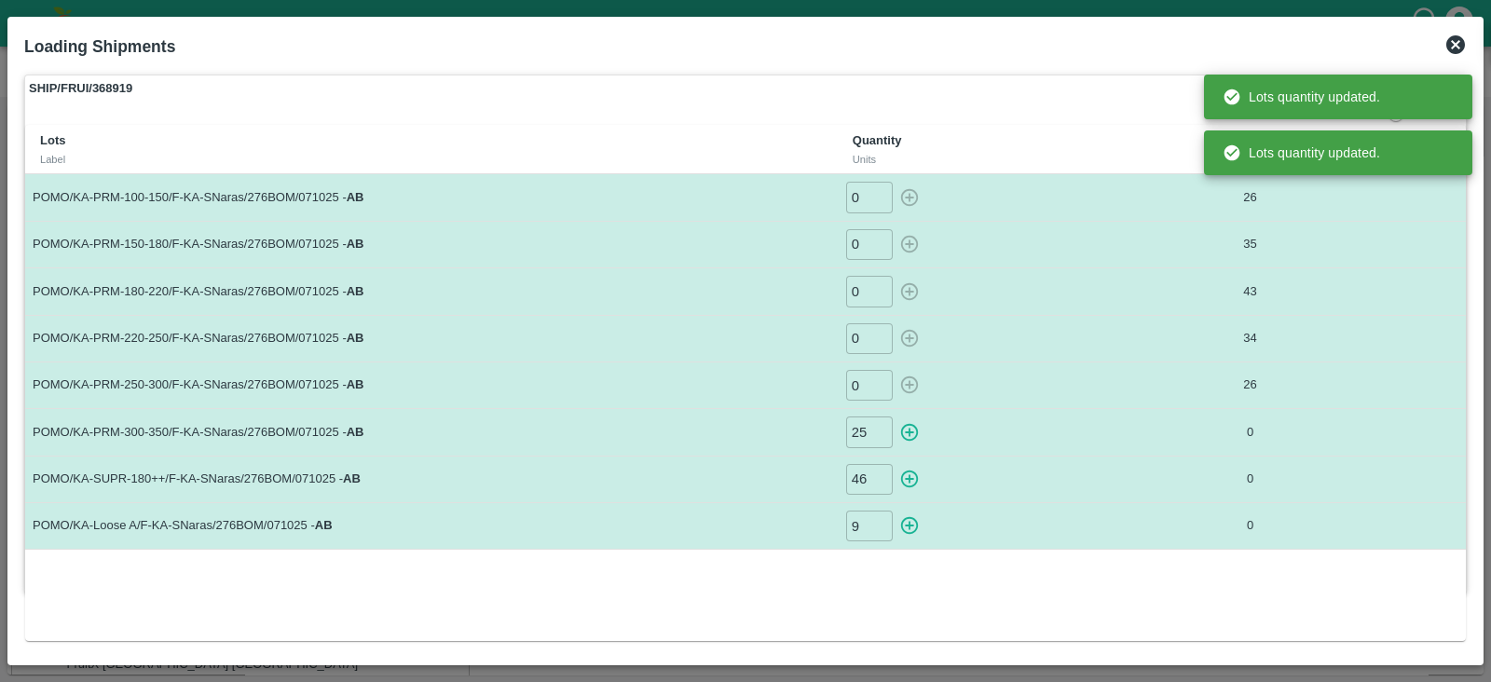
type input "0"
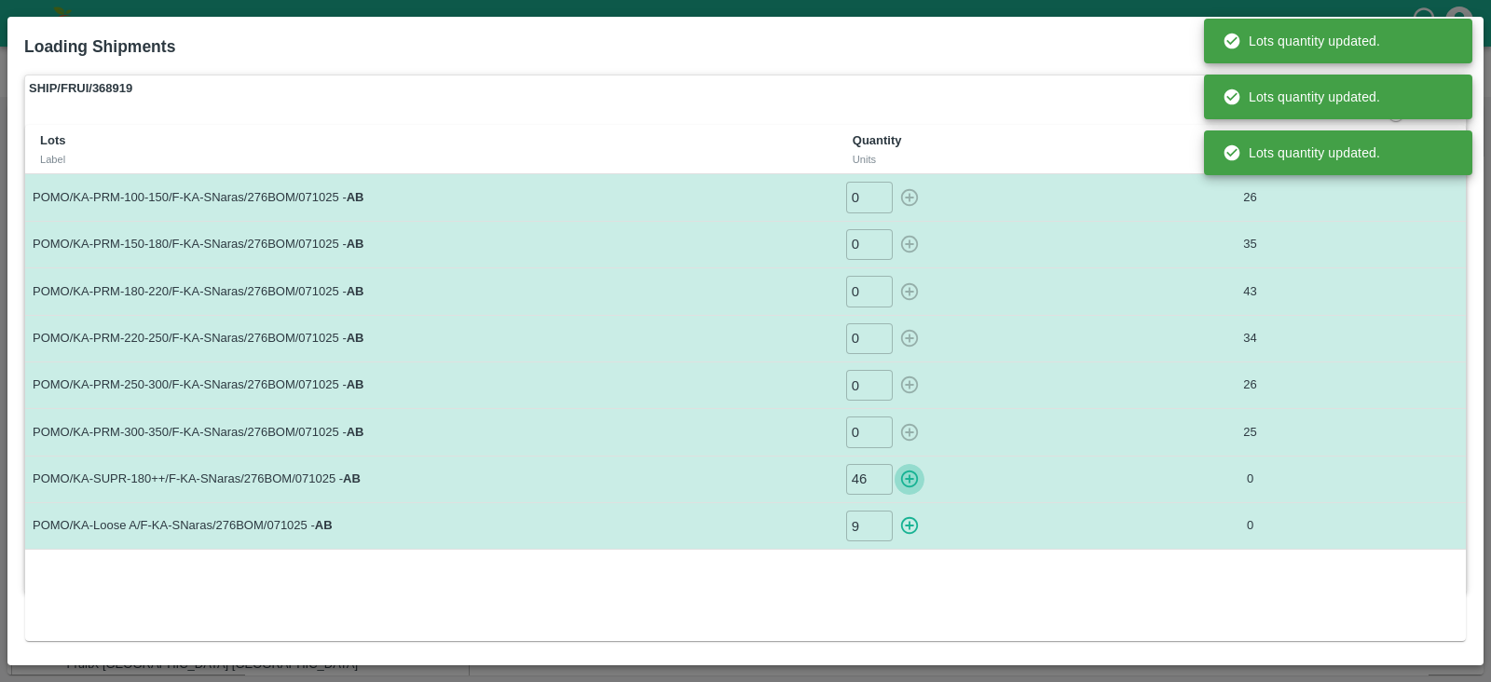
click at [912, 475] on icon "button" at bounding box center [910, 479] width 21 height 21
type input "0"
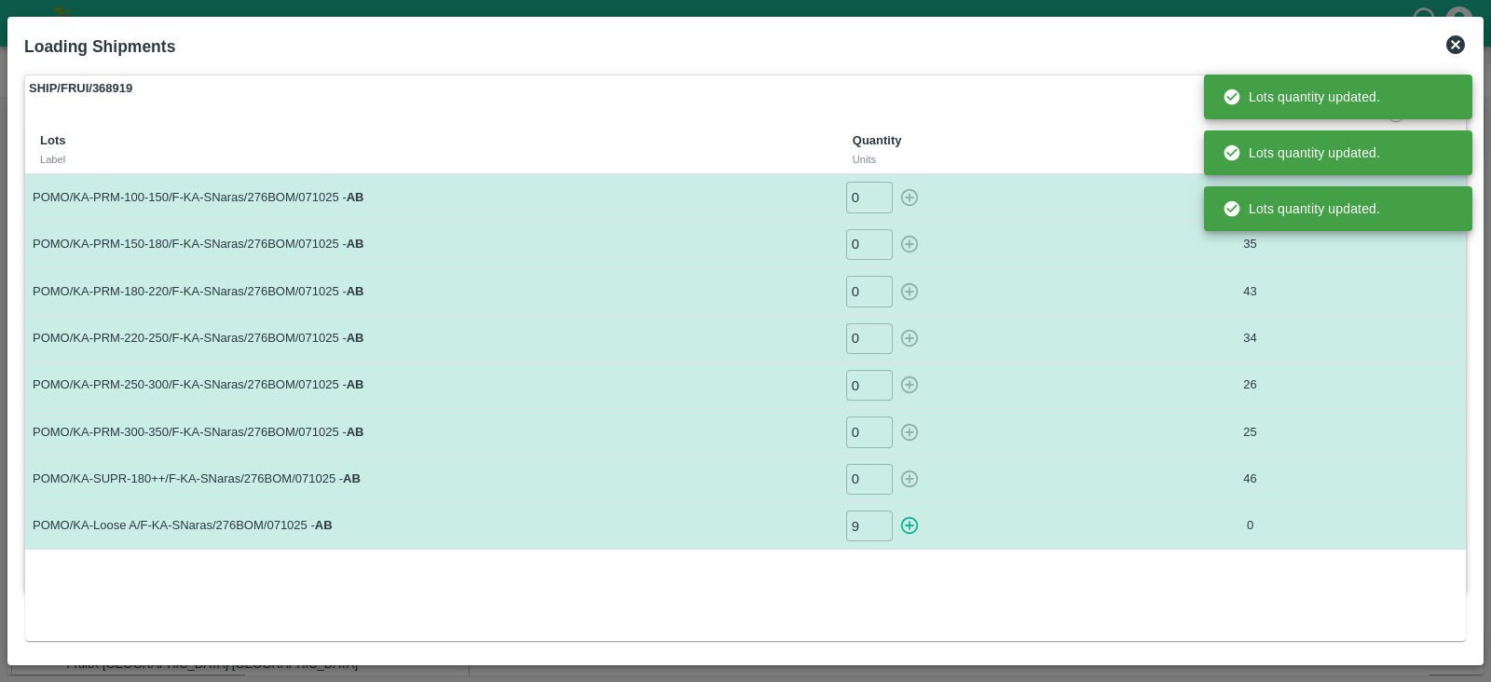
click at [910, 523] on icon "button" at bounding box center [910, 526] width 18 height 18
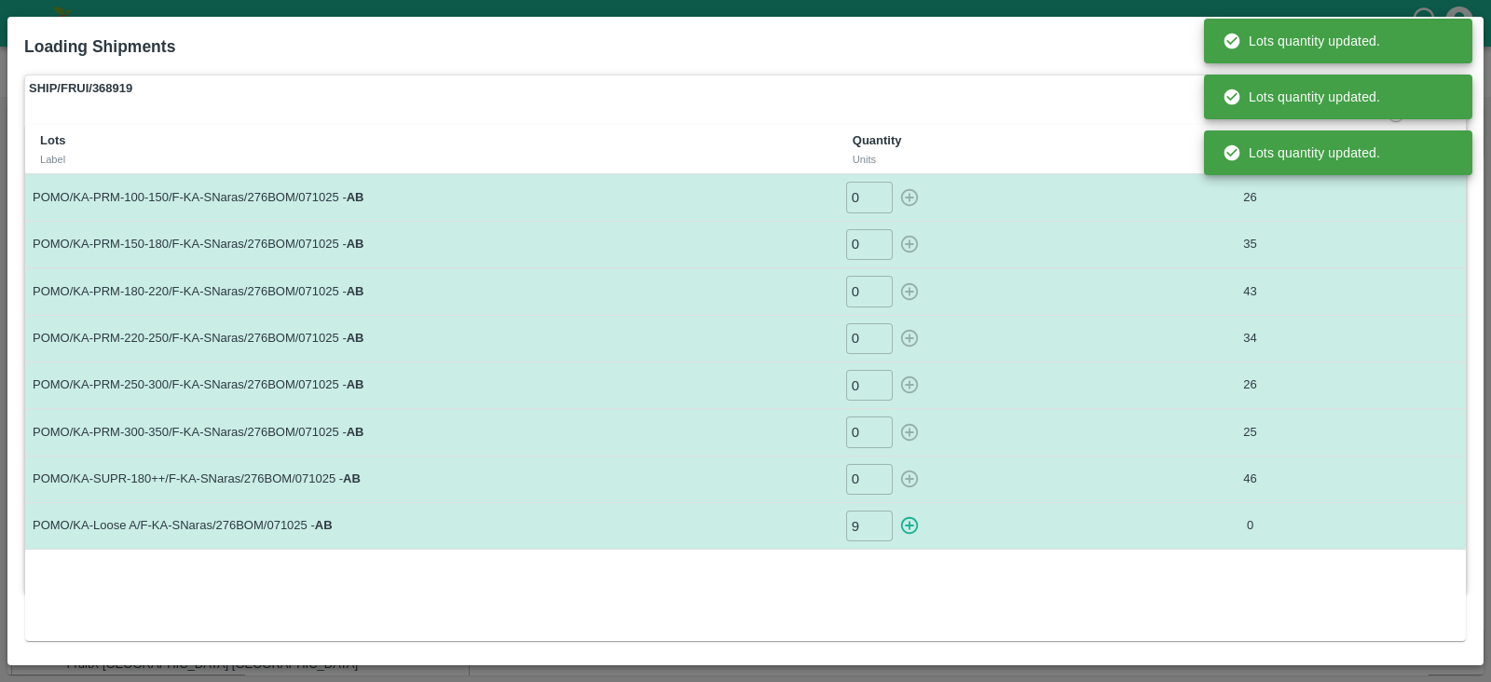
type input "0"
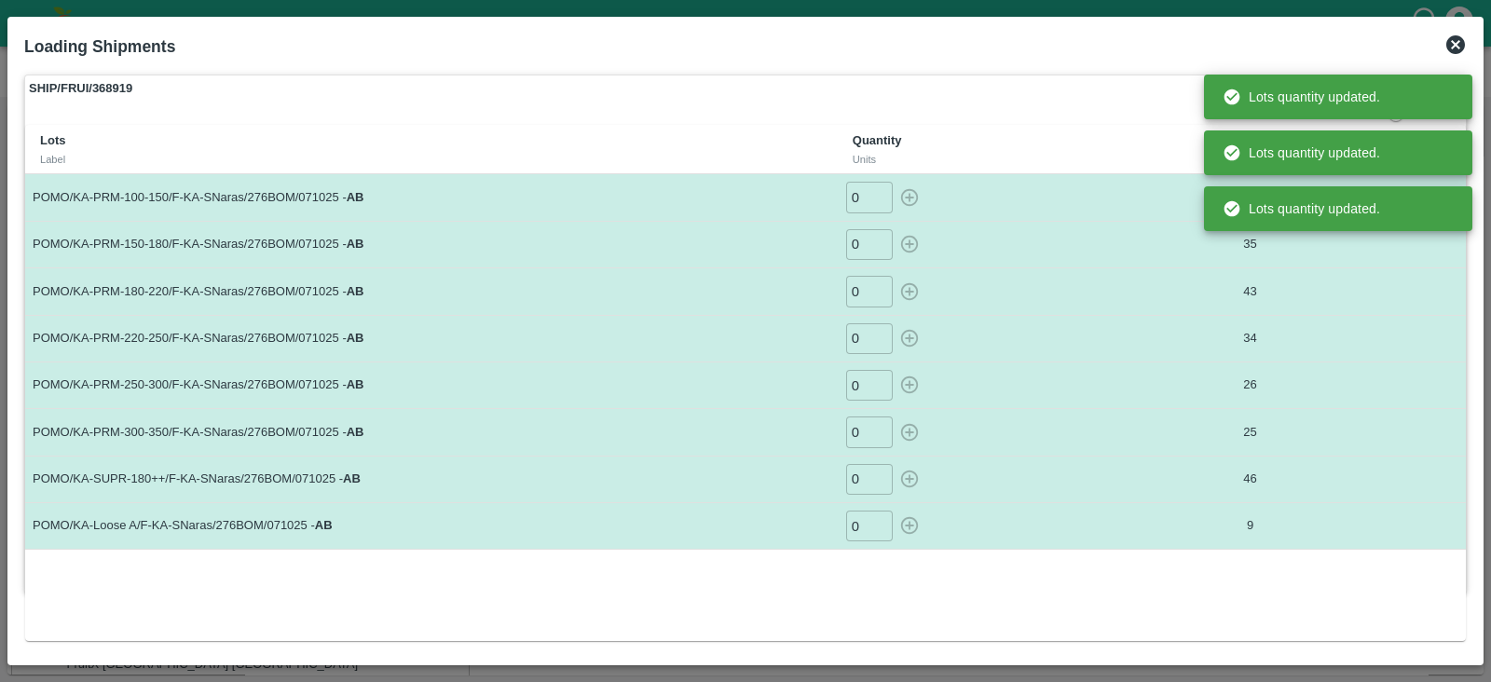
click at [1070, 447] on td "0 ​" at bounding box center [981, 432] width 286 height 47
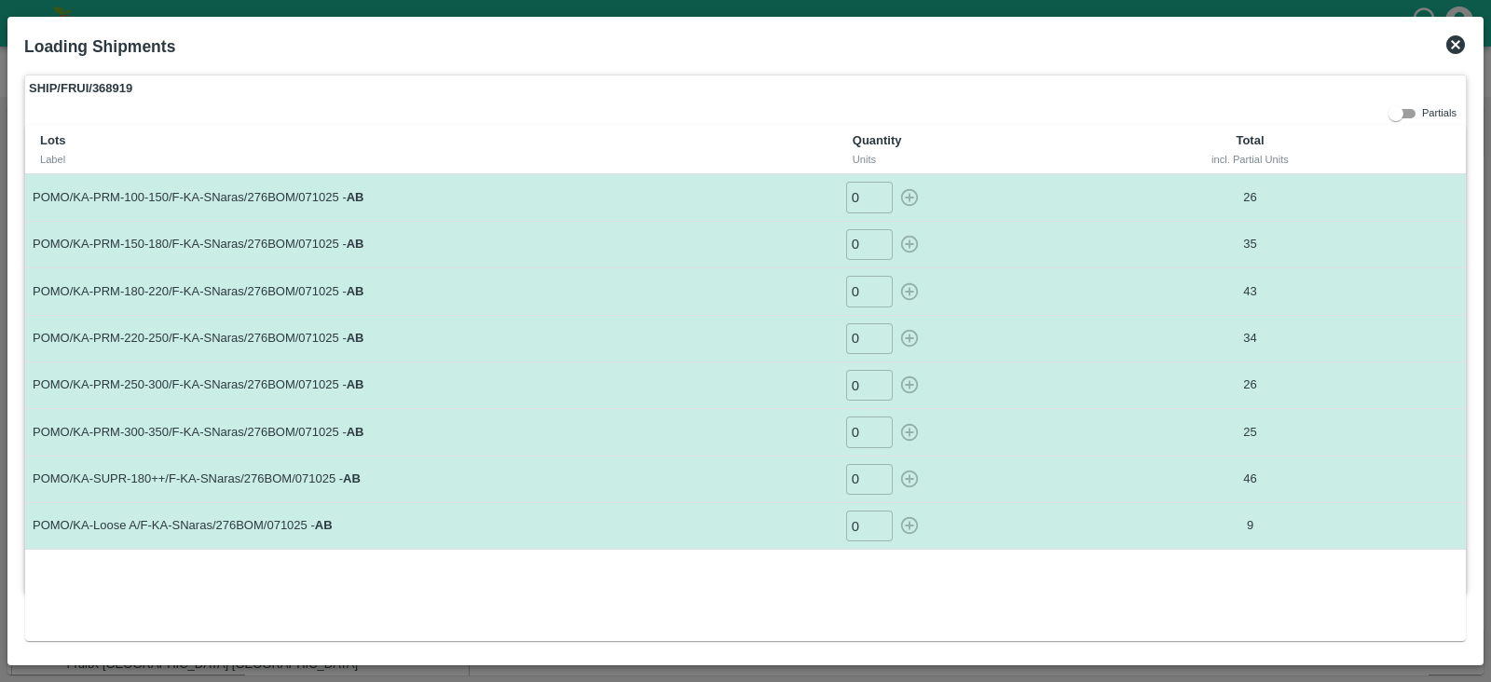
click at [1459, 48] on icon at bounding box center [1456, 44] width 19 height 19
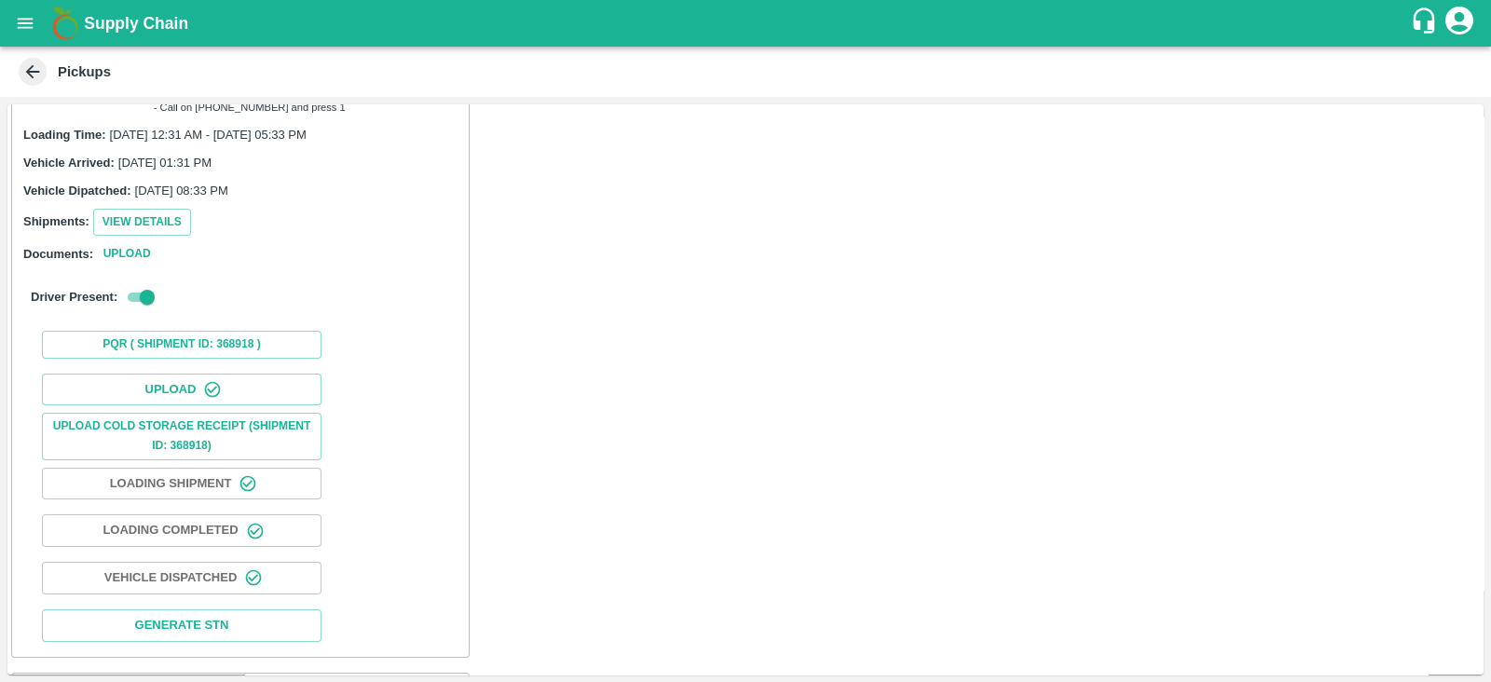
scroll to position [227, 0]
click at [166, 206] on button "View Details" at bounding box center [142, 219] width 98 height 27
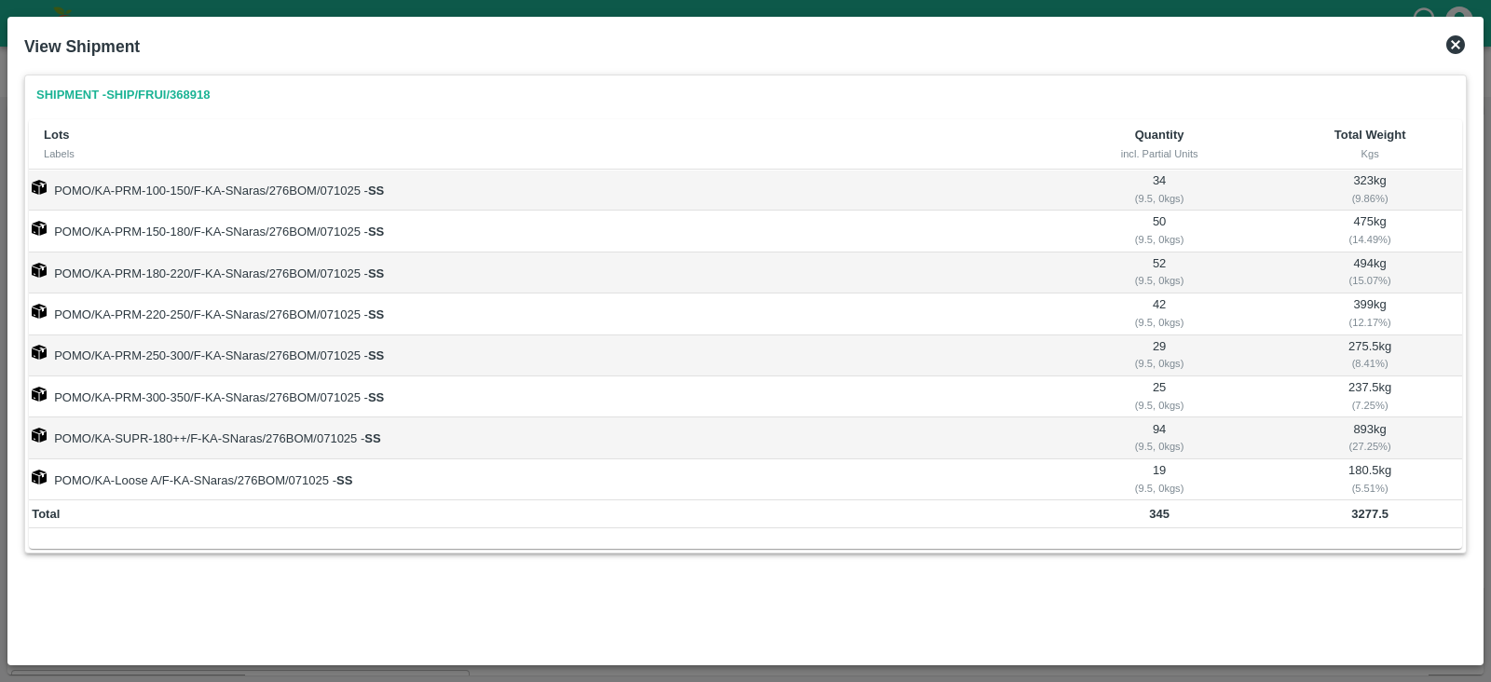
click at [1450, 46] on icon at bounding box center [1456, 44] width 19 height 19
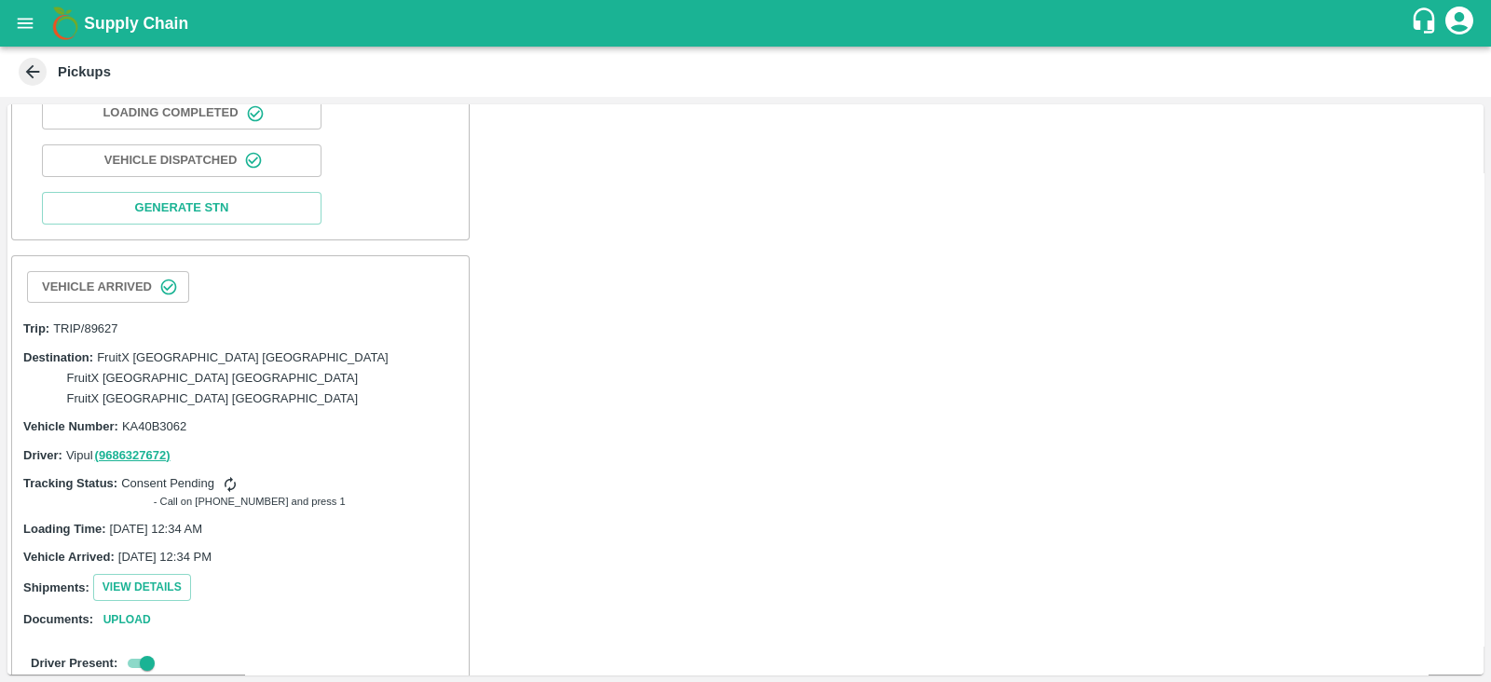
scroll to position [643, 0]
click at [158, 573] on button "View Details" at bounding box center [142, 586] width 98 height 27
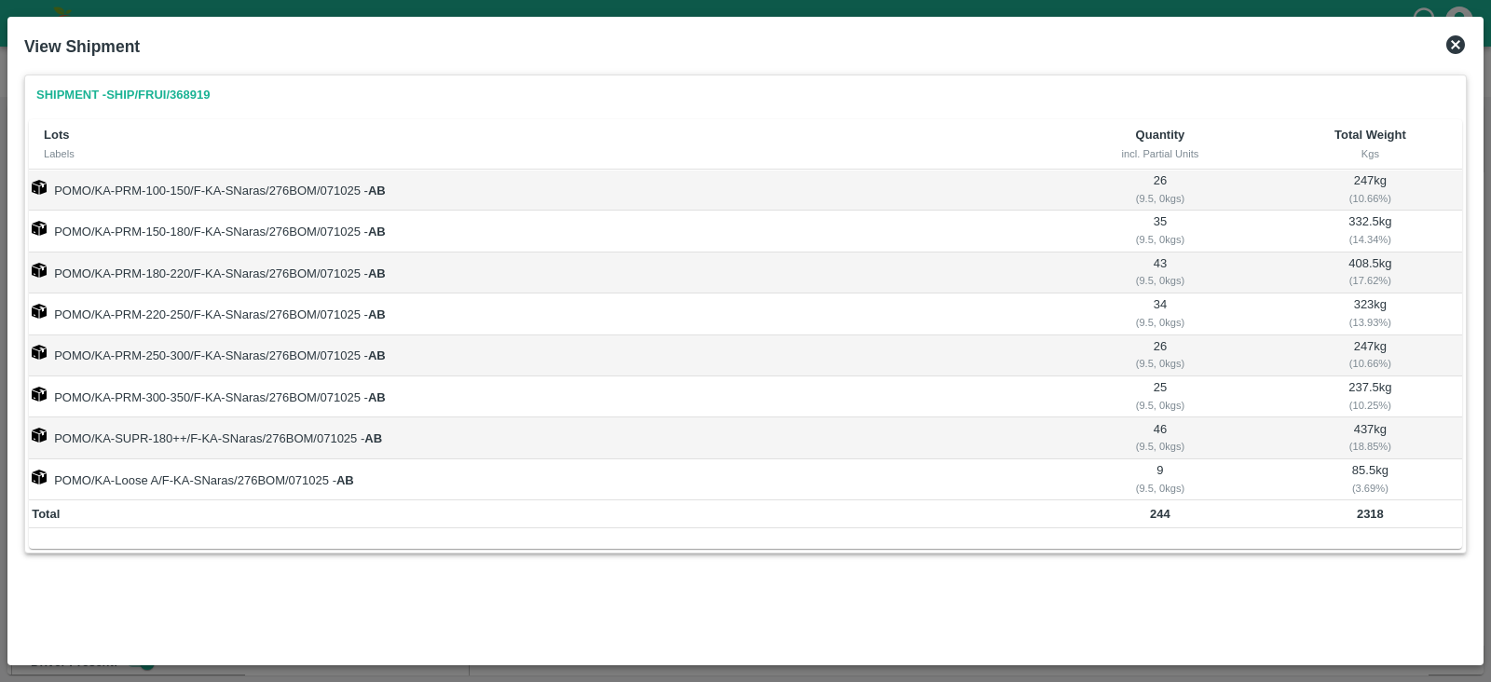
click at [1454, 48] on icon at bounding box center [1456, 44] width 19 height 19
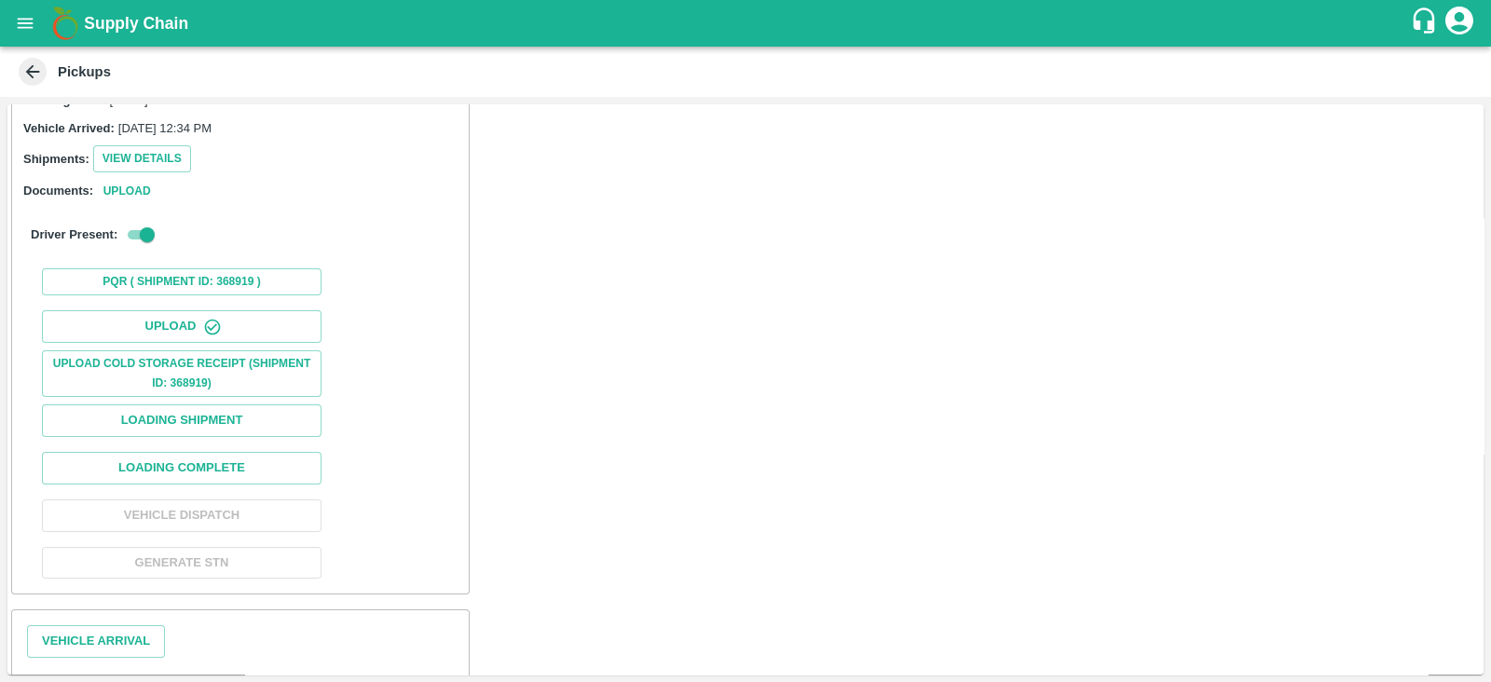
scroll to position [1107, 0]
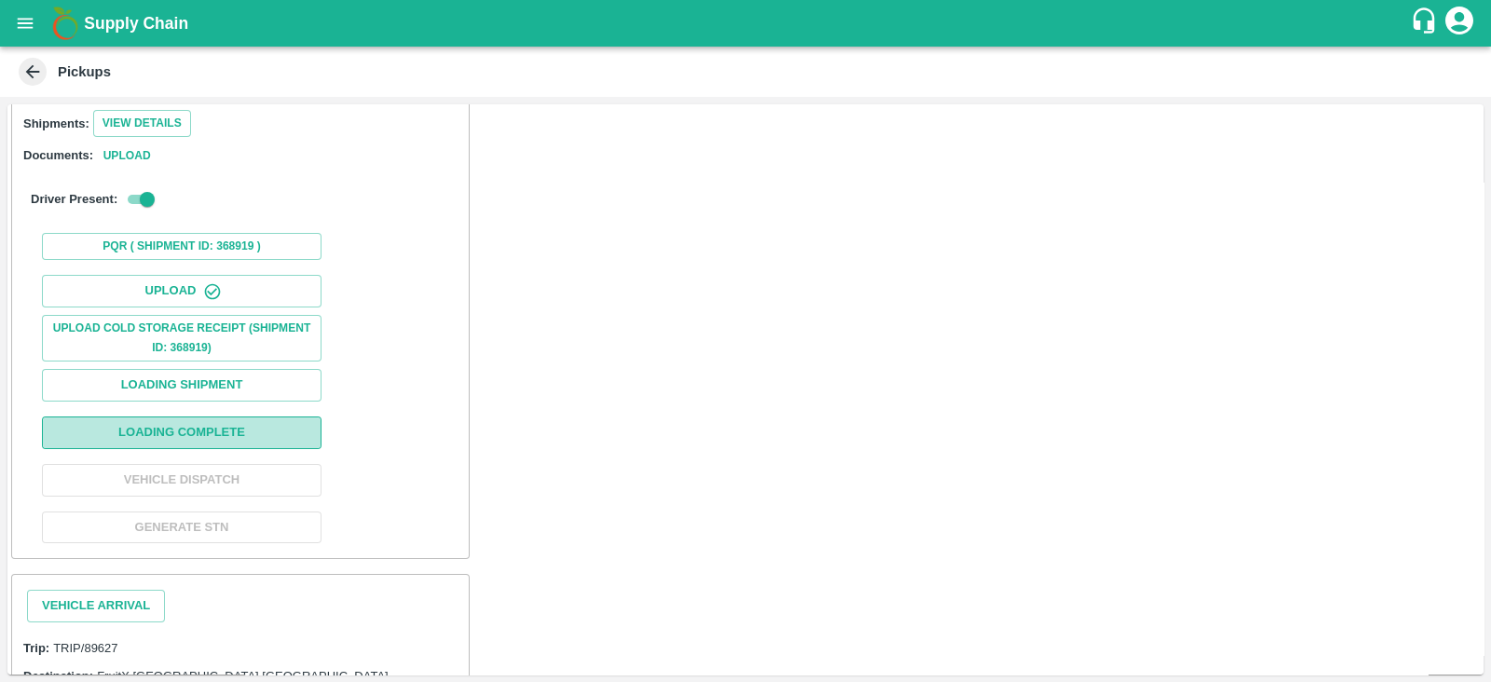
click at [256, 417] on button "Loading Complete" at bounding box center [182, 433] width 280 height 33
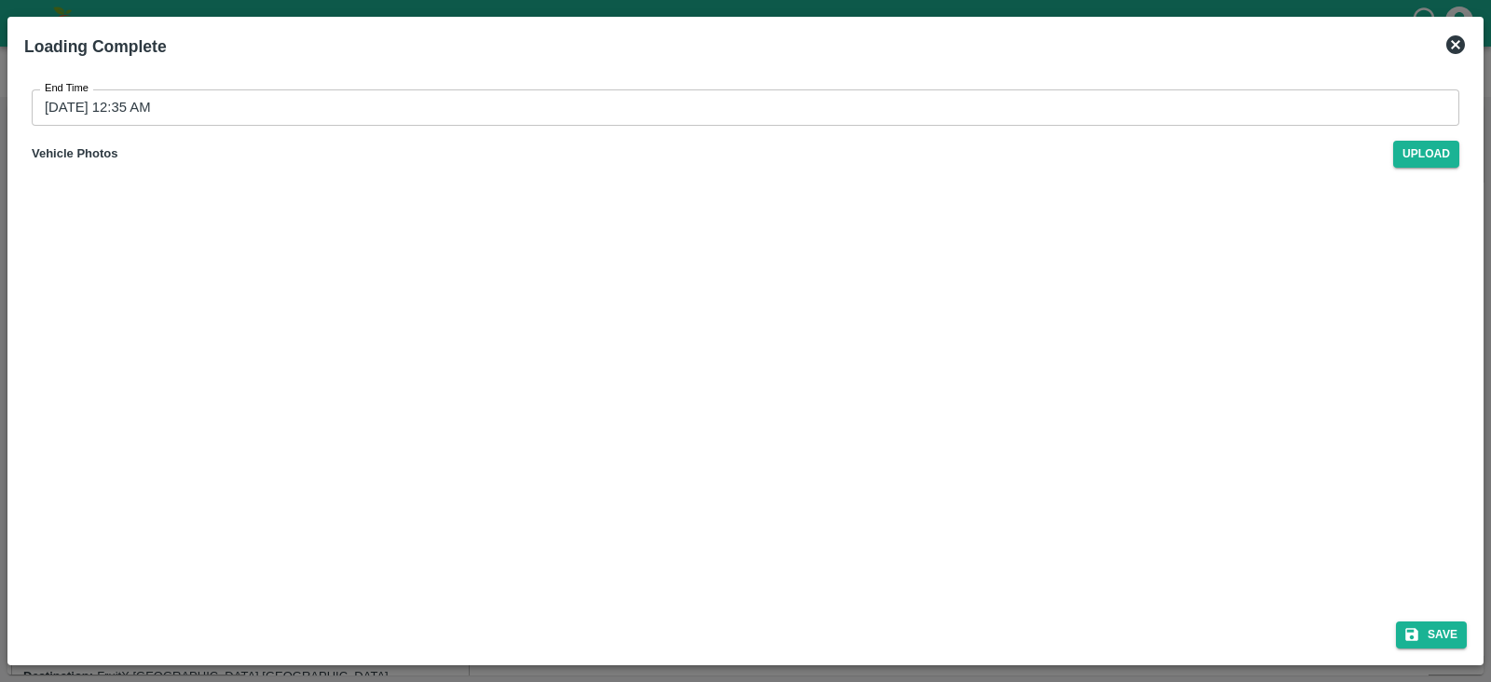
click at [205, 104] on input "[DATE] 12:35 AM" at bounding box center [739, 106] width 1415 height 35
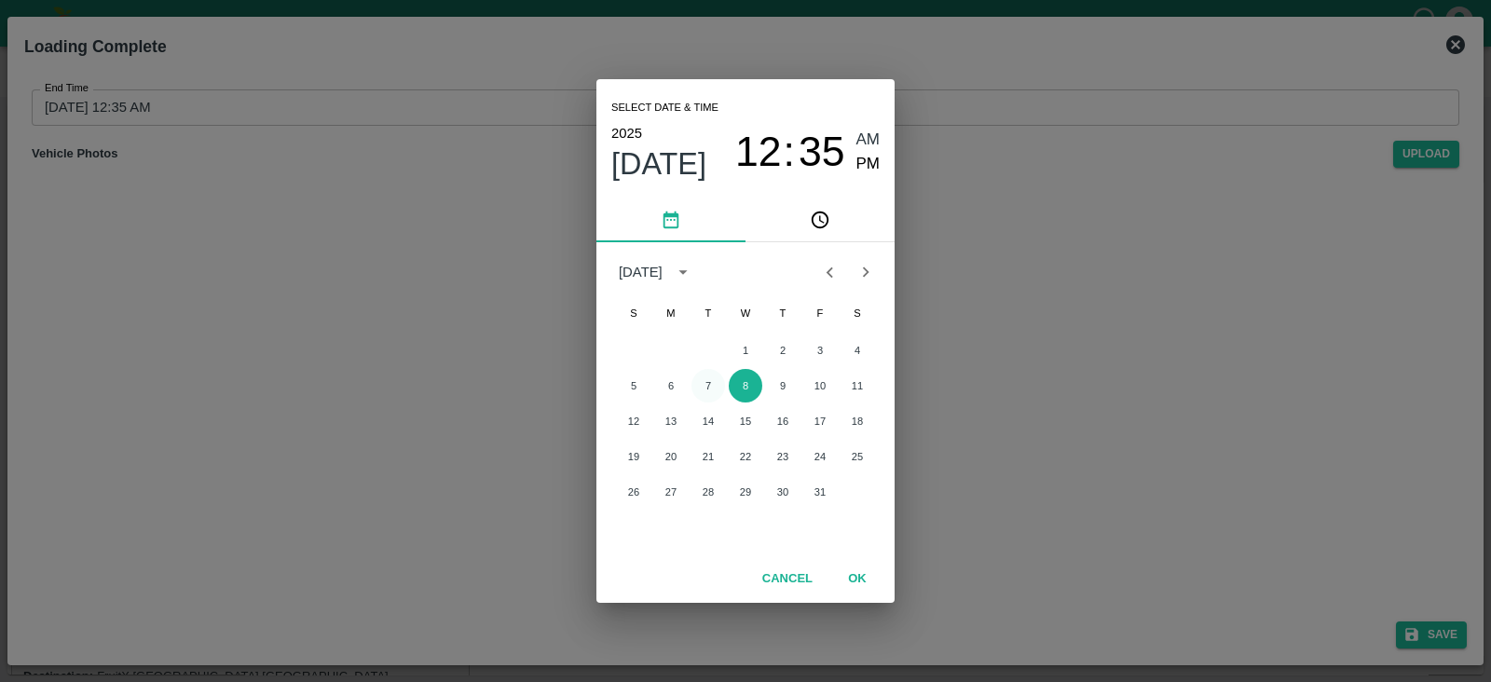
click at [708, 383] on button "7" at bounding box center [709, 386] width 34 height 34
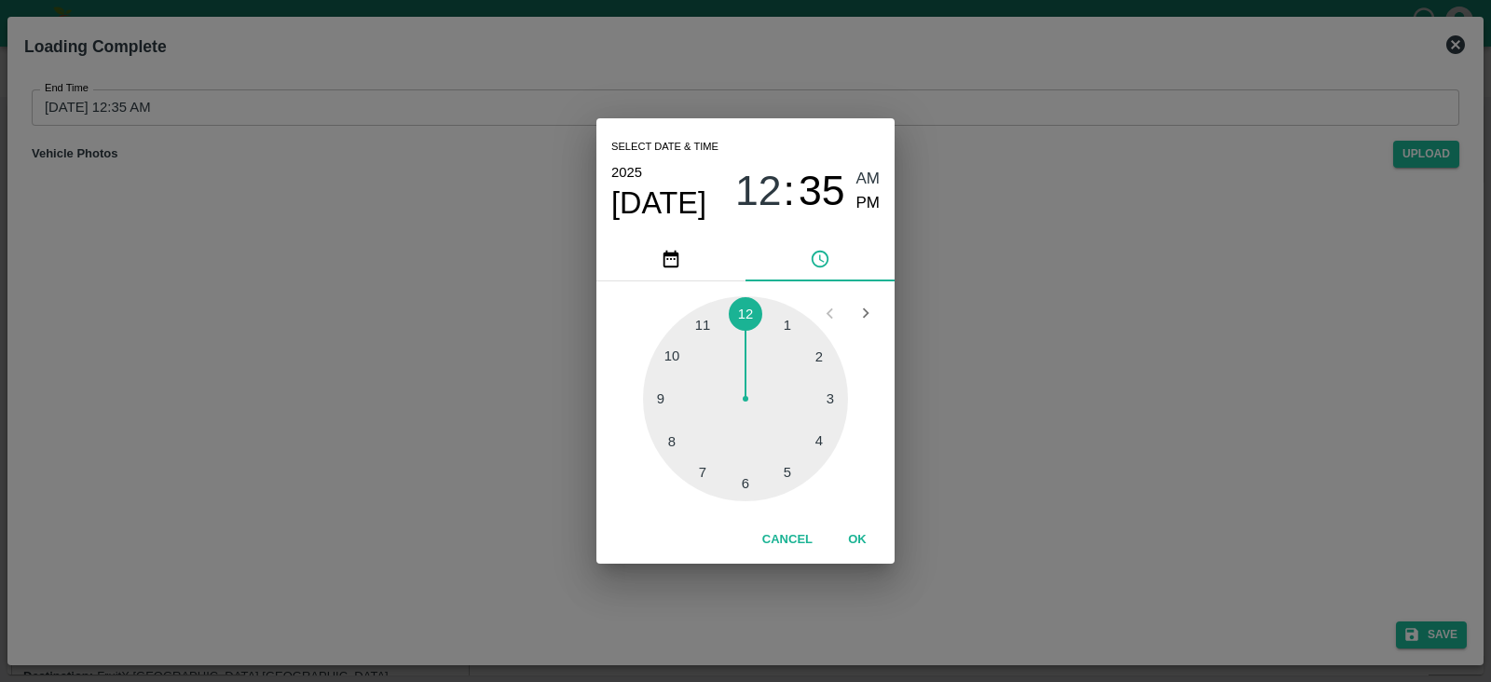
click at [783, 475] on div at bounding box center [745, 398] width 205 height 205
click at [863, 201] on span "PM" at bounding box center [869, 203] width 24 height 25
click at [858, 543] on button "OK" at bounding box center [858, 540] width 60 height 33
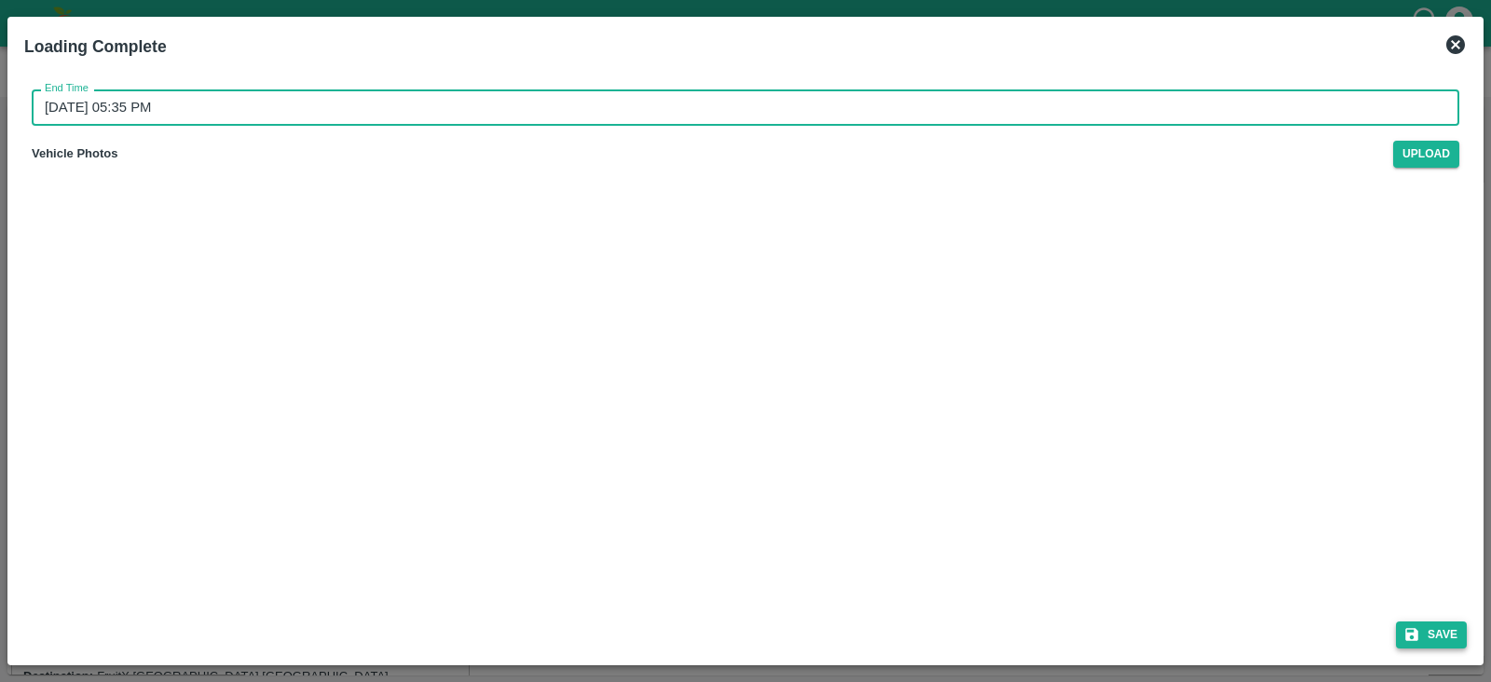
click at [1442, 622] on button "Save" at bounding box center [1431, 635] width 71 height 27
type input "[DATE] 12:35 AM"
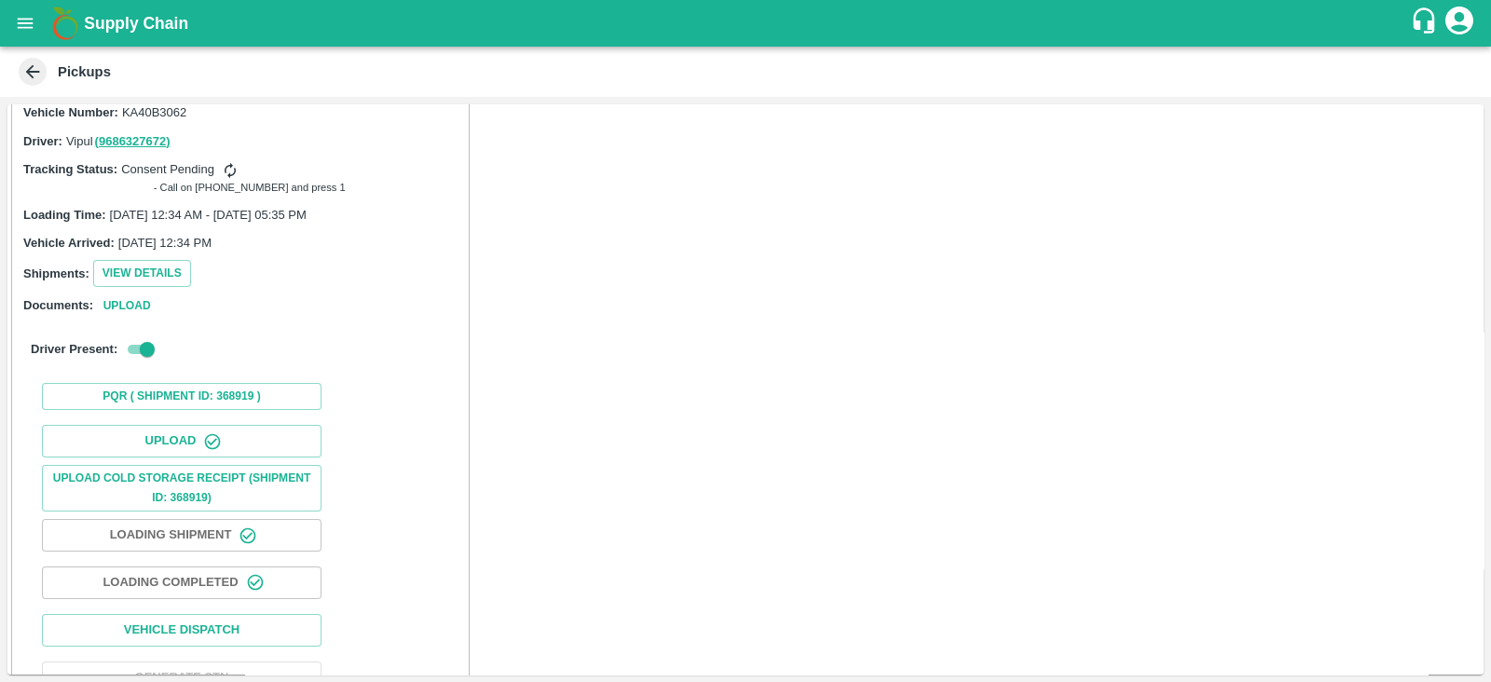
scroll to position [1076, 0]
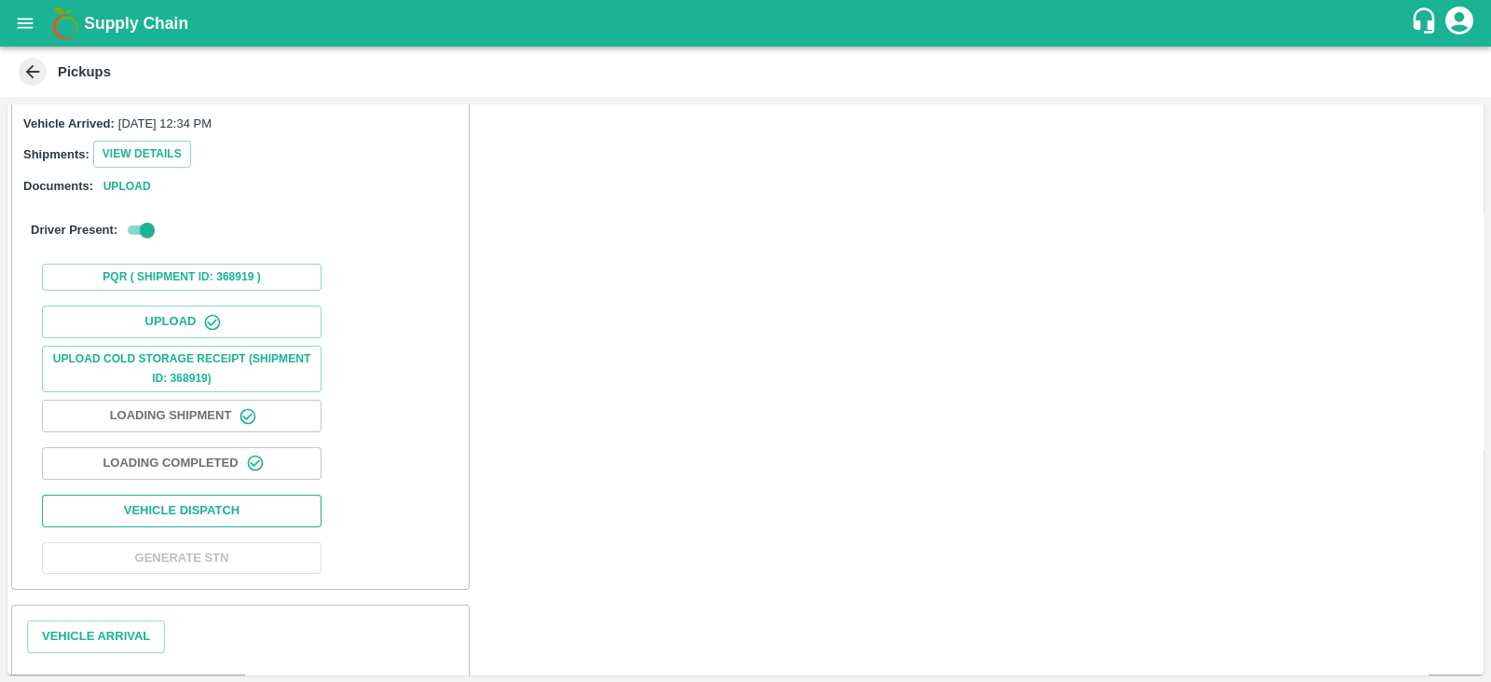
click at [294, 495] on button "Vehicle Dispatch" at bounding box center [182, 511] width 280 height 33
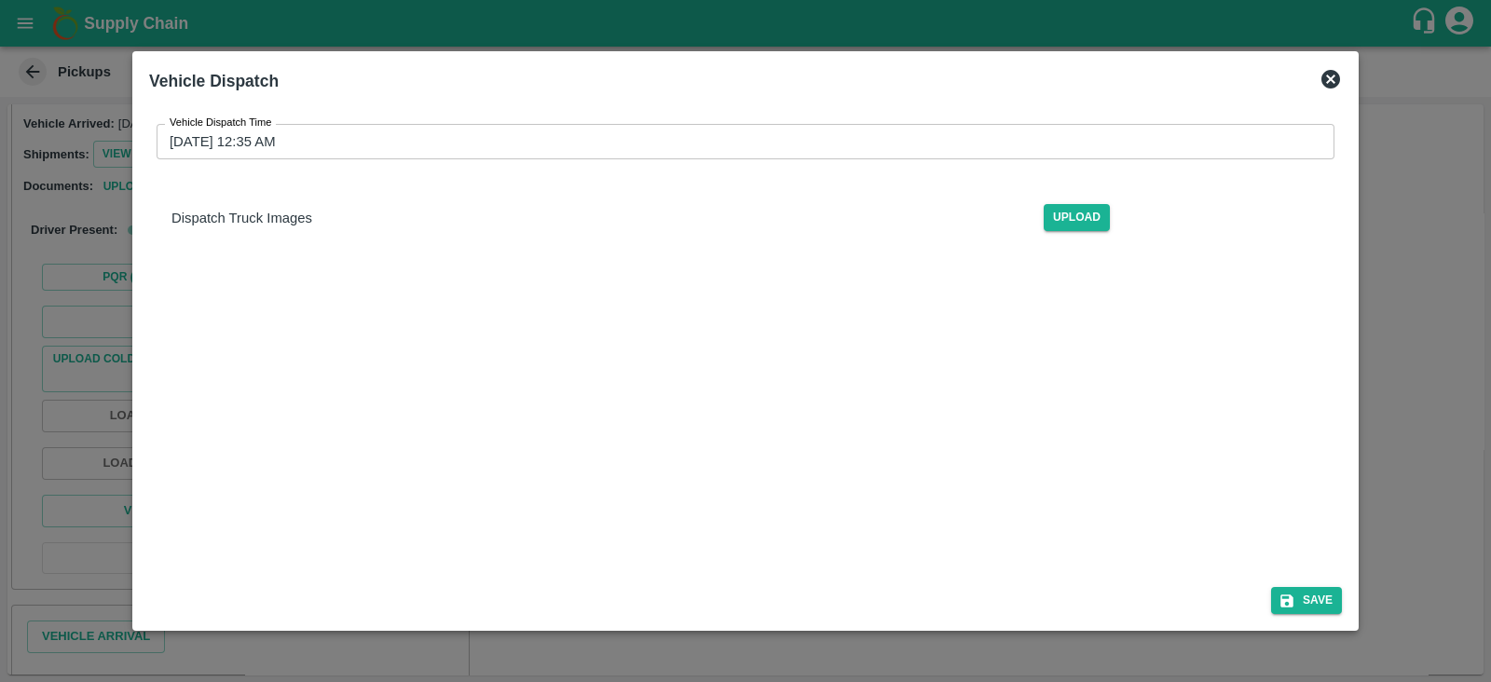
click at [228, 144] on input "[DATE] 12:35 AM" at bounding box center [739, 141] width 1165 height 35
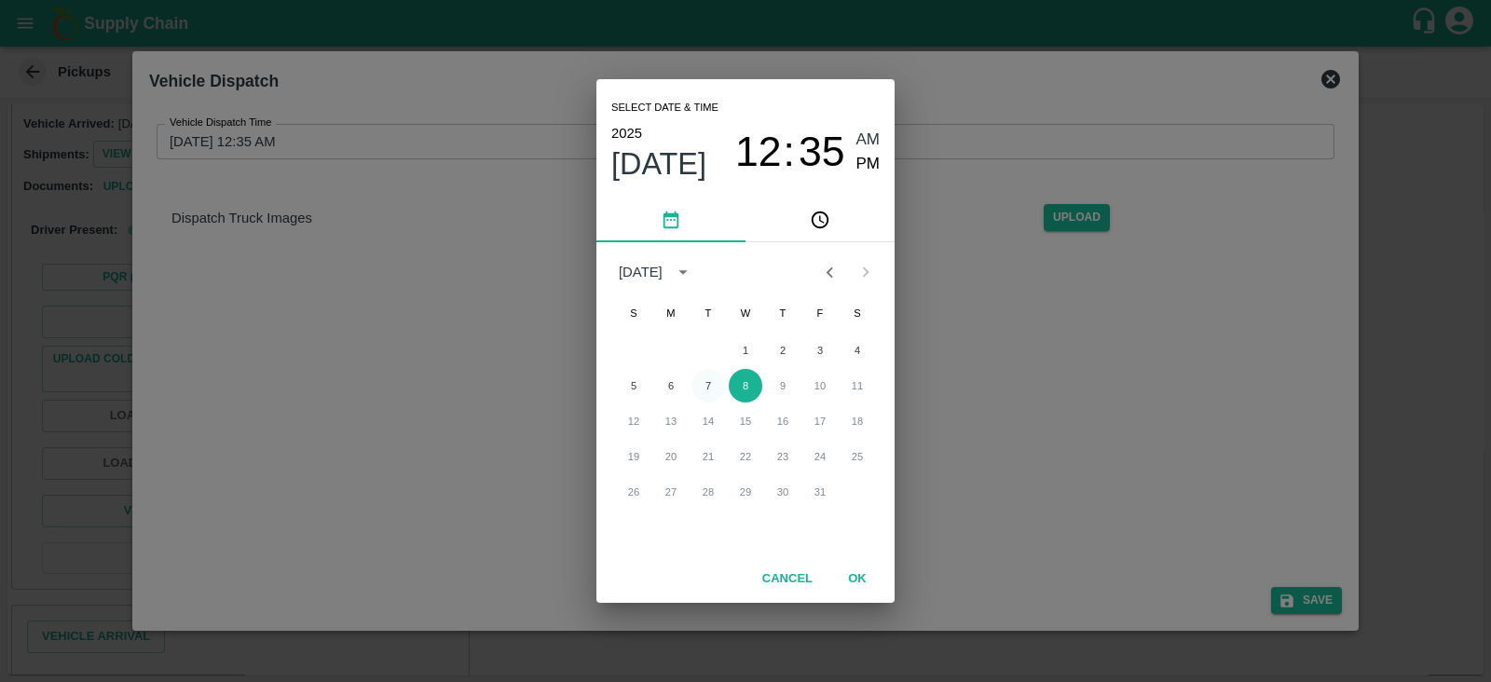
click at [707, 392] on button "7" at bounding box center [709, 386] width 34 height 34
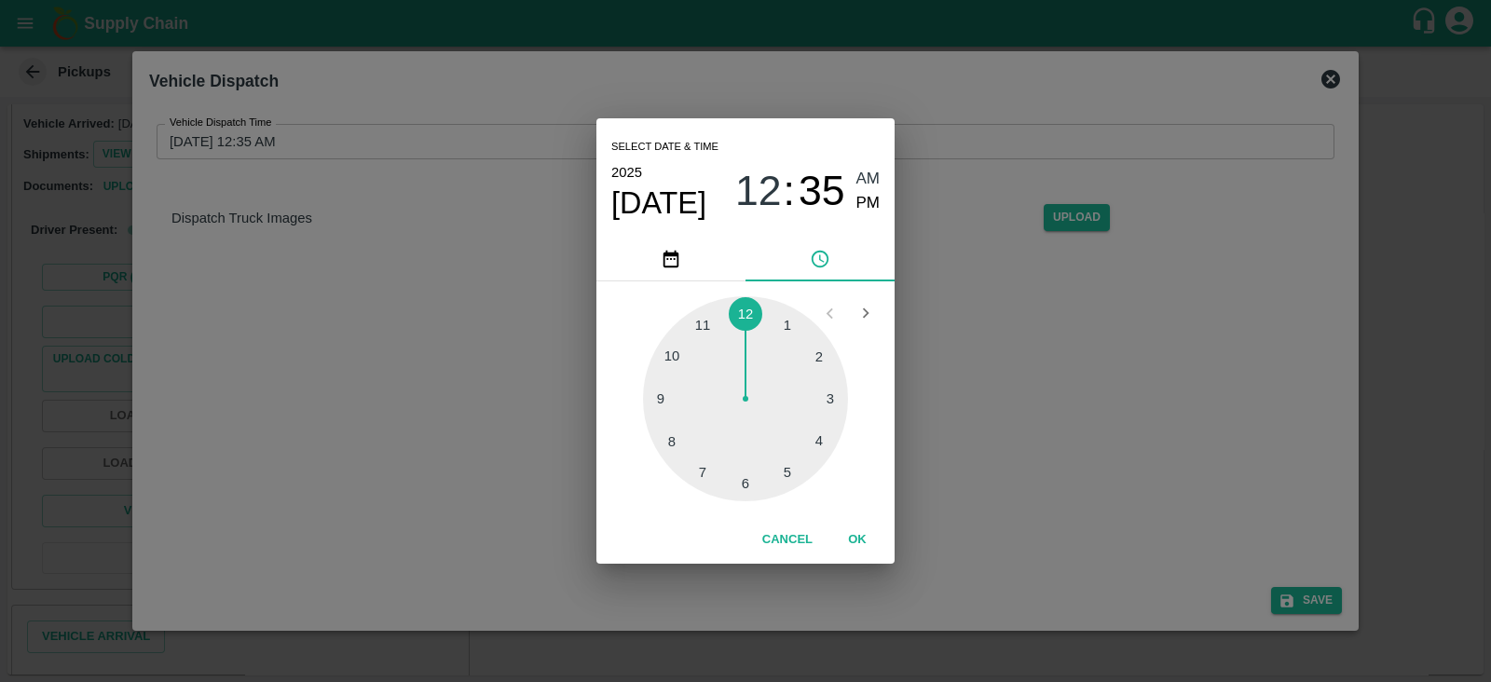
click at [675, 351] on div at bounding box center [745, 398] width 205 height 205
click at [875, 204] on span "PM" at bounding box center [869, 203] width 24 height 25
type input "[DATE] 10:35 PM"
click at [852, 538] on button "OK" at bounding box center [858, 540] width 60 height 33
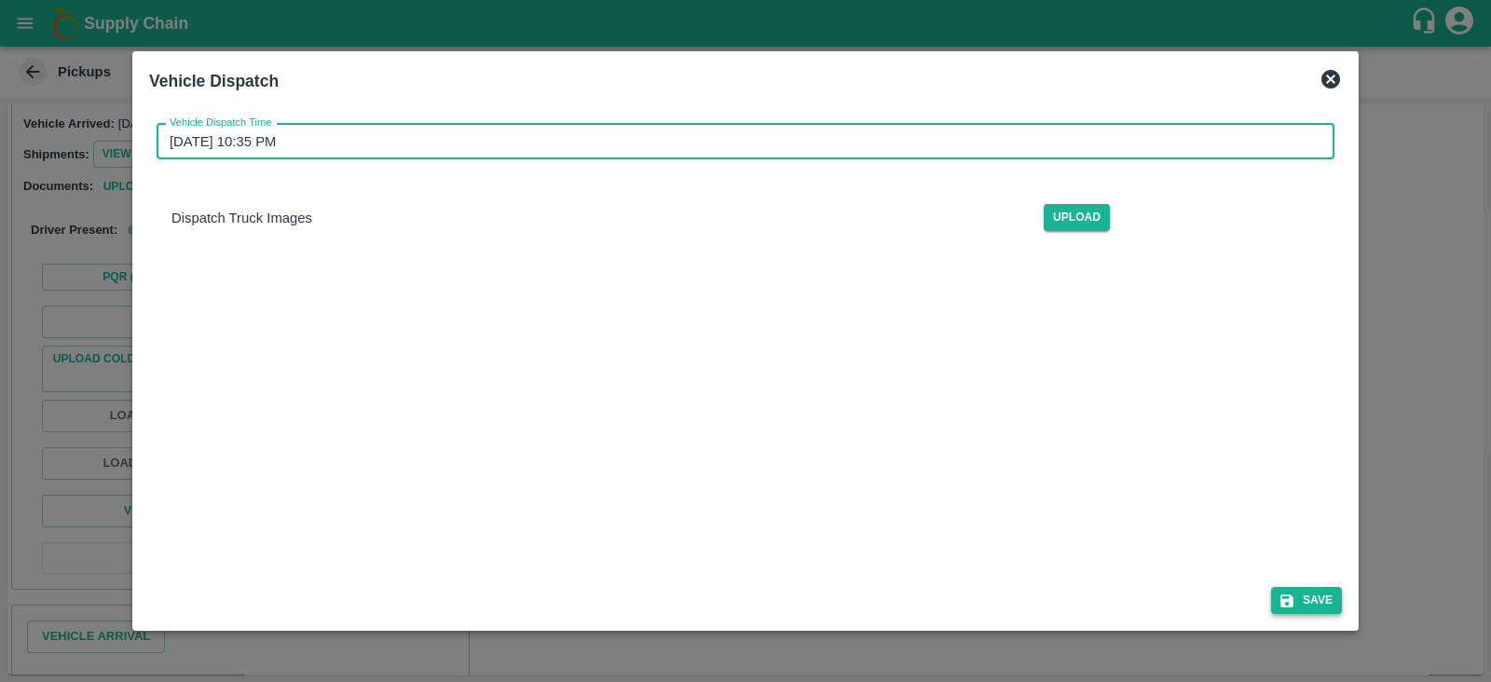
click at [1296, 600] on icon "submit" at bounding box center [1287, 601] width 17 height 17
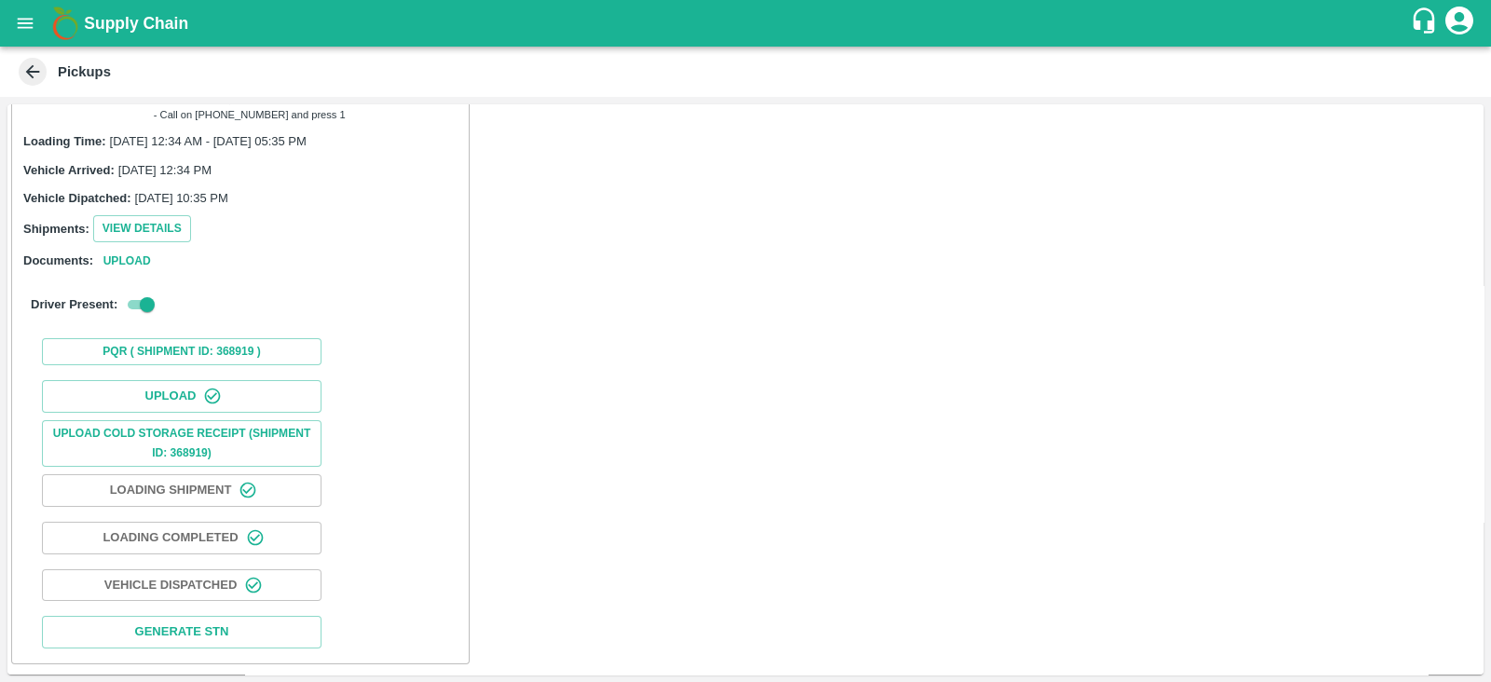
scroll to position [1217, 0]
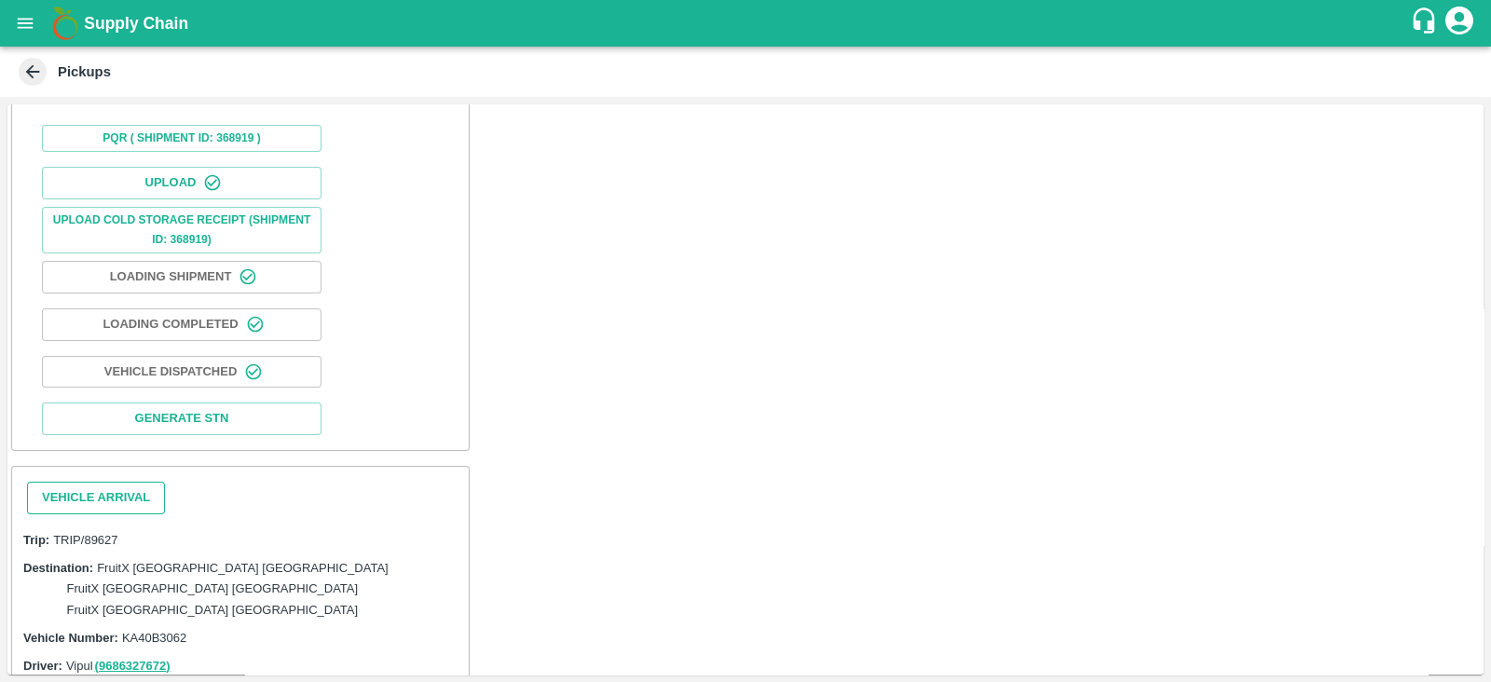
click at [116, 482] on button "Vehicle Arrival" at bounding box center [96, 498] width 138 height 33
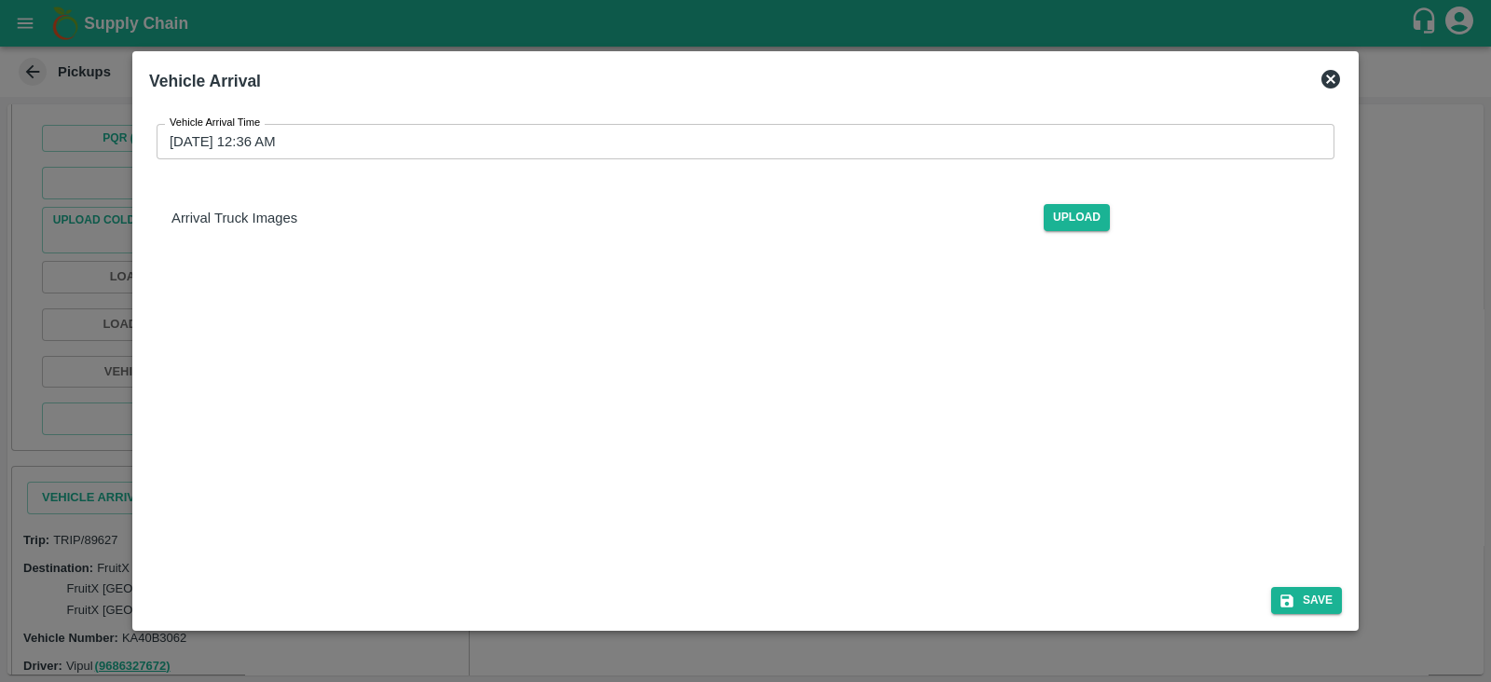
click at [220, 131] on input "[DATE] 12:36 AM" at bounding box center [739, 141] width 1165 height 35
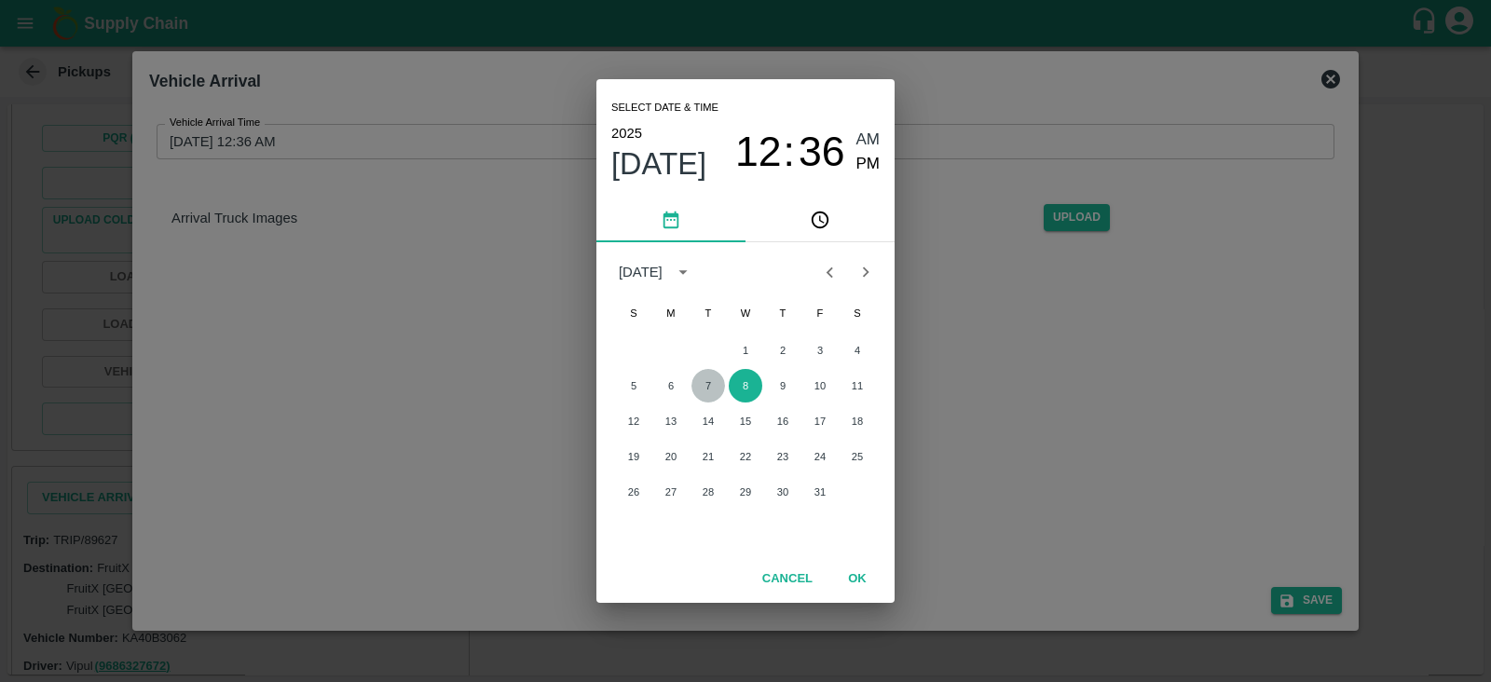
click at [713, 382] on button "7" at bounding box center [709, 386] width 34 height 34
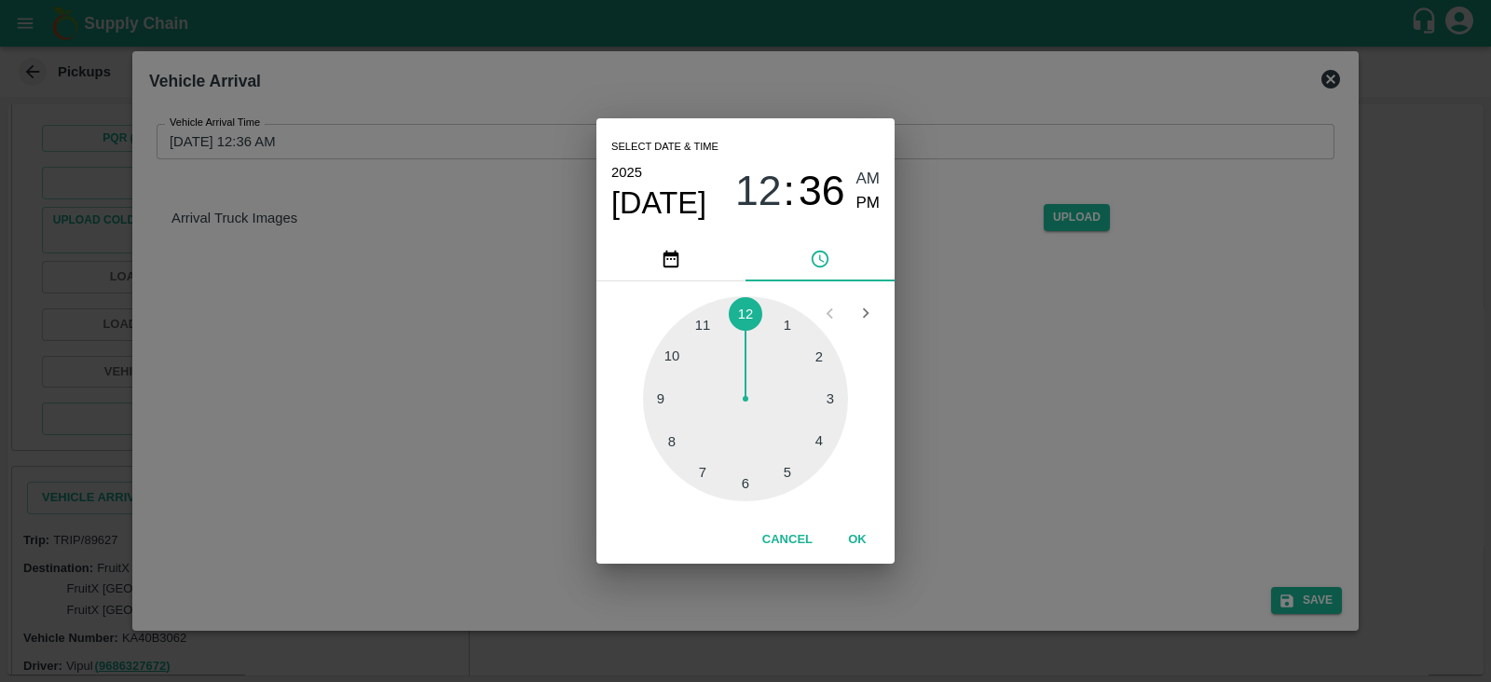
click at [786, 321] on div at bounding box center [745, 398] width 205 height 205
click at [871, 195] on span "PM" at bounding box center [869, 203] width 24 height 25
type input "[DATE] 01:36 PM"
click at [867, 533] on button "OK" at bounding box center [858, 540] width 60 height 33
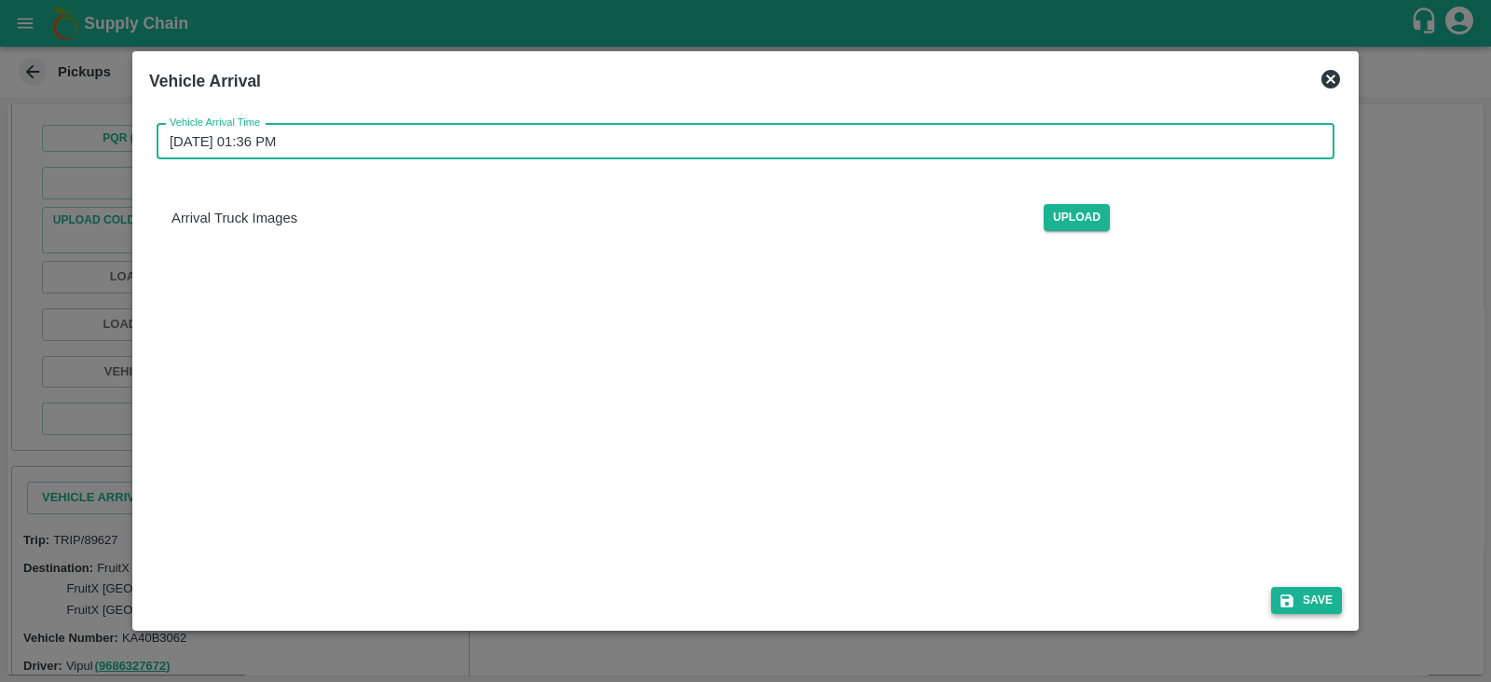
click at [1311, 605] on button "Save" at bounding box center [1307, 600] width 71 height 27
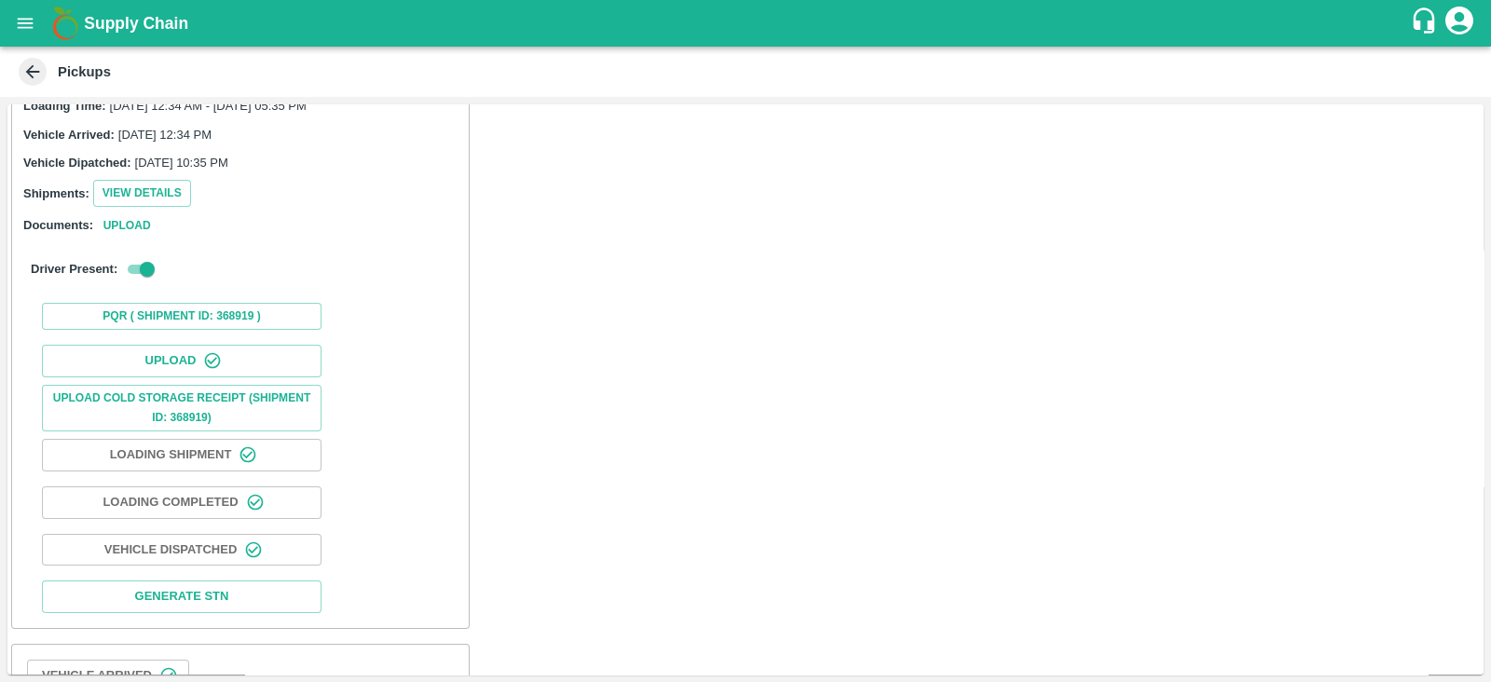
scroll to position [1311, 0]
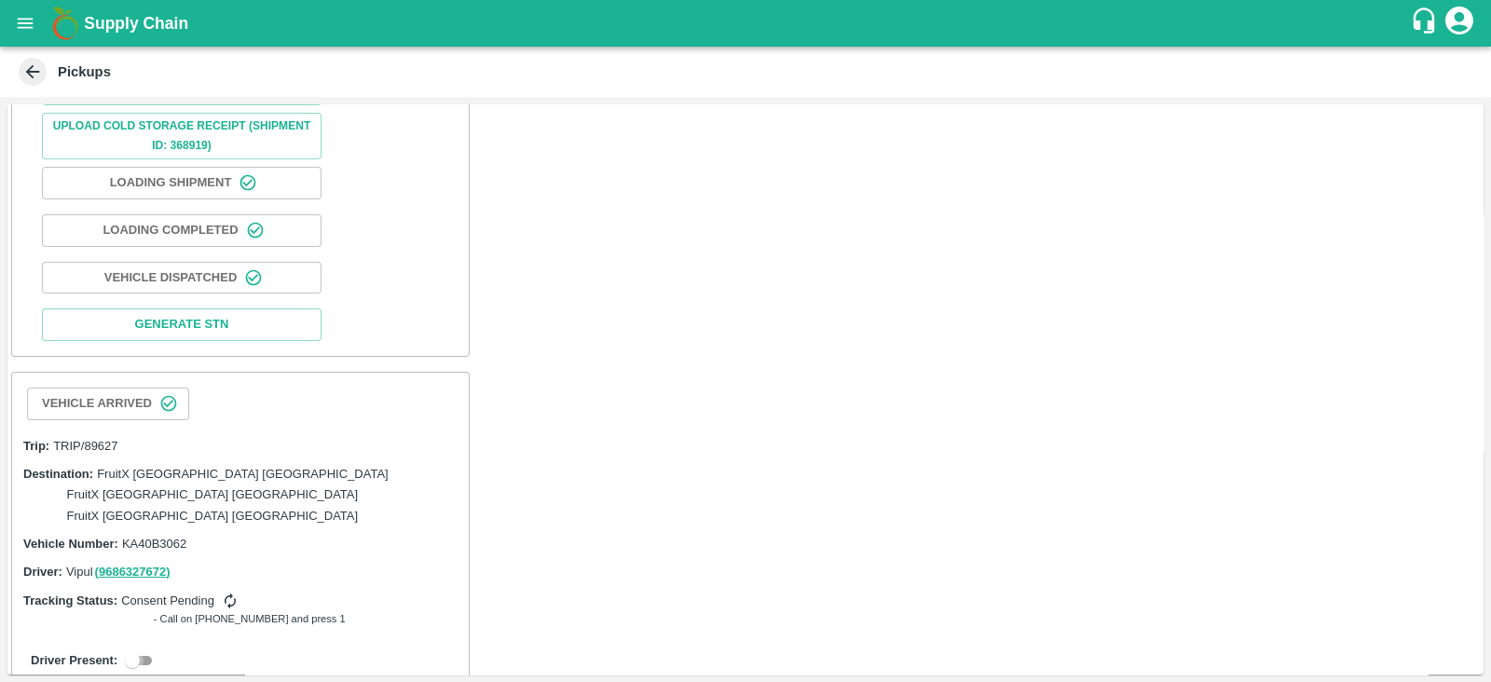
click at [149, 650] on input "checkbox" at bounding box center [132, 661] width 67 height 22
checkbox input "true"
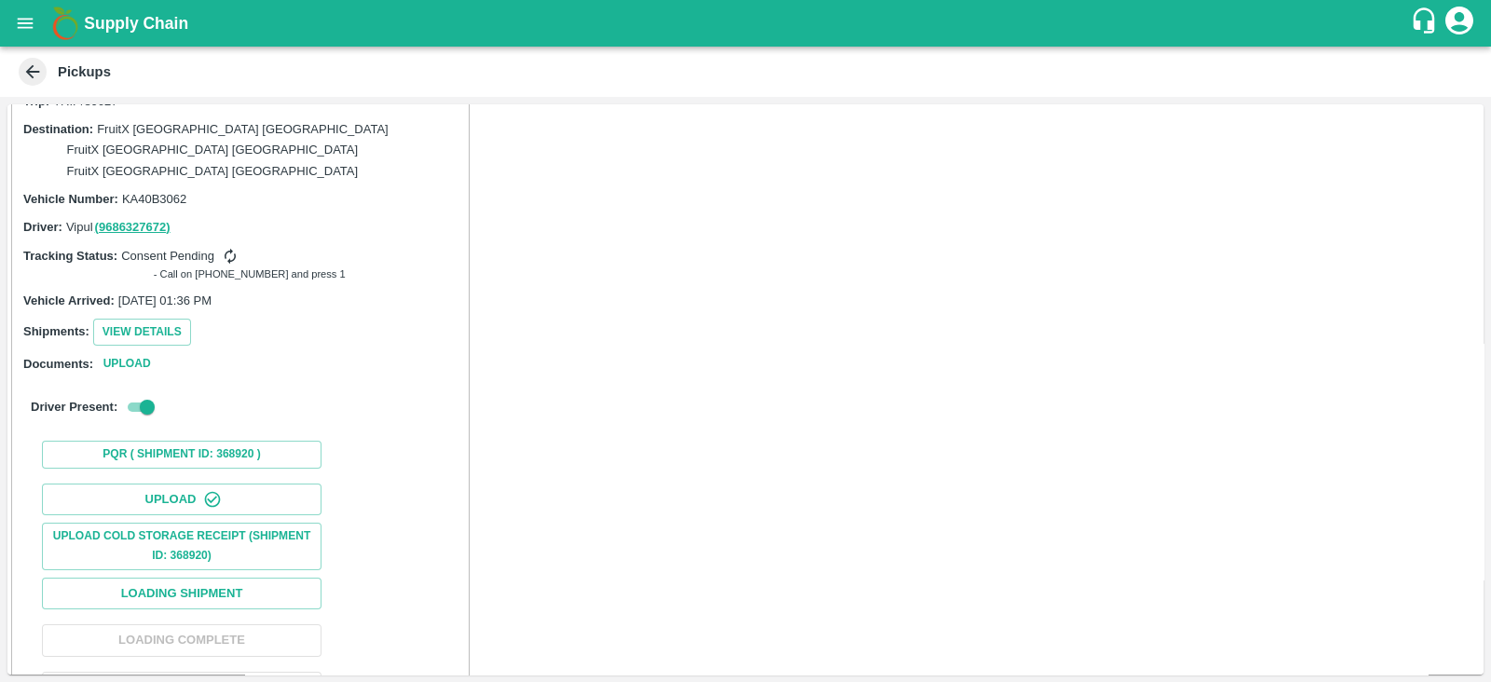
scroll to position [1683, 0]
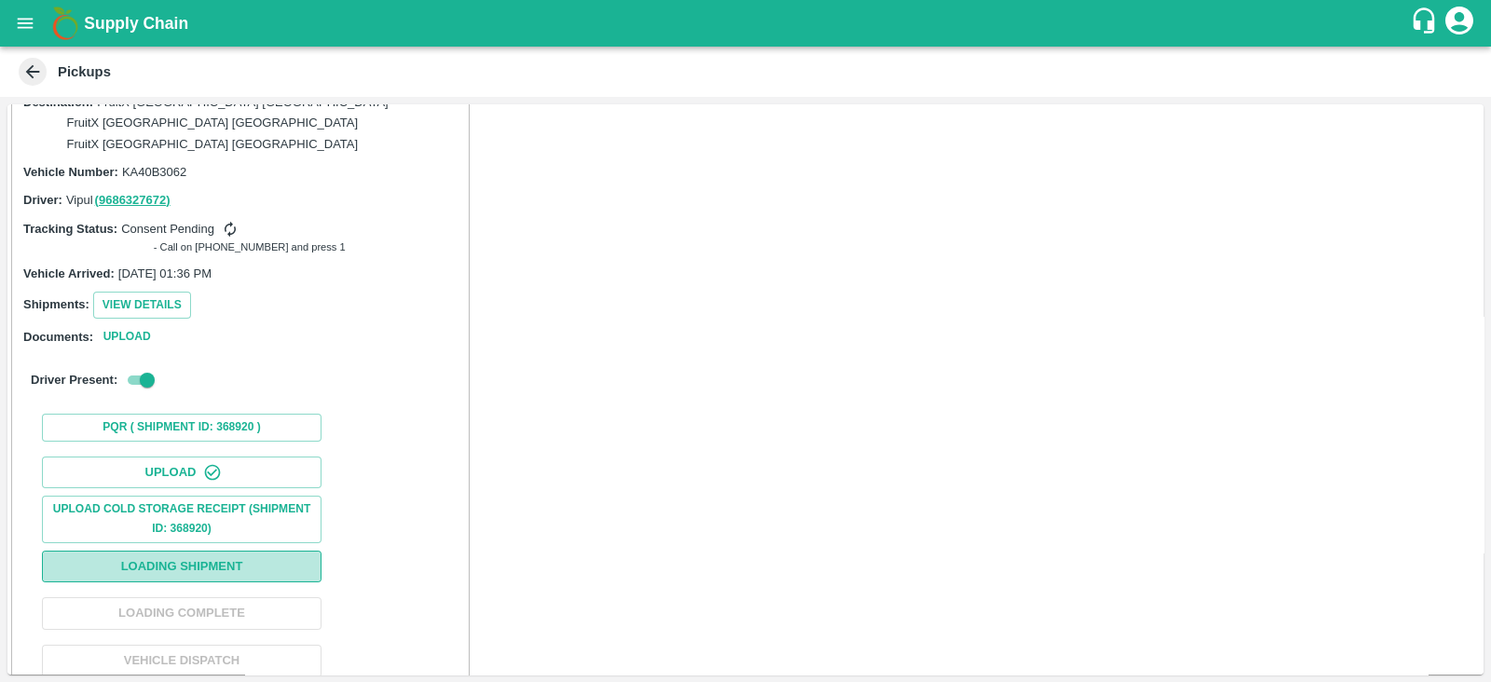
click at [321, 551] on button "Loading Shipment" at bounding box center [182, 567] width 280 height 33
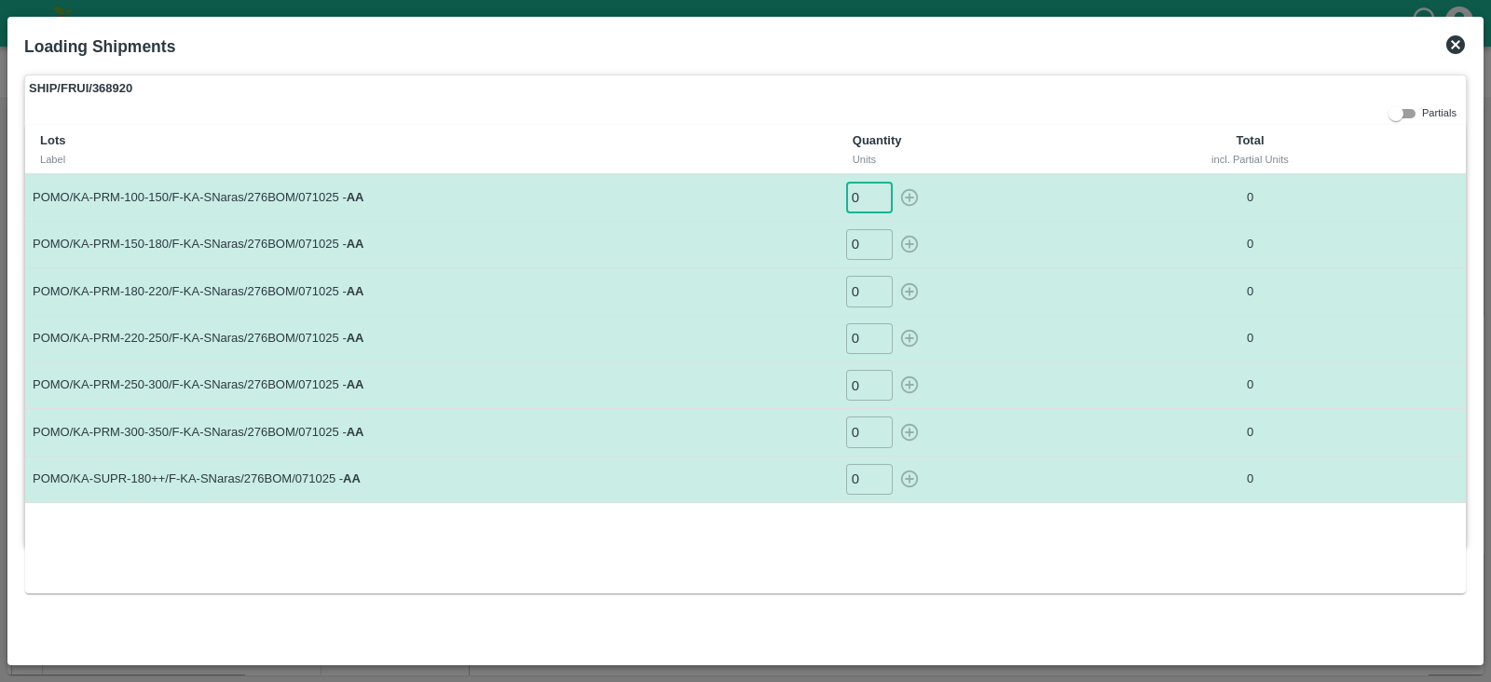
click at [865, 207] on input "0" at bounding box center [869, 197] width 47 height 31
type input "3"
type input "4"
type input "9"
type input "21"
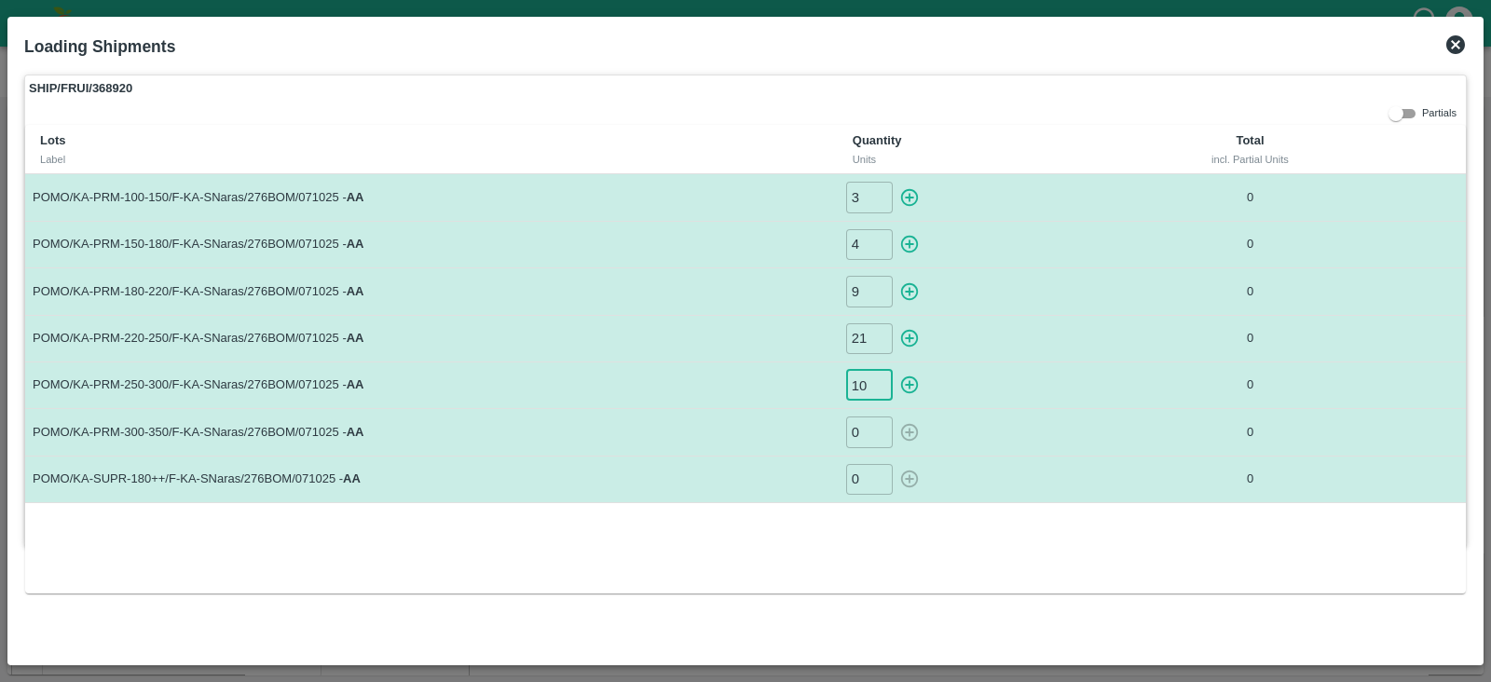
type input "10"
type input "24"
type input "13"
click at [914, 199] on icon "button" at bounding box center [910, 197] width 21 height 21
type input "0"
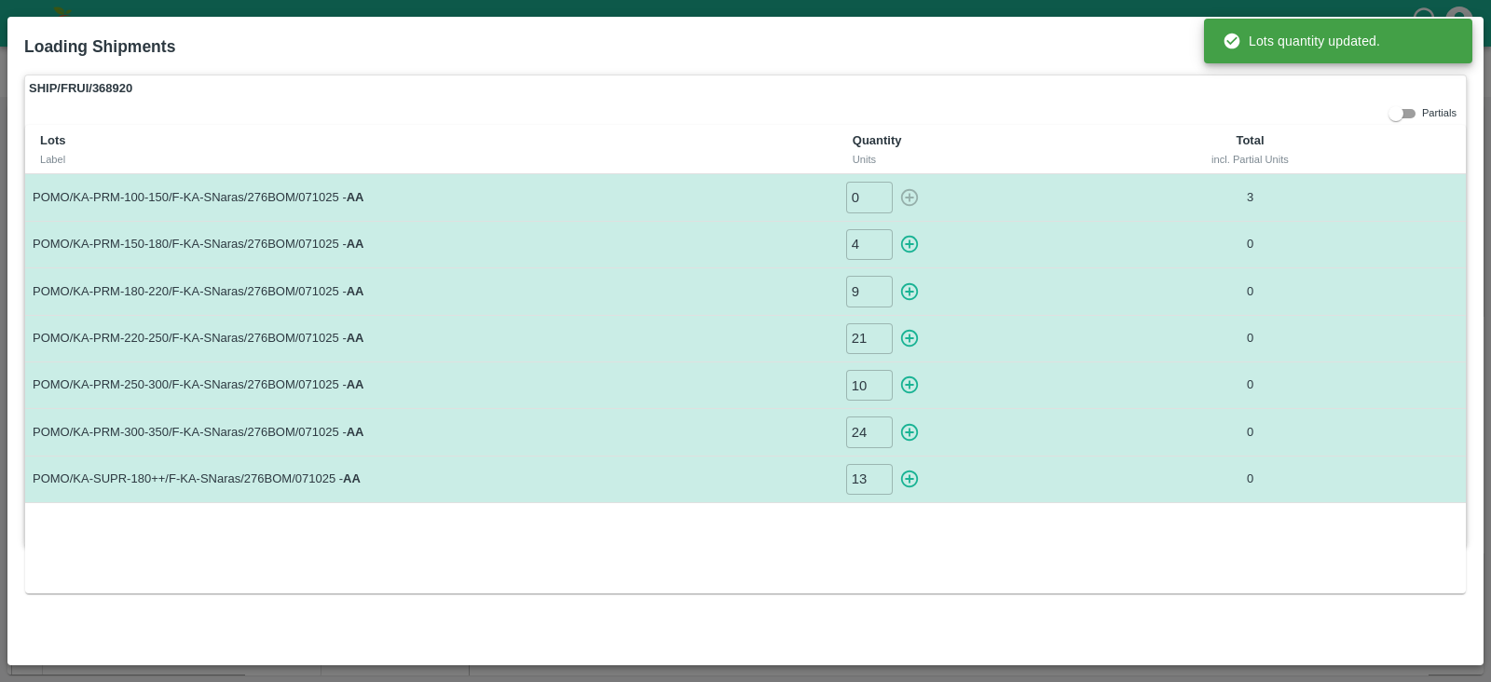
click at [916, 240] on icon "button" at bounding box center [910, 245] width 18 height 18
type input "0"
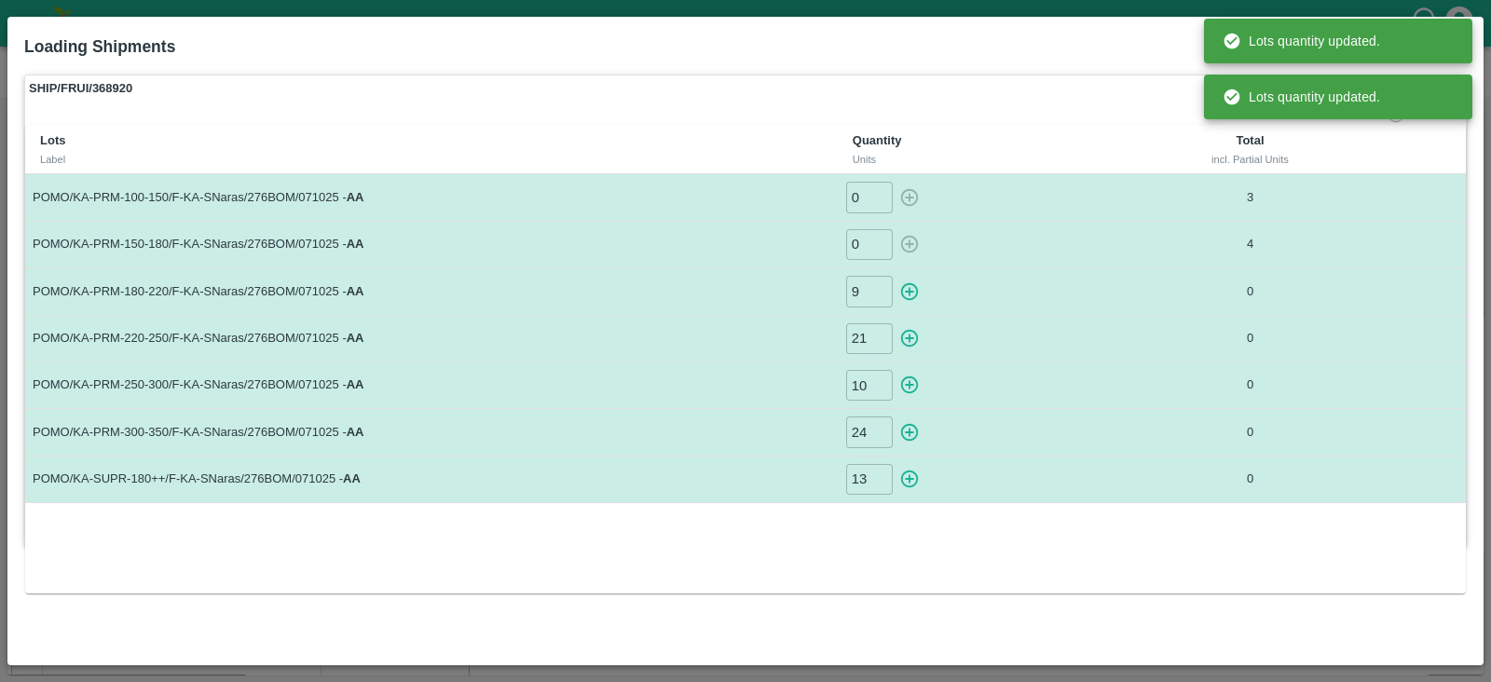
click at [913, 295] on icon "button" at bounding box center [910, 292] width 21 height 21
type input "0"
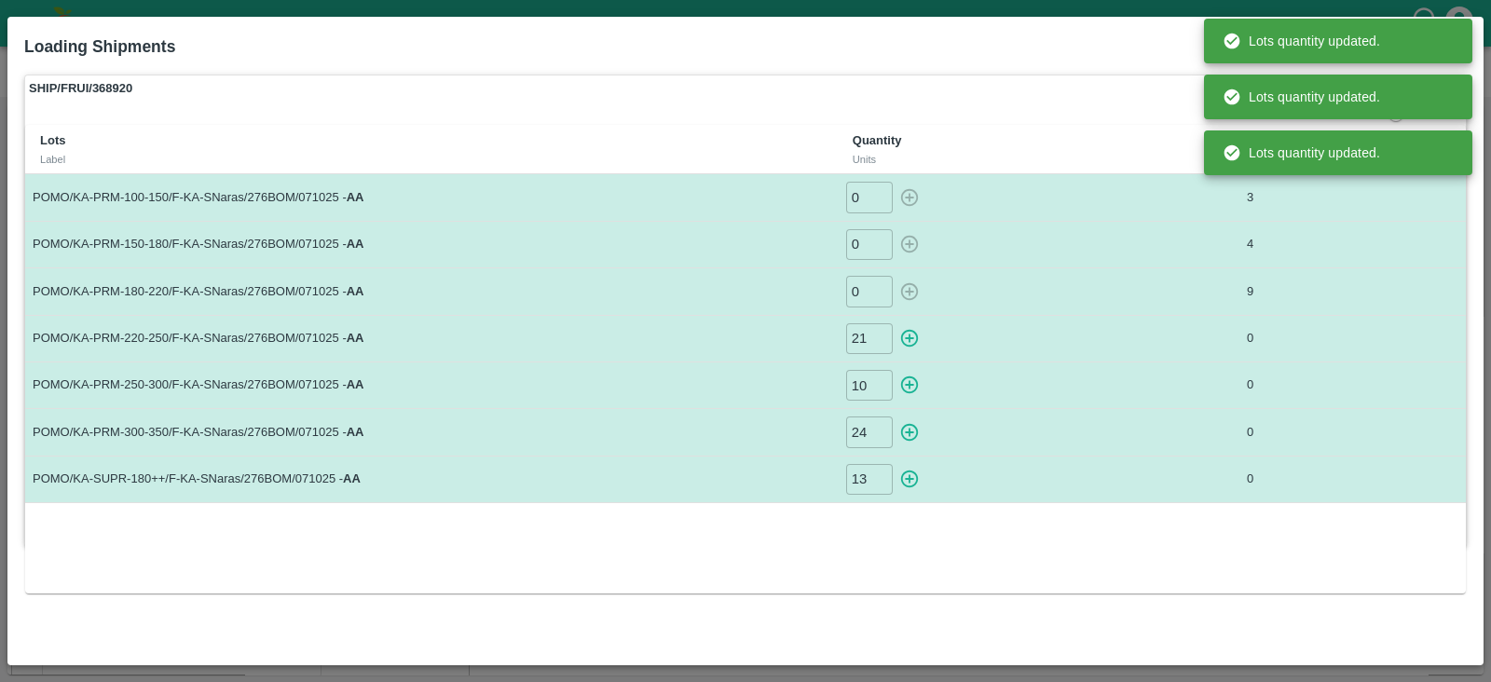
click at [909, 342] on icon "button" at bounding box center [910, 338] width 21 height 21
type input "0"
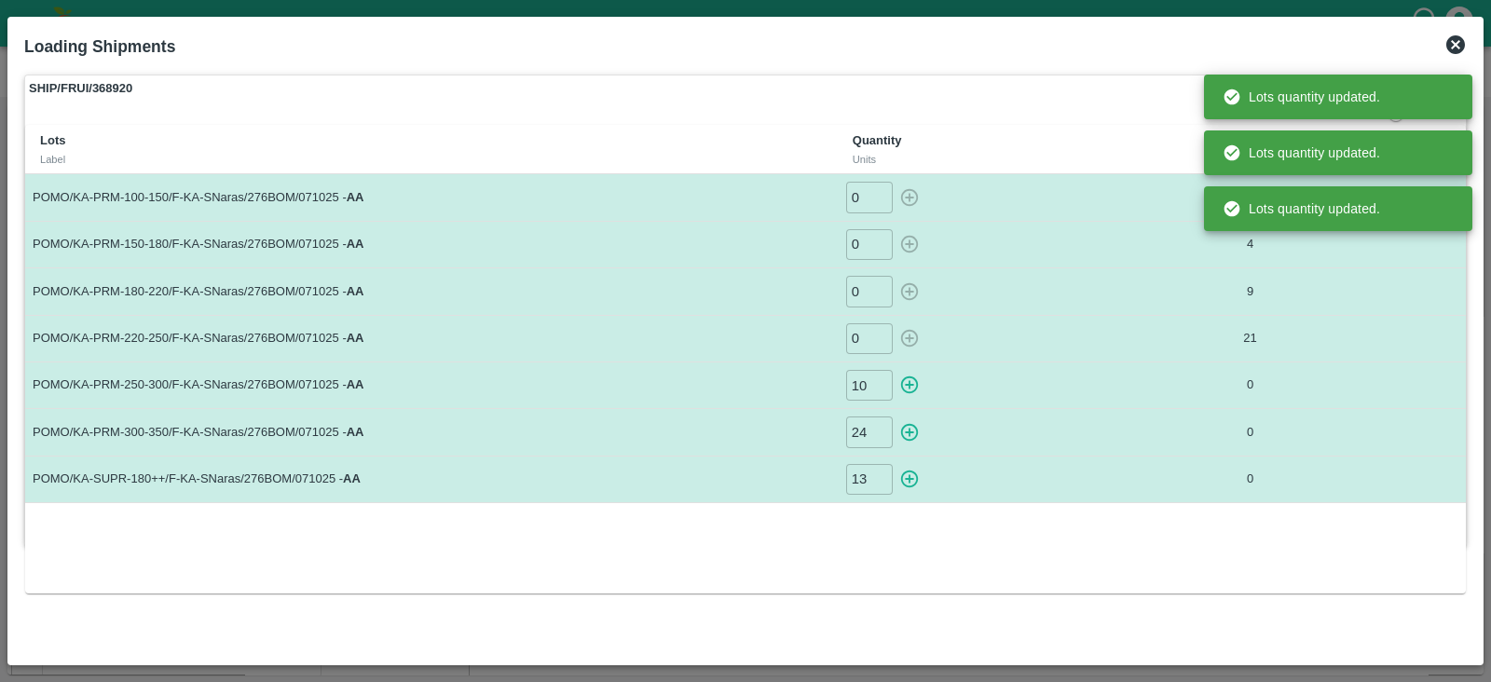
click at [909, 378] on icon "button" at bounding box center [910, 385] width 21 height 21
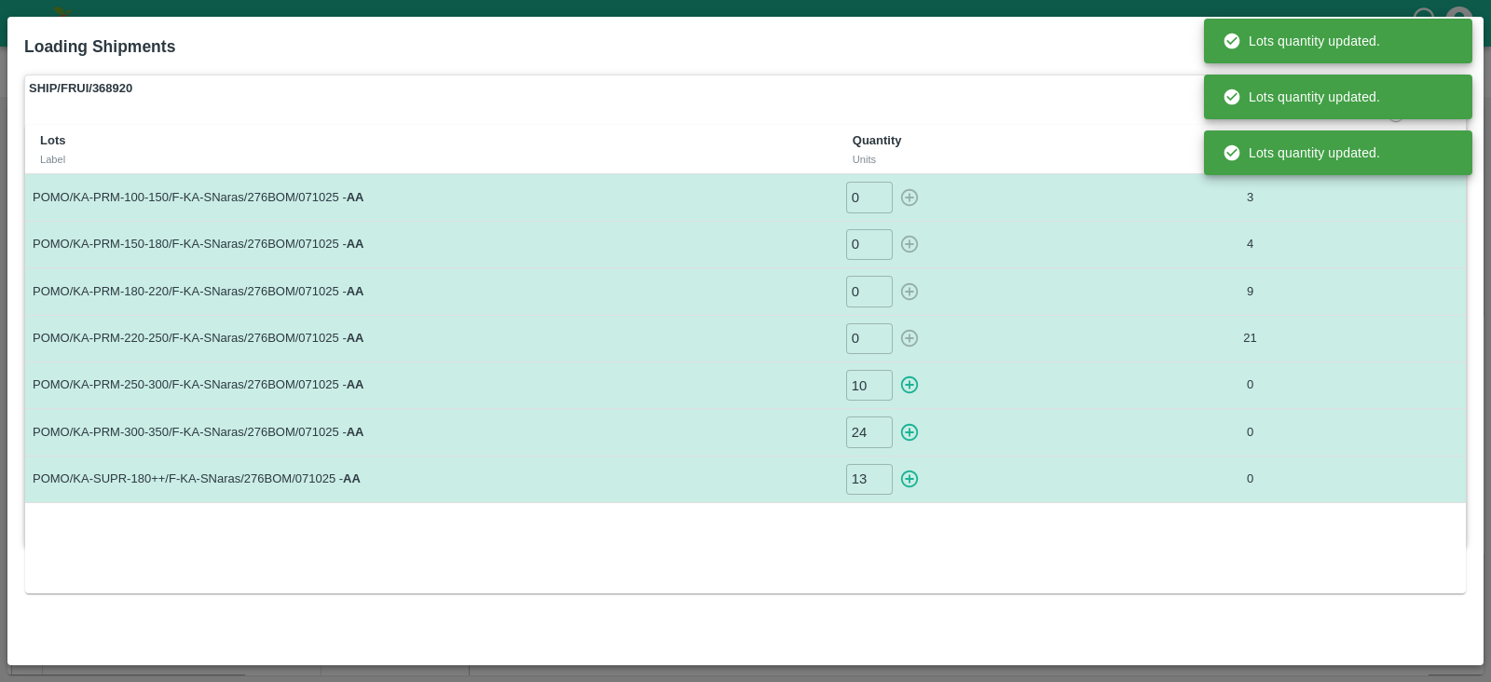
type input "0"
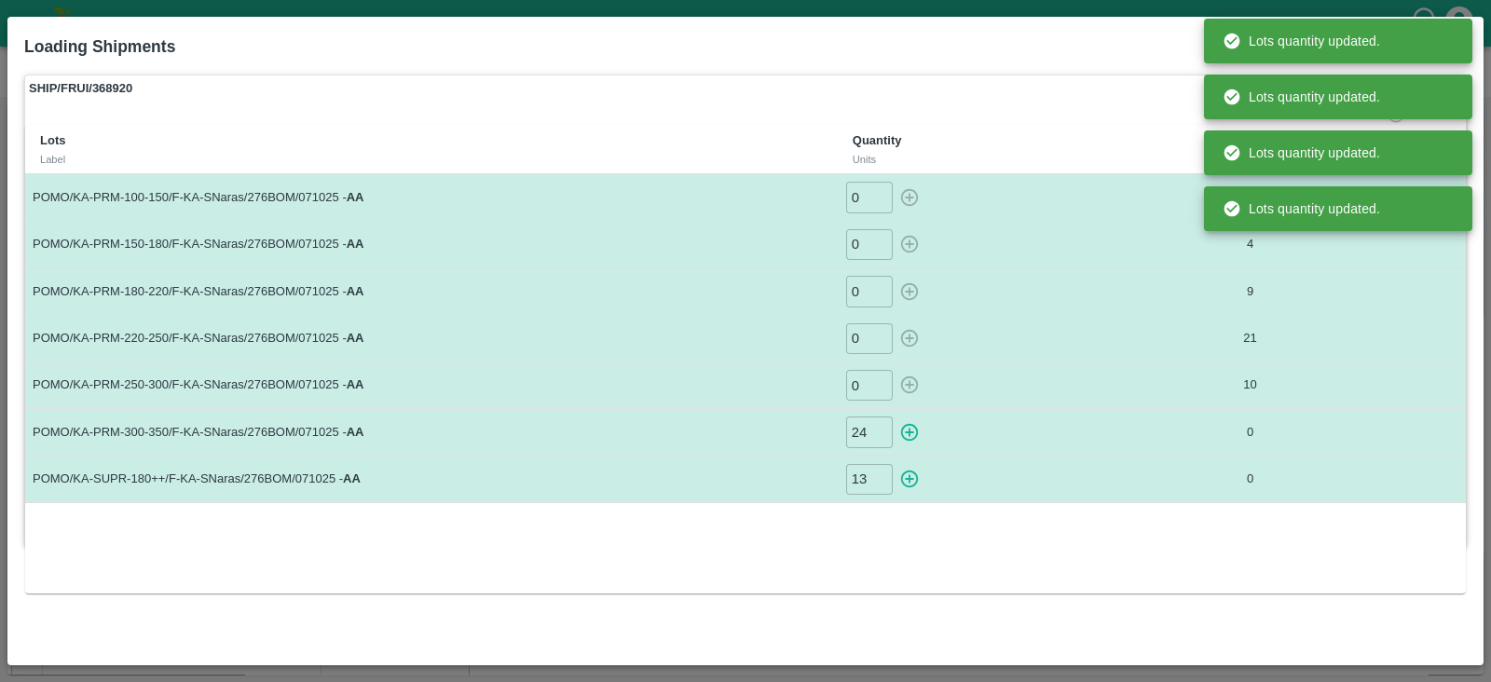
click at [914, 426] on icon "button" at bounding box center [910, 432] width 21 height 21
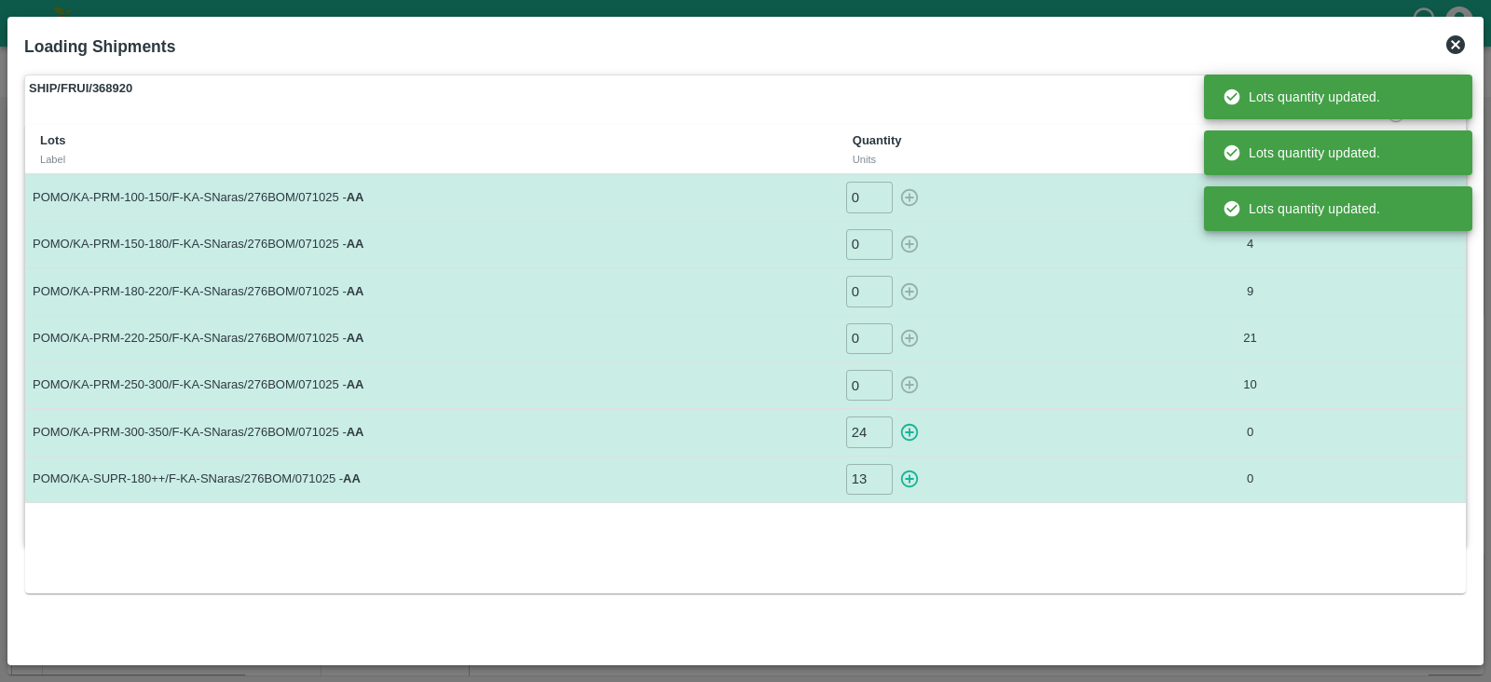
type input "0"
click at [909, 469] on icon "button" at bounding box center [910, 479] width 21 height 21
type input "0"
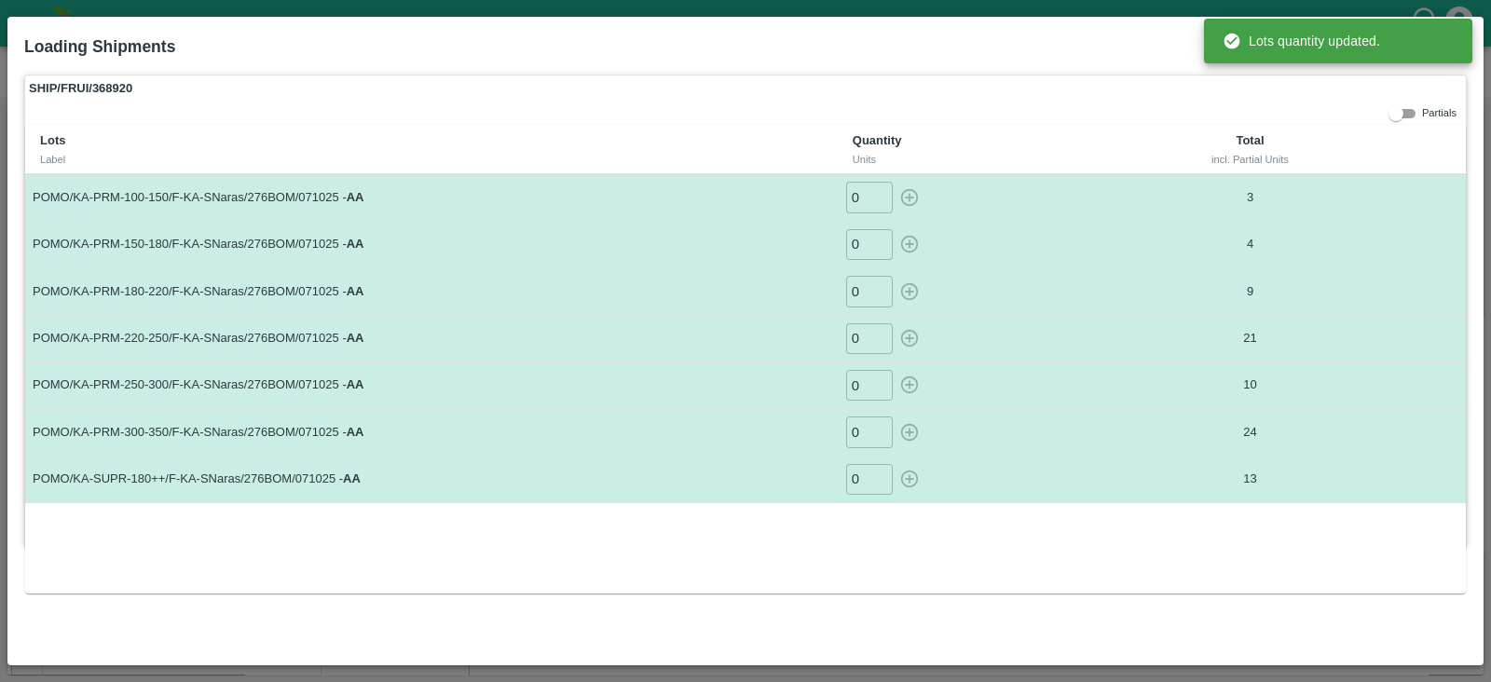
click at [1106, 160] on div "Units" at bounding box center [981, 159] width 256 height 17
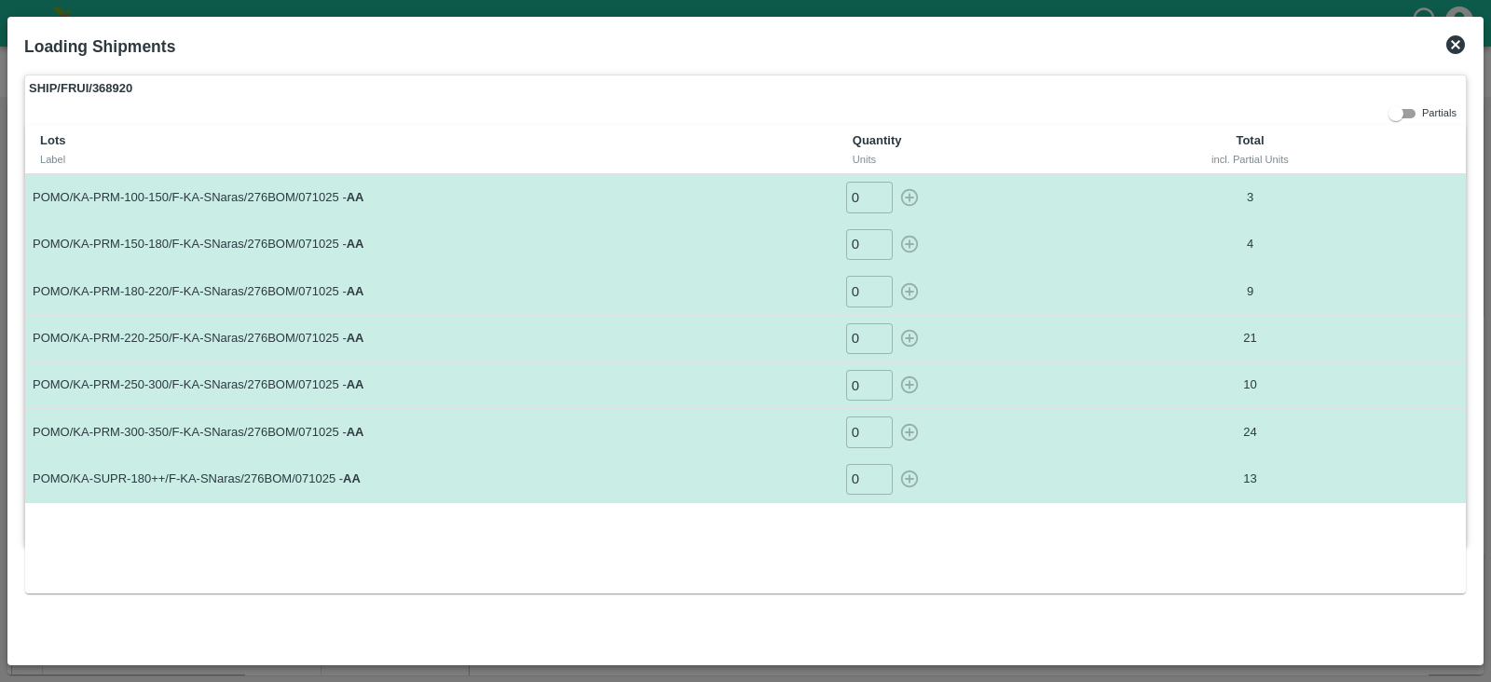
click at [1458, 42] on icon at bounding box center [1456, 45] width 22 height 22
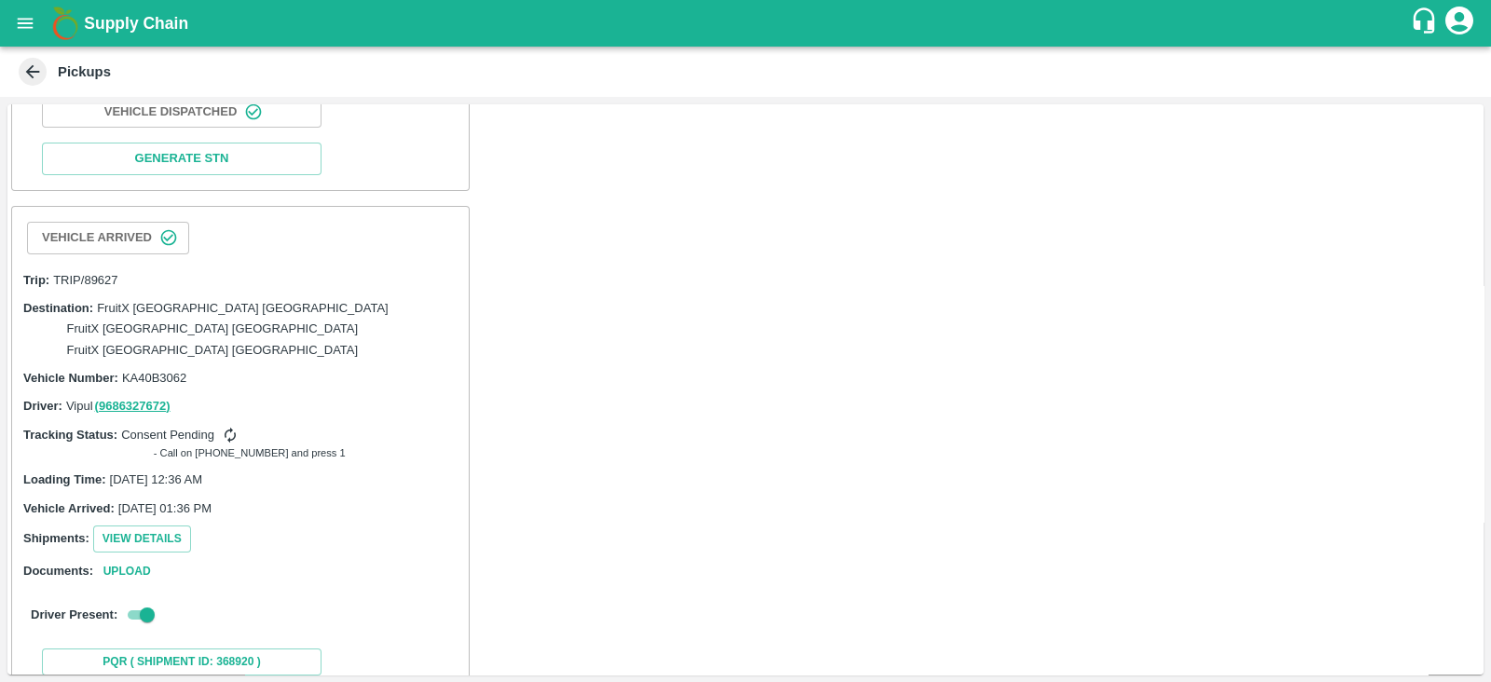
scroll to position [1711, 0]
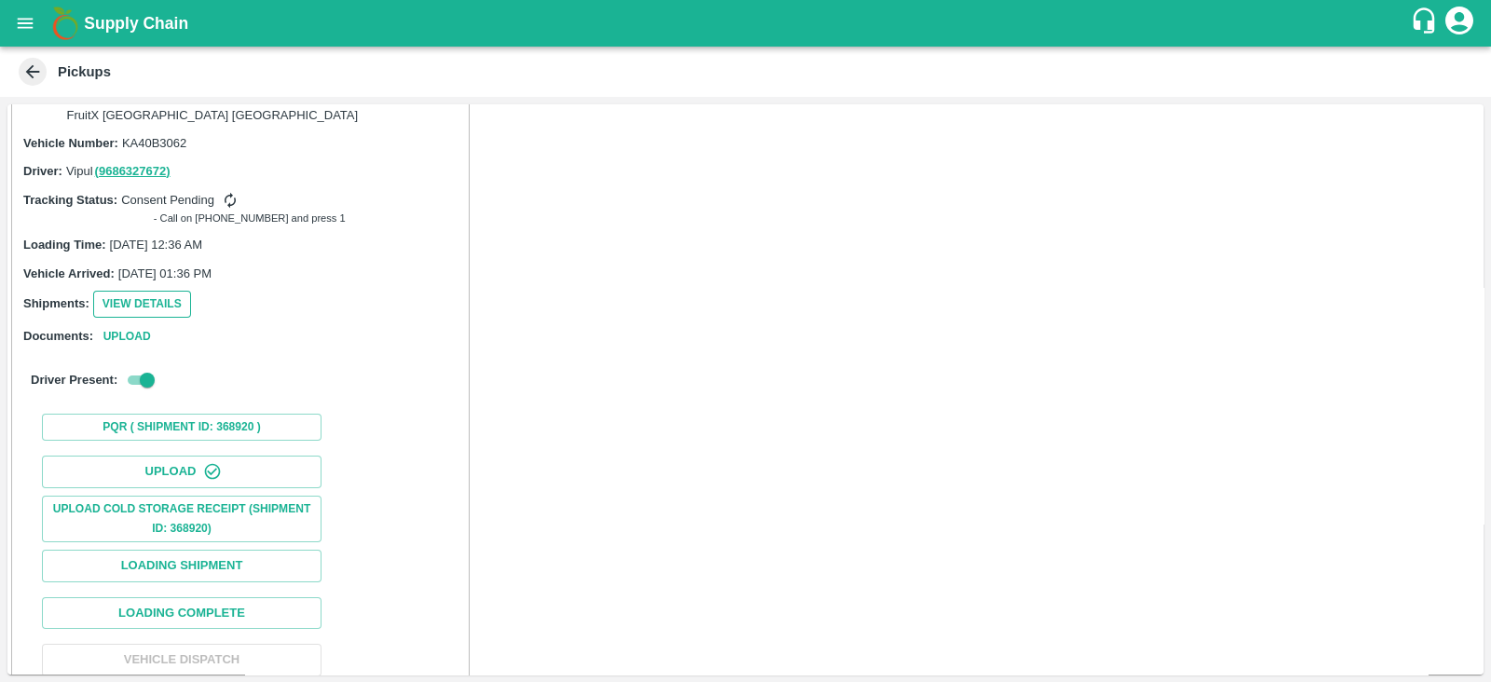
click at [178, 291] on button "View Details" at bounding box center [142, 304] width 98 height 27
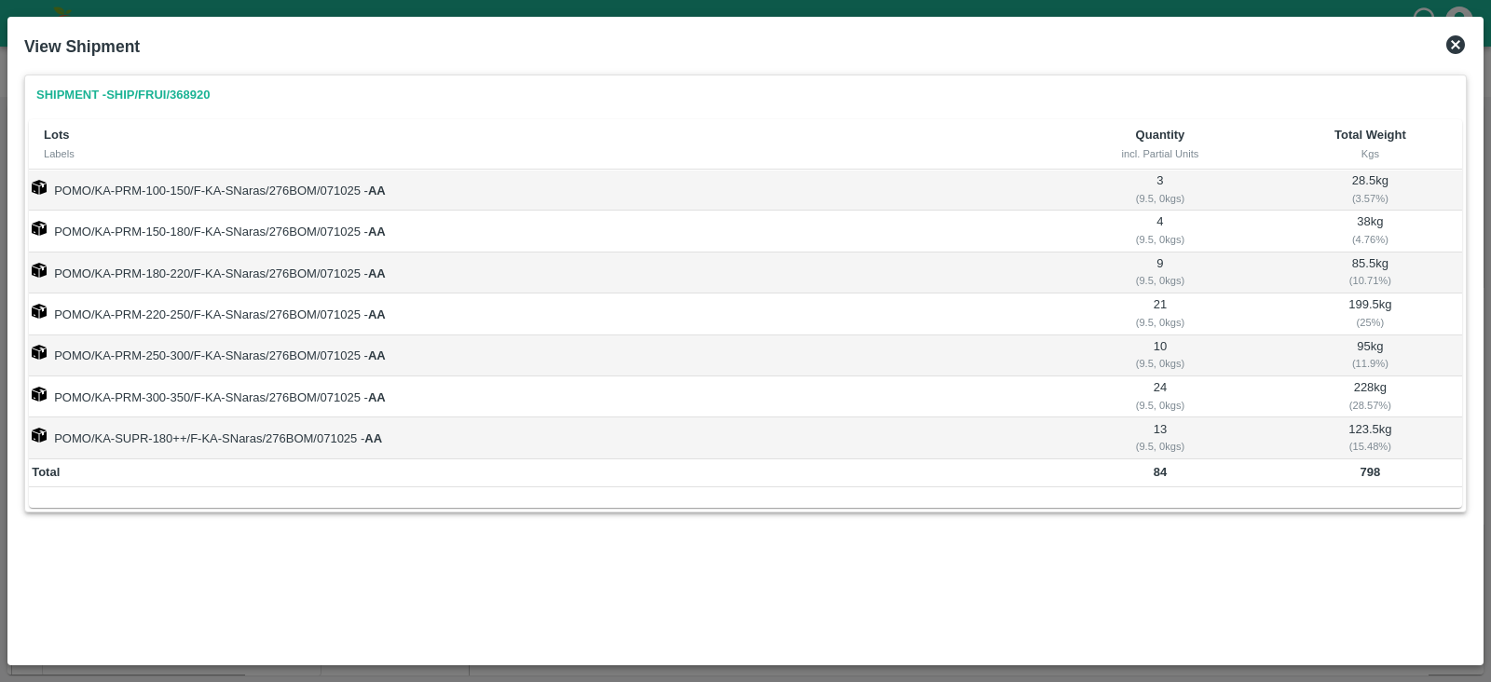
click at [1450, 50] on icon at bounding box center [1456, 44] width 19 height 19
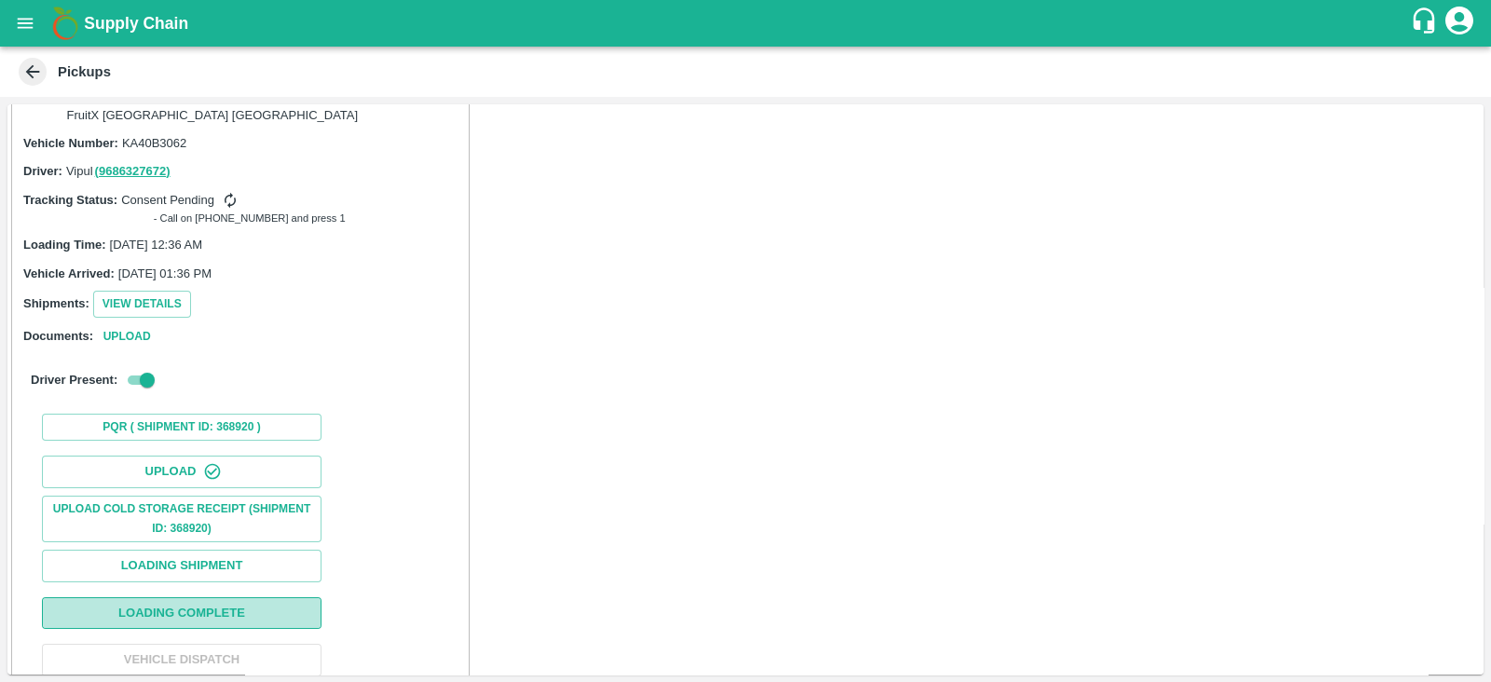
click at [290, 598] on button "Loading Complete" at bounding box center [182, 614] width 280 height 33
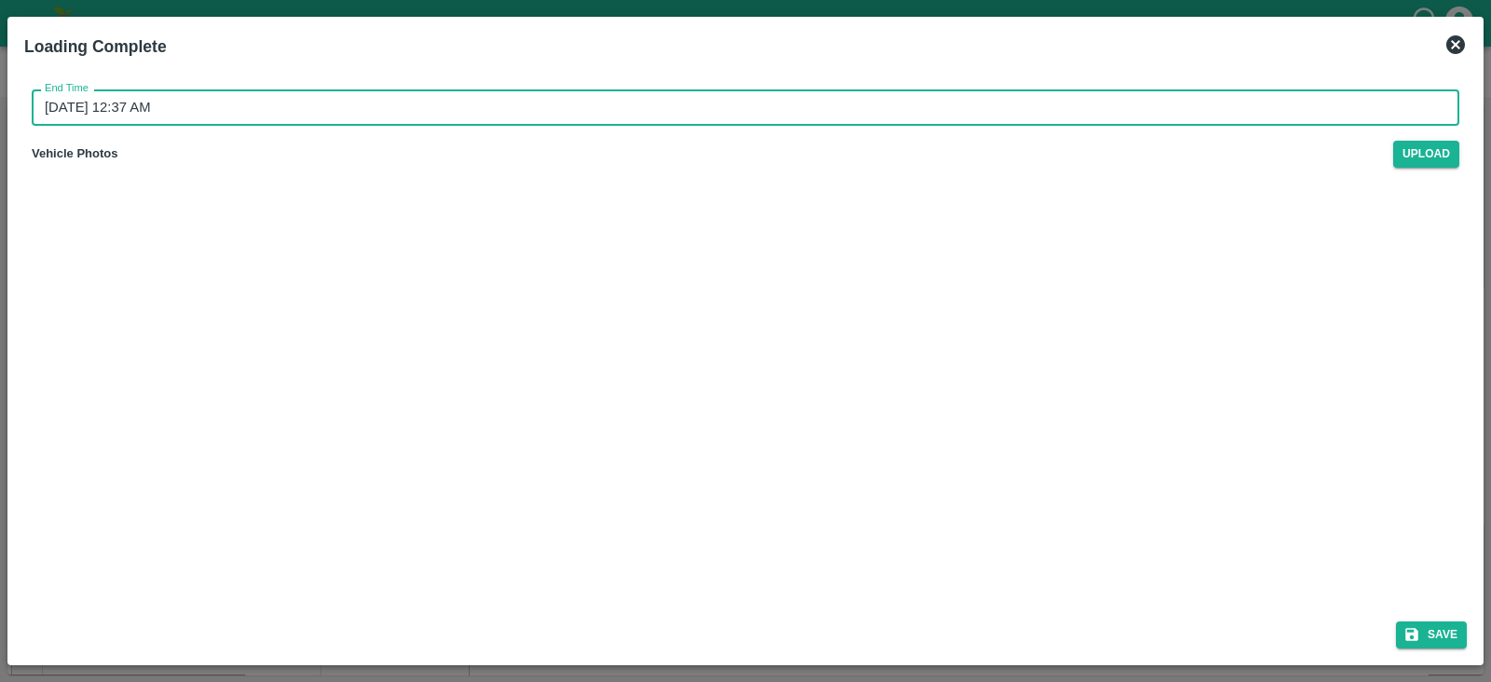
click at [184, 117] on input "[DATE] 12:37 AM" at bounding box center [739, 106] width 1415 height 35
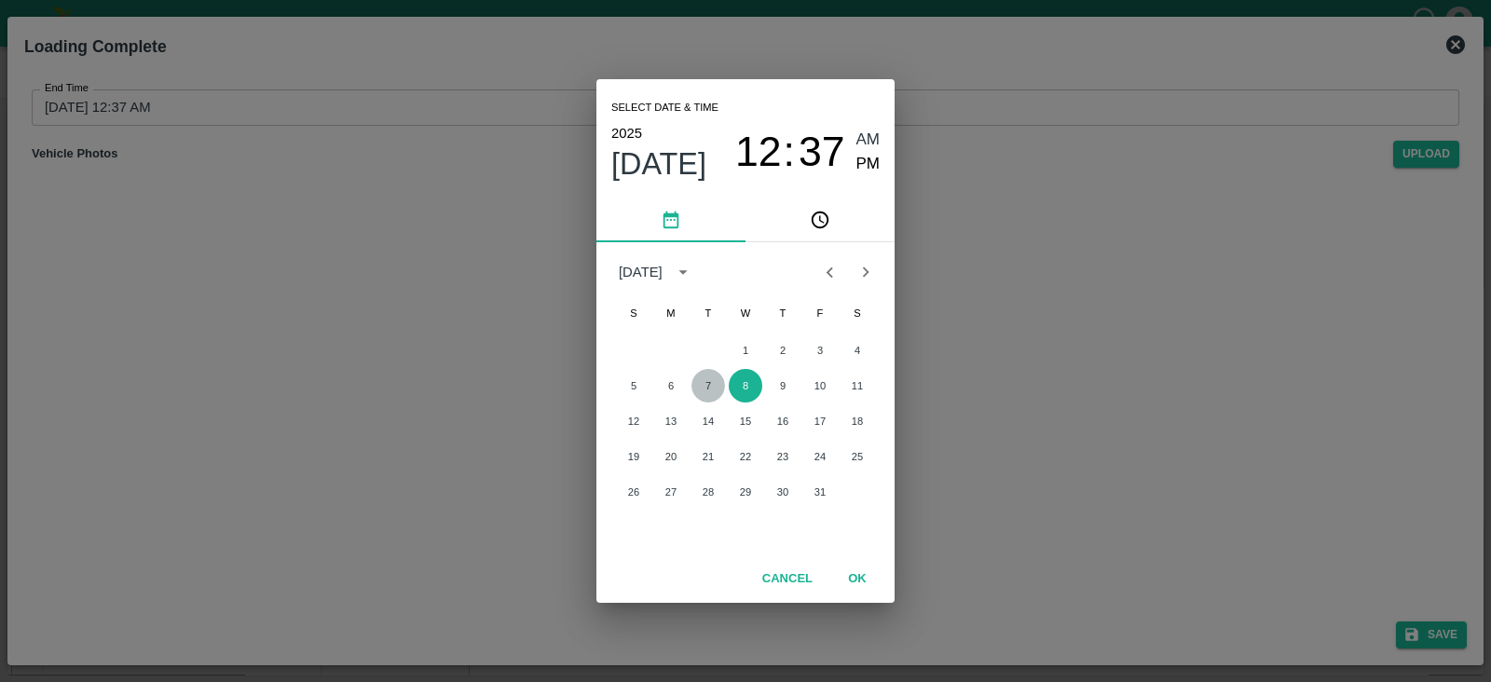
click at [710, 388] on button "7" at bounding box center [709, 386] width 34 height 34
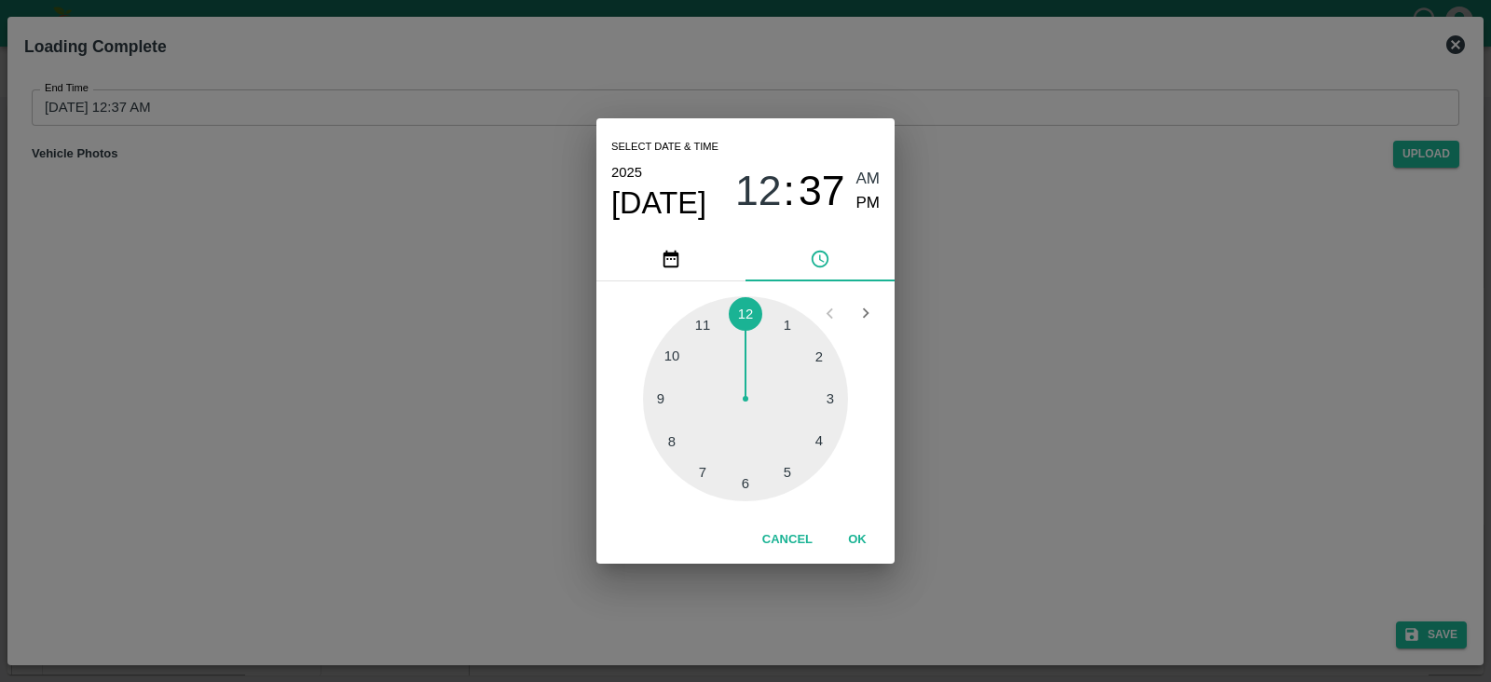
click at [790, 324] on div at bounding box center [745, 398] width 205 height 205
click at [873, 202] on span "PM" at bounding box center [869, 203] width 24 height 25
click at [853, 531] on button "OK" at bounding box center [858, 540] width 60 height 33
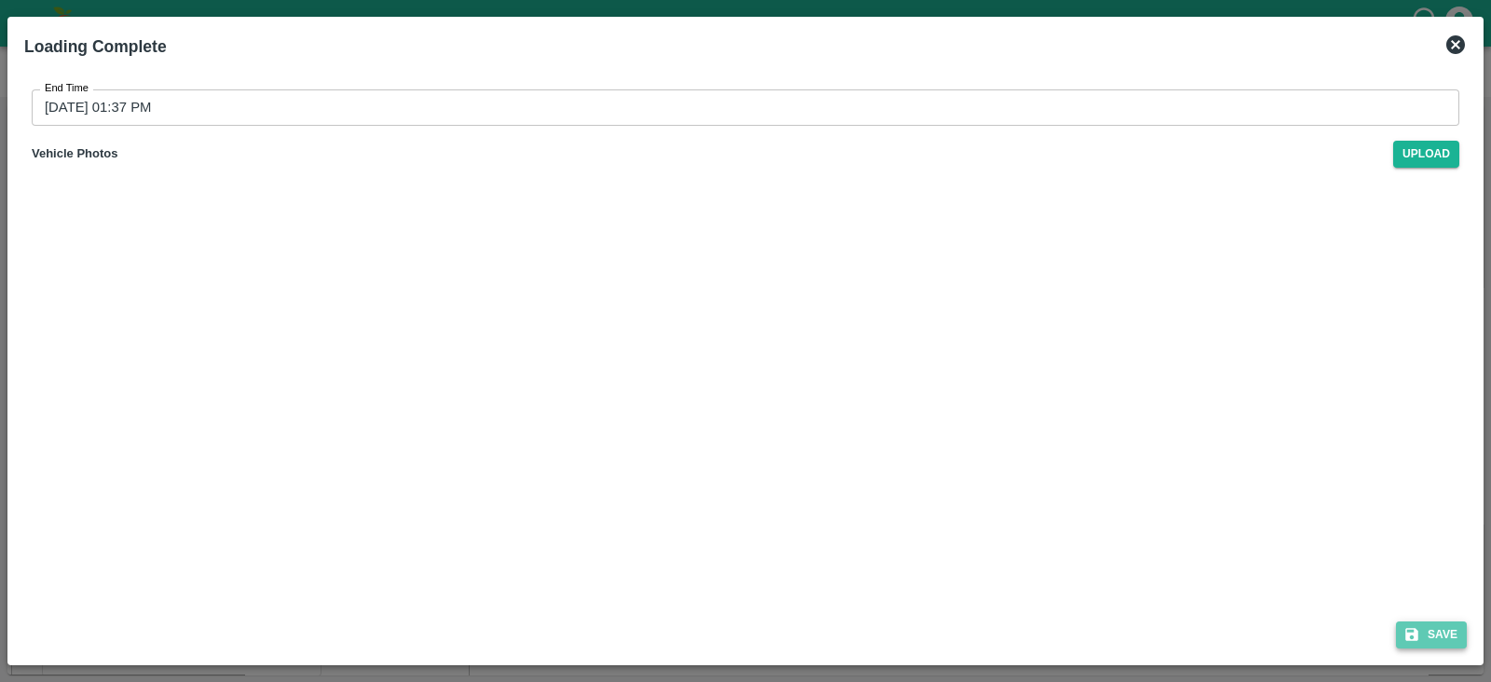
click at [1418, 632] on icon "submit" at bounding box center [1412, 634] width 13 height 13
type input "[DATE] 12:37 AM"
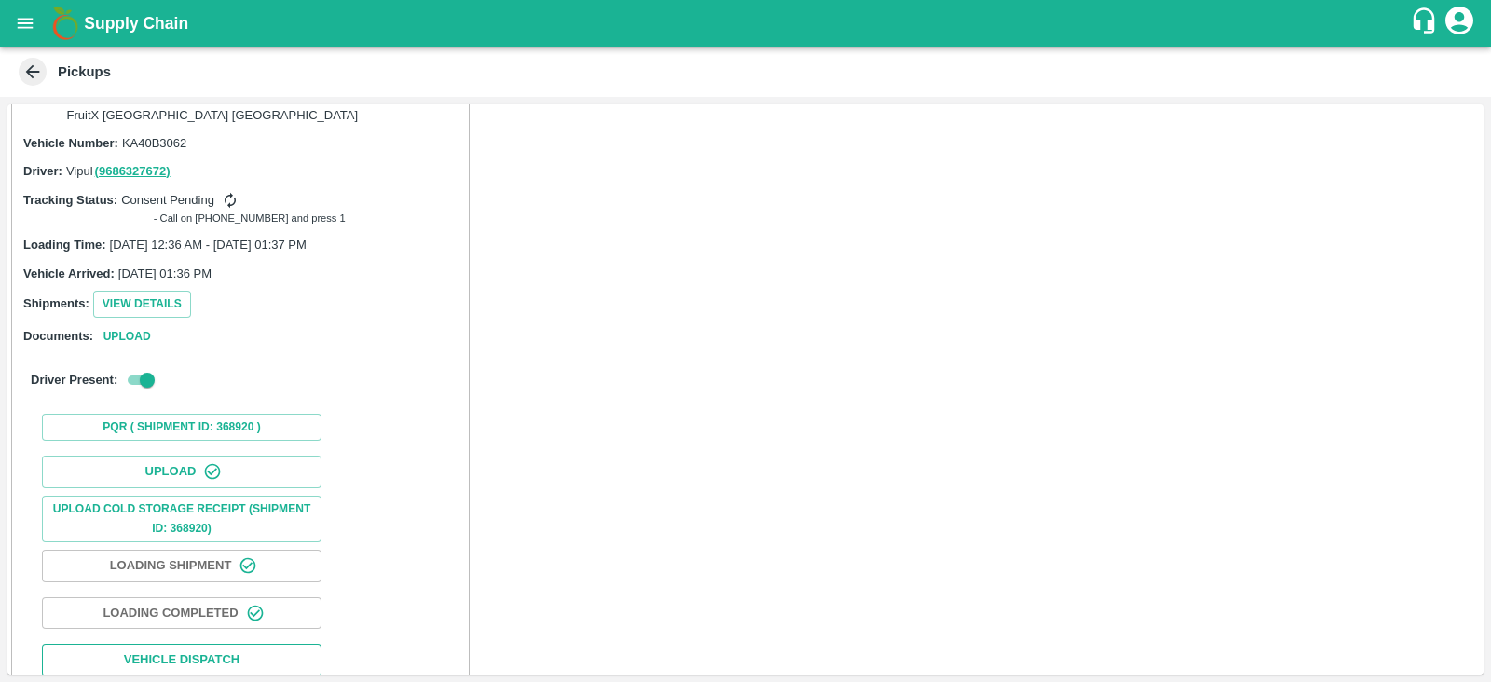
click at [284, 644] on button "Vehicle Dispatch" at bounding box center [182, 660] width 280 height 33
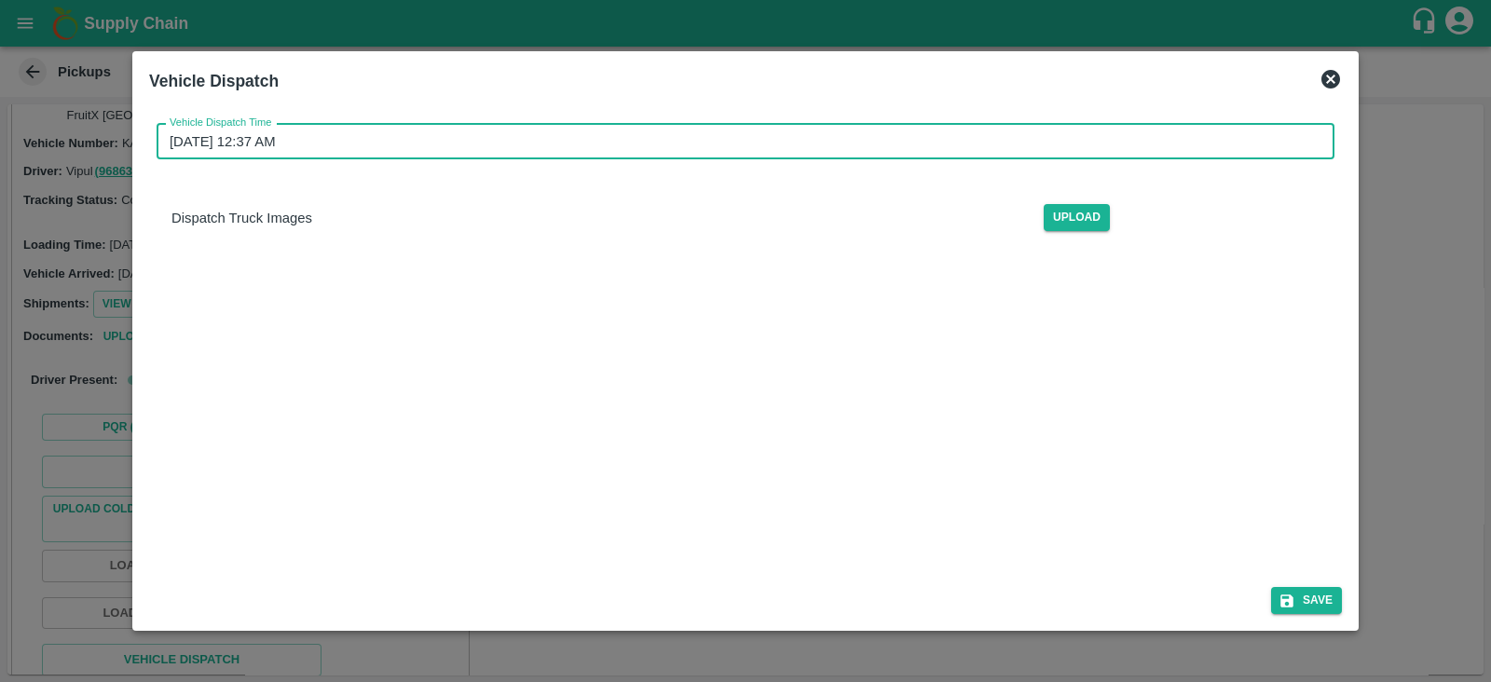
click at [227, 137] on input "[DATE] 12:37 AM" at bounding box center [739, 141] width 1165 height 35
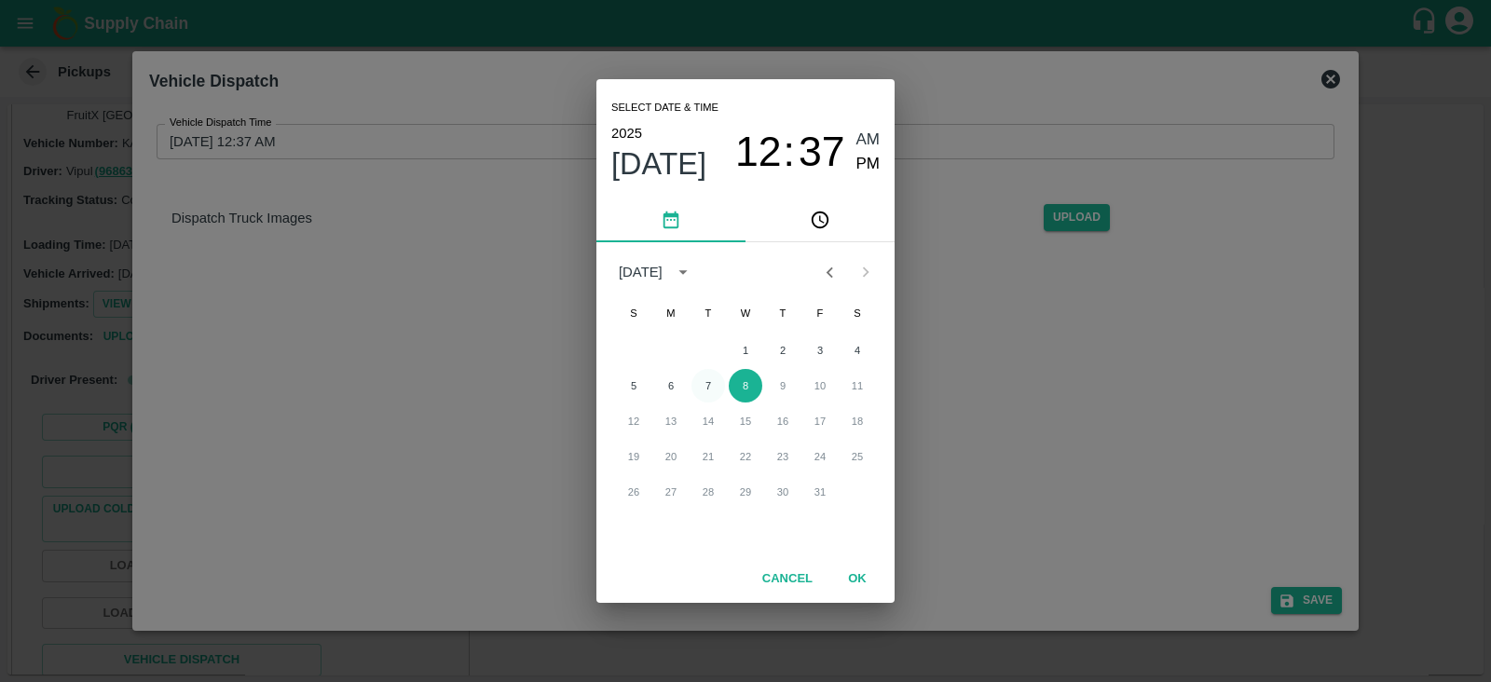
click at [713, 389] on button "7" at bounding box center [709, 386] width 34 height 34
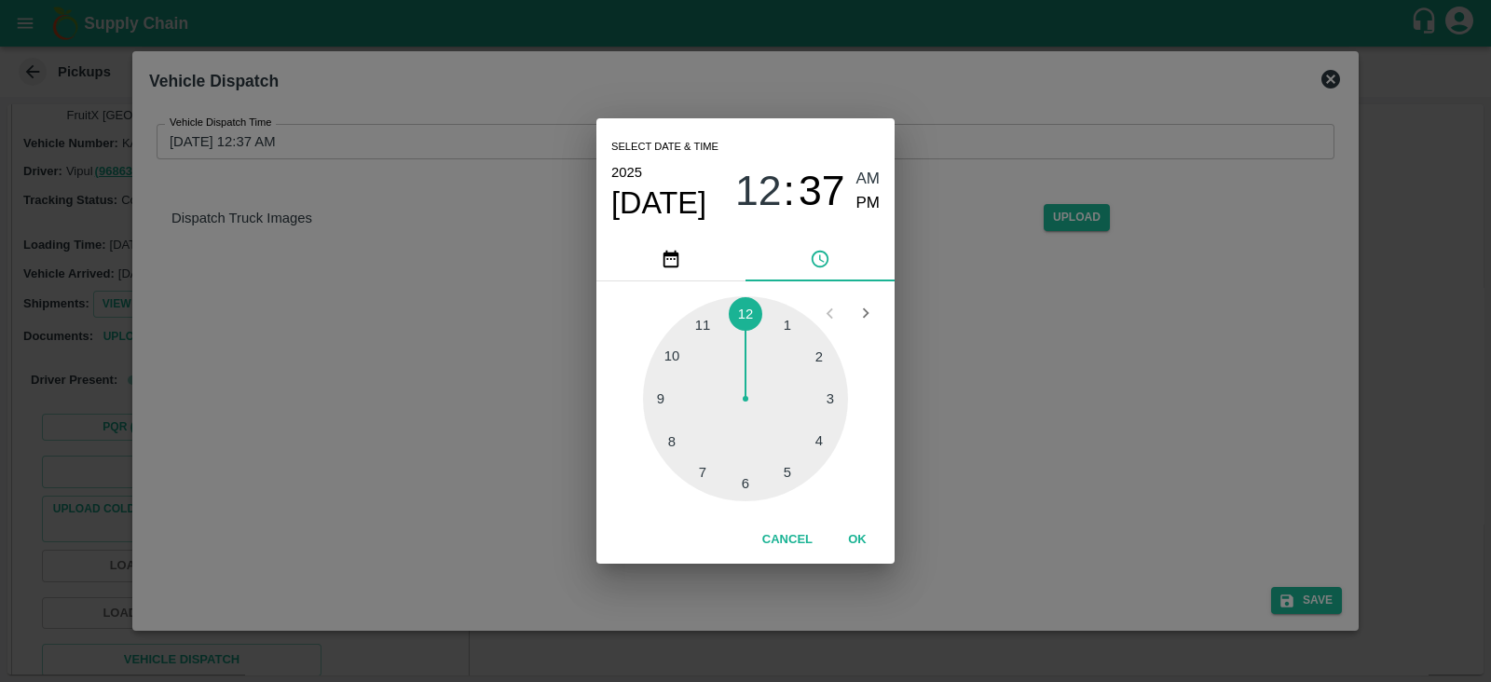
click at [675, 357] on div at bounding box center [745, 398] width 205 height 205
click at [862, 207] on span "PM" at bounding box center [869, 203] width 24 height 25
type input "[DATE] 10:37 PM"
click at [862, 524] on button "OK" at bounding box center [858, 540] width 60 height 33
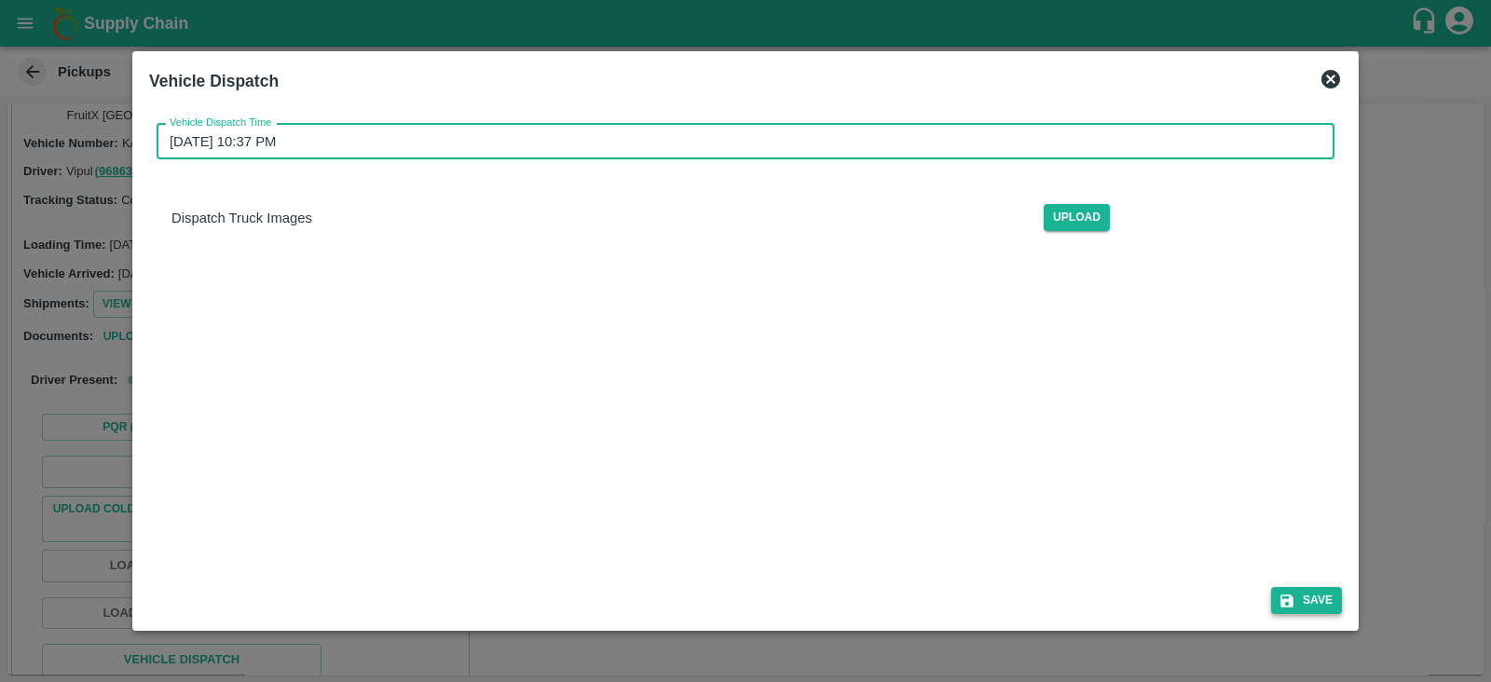
click at [1310, 597] on button "Save" at bounding box center [1307, 600] width 71 height 27
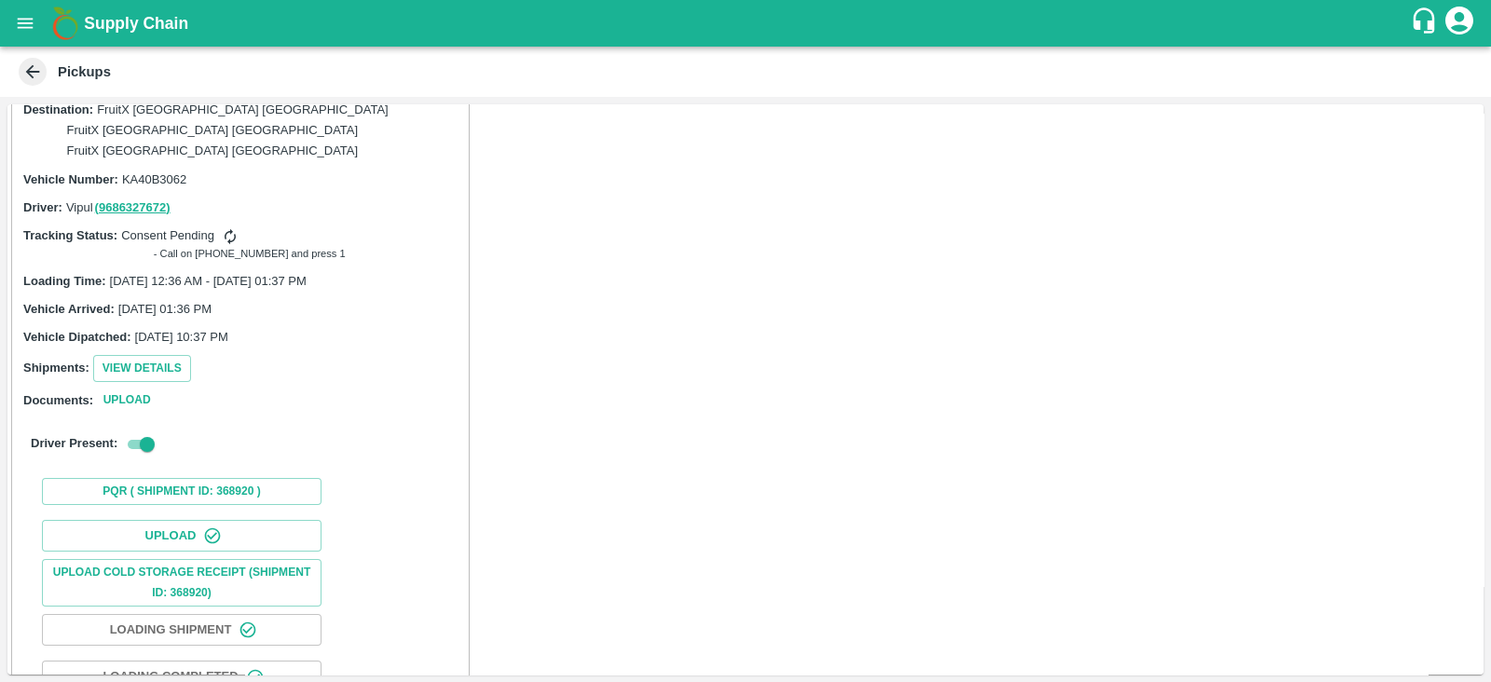
scroll to position [1713, 0]
